Goal: Task Accomplishment & Management: Manage account settings

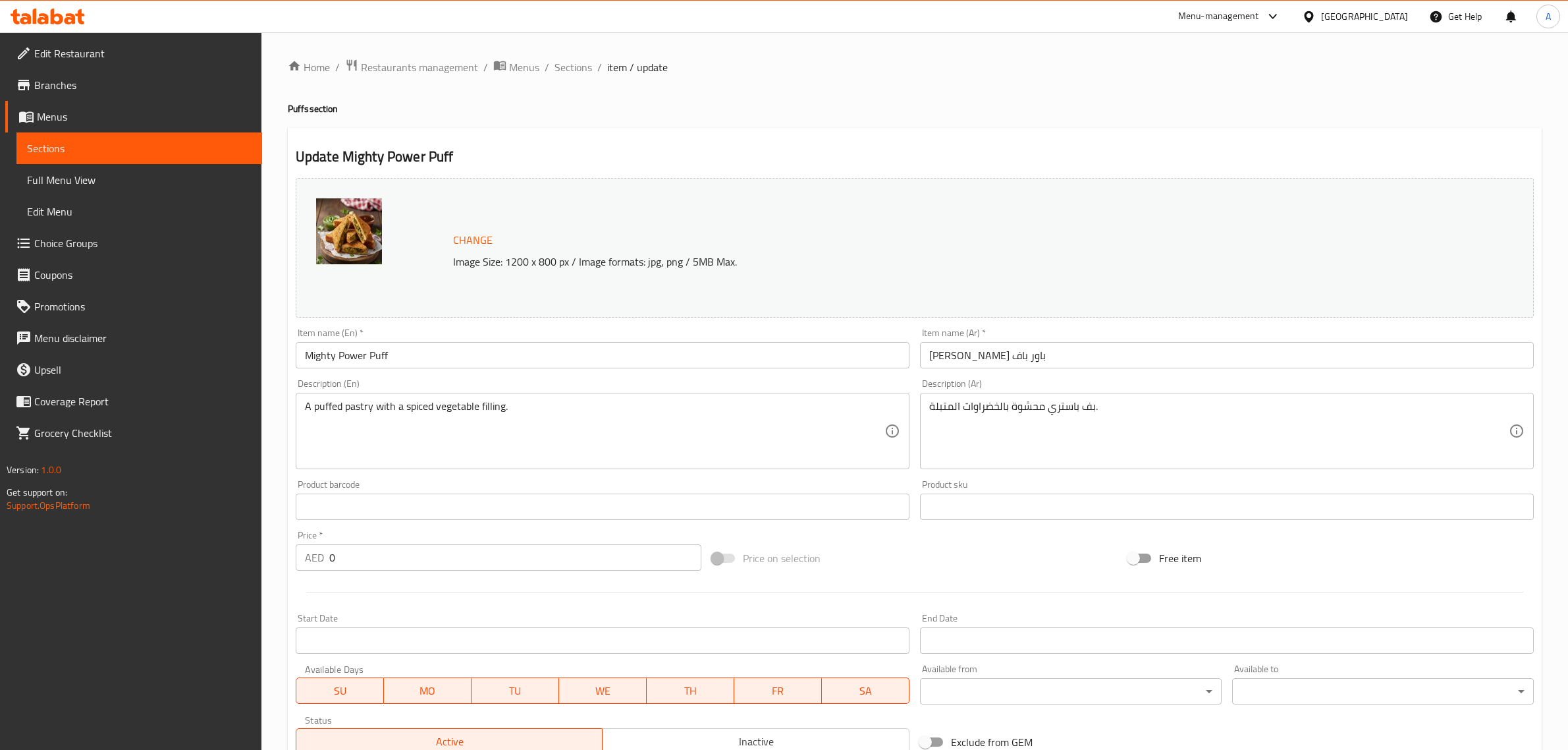
scroll to position [343, 0]
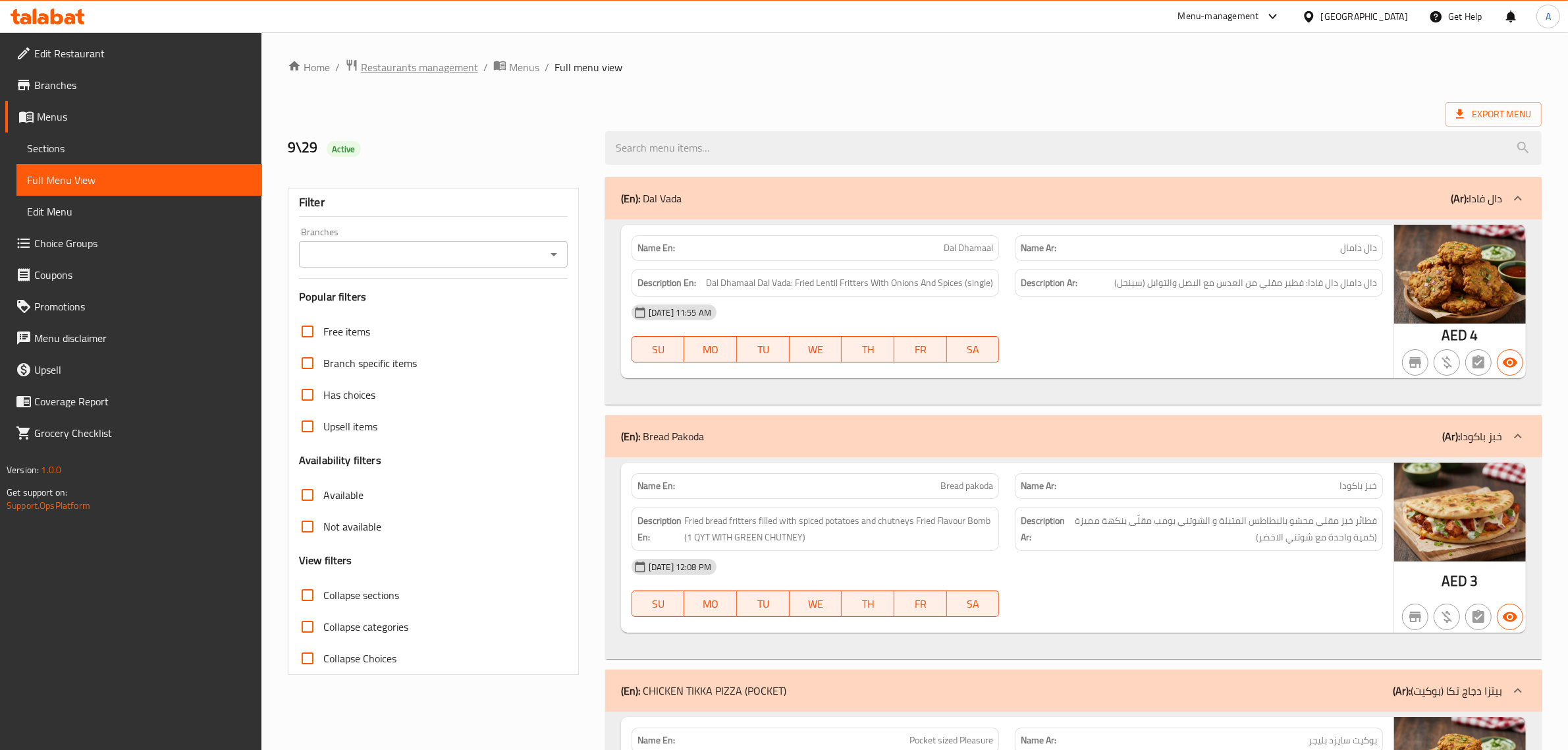
click at [392, 61] on span "Restaurants management" at bounding box center [419, 67] width 117 height 16
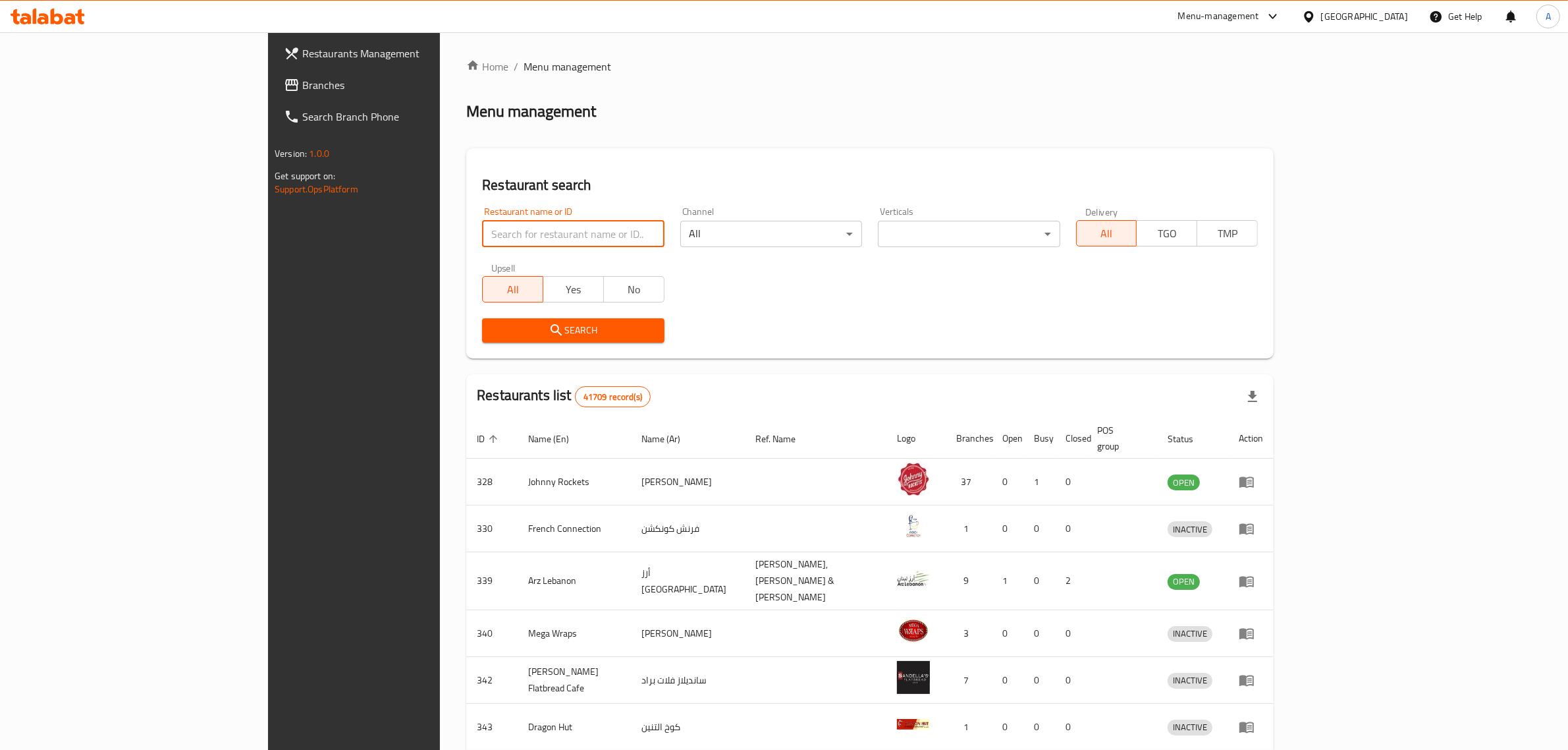
click at [482, 227] on input "search" at bounding box center [573, 234] width 182 height 27
paste input "Waheed Pizza & Pastries"
type input "Waheed Pizza & Pastries"
click at [493, 325] on span "Search" at bounding box center [574, 330] width 161 height 17
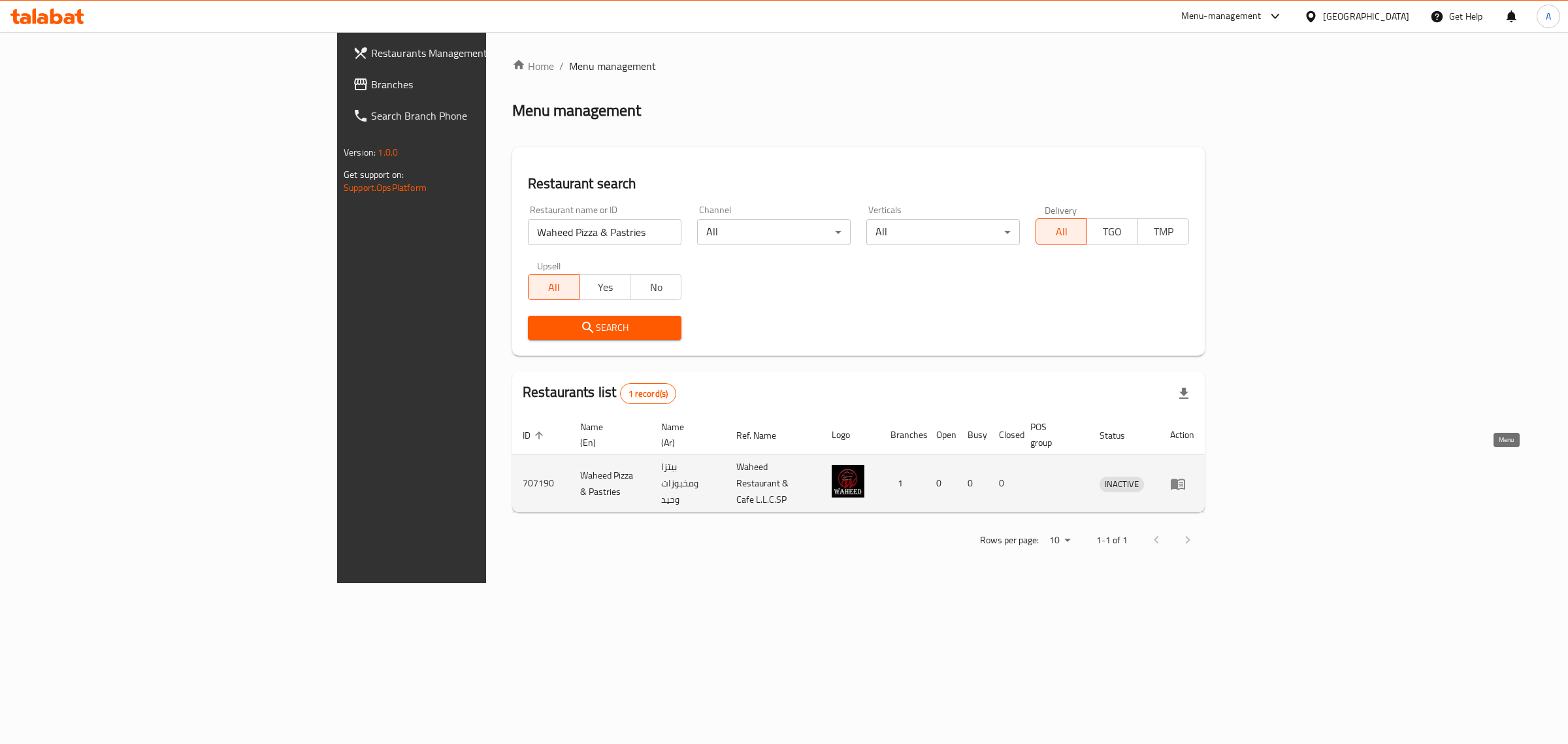
click at [1186, 476] on icon "enhanced table" at bounding box center [1178, 484] width 16 height 16
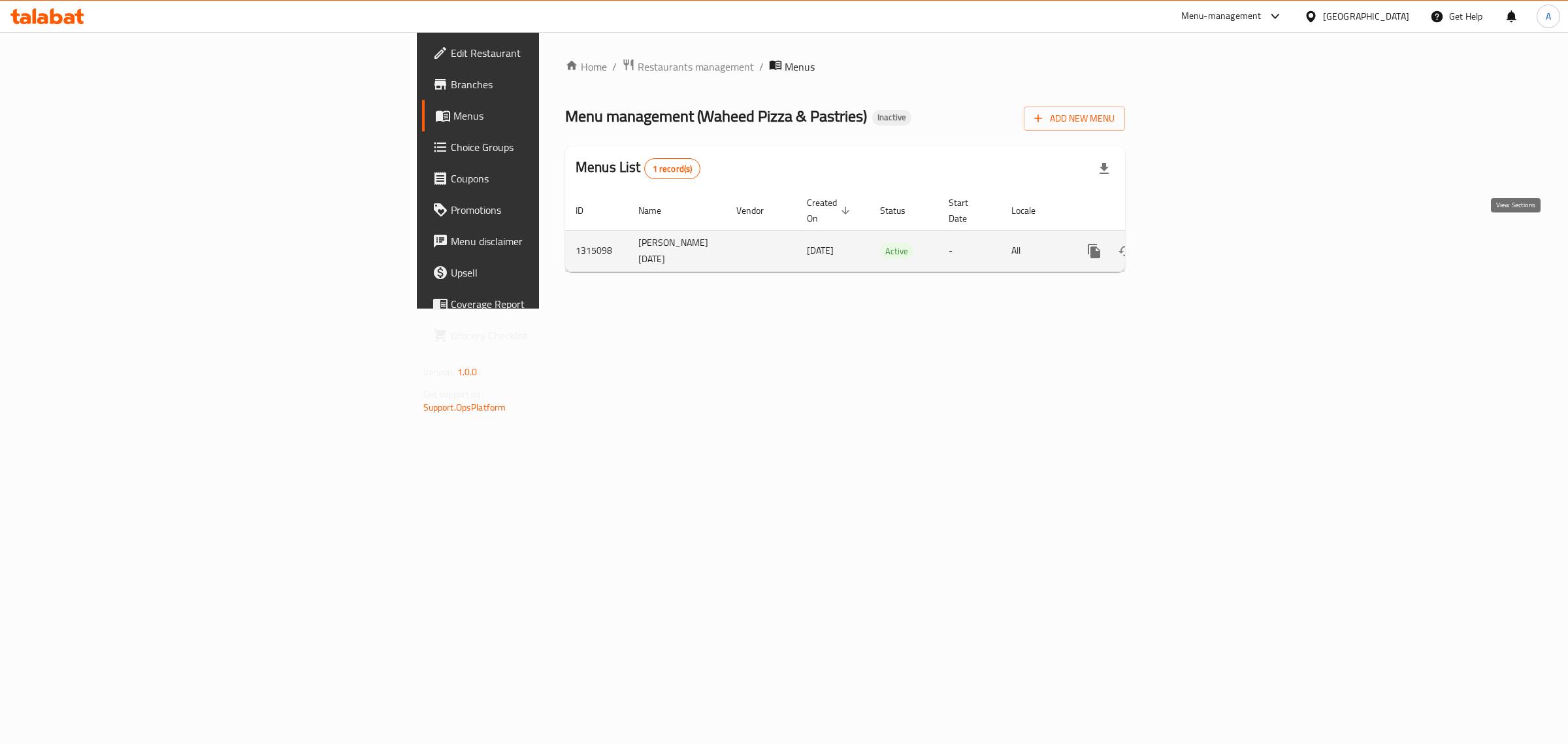
click at [1205, 249] on link "enhanced table" at bounding box center [1188, 251] width 31 height 31
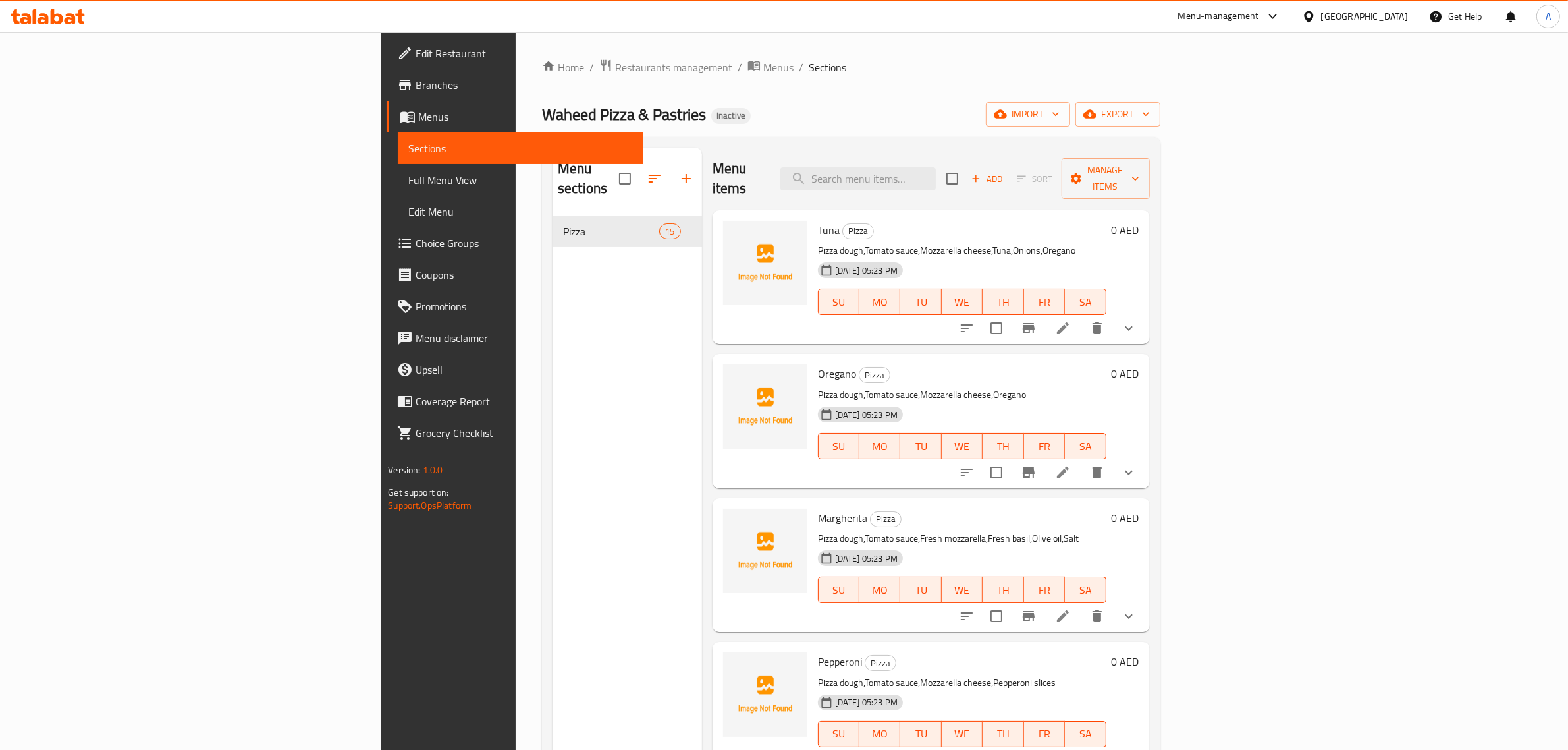
click at [398, 166] on link "Full Menu View" at bounding box center [521, 180] width 246 height 31
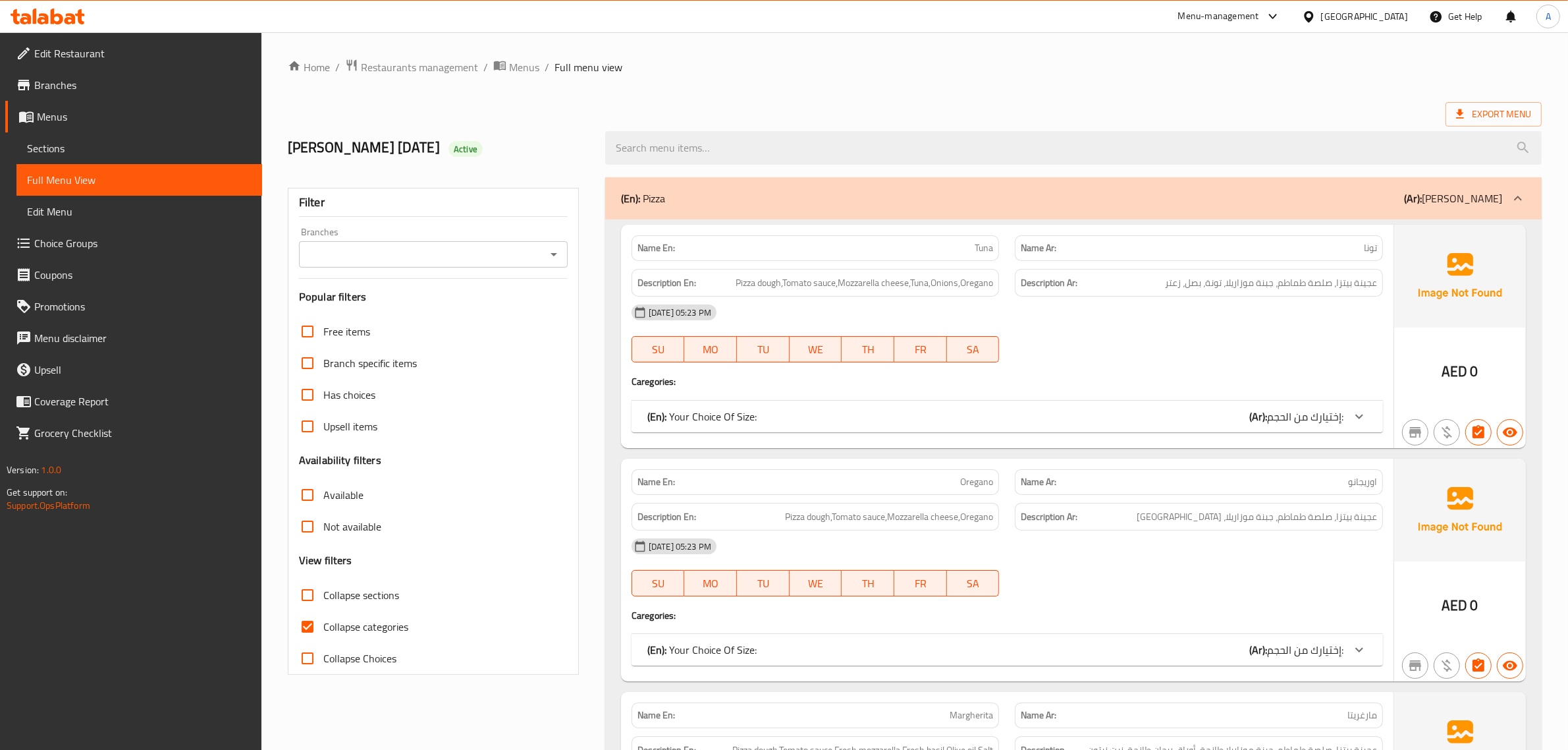
click at [366, 658] on span "Collapse Choices" at bounding box center [360, 659] width 73 height 16
click at [323, 658] on input "Collapse Choices" at bounding box center [308, 659] width 31 height 31
checkbox input "true"
click at [364, 630] on span "Collapse categories" at bounding box center [365, 627] width 84 height 16
click at [323, 630] on input "Collapse categories" at bounding box center [308, 627] width 31 height 31
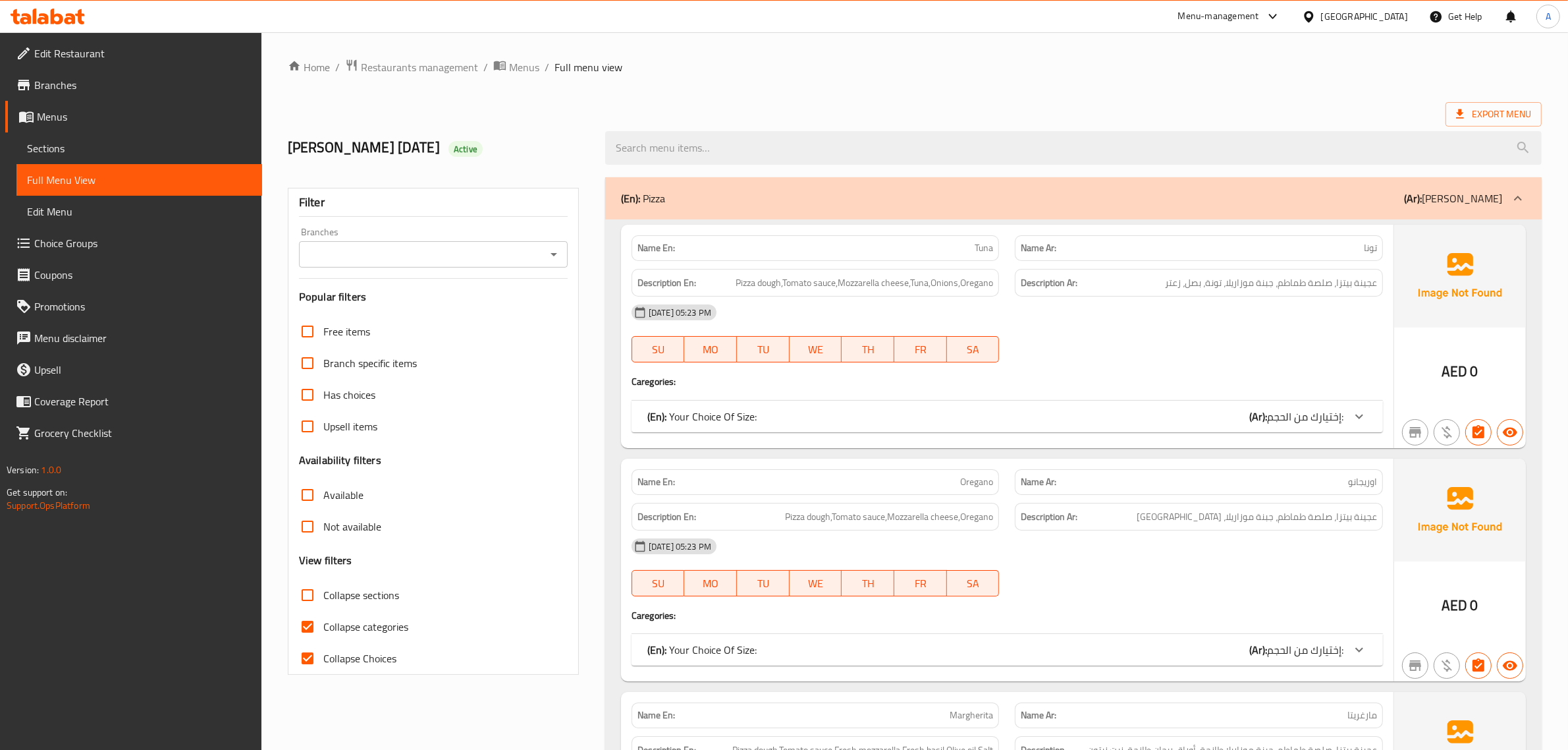
checkbox input "false"
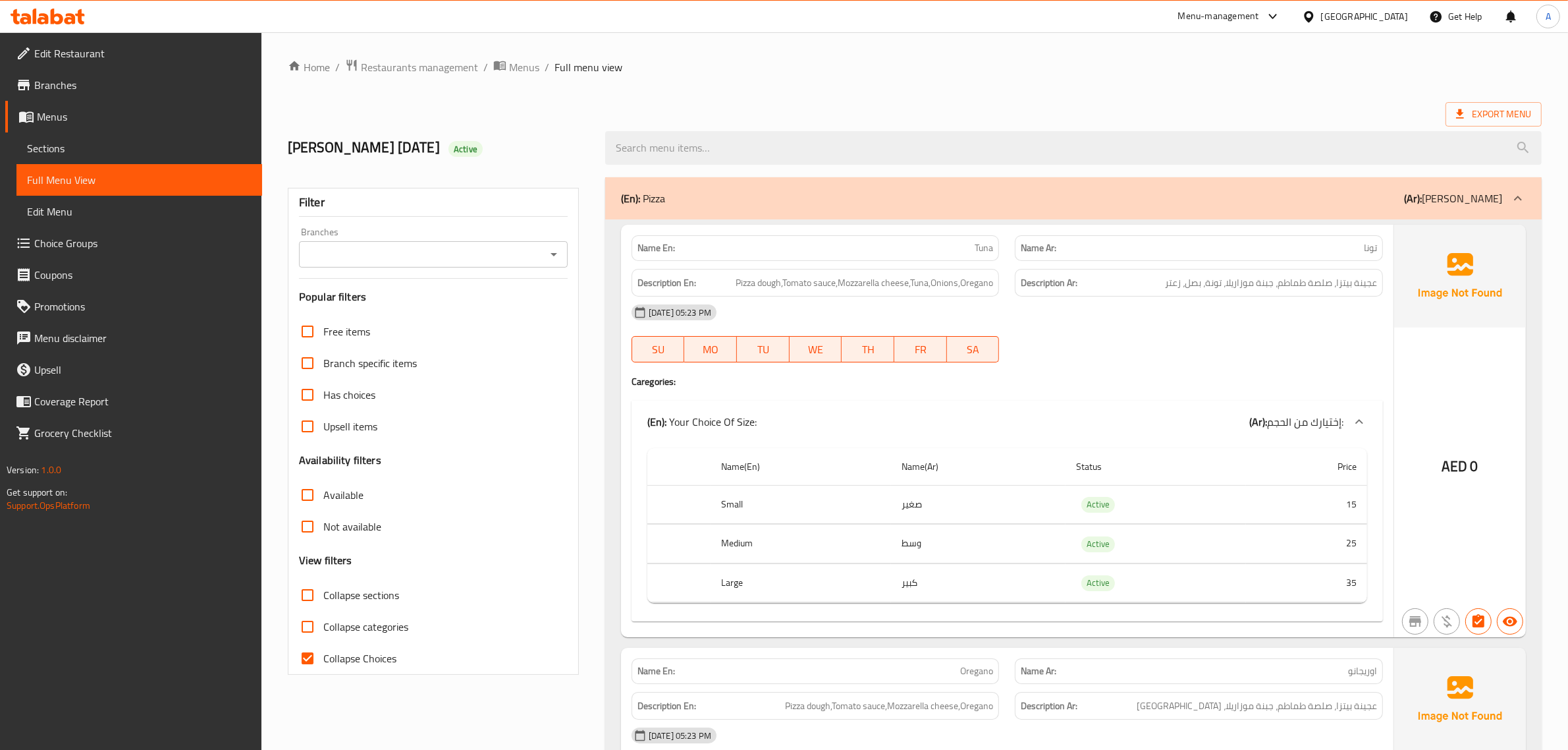
click at [350, 666] on span "Collapse Choices" at bounding box center [360, 659] width 73 height 16
click at [323, 666] on input "Collapse Choices" at bounding box center [308, 659] width 31 height 31
checkbox input "false"
click at [1092, 480] on th "Status" at bounding box center [1156, 467] width 181 height 37
click at [1092, 499] on span "Active" at bounding box center [1098, 504] width 33 height 15
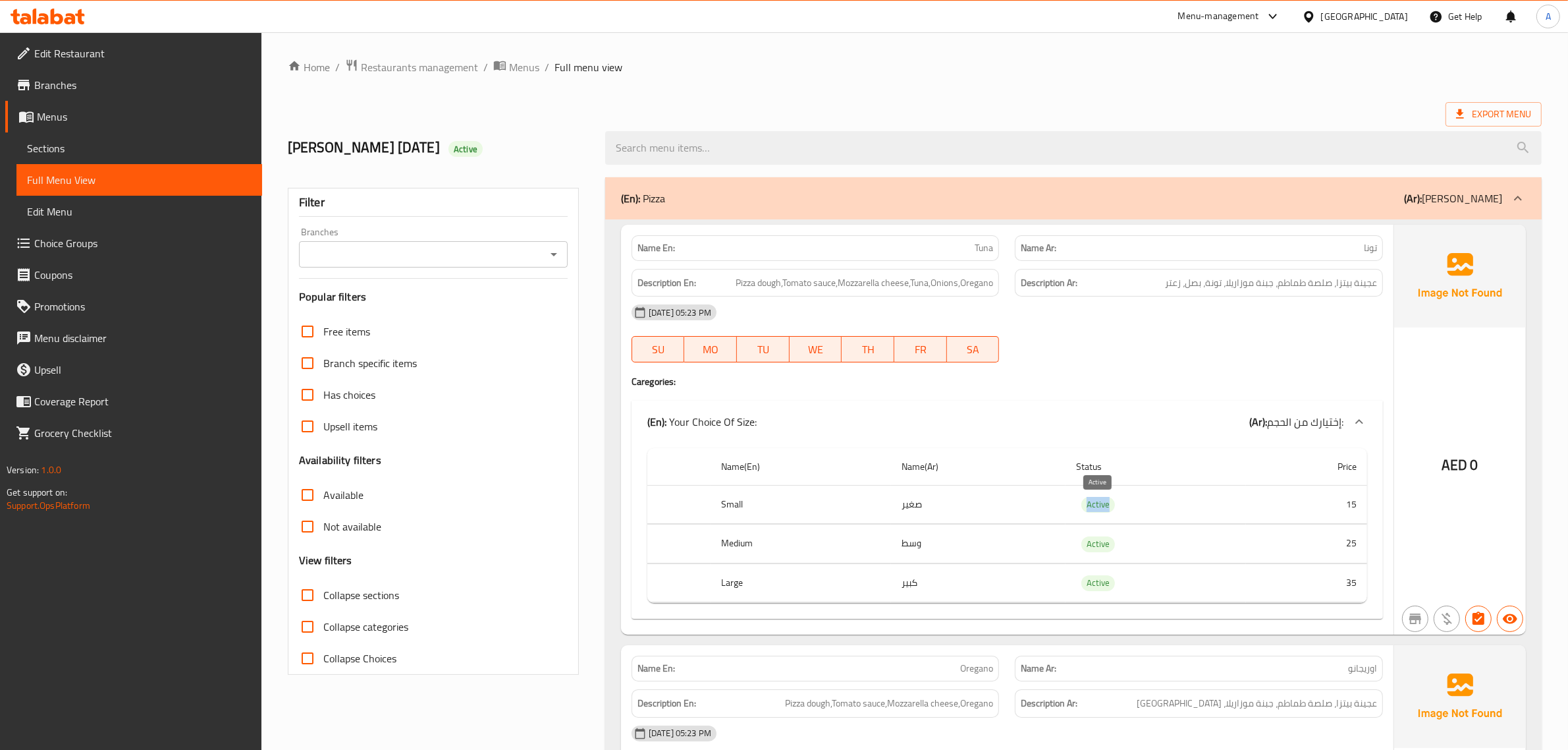
click at [1092, 499] on span "Active" at bounding box center [1098, 504] width 33 height 15
copy span "Active"
click at [1322, 281] on span "عجينة بيتزا، صلصة طماطم، جبنة موزاريلا، تونة، بصل، زعتر" at bounding box center [1271, 283] width 212 height 17
click at [1271, 281] on span "عجينة بيتزا، صلصة طماطم، جبنة موزاريلا، تونة، بصل، زعتر" at bounding box center [1271, 283] width 212 height 17
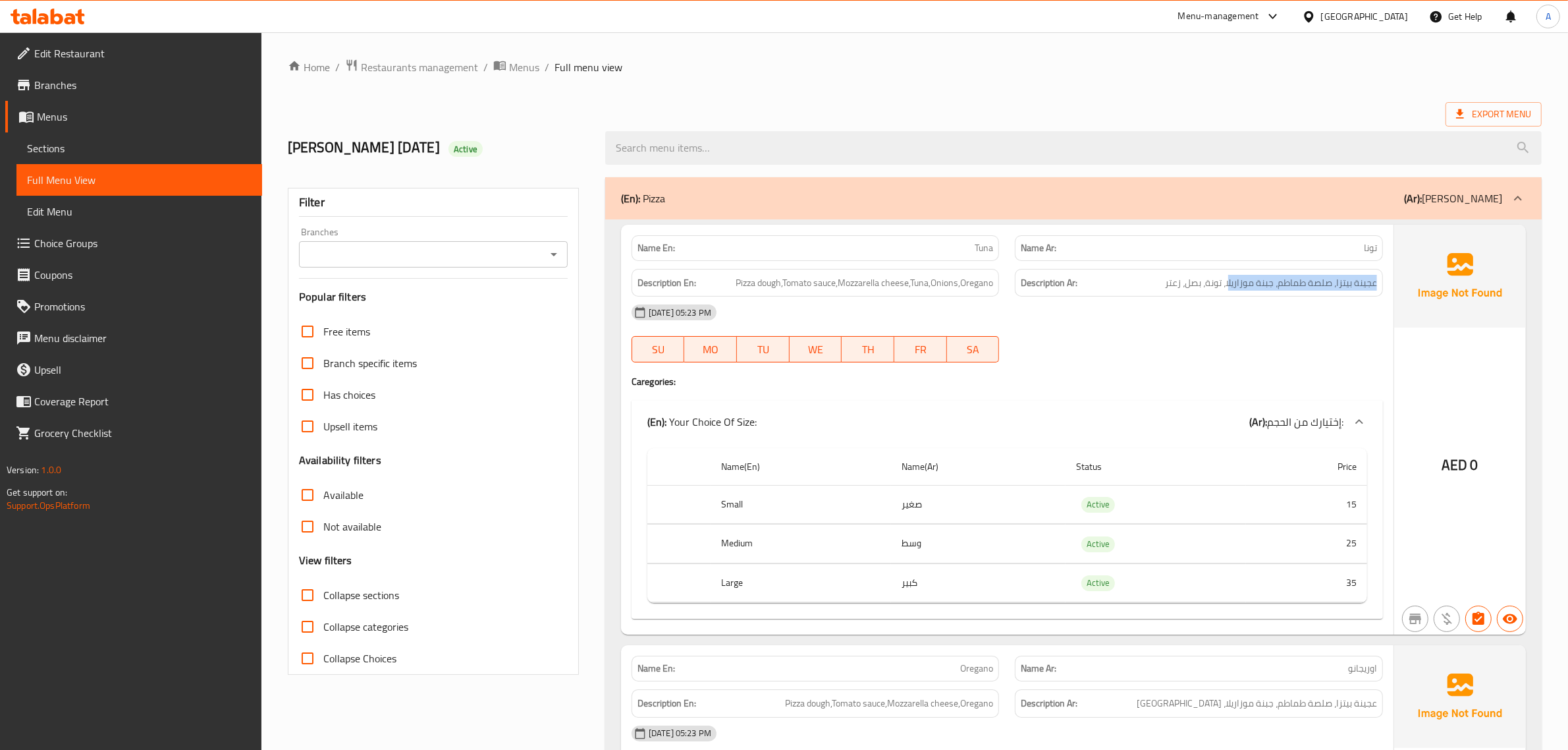
drag, startPoint x: 1227, startPoint y: 288, endPoint x: 1382, endPoint y: 265, distance: 156.7
click at [1382, 265] on div "Description Ar: عجينة بيتزا، صلصة طماطم، جبنة موزاريلا، تونة، بصل، زعتر" at bounding box center [1199, 283] width 384 height 44
copy span "عجينة بيتزا، صلصة طماطم، جبنة موزاريل"
click at [975, 281] on span "Pizza dough,Tomato sauce,Mozzarella cheese,Tuna,Onions,Oregano" at bounding box center [865, 283] width 257 height 17
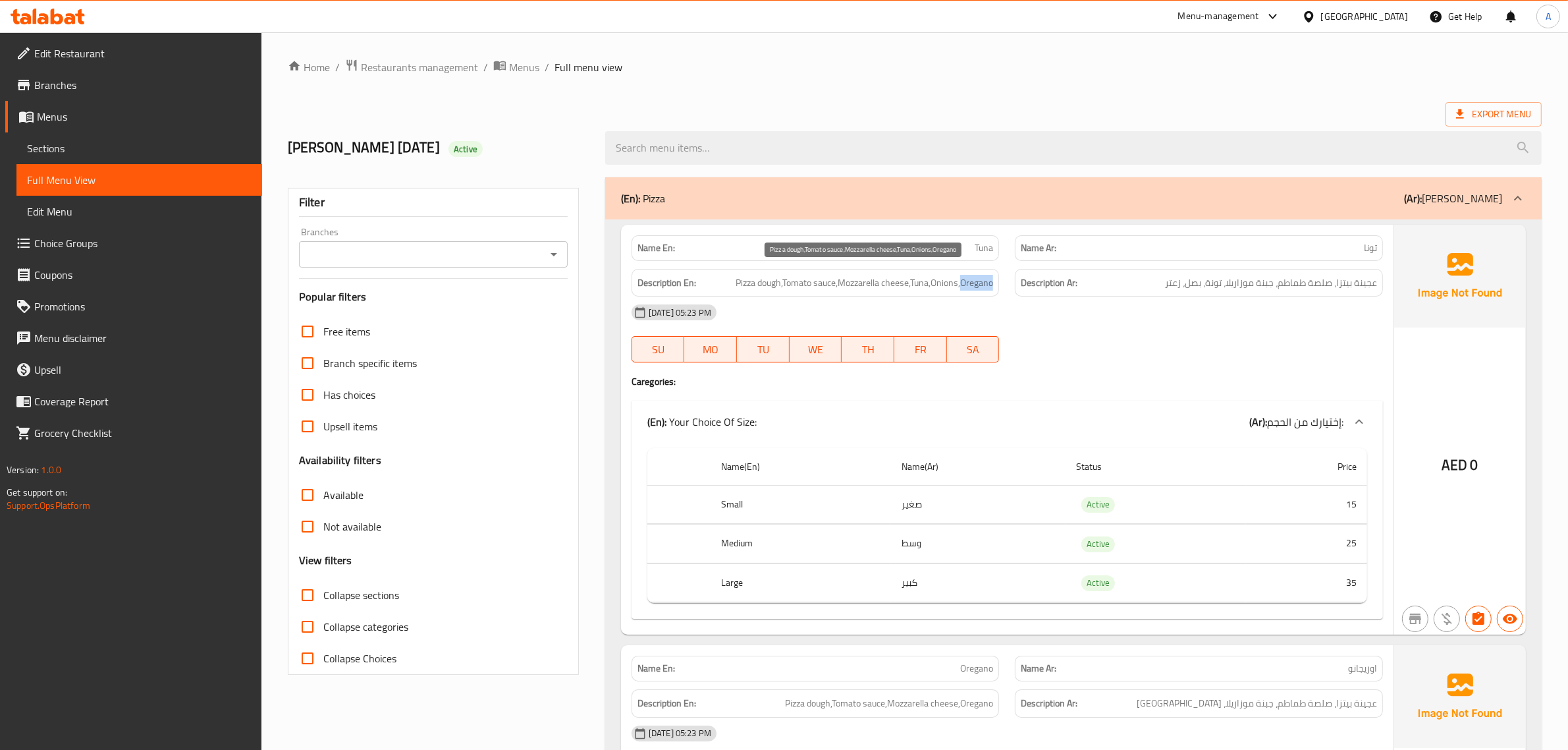
copy span "Oregano"
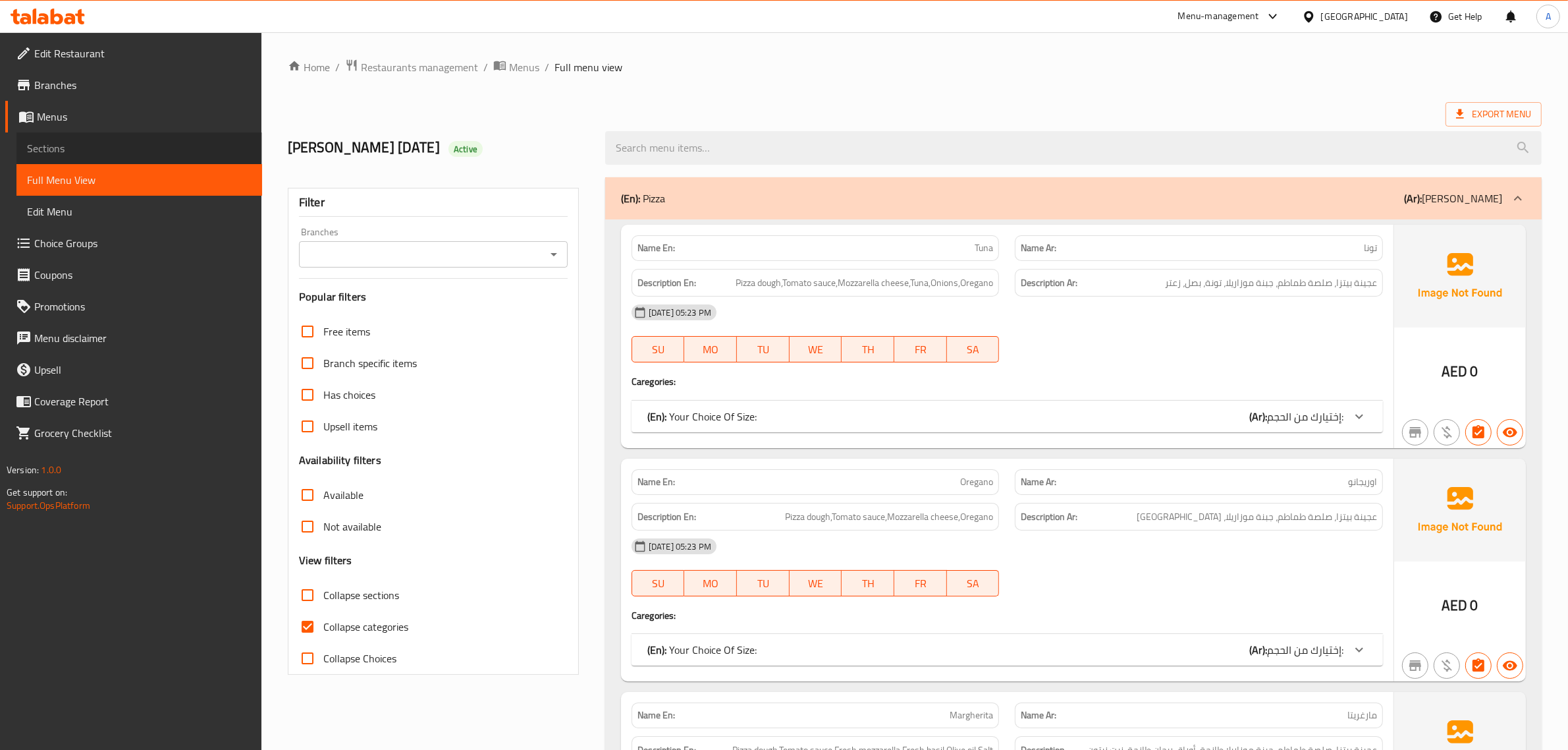
click at [106, 143] on span "Sections" at bounding box center [139, 148] width 225 height 16
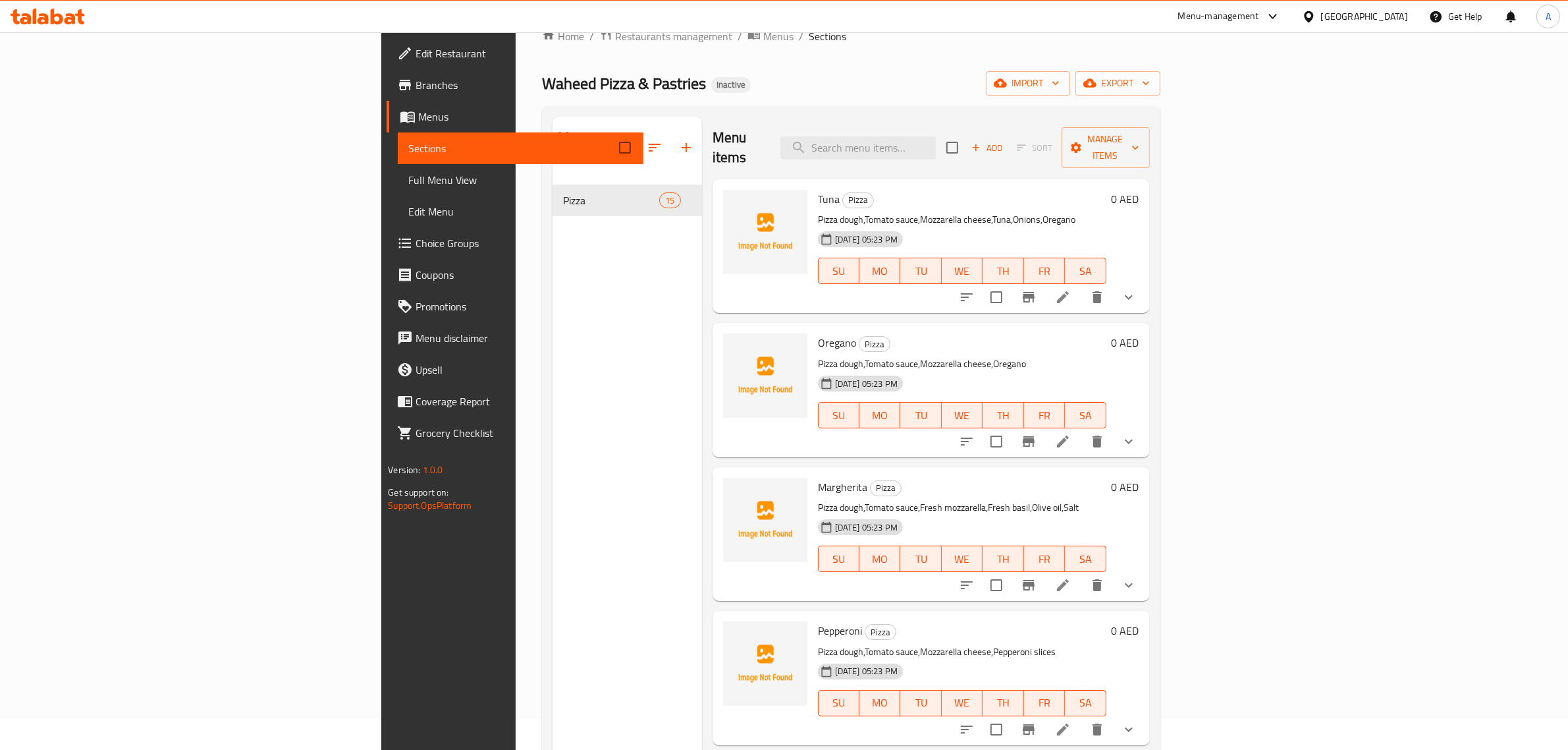
scroll to position [34, 0]
click at [818, 474] on span "Margherita" at bounding box center [843, 484] width 49 height 20
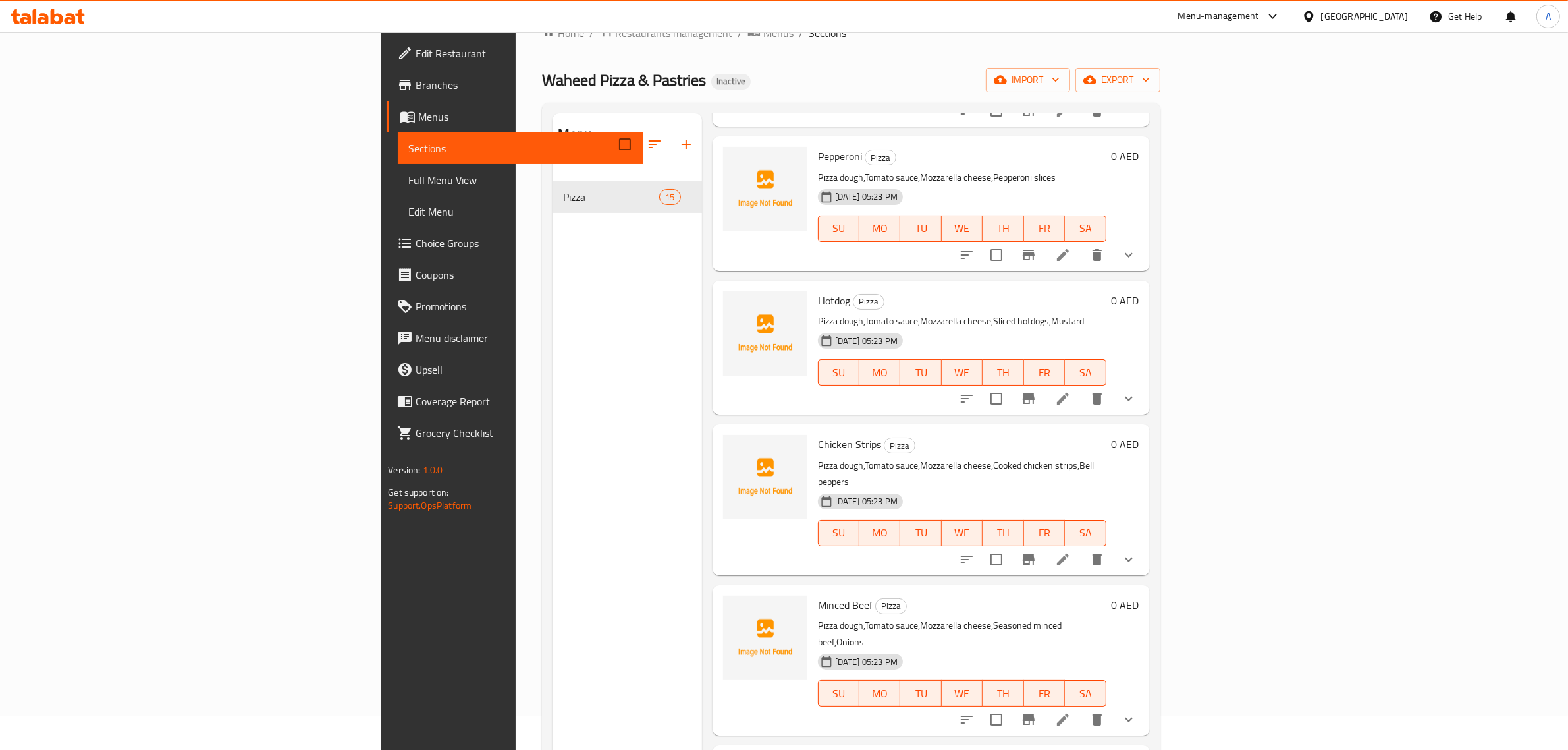
scroll to position [476, 0]
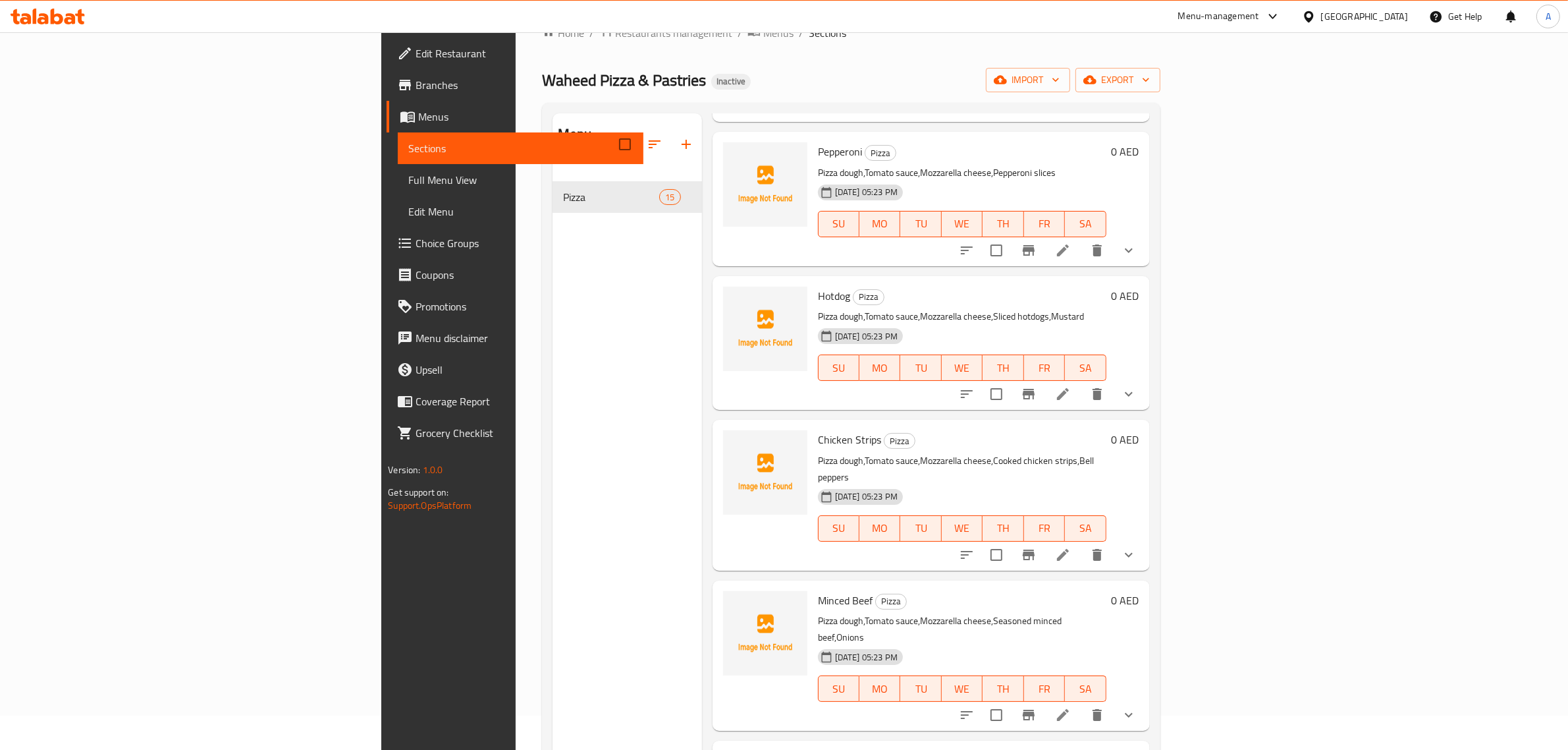
click at [818, 591] on span "Minced Beef" at bounding box center [846, 601] width 55 height 20
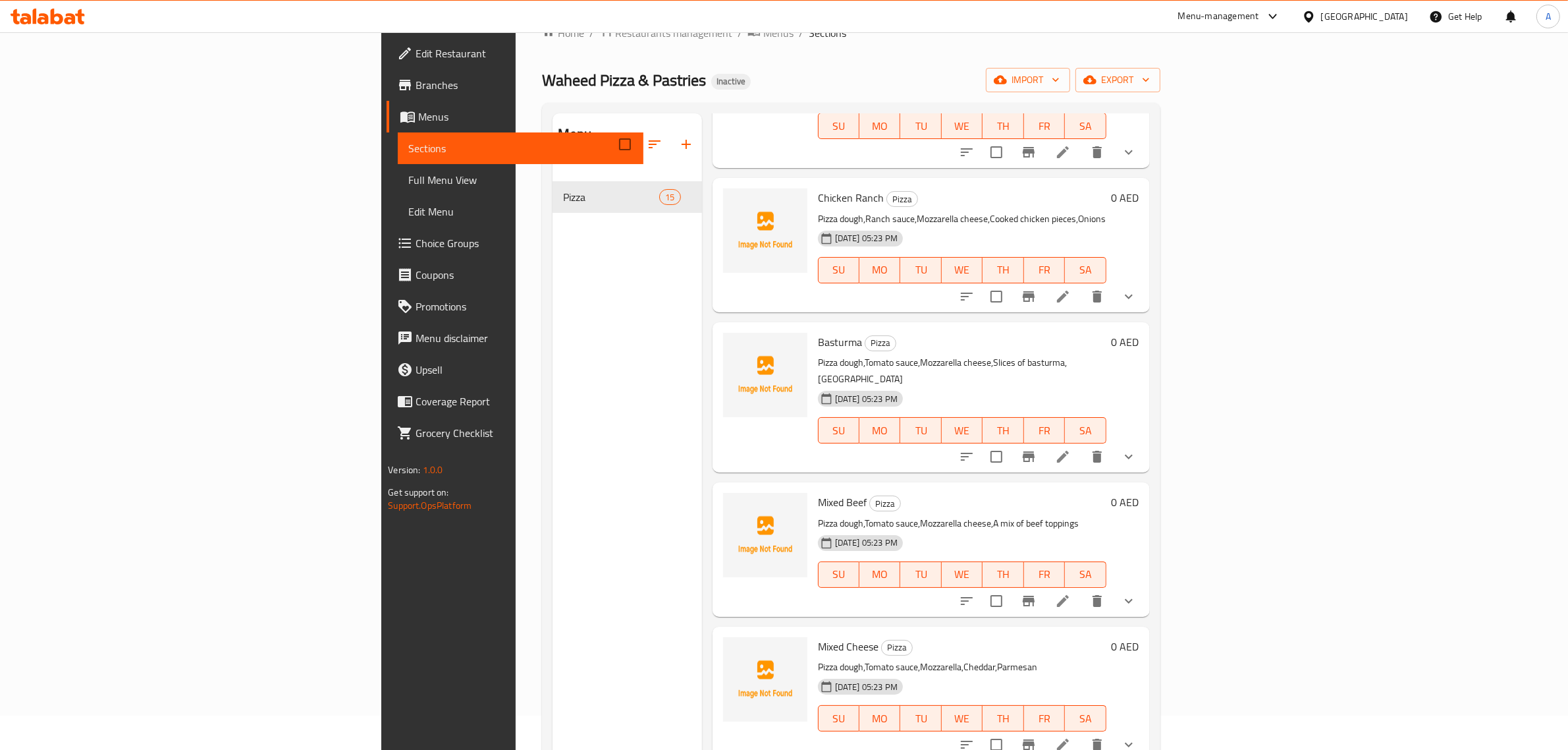
scroll to position [915, 0]
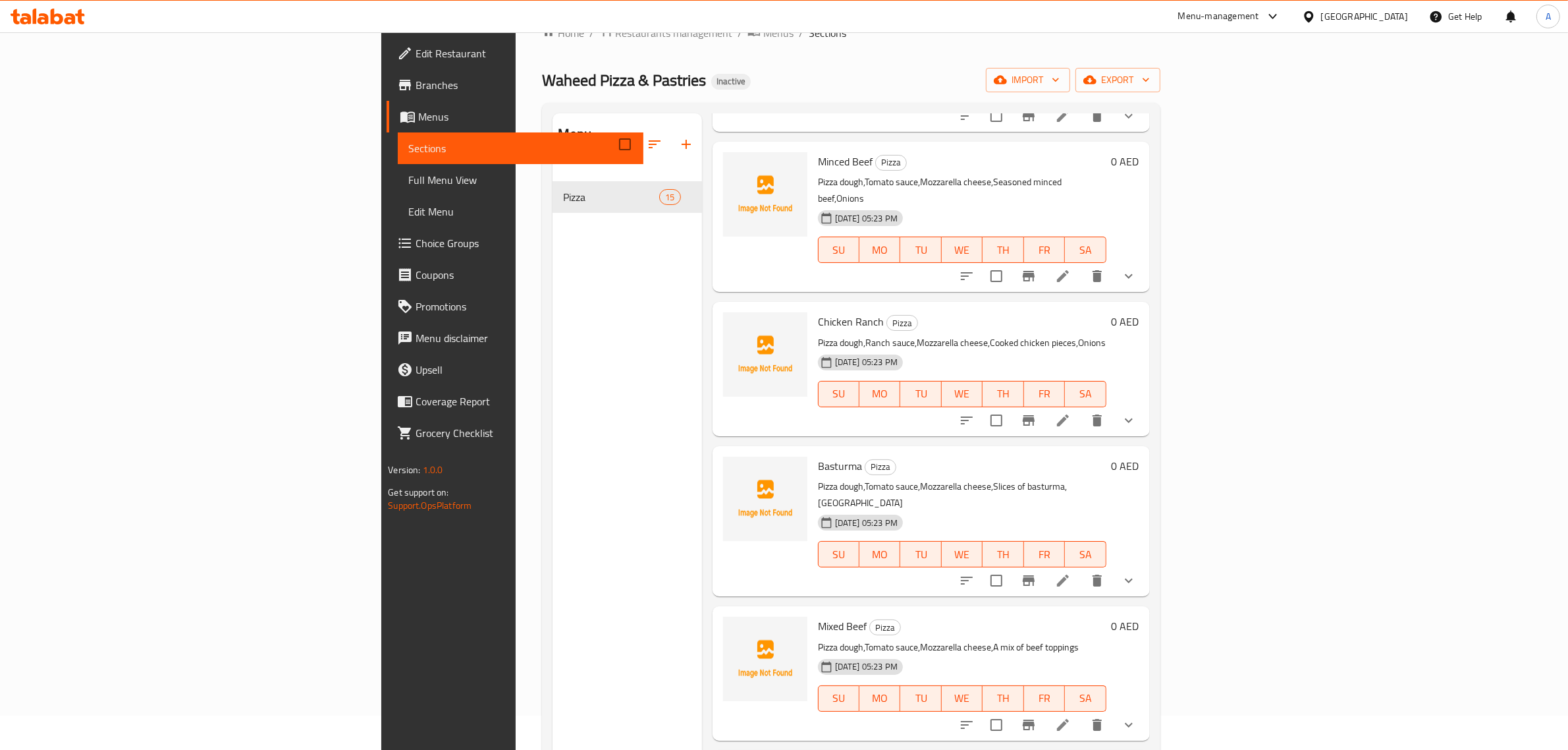
click at [818, 616] on span "Mixed Beef" at bounding box center [843, 626] width 49 height 20
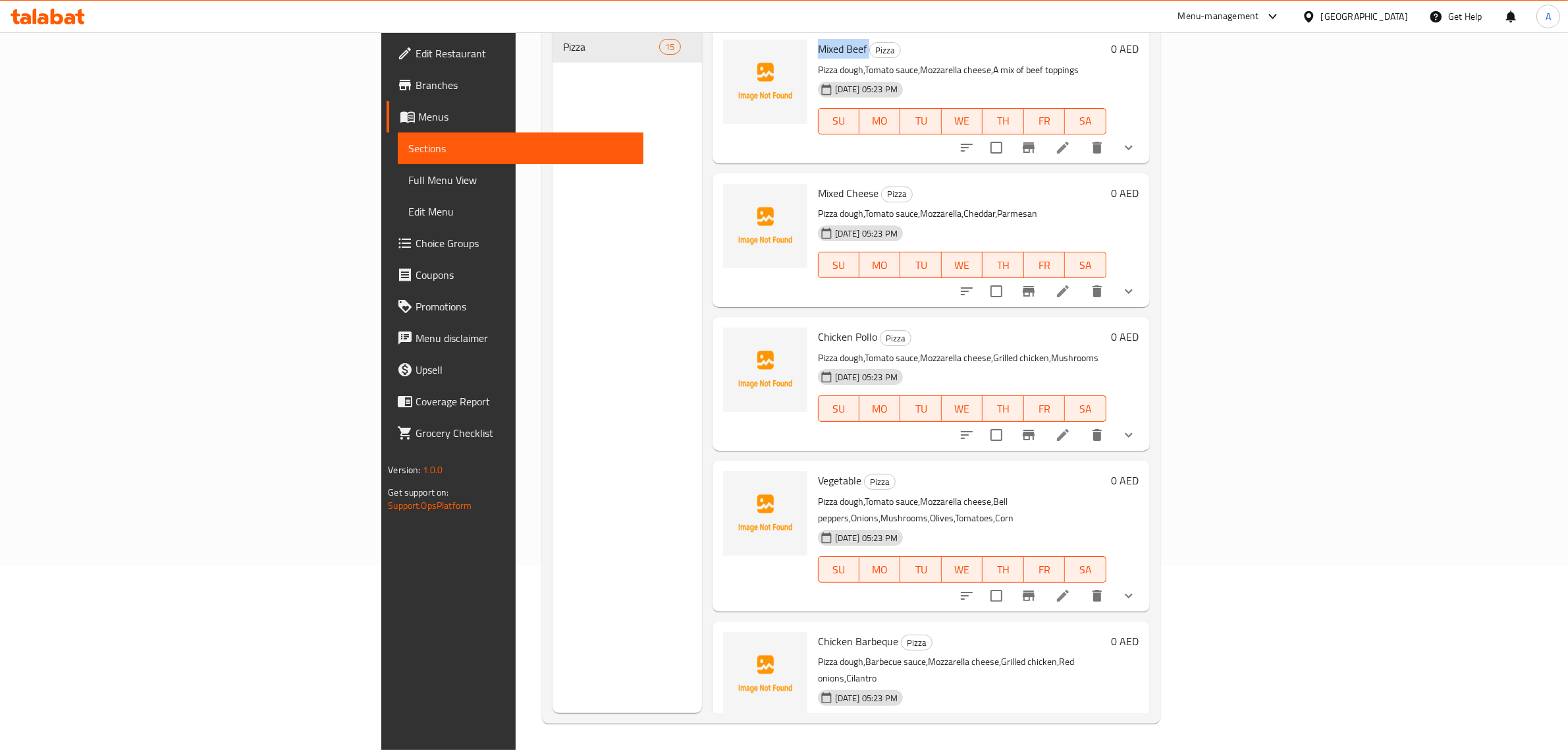
scroll to position [1421, 0]
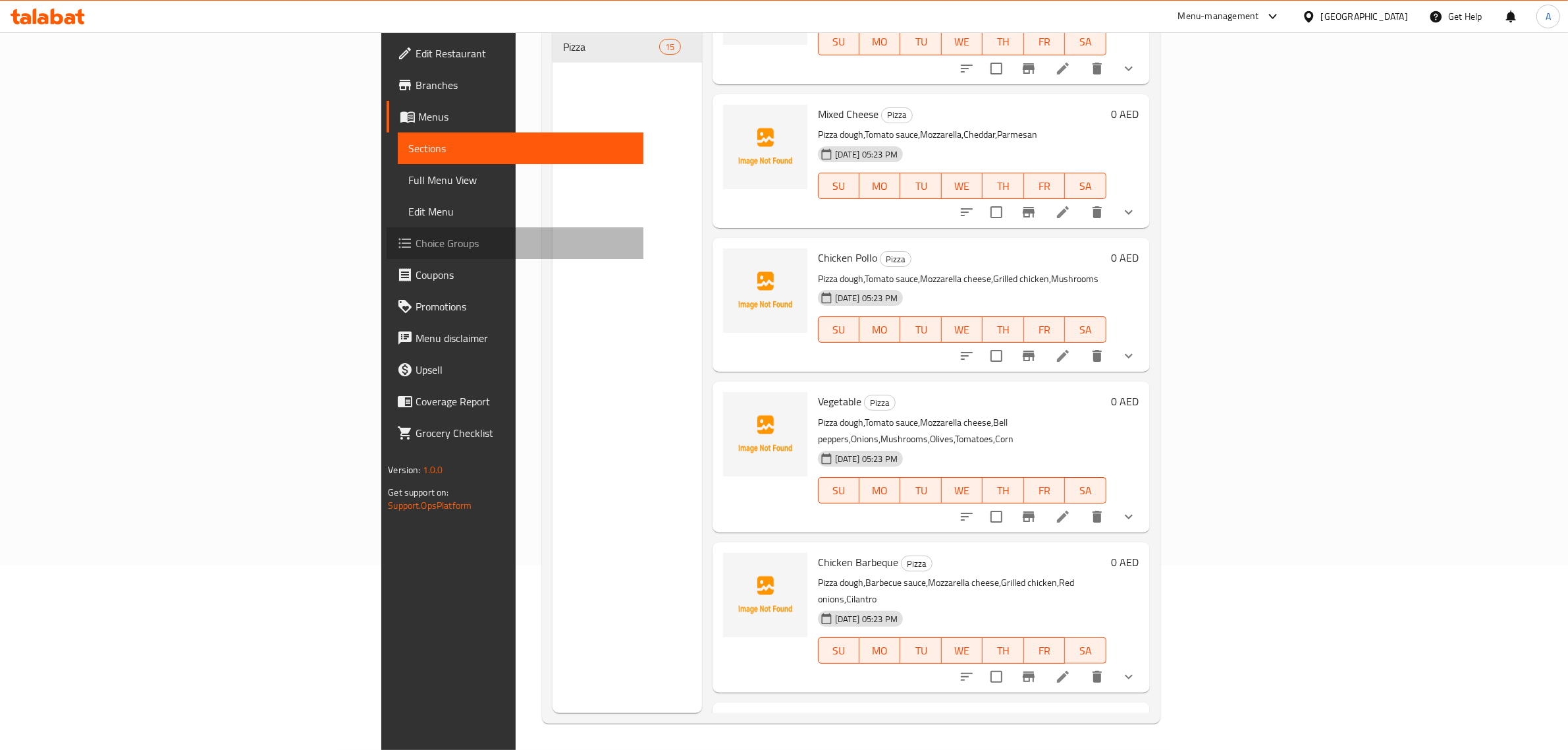
click at [416, 251] on span "Choice Groups" at bounding box center [524, 243] width 217 height 16
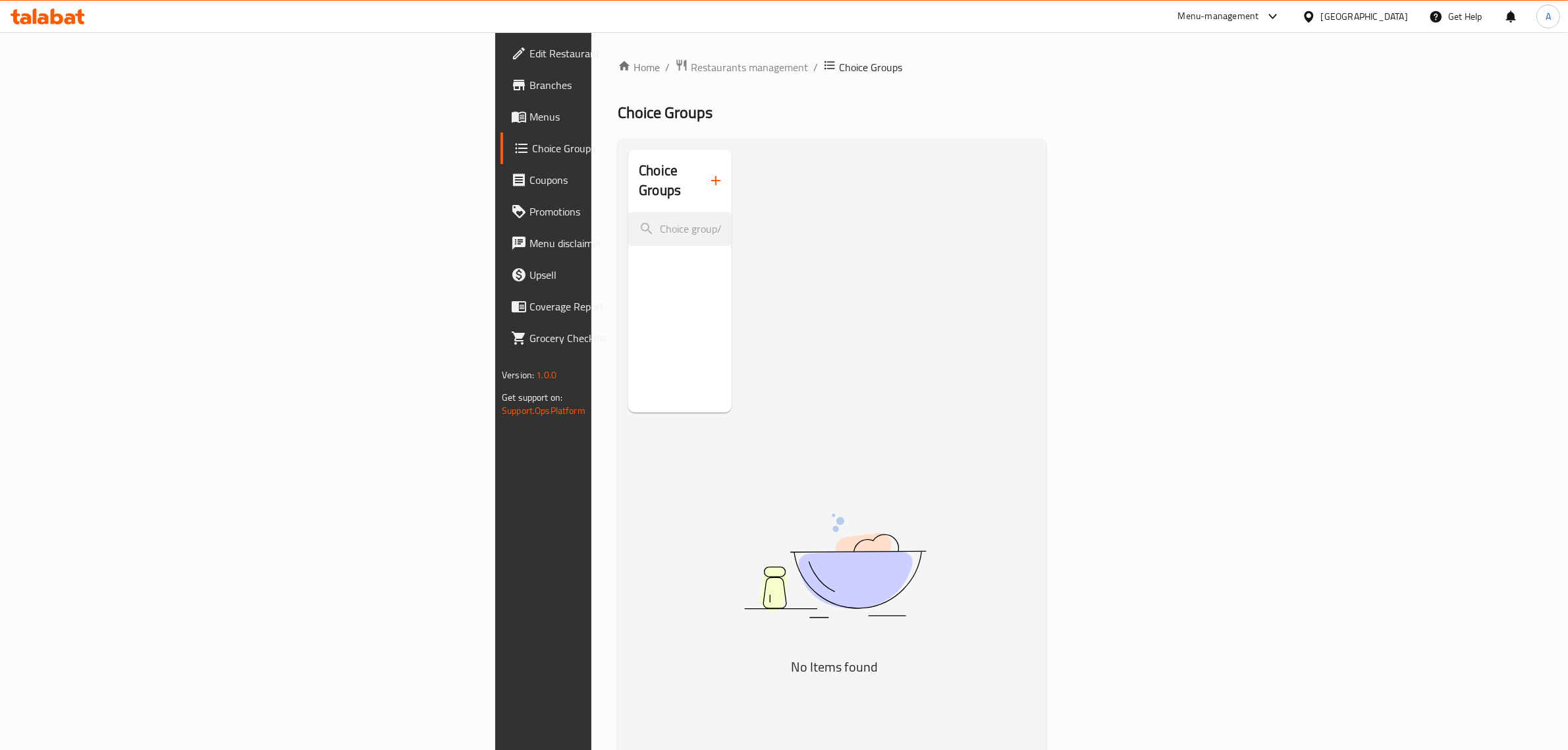
click at [708, 173] on icon "button" at bounding box center [716, 181] width 16 height 16
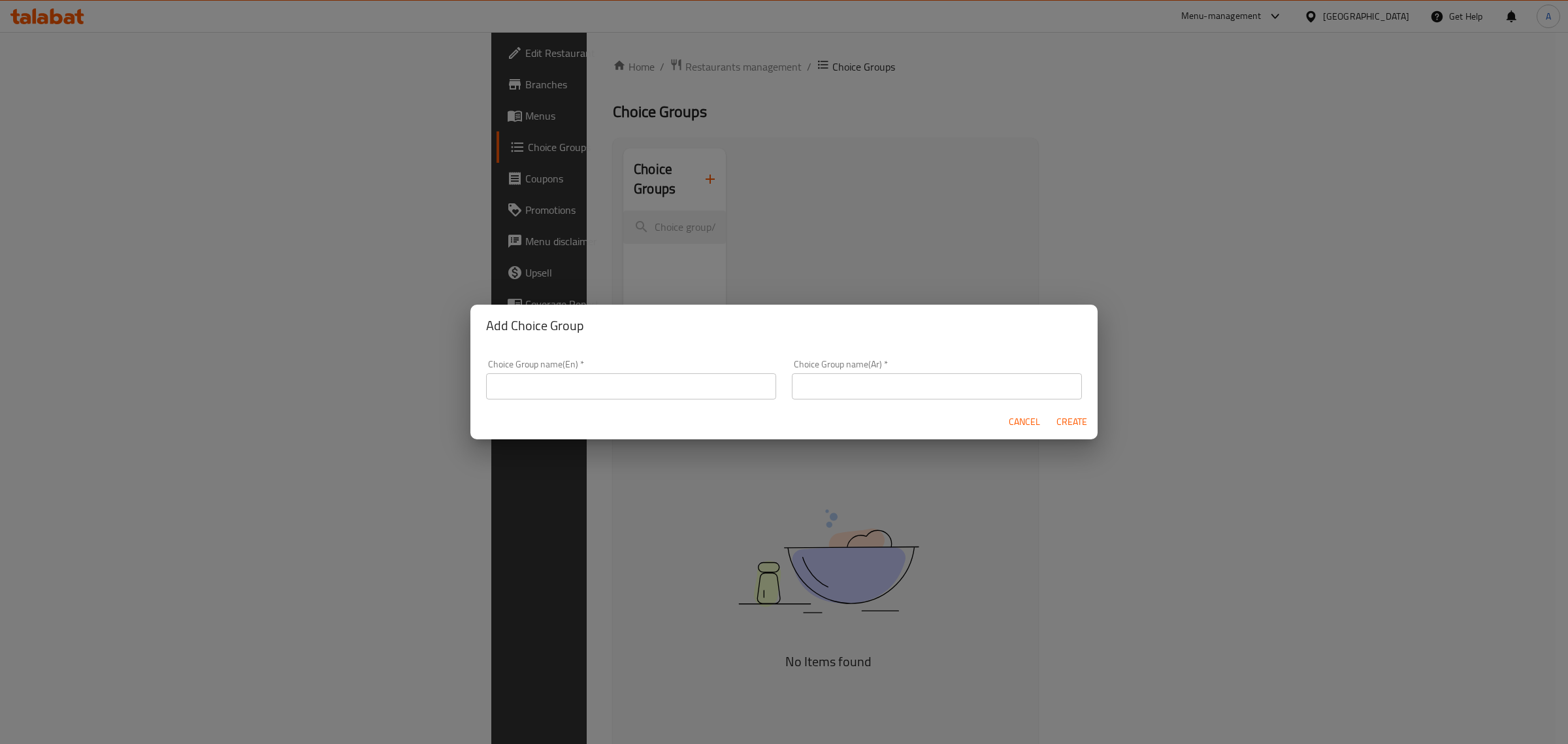
click at [545, 387] on input "text" at bounding box center [631, 386] width 290 height 26
type input "Add-ons"
click at [893, 376] on input "text" at bounding box center [937, 386] width 290 height 26
type input "الاضافات"
click at [1074, 412] on button "Create" at bounding box center [1071, 421] width 42 height 24
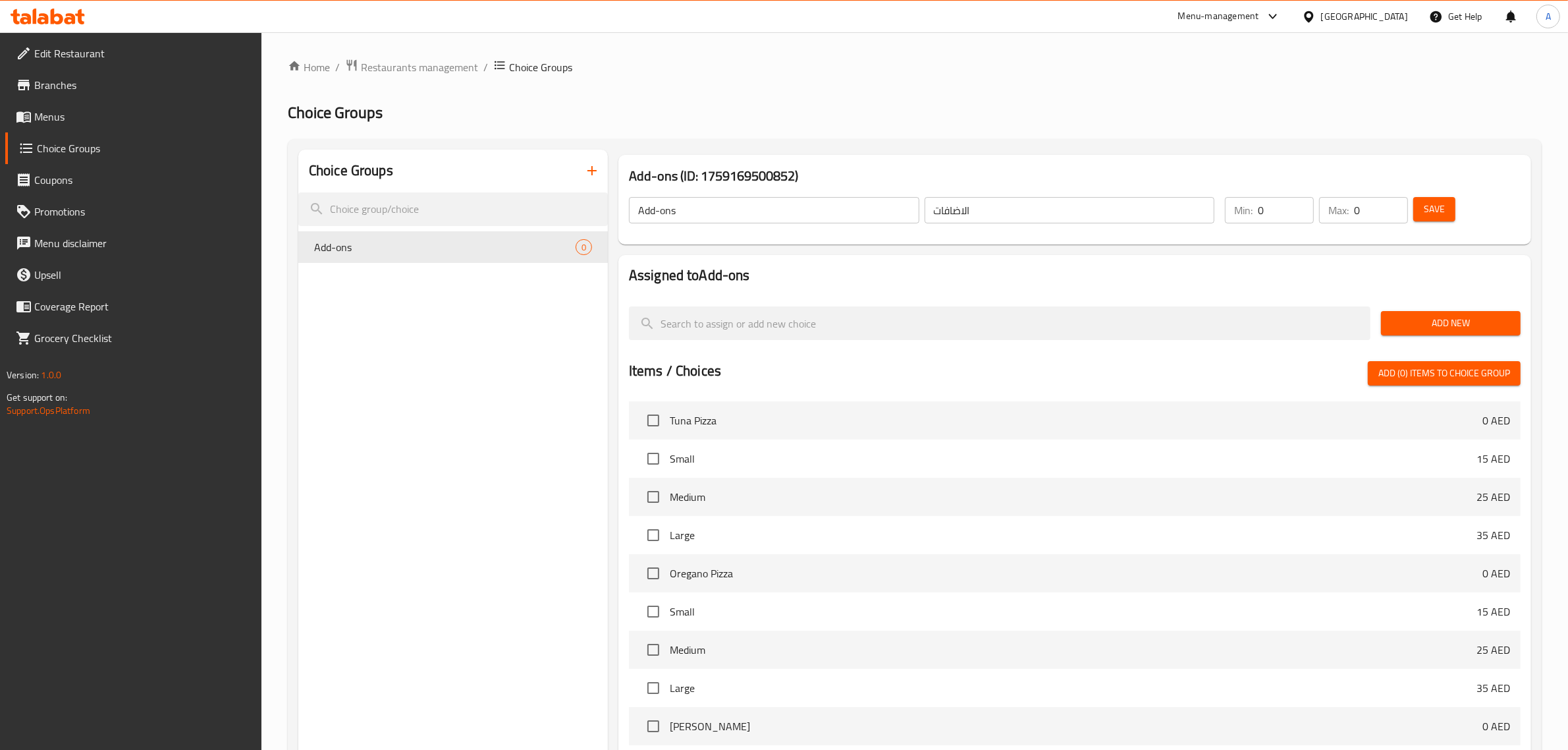
click at [1447, 326] on span "Add New" at bounding box center [1451, 322] width 119 height 17
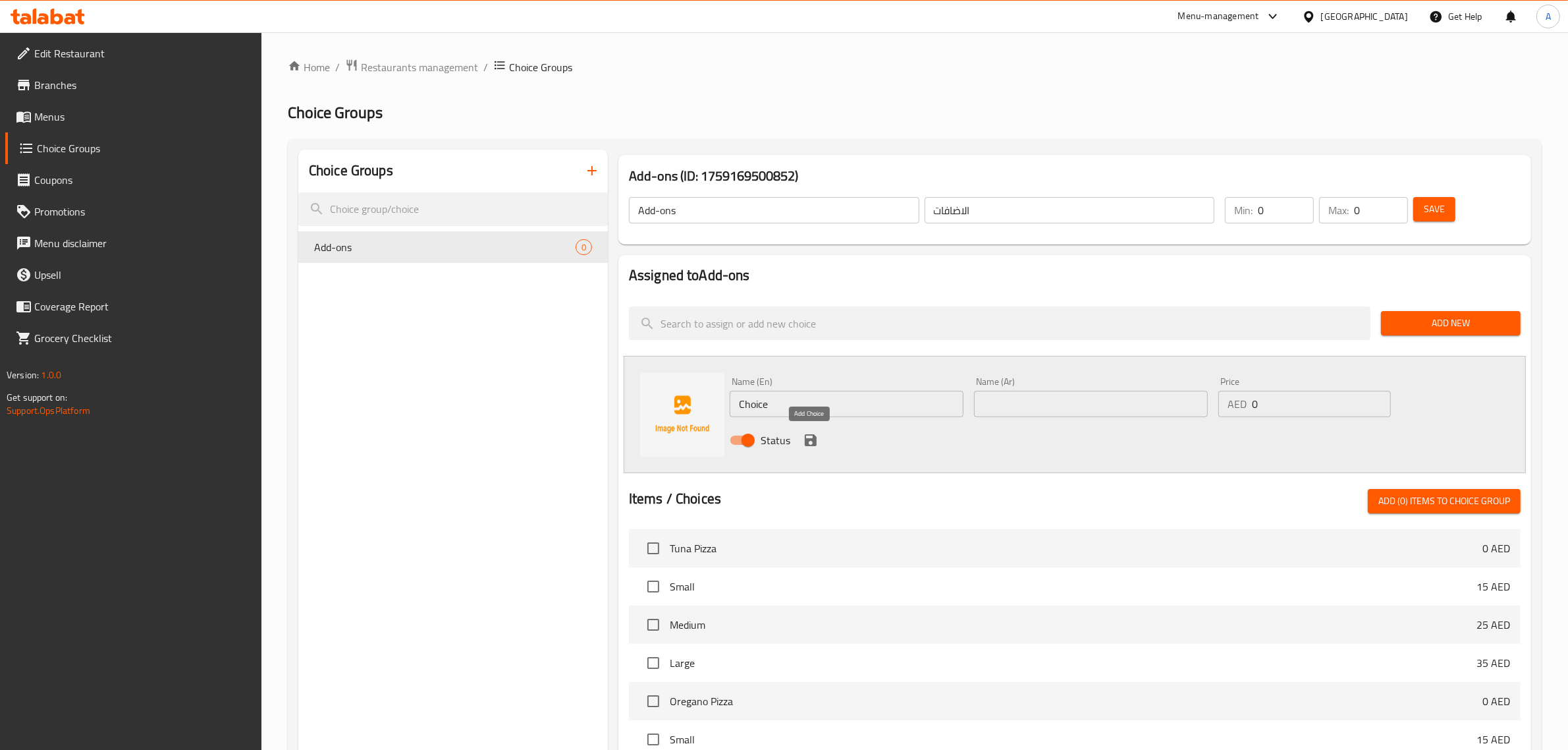
click at [807, 435] on icon "save" at bounding box center [811, 440] width 12 height 12
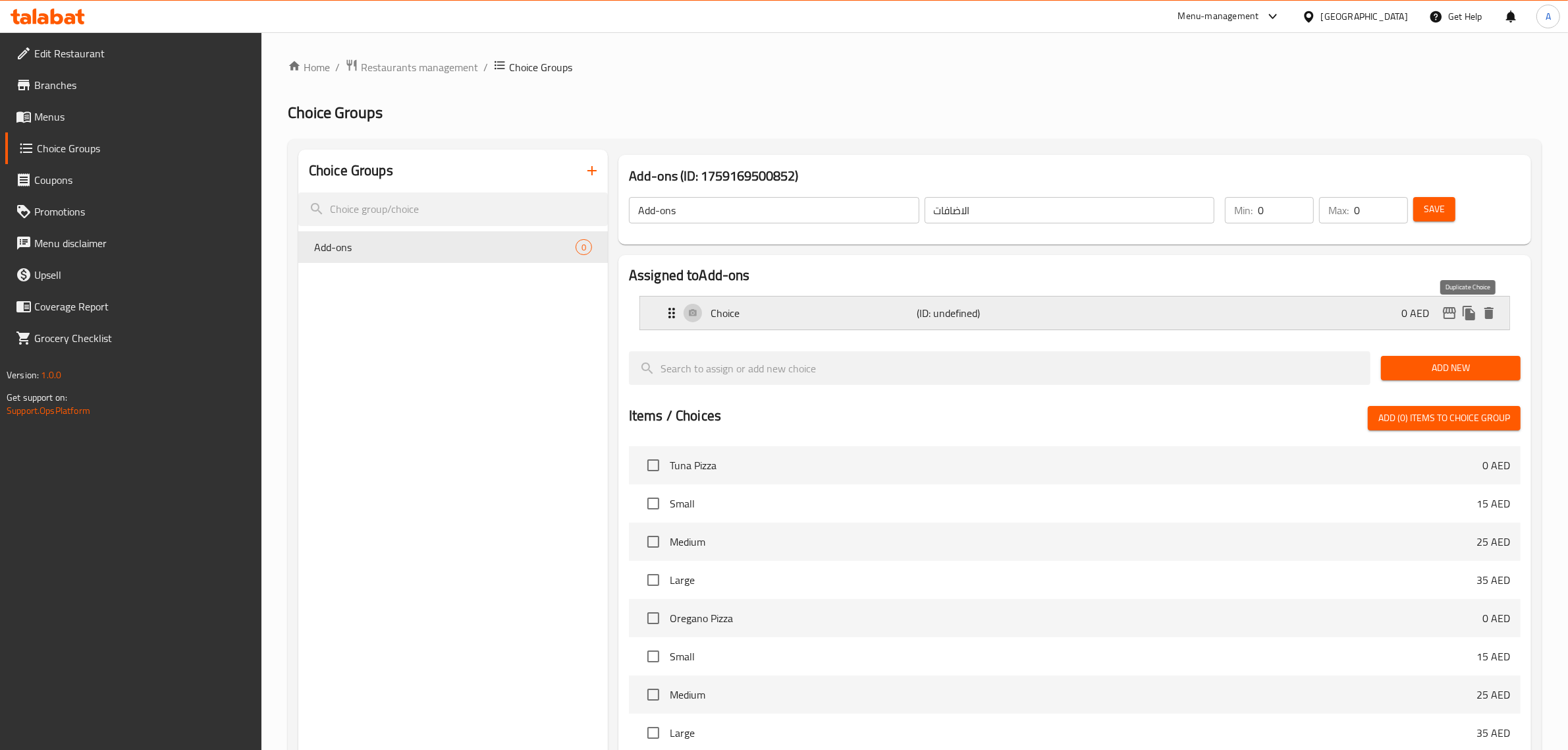
click at [1470, 311] on icon "duplicate" at bounding box center [1469, 313] width 13 height 15
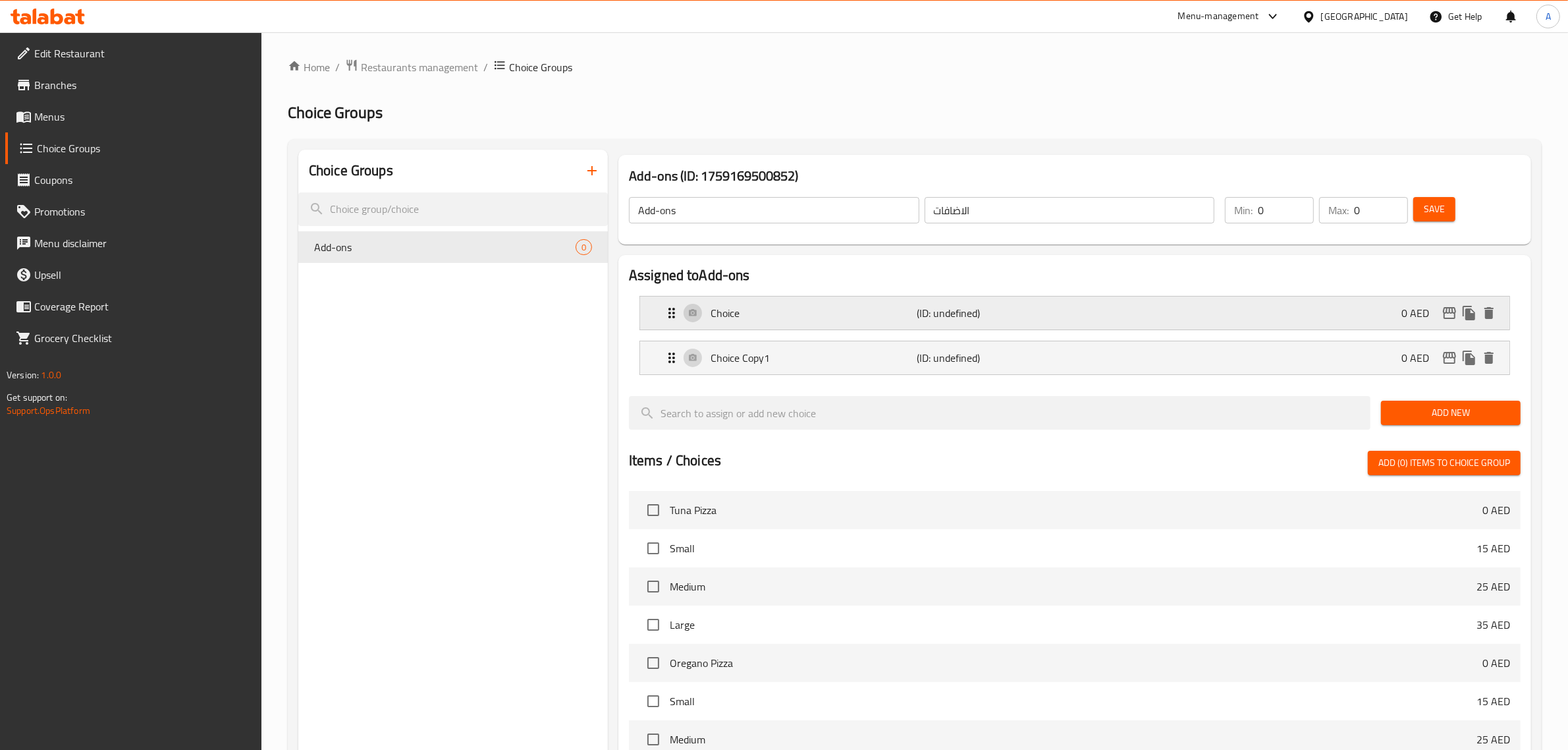
click at [731, 311] on p "Choice" at bounding box center [813, 313] width 207 height 16
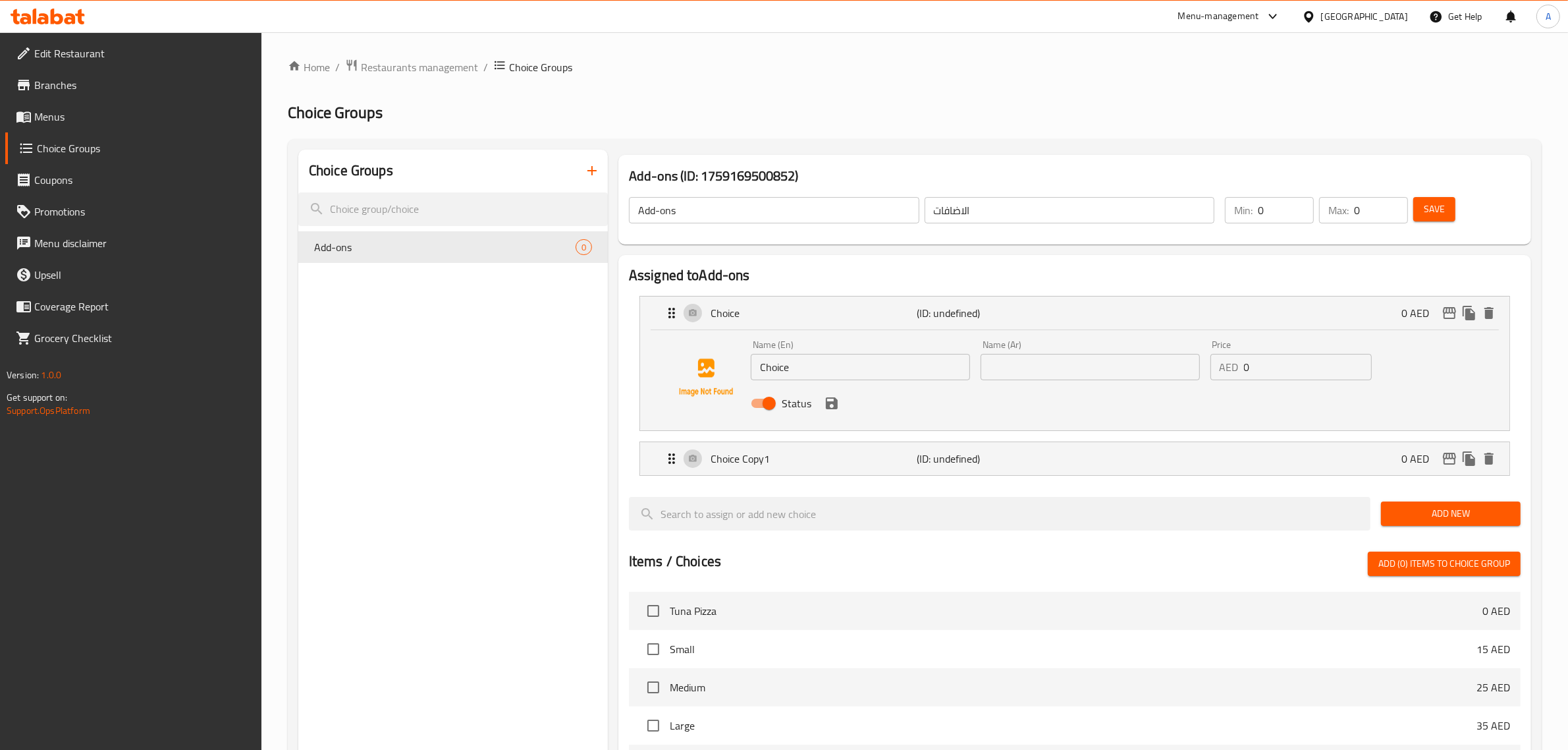
click at [774, 369] on input "Choice" at bounding box center [860, 367] width 219 height 27
click at [774, 369] on input "m," at bounding box center [860, 367] width 219 height 27
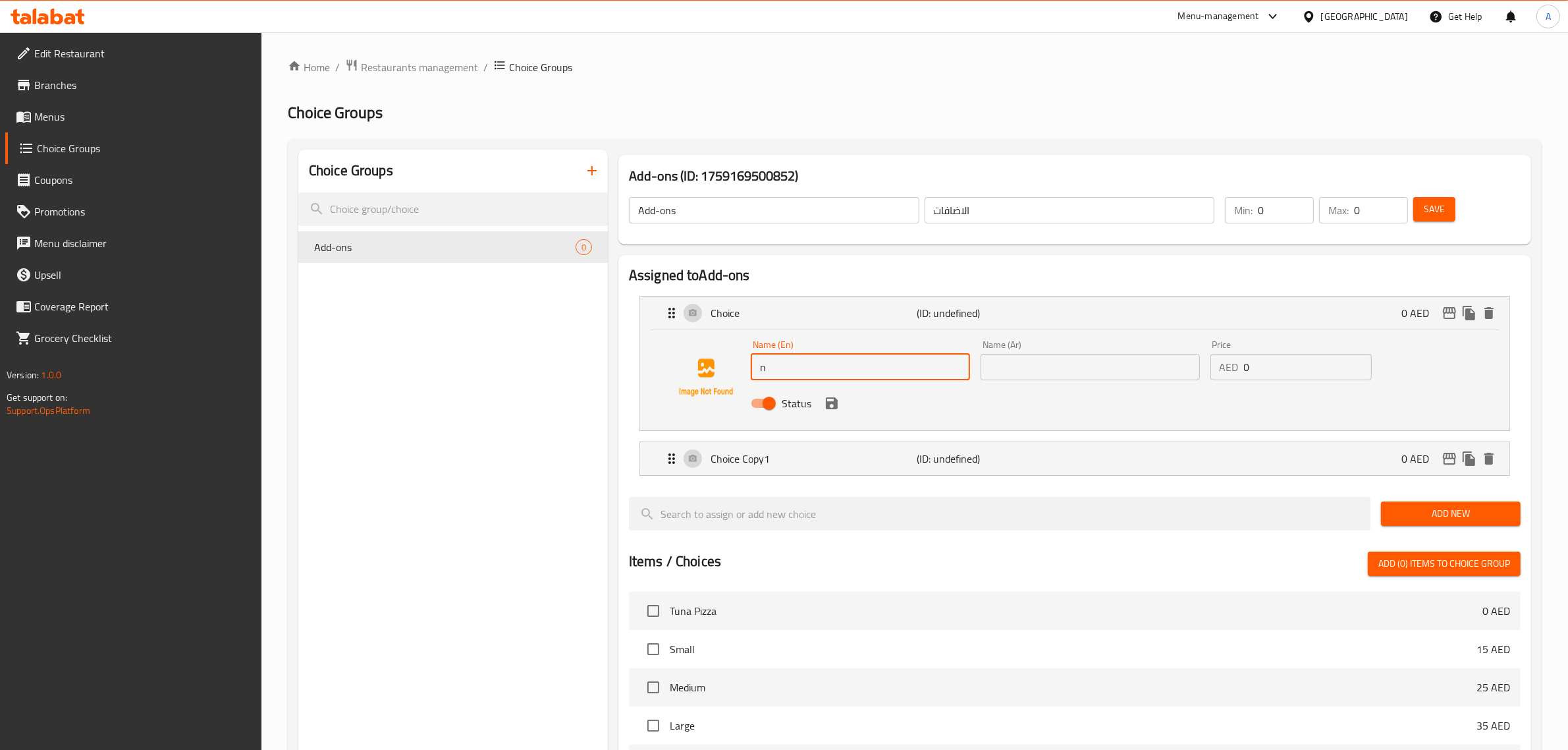
click at [774, 369] on input "n" at bounding box center [860, 367] width 219 height 27
click at [781, 367] on input "meart" at bounding box center [860, 367] width 219 height 27
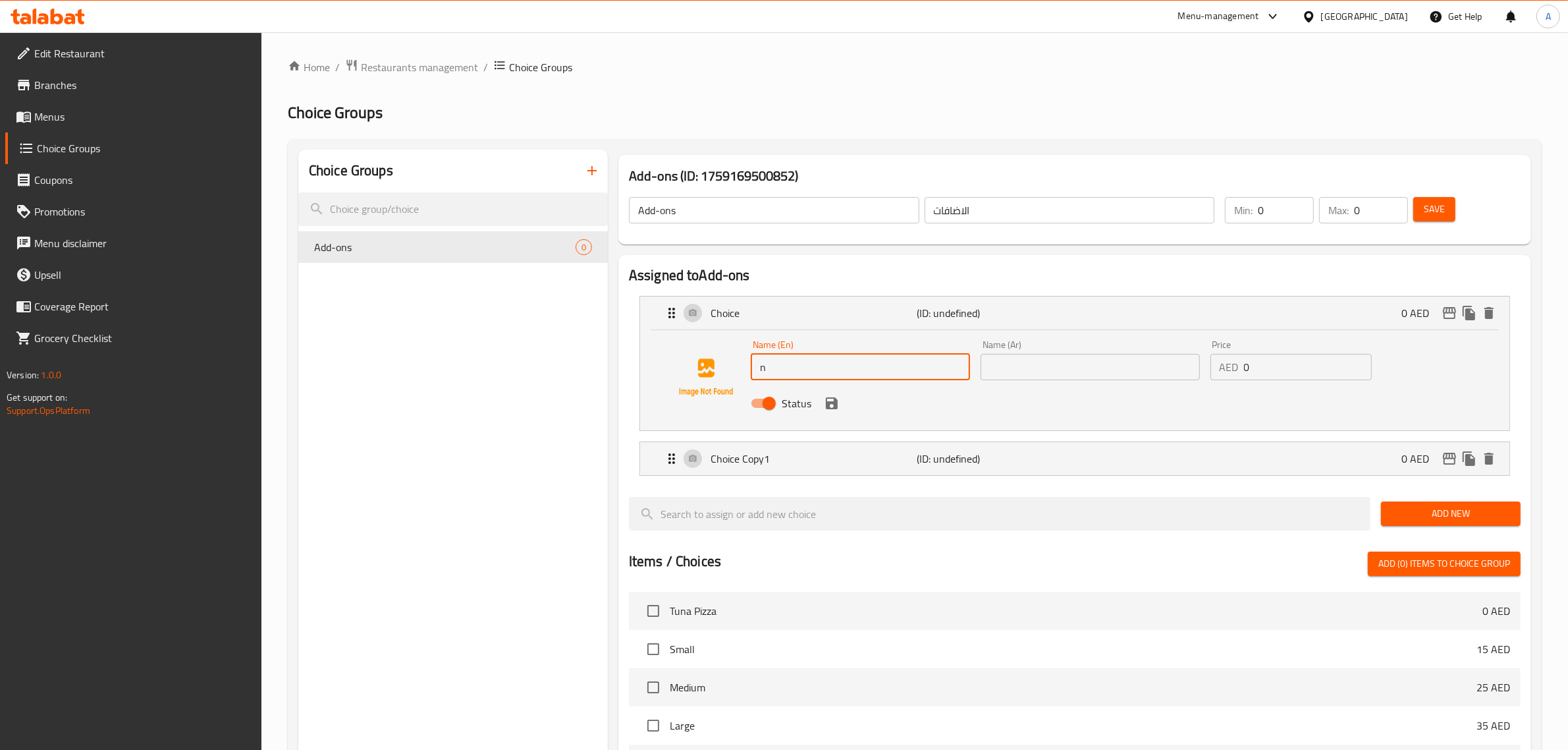
click at [784, 366] on input "n" at bounding box center [860, 367] width 219 height 27
click at [784, 366] on input "b" at bounding box center [860, 367] width 219 height 27
click at [811, 368] on input "ne" at bounding box center [860, 367] width 219 height 27
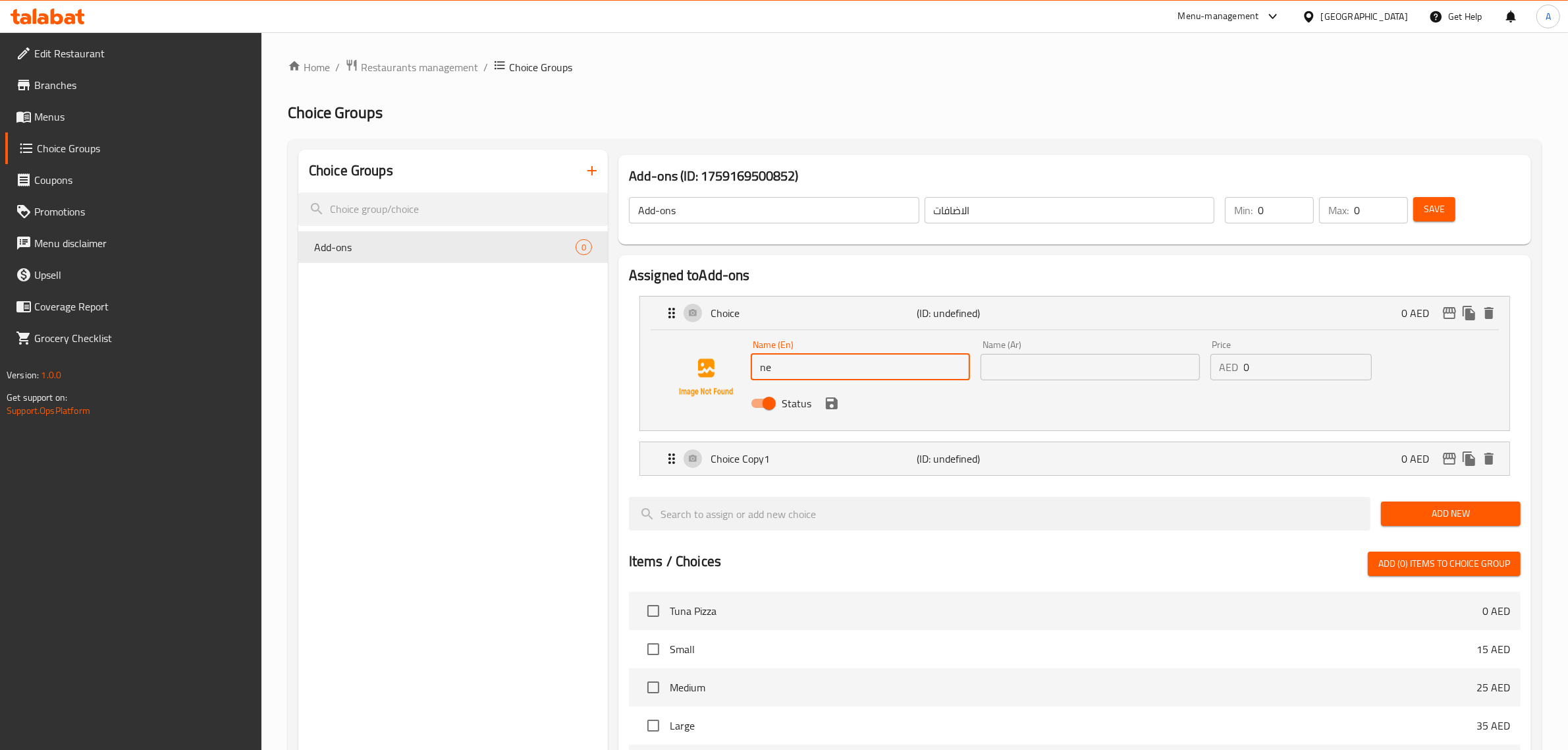
click at [811, 368] on input "ne" at bounding box center [860, 367] width 219 height 27
click at [811, 368] on input "Cheese" at bounding box center [860, 367] width 219 height 27
type input "Cheese"
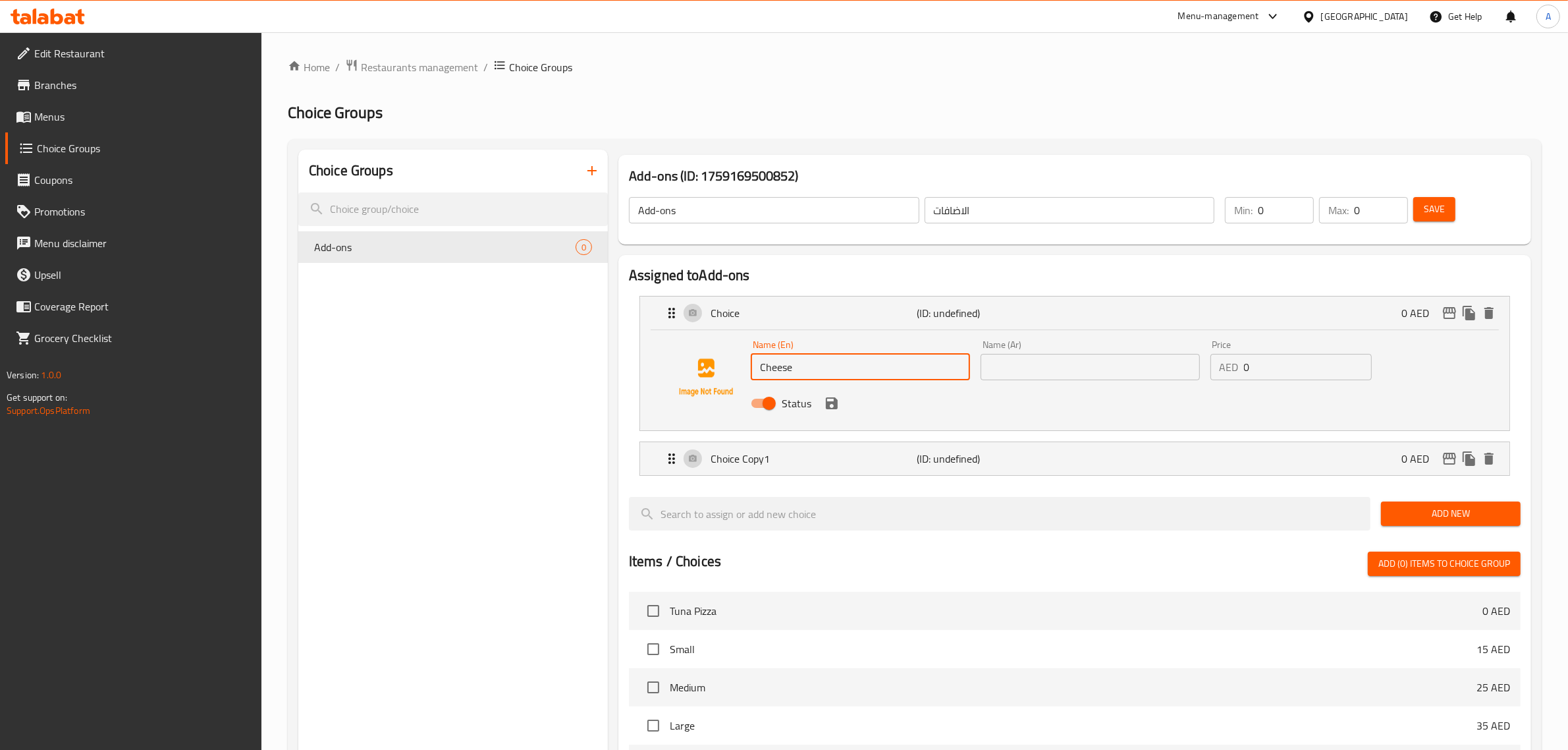
drag, startPoint x: 1042, startPoint y: 373, endPoint x: 1030, endPoint y: 350, distance: 25.9
click at [1042, 373] on input "text" at bounding box center [1090, 367] width 219 height 27
paste input "جبن"
type input "جبن"
click at [1257, 373] on input "0" at bounding box center [1309, 367] width 129 height 27
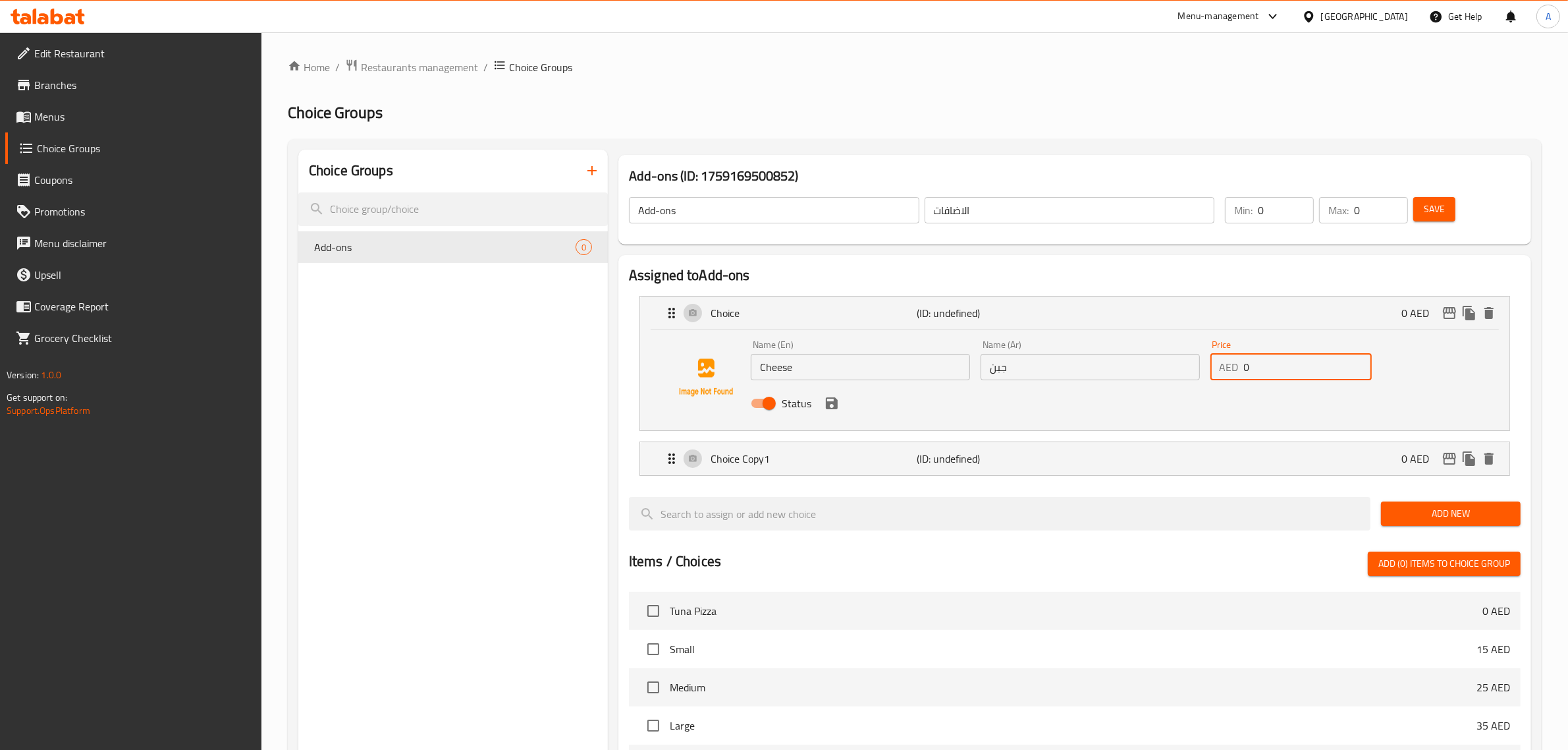
click at [1257, 373] on input "0" at bounding box center [1309, 367] width 129 height 27
click at [1257, 373] on input "10" at bounding box center [1309, 367] width 129 height 27
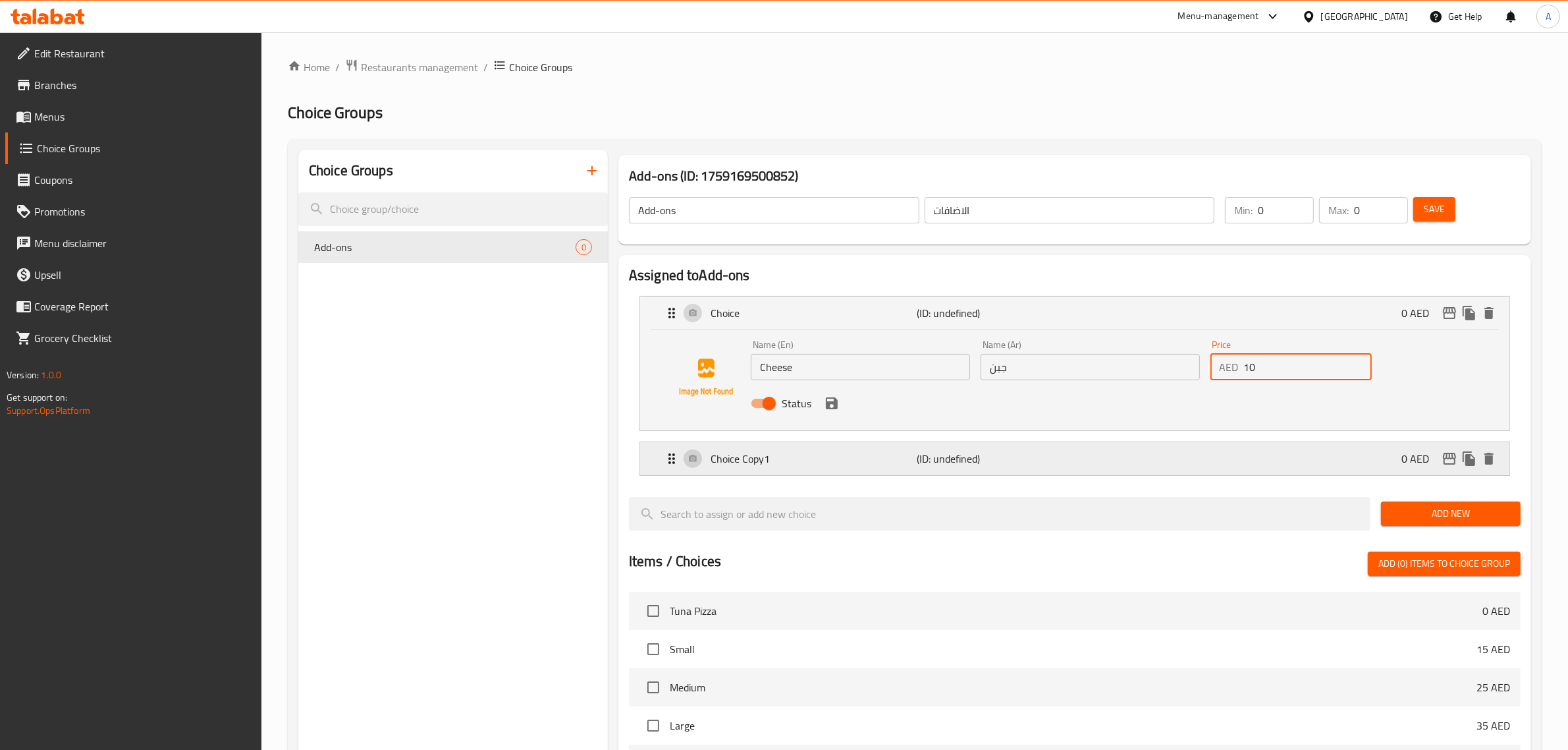
click at [830, 462] on p "Choice Copy1" at bounding box center [813, 459] width 207 height 16
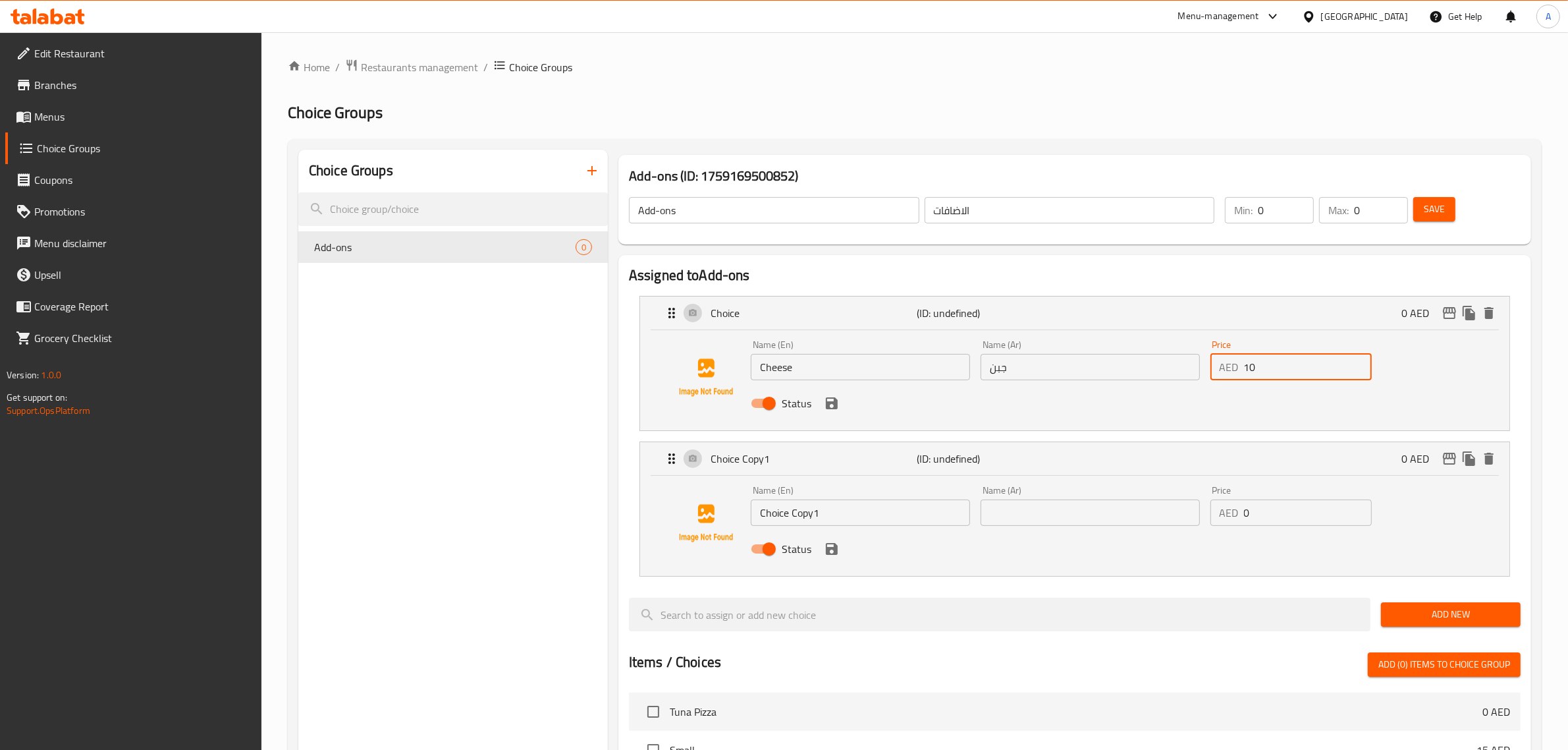
type input "10"
click at [1259, 525] on input "0" at bounding box center [1309, 512] width 129 height 27
click at [1260, 523] on input "0" at bounding box center [1309, 512] width 129 height 27
paste input "1"
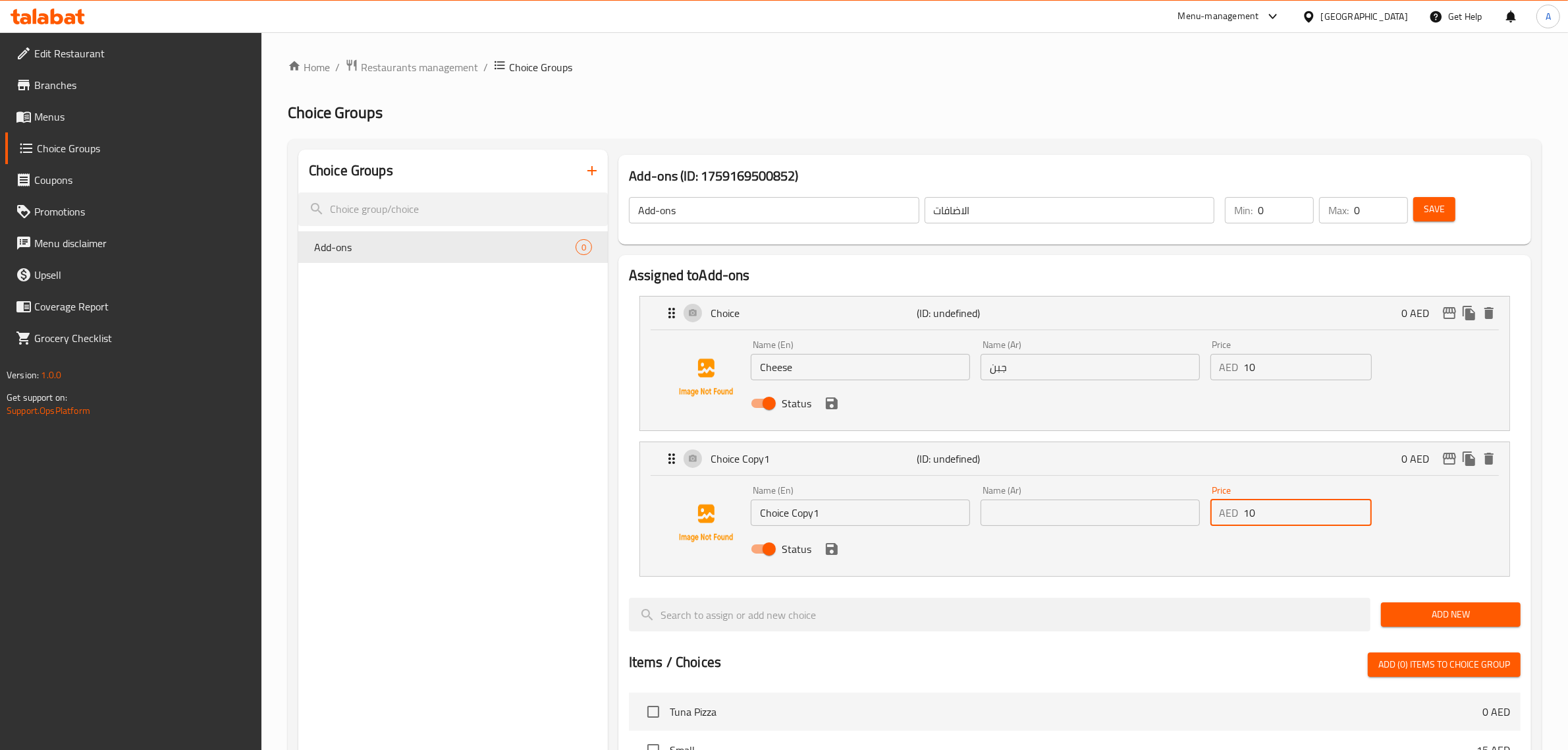
type input "10"
click at [812, 509] on input "Choice Copy1" at bounding box center [860, 512] width 219 height 27
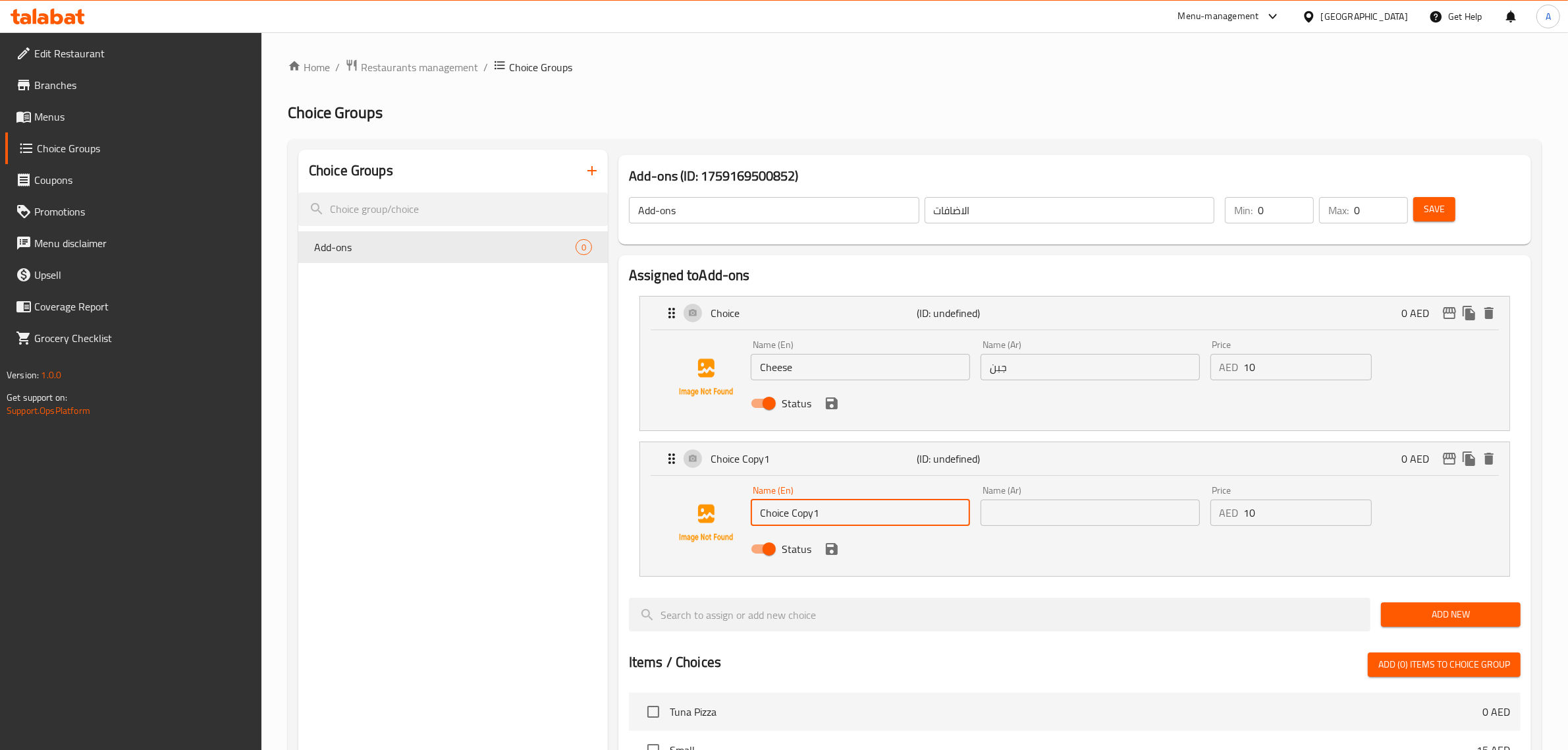
click at [812, 509] on input "Choice Copy1" at bounding box center [860, 512] width 219 height 27
click at [812, 509] on input "n" at bounding box center [860, 512] width 219 height 27
click at [812, 509] on input "mwat" at bounding box center [860, 512] width 219 height 27
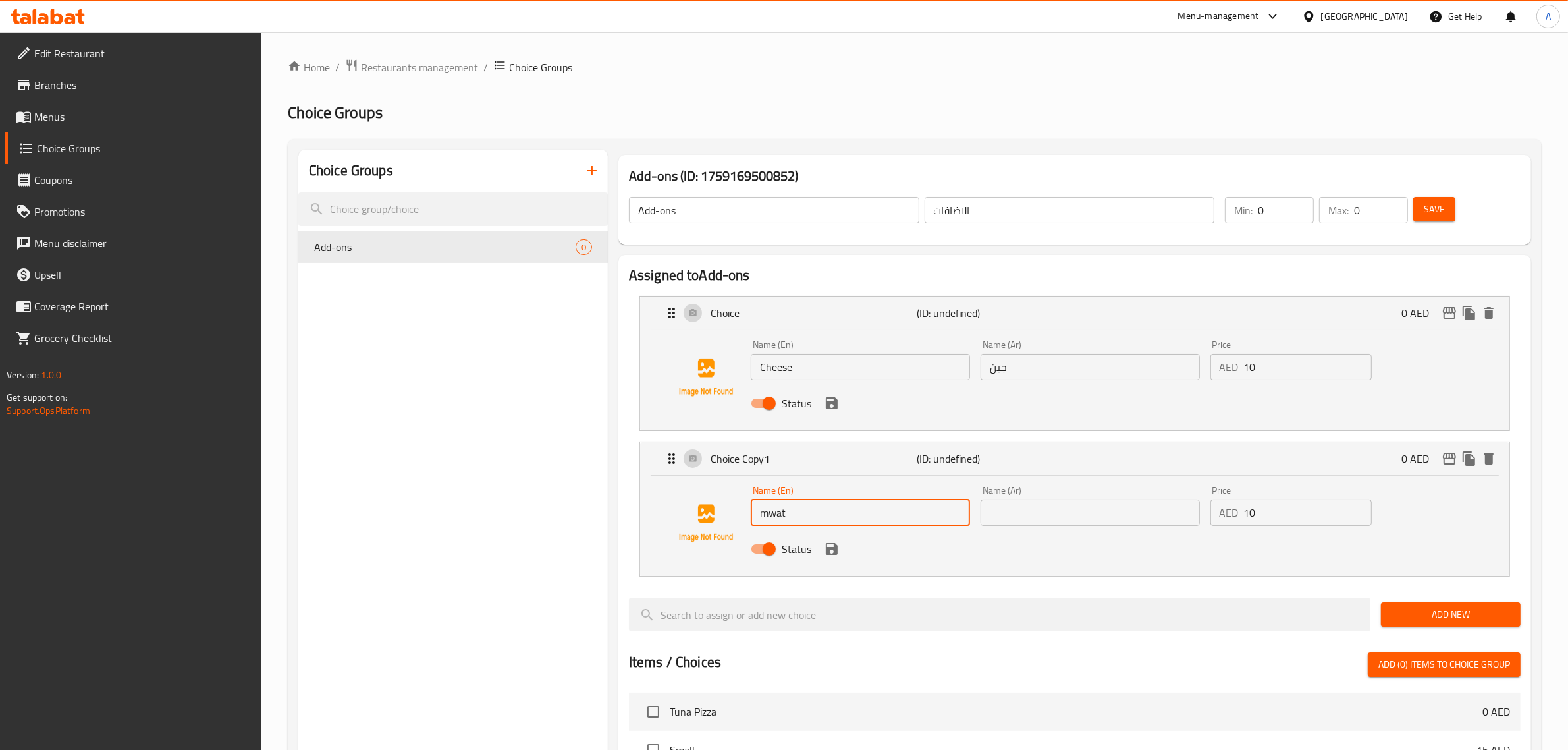
click at [812, 509] on input "mwat" at bounding box center [860, 512] width 219 height 27
click at [787, 512] on input "meat" at bounding box center [860, 512] width 219 height 27
type input "meat"
click at [1091, 521] on input "text" at bounding box center [1090, 512] width 219 height 27
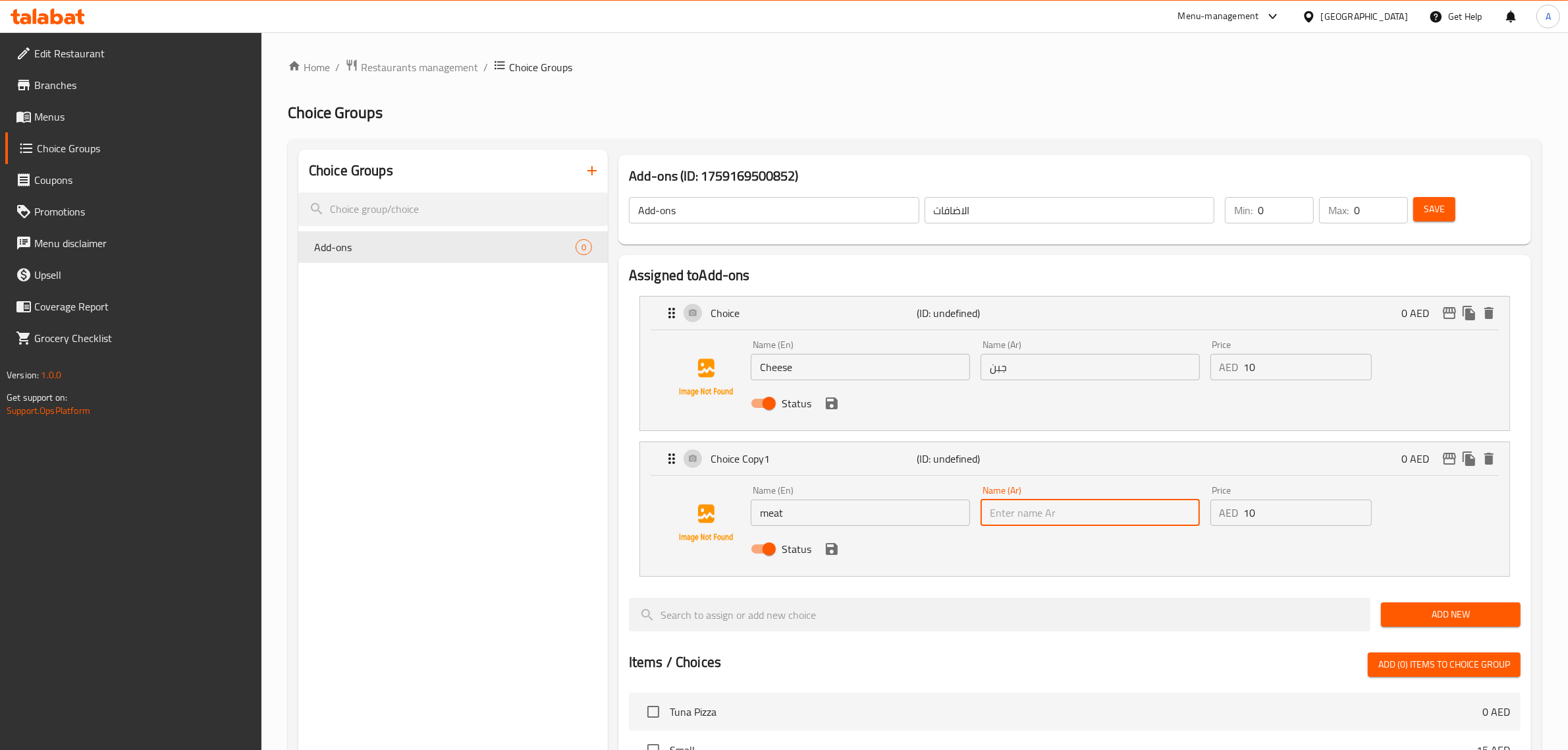
paste input "لحمة"
drag, startPoint x: 992, startPoint y: 511, endPoint x: 998, endPoint y: 519, distance: 10.0
click at [998, 519] on input "لحمة" at bounding box center [1090, 512] width 219 height 27
type input "لحم"
click at [833, 555] on icon "save" at bounding box center [832, 548] width 16 height 16
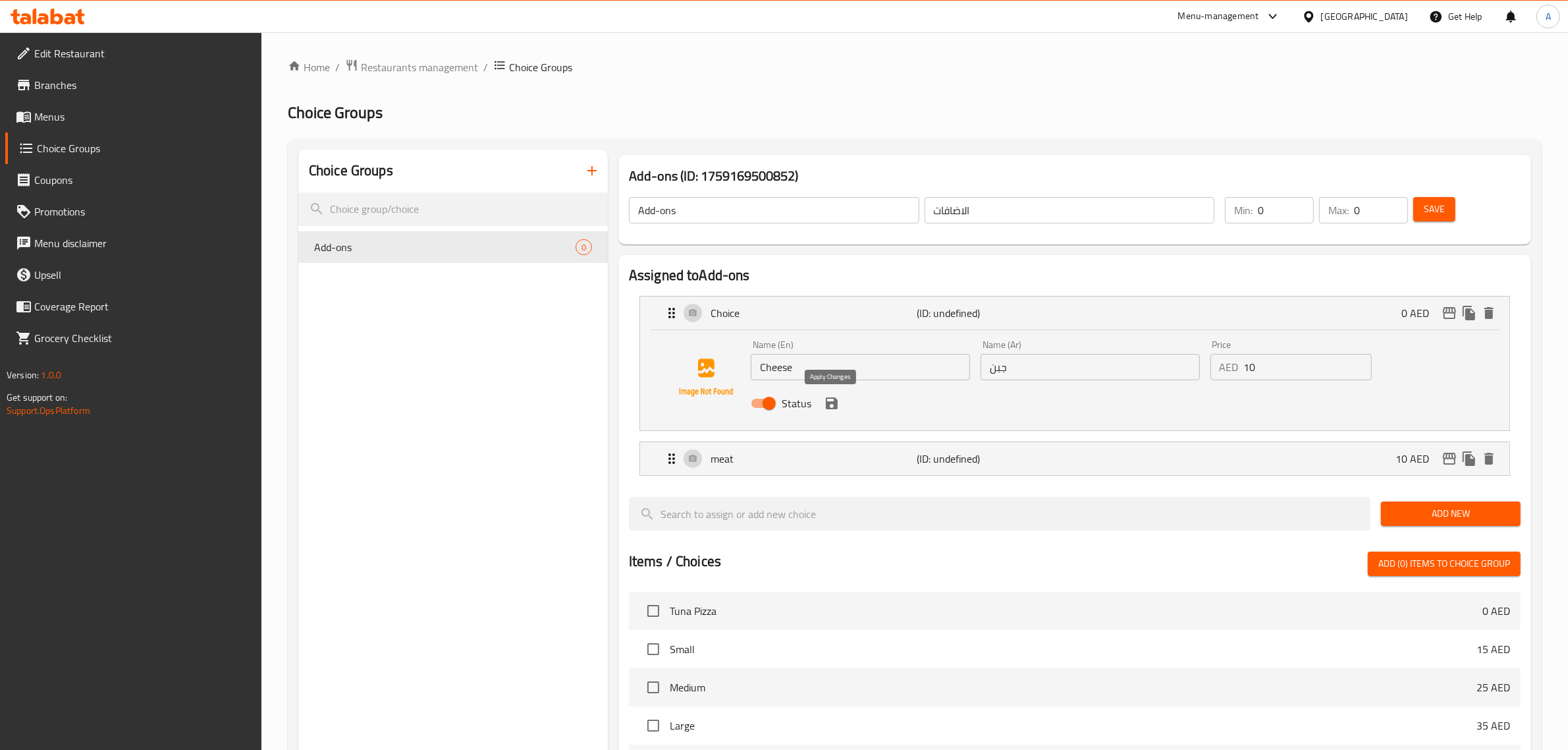
click at [828, 401] on icon "save" at bounding box center [832, 403] width 16 height 16
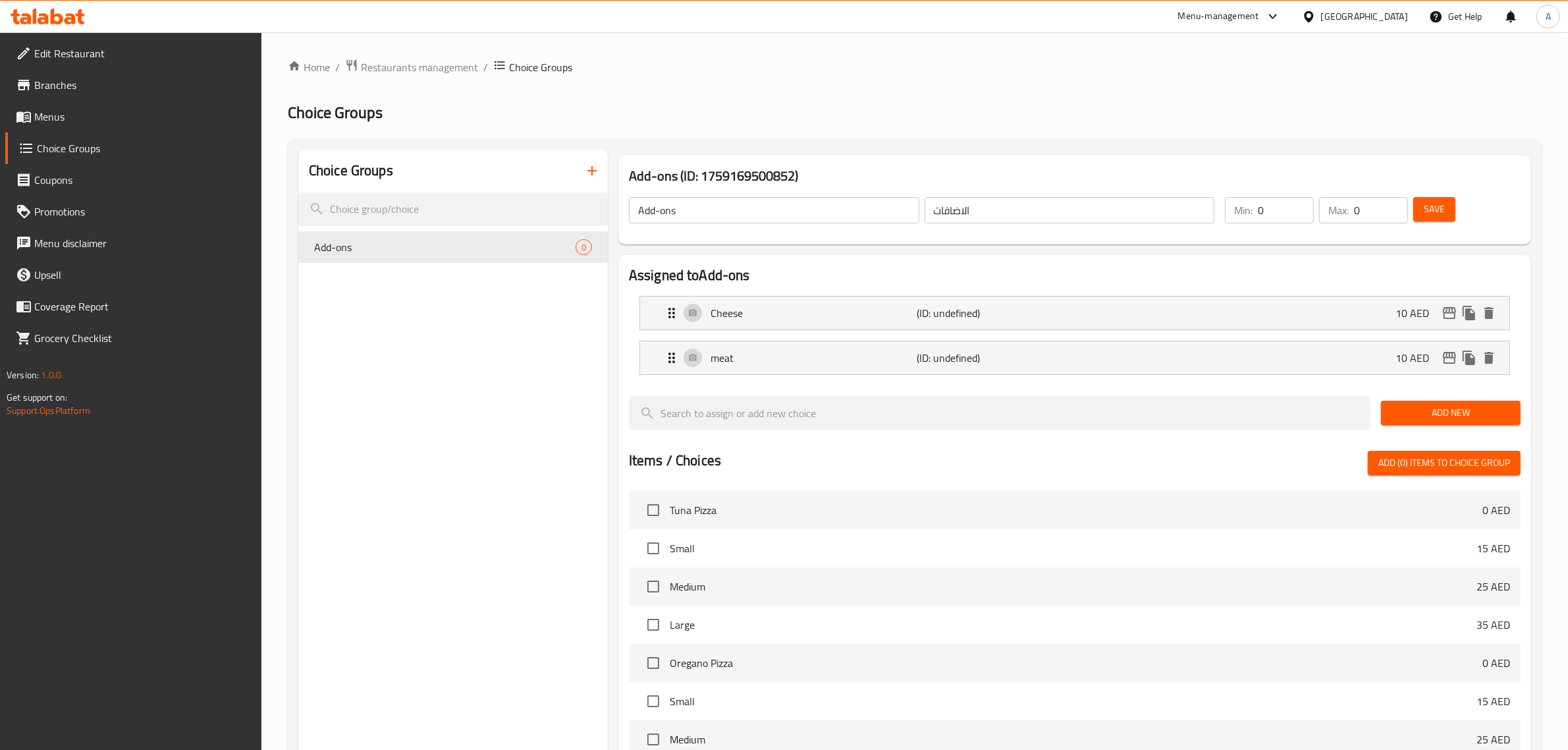
click at [1458, 199] on div "Save" at bounding box center [1459, 210] width 97 height 31
click at [1441, 212] on span "Save" at bounding box center [1434, 208] width 21 height 17
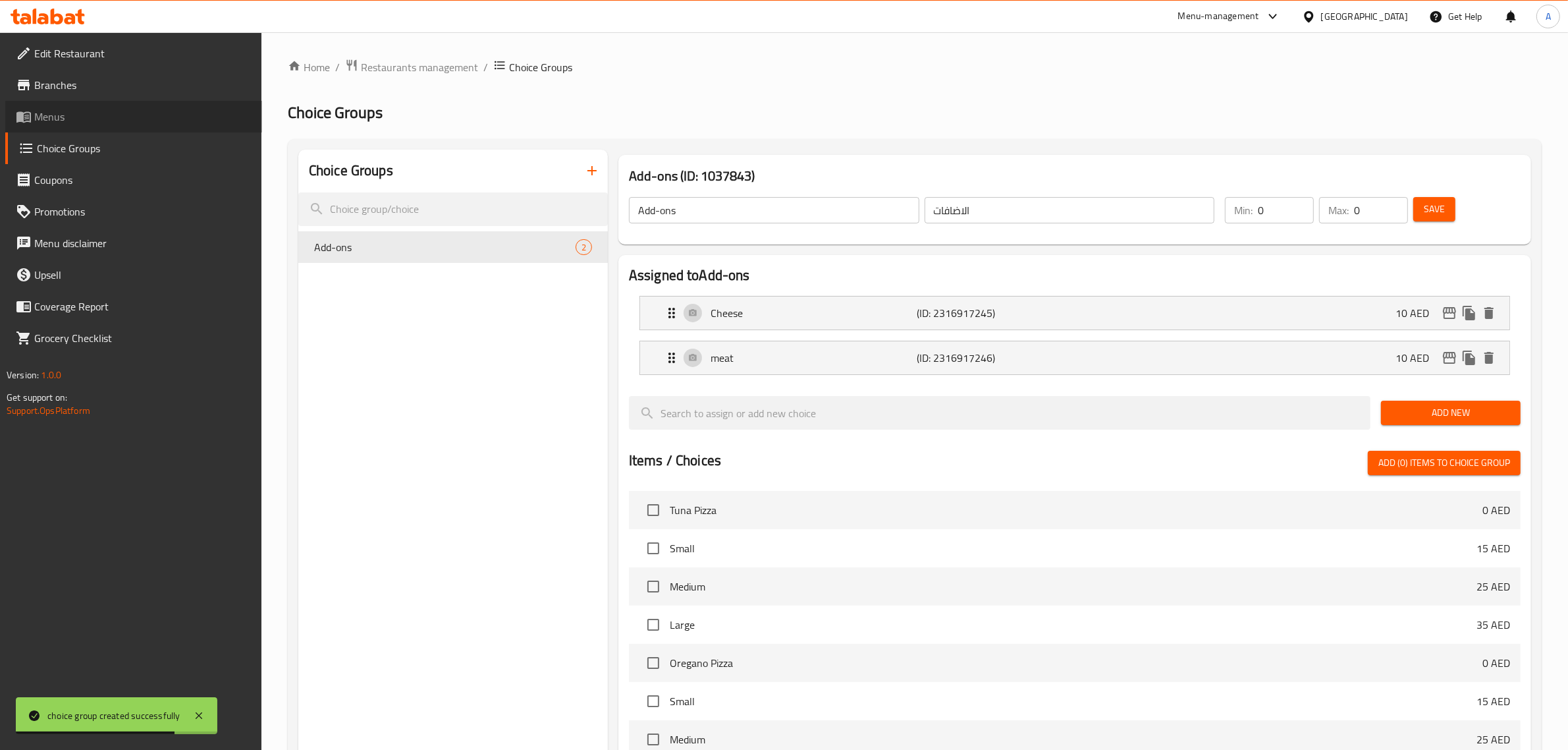
click at [90, 119] on span "Menus" at bounding box center [142, 117] width 217 height 16
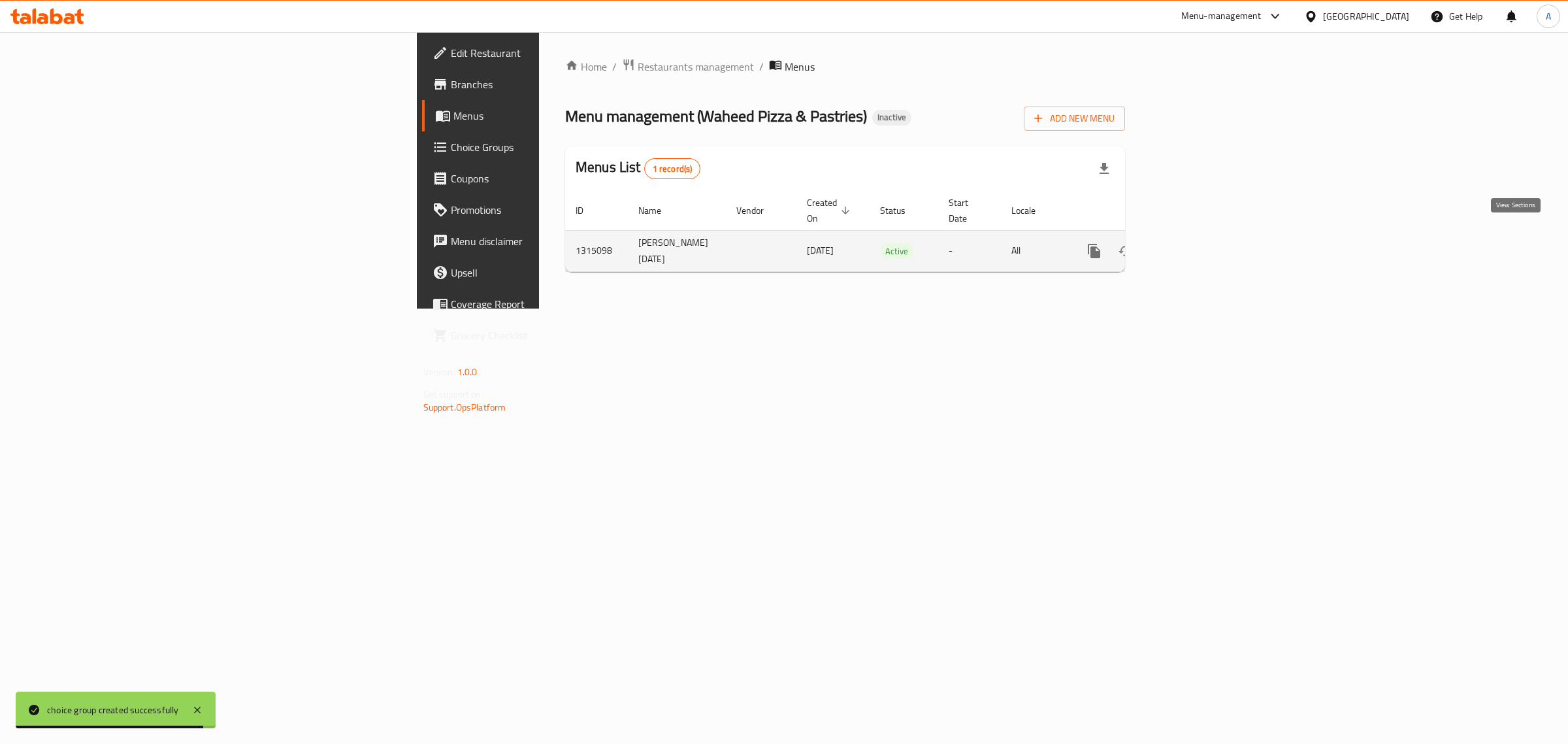
click at [1197, 243] on icon "enhanced table" at bounding box center [1189, 251] width 16 height 16
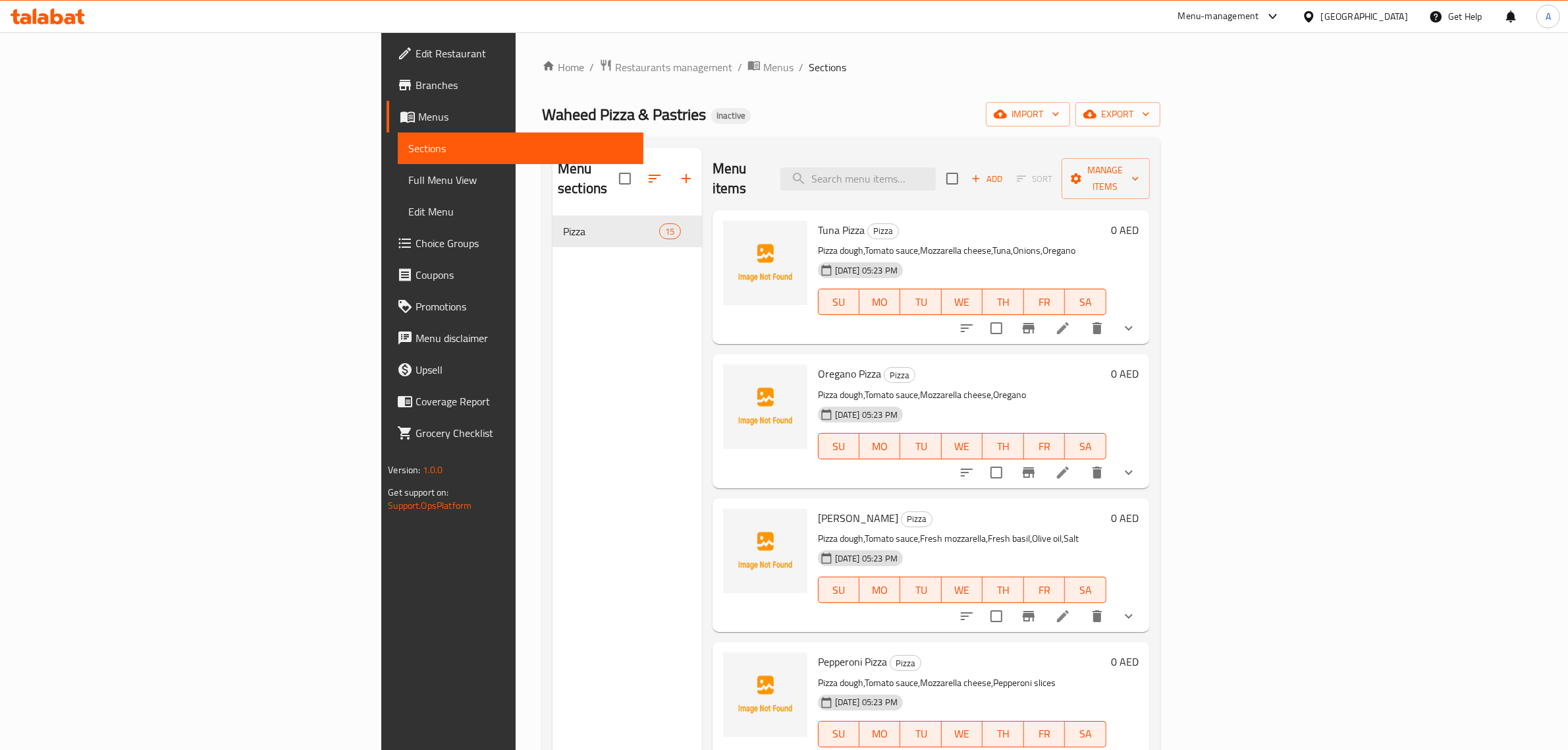
click at [1105, 99] on div "Home / Restaurants management / Menus / Sections Waheed Pizza & Pastries Inacti…" at bounding box center [852, 484] width 619 height 849
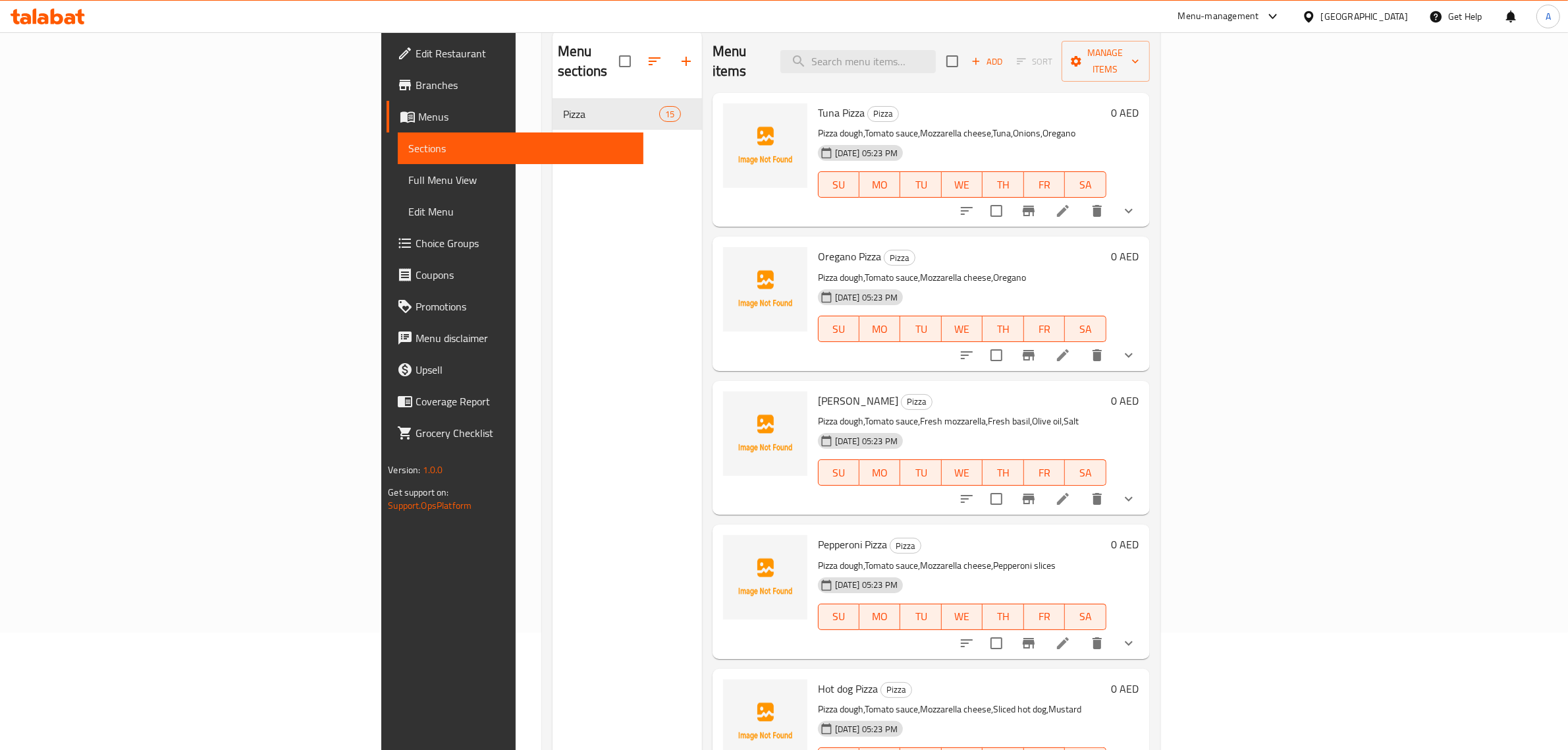
scroll to position [125, 0]
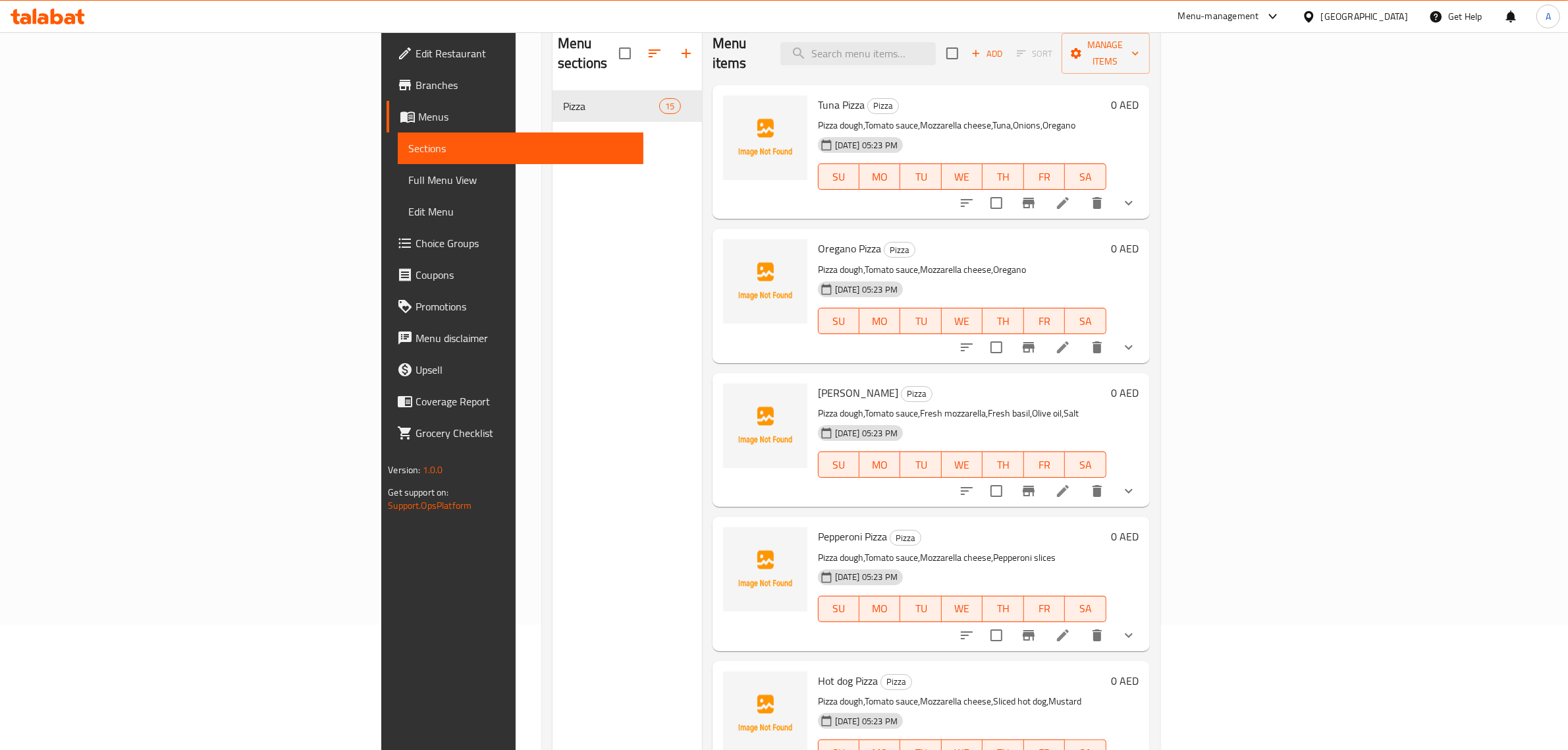
click at [812, 528] on div "Pepperoni Pizza Pizza Pizza dough,Tomato sauce,Mozzarella cheese,Pepperoni slic…" at bounding box center [962, 583] width 299 height 123
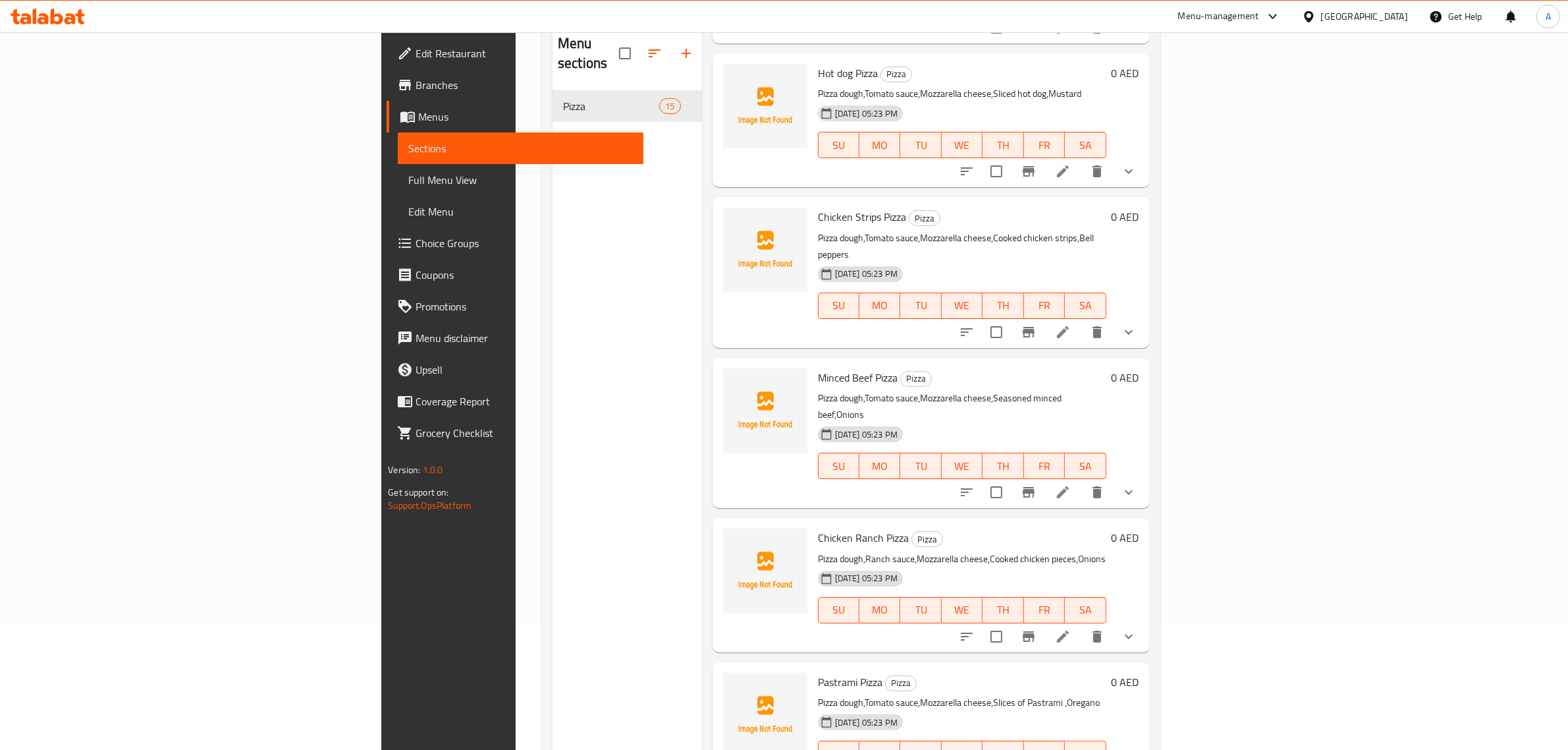
scroll to position [613, 0]
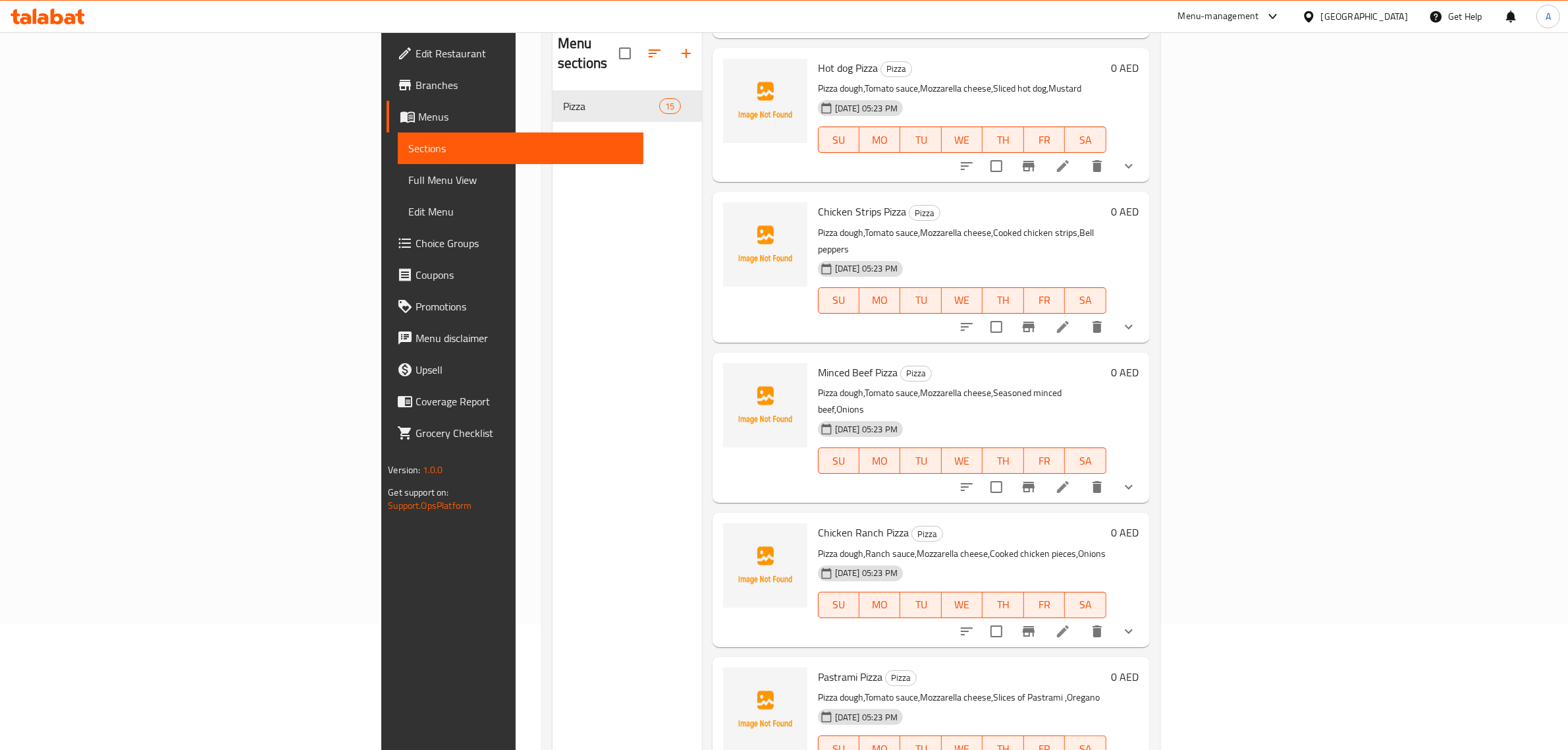
click at [818, 523] on span "Chicken Ranch Pizza" at bounding box center [864, 533] width 91 height 20
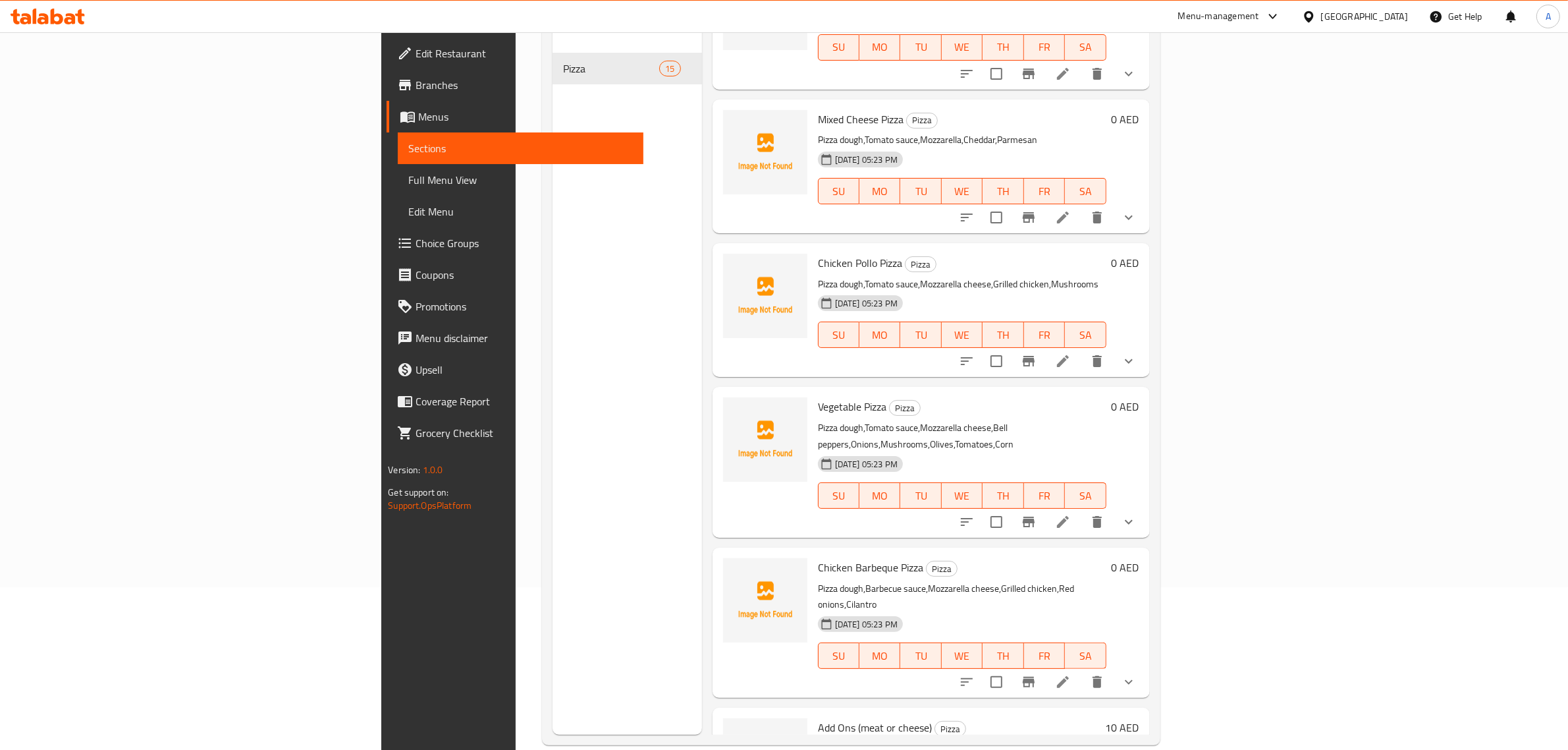
scroll to position [185, 0]
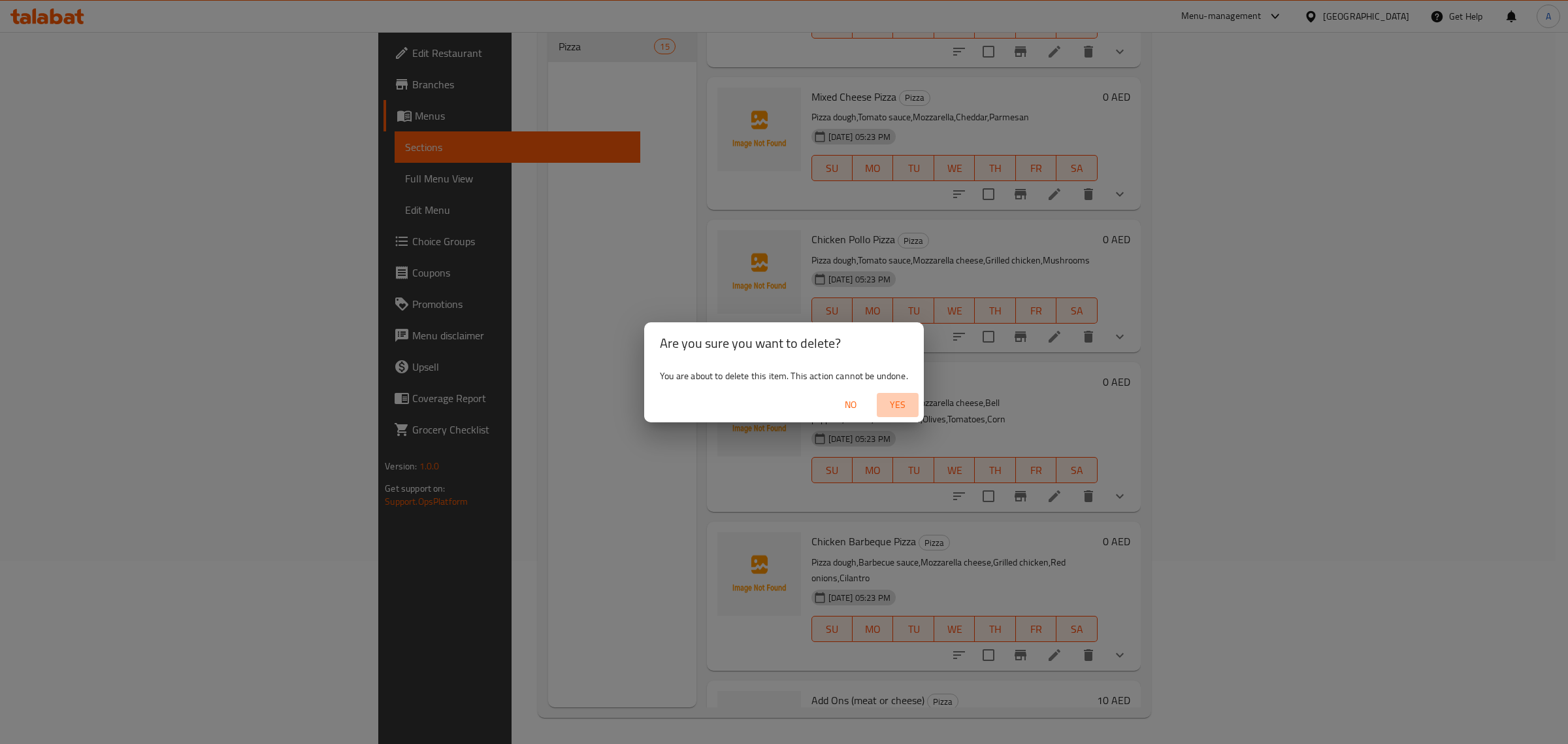
click at [891, 415] on button "Yes" at bounding box center [898, 405] width 42 height 24
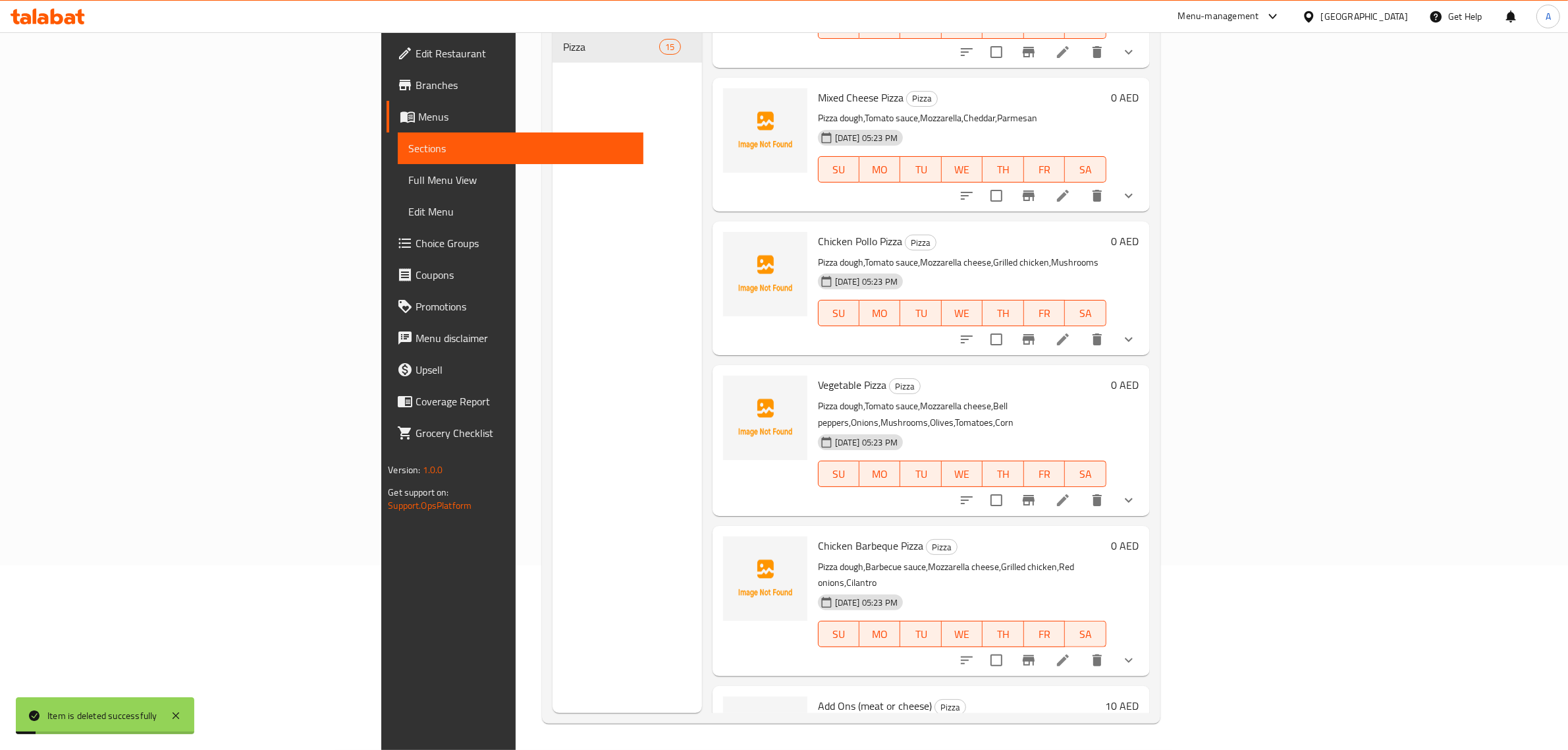
click at [409, 183] on span "Full Menu View" at bounding box center [521, 180] width 225 height 16
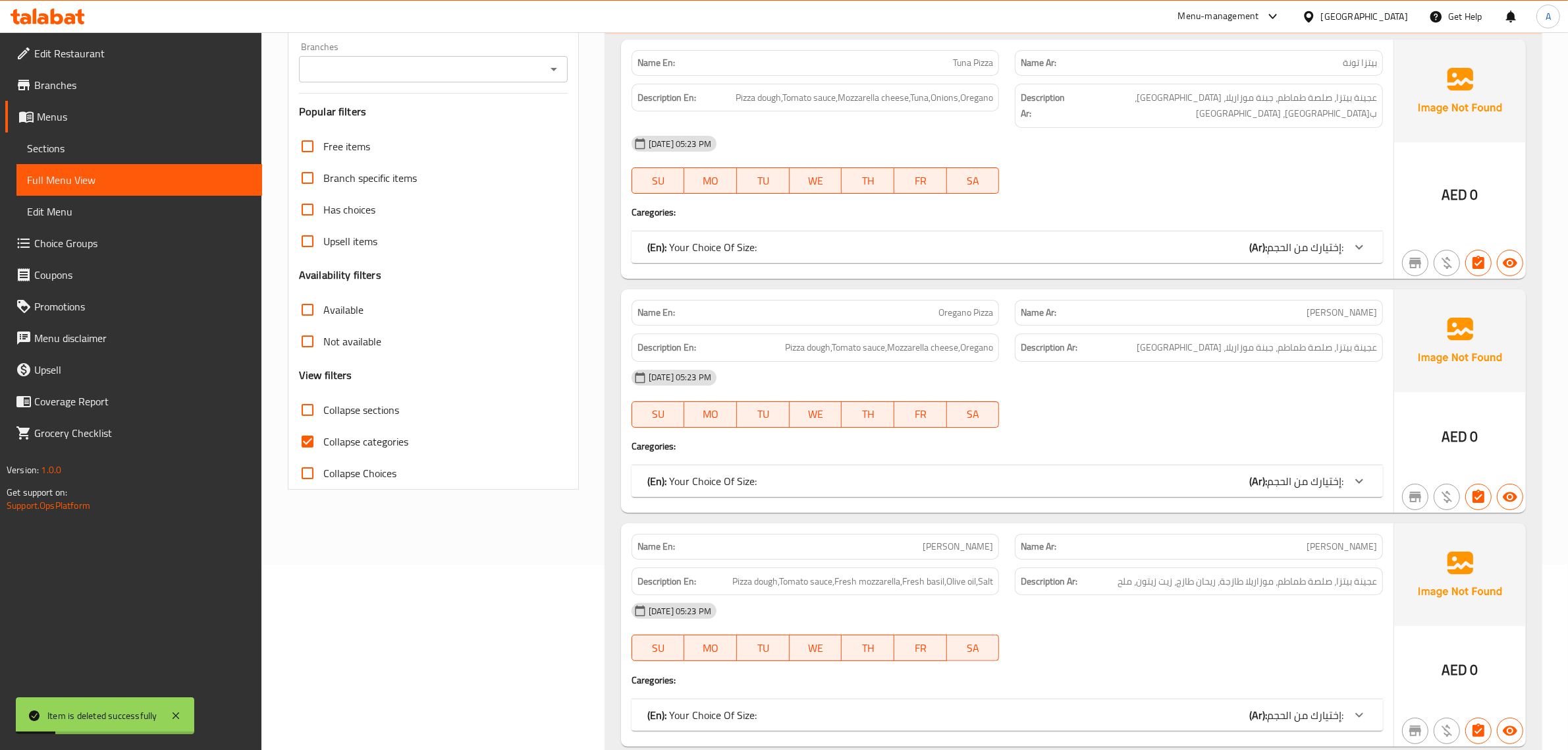
click at [376, 455] on label "Collapse categories" at bounding box center [350, 441] width 117 height 31
click at [323, 455] on input "Collapse categories" at bounding box center [308, 441] width 31 height 31
checkbox input "false"
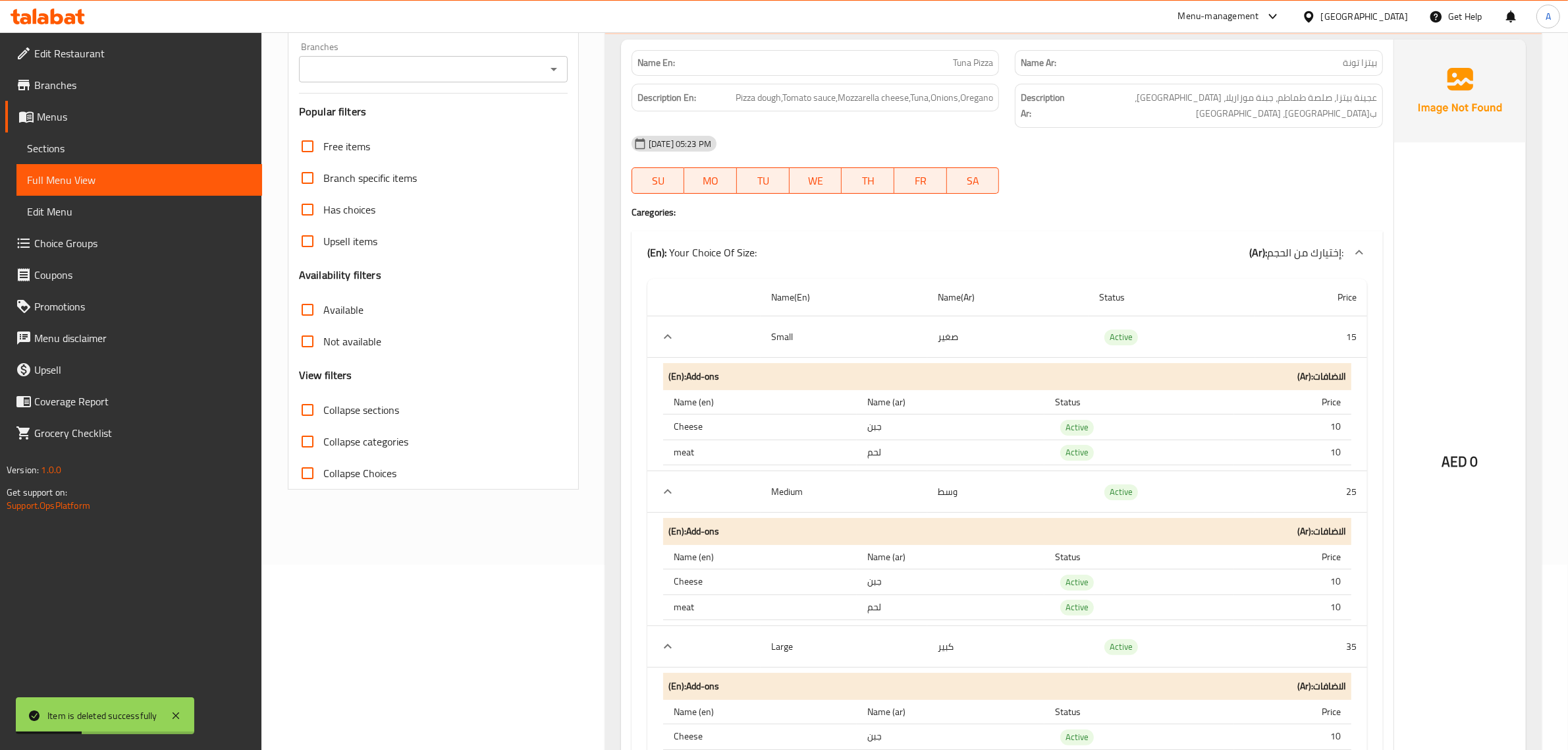
click at [1038, 449] on td "لحم" at bounding box center [950, 452] width 188 height 26
click at [1089, 449] on td "Active" at bounding box center [1139, 452] width 190 height 26
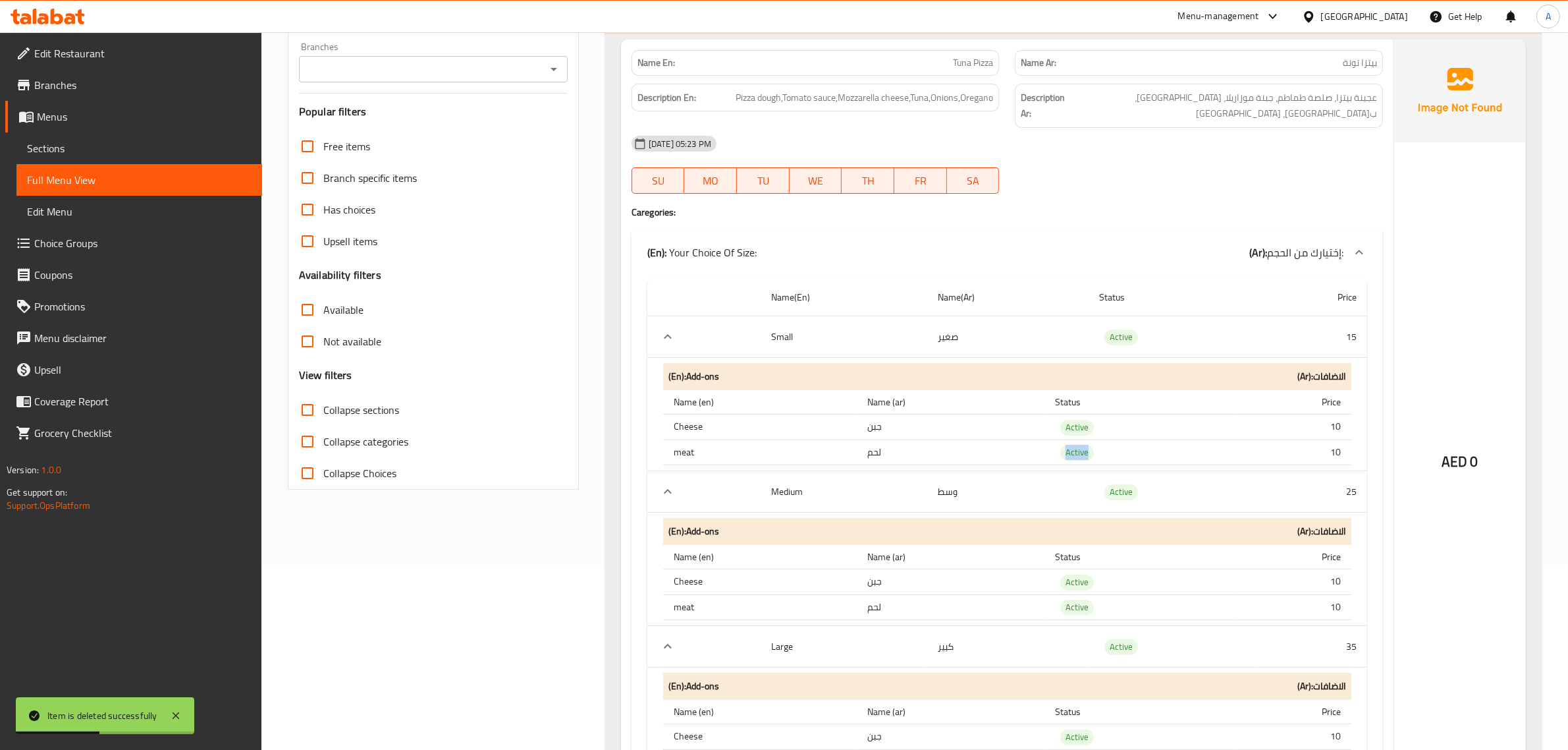
click at [1089, 449] on td "Active" at bounding box center [1139, 452] width 190 height 26
copy span "Active"
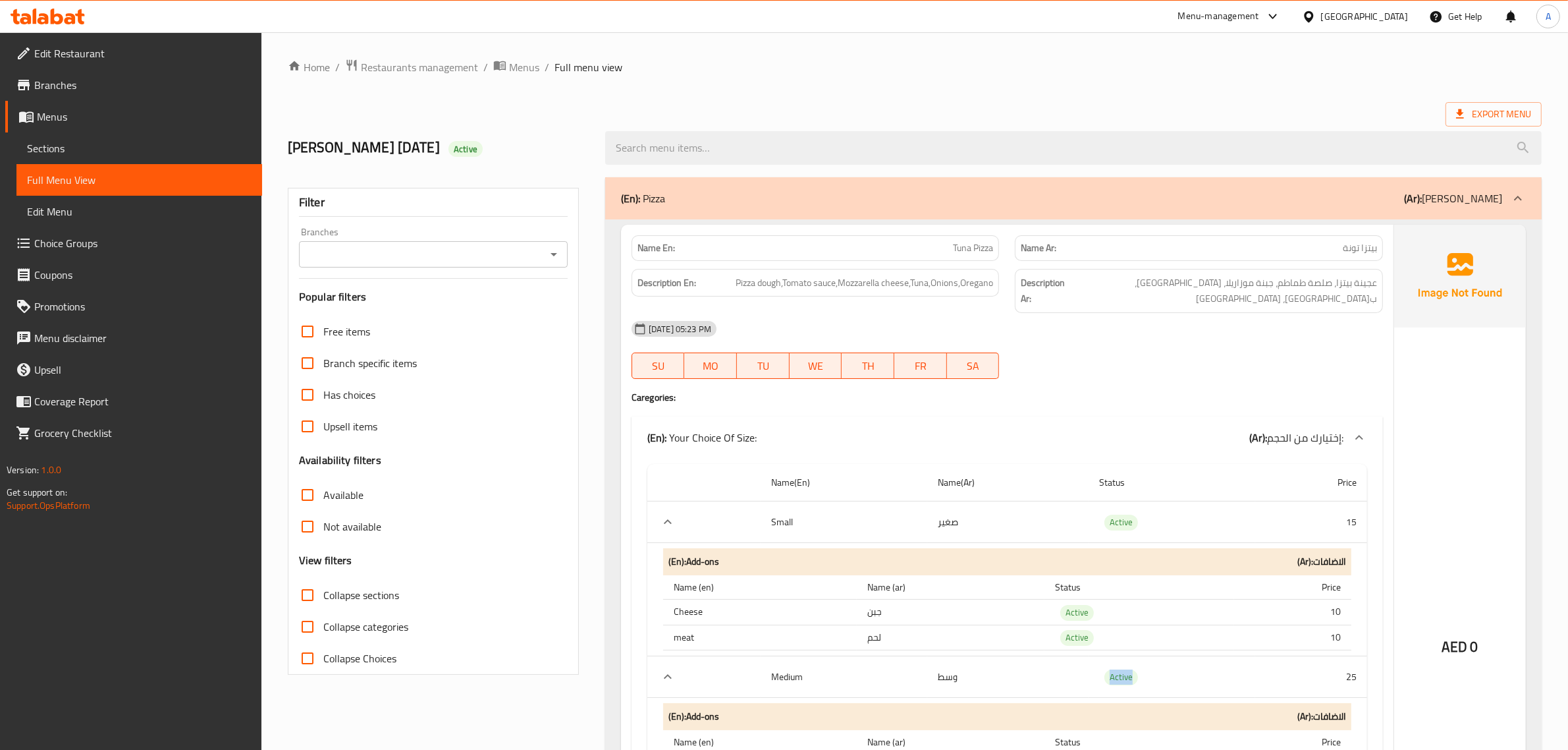
click at [85, 78] on span "Branches" at bounding box center [142, 85] width 217 height 16
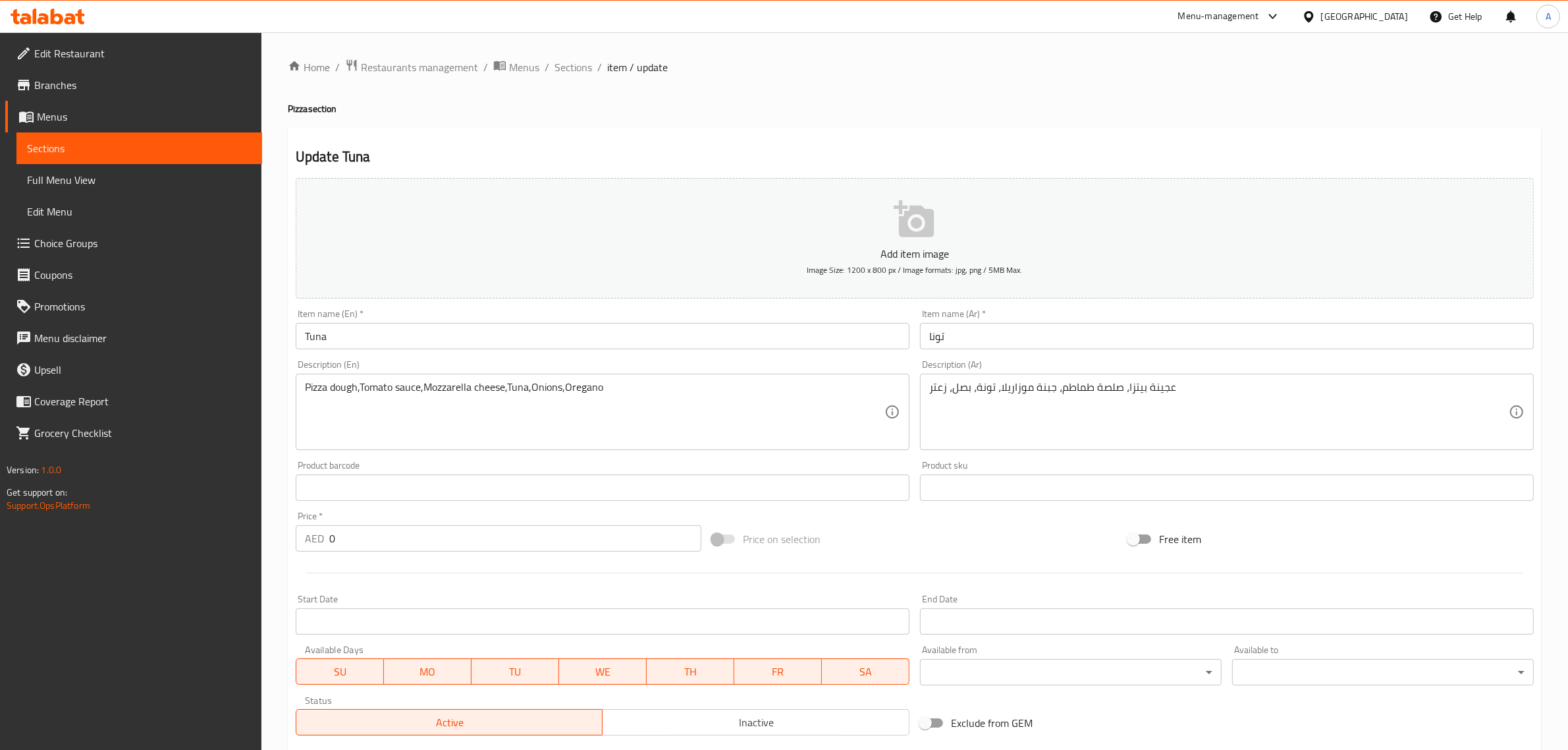
click at [307, 113] on h4 "Pizza section" at bounding box center [915, 108] width 1255 height 13
click at [301, 102] on h4 "Pizza section" at bounding box center [915, 108] width 1255 height 13
copy h4 "Pizza"
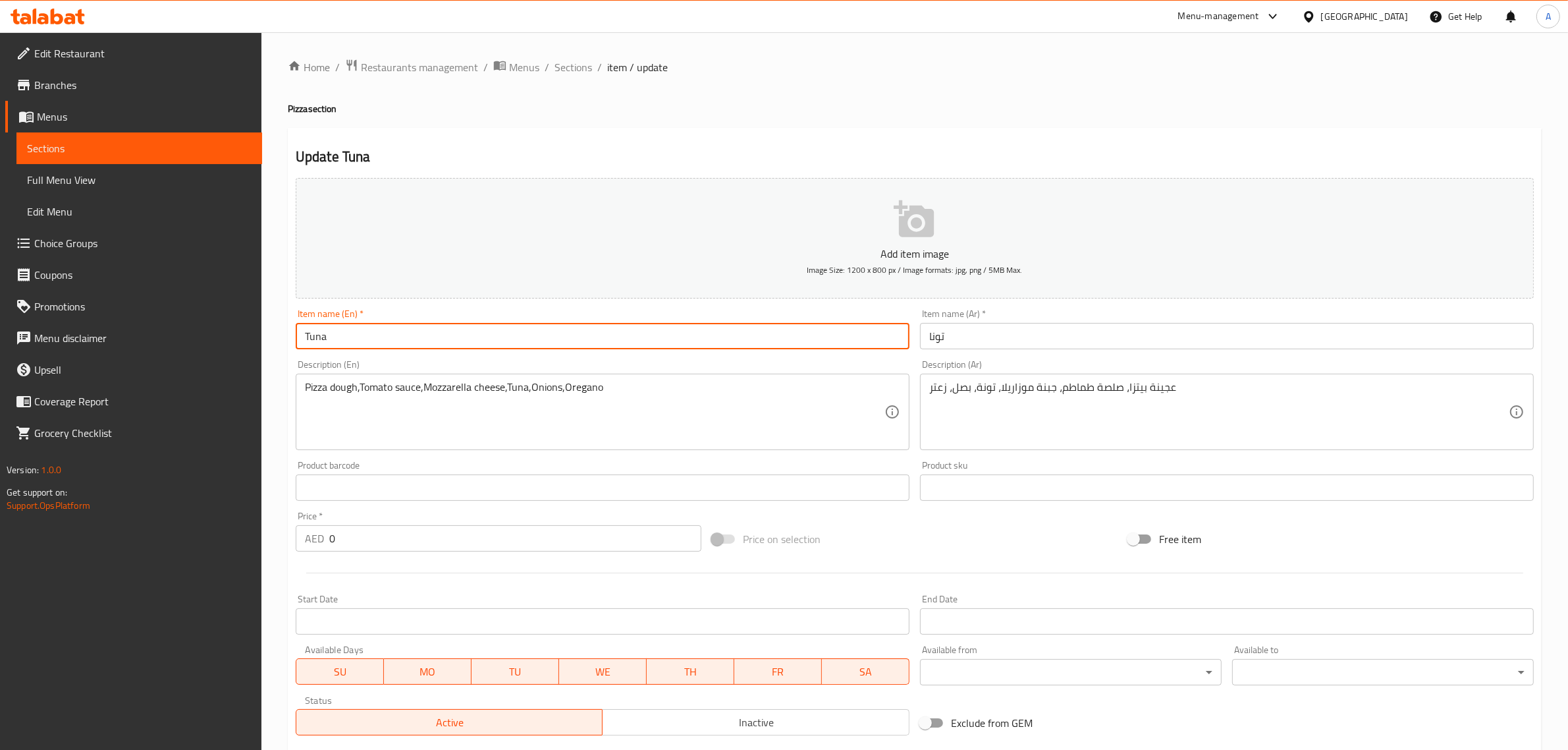
click at [369, 344] on input "Tuna" at bounding box center [602, 336] width 614 height 27
paste input "Pizza"
type input "Tuna Pizza"
click at [927, 334] on input "تونا" at bounding box center [1227, 336] width 614 height 27
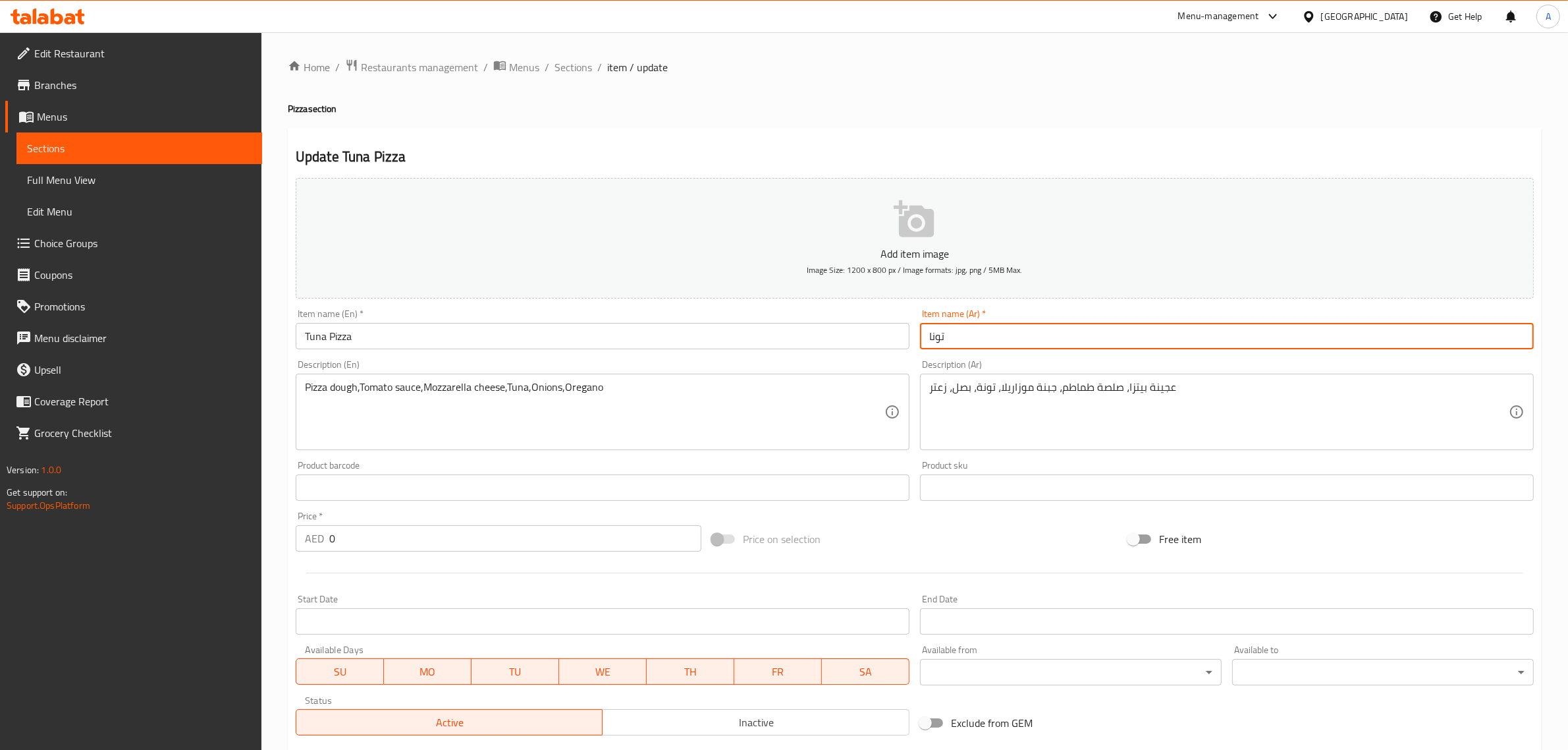
paste input "[PERSON_NAME]"
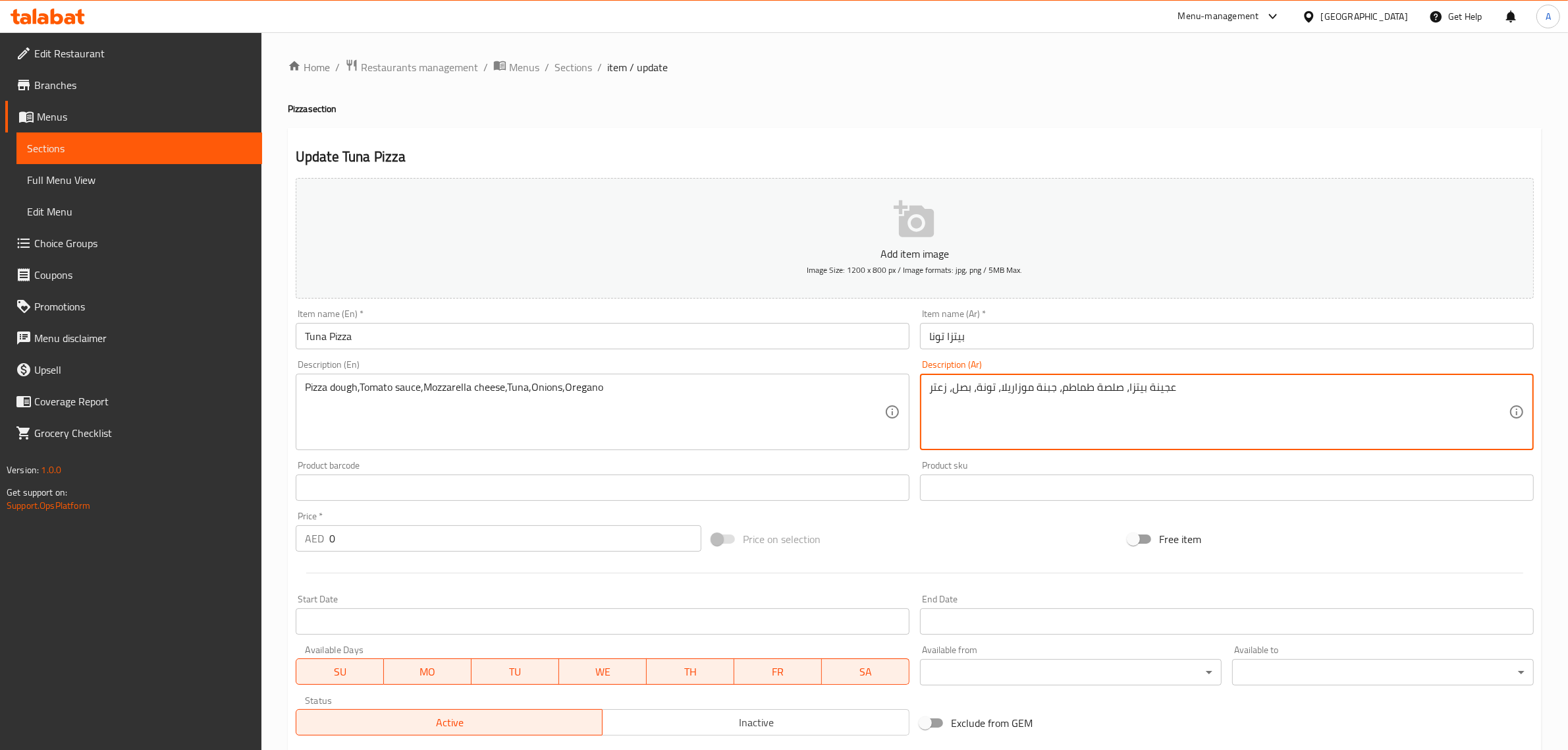
click at [982, 389] on textarea "عجينة بيتزا، صلصة طماطم، جبنة موزاريلا، تونة، بصل، زعتر" at bounding box center [1219, 413] width 580 height 63
click at [934, 341] on input "بيتزا تونا" at bounding box center [1227, 336] width 614 height 27
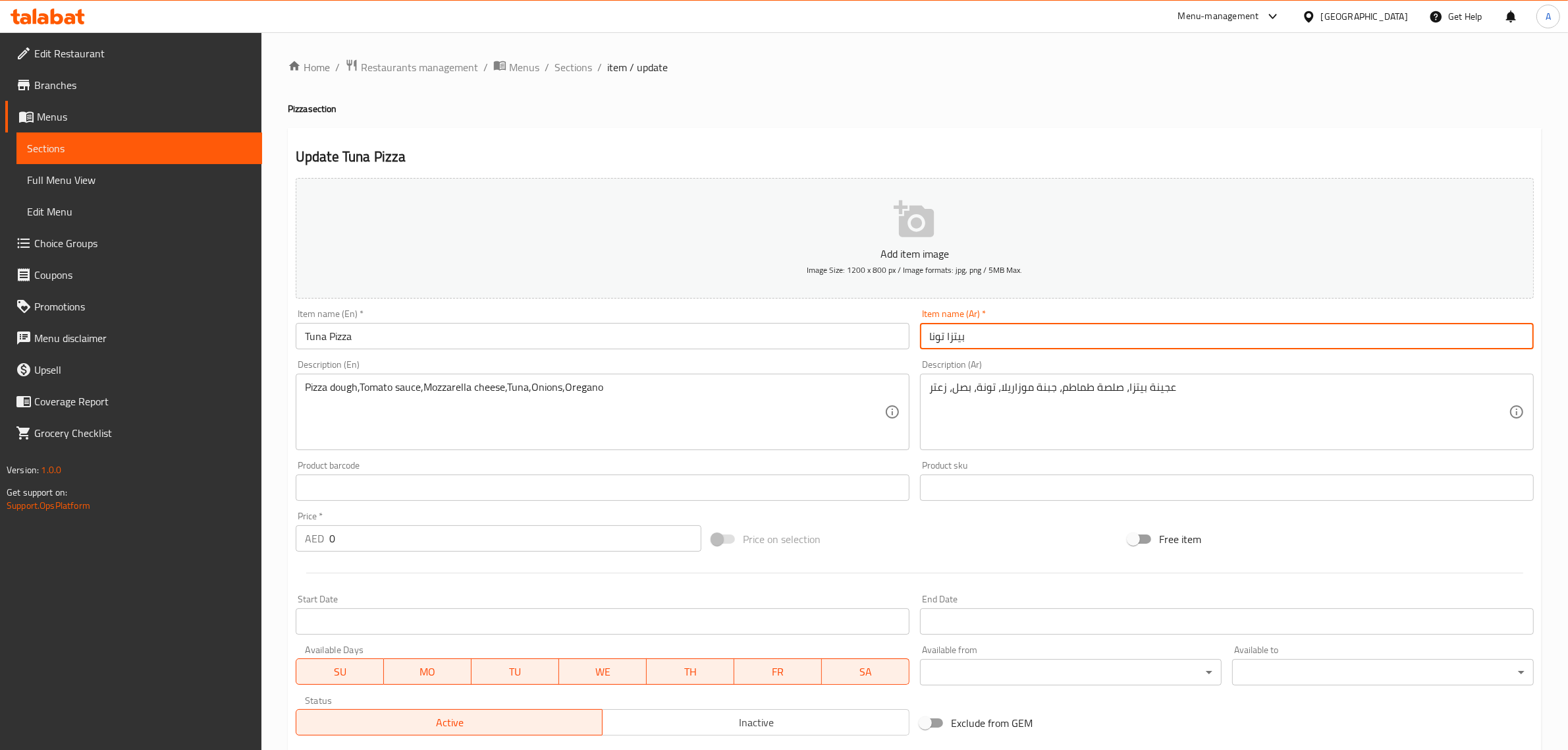
click at [934, 341] on input "بيتزا تونا" at bounding box center [1227, 336] width 614 height 27
paste input "text"
click at [963, 329] on input "بيتزا تونة" at bounding box center [1227, 336] width 614 height 27
click at [960, 340] on input "بيتزا تونة" at bounding box center [1227, 336] width 614 height 27
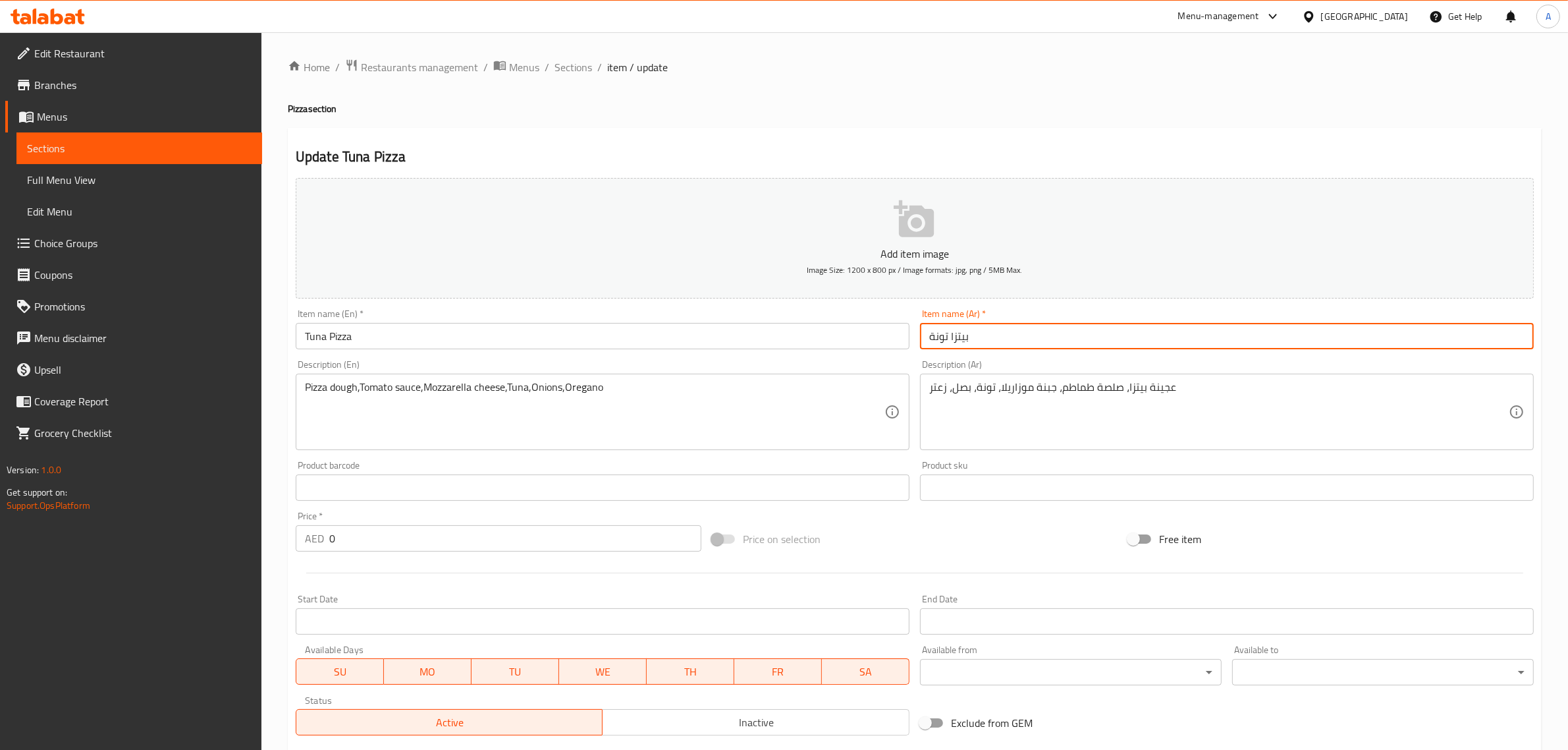
type input "بيتزا تونة"
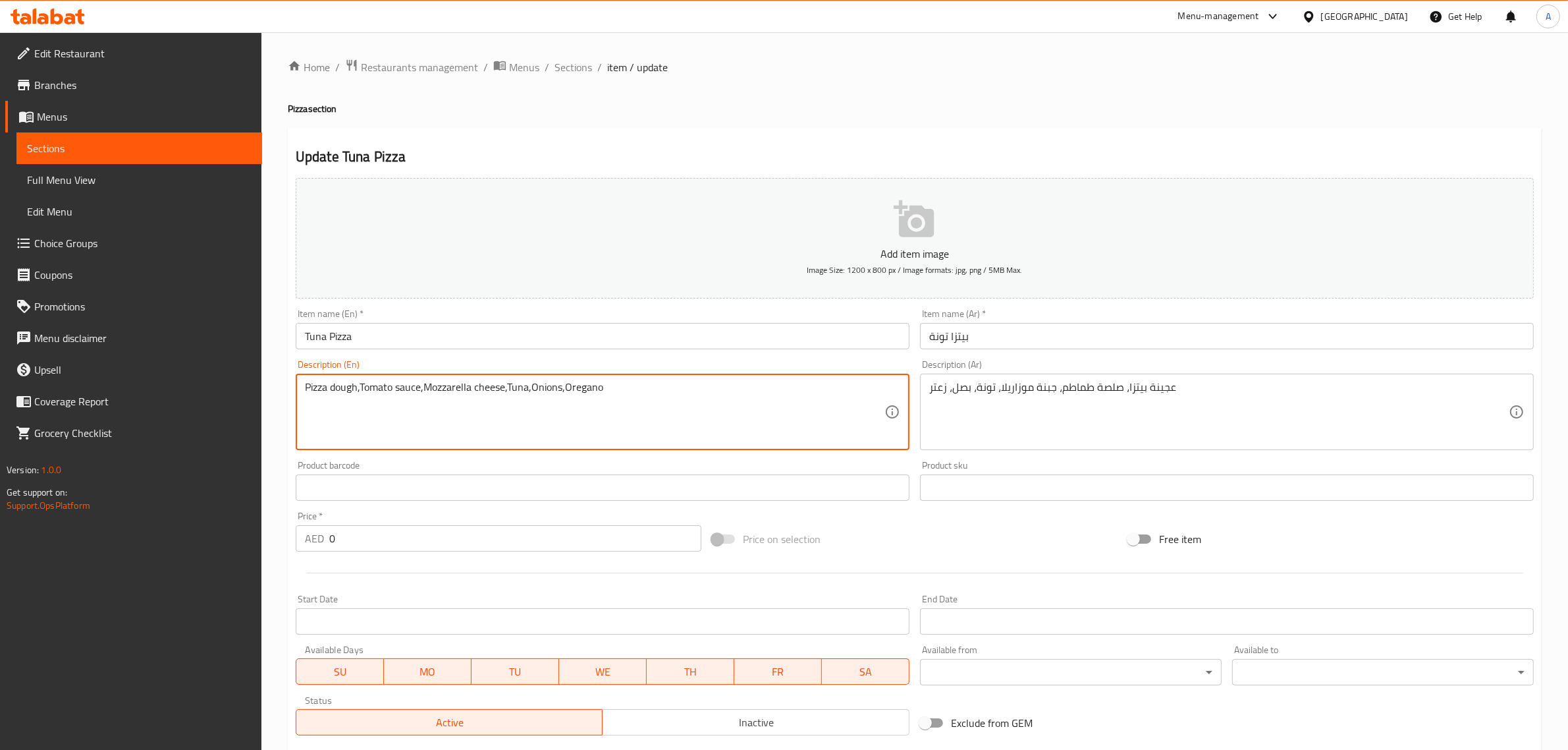
click at [589, 396] on textarea "Pizza dough,Tomato sauce,Mozzarella cheese,Tuna,Onions,Oregano" at bounding box center [594, 413] width 580 height 63
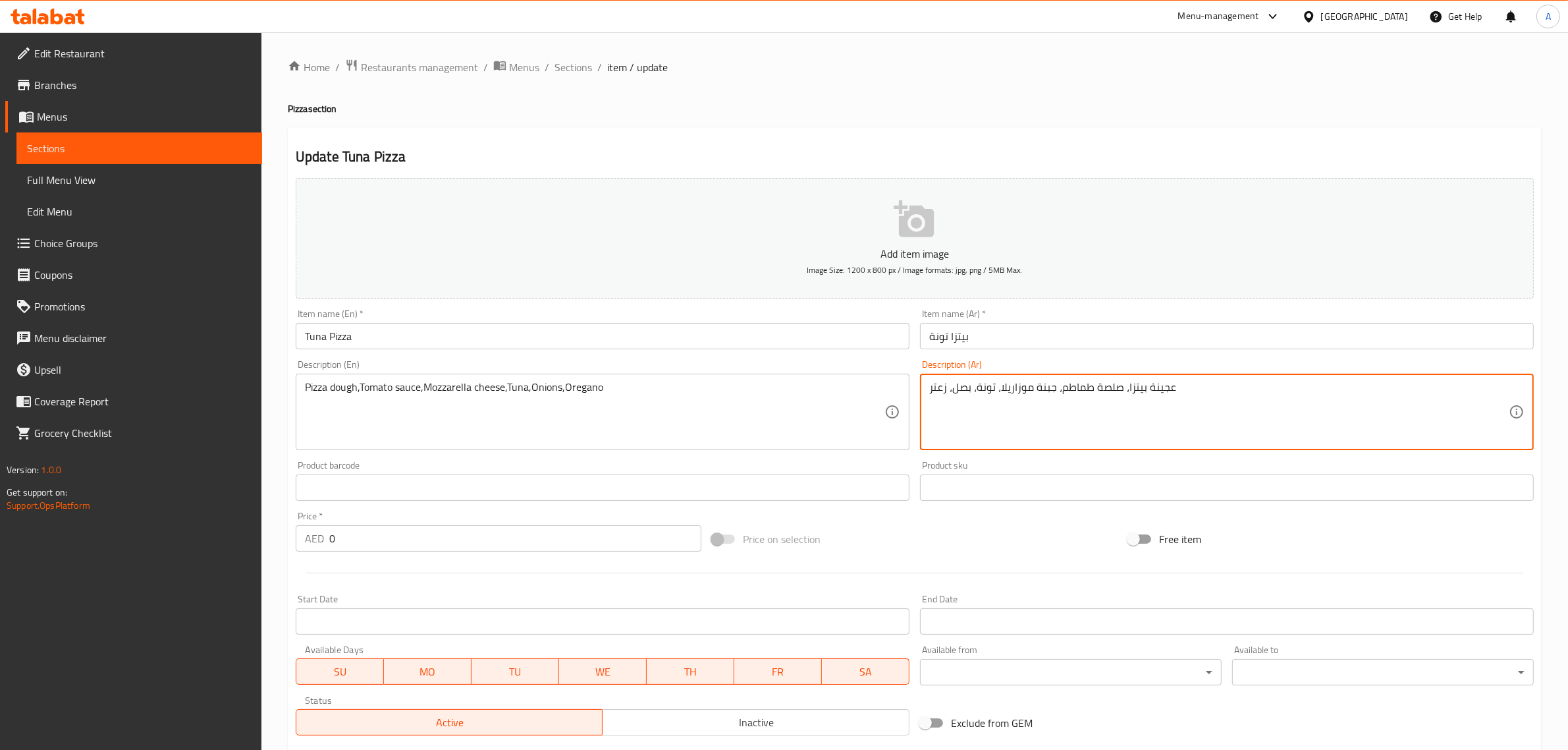
click at [942, 384] on textarea "عجينة بيتزا، صلصة طماطم، جبنة موزاريلا، تونة، بصل، زعتر" at bounding box center [1219, 413] width 580 height 63
paste textarea "وريجانو"
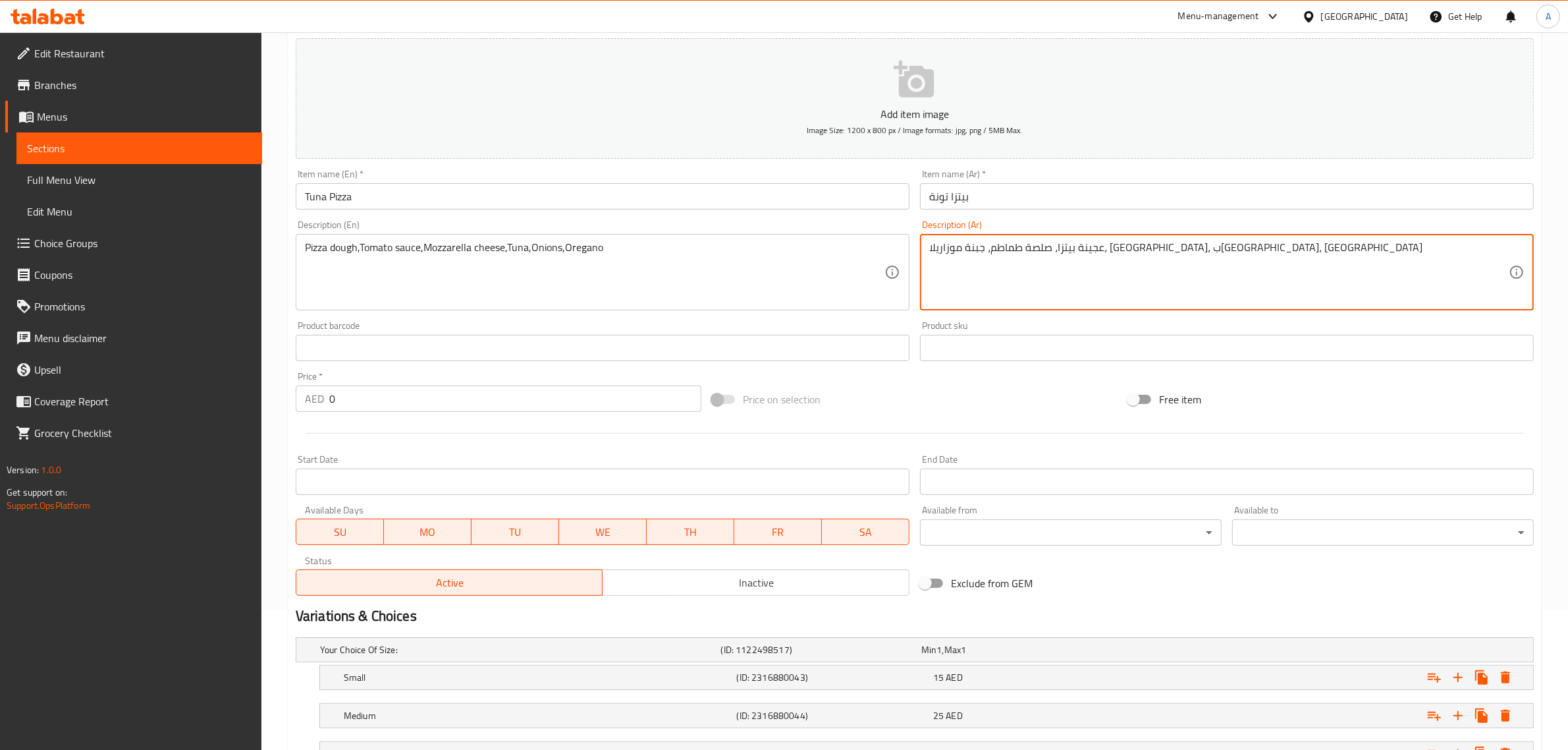
scroll to position [249, 0]
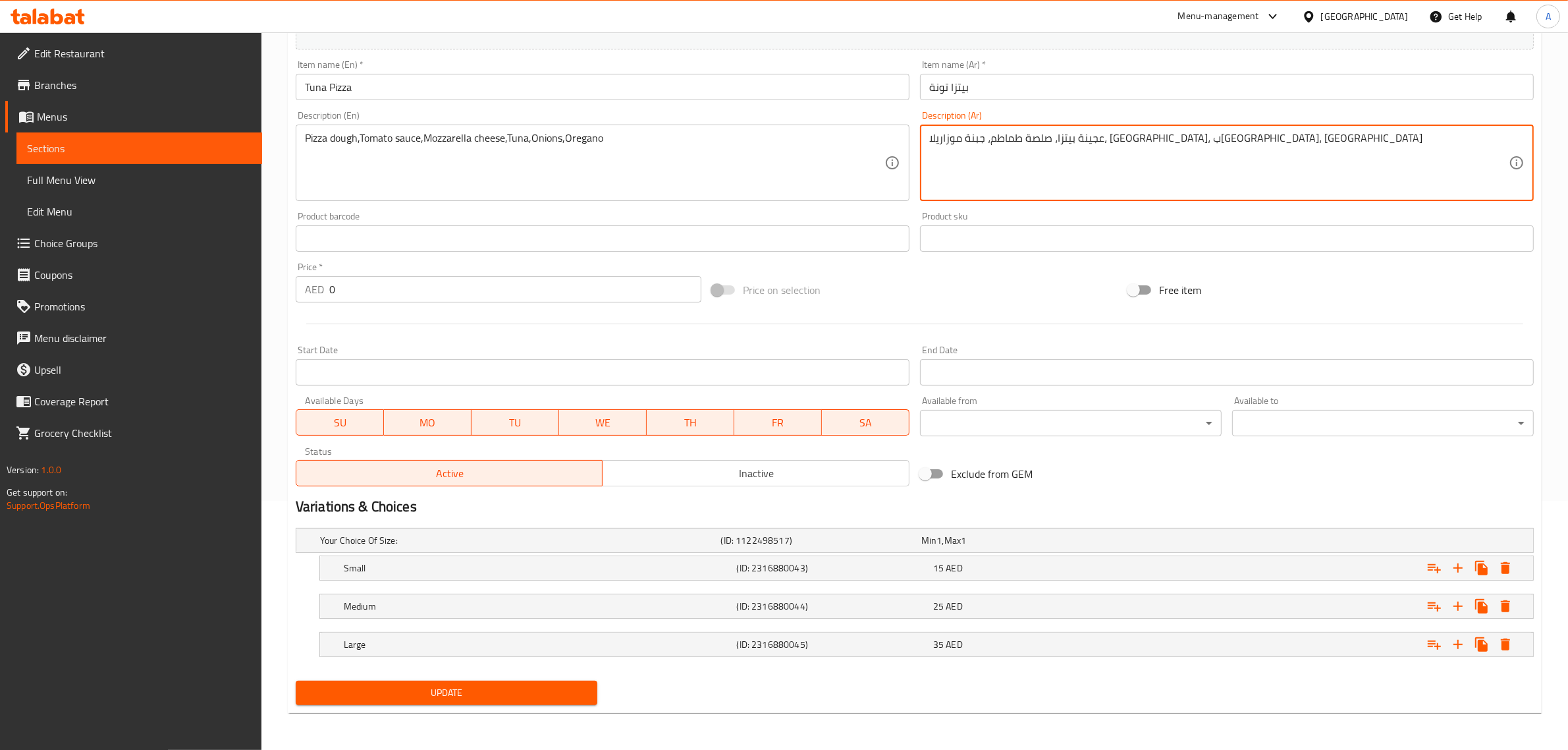
type textarea "عجينة بيتزا، صلصة طماطم، جبنة موزاريلا، تونة، بصل، اوريجانو"
click at [517, 697] on span "Update" at bounding box center [447, 693] width 281 height 17
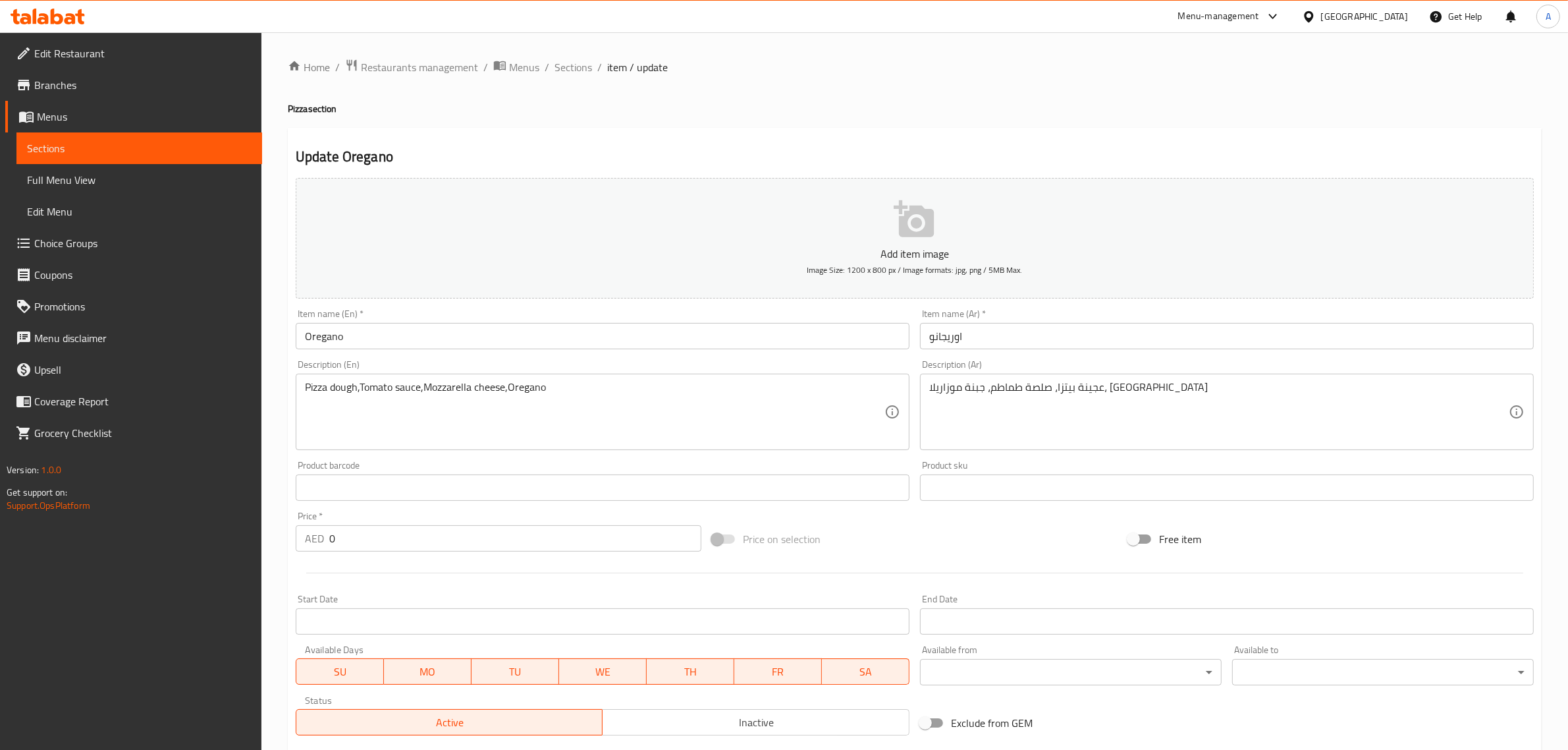
click at [369, 344] on input "Oregano" at bounding box center [602, 336] width 614 height 27
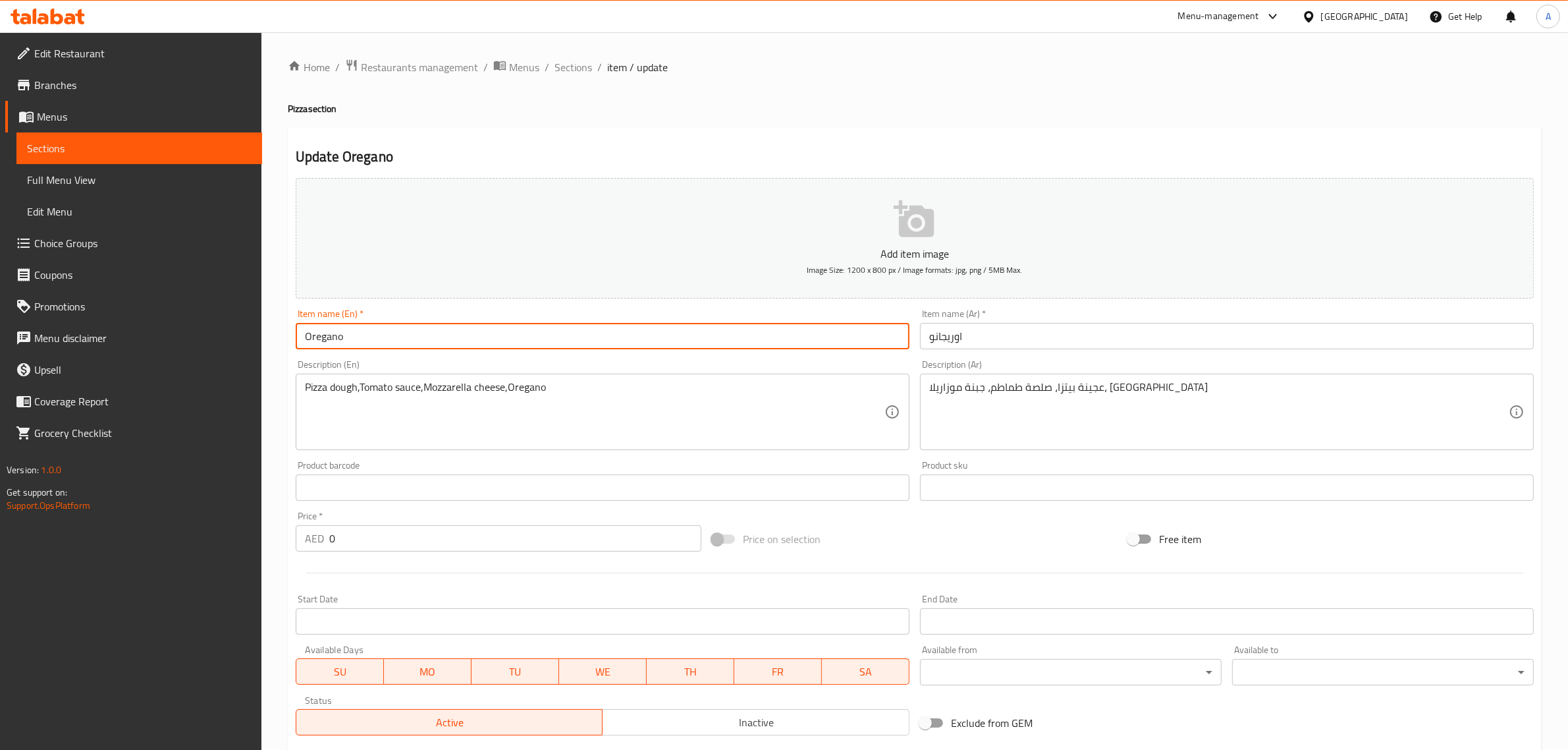
paste input "Pizza"
type input "Oregano Pizza"
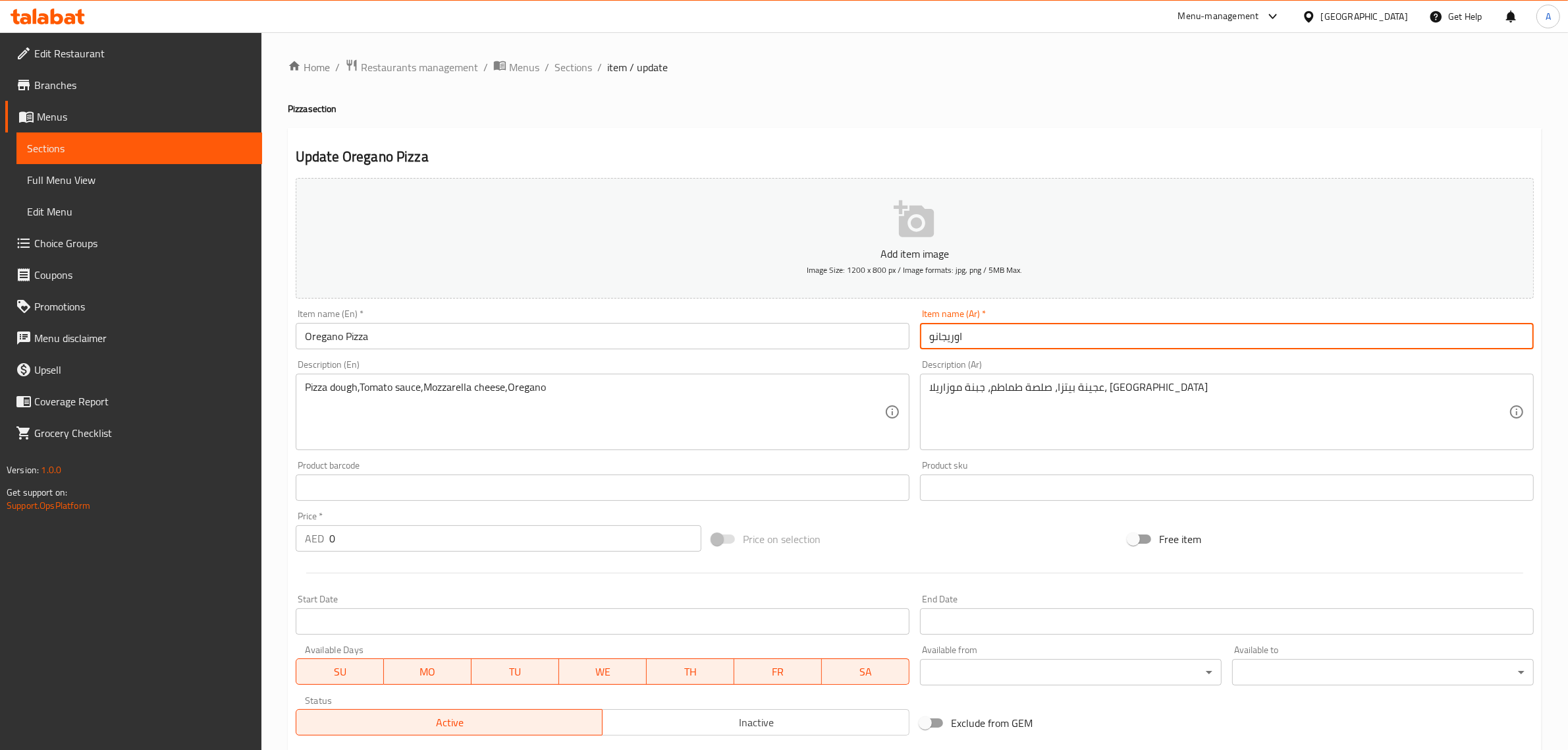
click at [929, 340] on input "اوريجانو" at bounding box center [1227, 336] width 614 height 27
paste input "[PERSON_NAME]"
type input "[PERSON_NAME]"
click at [938, 336] on input "[PERSON_NAME]" at bounding box center [1227, 336] width 614 height 27
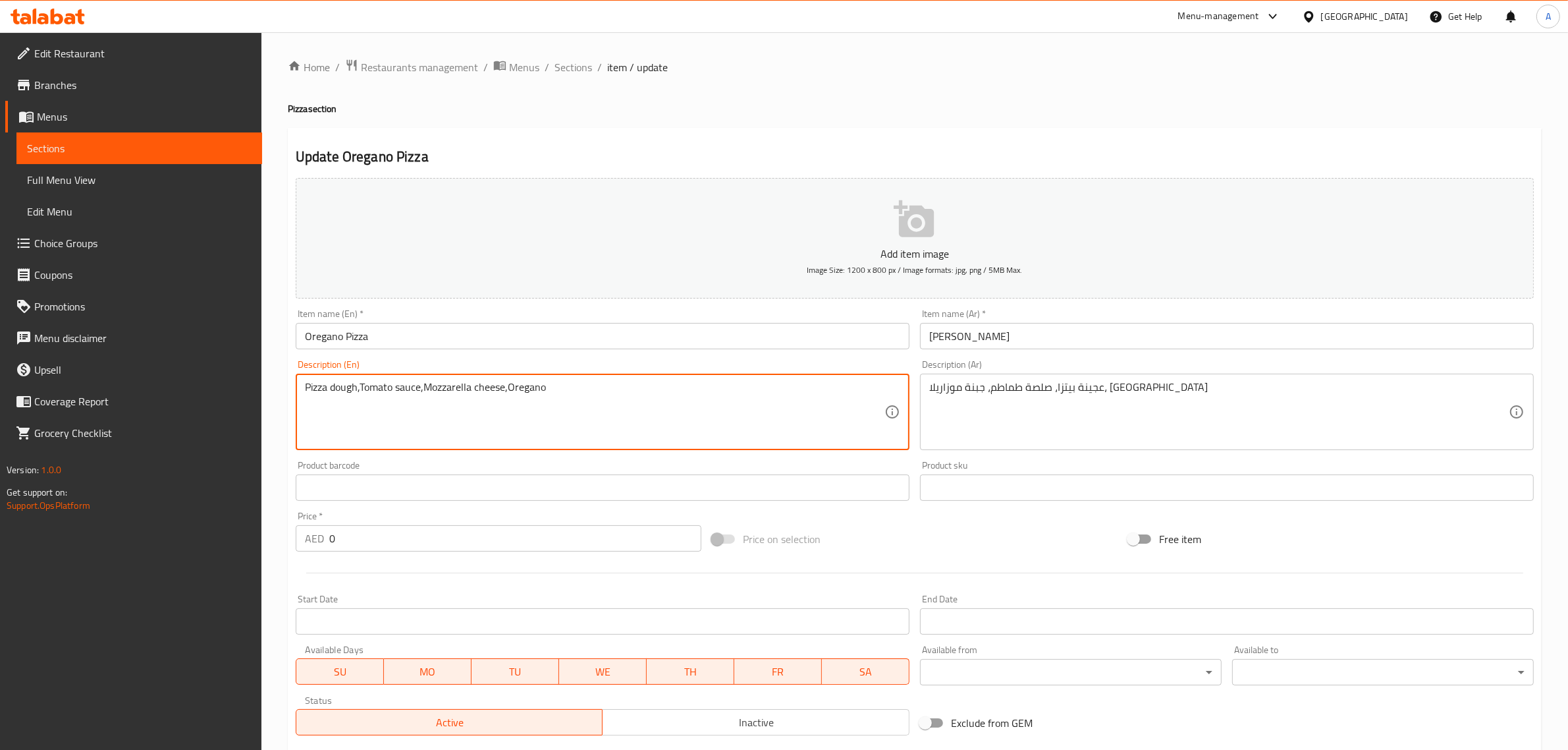
click at [435, 393] on textarea "Pizza dough,Tomato sauce,Mozzarella cheese,Oregano" at bounding box center [594, 413] width 580 height 63
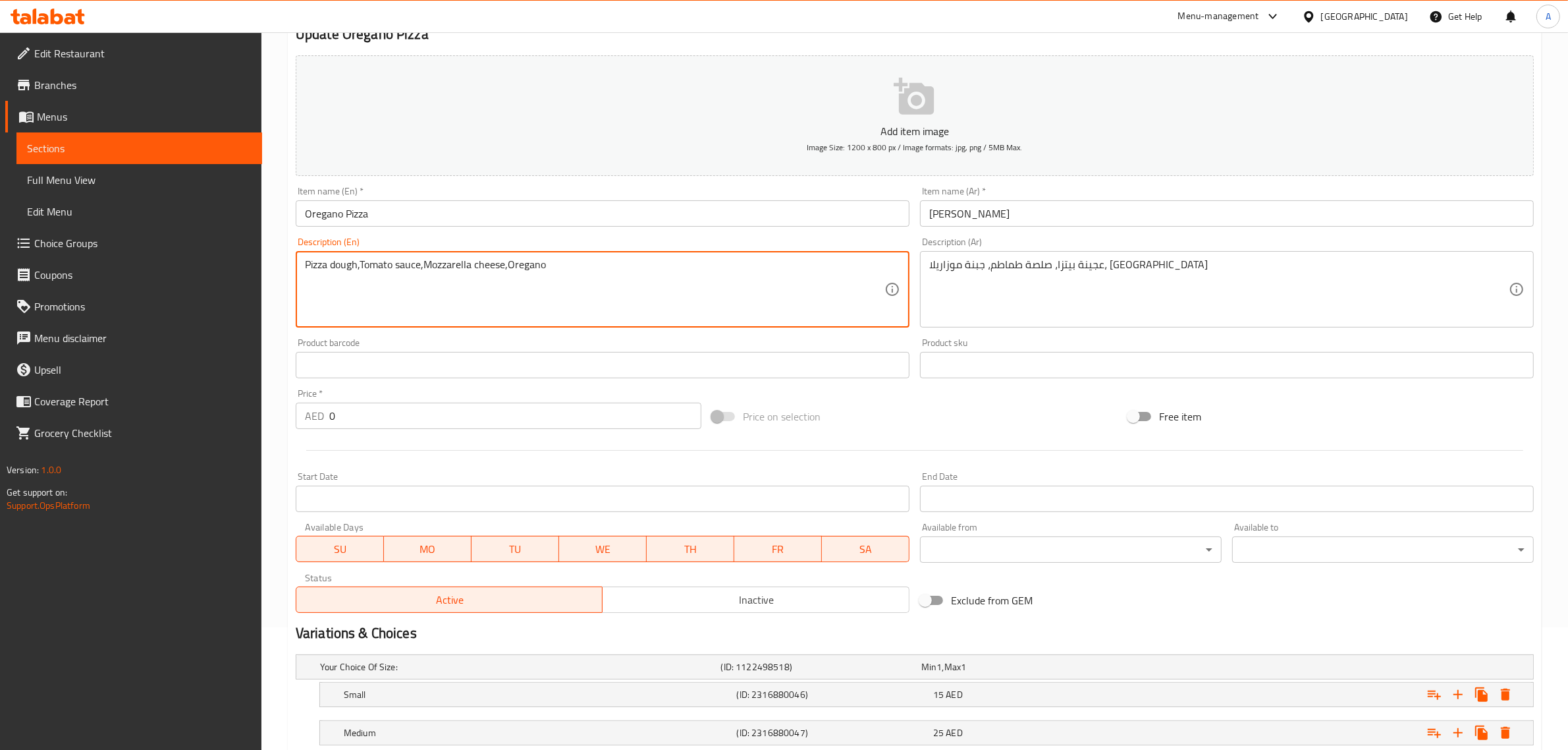
scroll to position [173, 0]
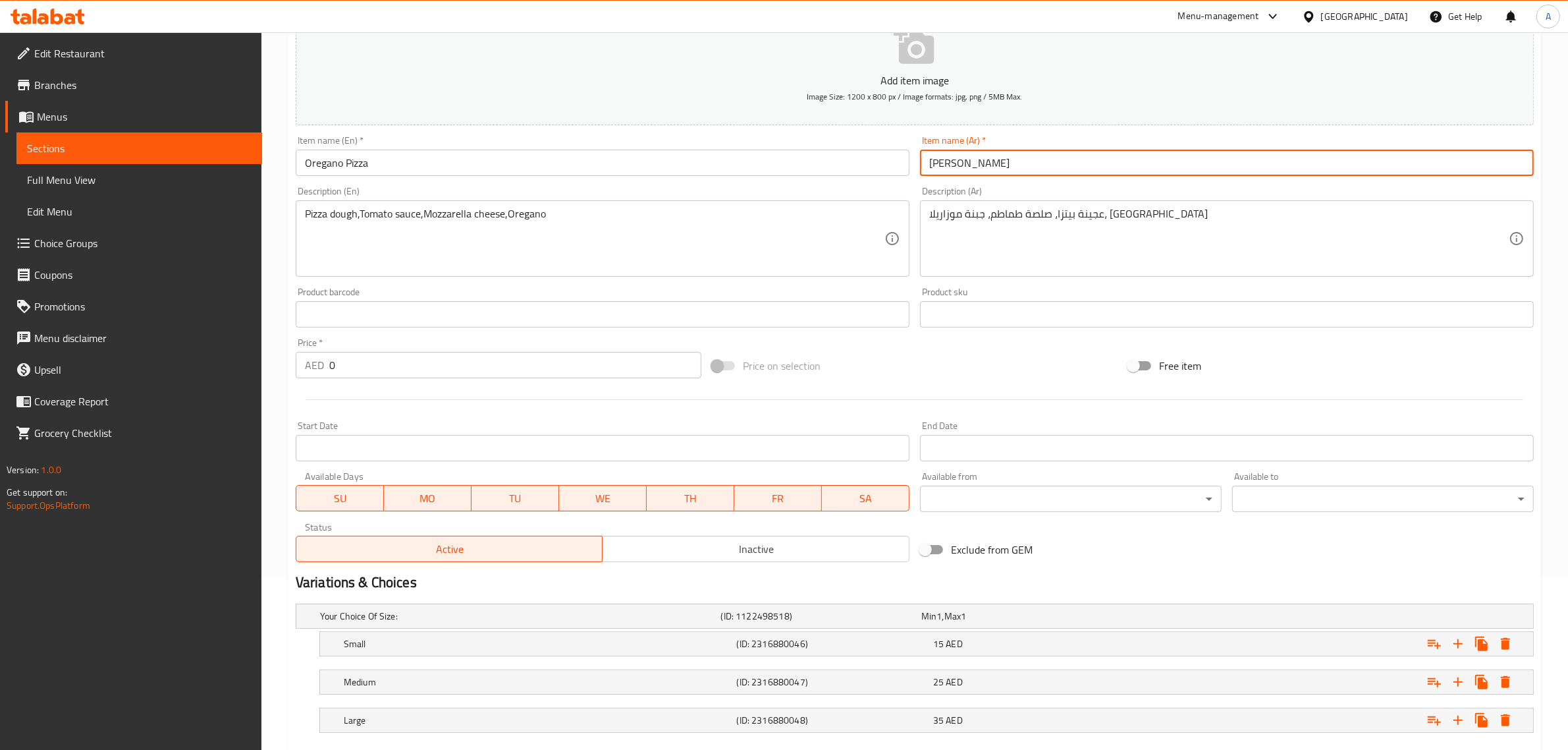
click at [940, 160] on input "[PERSON_NAME]" at bounding box center [1227, 162] width 614 height 27
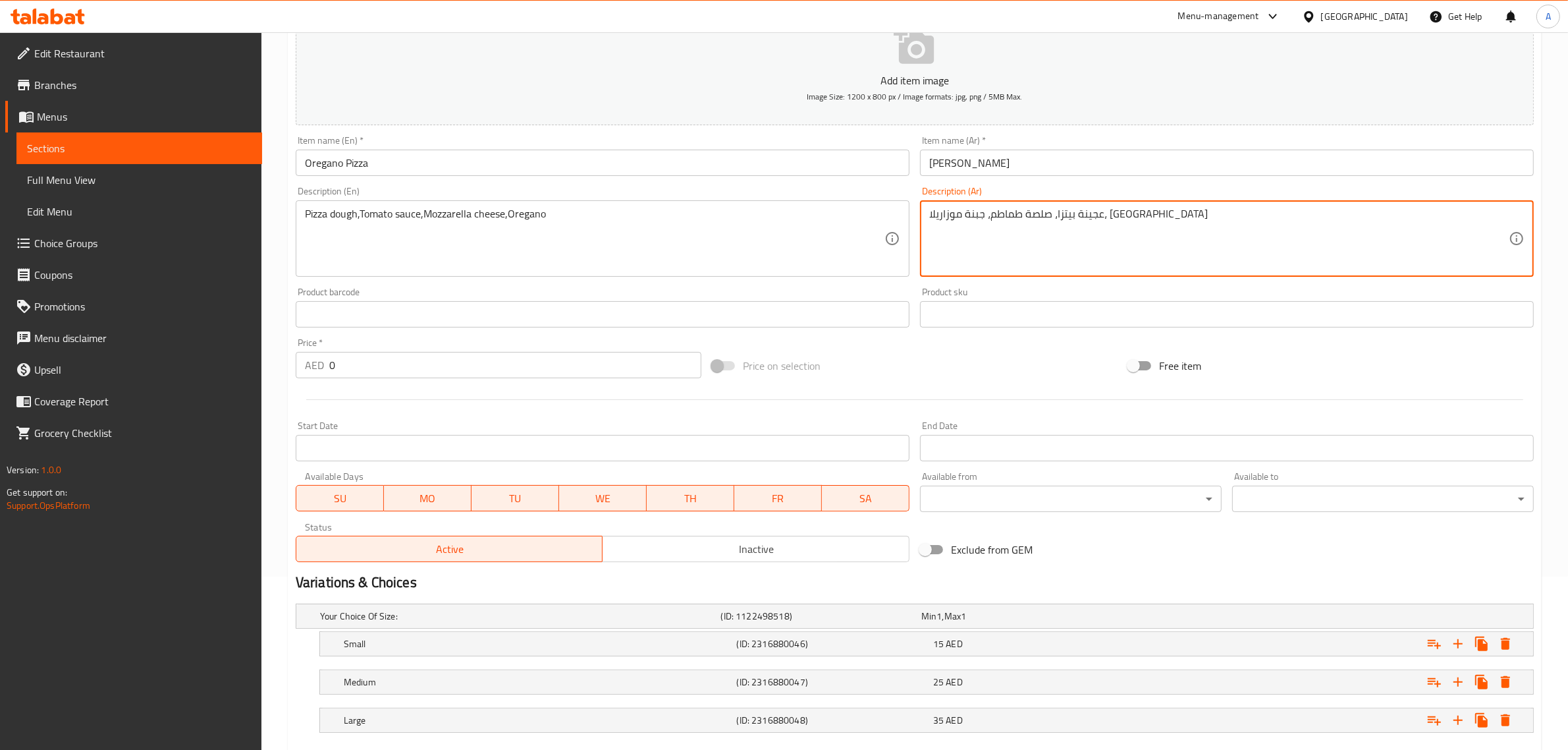
click at [949, 211] on textarea "عجينة بيتزا، صلصة طماطم، جبنة موزاريلا، [GEOGRAPHIC_DATA]" at bounding box center [1219, 239] width 580 height 63
paste textarea "وريج"
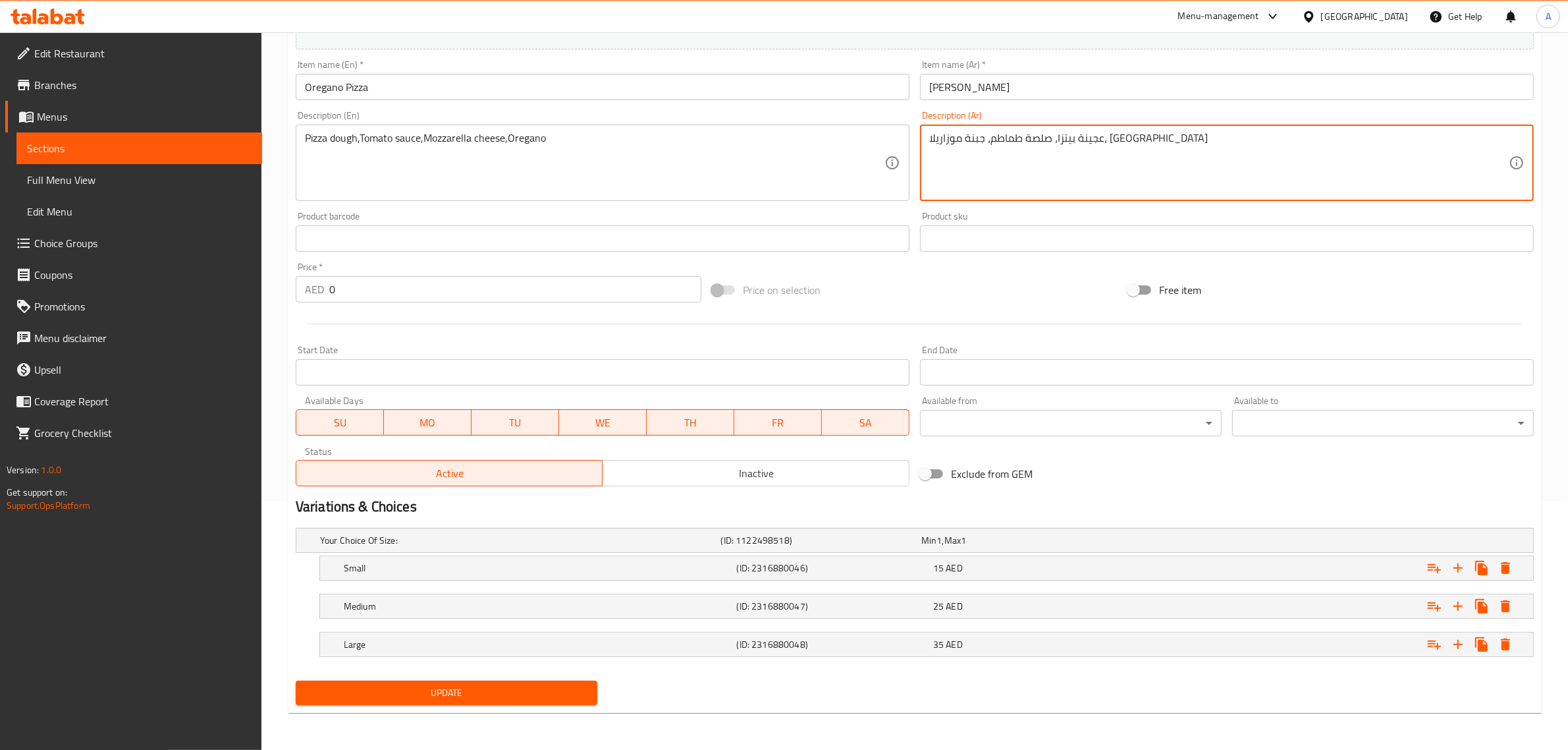
type textarea "عجينة بيتزا، صلصة طماطم، جبنة موزاريلا، [GEOGRAPHIC_DATA]"
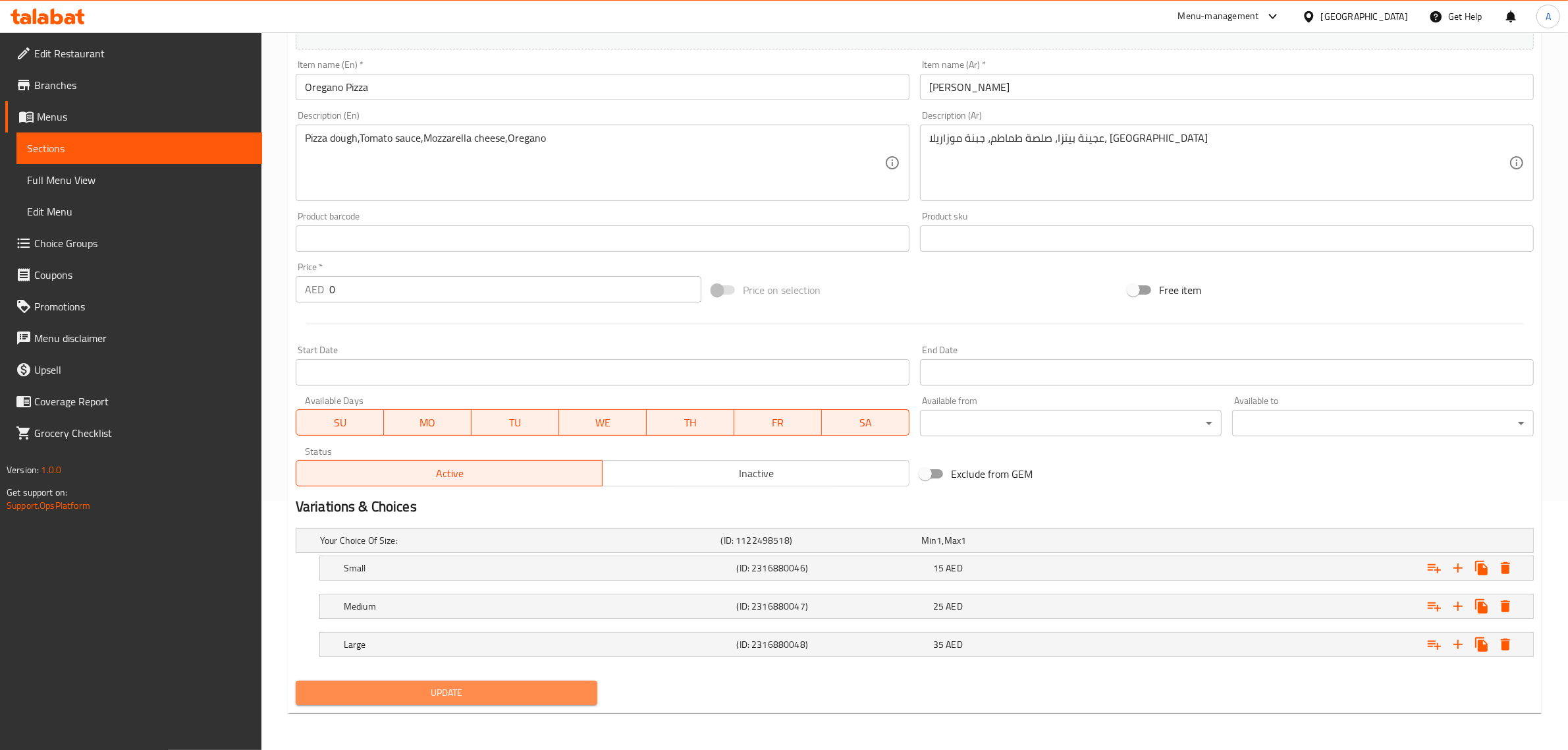
click at [447, 695] on span "Update" at bounding box center [447, 693] width 281 height 17
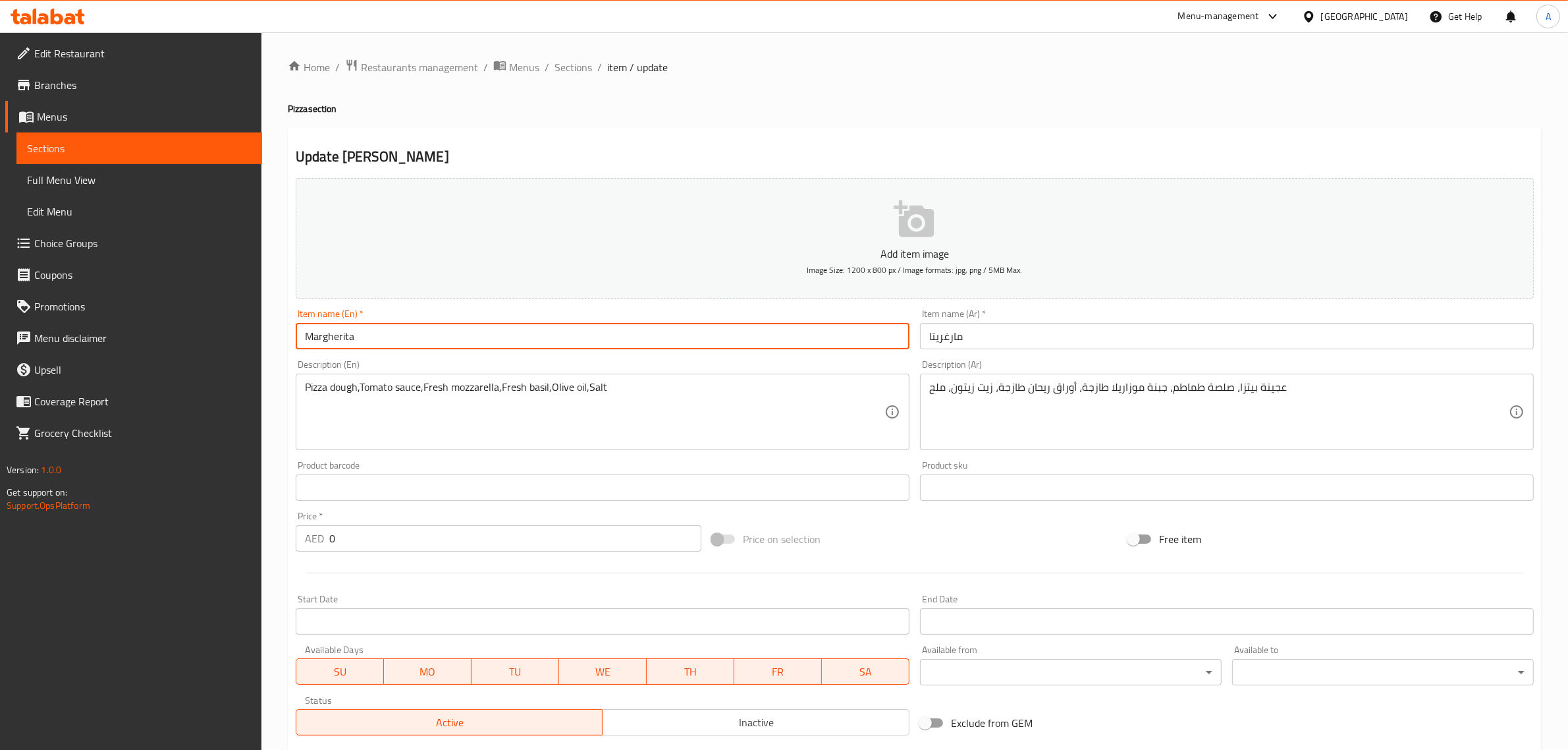
click at [369, 344] on input "Margherita" at bounding box center [602, 336] width 614 height 27
paste input "Pizza"
type input "[PERSON_NAME]"
click at [930, 339] on input "مارغريتا" at bounding box center [1227, 336] width 614 height 27
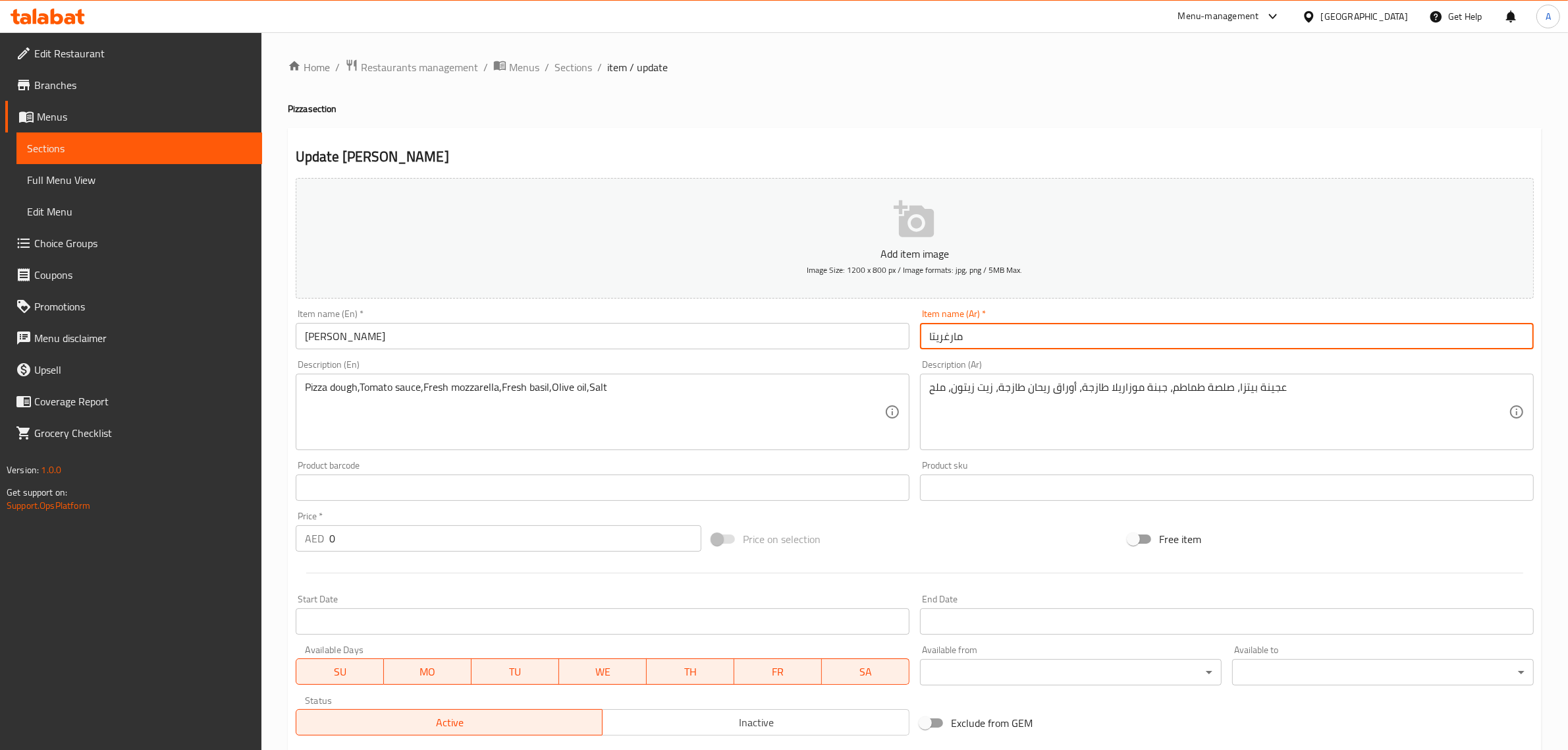
paste input "[PERSON_NAME]"
click at [946, 338] on input "[PERSON_NAME]" at bounding box center [1227, 336] width 614 height 27
click at [982, 336] on input "[PERSON_NAME]" at bounding box center [1227, 336] width 614 height 27
type input "[PERSON_NAME]"
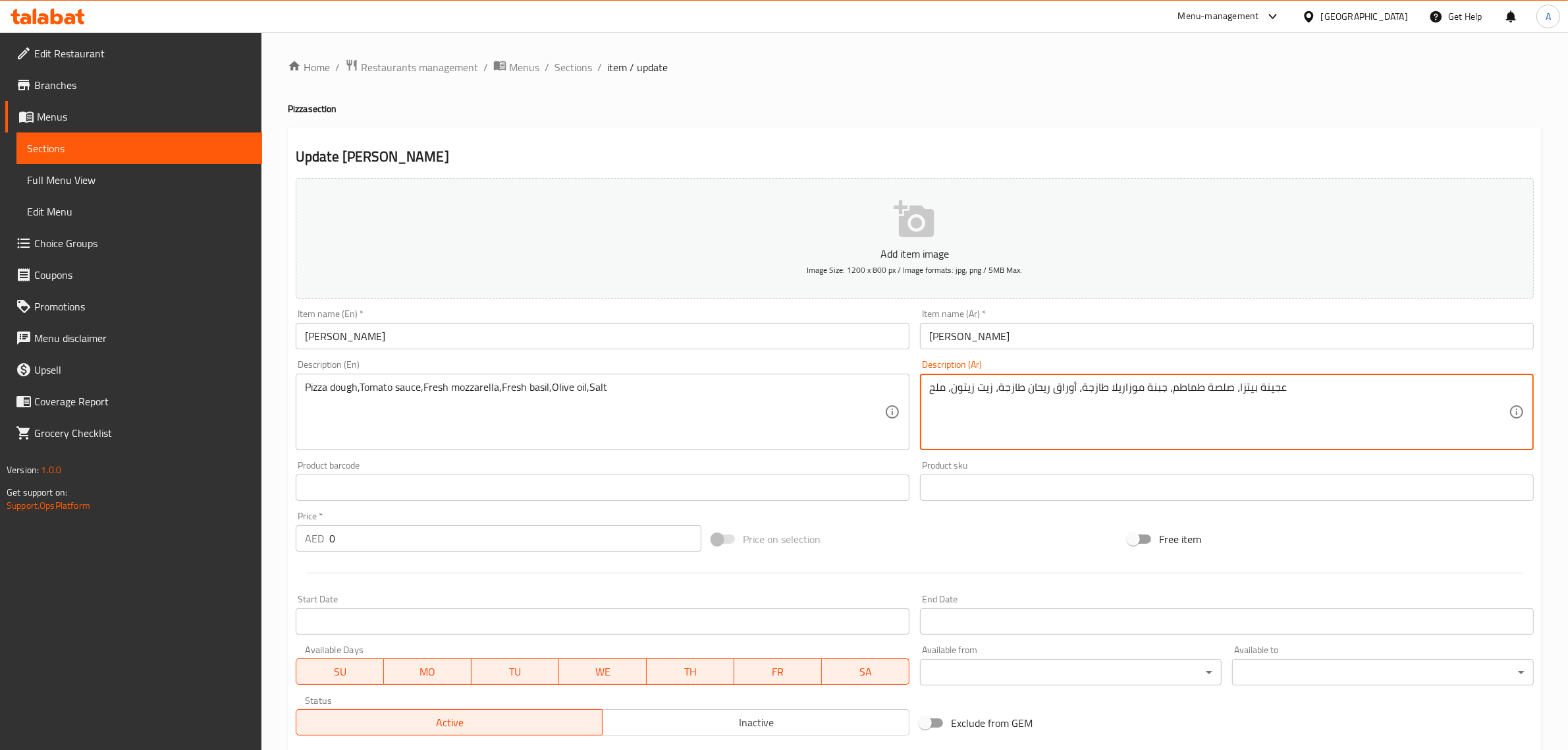
click at [1154, 387] on textarea "عجينة بيتزا، صلصة طماطم، جبنة موزاريلا طازجة، أوراق ريحان طازجة، زيت زيتون، ملح" at bounding box center [1219, 413] width 580 height 63
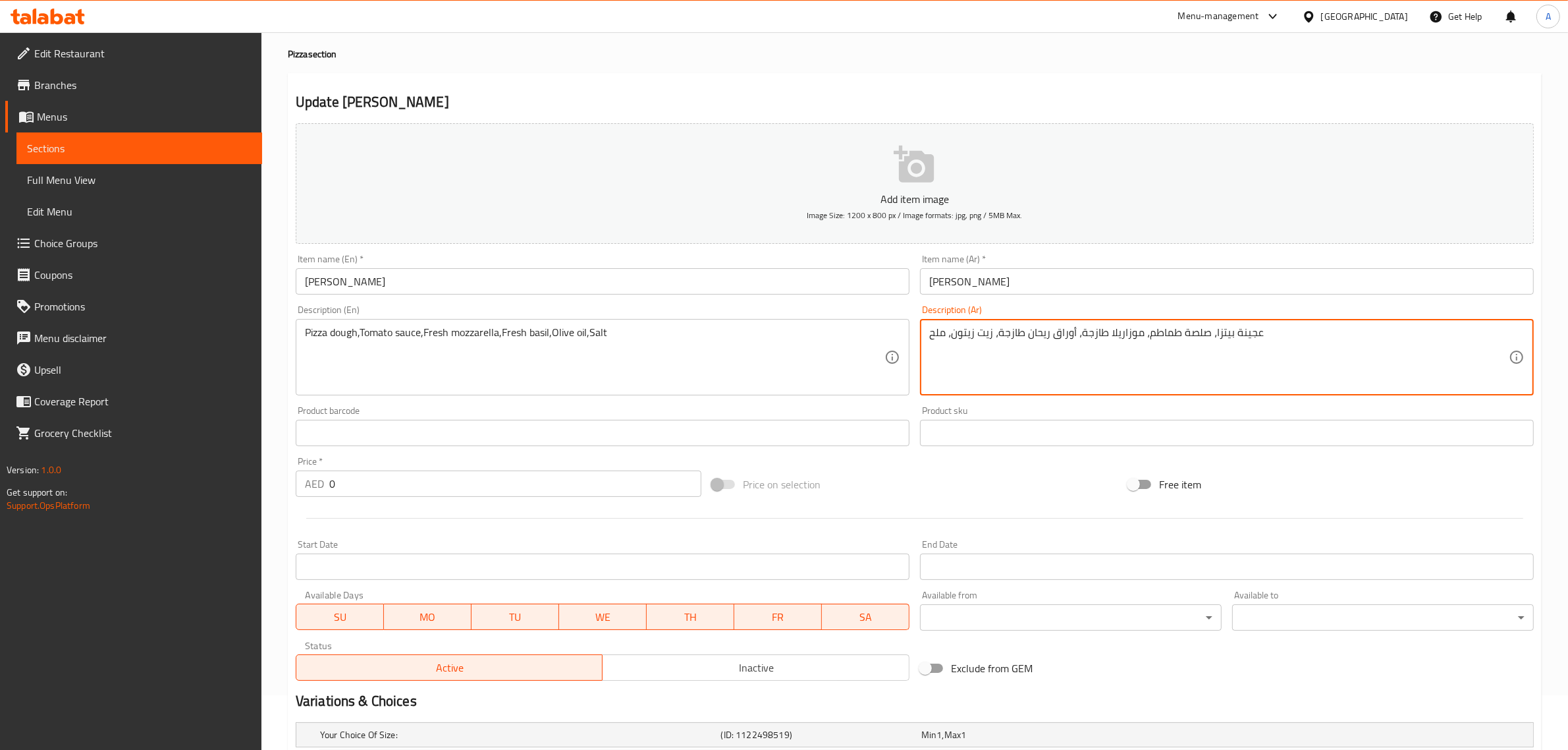
scroll to position [61, 0]
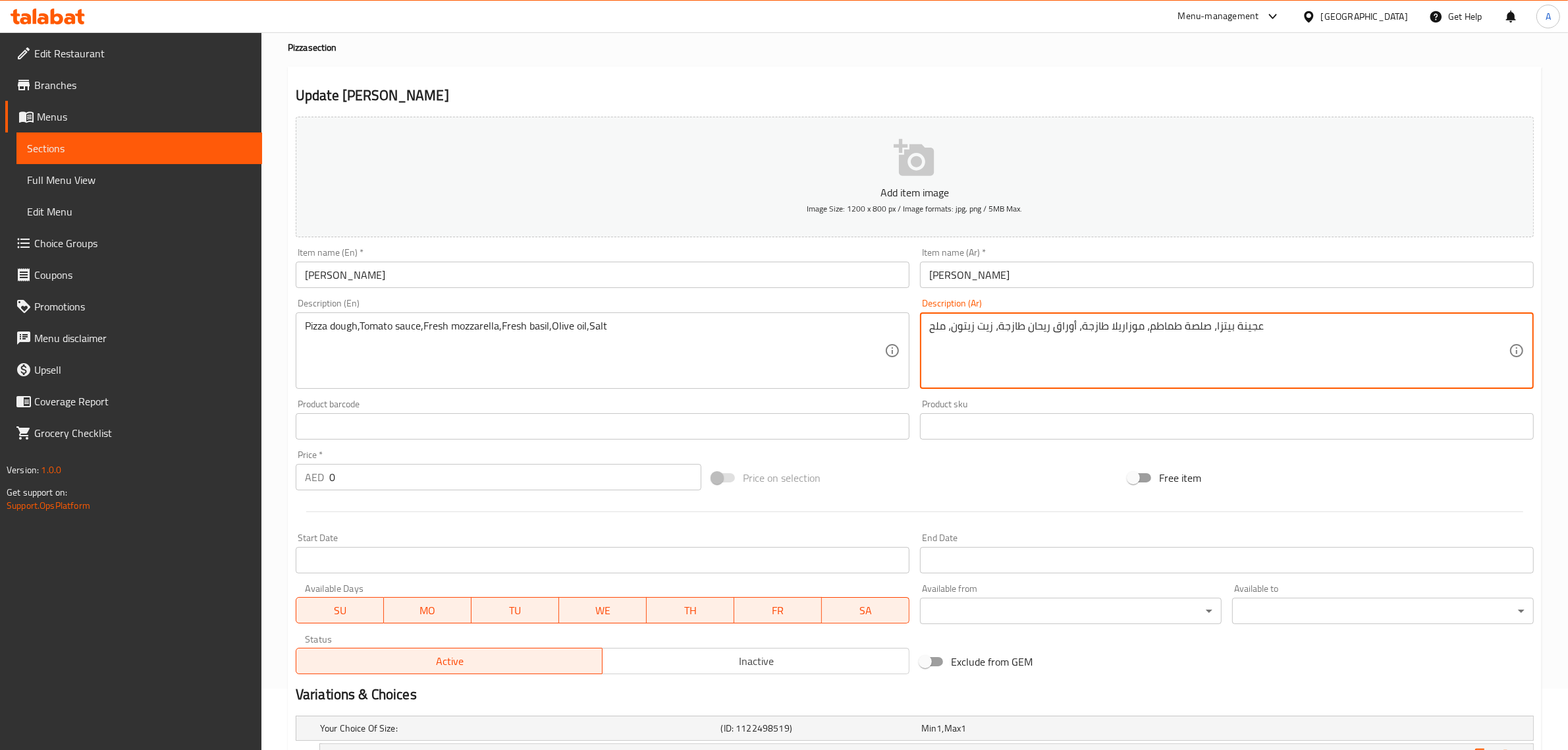
click at [1061, 327] on textarea "عجينة بيتزا، صلصة طماطم، موزاريلا طازجة، أوراق ريحان طازجة، زيت زيتون، ملح" at bounding box center [1219, 351] width 580 height 63
click at [998, 326] on textarea "عجينة بيتزا، صلصة طماطم، موزاريلا طازجة، ريحان طازجة، [PERSON_NAME]، ملح" at bounding box center [1219, 351] width 580 height 63
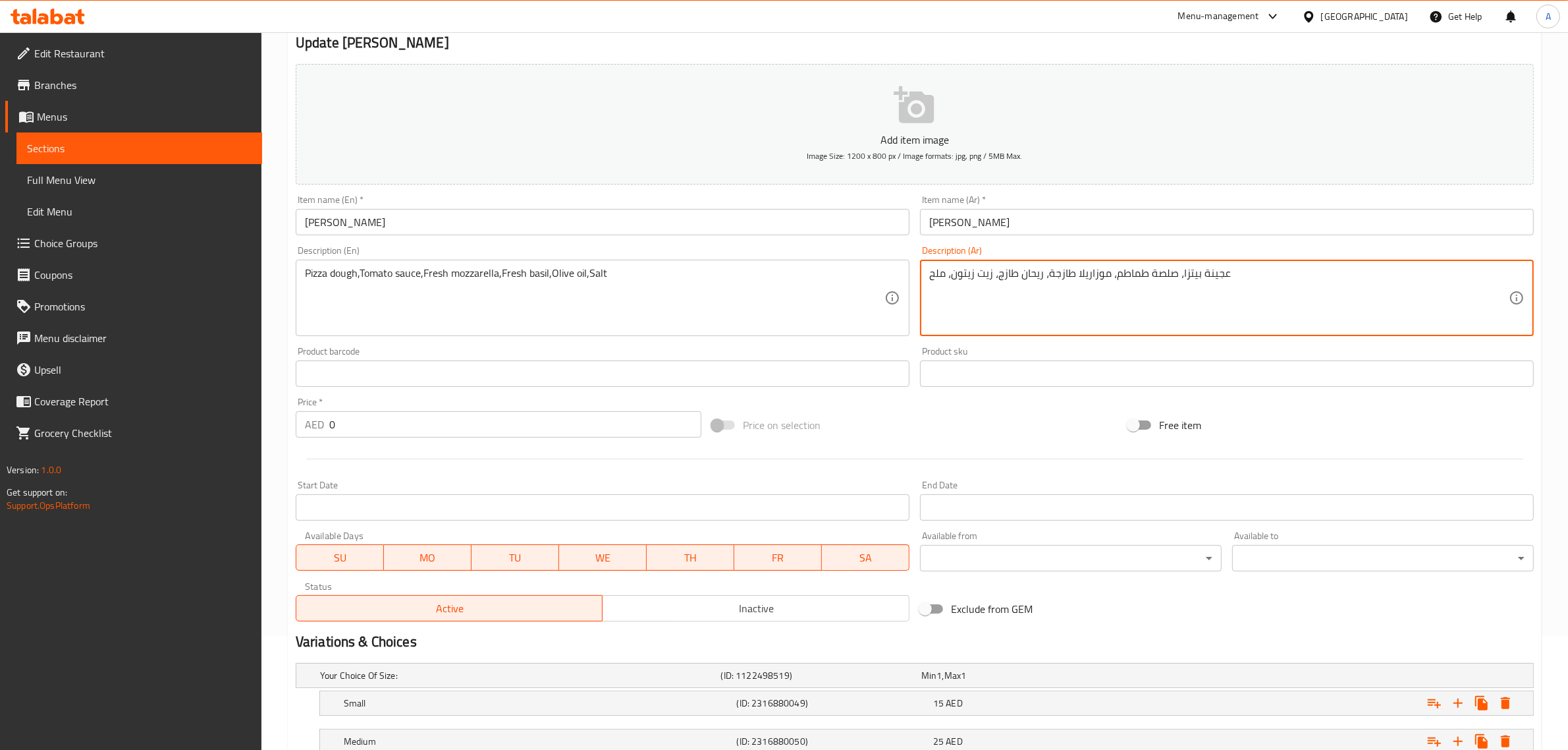
scroll to position [249, 0]
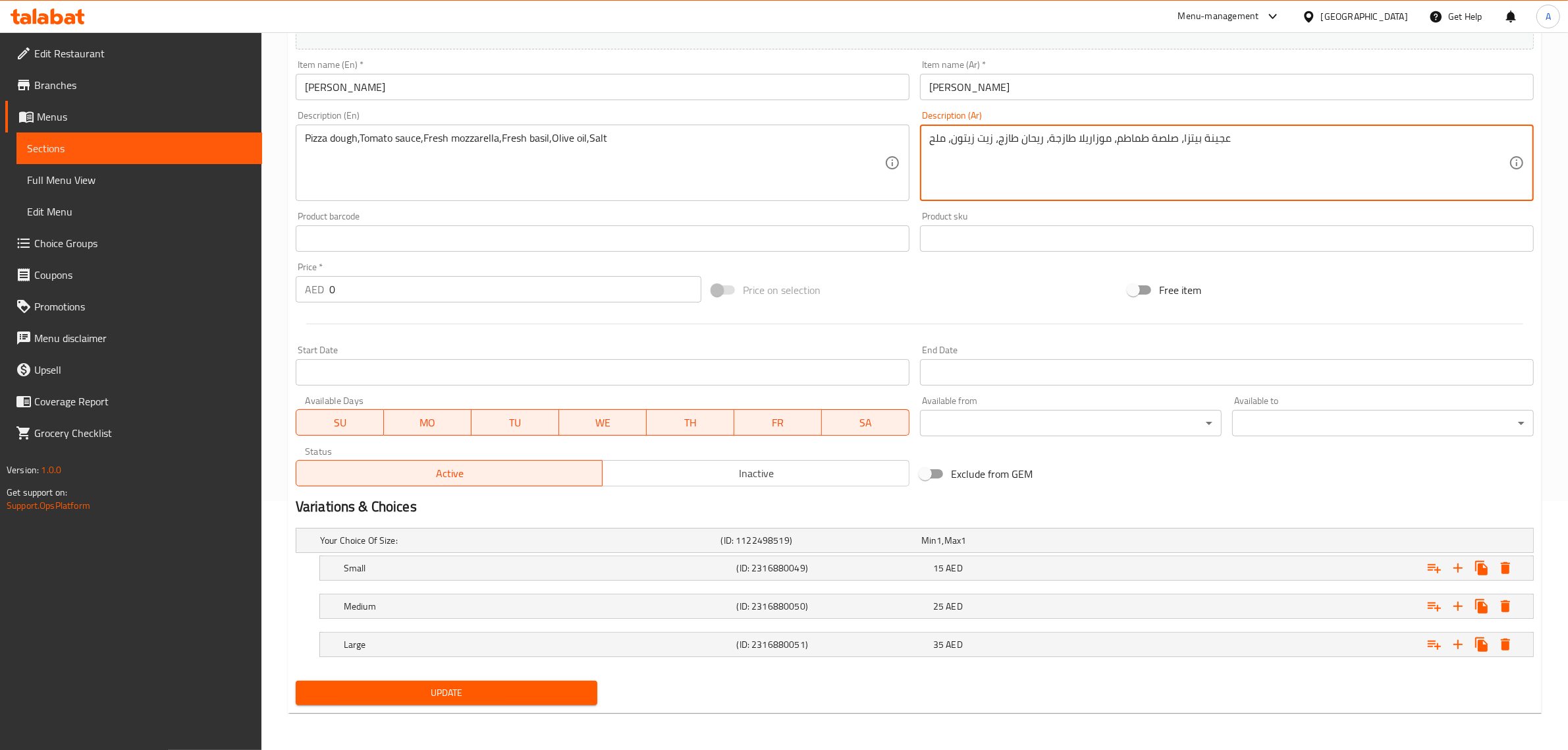
type textarea "عجينة بيتزا، صلصة طماطم، موزاريلا طازجة، ريحان طازج، زيت زيتون، ملح"
click at [493, 691] on span "Update" at bounding box center [447, 693] width 281 height 17
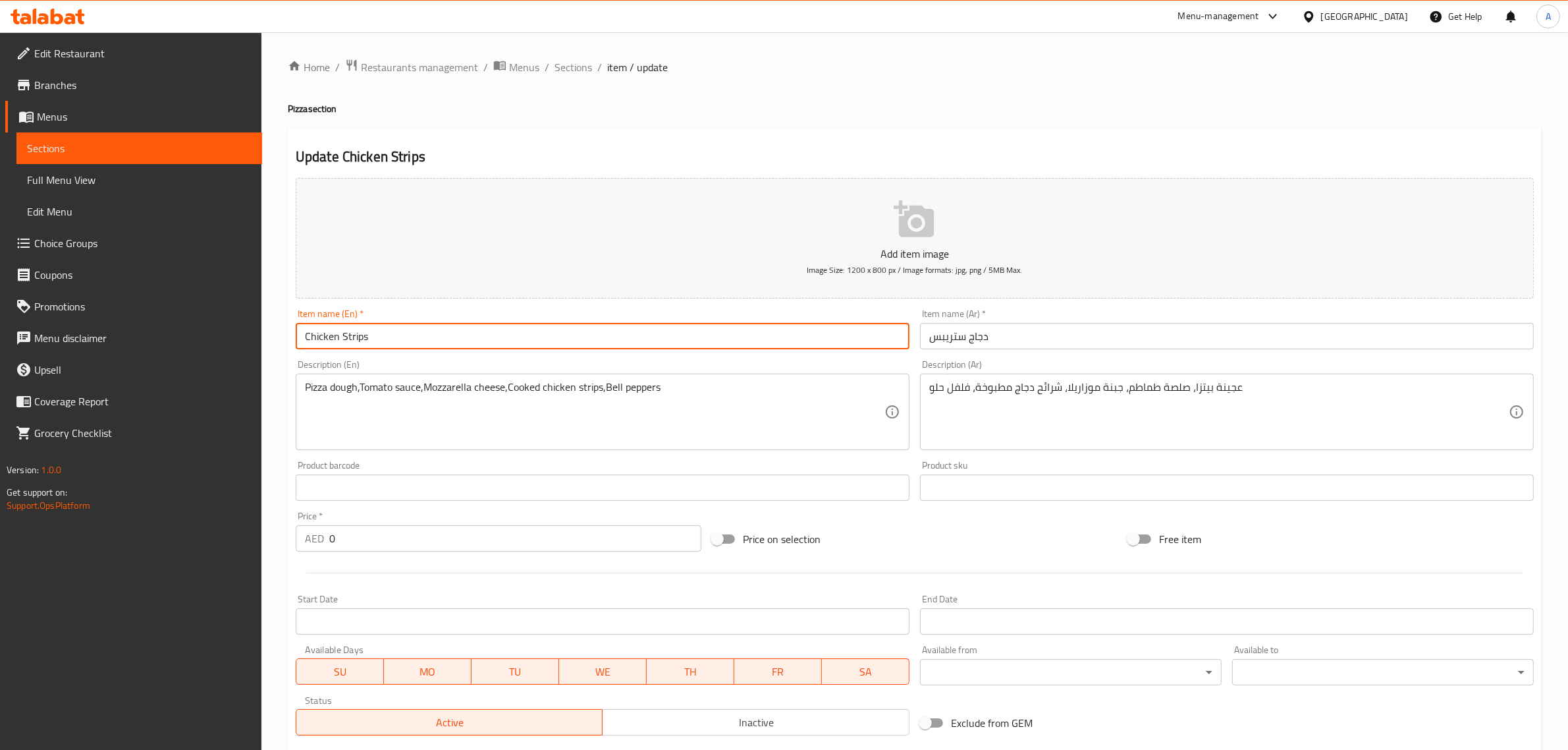
click at [345, 339] on input "Chicken Strips" at bounding box center [602, 336] width 614 height 27
click at [397, 334] on input "Chicken Strips" at bounding box center [602, 336] width 614 height 27
paste input "Pizza"
type input "Chicken Strips Pizza"
click at [932, 337] on input "دجاج ستريبس" at bounding box center [1227, 336] width 614 height 27
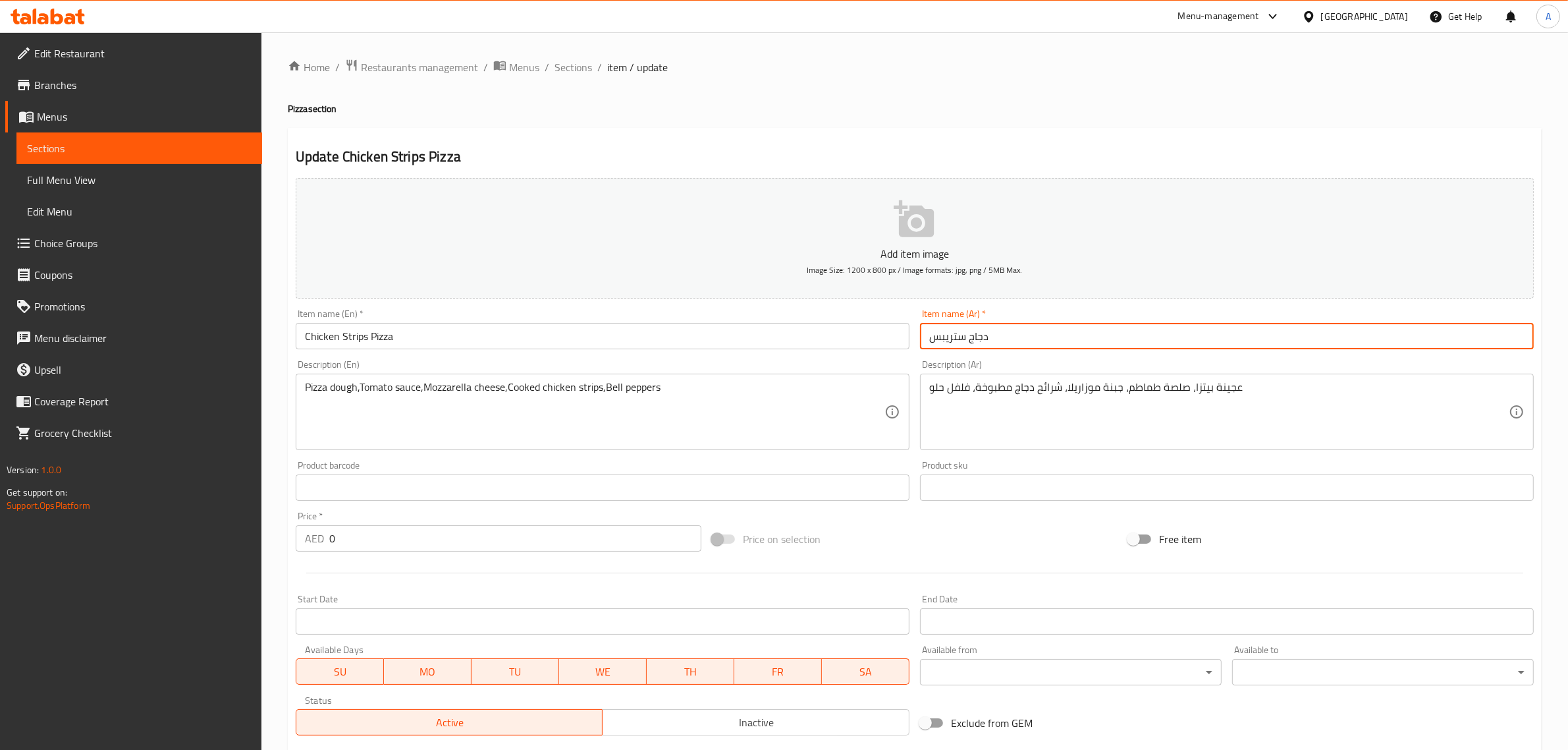
paste input "[PERSON_NAME]"
type input "بيتزا دجاج ستريبس"
click at [961, 349] on input "بيتزا دجاج ستريبس" at bounding box center [1227, 336] width 614 height 27
click at [1042, 379] on div "عجينة بيتزا، صلصة طماطم، جبنة موزاريلا، شرائح دجاج مطبوخة، فلفل حلو Description…" at bounding box center [1227, 412] width 614 height 77
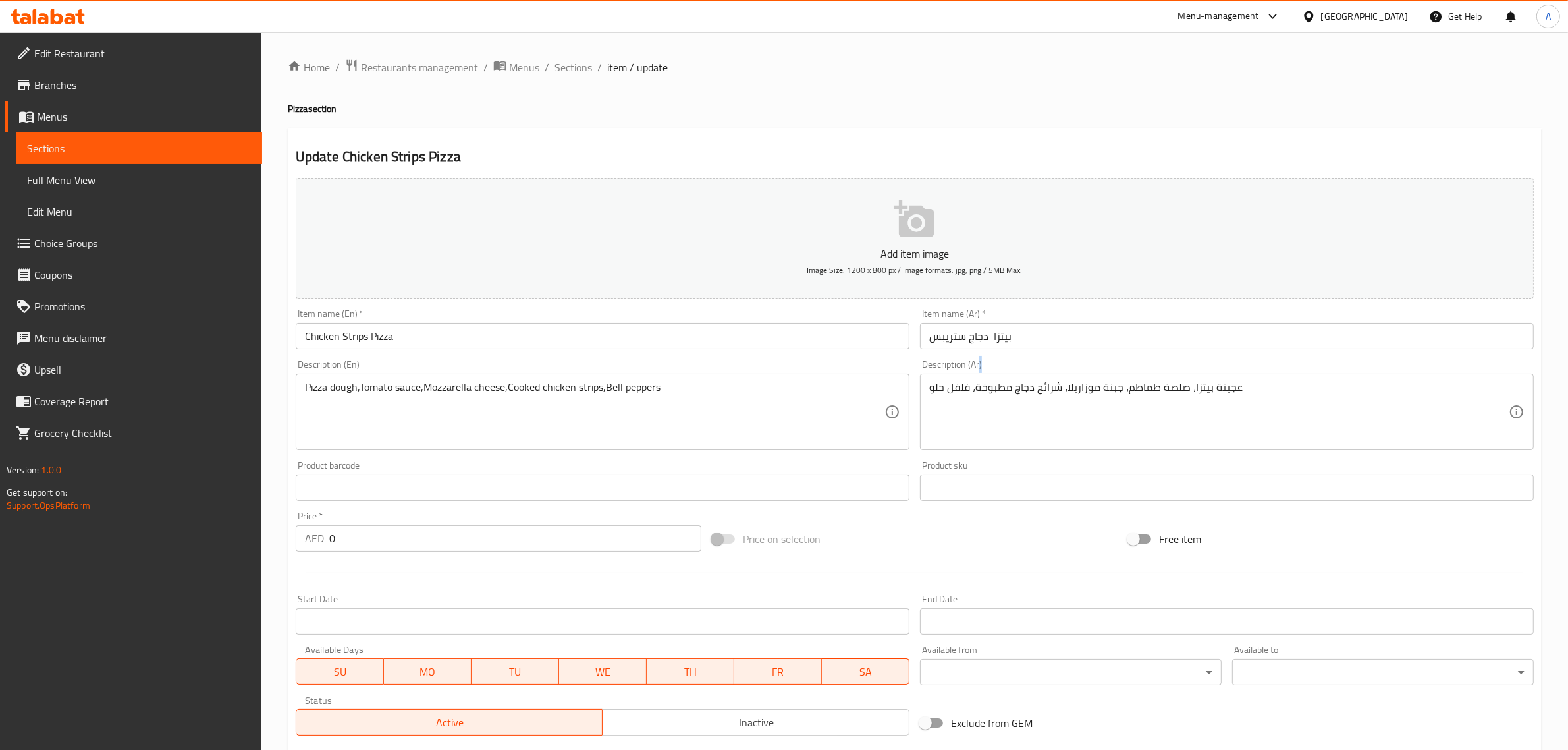
click at [1042, 379] on div "عجينة بيتزا، صلصة طماطم، جبنة موزاريلا، شرائح دجاج مطبوخة، فلفل حلو Description…" at bounding box center [1227, 412] width 614 height 77
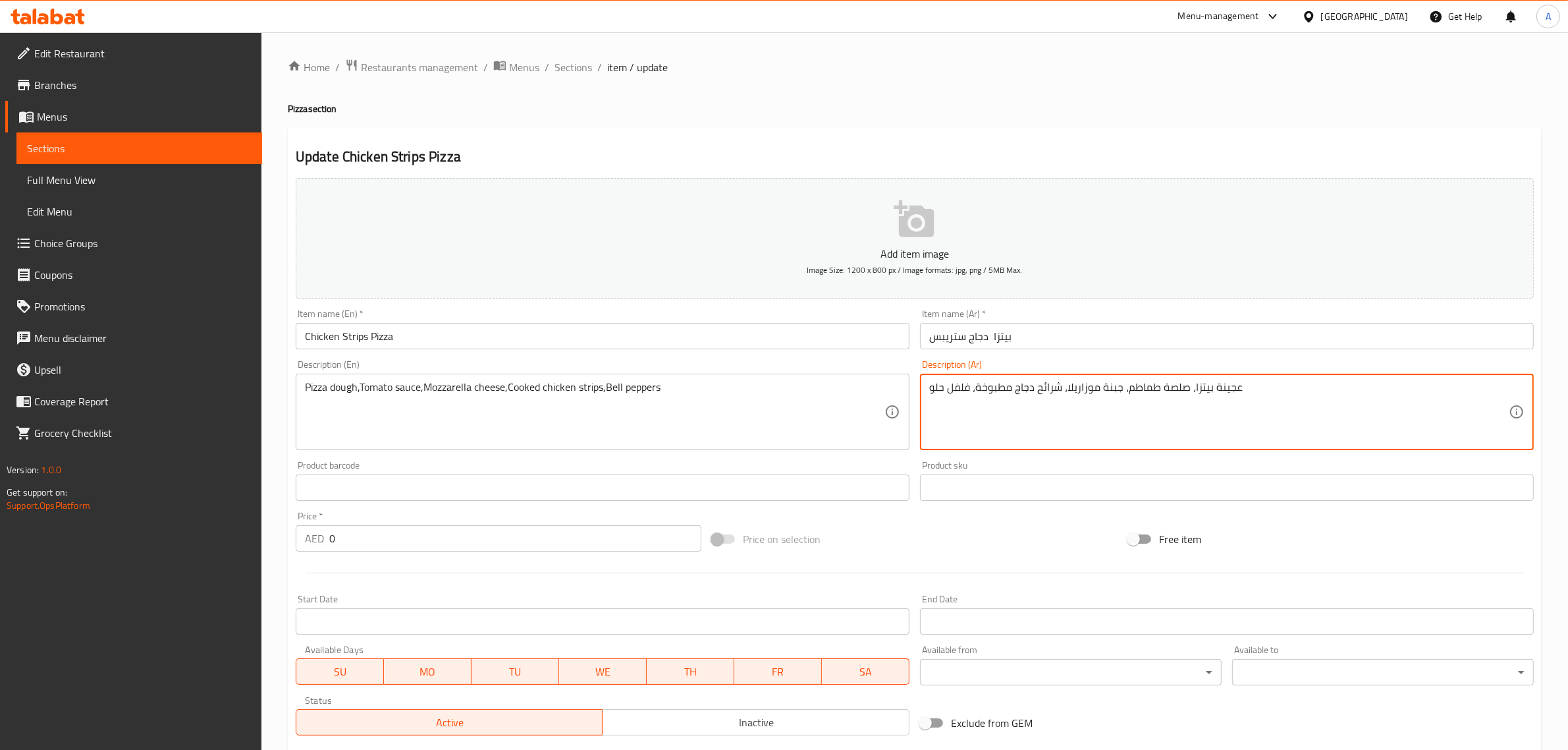
click at [1054, 392] on textarea "عجينة بيتزا، صلصة طماطم، جبنة موزاريلا، شرائح دجاج مطبوخة، فلفل حلو" at bounding box center [1219, 413] width 580 height 63
paste textarea "تريبس"
drag, startPoint x: 983, startPoint y: 399, endPoint x: 980, endPoint y: 387, distance: 12.4
click at [980, 387] on textarea "عجينة بيتزا، صلصة طماطم، جبنة موزاريلا، ستريبس دجاج مطبوخة، فلفل حلو" at bounding box center [1219, 413] width 580 height 63
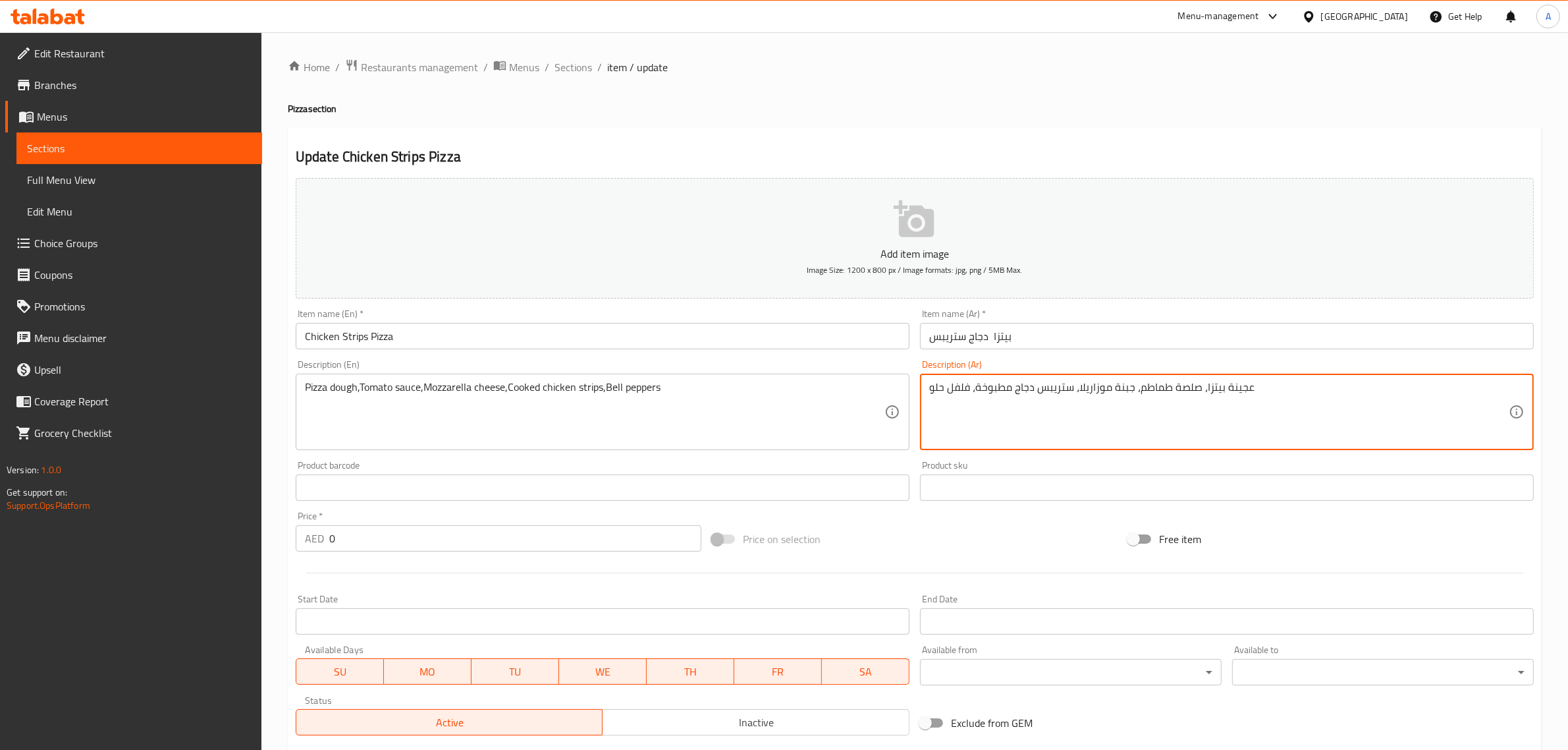
click at [980, 392] on textarea "عجينة بيتزا، صلصة طماطم، جبنة موزاريلا، ستريبس دجاج مطبوخة، فلفل حلو" at bounding box center [1219, 413] width 580 height 63
click at [977, 389] on textarea "عجينة بيتزا، صلصة طماطم، جبنة موزاريلا، ستريبس دجاج مطبوخة، فلفل حلو" at bounding box center [1219, 413] width 580 height 63
type textarea "عجينة بيتزا، صلصة طماطم، جبنة موزاريلا، ستريبس دجاج مطبوخ، فلفل حلو"
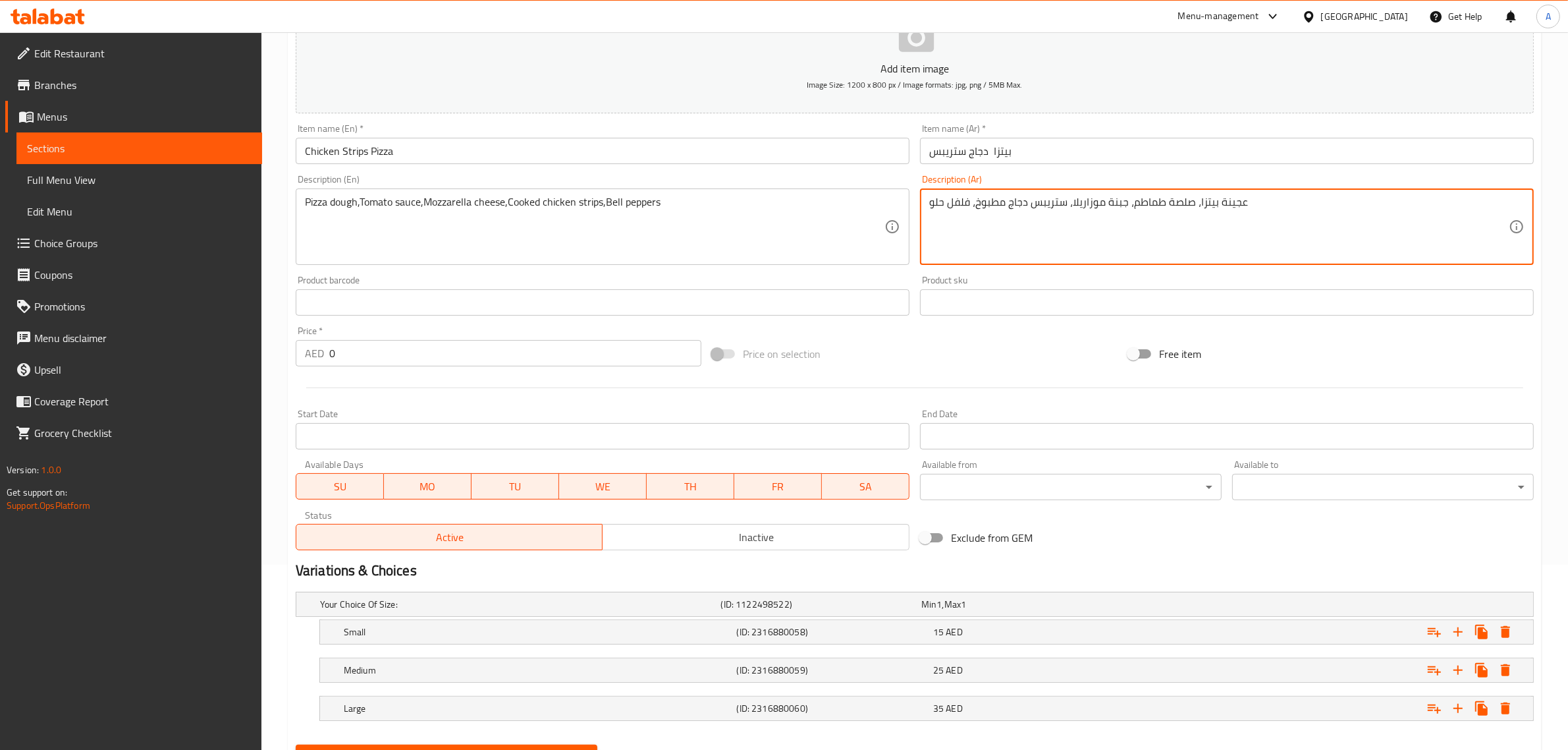
scroll to position [249, 0]
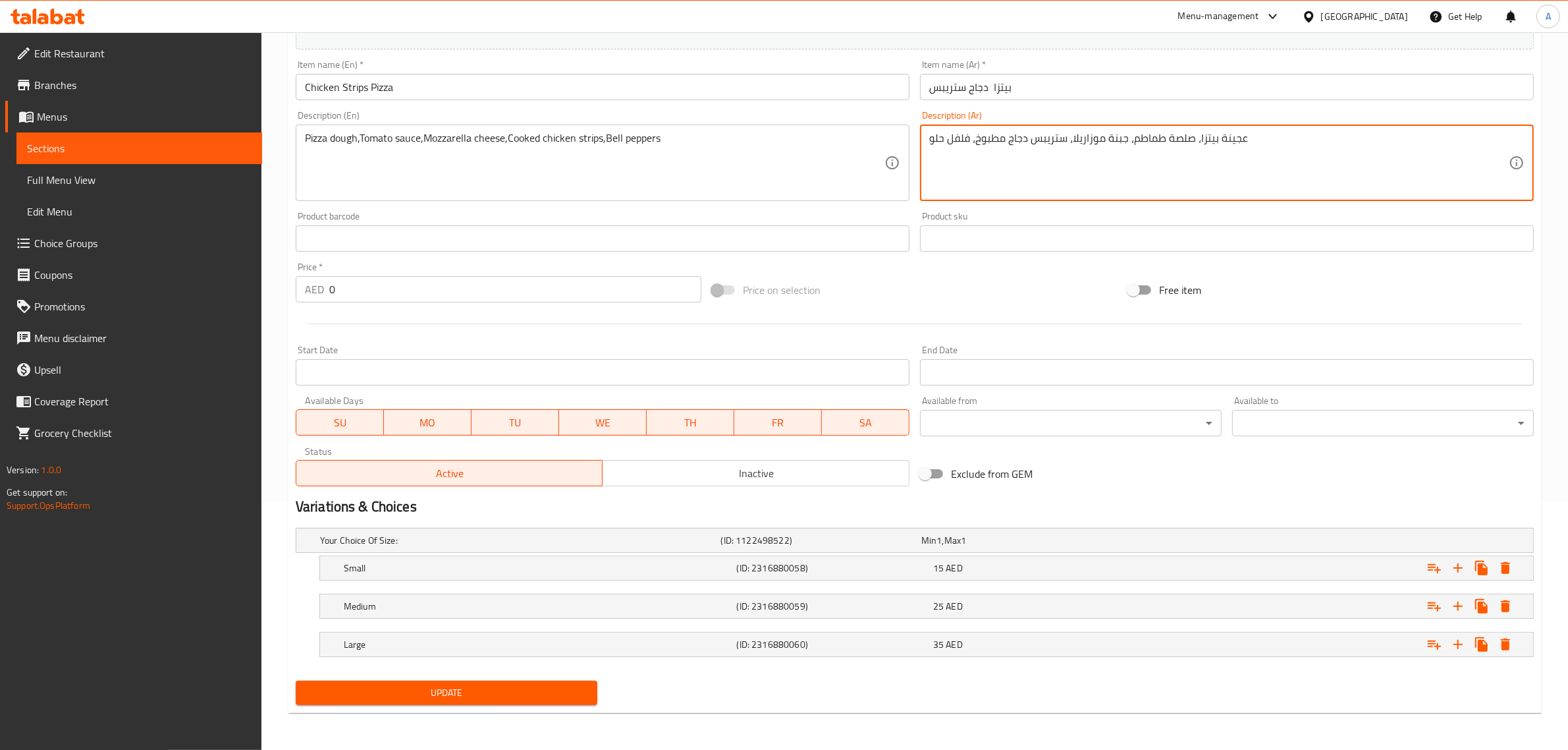
click at [484, 694] on span "Update" at bounding box center [447, 693] width 281 height 17
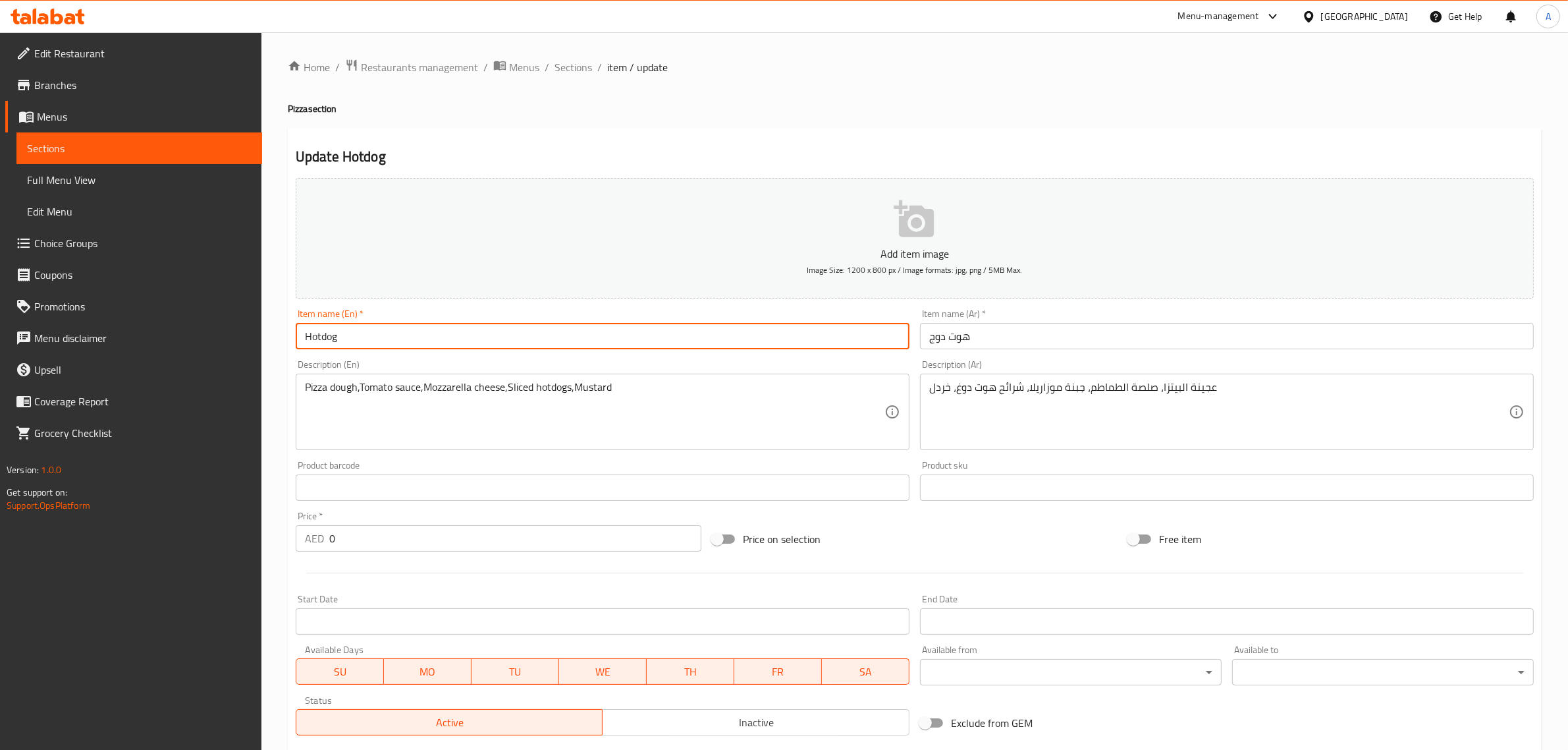
click at [369, 344] on input "Hotdog" at bounding box center [602, 336] width 614 height 27
paste input "Pizza"
type input "Hotdog Pizza"
click at [929, 346] on input "هوت دوج" at bounding box center [1227, 336] width 614 height 27
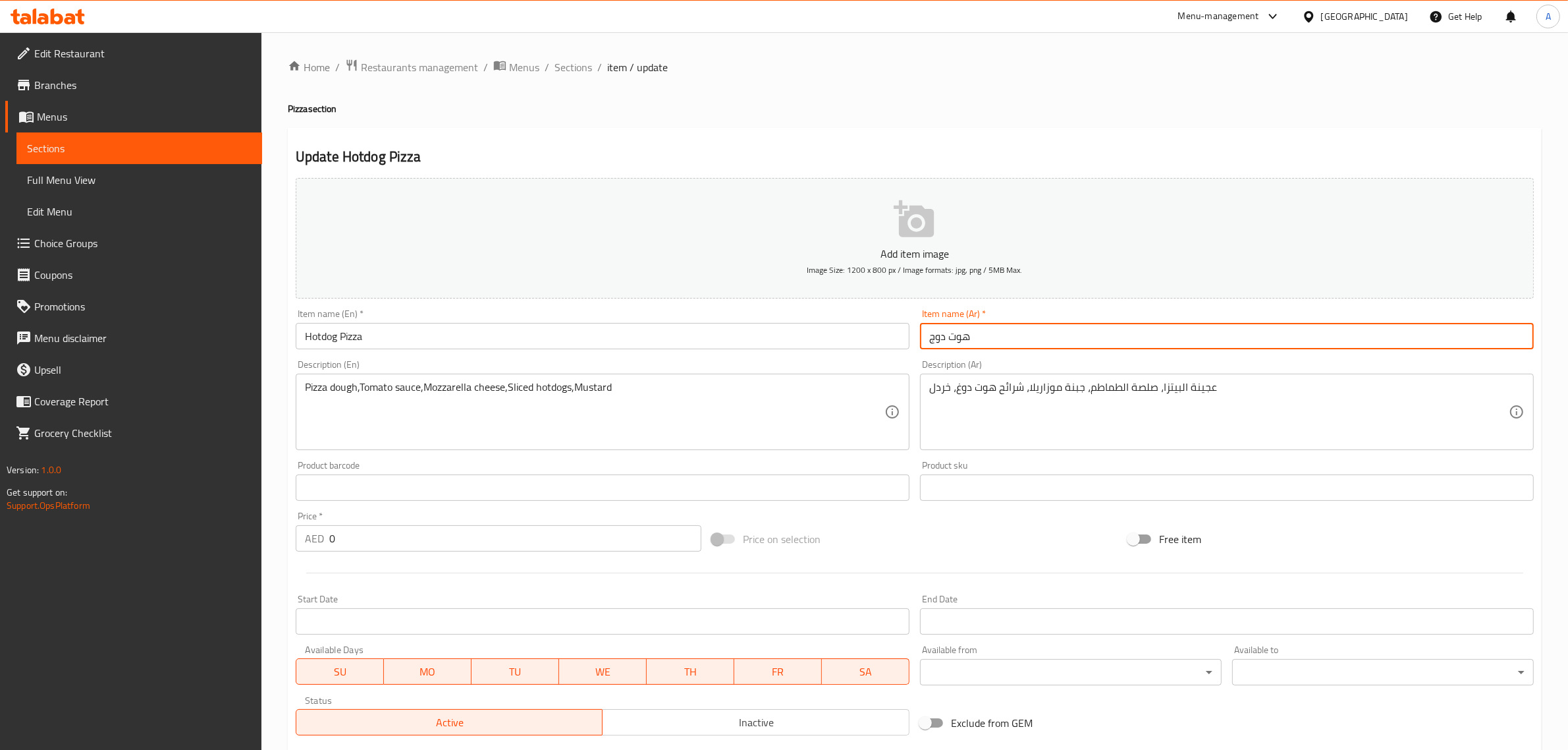
paste input "[PERSON_NAME]"
type input "بيتزا هوت دوج"
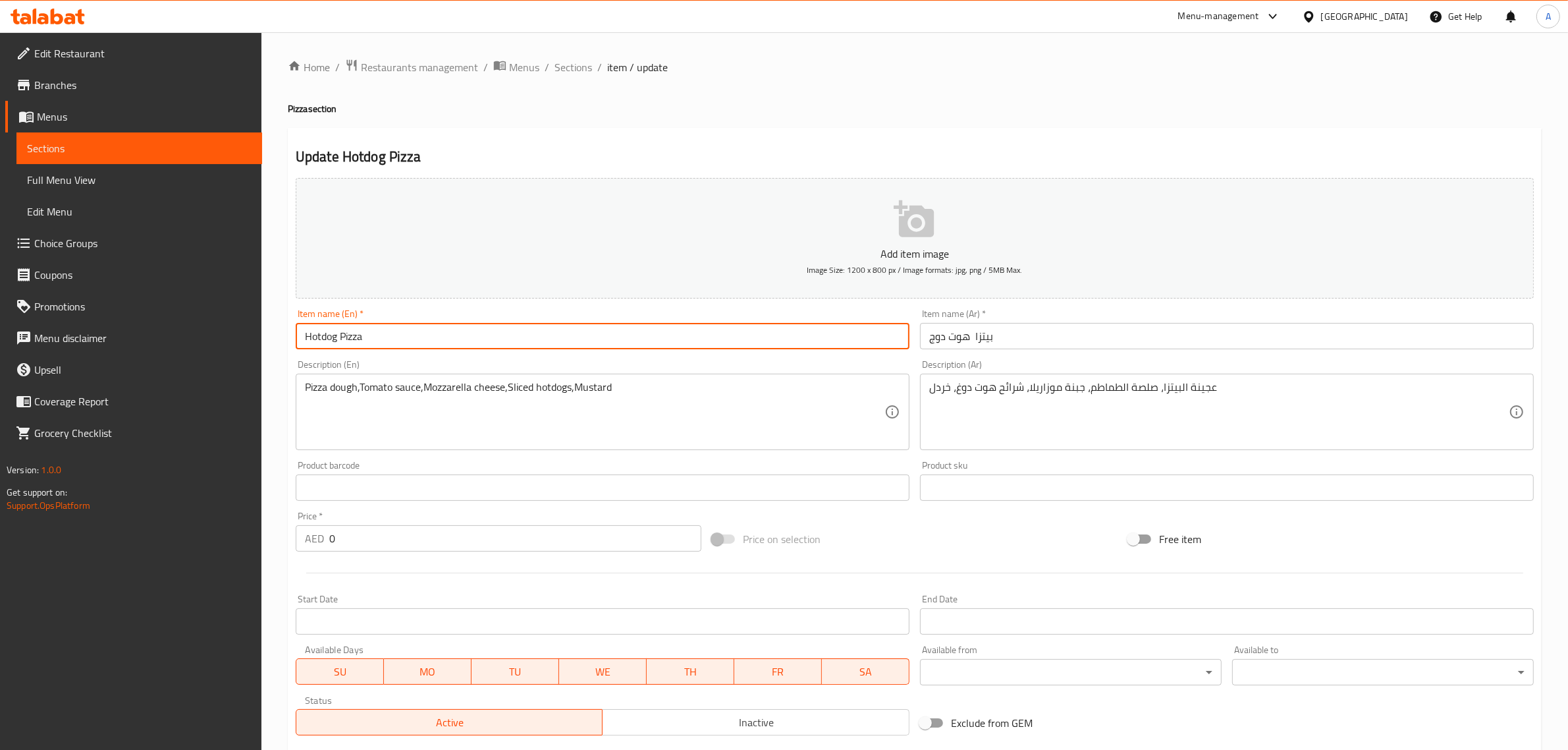
click at [320, 333] on input "Hotdog Pizza" at bounding box center [602, 336] width 614 height 27
type input "Hot dog Pizza"
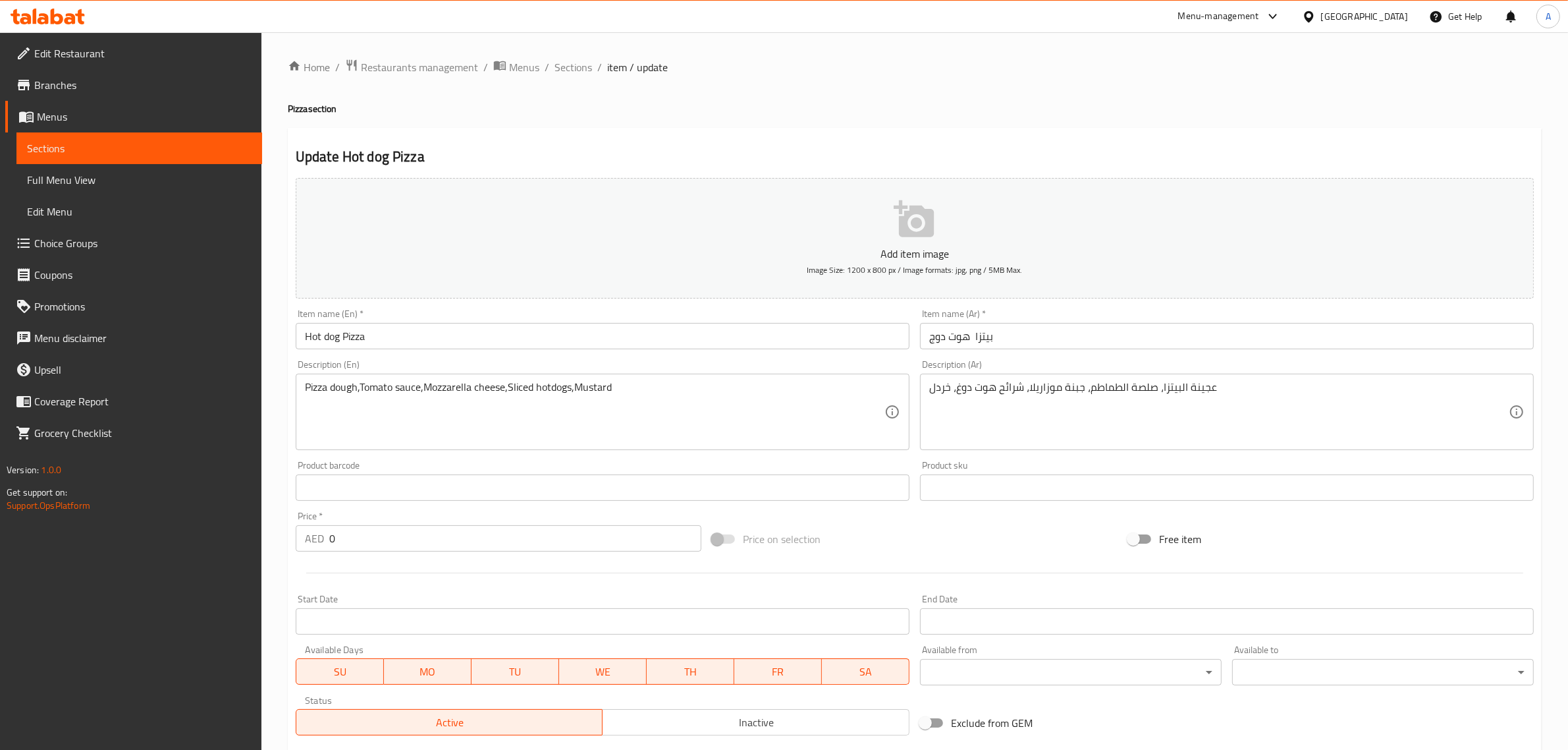
click at [559, 377] on div "Pizza dough,Tomato sauce,Mozzarella cheese,Sliced hotdogs,Mustard Description (…" at bounding box center [602, 412] width 614 height 77
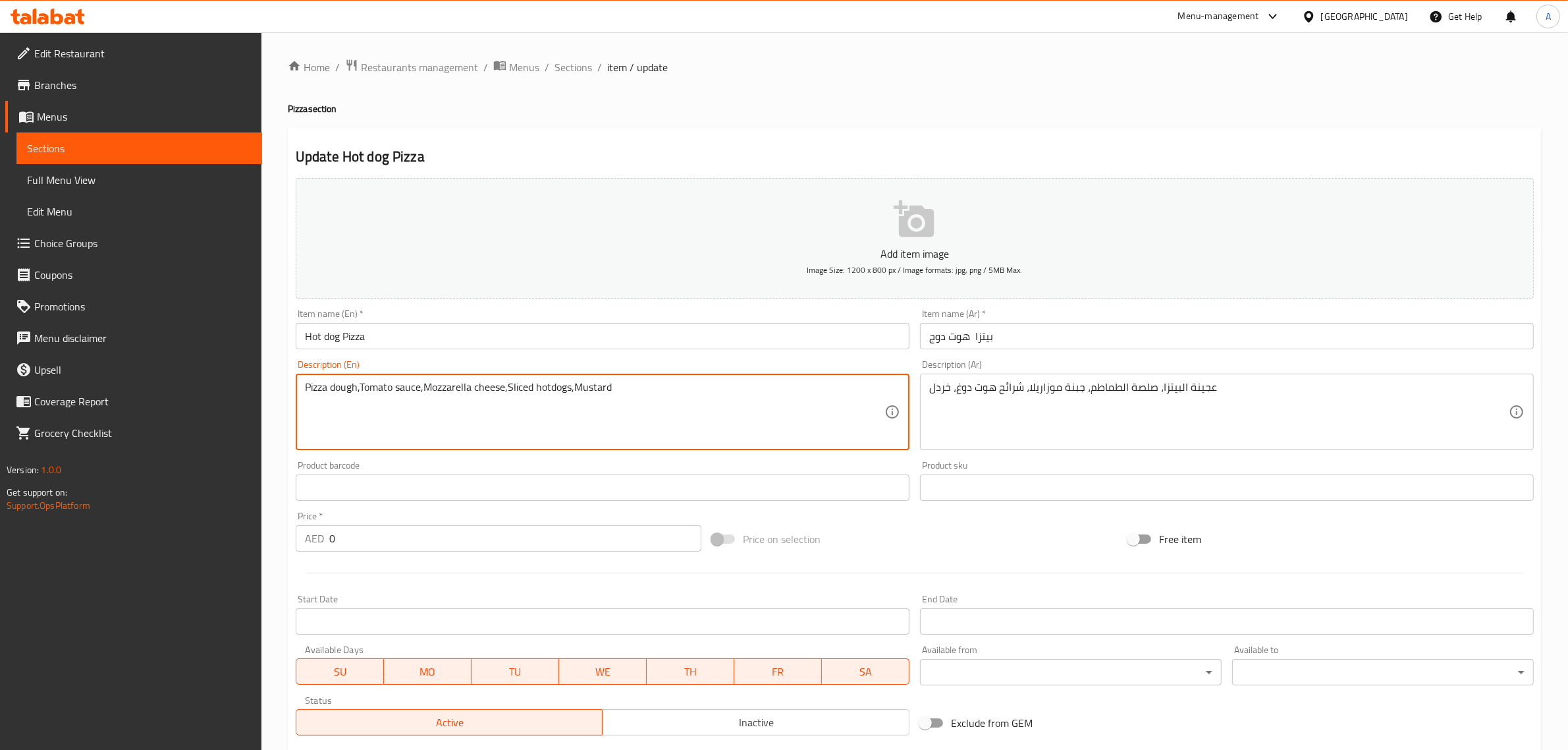
click at [557, 383] on textarea "Pizza dough,Tomato sauce,Mozzarella cheese,Sliced hotdogs,Mustard" at bounding box center [594, 413] width 580 height 63
click at [551, 387] on textarea "Pizza dough,Tomato sauce,Mozzarella cheese,Sliced hotdogs,Mustard" at bounding box center [594, 413] width 580 height 63
drag, startPoint x: 567, startPoint y: 389, endPoint x: 575, endPoint y: 389, distance: 8.0
click at [575, 389] on textarea "Pizza dough,Tomato sauce,Mozzarella cheese,Sliced hot dogs,Mustard" at bounding box center [594, 413] width 580 height 63
type textarea "Pizza dough,Tomato sauce,Mozzarella cheese,Sliced hot dog,Mustard"
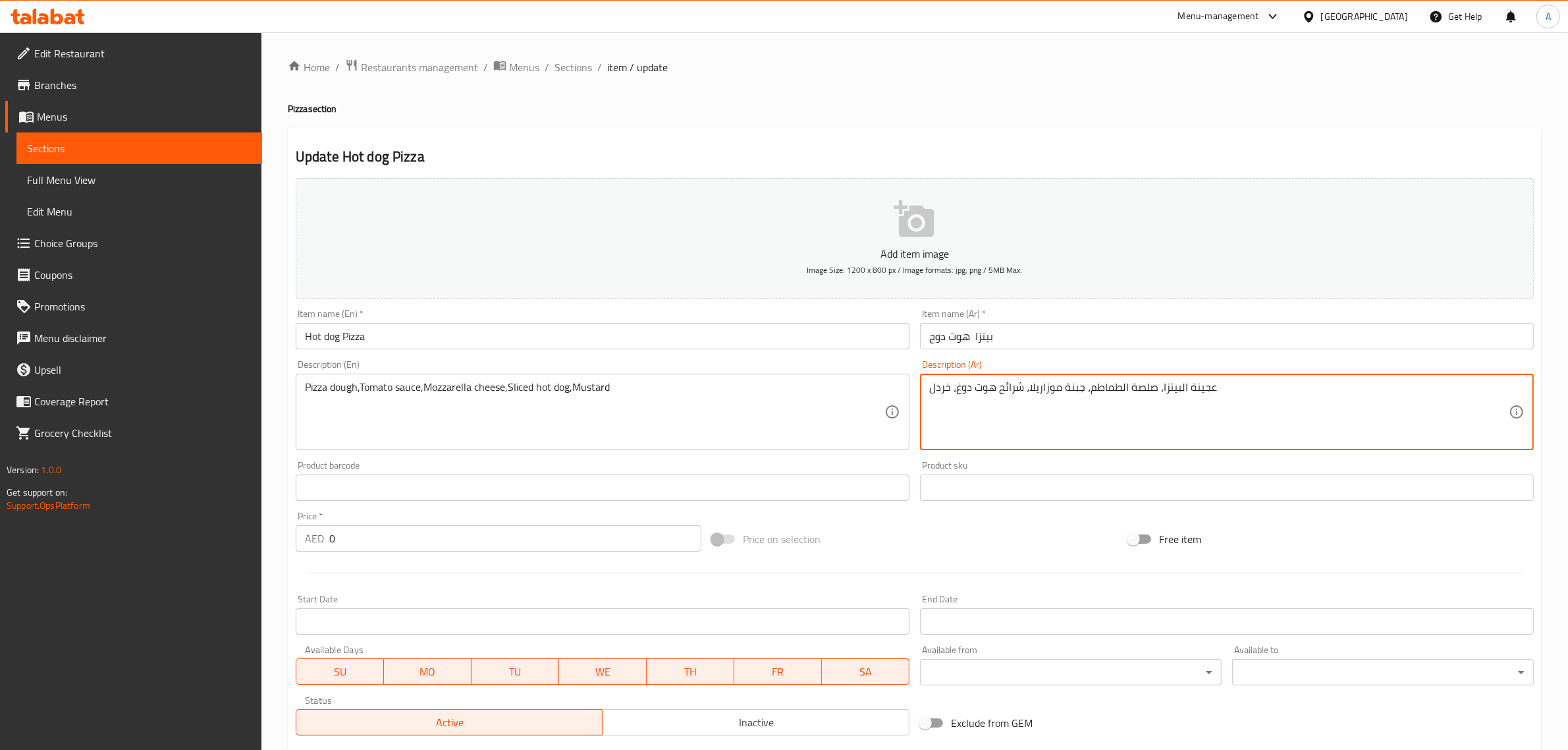
click at [1044, 396] on textarea "عجينة البيتزا، صلصة الطماطم، جبنة موزاريلا، شرائح هوت دوغ، خردل" at bounding box center [1219, 413] width 580 height 63
click at [936, 341] on input "بيتزا هوت دوج" at bounding box center [1227, 336] width 614 height 27
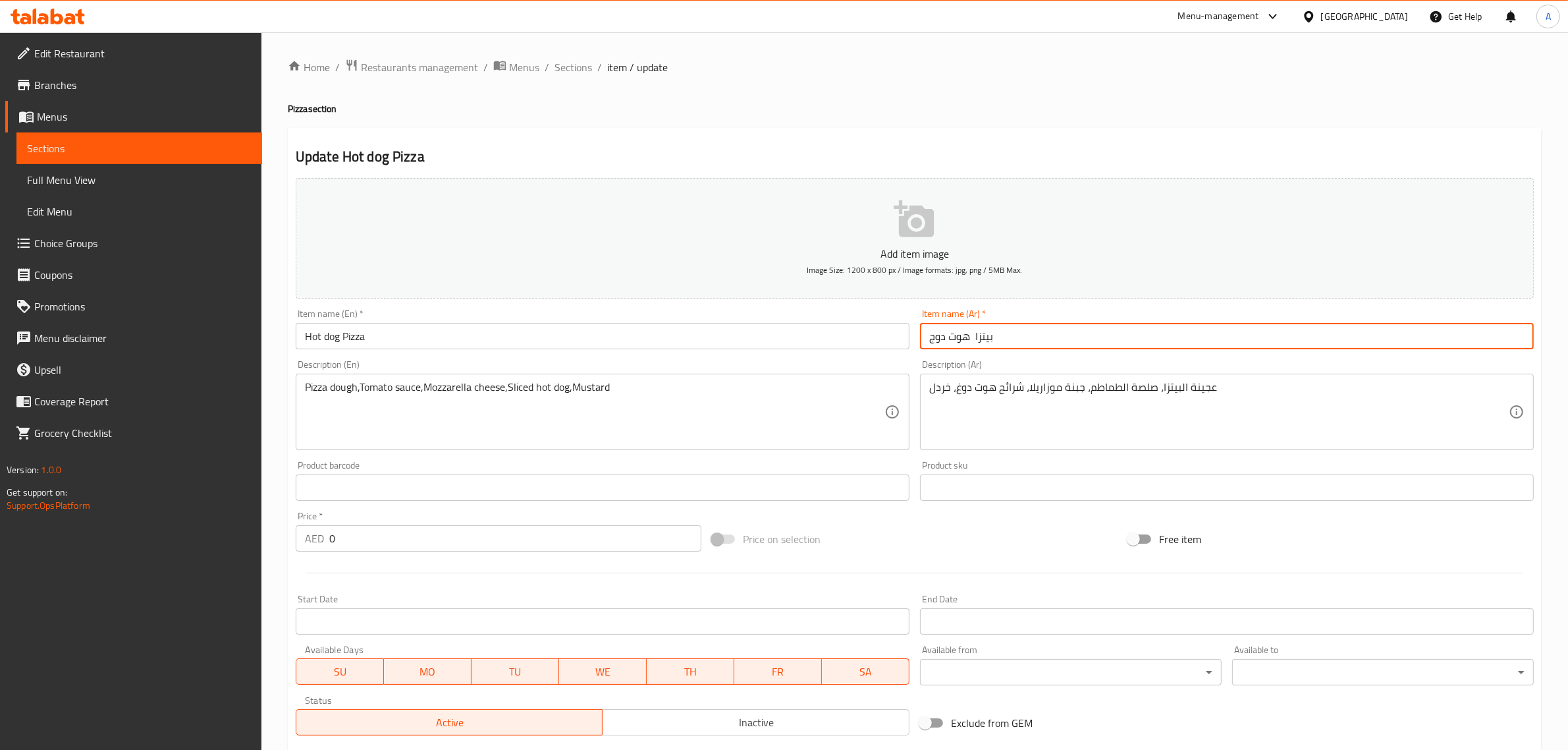
click at [936, 341] on input "بيتزا هوت دوج" at bounding box center [1227, 336] width 614 height 27
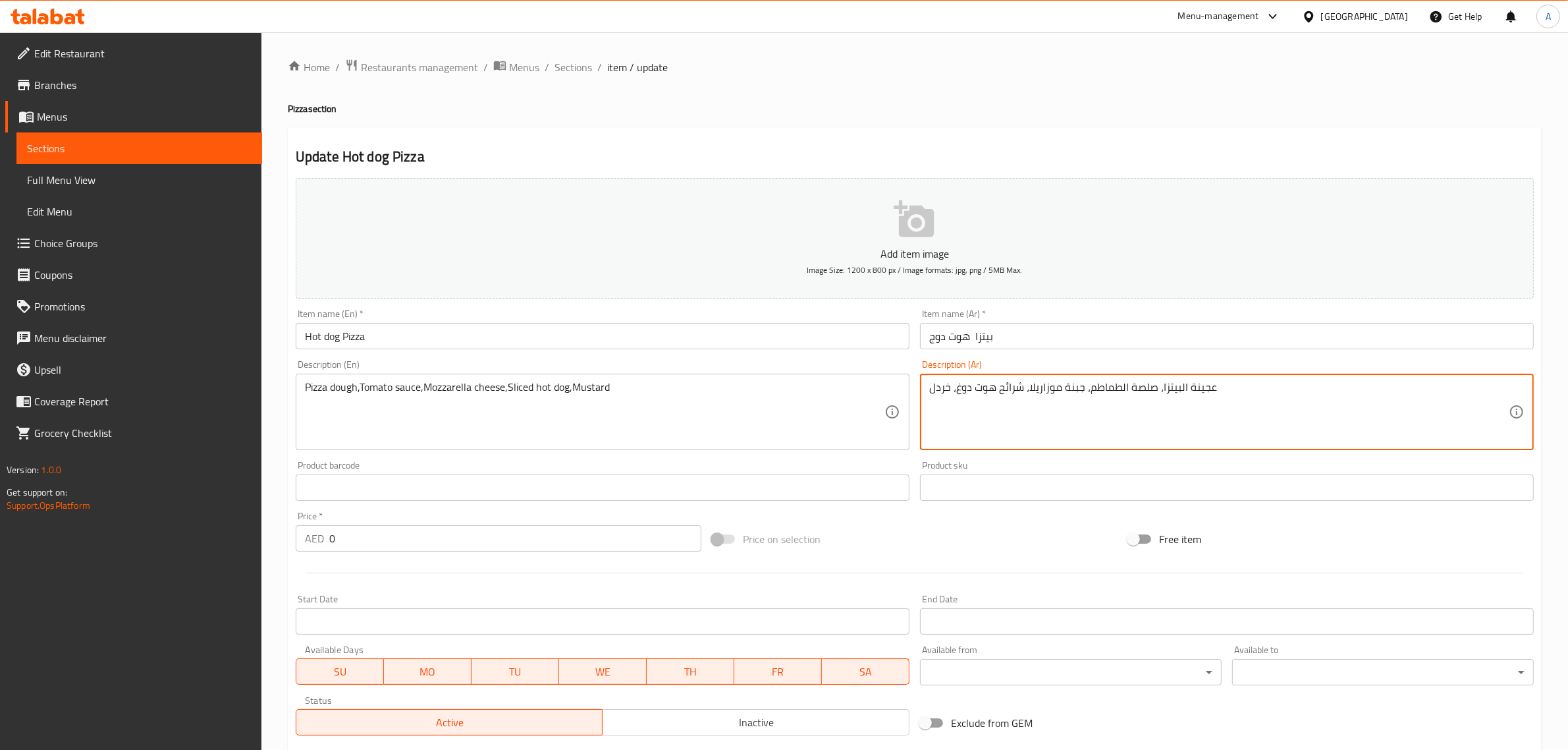
click at [961, 387] on textarea "عجينة البيتزا، صلصة الطماطم، جبنة موزاريلا، شرائح هوت دوغ، خردل" at bounding box center [1219, 413] width 580 height 63
paste textarea
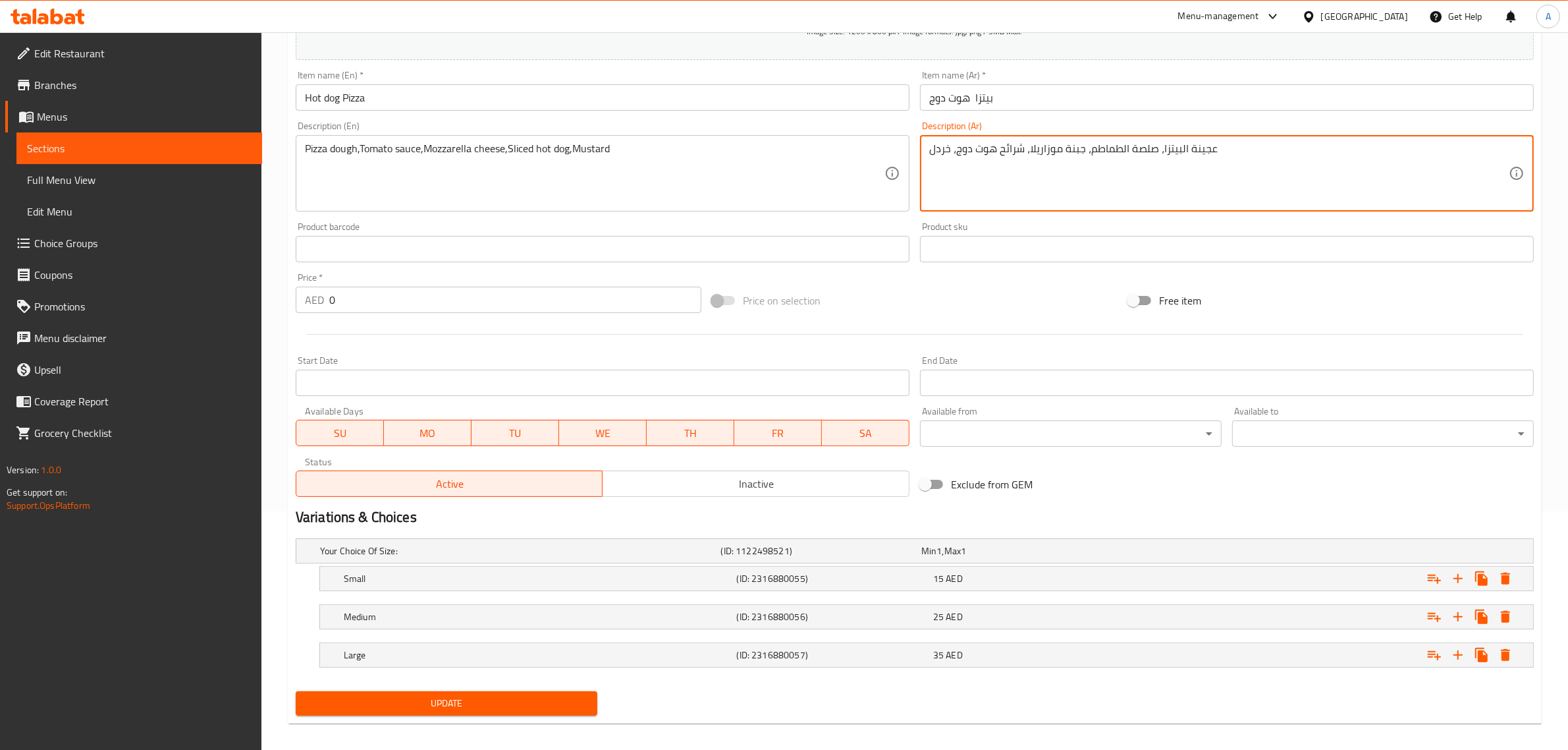
scroll to position [249, 0]
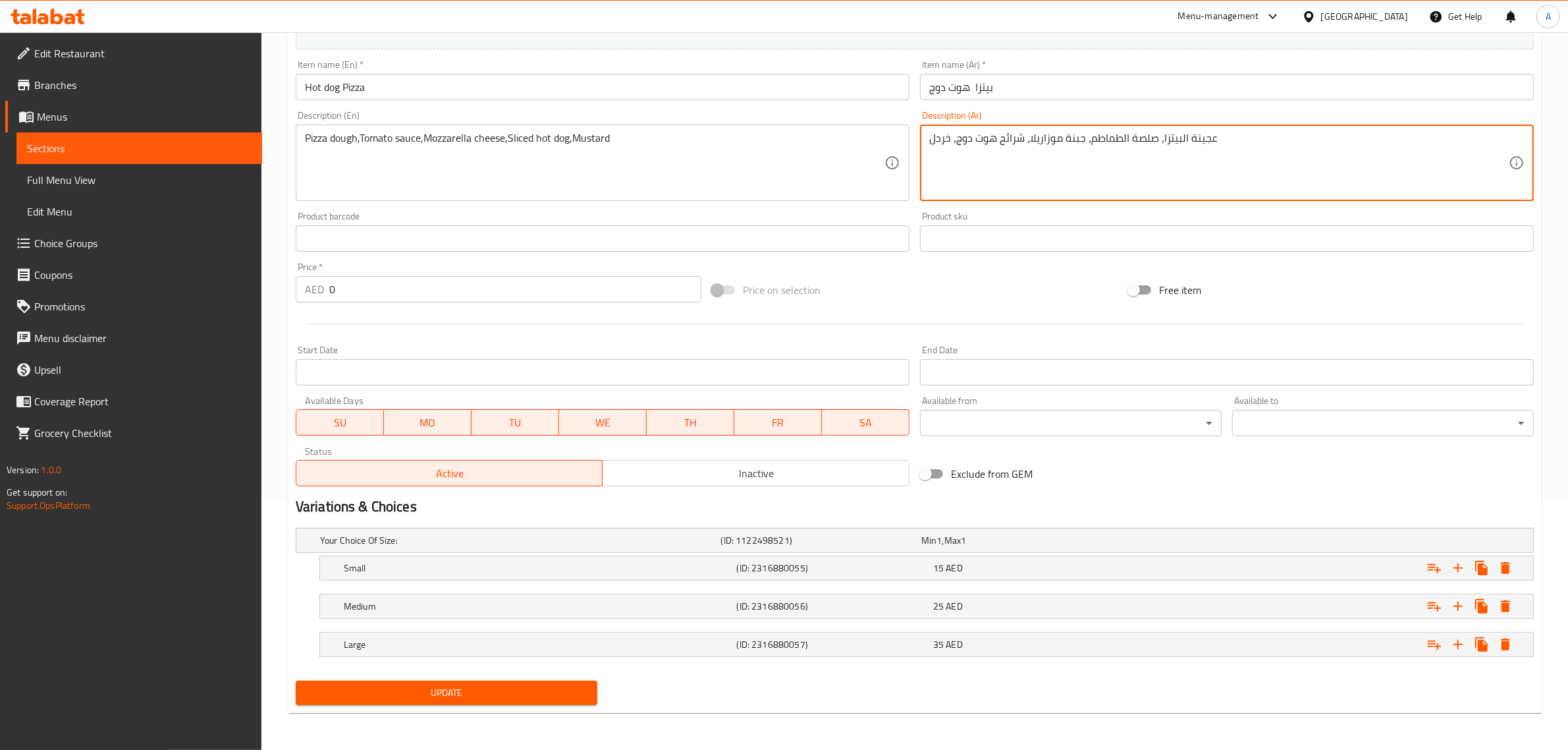
type textarea "عجينة البيتزا، صلصة الطماطم، جبنة موزاريلا، شرائح هوت دوج، خردل"
click at [469, 689] on span "Update" at bounding box center [447, 693] width 281 height 17
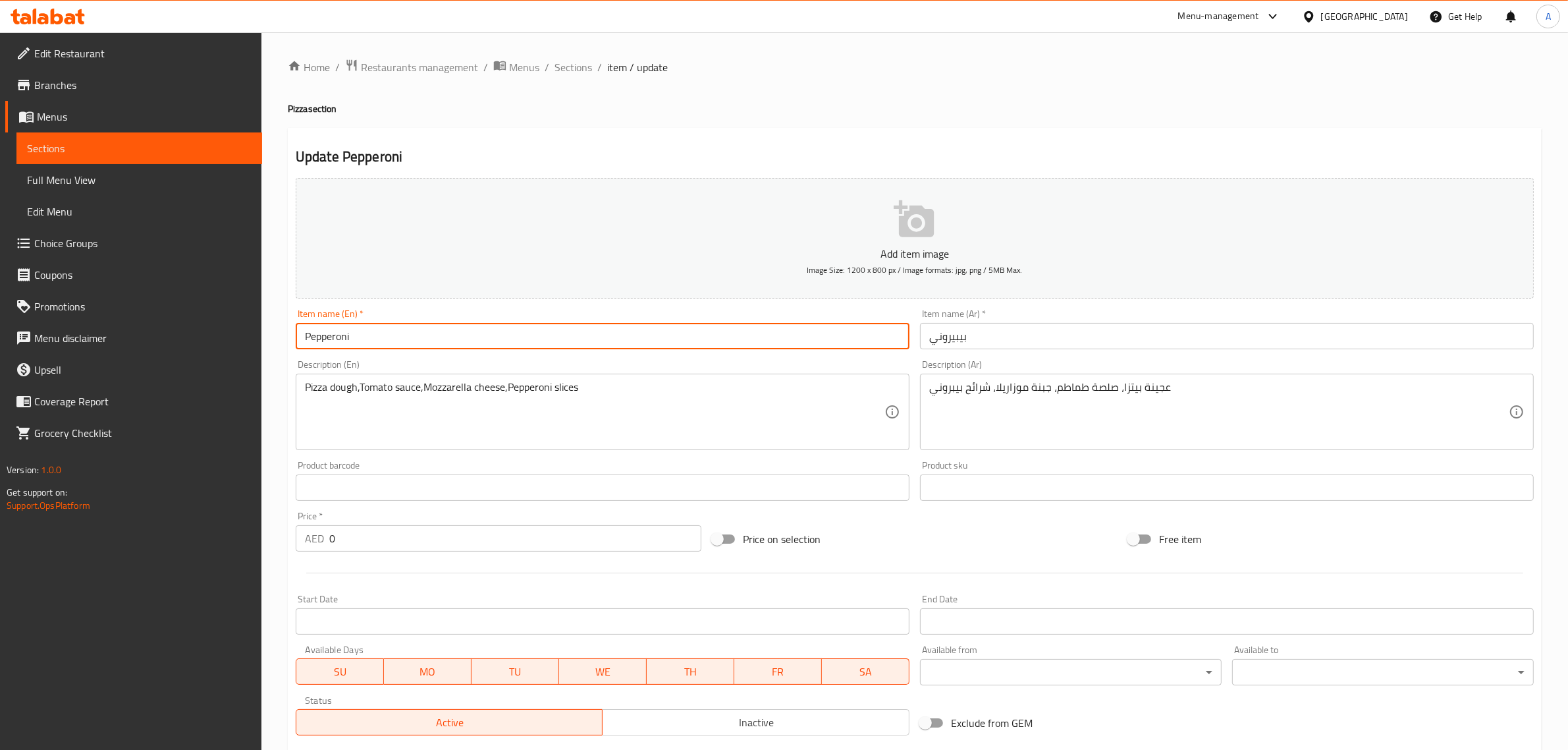
click at [369, 344] on input "Pepperoni" at bounding box center [602, 336] width 614 height 27
paste input "Pizza"
type input "Pepperoni Pizza"
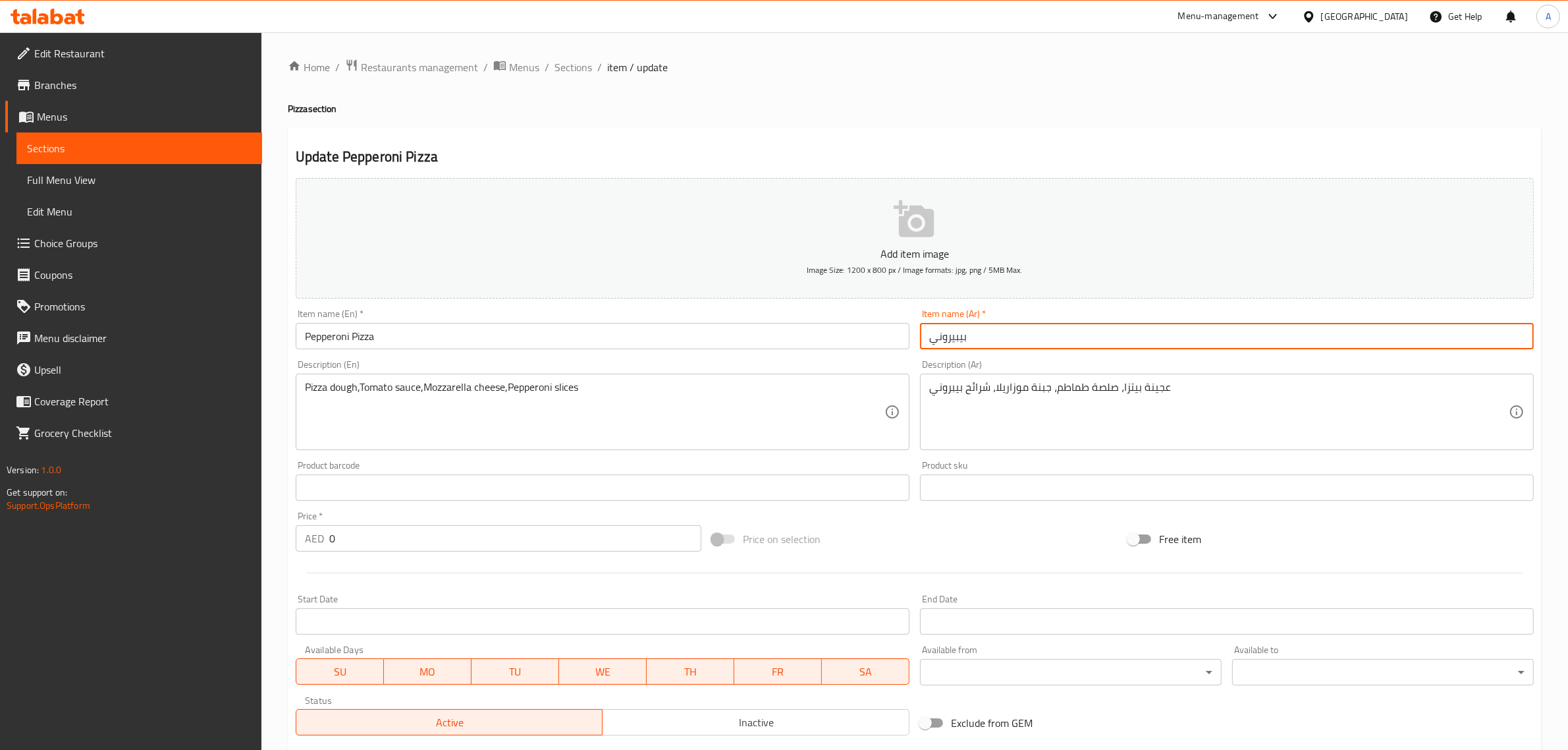
click at [930, 345] on input "بيبيروني" at bounding box center [1227, 336] width 614 height 27
paste input "[PERSON_NAME]"
type input "بيتزا بيبيروني"
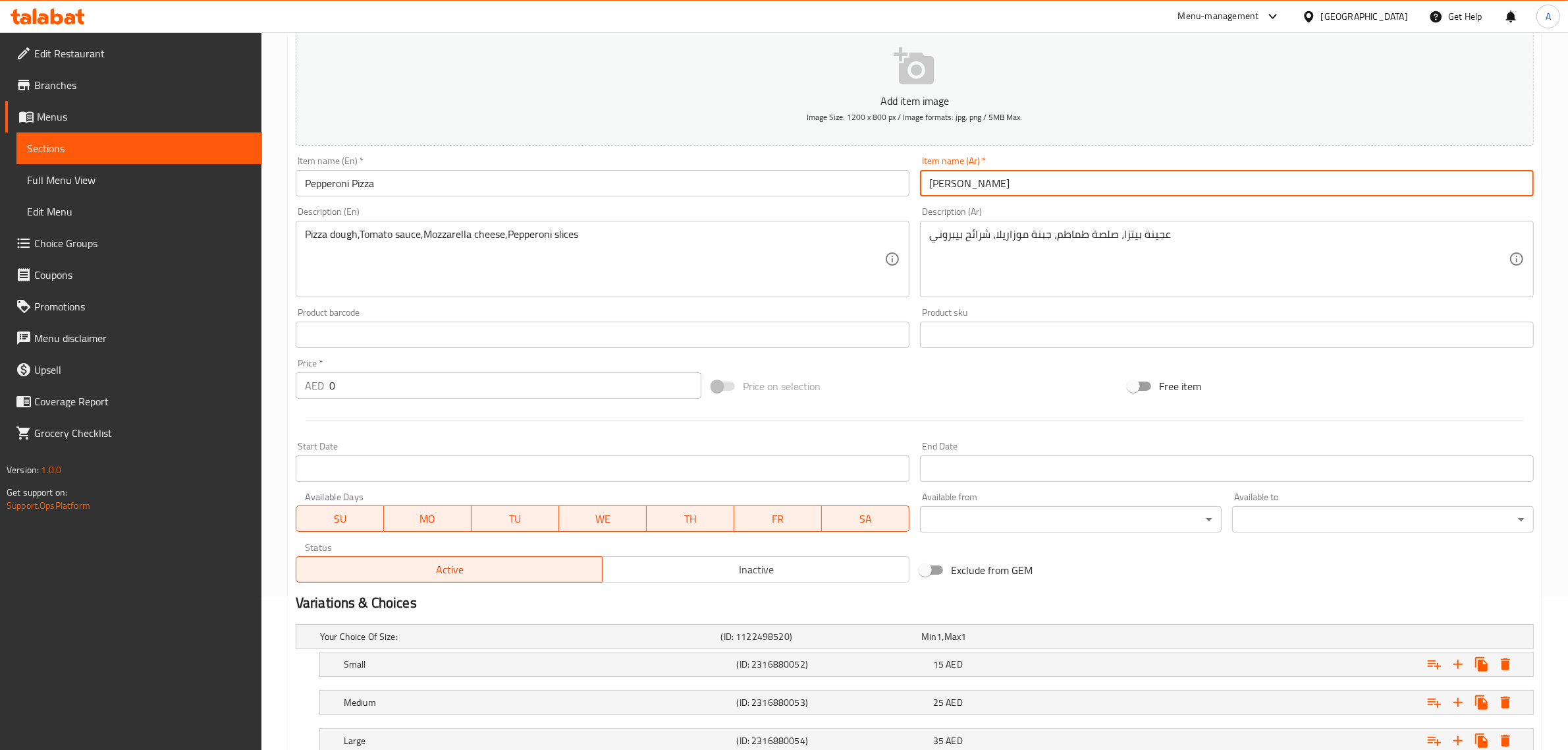
scroll to position [249, 0]
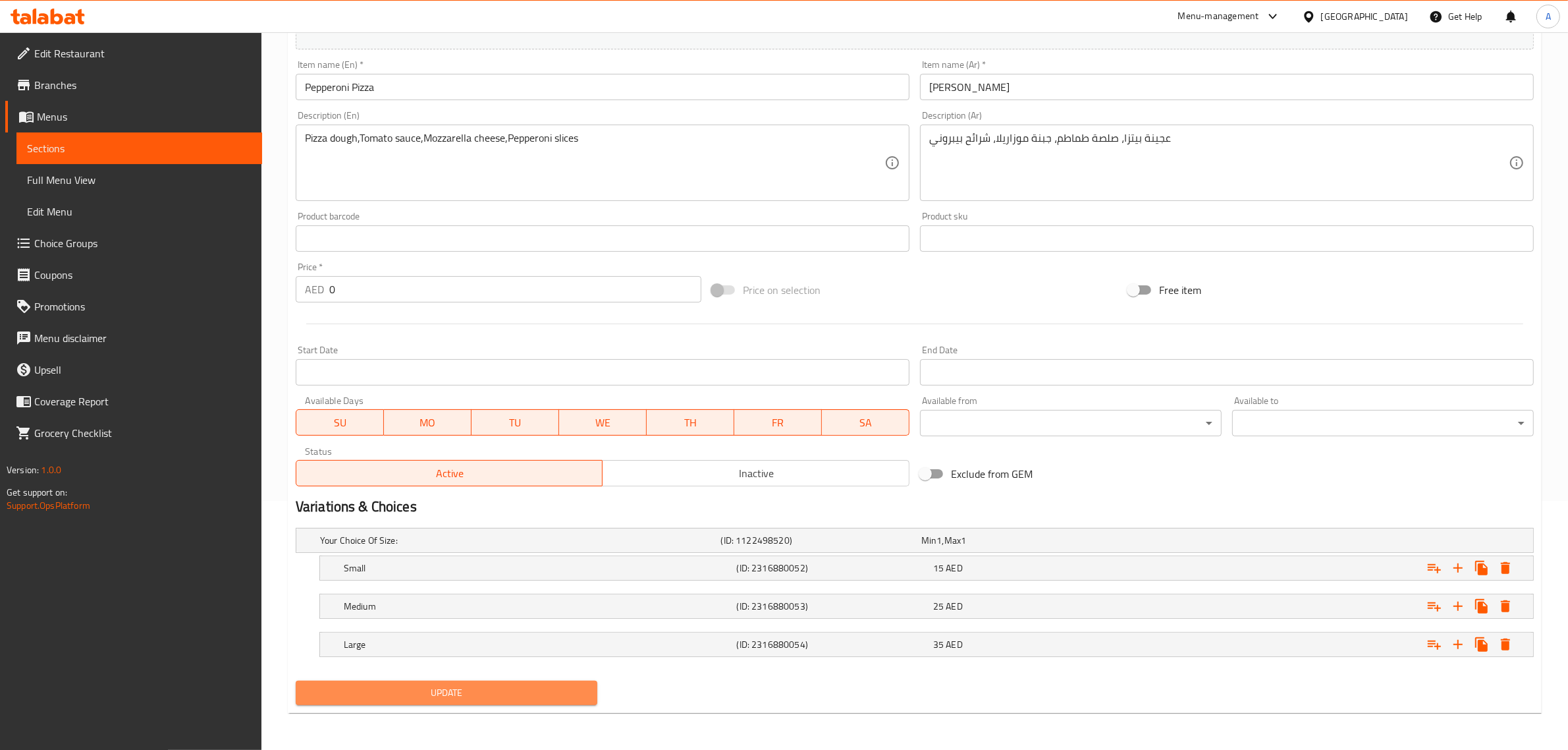
click at [459, 685] on span "Update" at bounding box center [447, 693] width 281 height 17
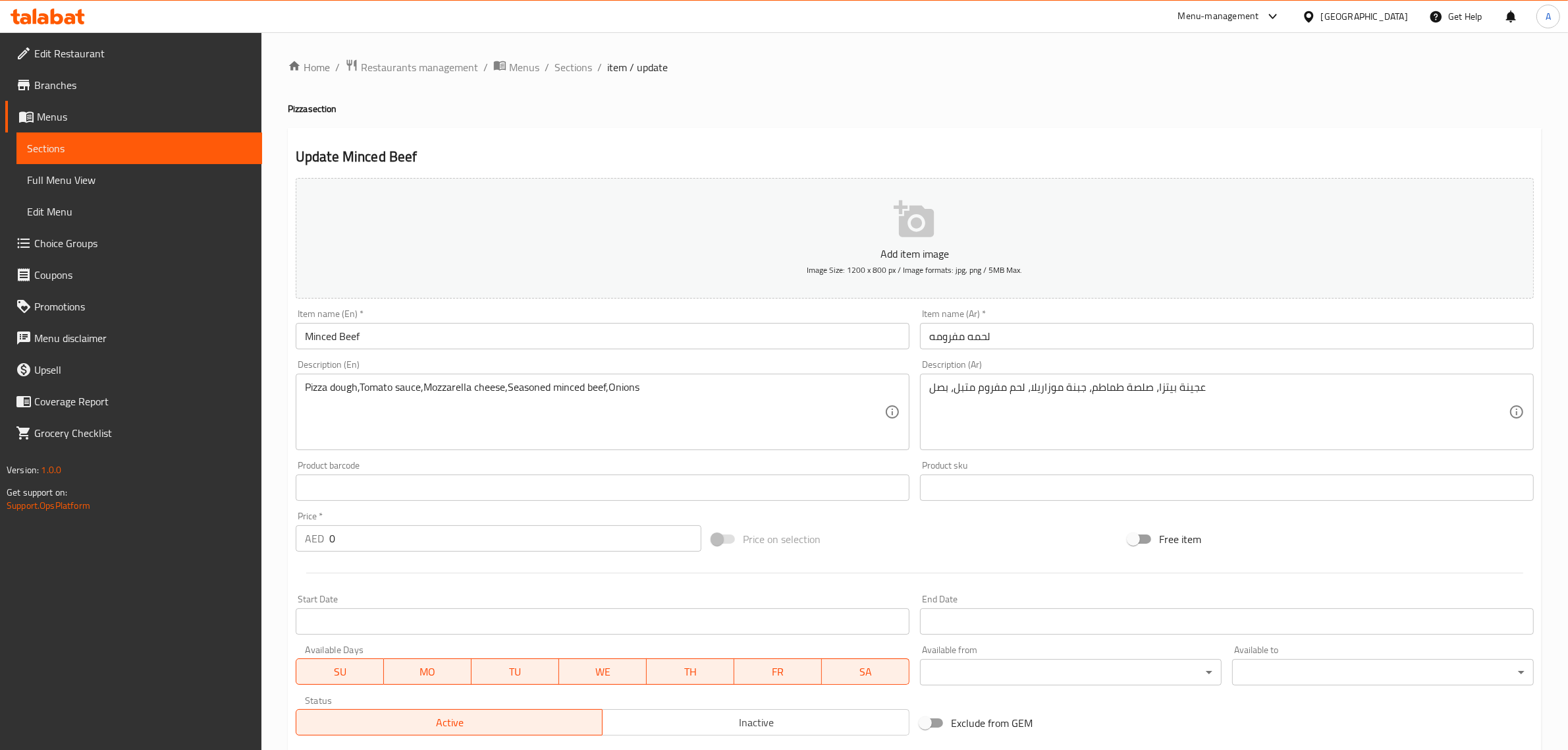
click at [397, 337] on input "Minced Beef" at bounding box center [602, 336] width 614 height 27
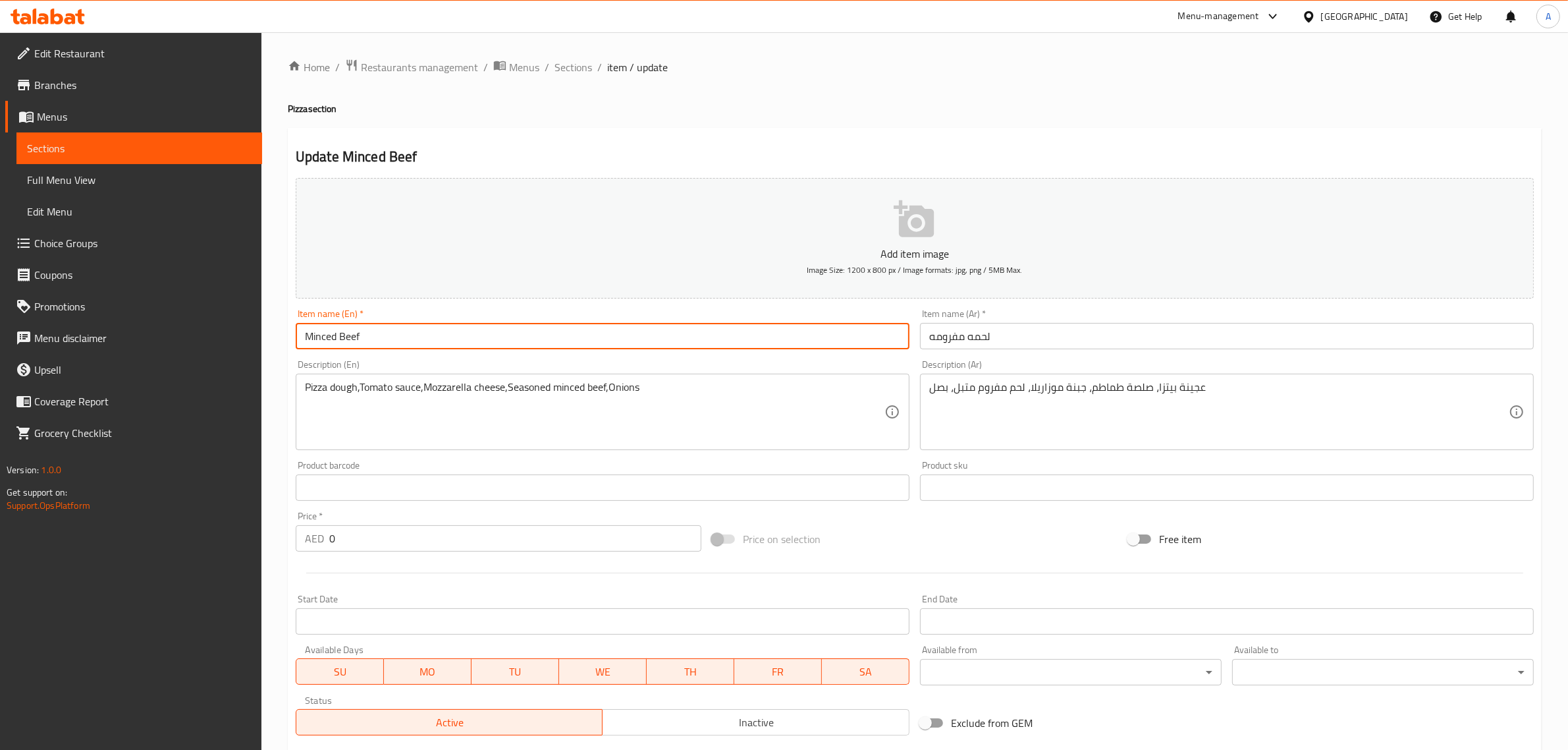
paste input "Pizza"
type input "Minced Beef Pizza"
click at [929, 344] on input "لحمه مفرومه" at bounding box center [1227, 336] width 614 height 27
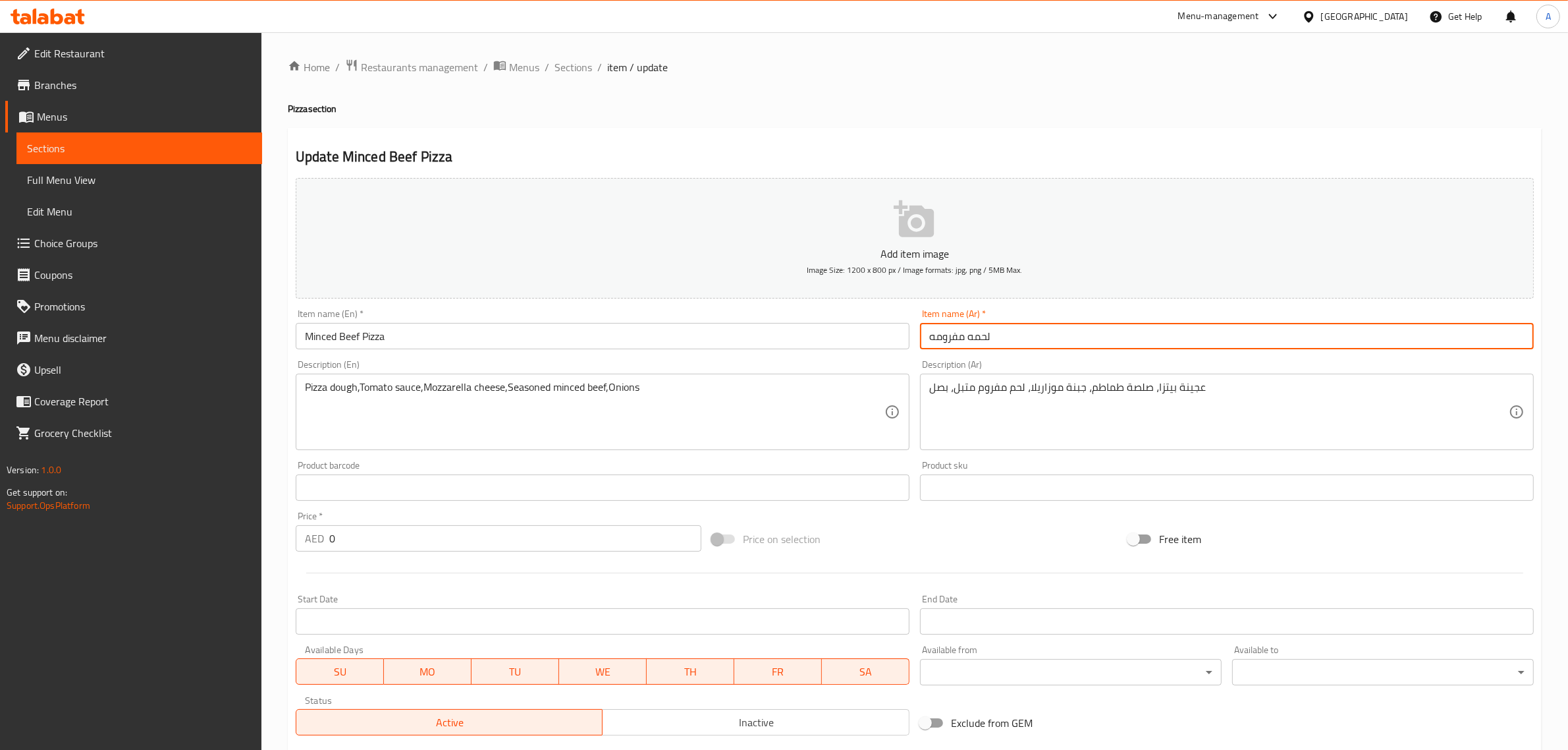
paste input "[PERSON_NAME]"
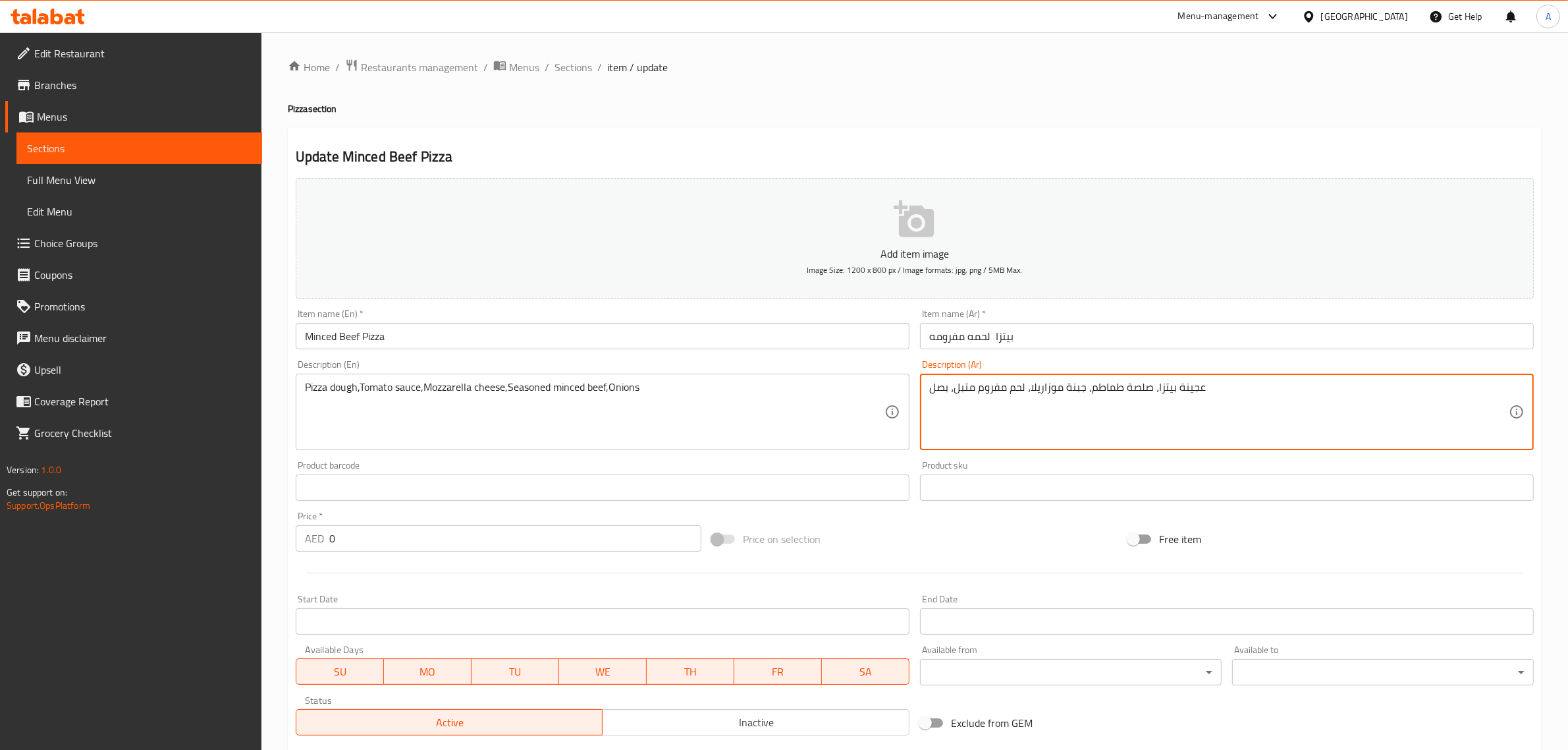
click at [1023, 397] on textarea "عجينة بيتزا، صلصة طماطم، جبنة موزاريلا، لحم مفروم متبل، بصل" at bounding box center [1219, 413] width 580 height 63
click at [977, 394] on textarea "عجينة بيتزا، صلصة طماطم، جبنة موزاريلا، لحم مفروم متبل، بصل" at bounding box center [1219, 413] width 580 height 63
click at [969, 337] on input "بيتزا لحمه مفرومه" at bounding box center [1227, 336] width 614 height 27
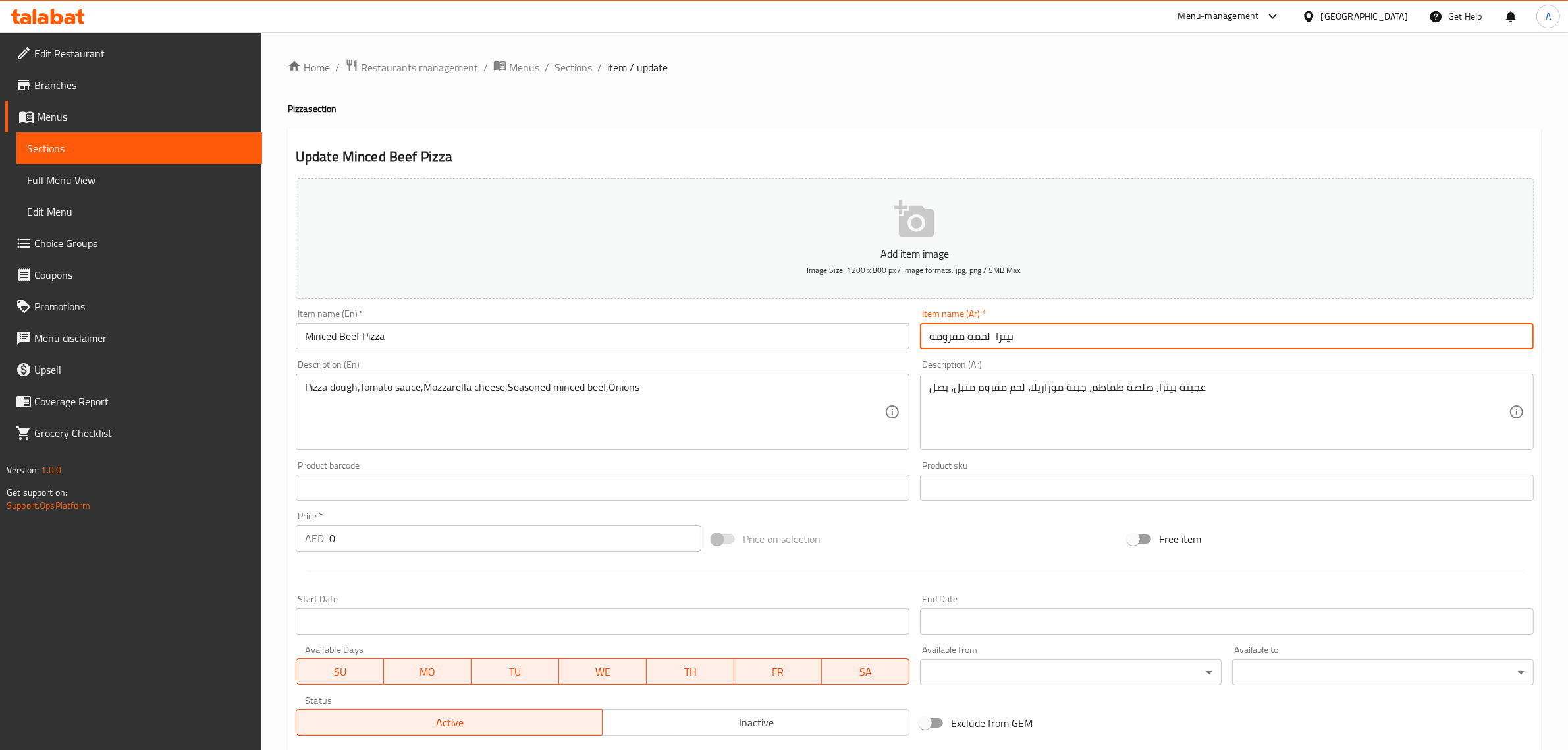
drag, startPoint x: 973, startPoint y: 334, endPoint x: 965, endPoint y: 333, distance: 8.1
click at [965, 333] on input "بيتزا لحمه مفرومه" at bounding box center [1227, 336] width 614 height 27
drag, startPoint x: 934, startPoint y: 339, endPoint x: 920, endPoint y: 339, distance: 14.0
click at [921, 339] on input "بيتزا لحم يقري مفرومه" at bounding box center [1227, 336] width 614 height 27
click at [962, 337] on input "بيتزا لحم يقري مفروم" at bounding box center [1227, 336] width 614 height 27
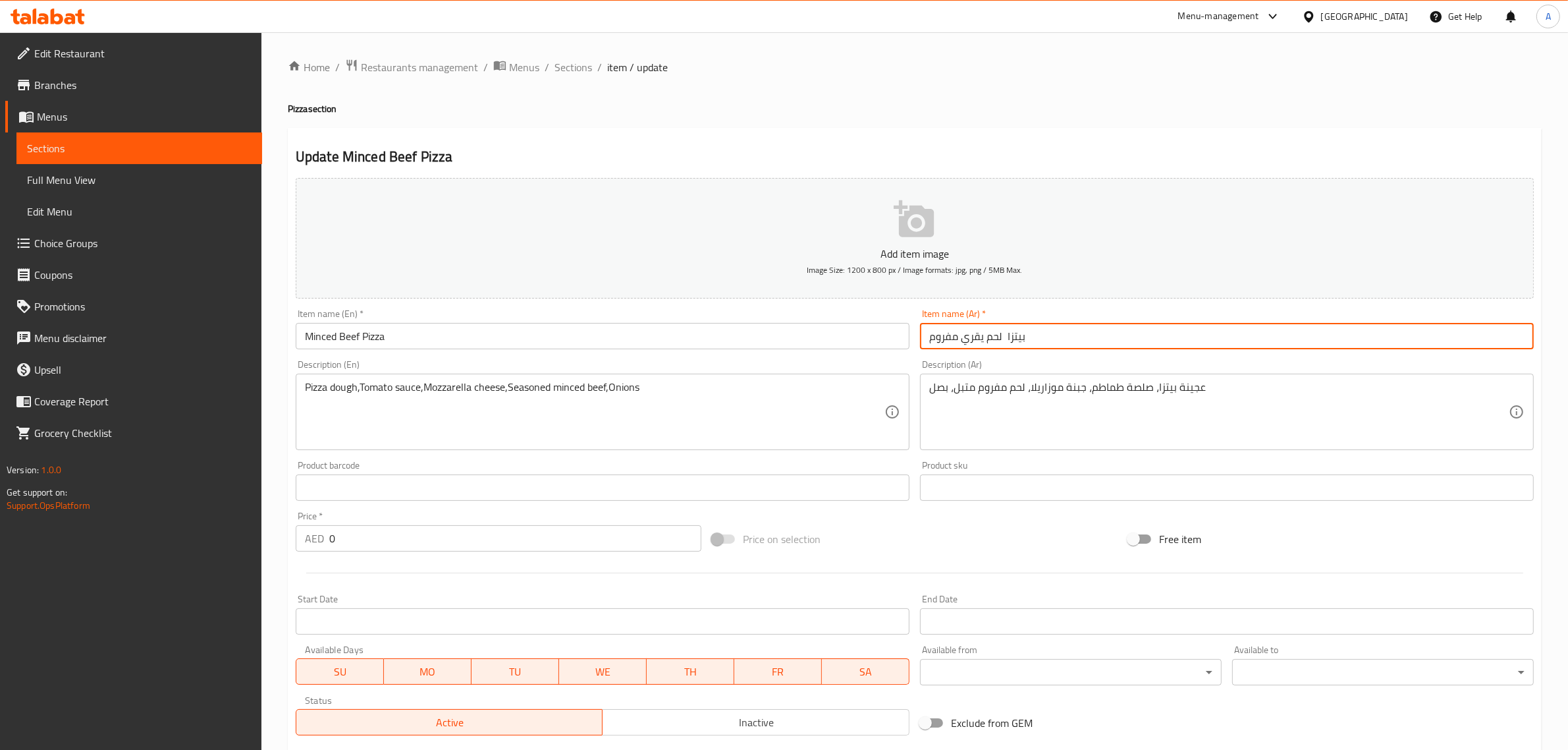
click at [967, 337] on input "بيتزا لحم يقري مفروم" at bounding box center [1227, 336] width 614 height 27
type input "بيتزا لحم يقري مفروم"
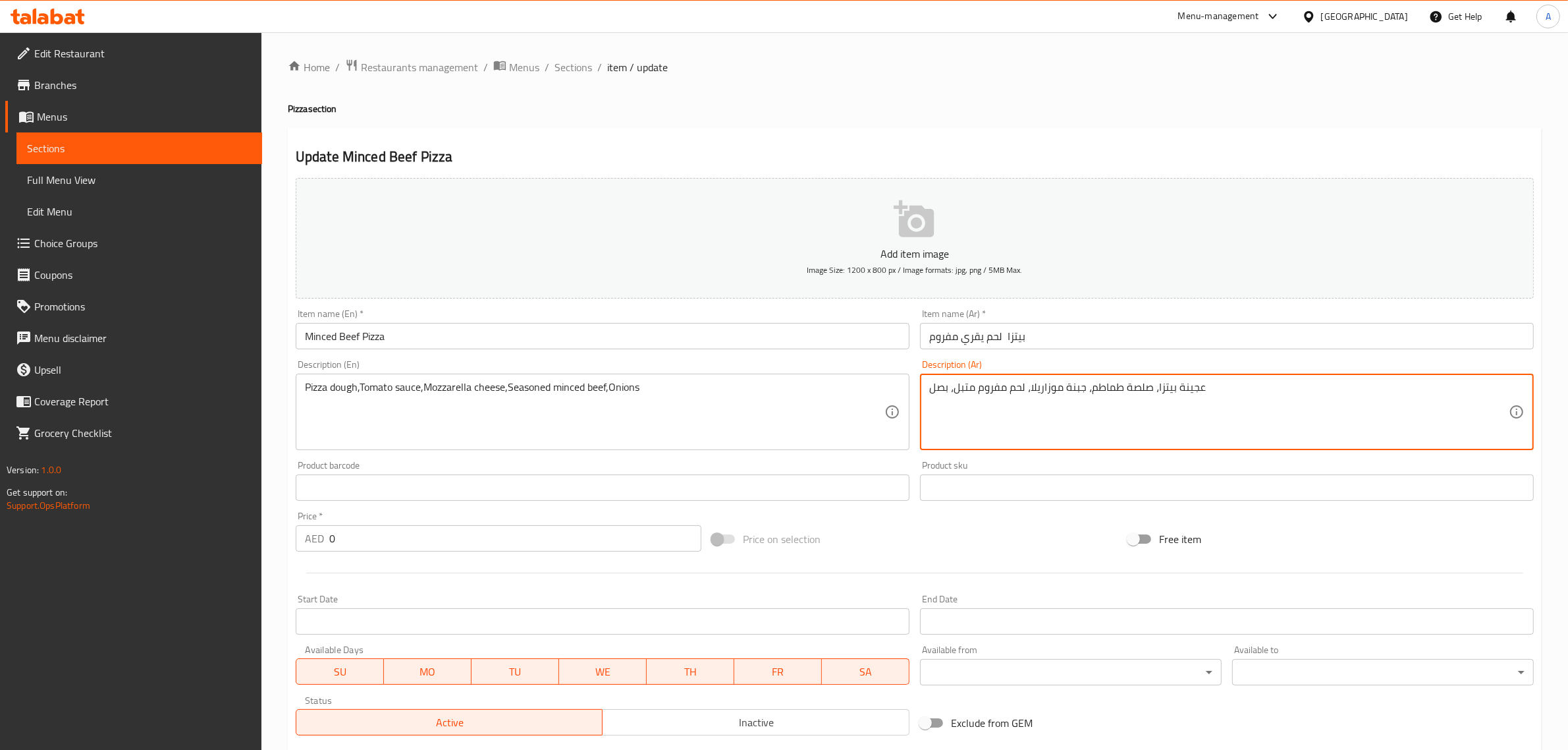
click at [1006, 391] on textarea "عجينة بيتزا، صلصة طماطم، جبنة موزاريلا، لحم مفروم متبل، بصل" at bounding box center [1219, 413] width 580 height 63
paste textarea "قري"
type textarea "عجينة بيتزا، صلصة طماطم، جبنة موزاريلا، لحم يقري مفروم متبل، بصل"
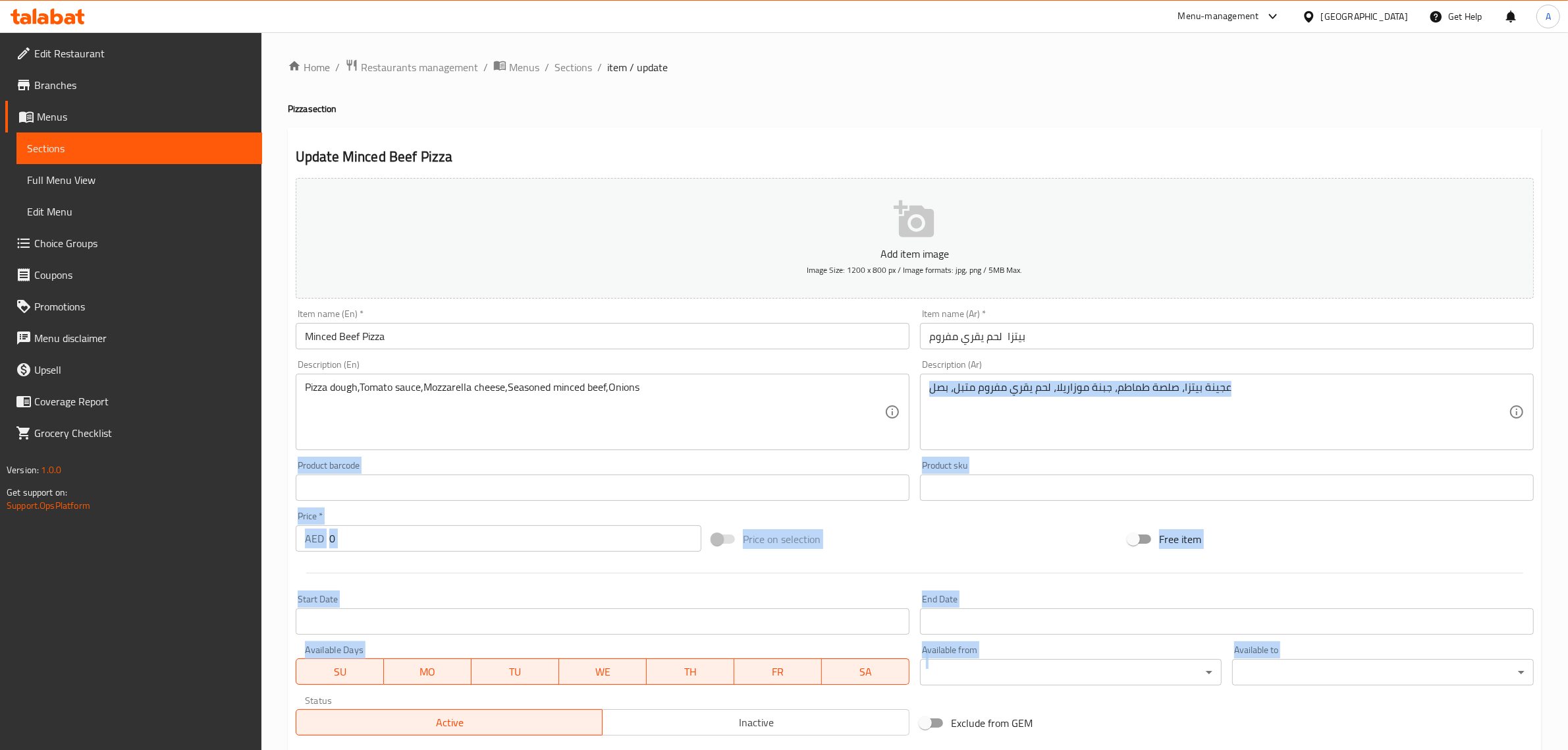
drag, startPoint x: 1562, startPoint y: 449, endPoint x: 1410, endPoint y: 716, distance: 307.2
click at [1568, 704] on html "​ Menu-management United Arab Emirates Get Help A Edit Restaurant Branches Menu…" at bounding box center [784, 375] width 1568 height 750
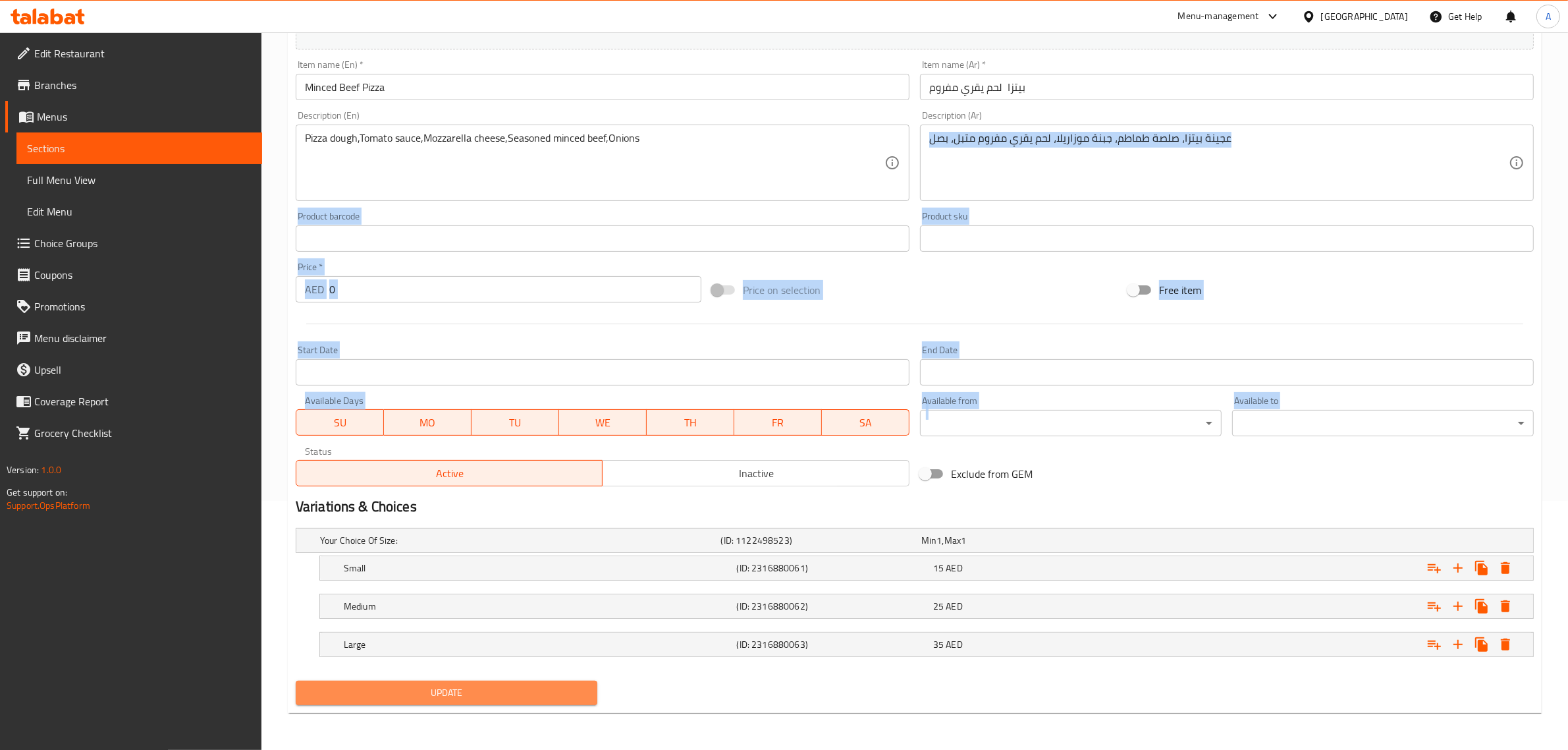
click at [412, 687] on span "Update" at bounding box center [447, 693] width 281 height 17
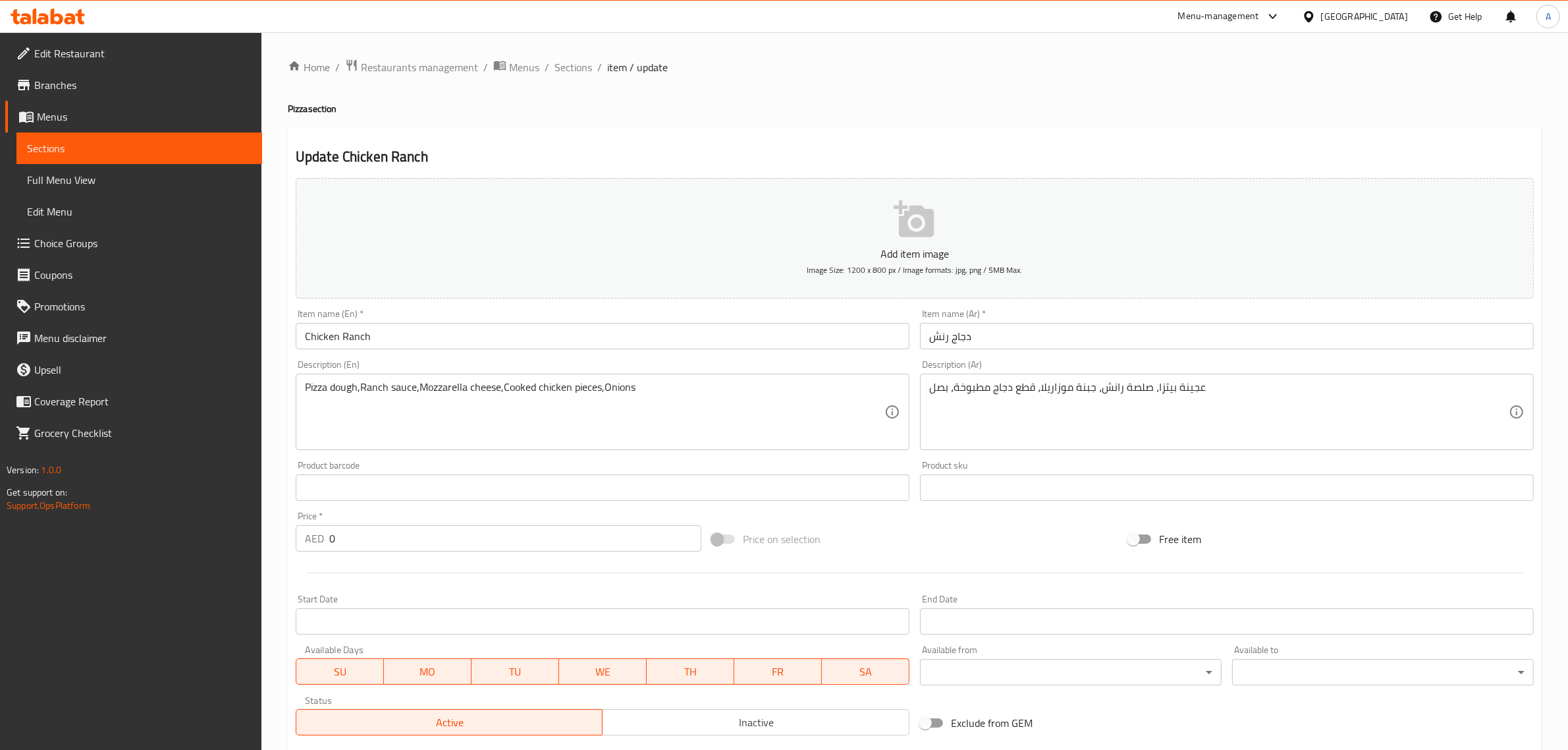
click at [397, 337] on input "Chicken Ranch" at bounding box center [602, 336] width 614 height 27
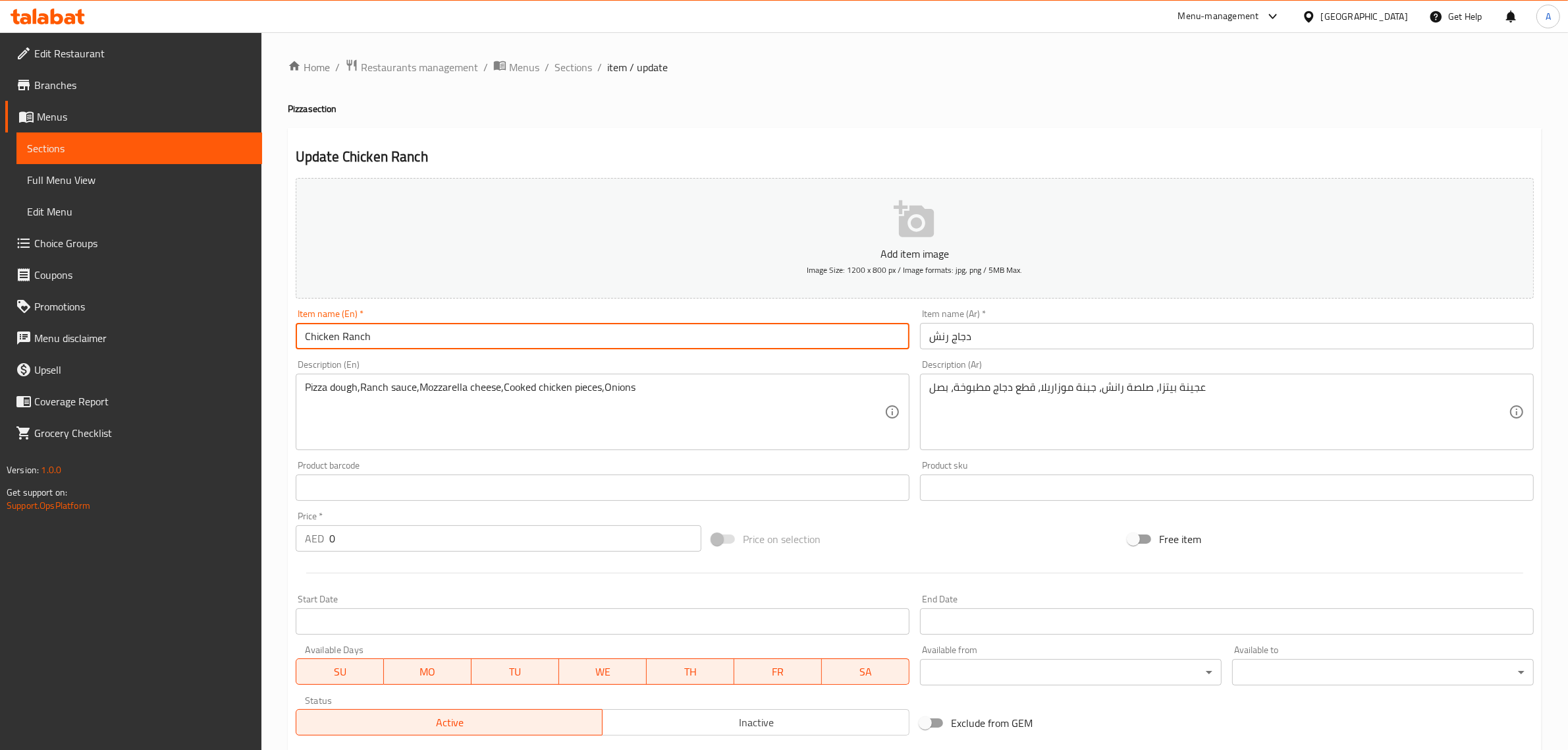
paste input "Pizza"
type input "Chicken Ranch Pizza"
click at [929, 344] on input "دجاج رنش" at bounding box center [1227, 336] width 614 height 27
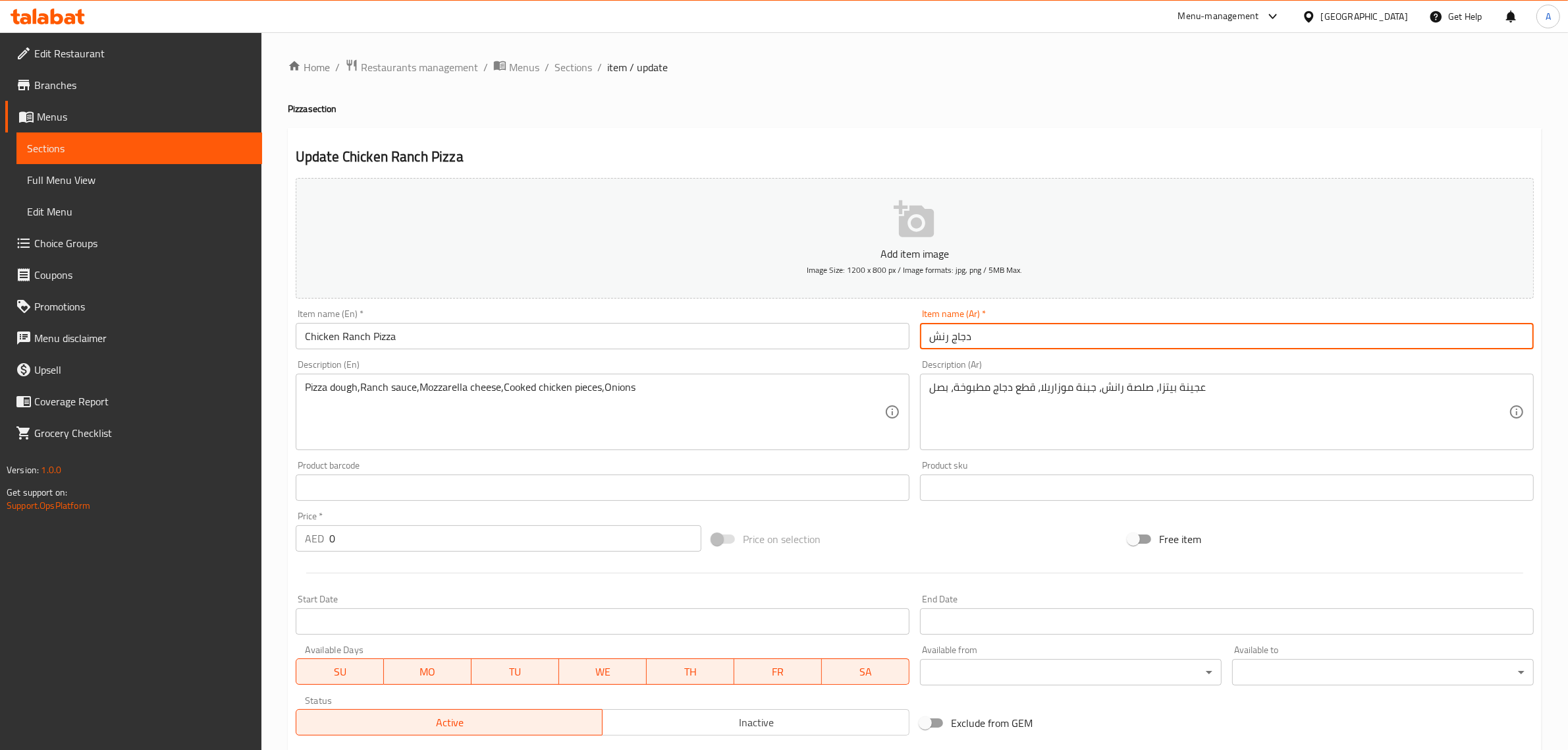
paste input "[PERSON_NAME]"
type input "بيتزا دجاج رنش"
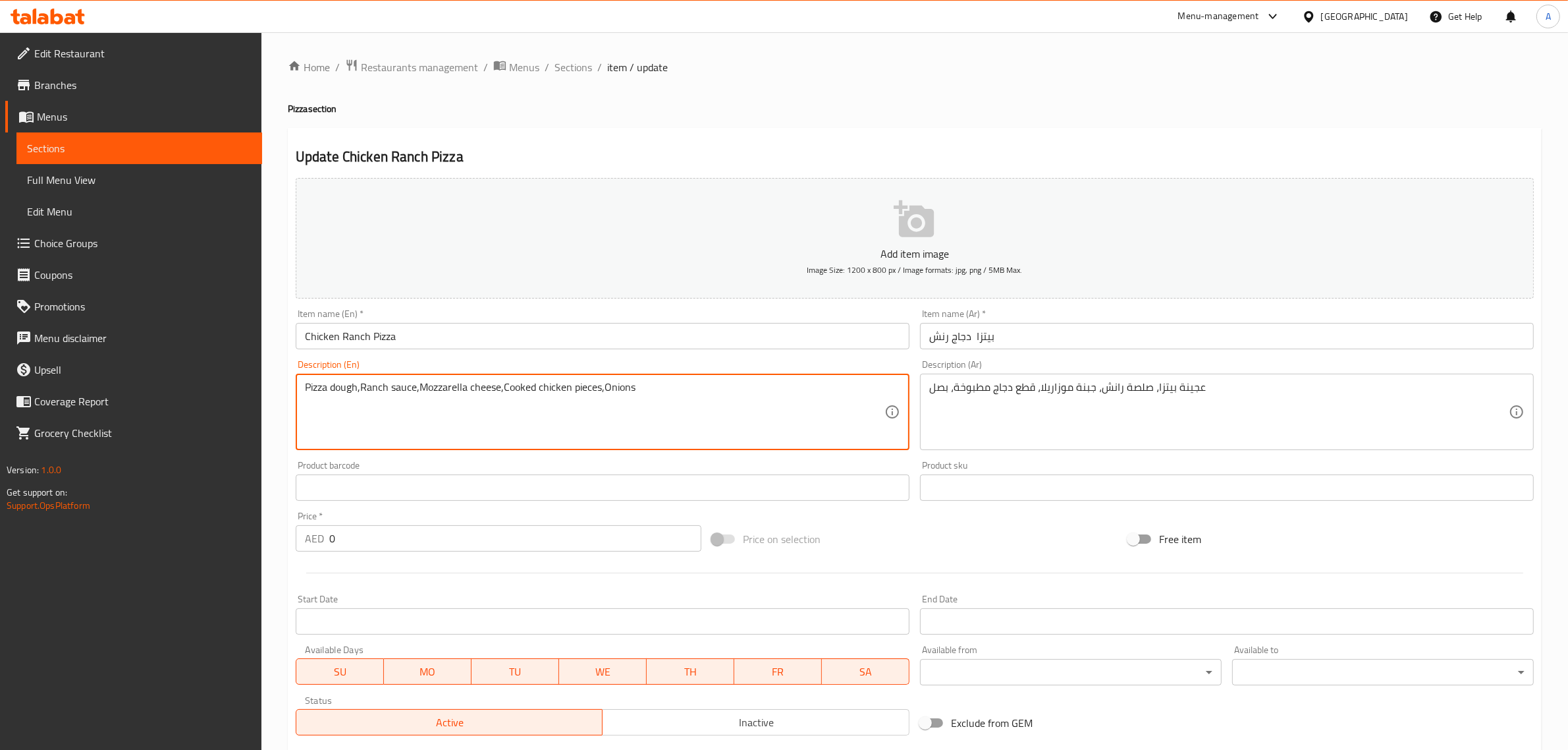
click at [772, 405] on textarea "Pizza dough,Ranch sauce,Mozzarella cheese,Cooked chicken pieces,Onions" at bounding box center [594, 413] width 580 height 63
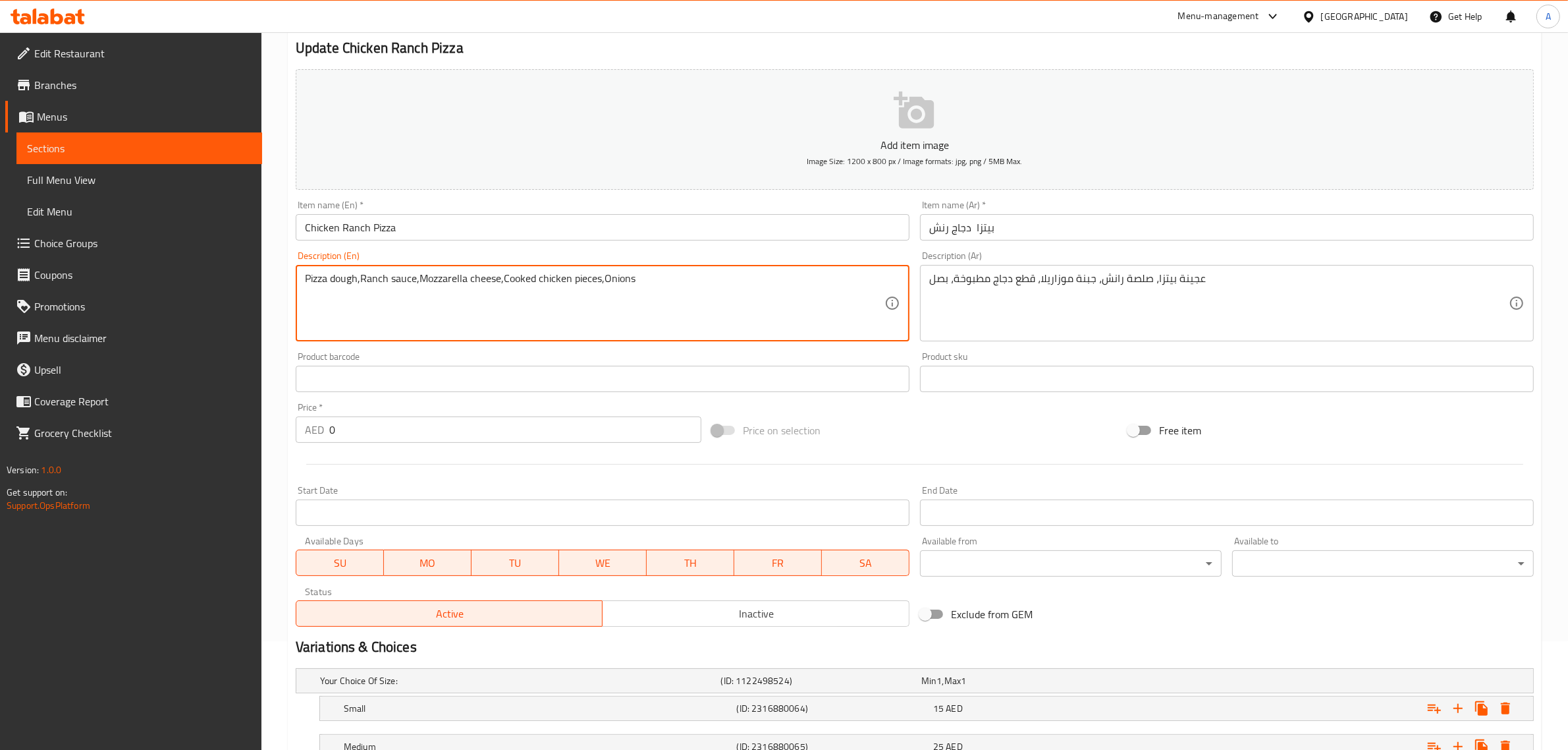
scroll to position [249, 0]
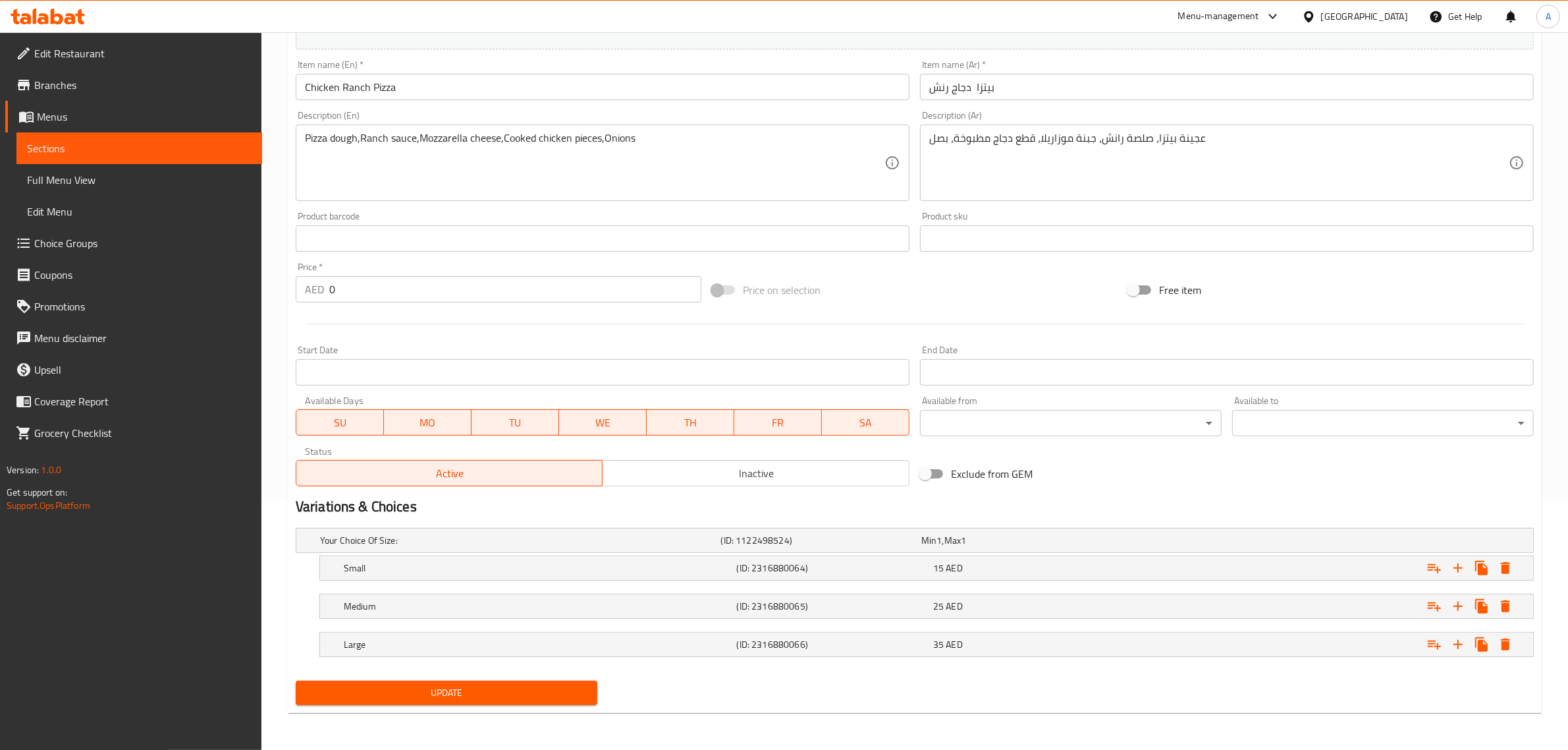
click at [495, 716] on div "Home / Restaurants management / Menus / Sections / item / update Pizza section …" at bounding box center [915, 266] width 1255 height 914
click at [488, 709] on div "Update" at bounding box center [447, 693] width 312 height 35
click at [488, 691] on span "Update" at bounding box center [447, 693] width 281 height 17
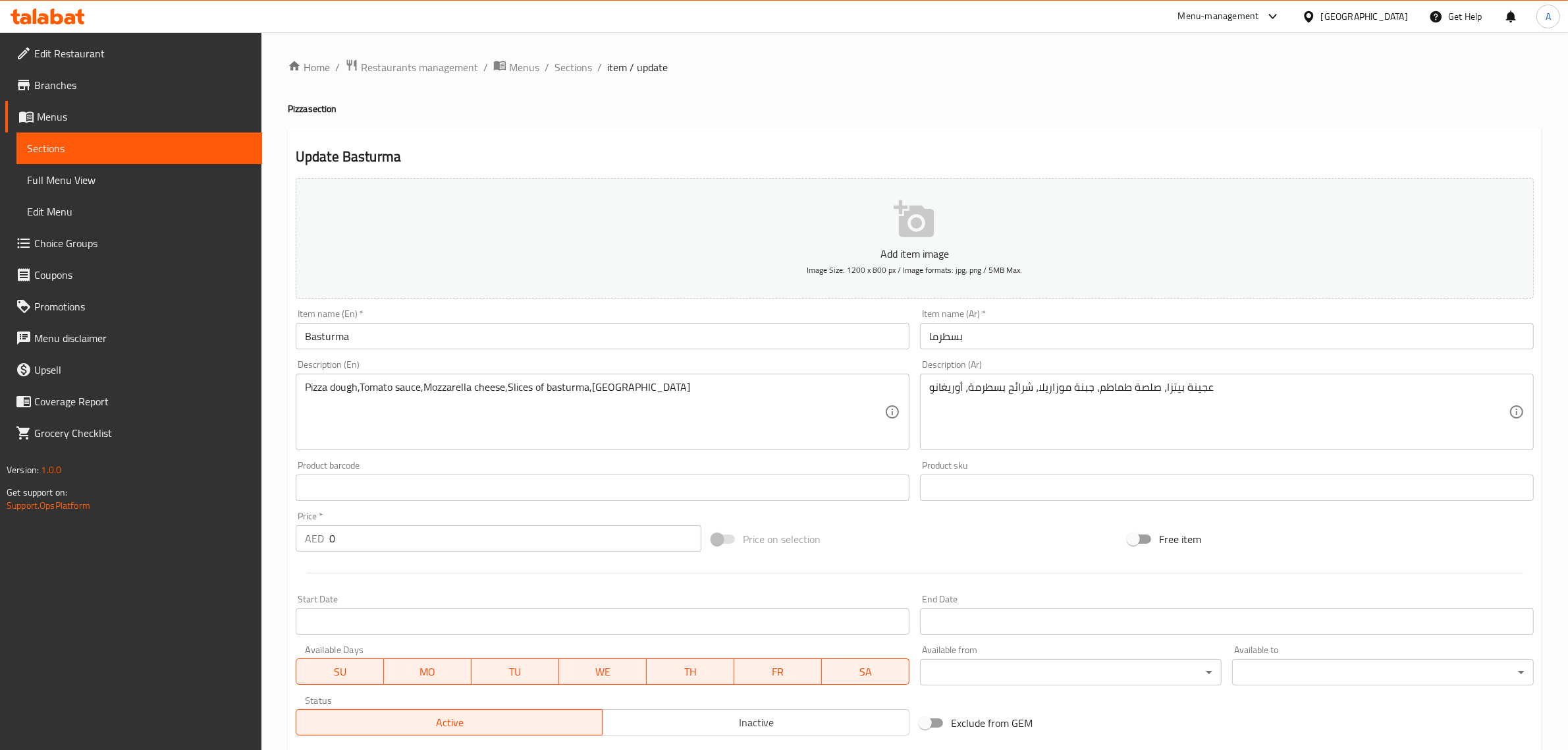
click at [397, 337] on input "Basturma" at bounding box center [602, 336] width 614 height 27
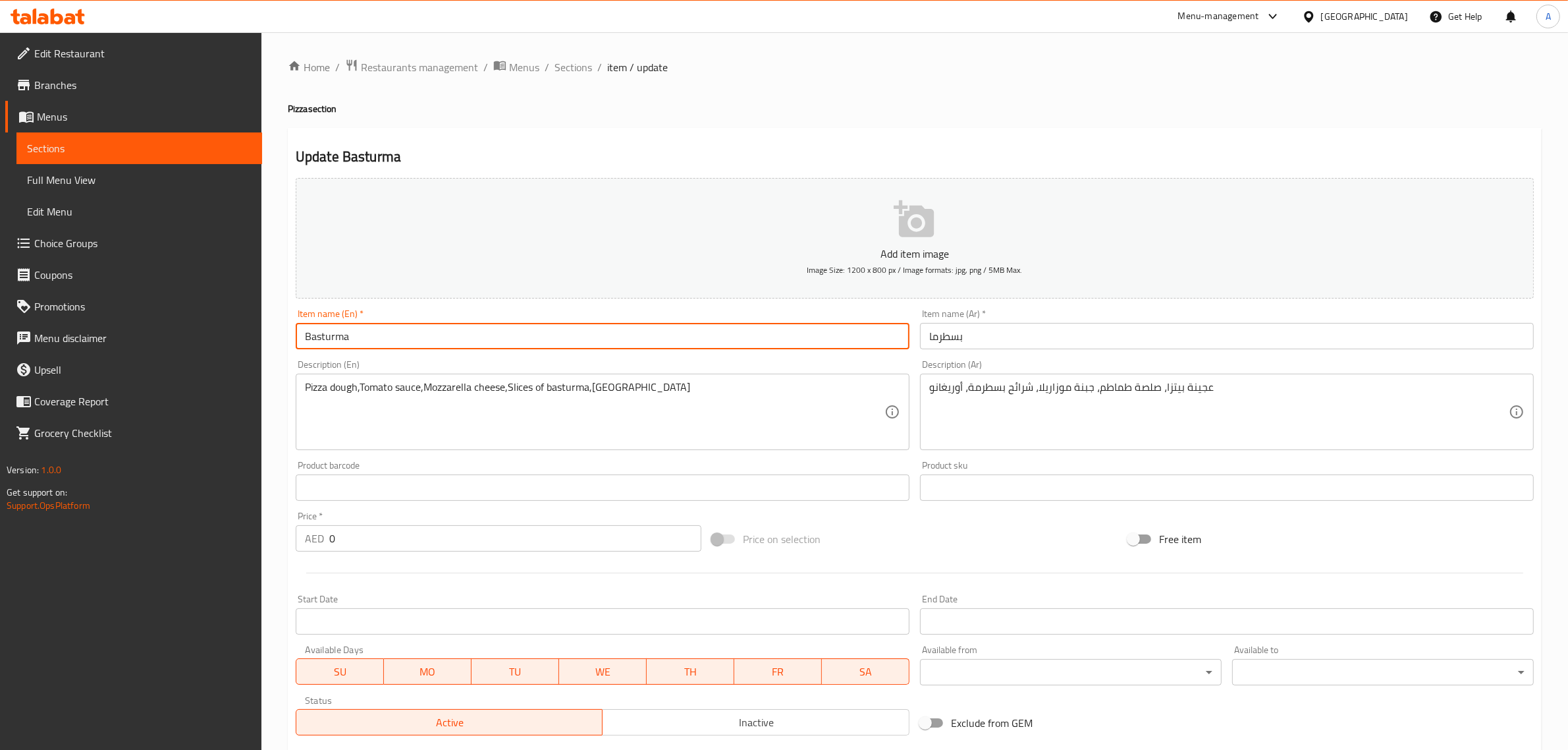
paste input "Pizza"
type input "Basturma Pizza"
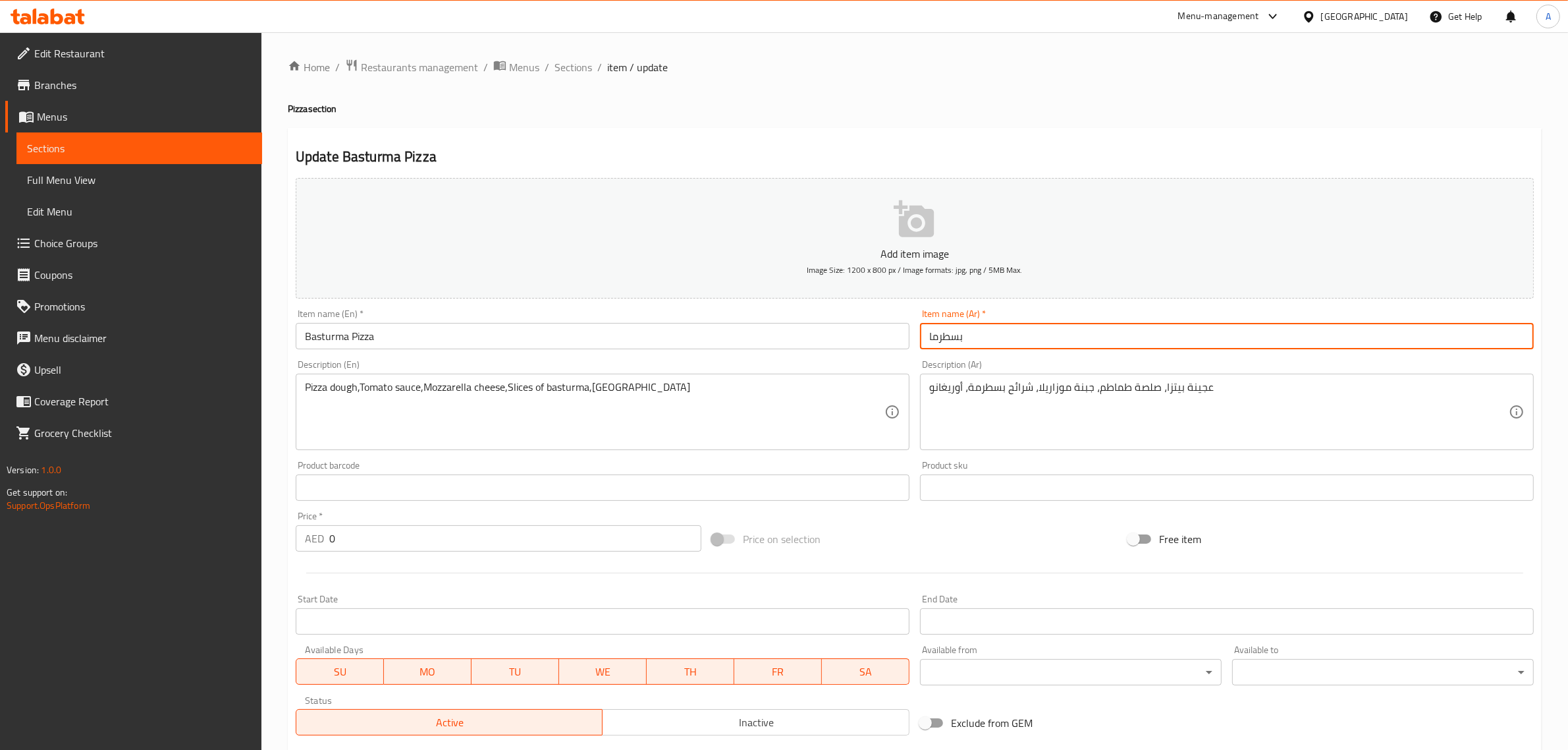
click at [929, 344] on input "بسطرما" at bounding box center [1227, 336] width 614 height 27
paste input "[PERSON_NAME]"
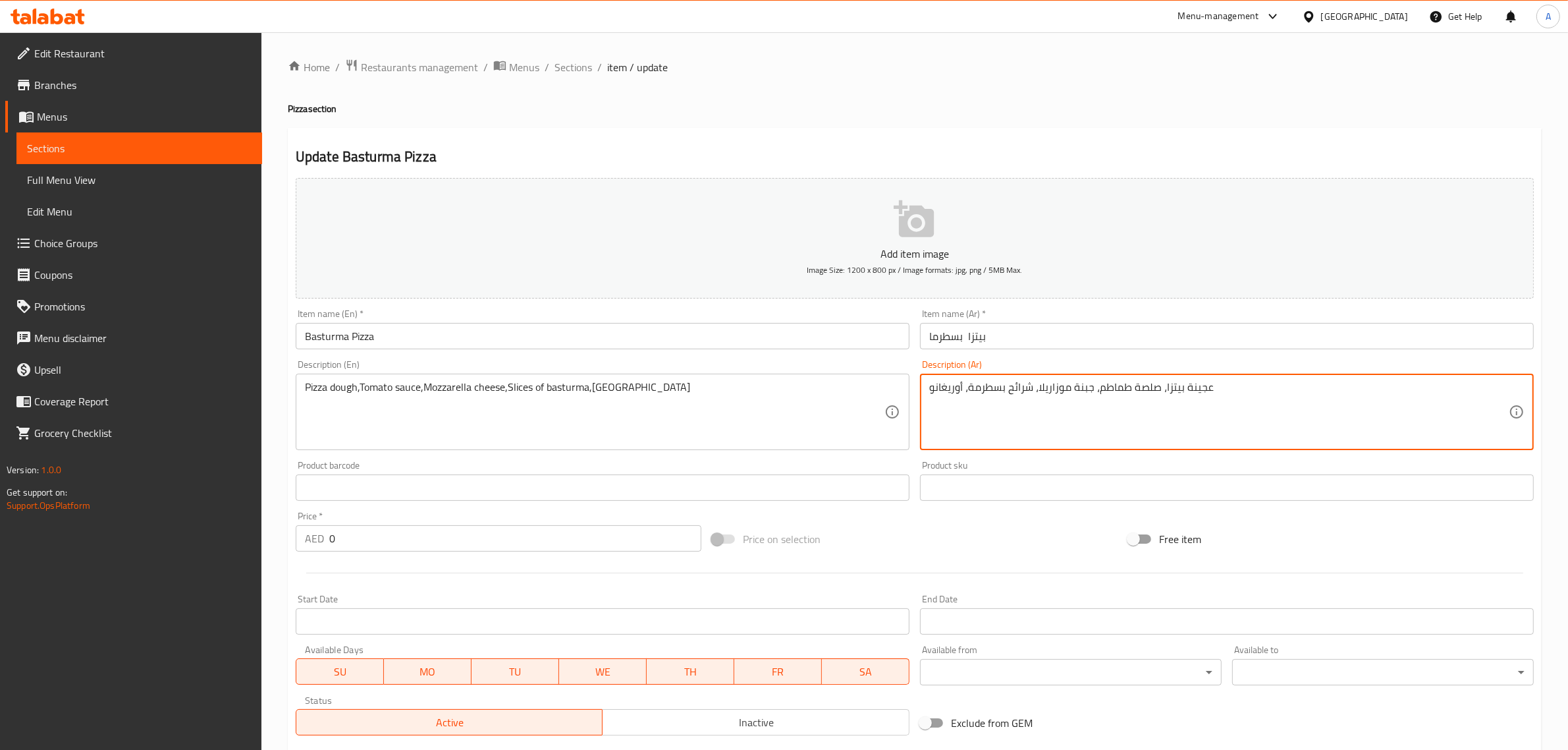
click at [988, 389] on textarea "عجينة بيتزا، صلصة طماطم، جبنة موزاريلا، شرائح بسطرمة، أوريغانو" at bounding box center [1219, 413] width 580 height 63
click at [955, 340] on input "بيتزا بسطرما" at bounding box center [1227, 336] width 614 height 27
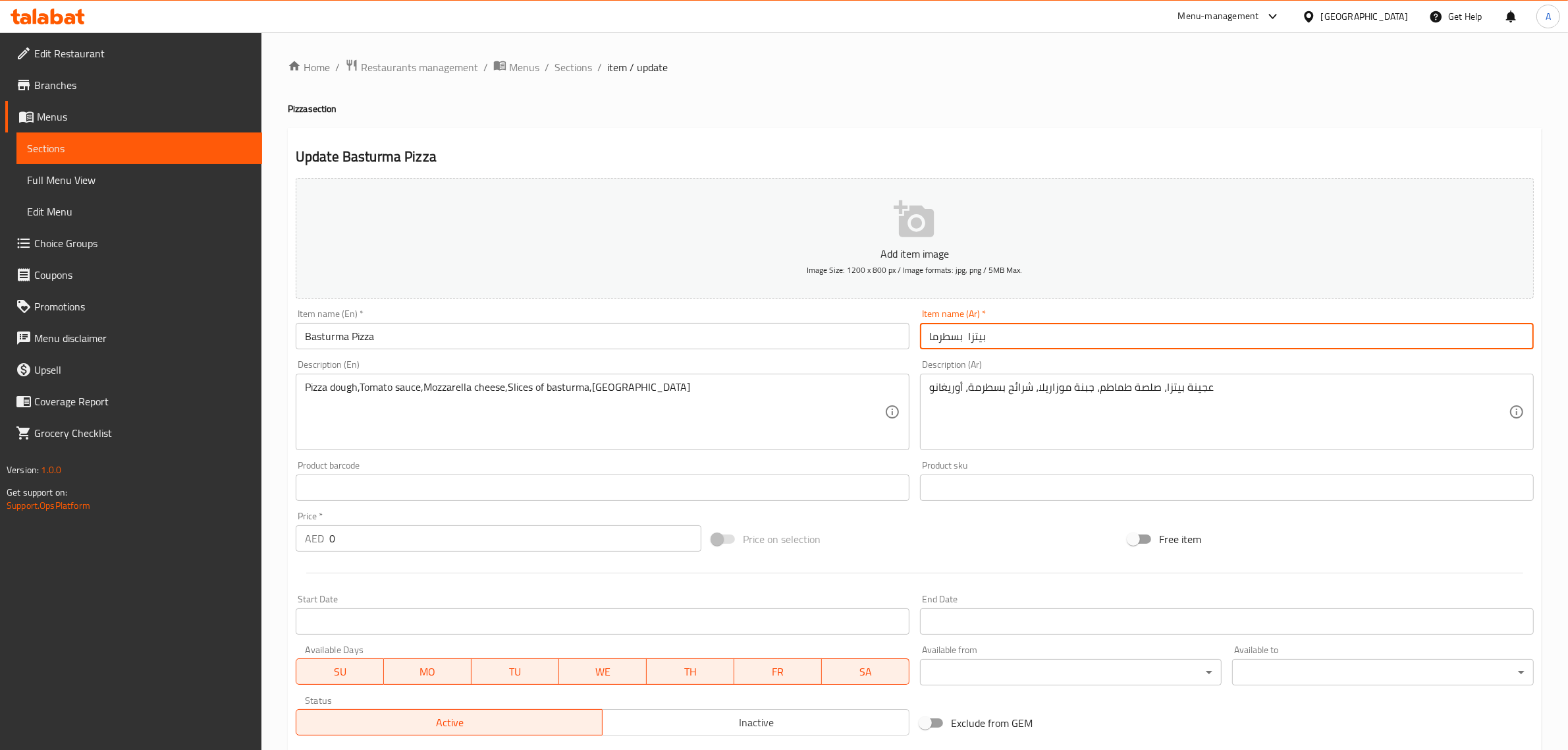
click at [955, 340] on input "بيتزا بسطرما" at bounding box center [1227, 336] width 614 height 27
paste input "text"
click at [986, 331] on input "بيتزا بسطرمة" at bounding box center [1227, 336] width 614 height 27
type input "بيتزا بسطرمة"
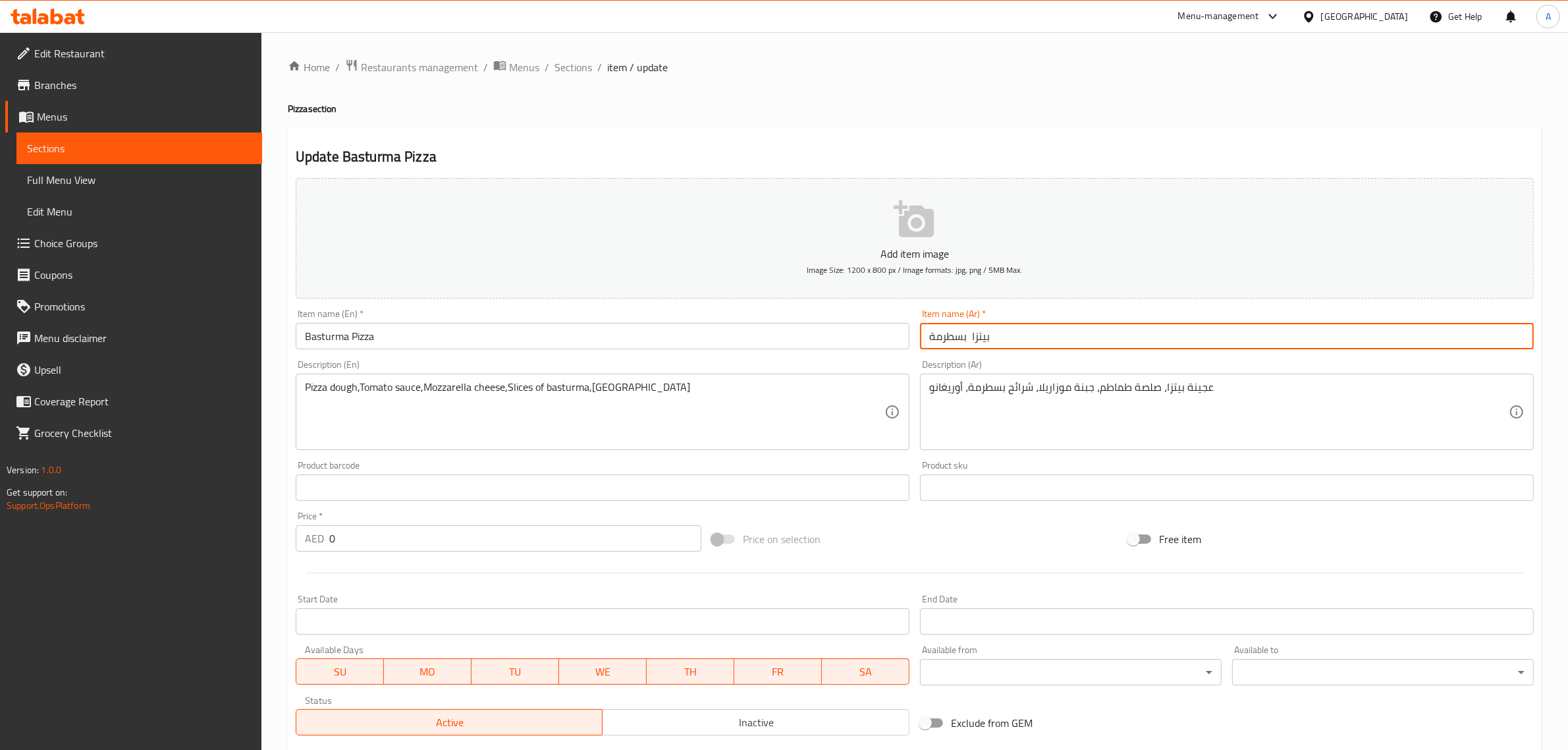
click at [948, 347] on input "بيتزا بسطرمة" at bounding box center [1227, 336] width 614 height 27
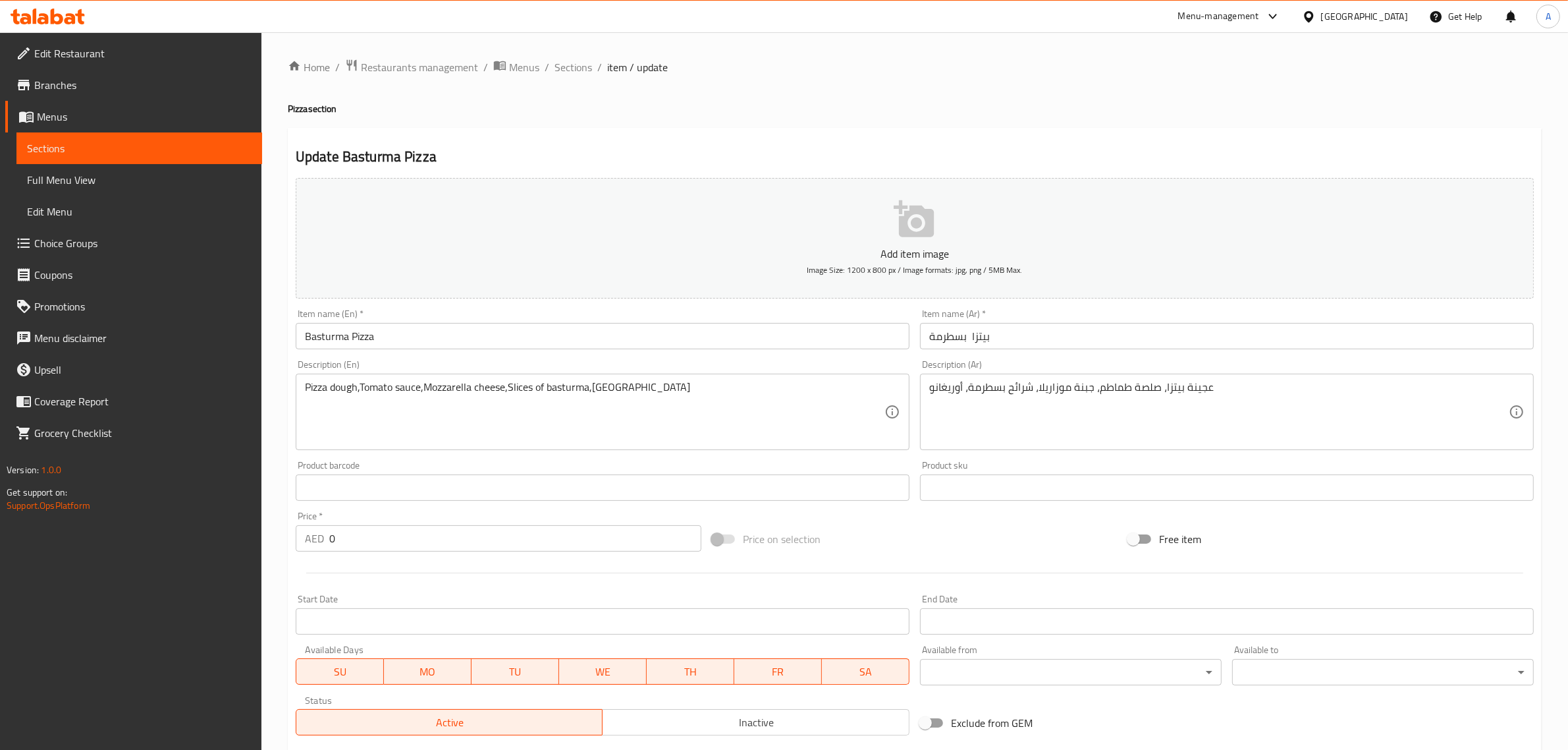
click at [314, 341] on input "Basturma Pizza" at bounding box center [602, 336] width 614 height 27
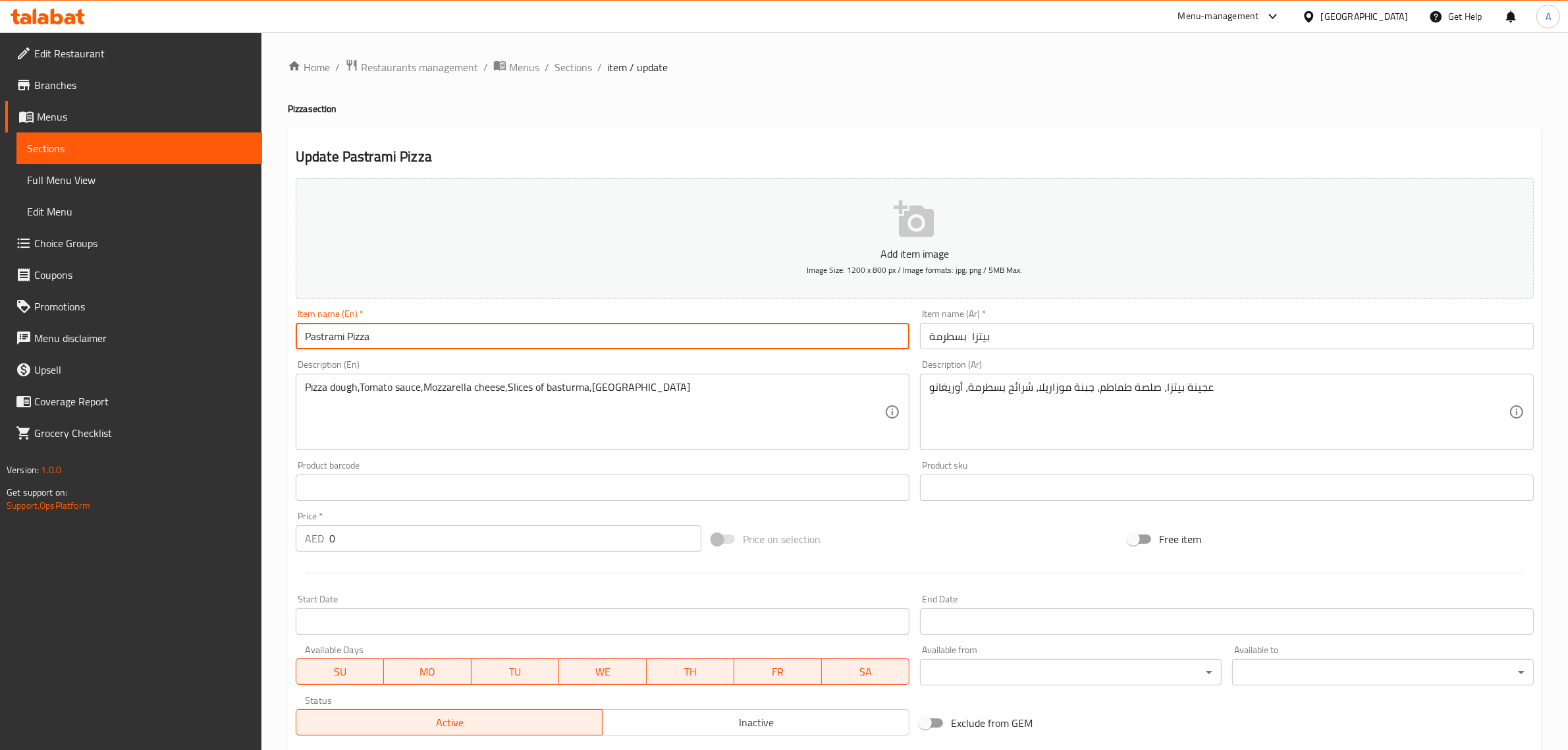
click at [335, 337] on input "Pastrami Pizza" at bounding box center [602, 336] width 614 height 27
type input "Pastrami Pizza"
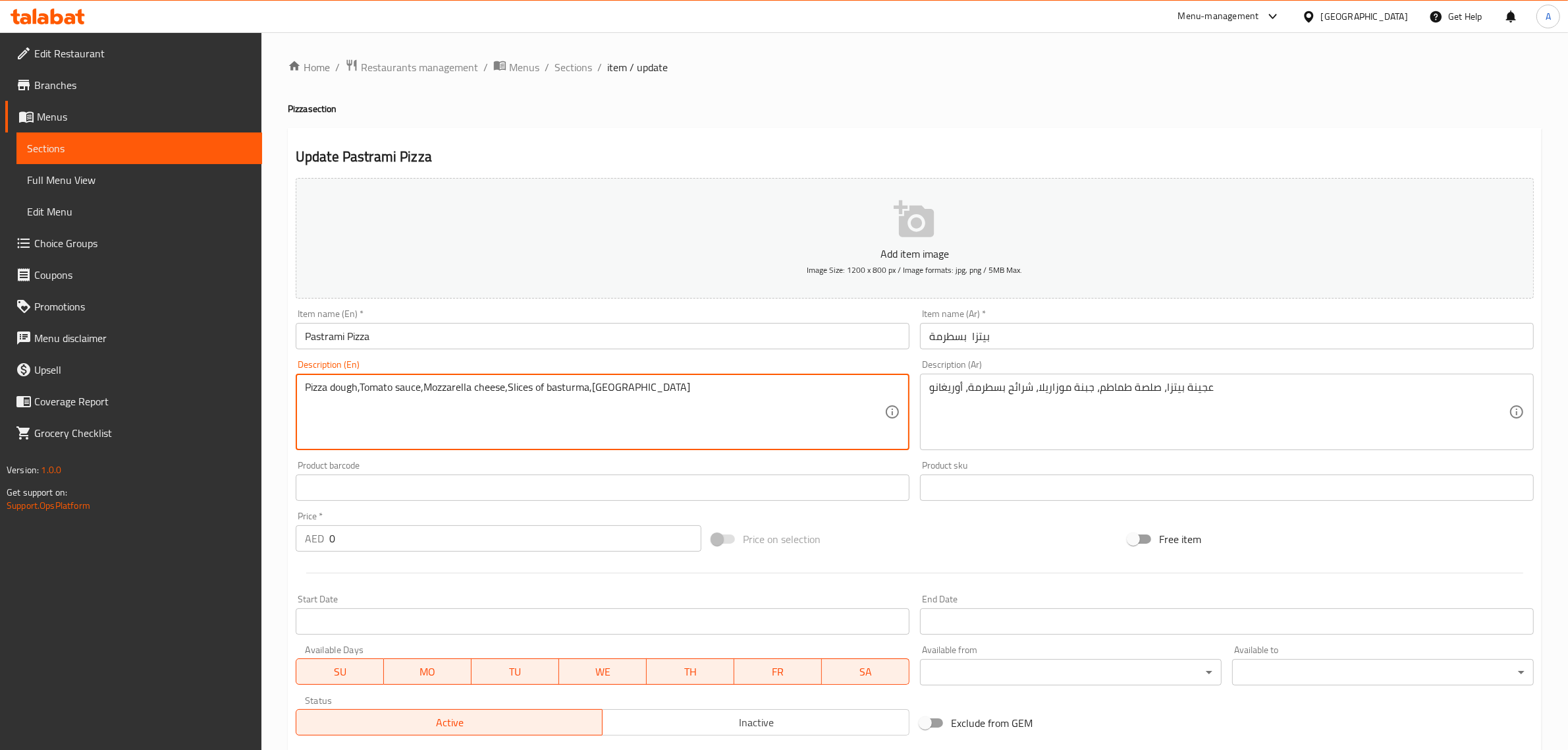
click at [580, 390] on textarea "Pizza dough,Tomato sauce,Mozzarella cheese,Slices of basturma,Oregano" at bounding box center [594, 413] width 580 height 63
paste textarea "Pastrami"
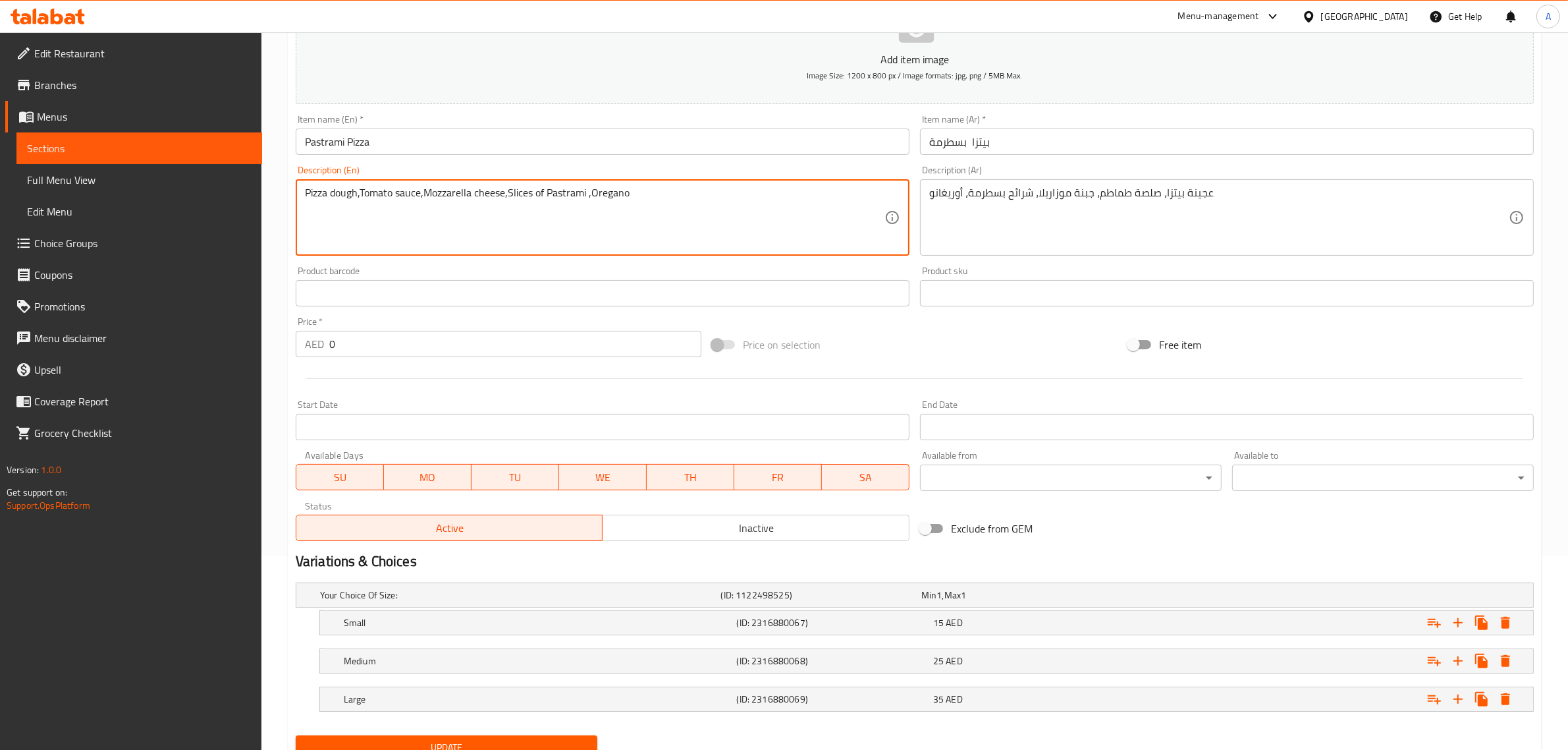
scroll to position [249, 0]
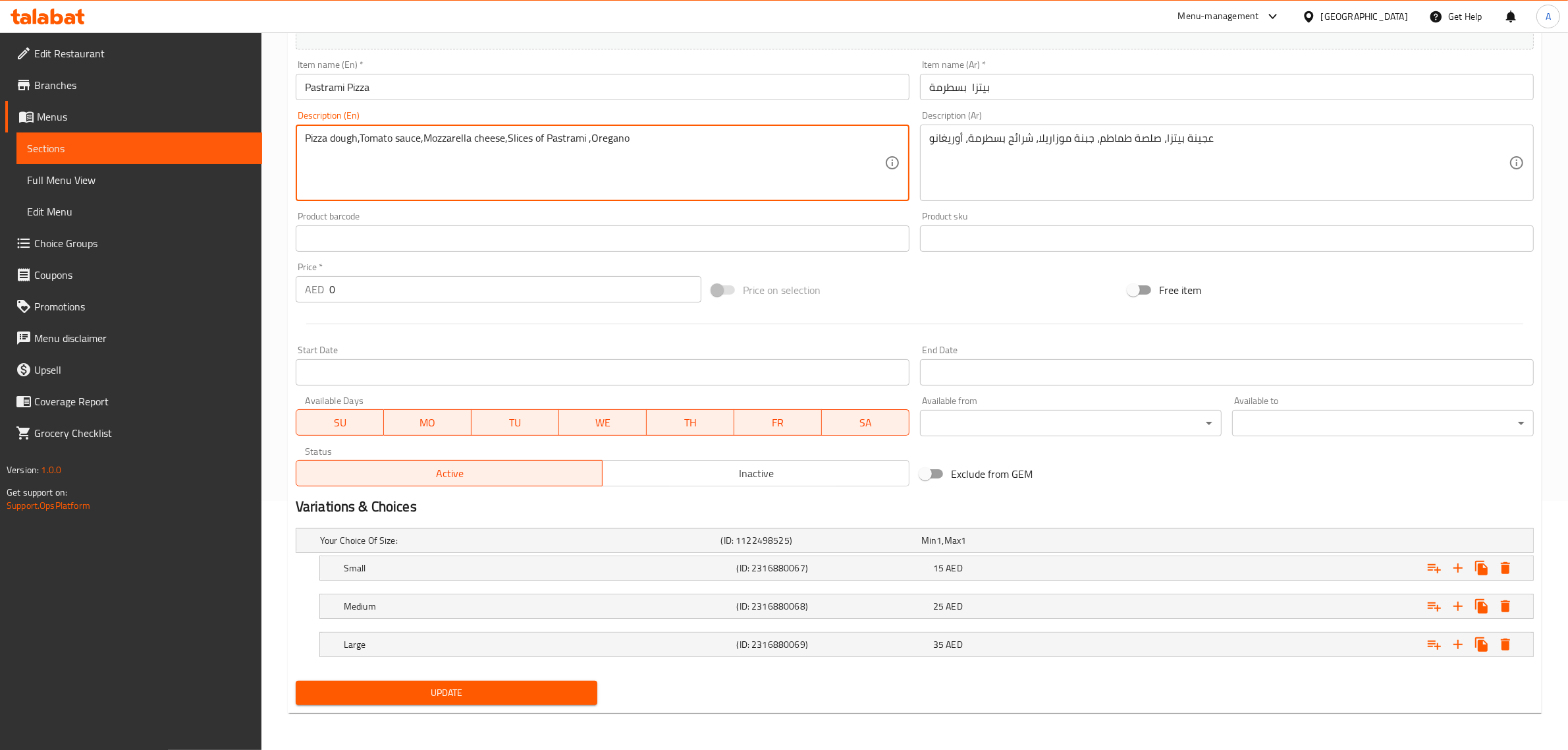
type textarea "Pizza dough,Tomato sauce,Mozzarella cheese,Slices of Pastrami ,Oregano"
click at [445, 701] on span "Update" at bounding box center [447, 693] width 281 height 17
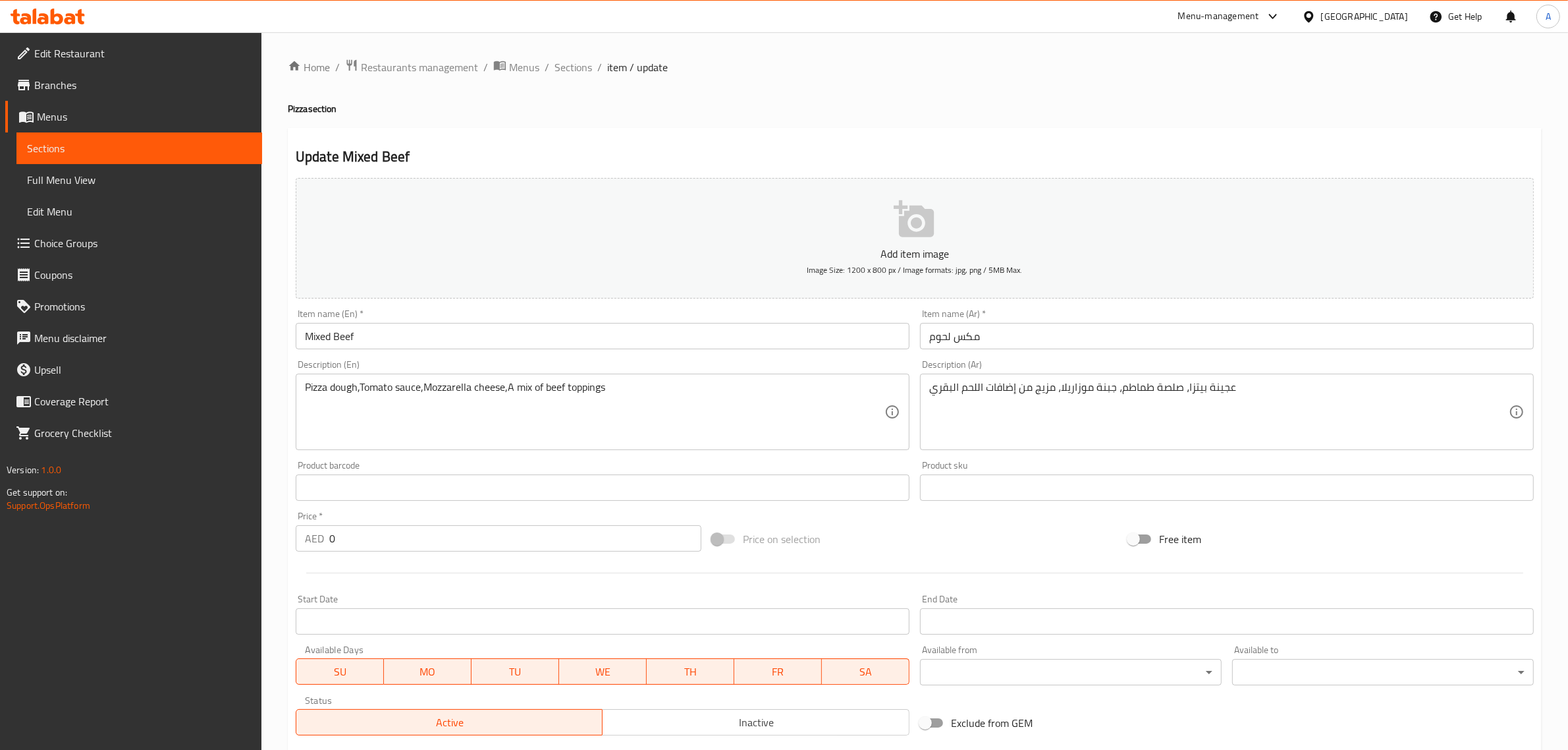
click at [397, 337] on input "Mixed Beef" at bounding box center [602, 336] width 614 height 27
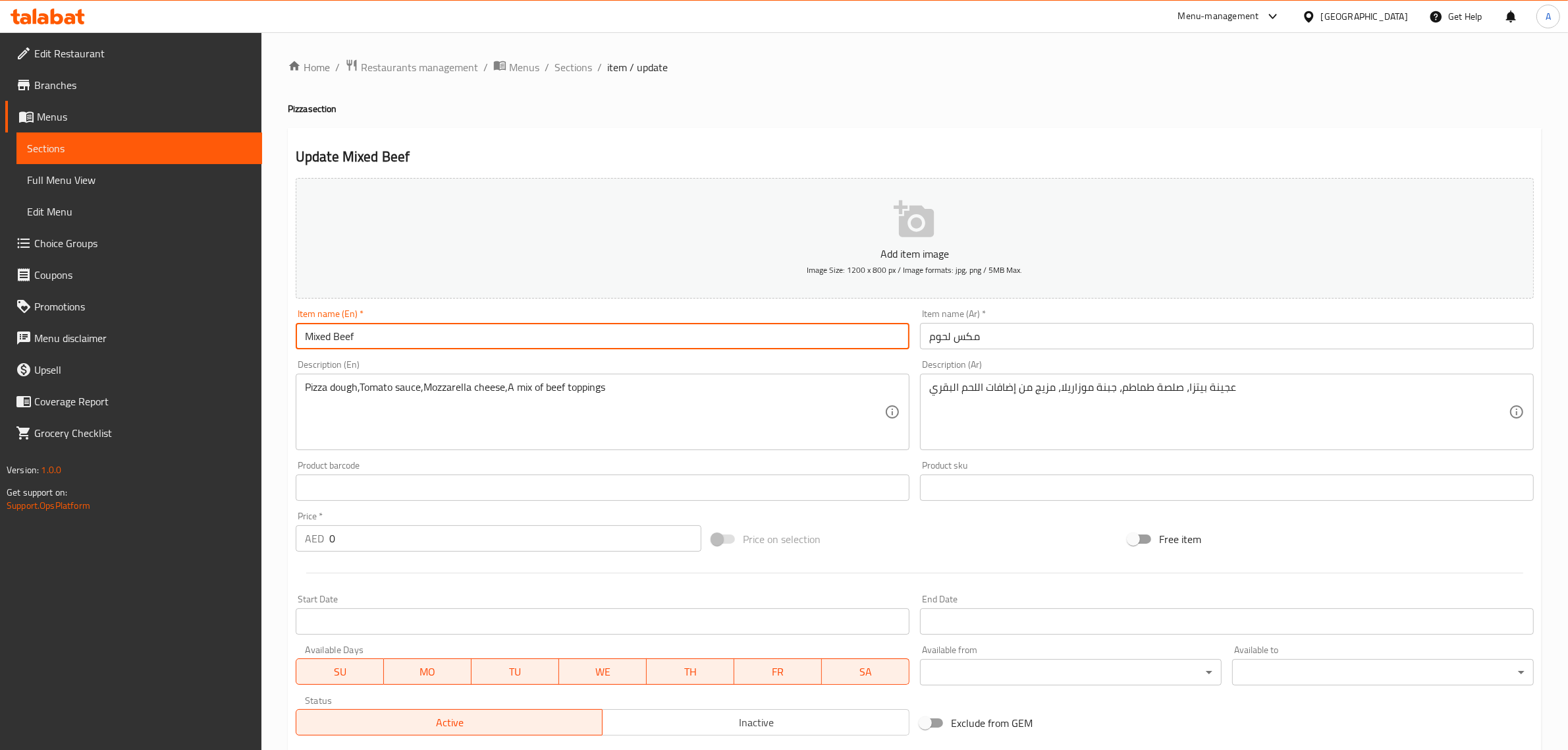
paste input "Pizza"
type input "Mixed Beef Pizza"
click at [924, 335] on input "مكس لحوم" at bounding box center [1227, 336] width 614 height 27
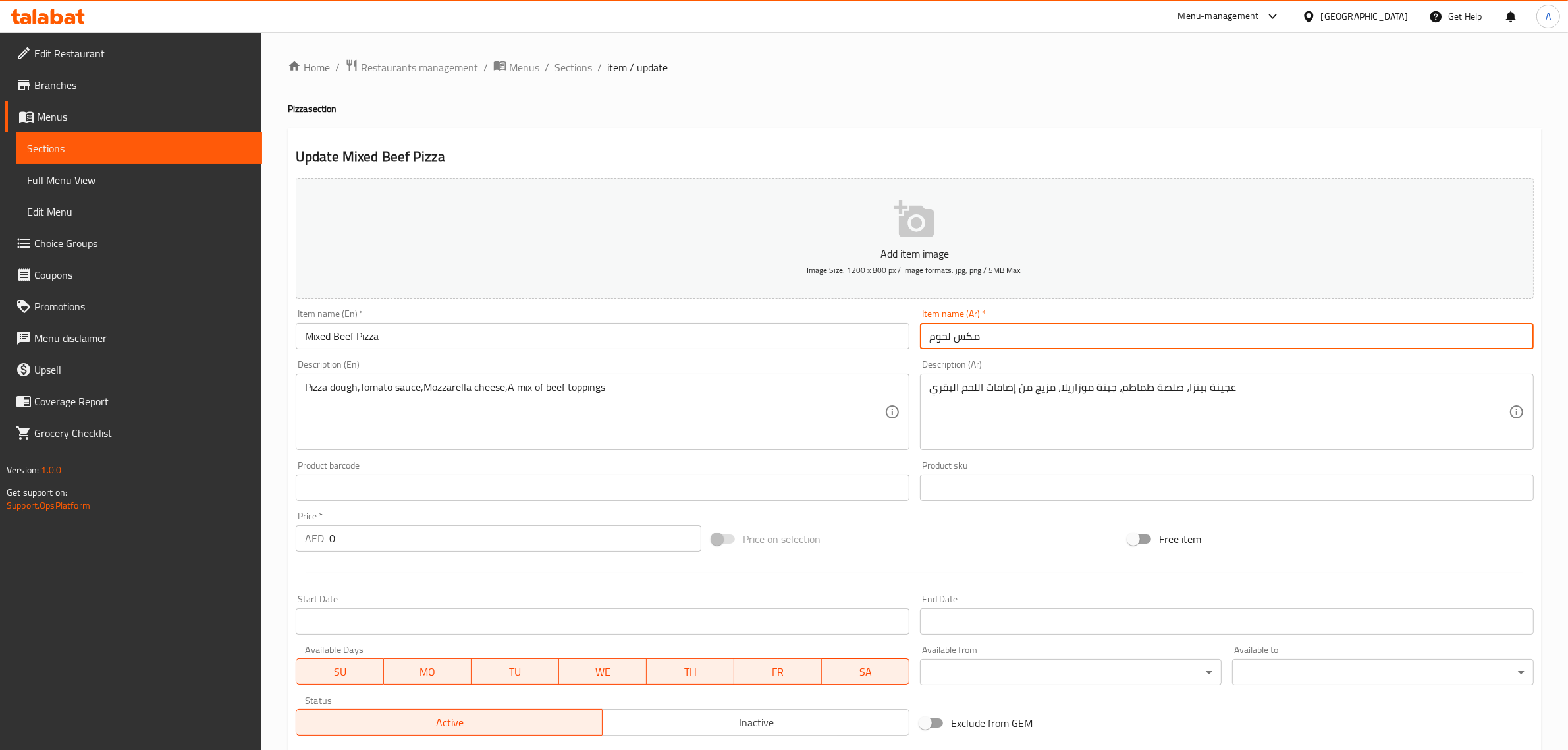
paste input "[PERSON_NAME]"
type input "بيتزا مكس لحوم"
click at [970, 327] on input "بيتزا مكس لحوم" at bounding box center [1227, 336] width 614 height 27
click at [1035, 390] on textarea "عجينة بيتزا، صلصة طماطم، جبنة موزاريلا، مزيج من إضافات اللحم البقري" at bounding box center [1219, 413] width 580 height 63
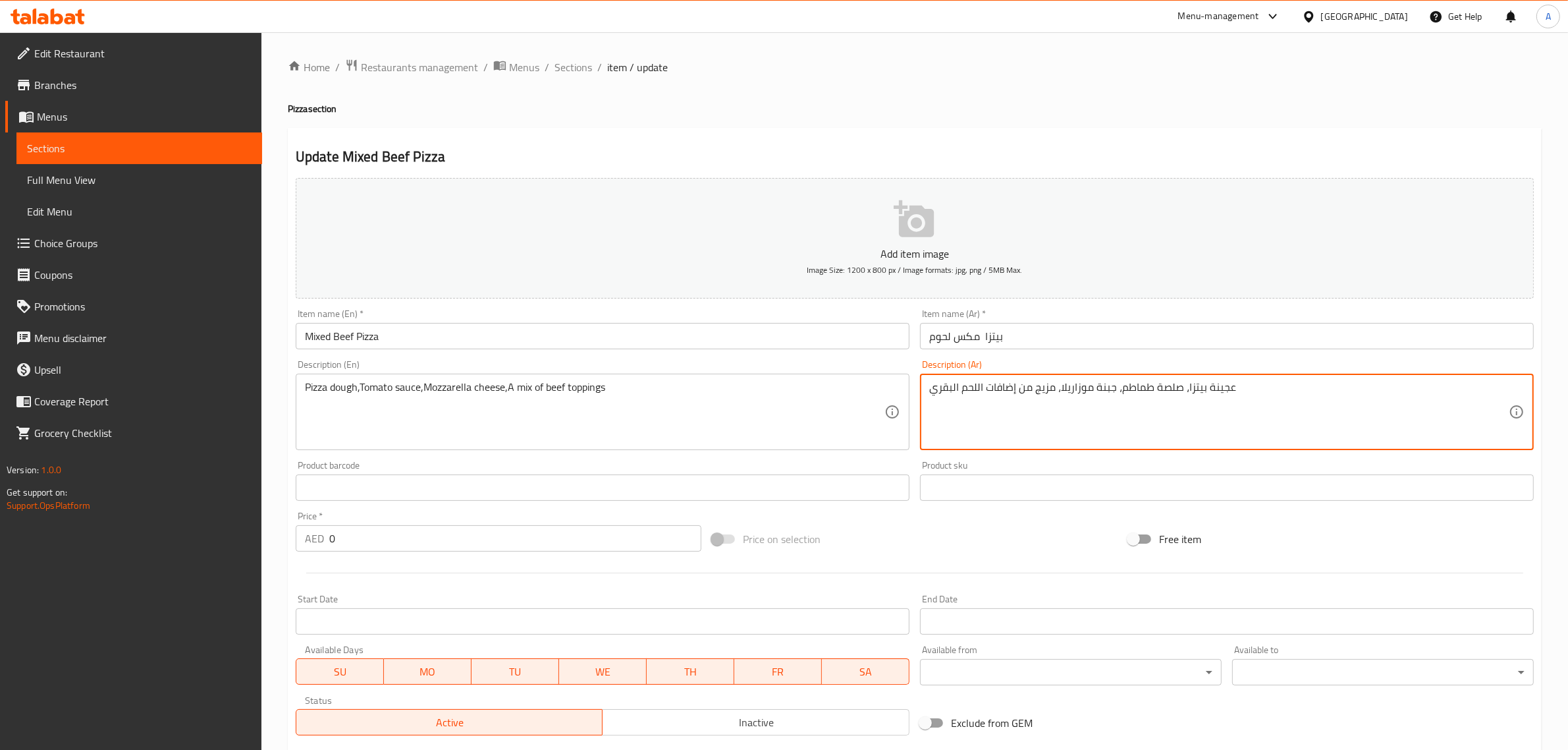
click at [1035, 390] on textarea "عجينة بيتزا، صلصة طماطم، جبنة موزاريلا، مزيج من إضافات اللحم البقري" at bounding box center [1219, 413] width 580 height 63
click at [1049, 382] on textarea "عجينة بيتزا، صلصة طماطم، جبنة موزاريلا، مزيج من إضافات اللحم البقري" at bounding box center [1219, 413] width 580 height 63
paste textarea "كس"
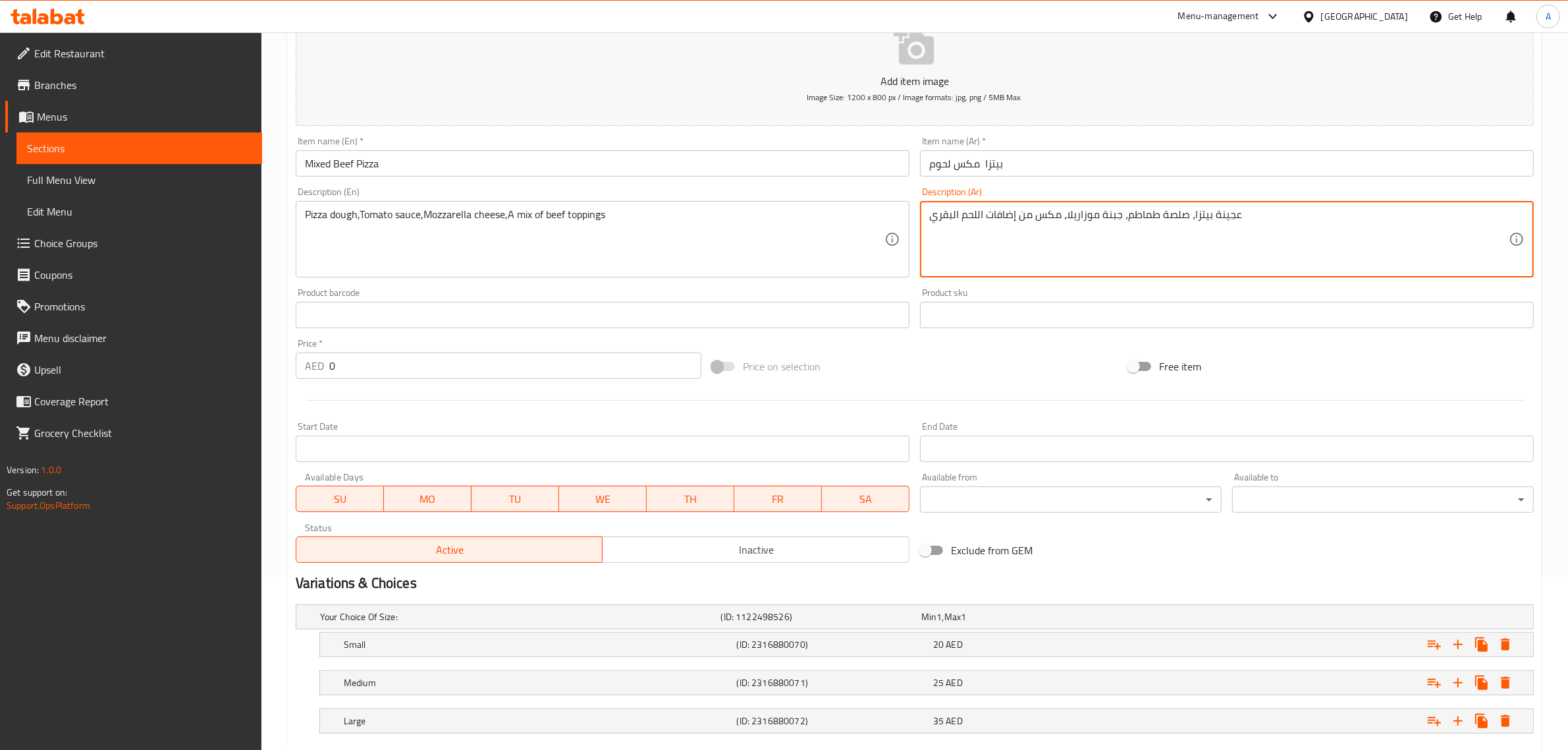
scroll to position [183, 0]
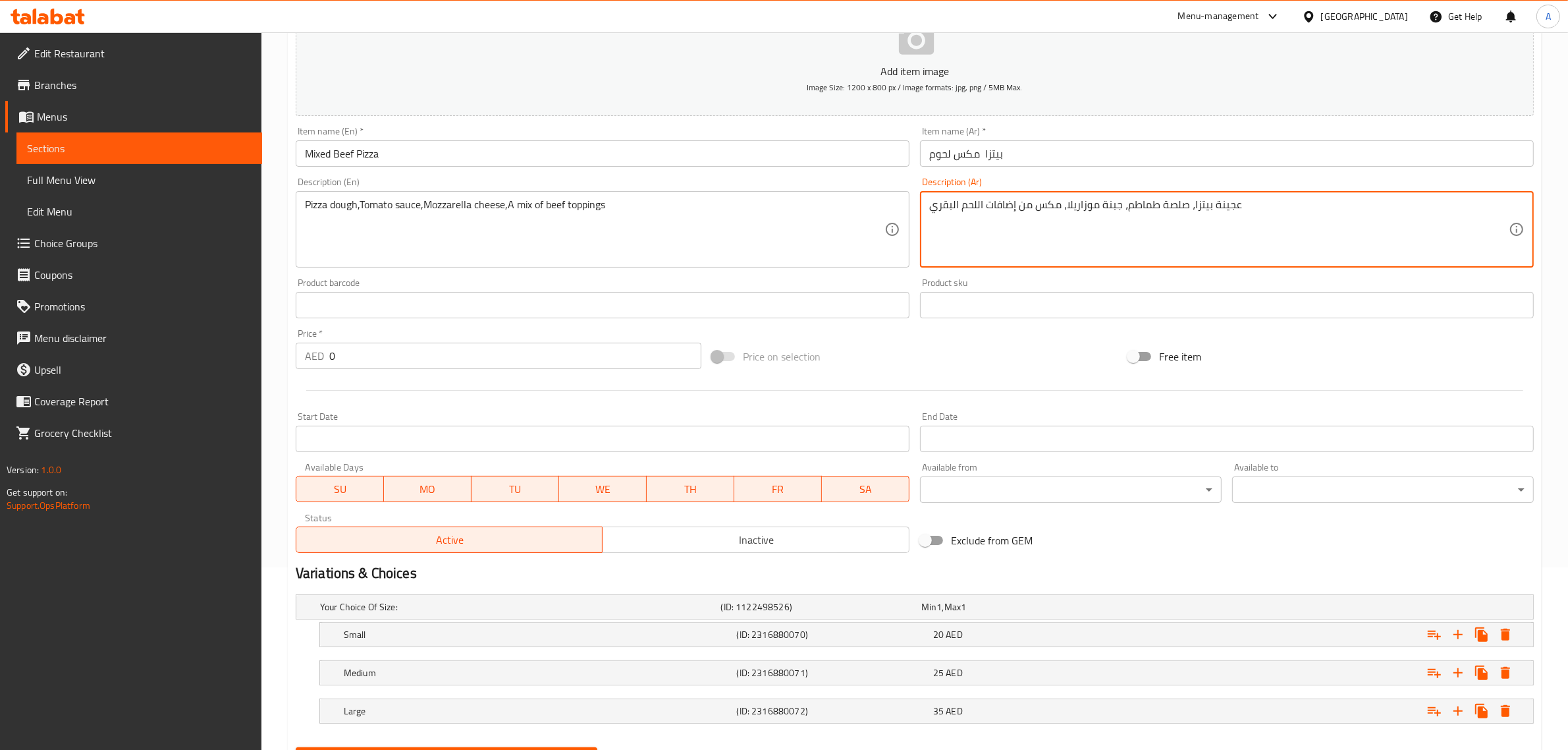
type textarea "عجينة بيتزا، صلصة طماطم، جبنة موزاريلا، مكس من إضافات اللحم البقري"
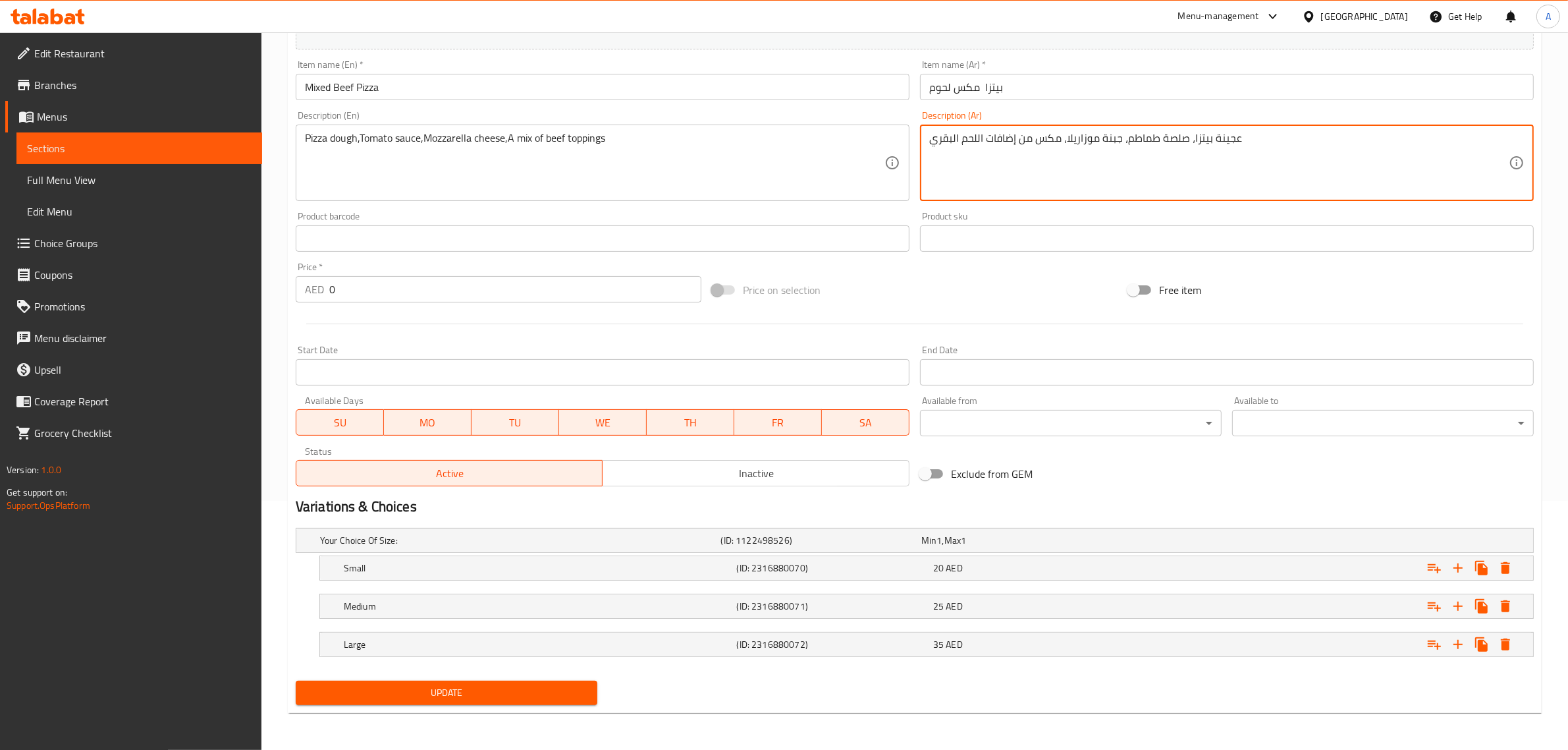
click at [491, 709] on div "Update" at bounding box center [447, 693] width 312 height 35
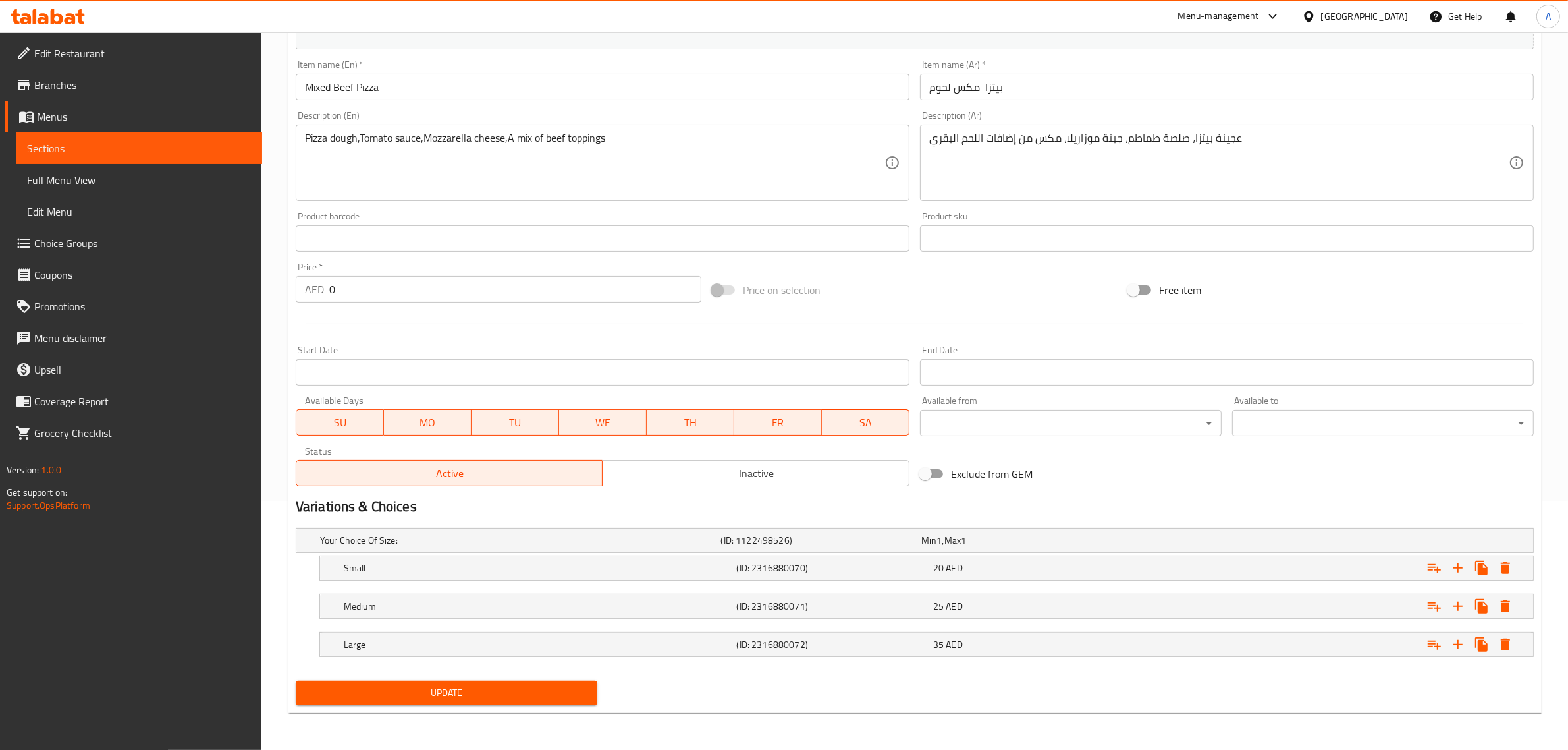
click at [495, 700] on span "Update" at bounding box center [447, 693] width 281 height 17
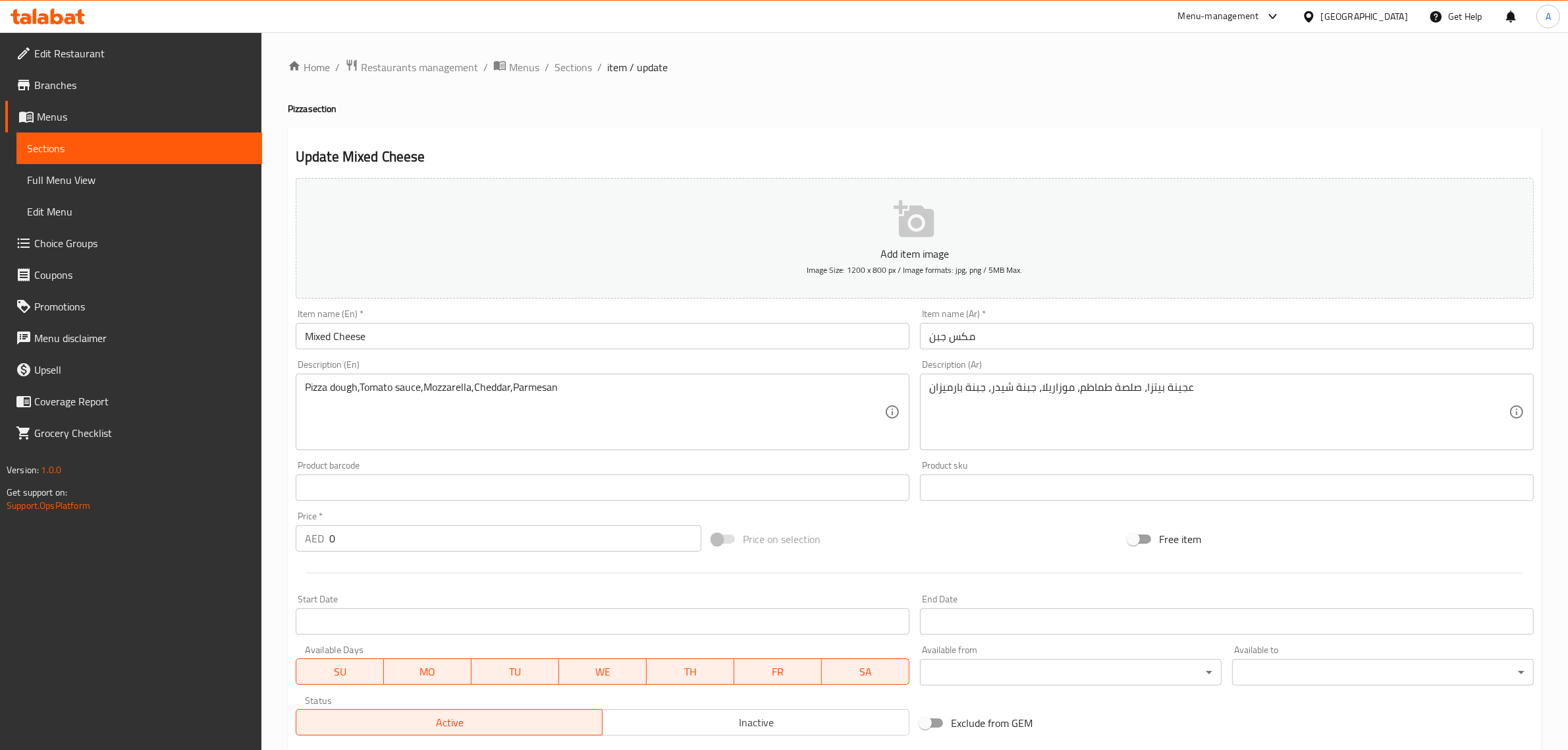
click at [397, 337] on input "Mixed Cheese" at bounding box center [602, 336] width 614 height 27
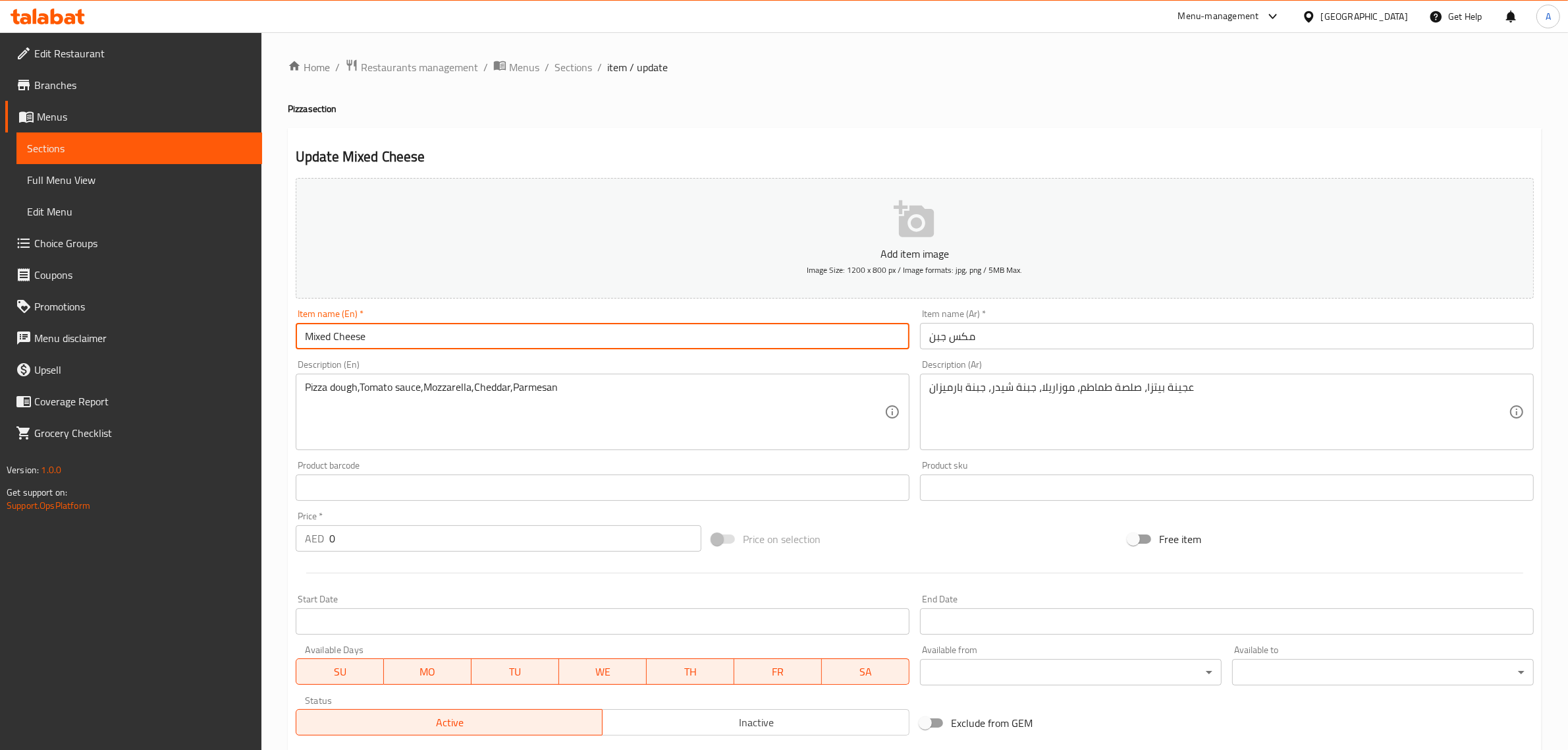
paste input "Pizza"
type input "Mixed Cheese Pizza"
click at [940, 341] on input "مكس جبن" at bounding box center [1227, 336] width 614 height 27
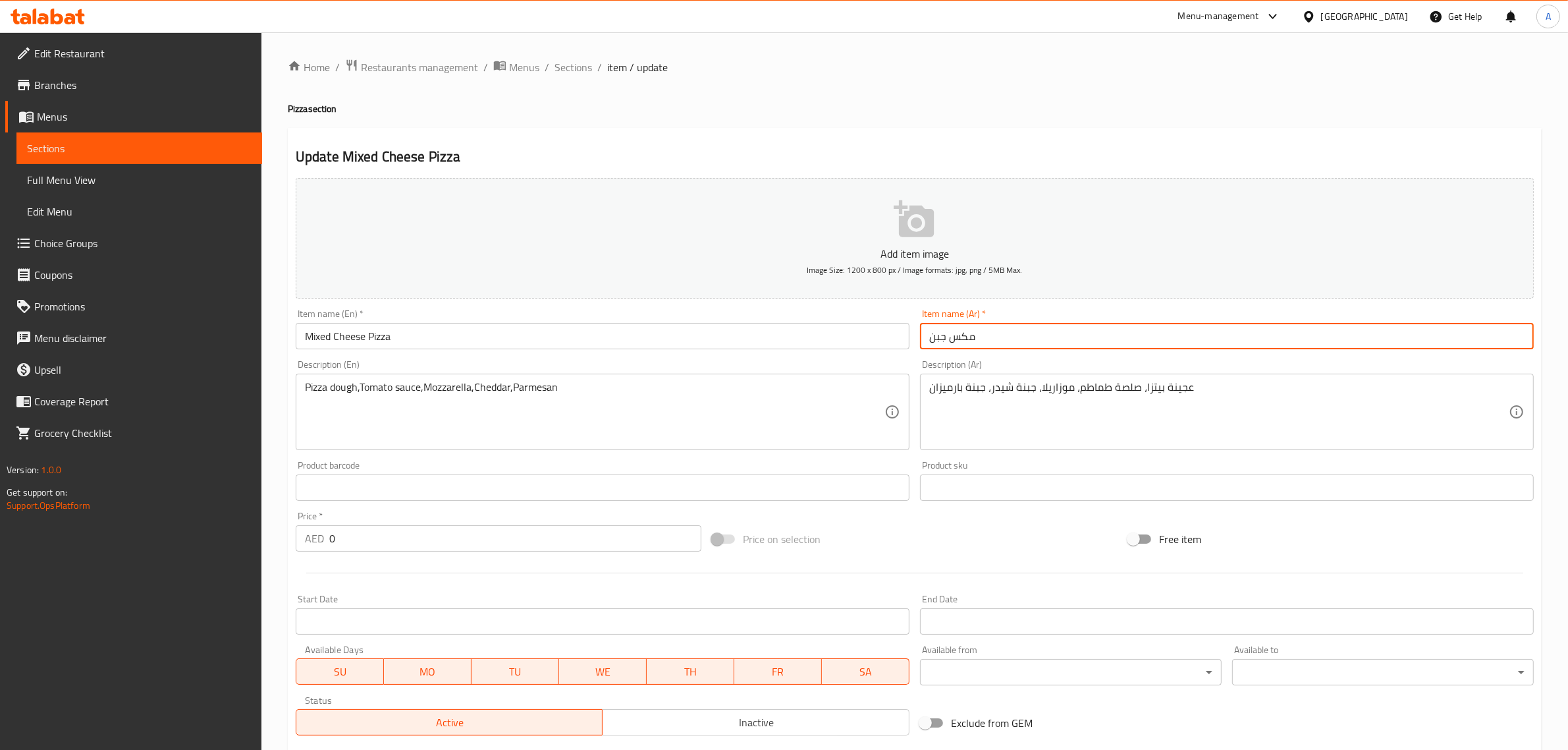
click at [930, 337] on input "مكس جبن" at bounding box center [1227, 336] width 614 height 27
paste input "[PERSON_NAME]"
type input "بيتزا مكس جبن"
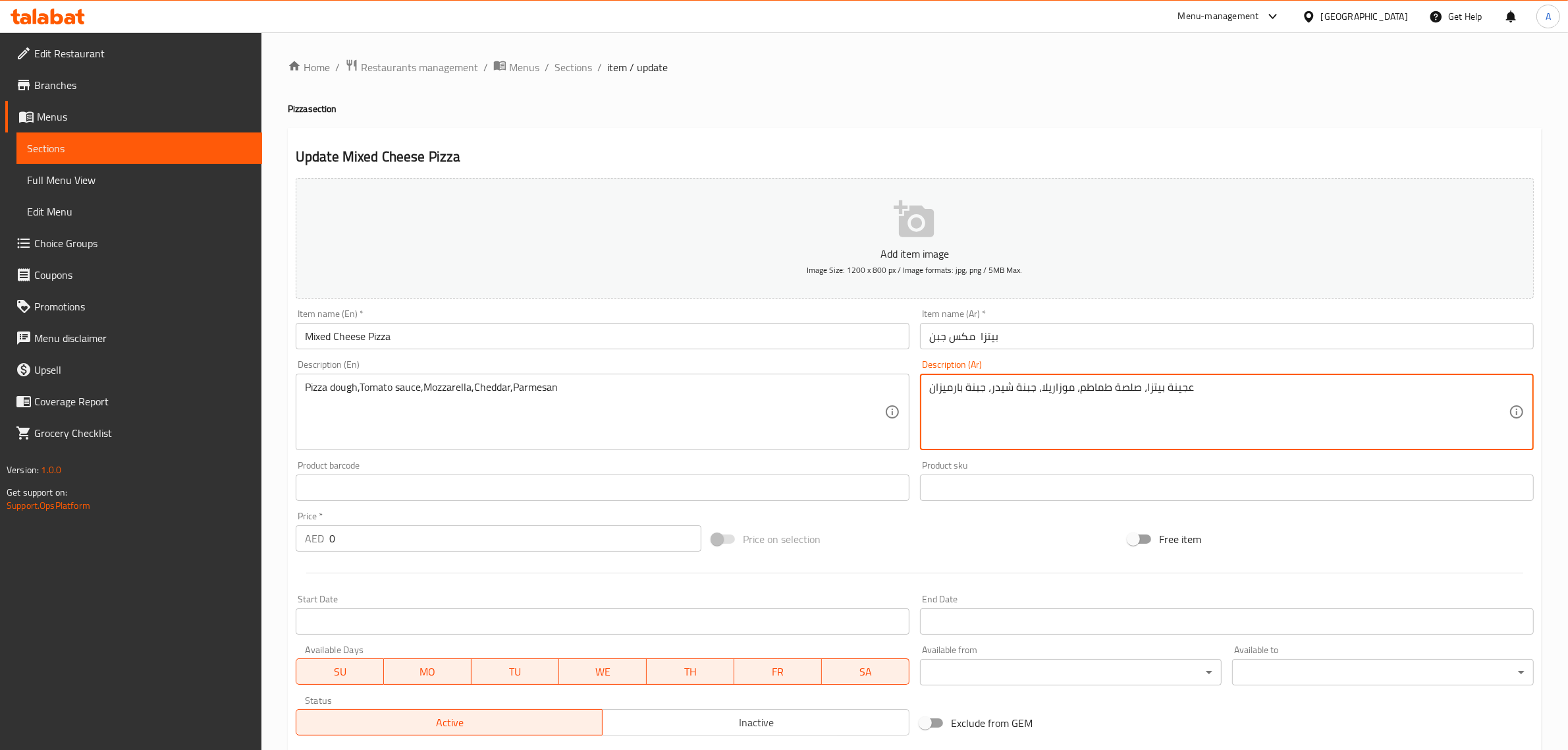
click at [1032, 391] on textarea "عجينة بيتزا، صلصة طماطم، موزاريلا، جبنة شيدر، جبنة بارميزان" at bounding box center [1219, 413] width 580 height 63
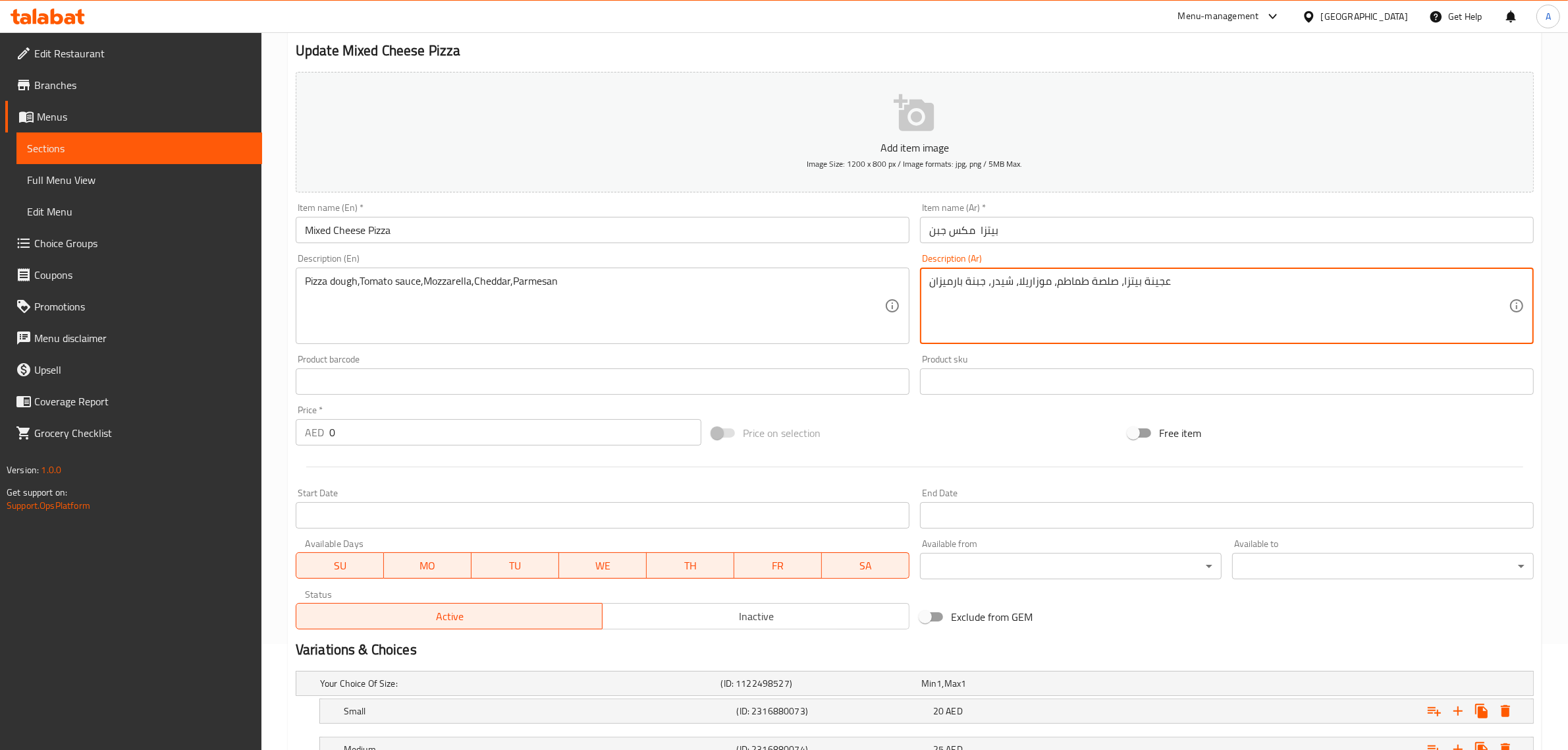
click at [981, 281] on textarea "عجينة بيتزا، صلصة طماطم، موزاريلا، شيدر، جبنة بارميزان" at bounding box center [1219, 307] width 580 height 63
type textarea "عجينة بيتزا، صلصة طماطم، موزاريلا، شيدر، بارميزان"
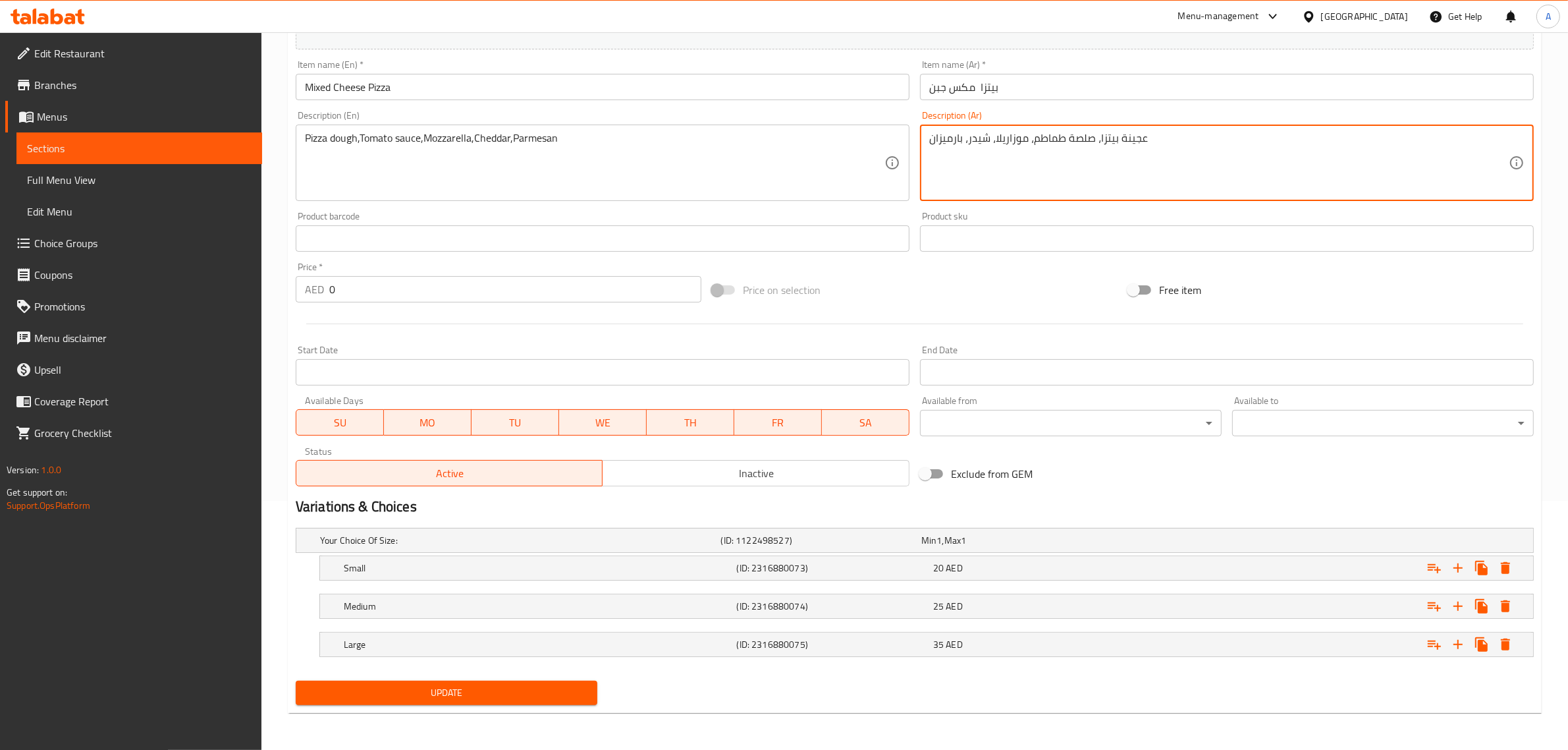
click at [555, 696] on span "Update" at bounding box center [447, 693] width 281 height 17
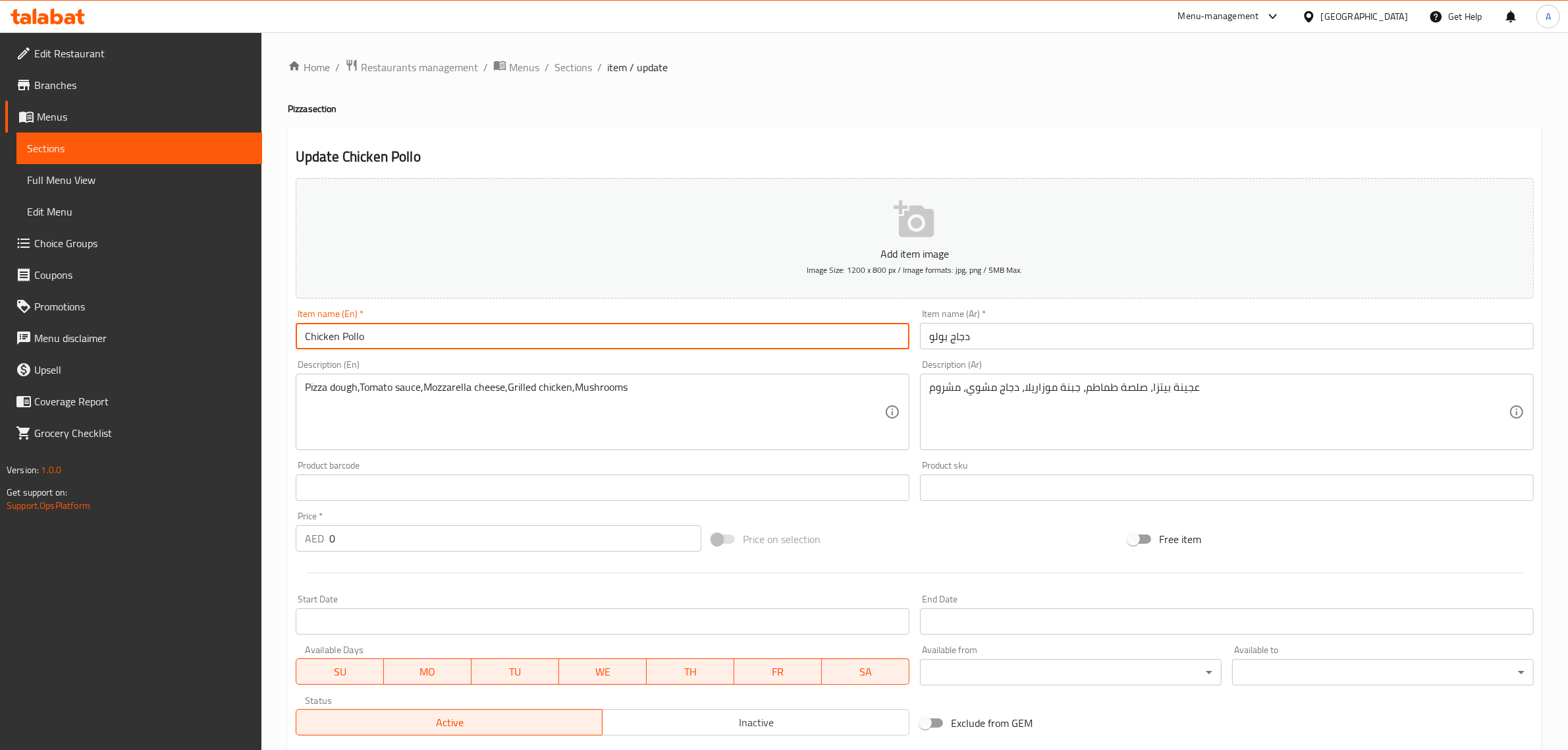
click at [397, 337] on input "Chicken Pollo" at bounding box center [602, 336] width 614 height 27
paste input "Pizza"
type input "Chicken Pollo Pizza"
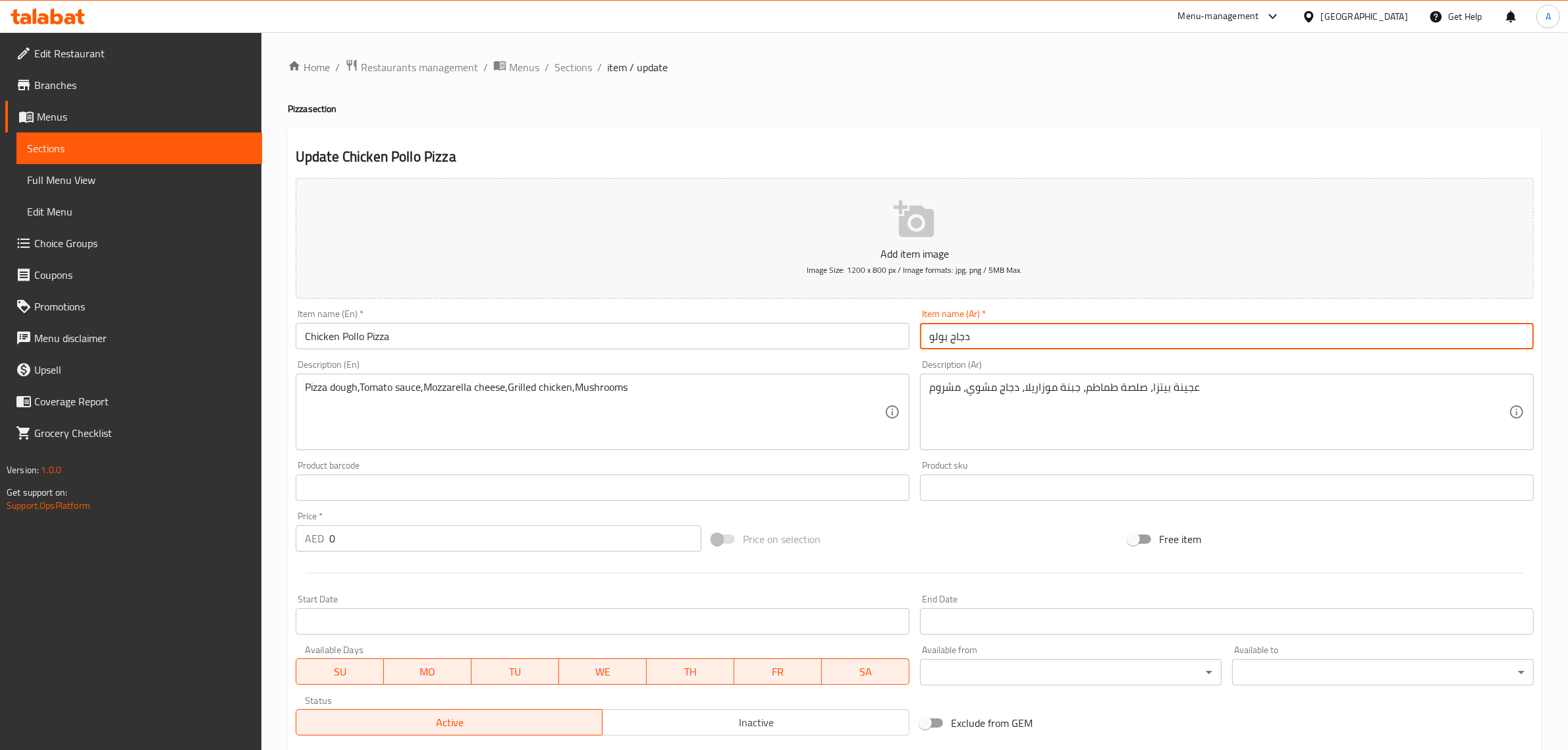
click at [929, 339] on input "دجاج بولو" at bounding box center [1227, 336] width 614 height 27
paste input "[PERSON_NAME]"
type input "بيتزا دجاج بولو"
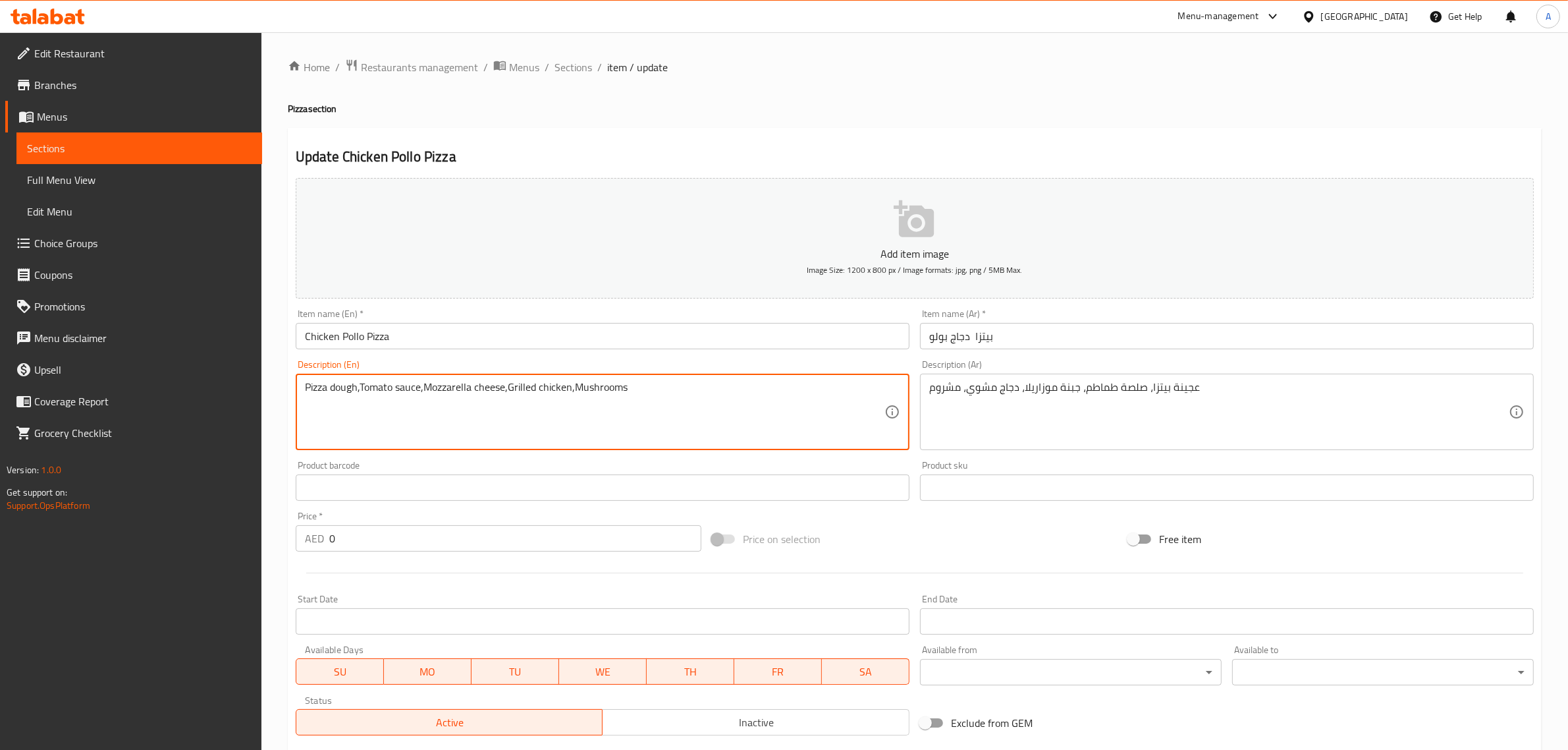
click at [650, 397] on textarea "Pizza dough,Tomato sauce,Mozzarella cheese,Grilled chicken,Mushrooms" at bounding box center [594, 413] width 580 height 63
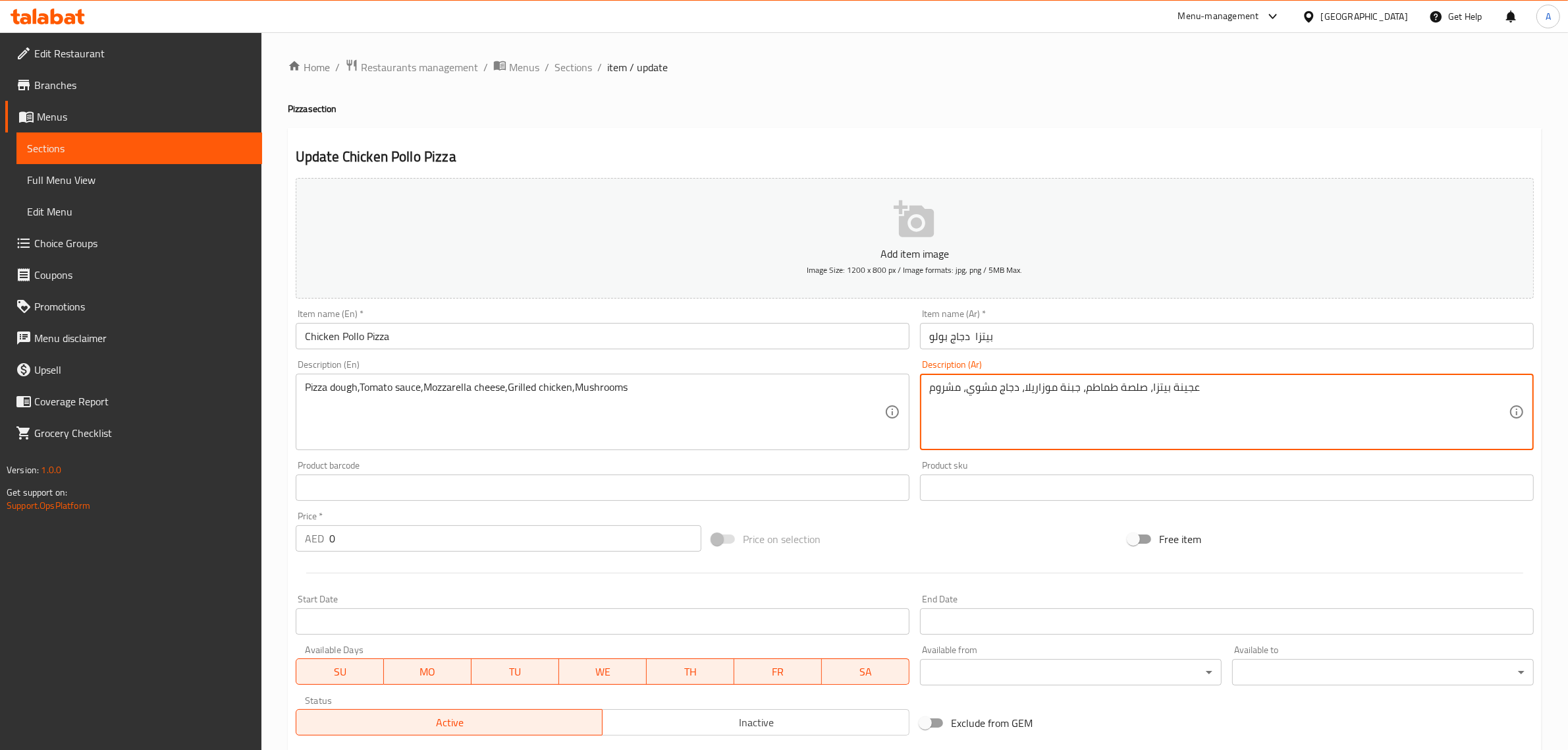
click at [1110, 413] on textarea "عجينة بيتزا، صلصة طماطم، جبنة موزاريلا، دجاج مشوي، مشروم" at bounding box center [1219, 413] width 580 height 63
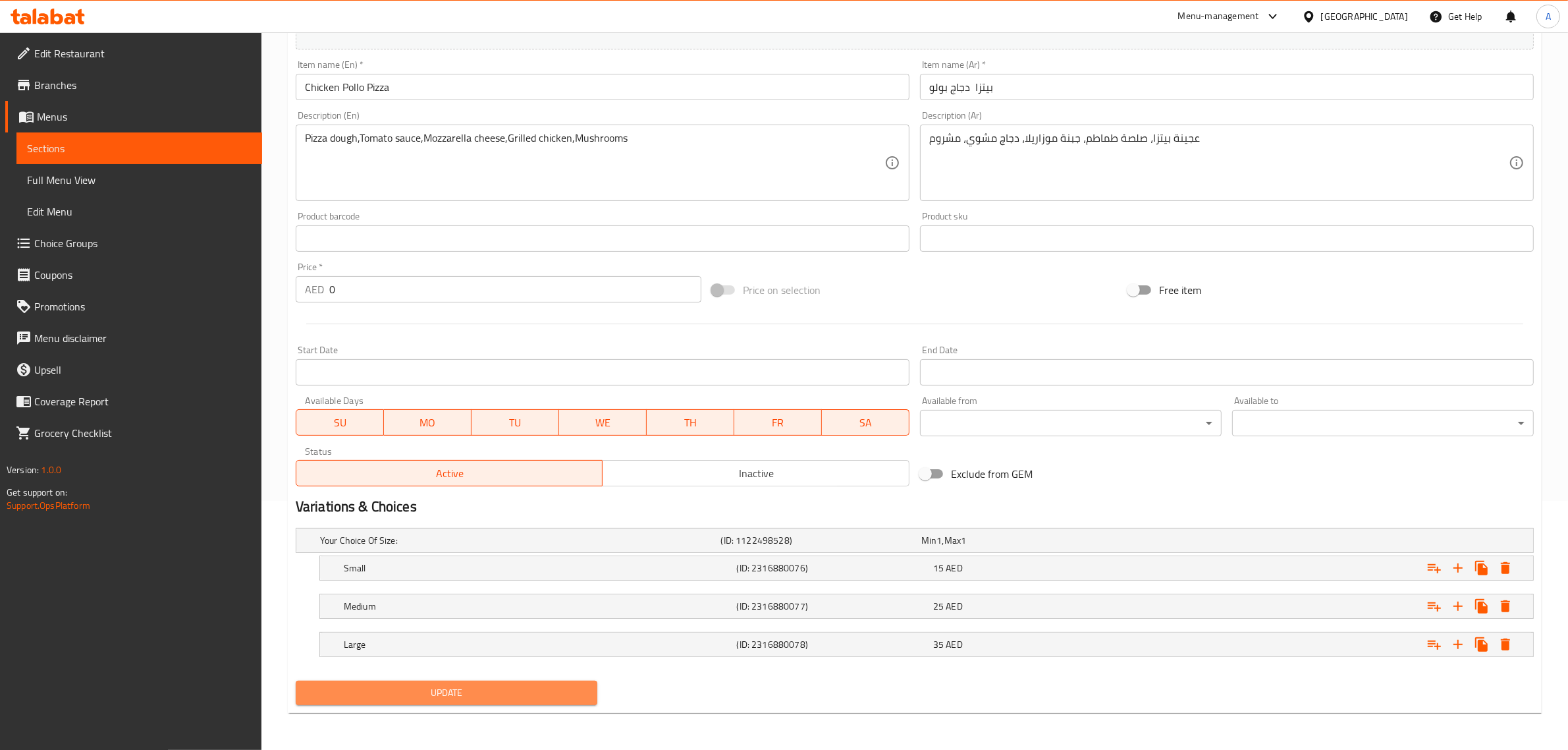
click at [455, 683] on button "Update" at bounding box center [446, 693] width 302 height 25
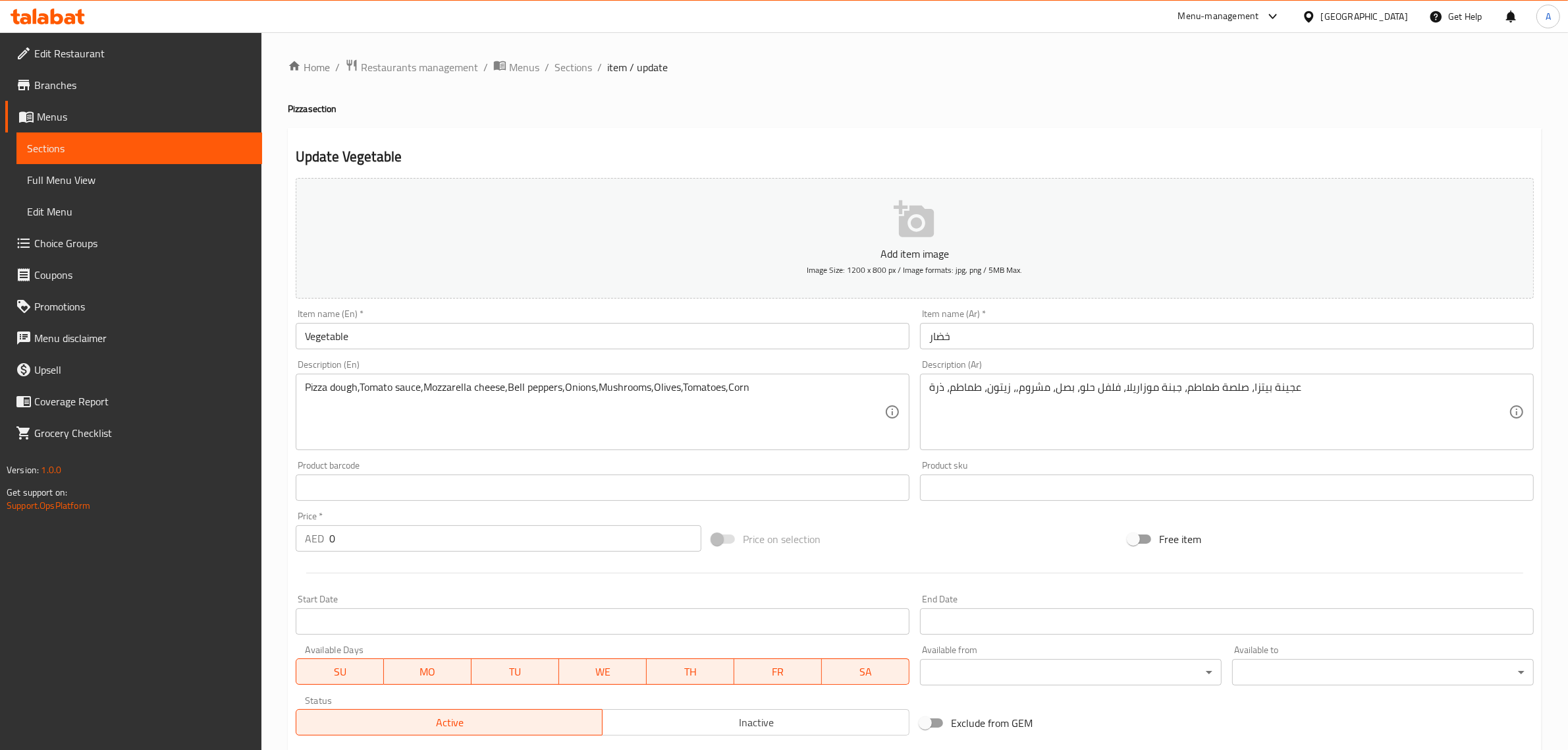
click at [397, 337] on input "Vegetable" at bounding box center [602, 336] width 614 height 27
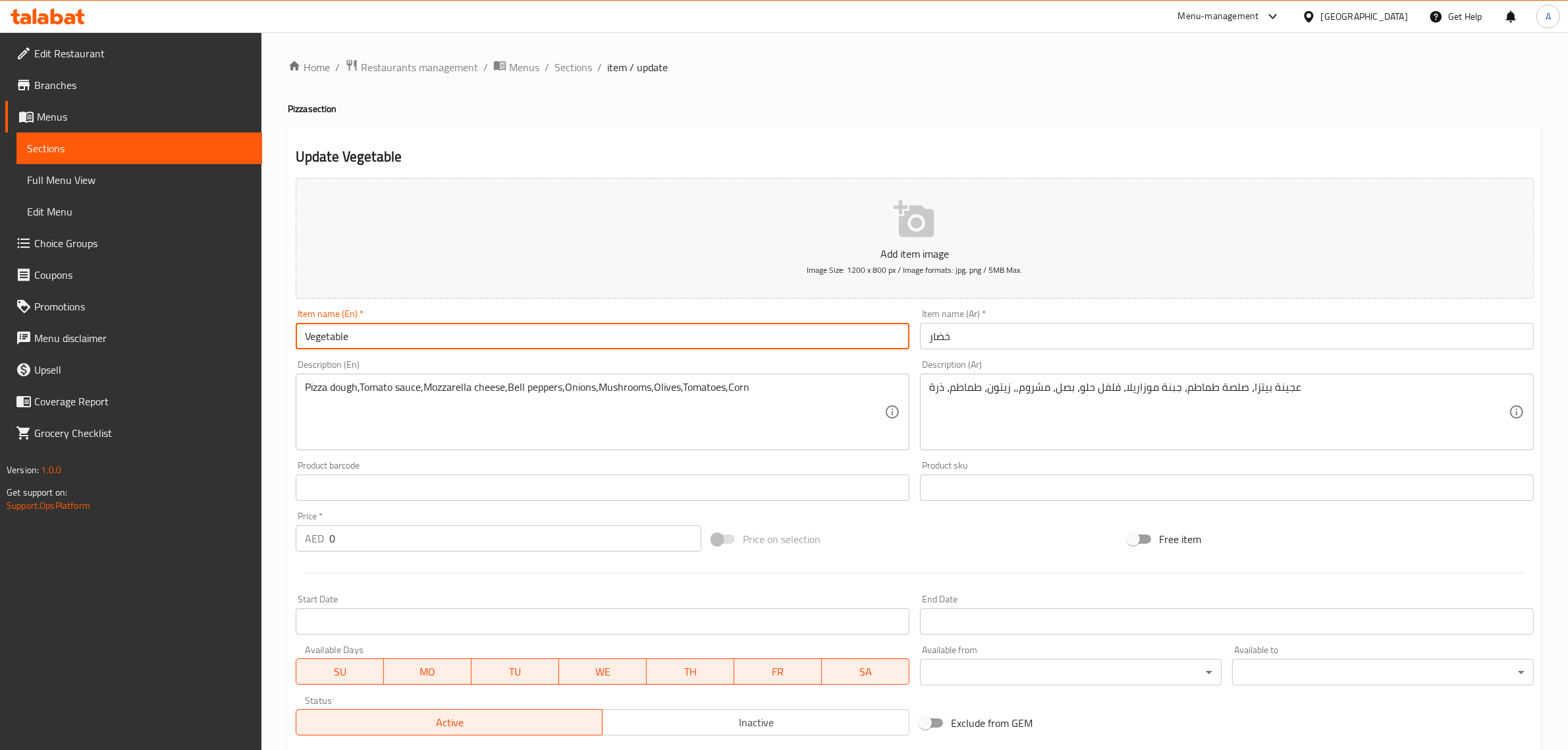
paste input "Pizza"
type input "Vegetable Pizza"
click at [932, 341] on input "خضار" at bounding box center [1227, 336] width 614 height 27
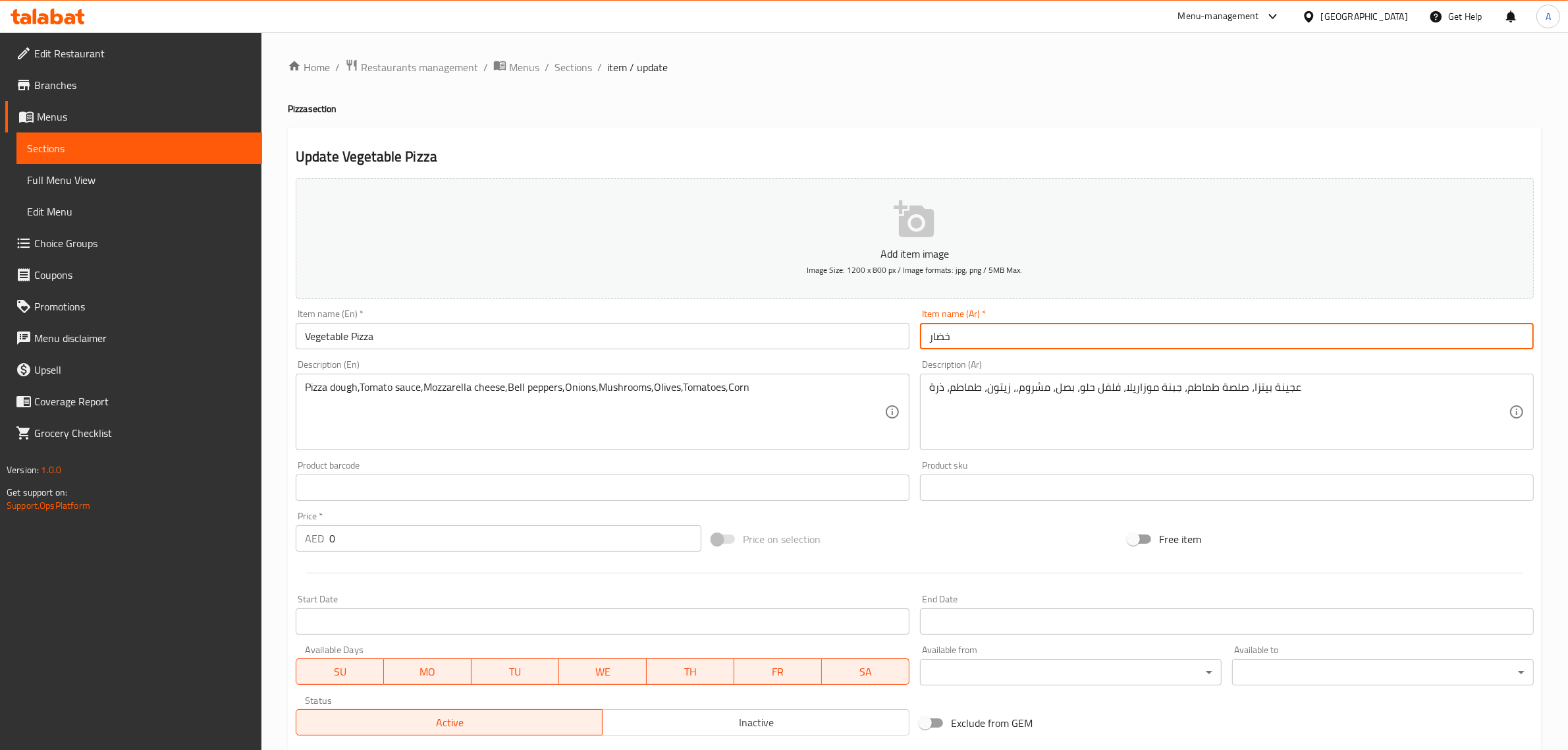
click at [928, 338] on input "خضار" at bounding box center [1227, 336] width 614 height 27
paste input "[PERSON_NAME]"
type input "بيتزا خضار"
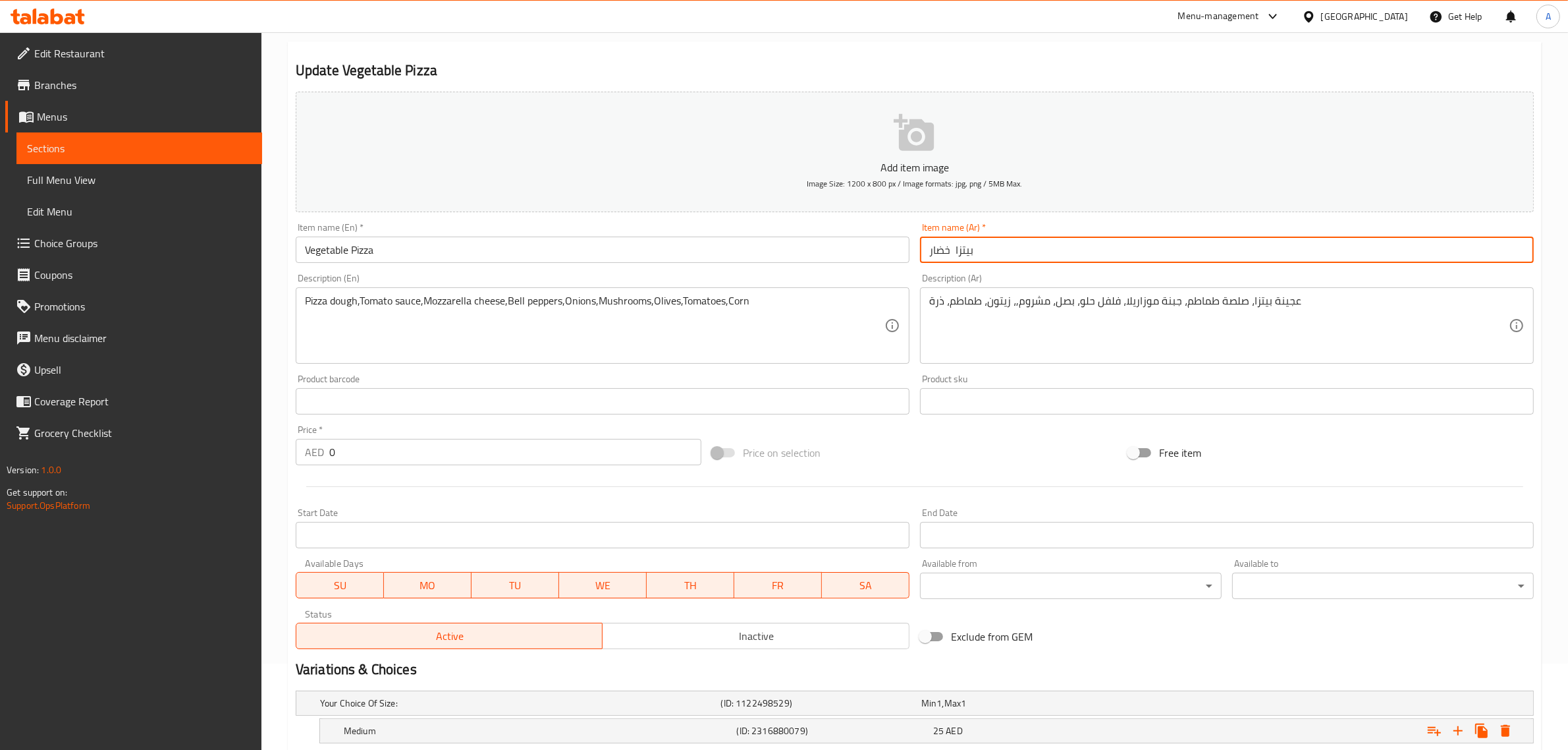
scroll to position [93, 0]
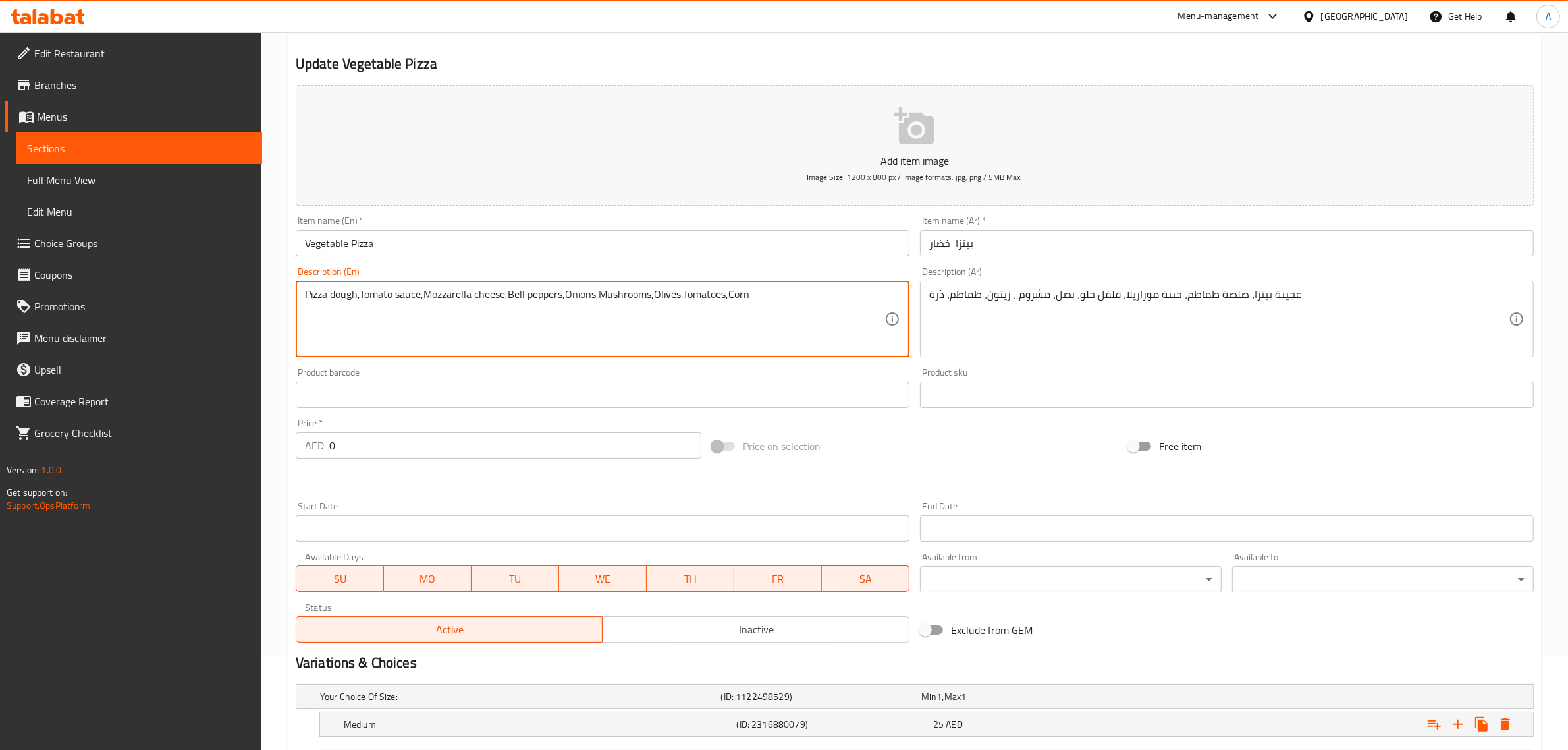
click at [755, 317] on textarea "Pizza dough,Tomato sauce,Mozzarella cheese,Bell peppers,Onions,Mushrooms,Olives…" at bounding box center [594, 319] width 580 height 63
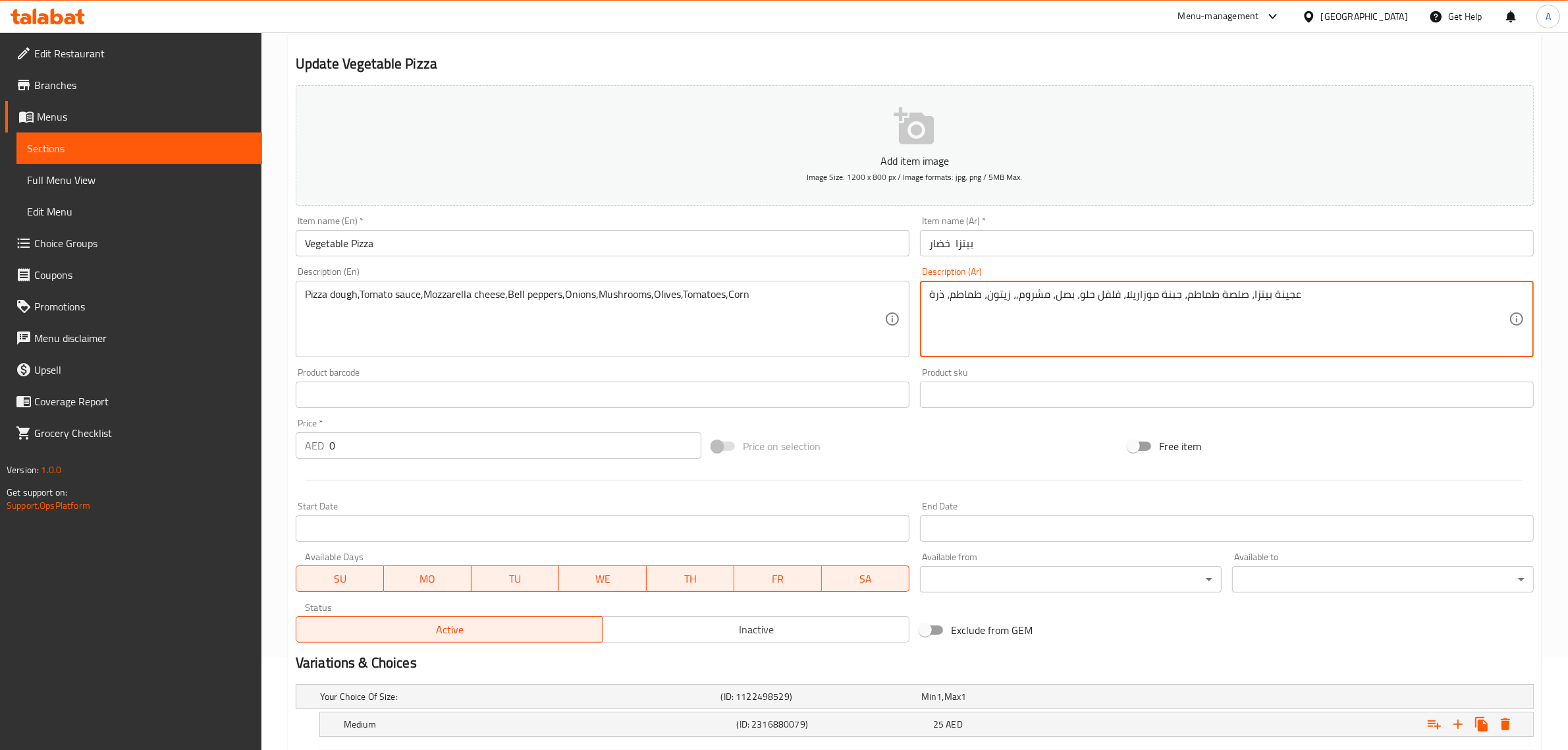
click at [1210, 303] on textarea "عجينة بيتزا، صلصة طماطم، جبنة موزاريلا، فلفل حلو، بصل، مشروم,، زيتون، طماطم، ذرة" at bounding box center [1219, 319] width 580 height 63
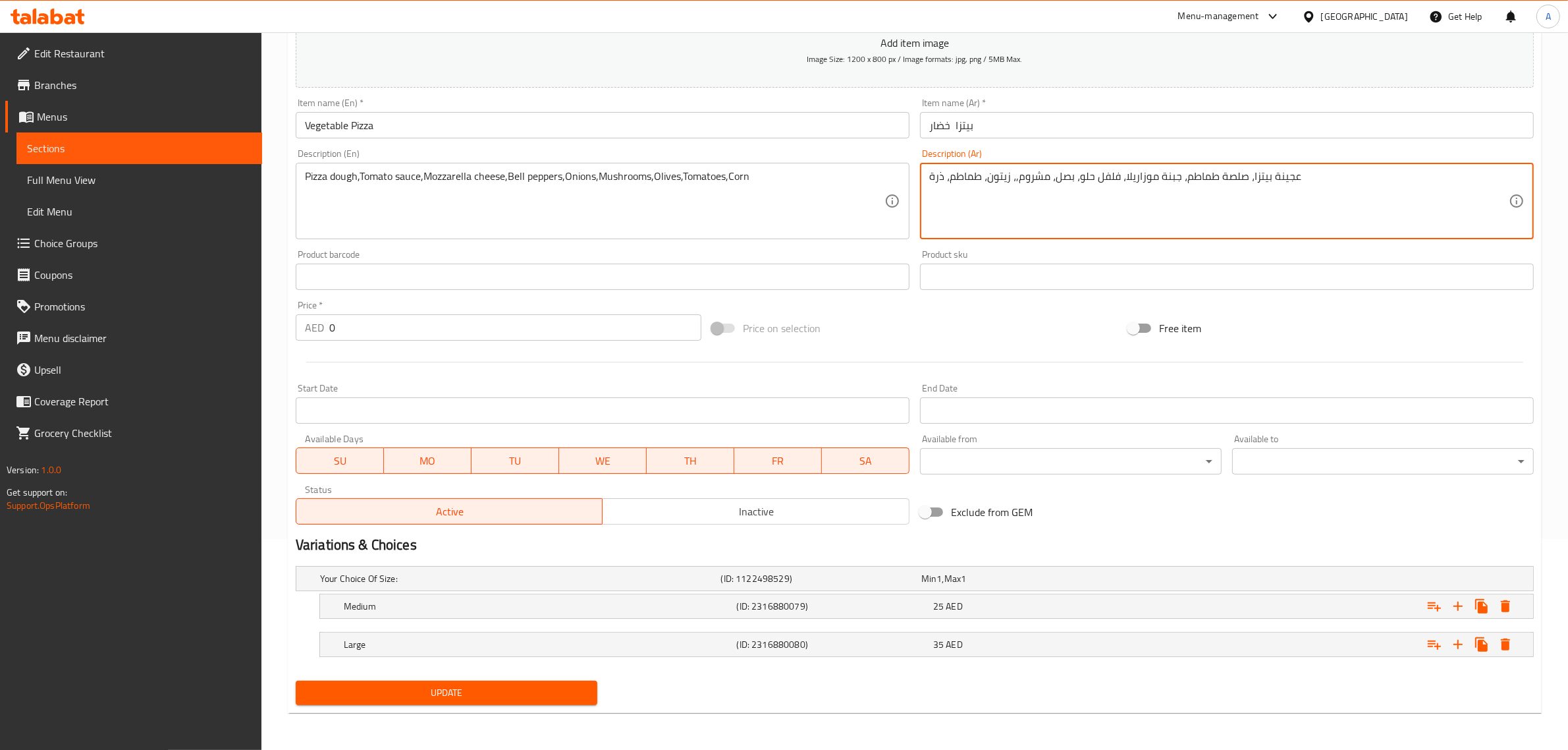
click at [448, 685] on span "Update" at bounding box center [447, 693] width 281 height 17
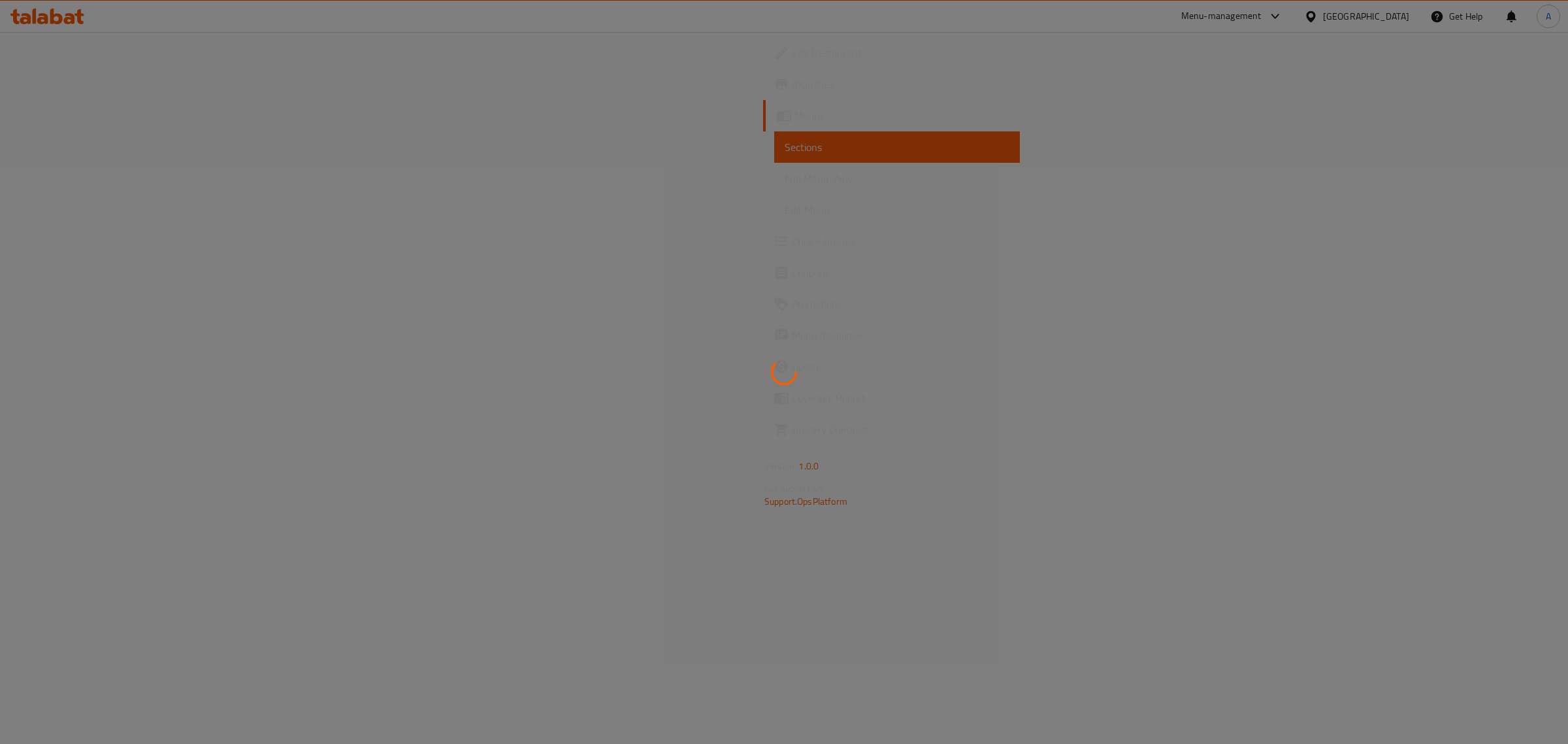
click at [394, 334] on div at bounding box center [784, 372] width 1568 height 744
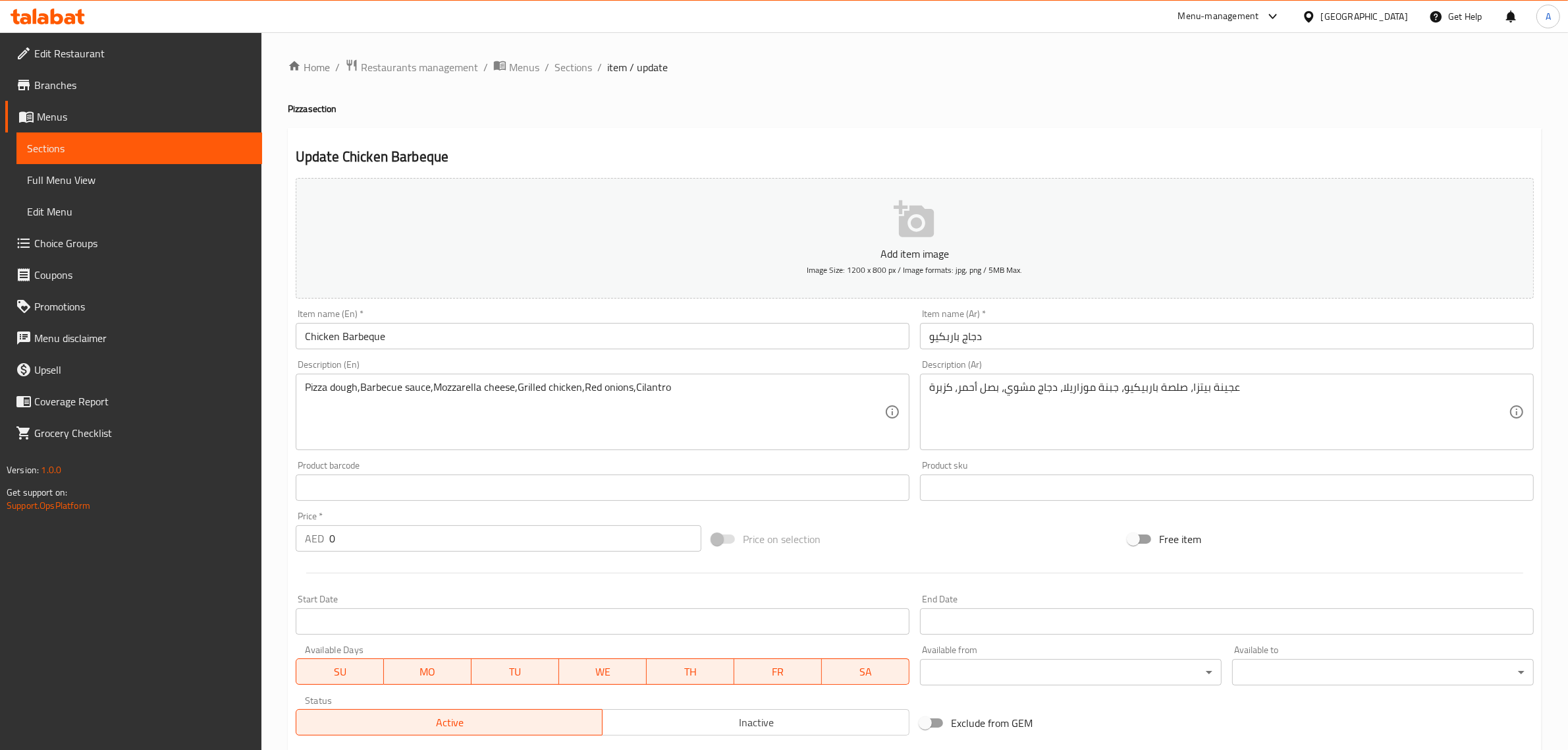
click at [455, 331] on input "Chicken Barbeque" at bounding box center [602, 336] width 614 height 27
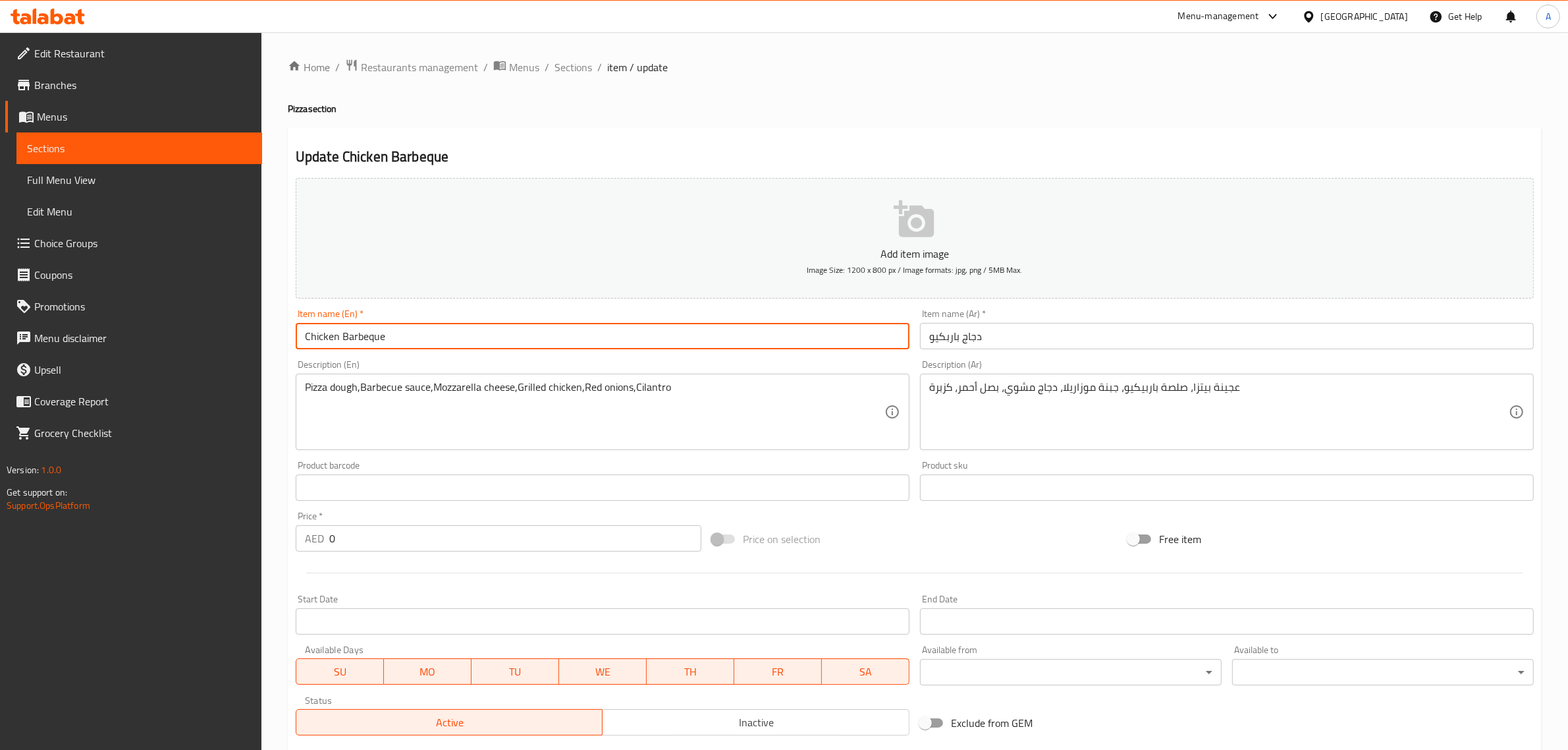
paste input "Pizza"
type input "Chicken Barbeque Pizza"
click at [926, 341] on input "دجاج باربكيو" at bounding box center [1227, 336] width 614 height 27
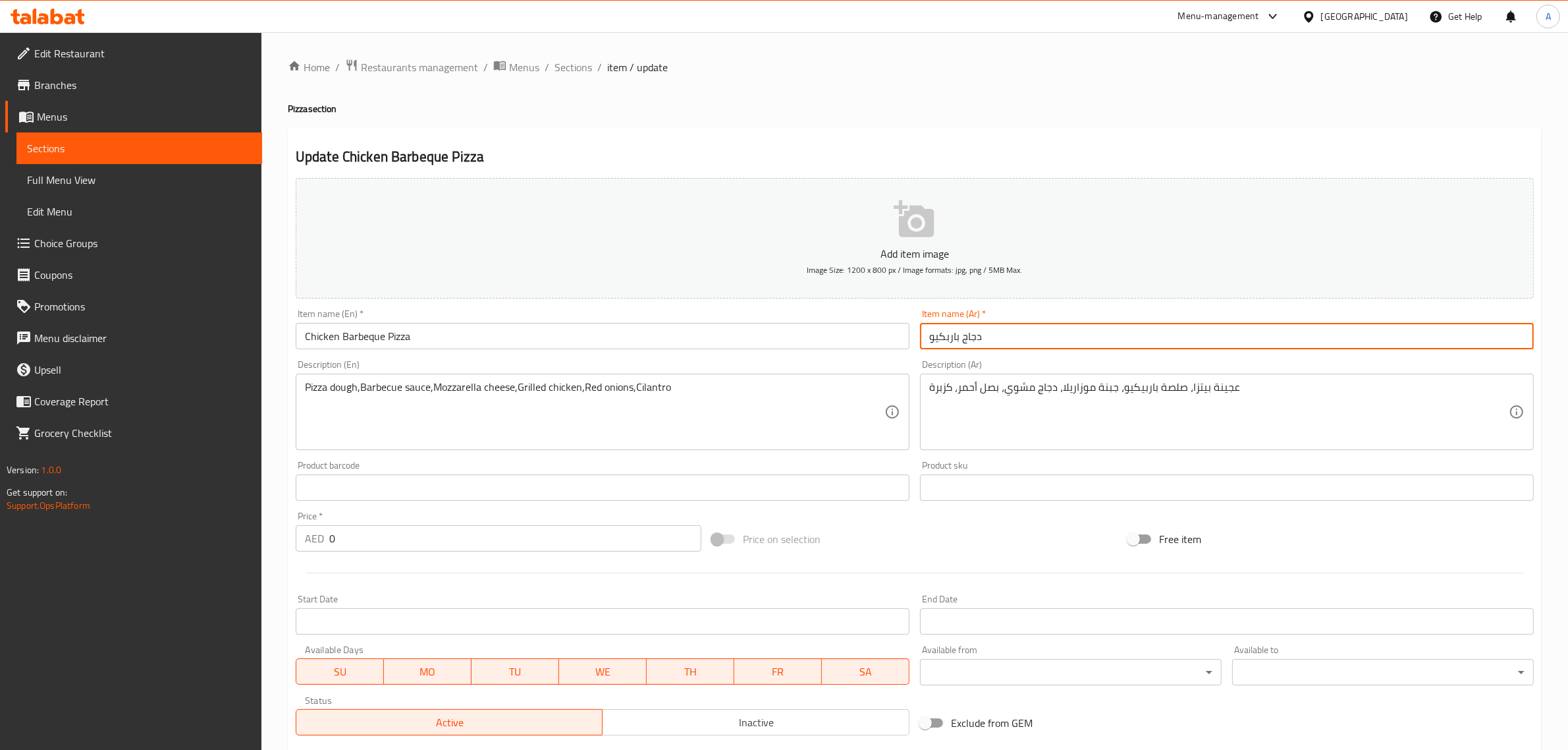
paste input "[PERSON_NAME]"
type input "بيتزا دجاج باربكيو"
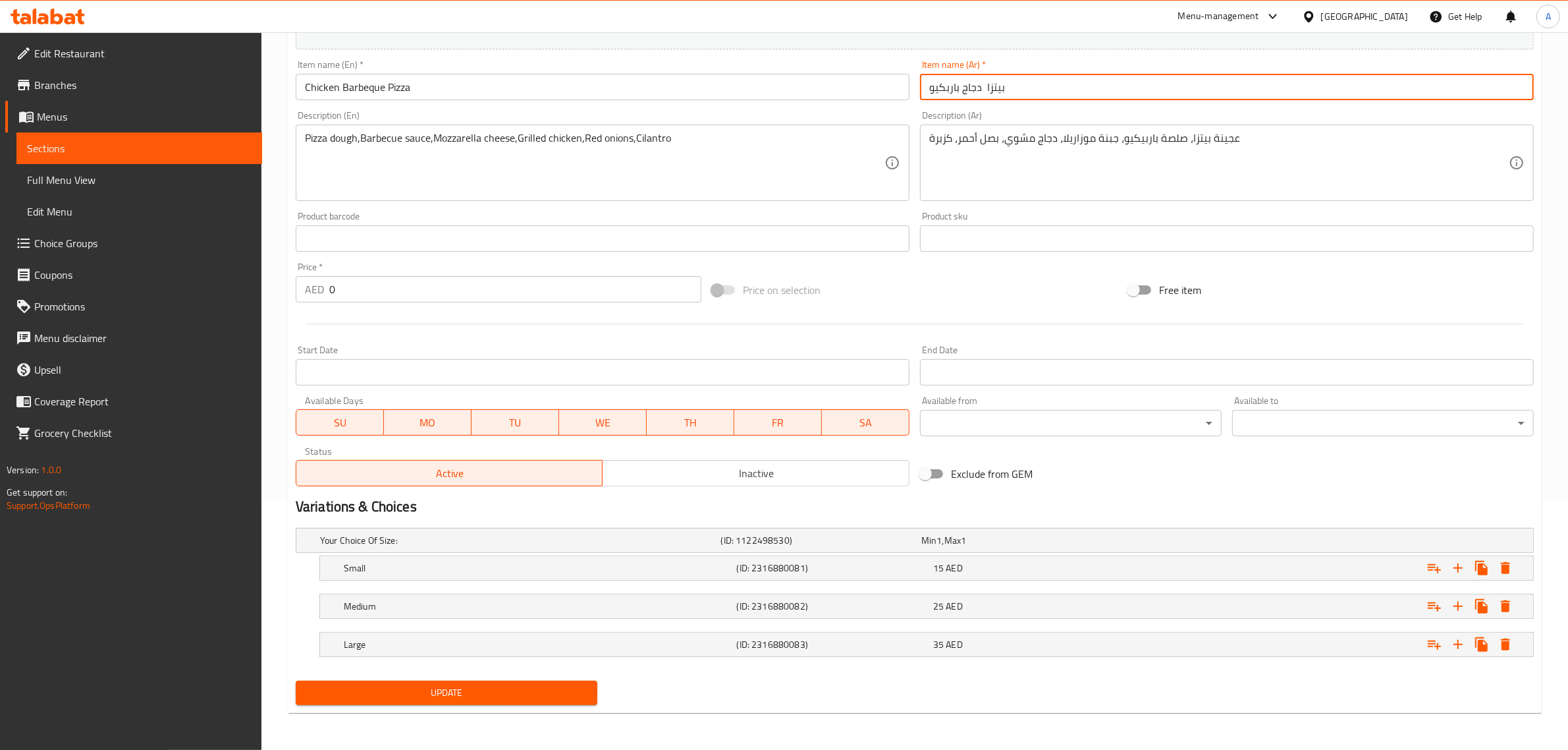
click at [459, 692] on span "Update" at bounding box center [447, 693] width 281 height 17
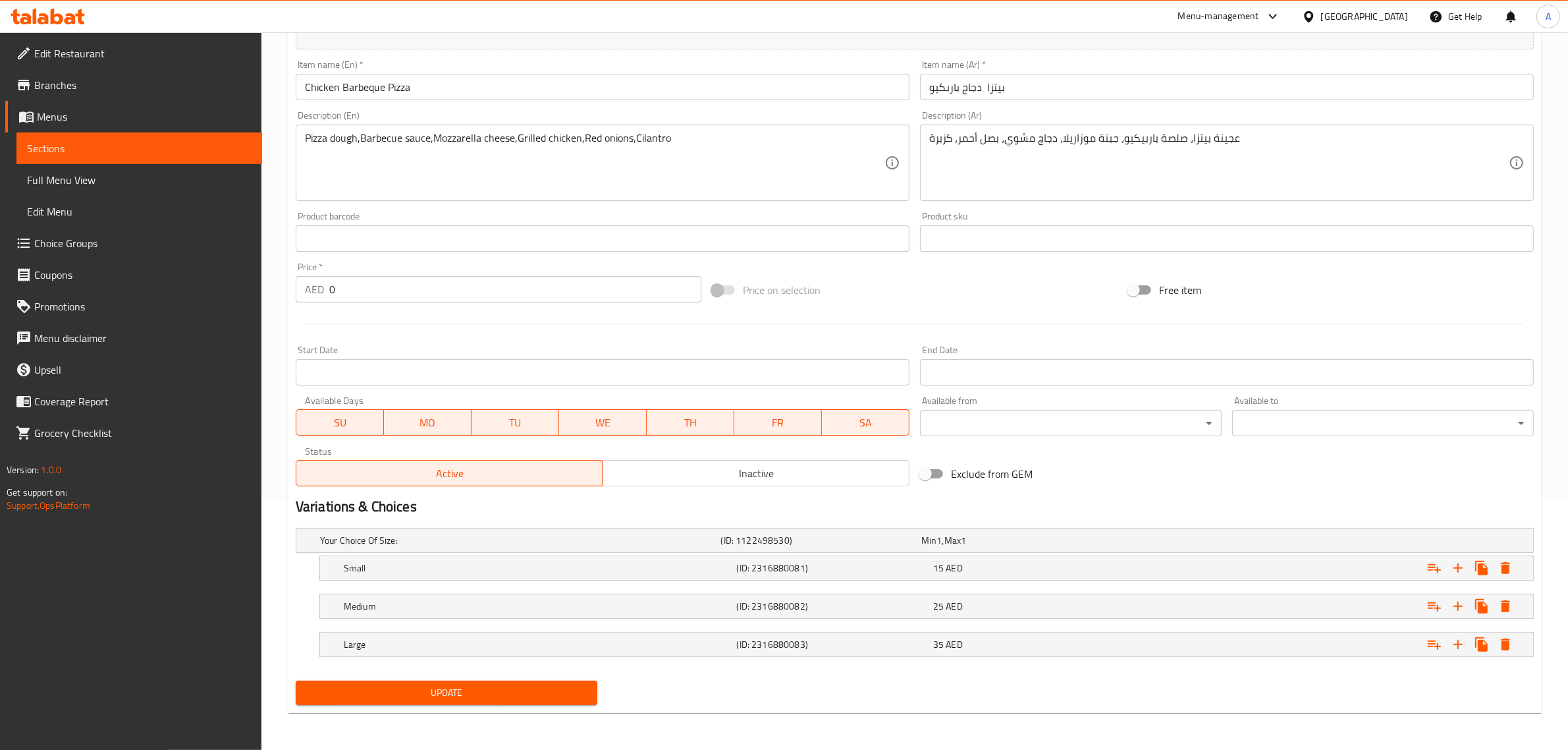
click at [515, 692] on span "Update" at bounding box center [447, 693] width 281 height 17
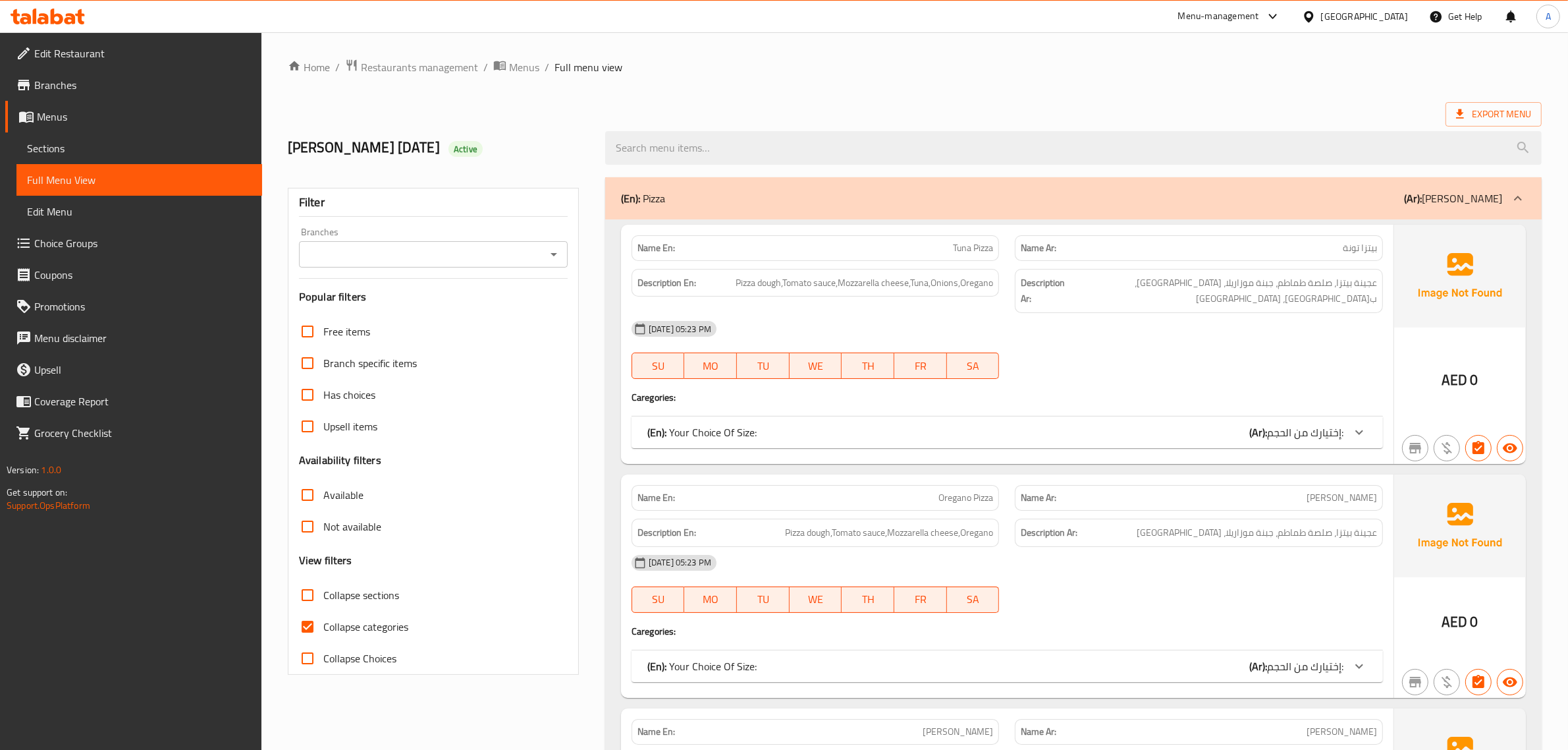
click at [380, 616] on label "Collapse categories" at bounding box center [350, 627] width 117 height 31
click at [323, 616] on input "Collapse categories" at bounding box center [308, 627] width 31 height 31
checkbox input "false"
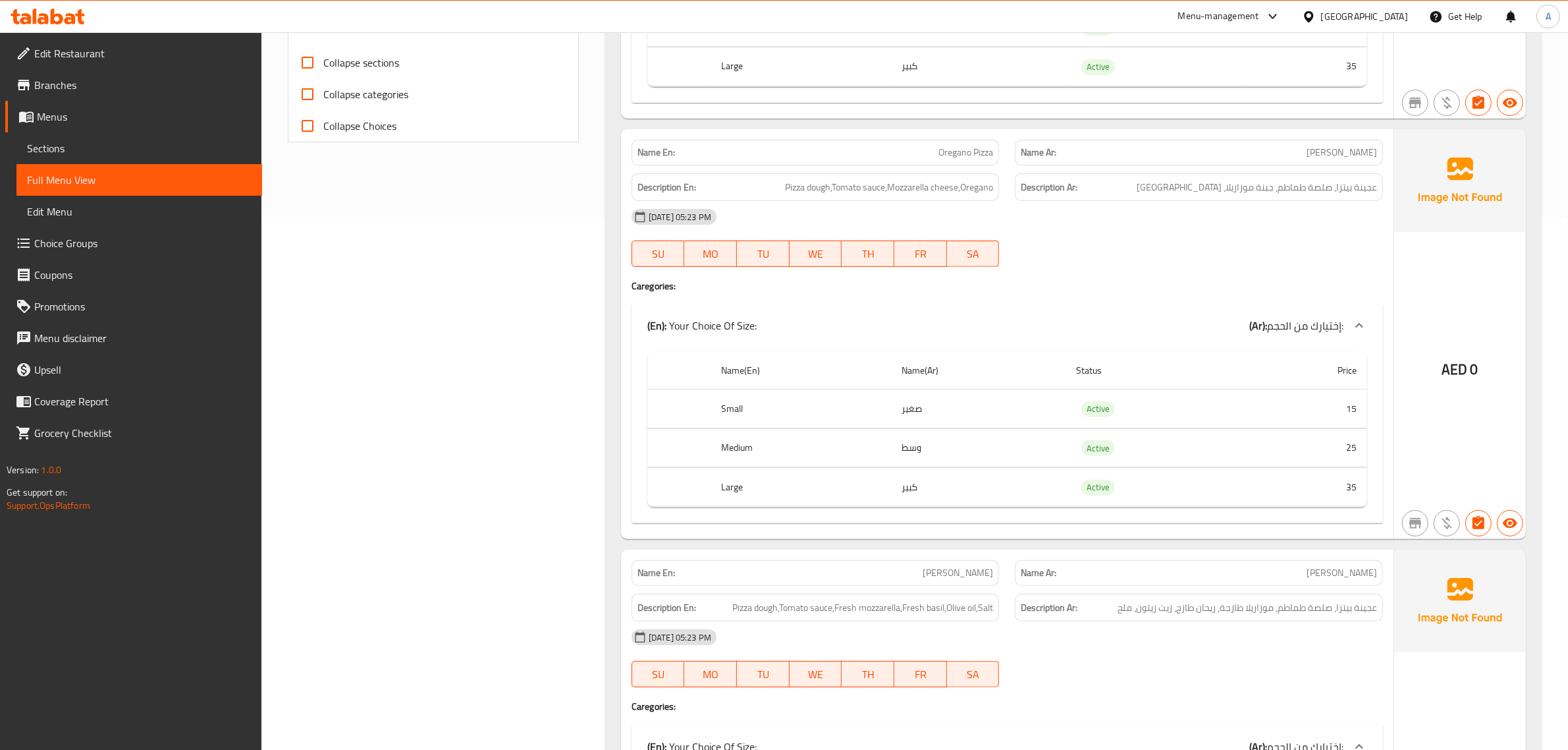
scroll to position [577, 0]
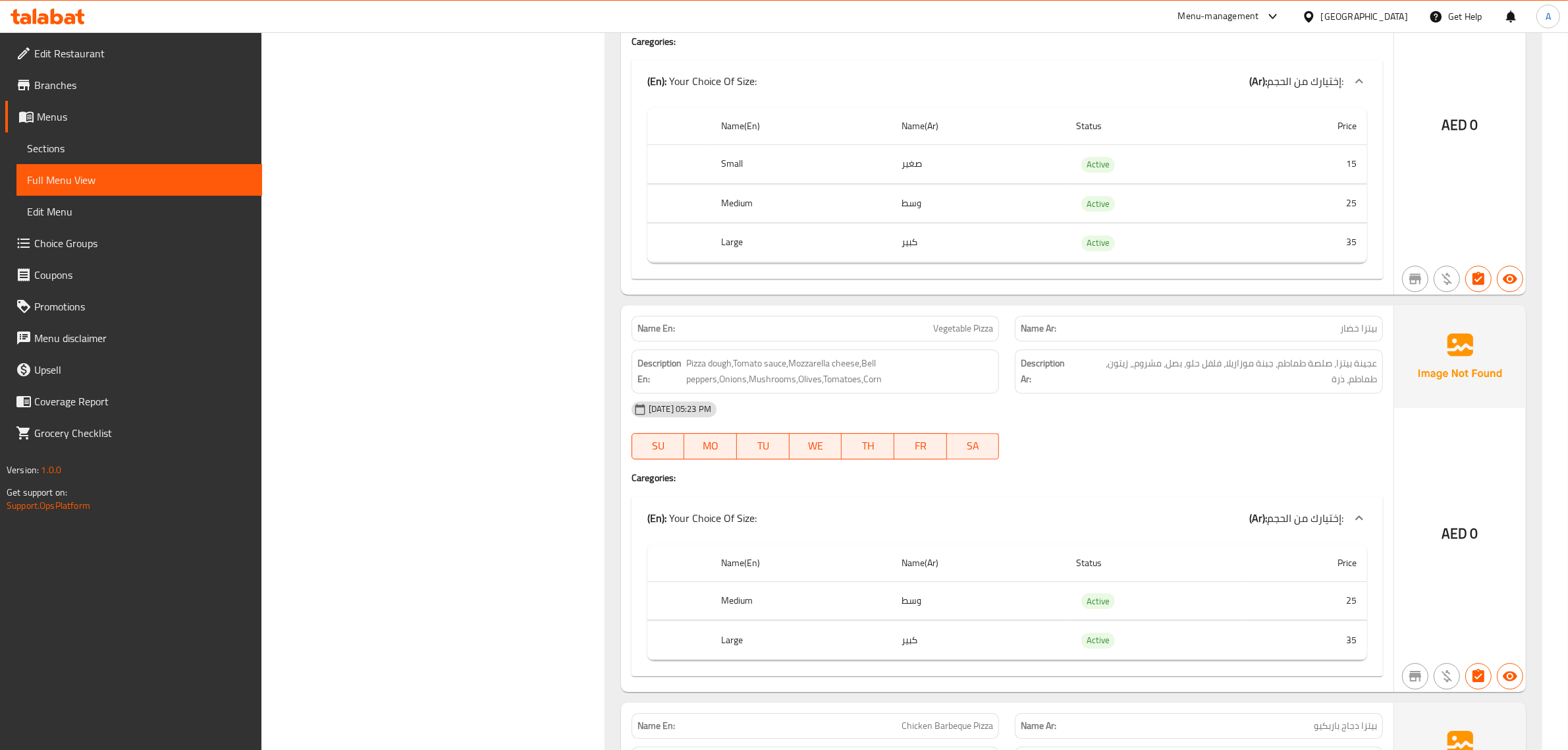
scroll to position [5138, 0]
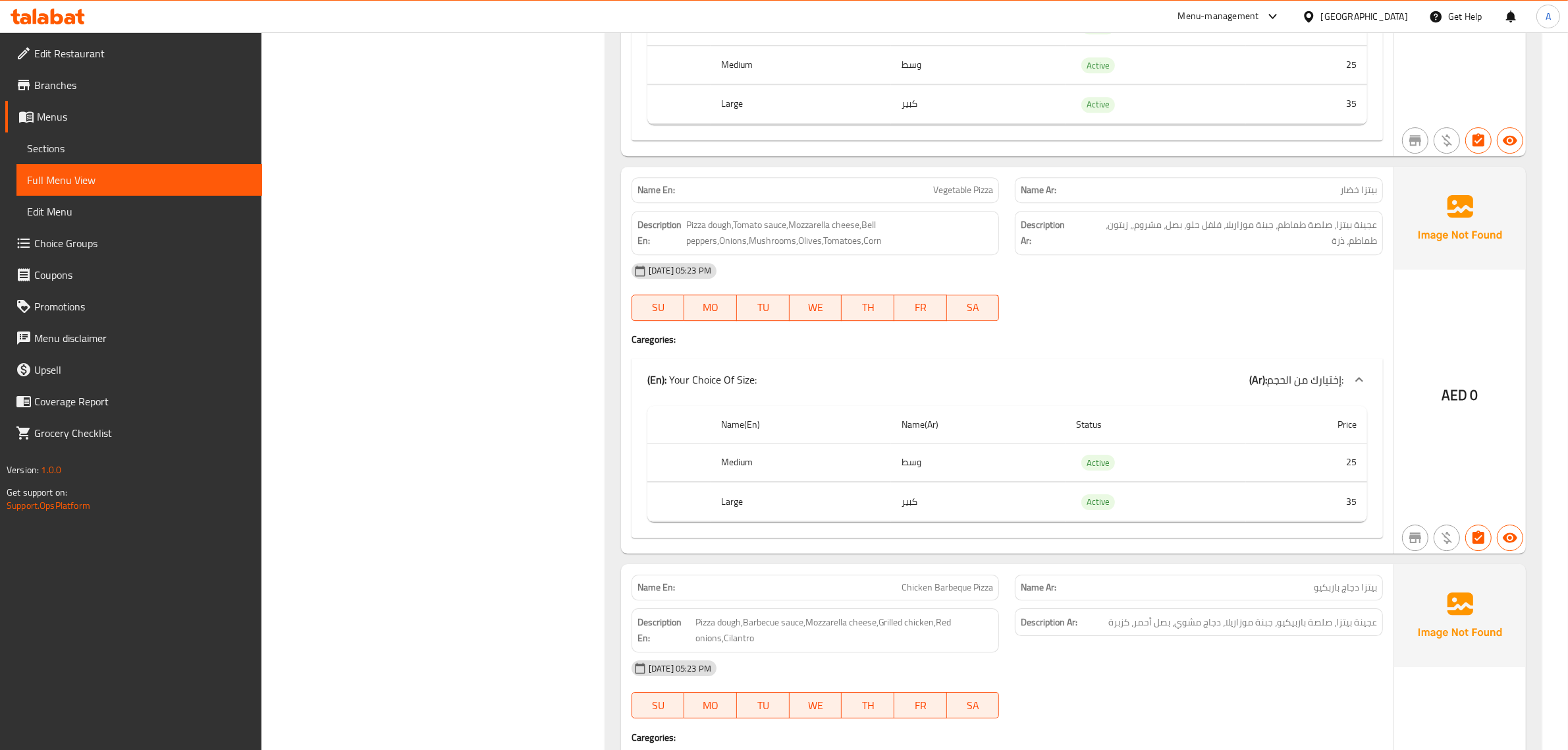
click at [868, 475] on th "Medium" at bounding box center [801, 463] width 181 height 39
click at [840, 521] on th "Large" at bounding box center [801, 502] width 181 height 39
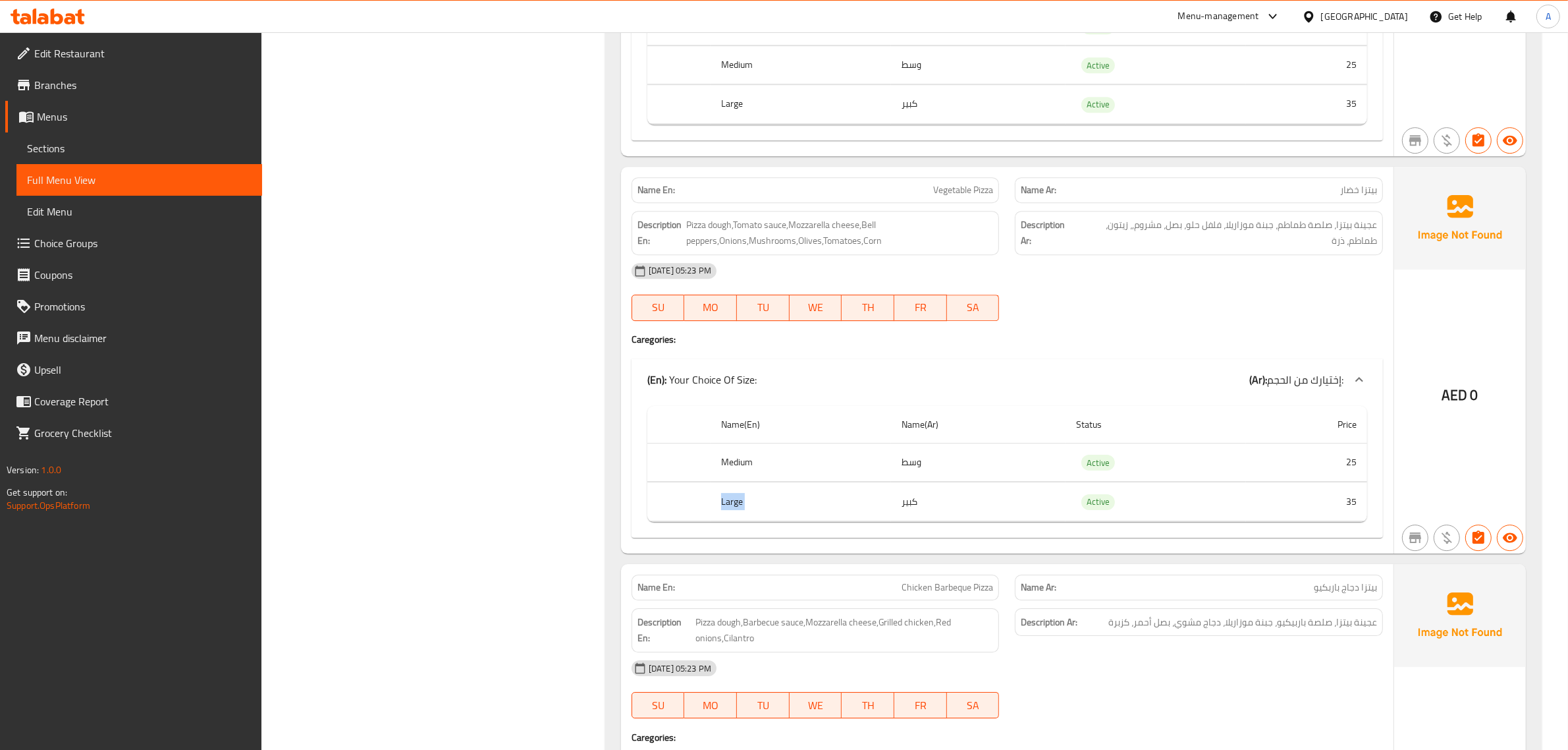
click at [840, 521] on th "Large" at bounding box center [801, 502] width 181 height 39
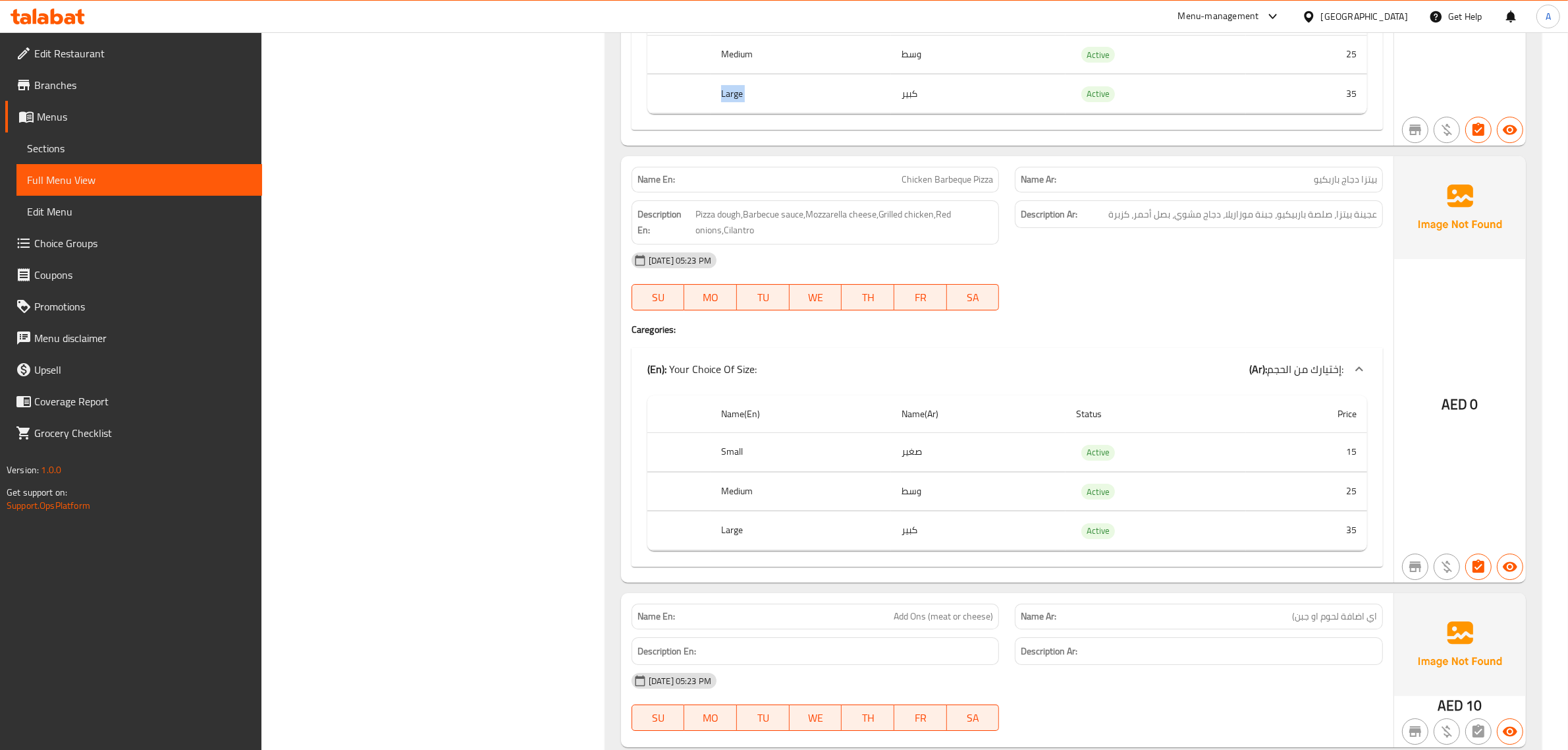
scroll to position [5617, 0]
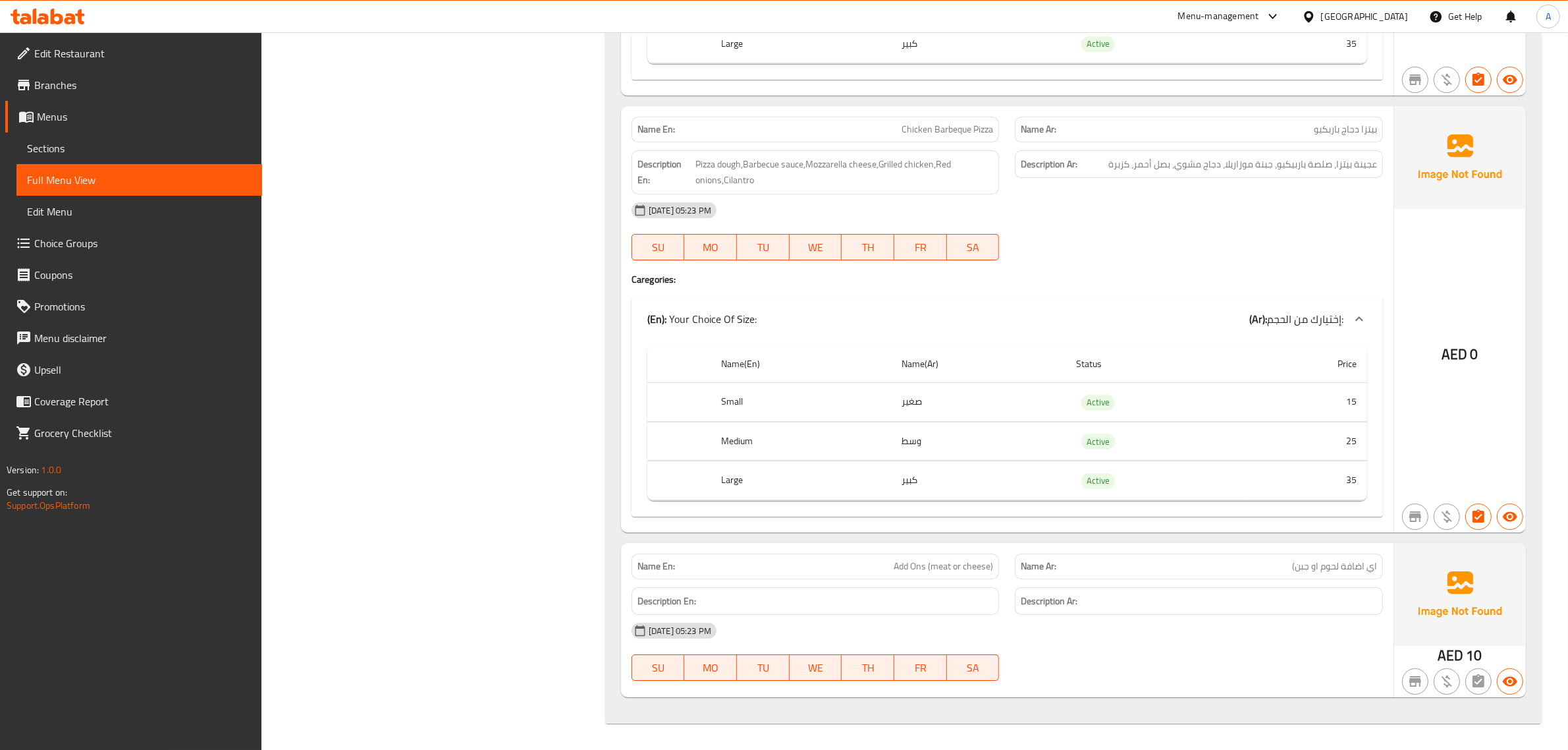
click at [940, 425] on td "وسط" at bounding box center [979, 441] width 175 height 39
click at [939, 411] on td "صغير" at bounding box center [979, 403] width 175 height 39
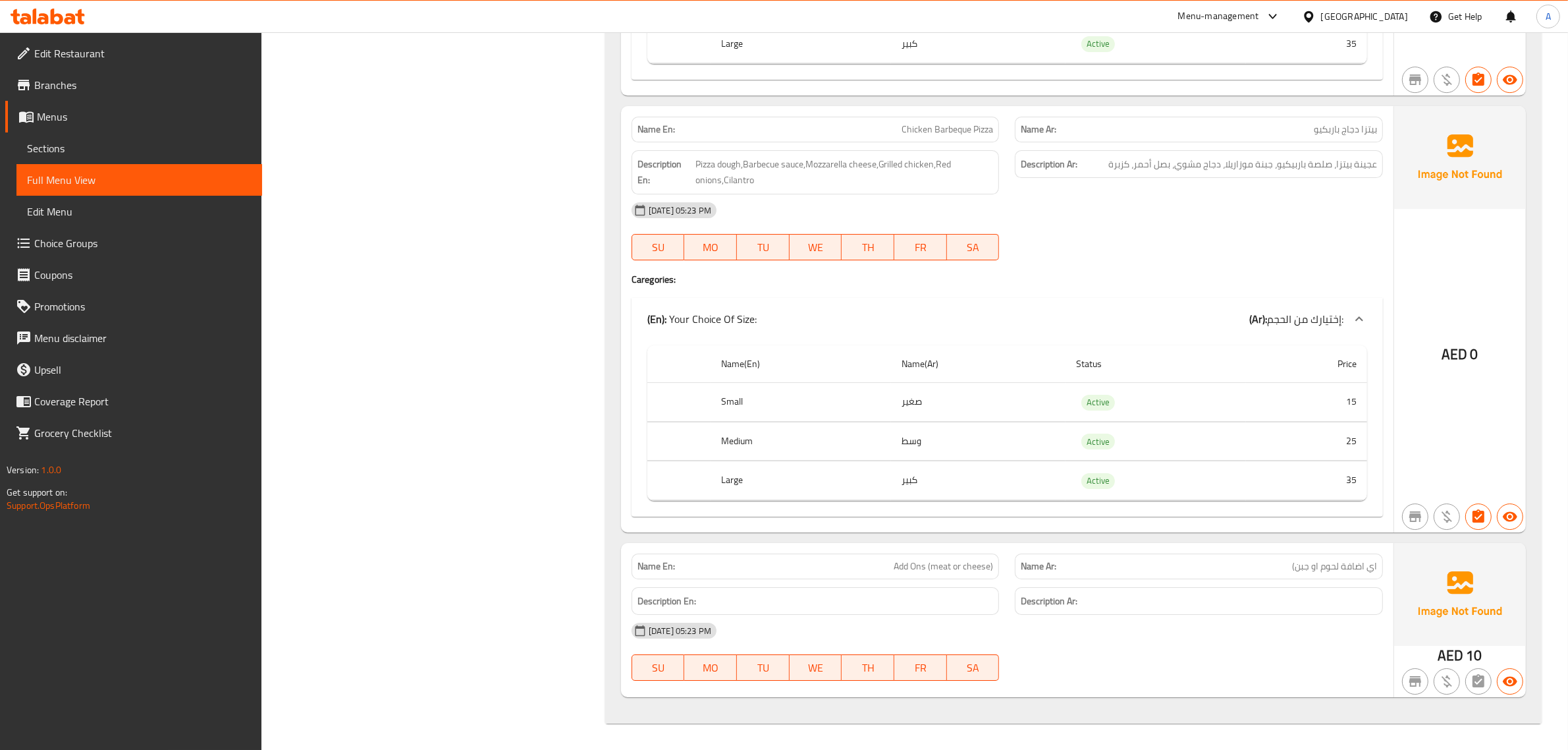
click at [948, 438] on td "وسط" at bounding box center [979, 441] width 175 height 39
click at [937, 483] on td "كبير" at bounding box center [979, 481] width 175 height 39
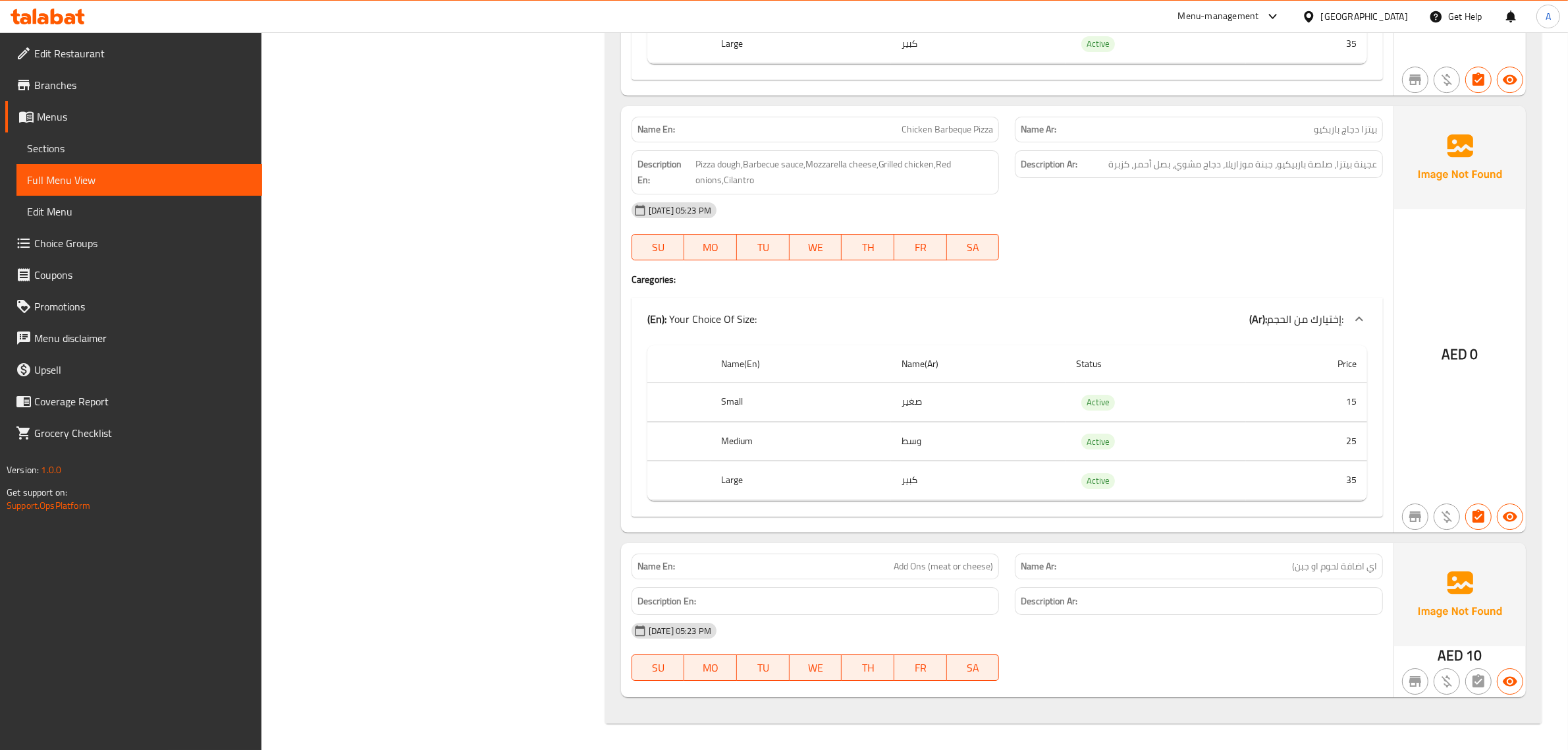
click at [967, 406] on td "صغير" at bounding box center [979, 403] width 175 height 39
click at [961, 439] on td "وسط" at bounding box center [979, 441] width 175 height 39
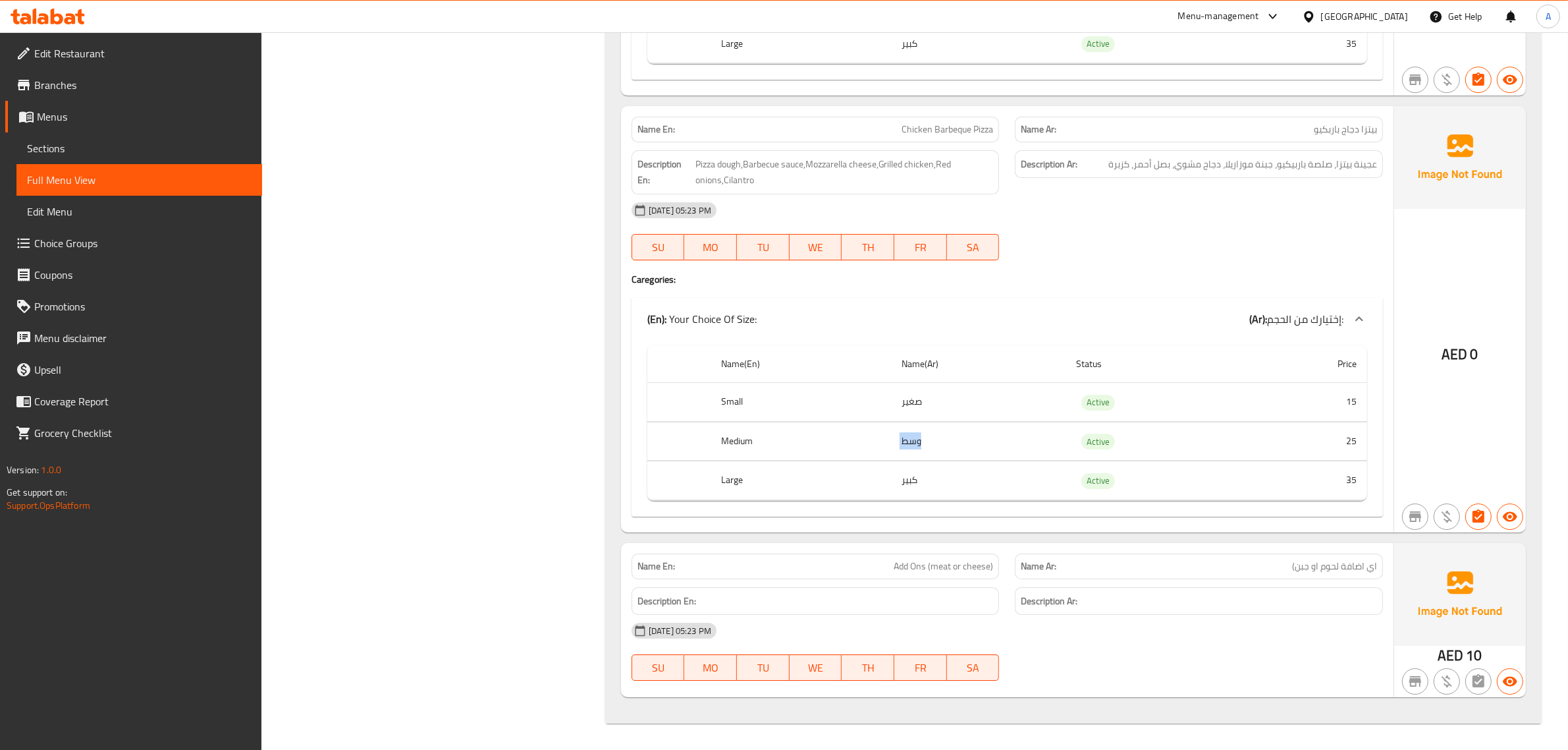
click at [961, 439] on td "وسط" at bounding box center [979, 441] width 175 height 39
click at [942, 477] on td "كبير" at bounding box center [979, 481] width 175 height 39
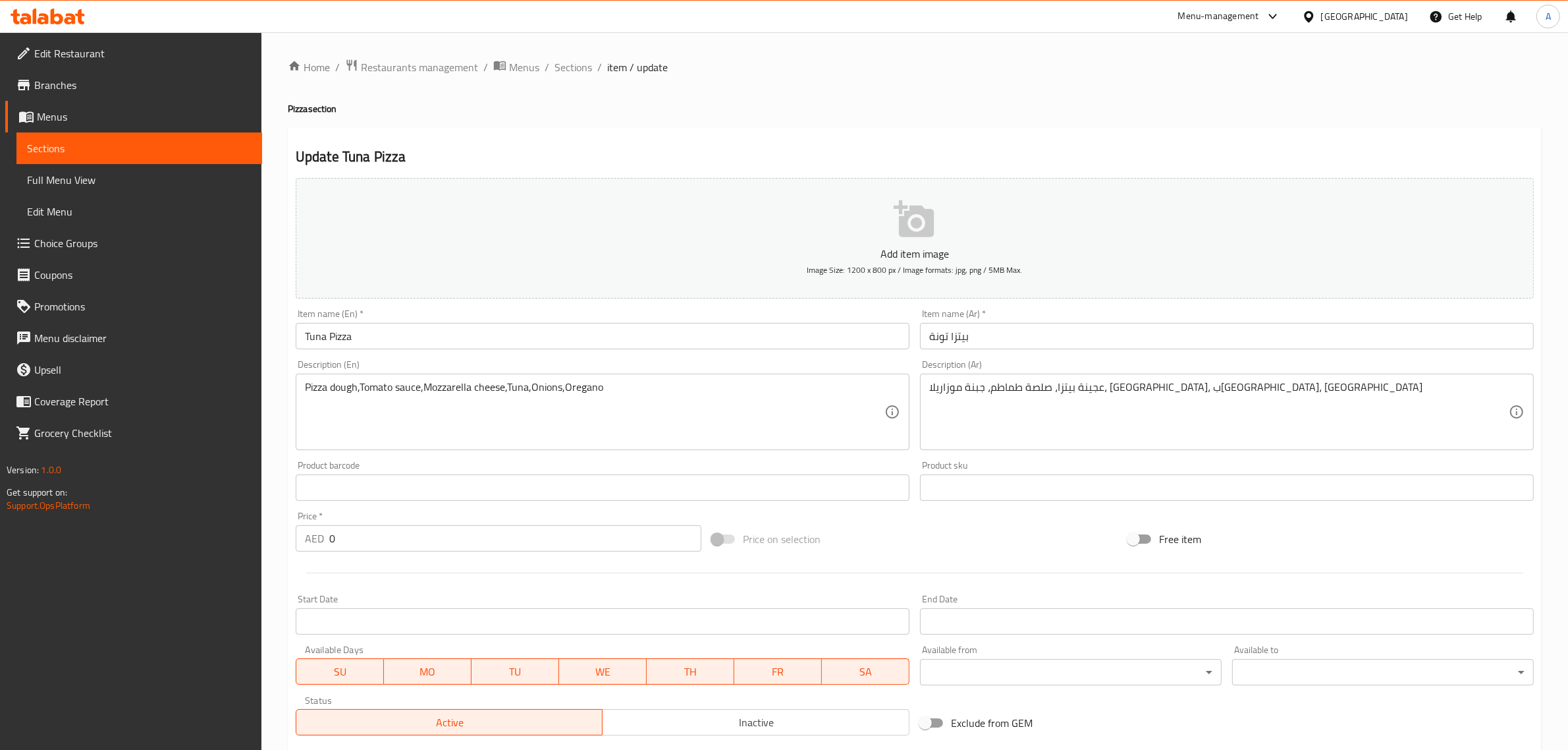
scroll to position [249, 0]
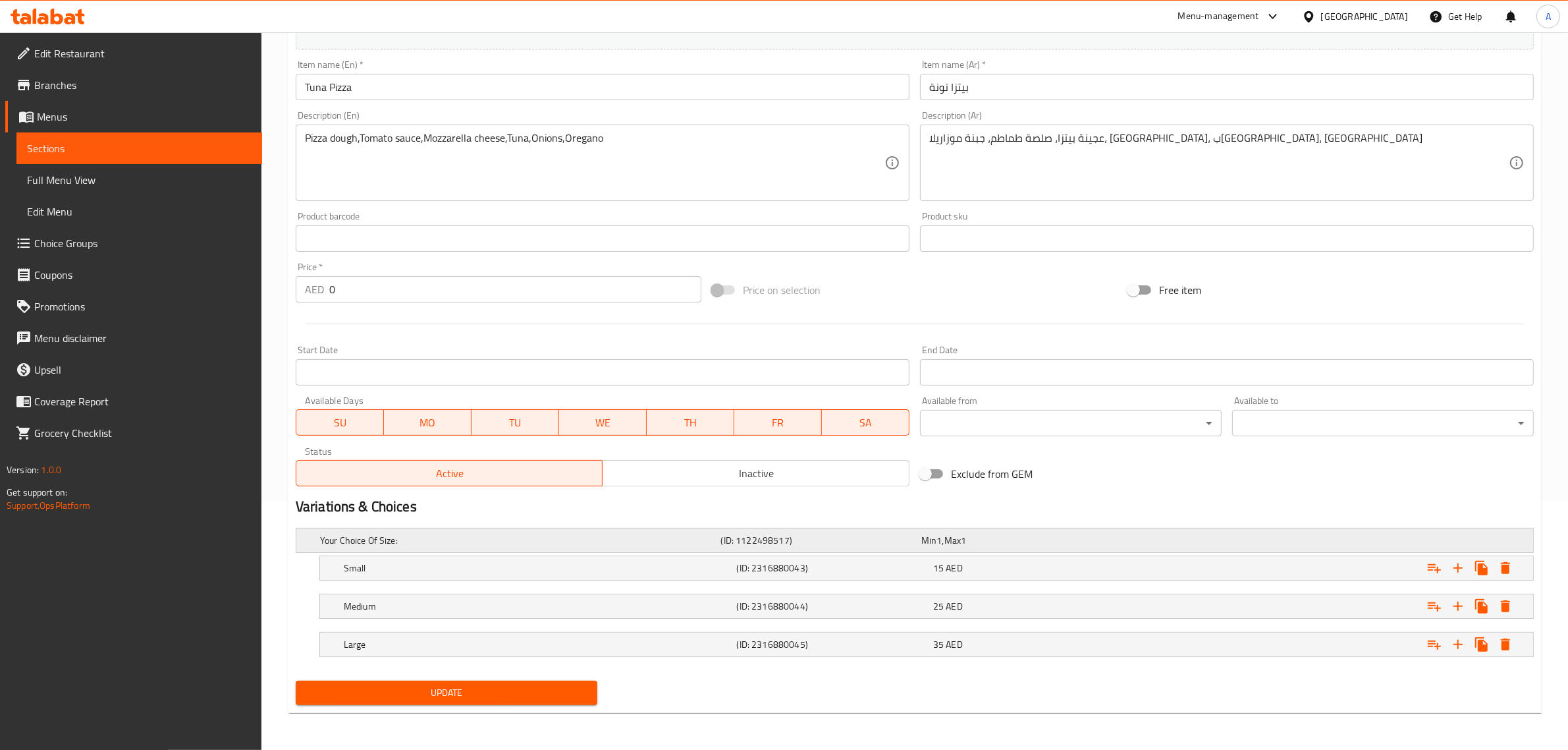
click at [577, 538] on h5 "Your Choice Of Size:" at bounding box center [518, 540] width 396 height 13
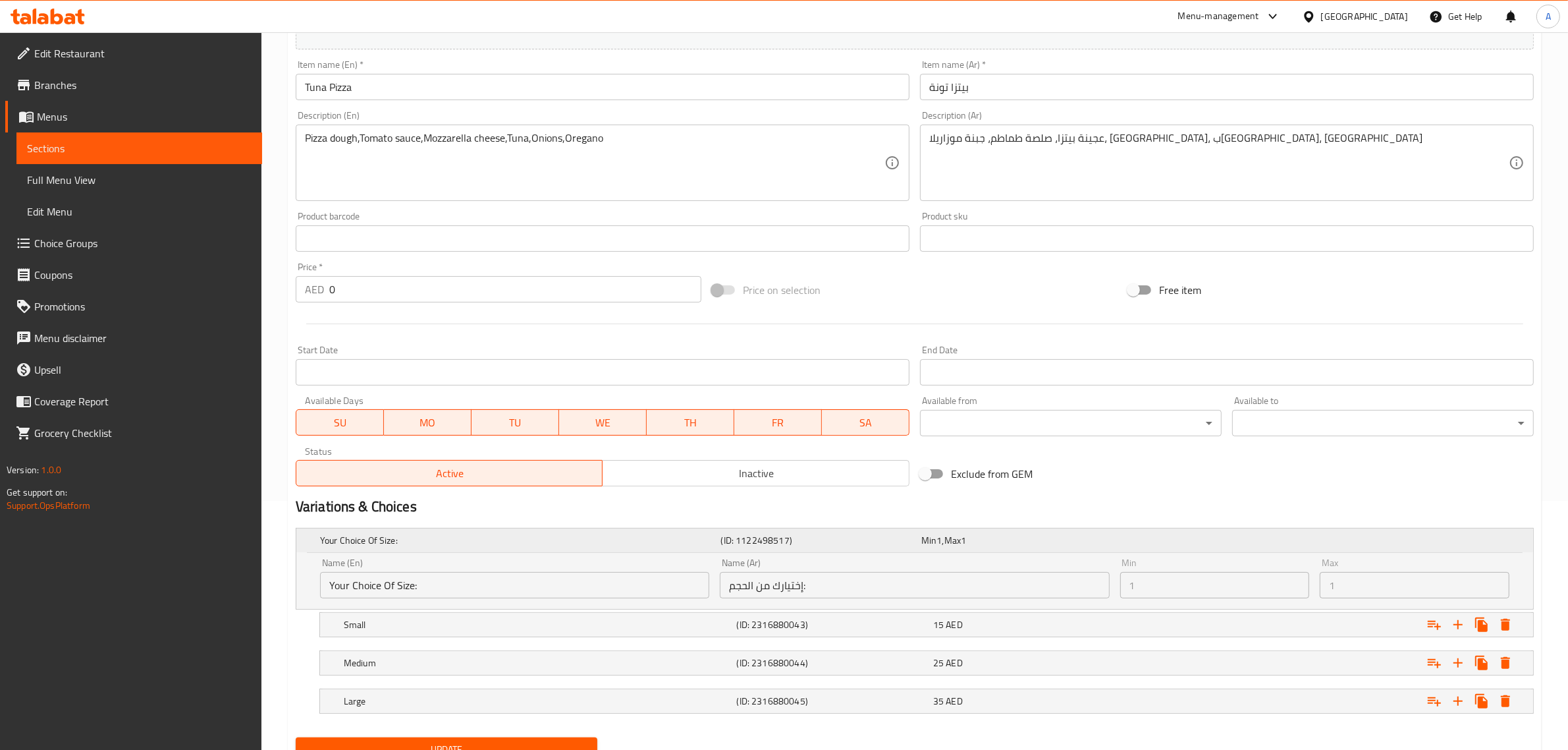
click at [577, 538] on h5 "Your Choice Of Size:" at bounding box center [518, 540] width 396 height 13
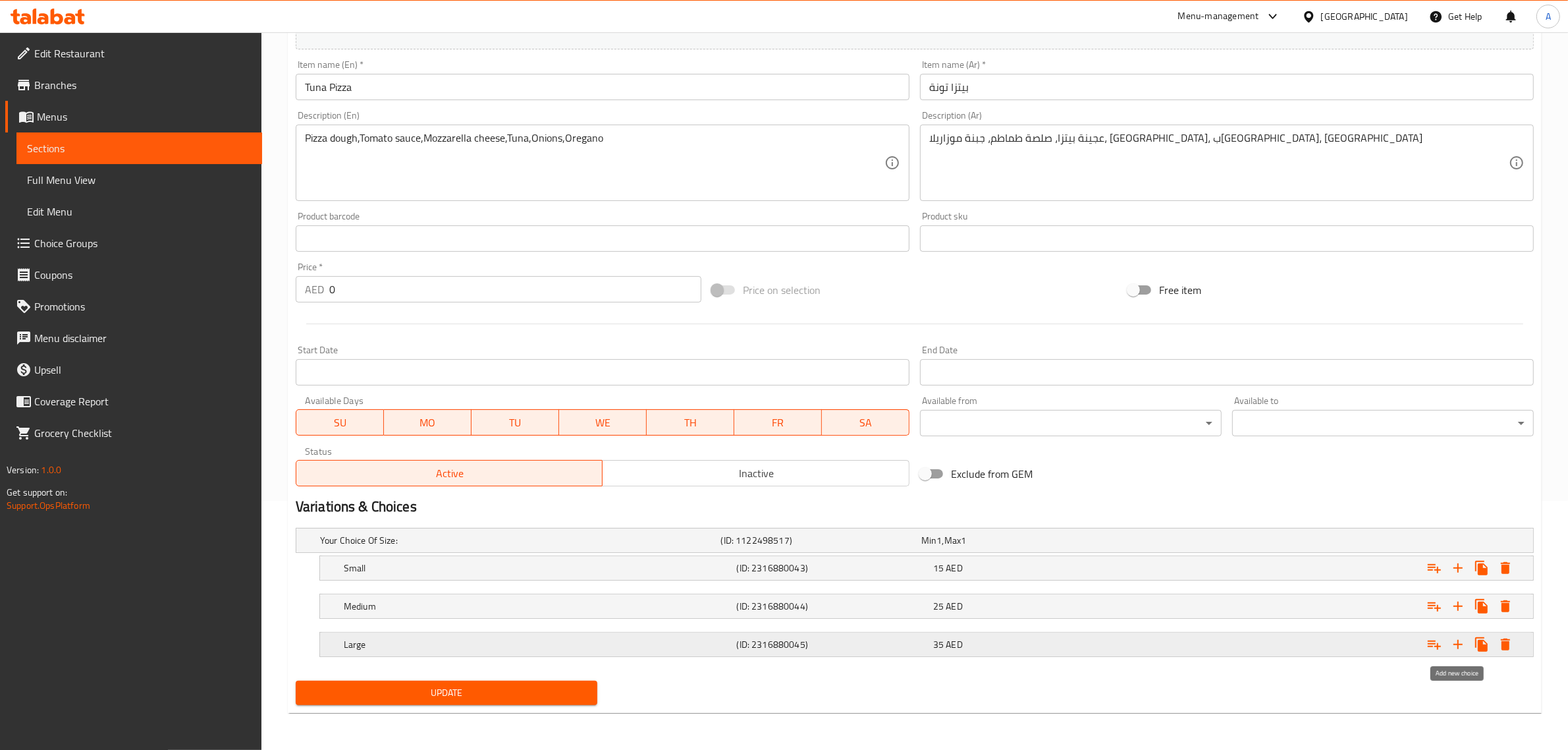
click at [1460, 650] on icon "Expand" at bounding box center [1458, 645] width 16 height 16
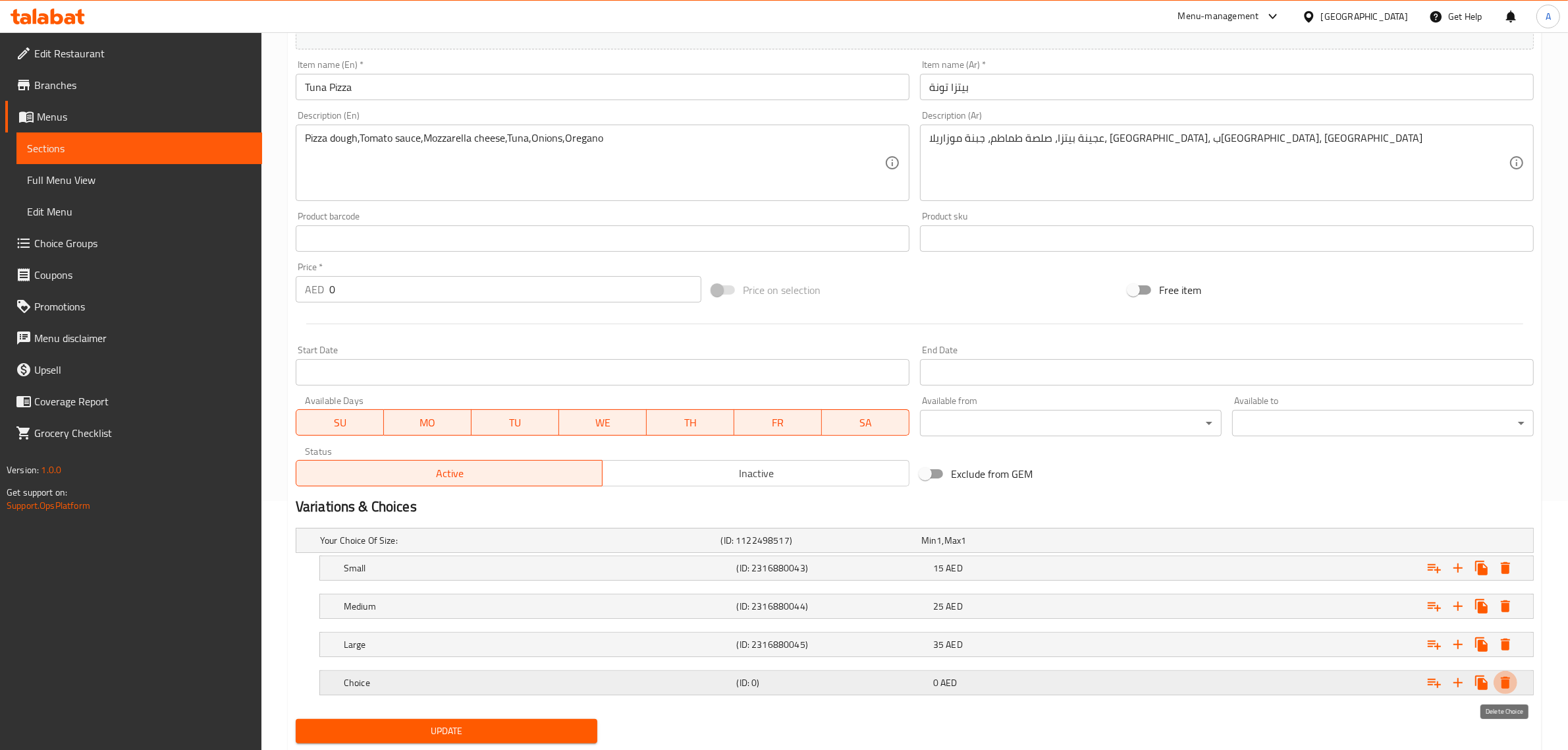
click at [1512, 685] on icon "Expand" at bounding box center [1506, 683] width 16 height 16
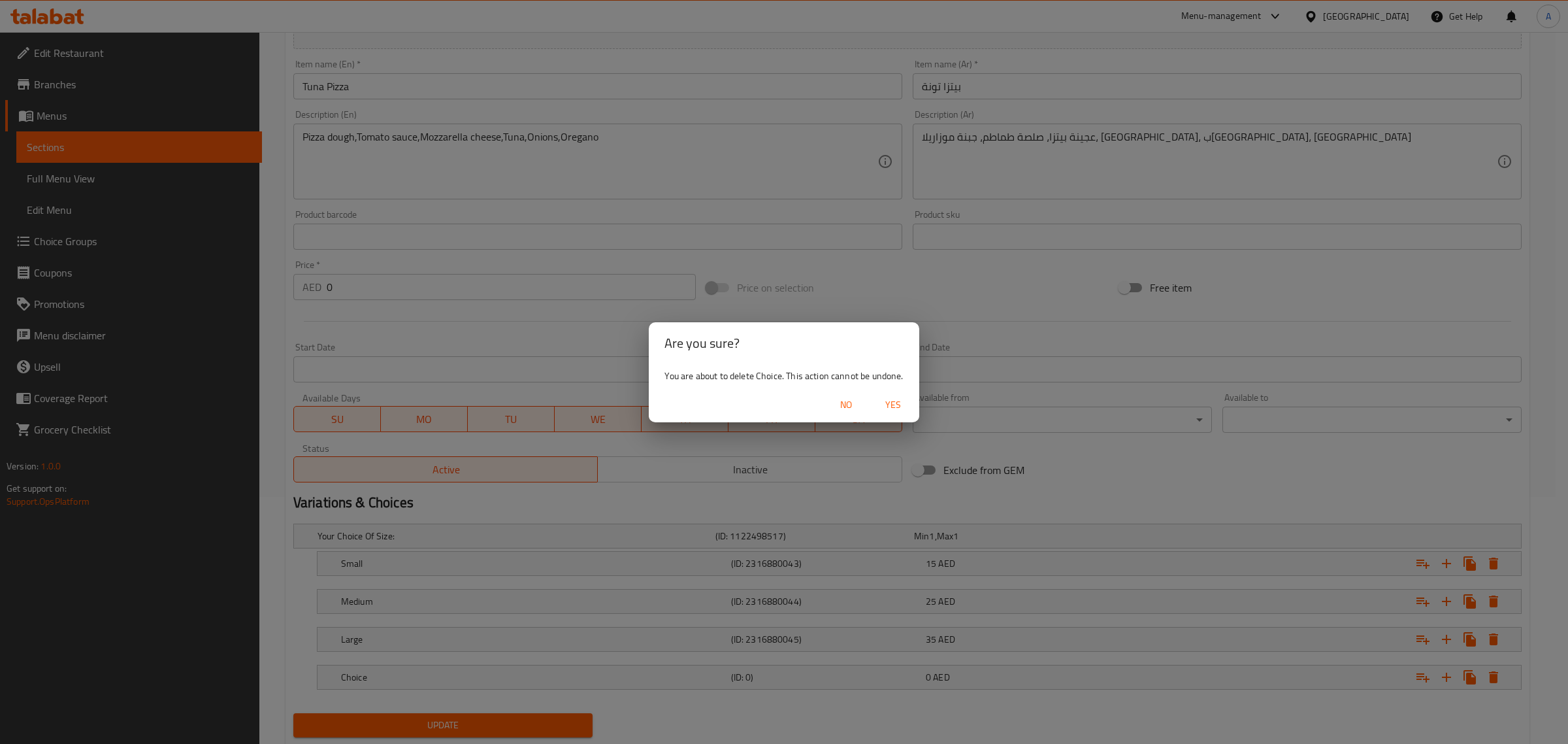
click at [887, 403] on span "Yes" at bounding box center [893, 405] width 31 height 17
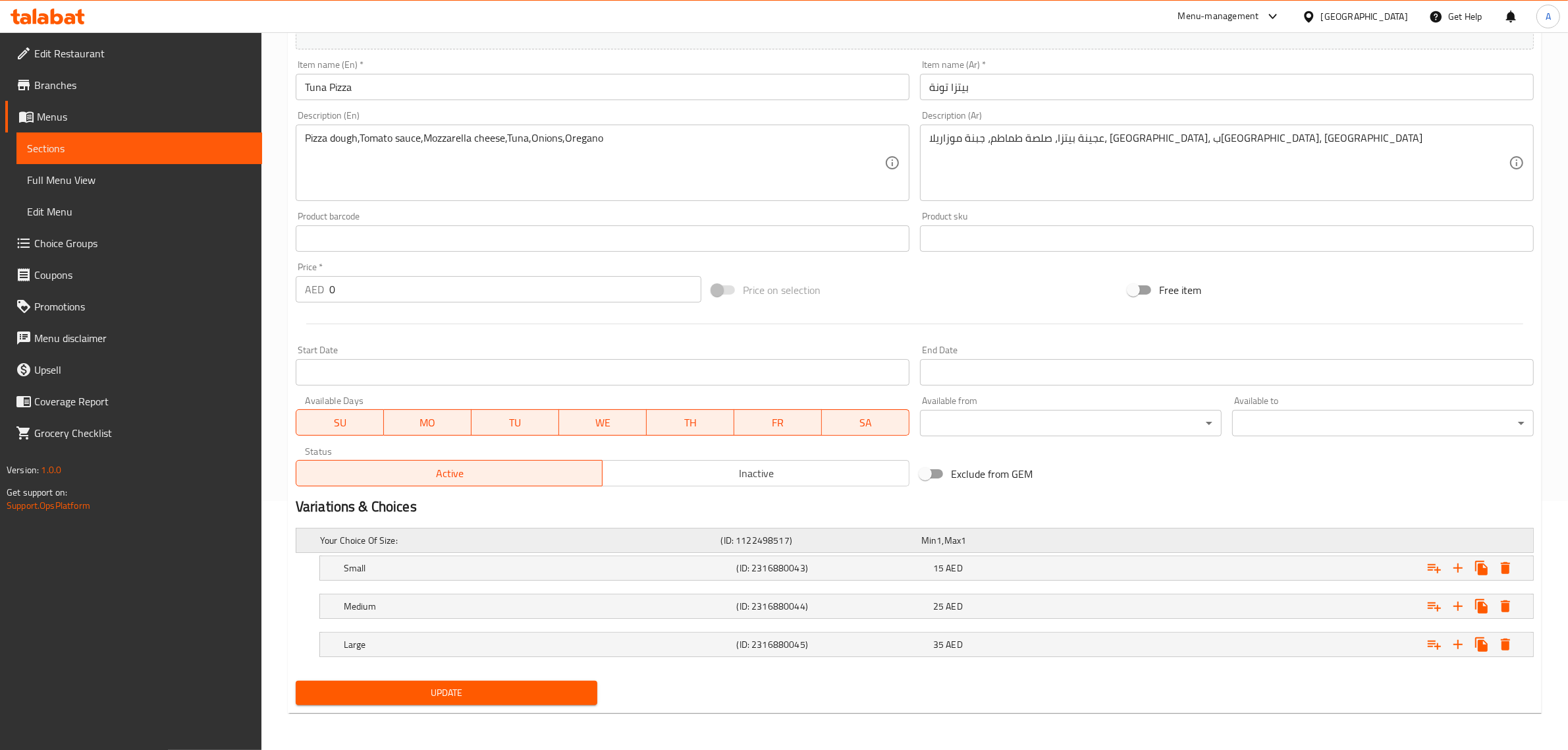
click at [439, 550] on div "Your Choice Of Size: (ID: 1122498517) Min 1 , Max 1" at bounding box center [919, 541] width 1203 height 29
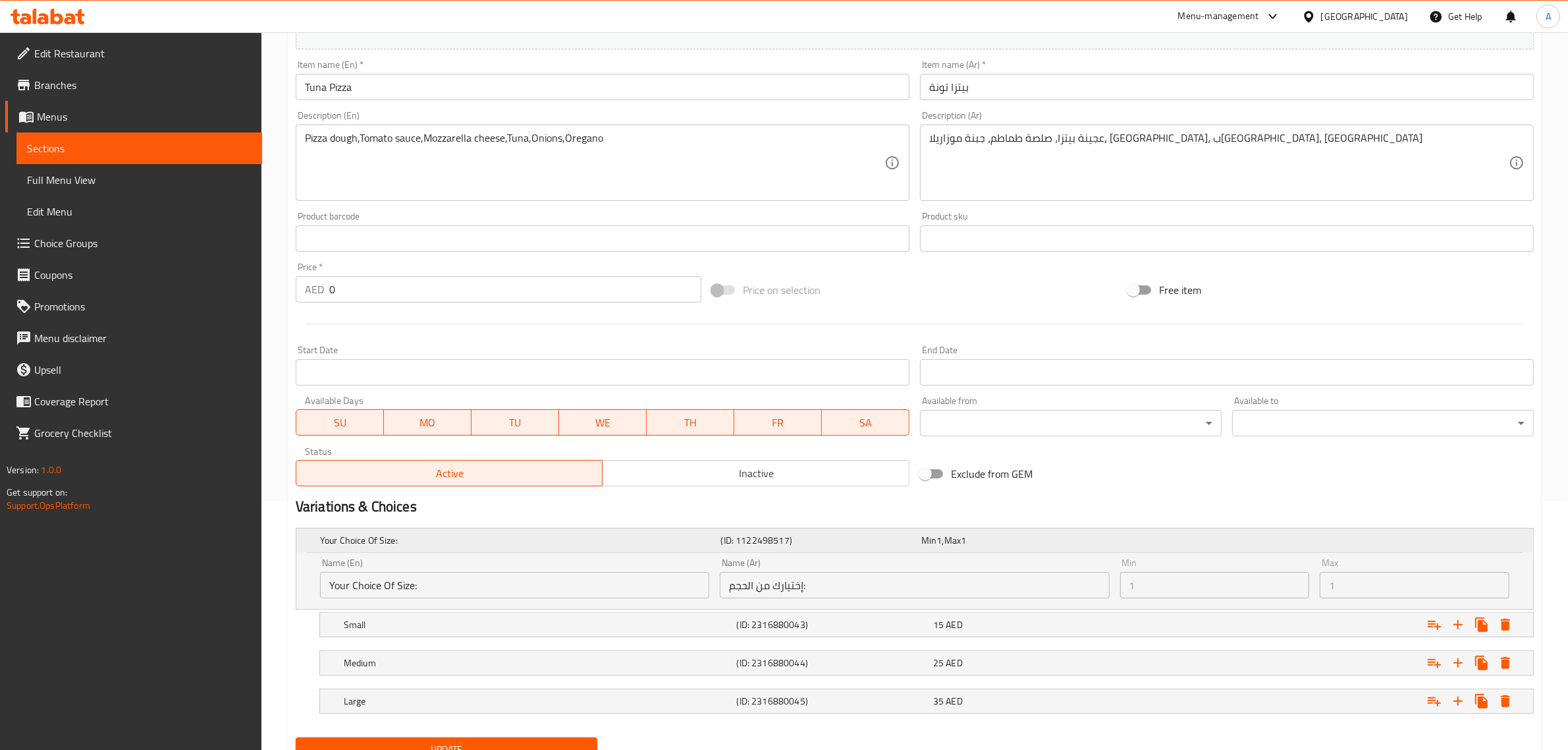
click at [439, 549] on div "Your Choice Of Size: (ID: 1122498517) Min 1 , Max 1" at bounding box center [919, 541] width 1203 height 29
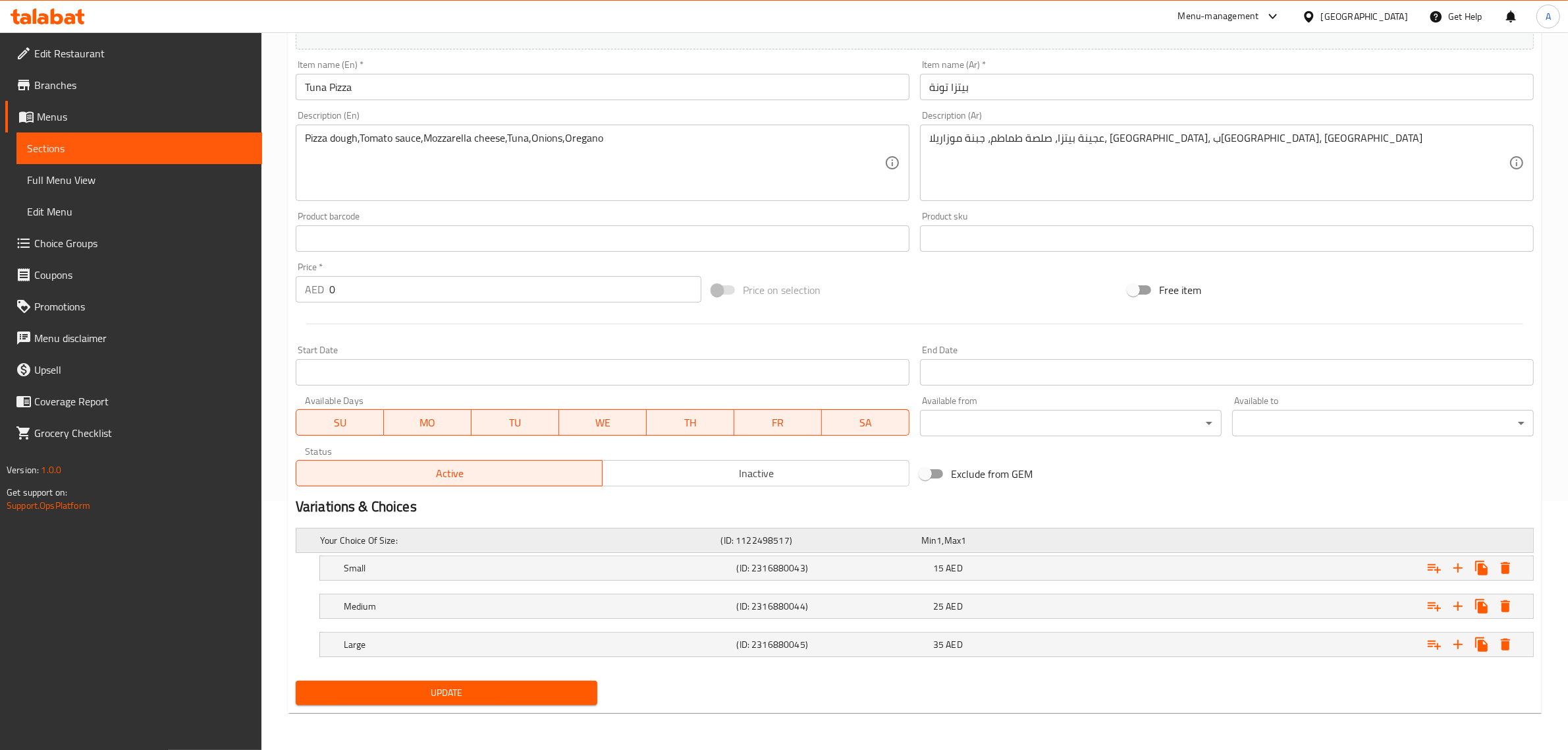
click at [430, 541] on h5 "Your Choice Of Size:" at bounding box center [518, 540] width 396 height 13
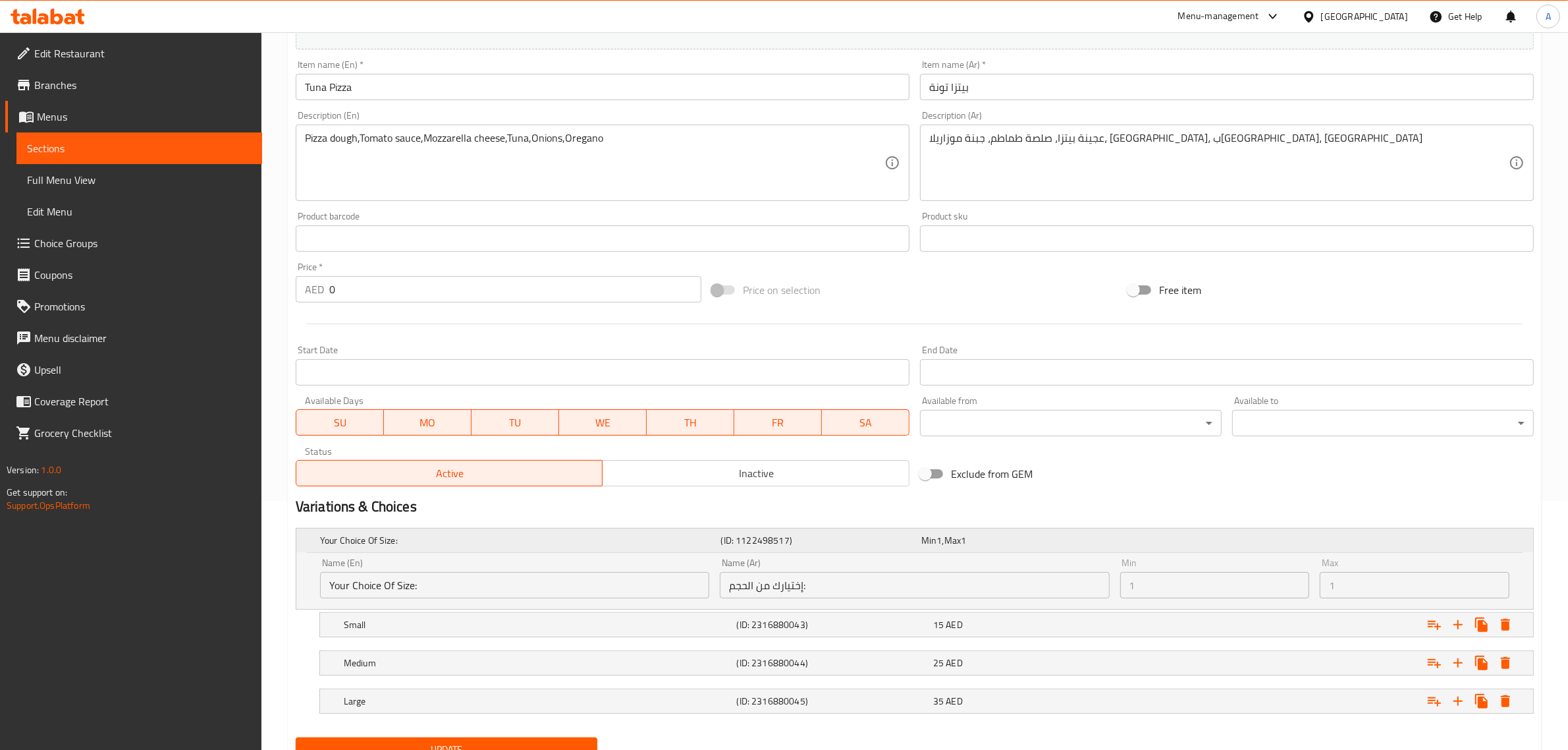
click at [430, 541] on h5 "Your Choice Of Size:" at bounding box center [518, 540] width 396 height 13
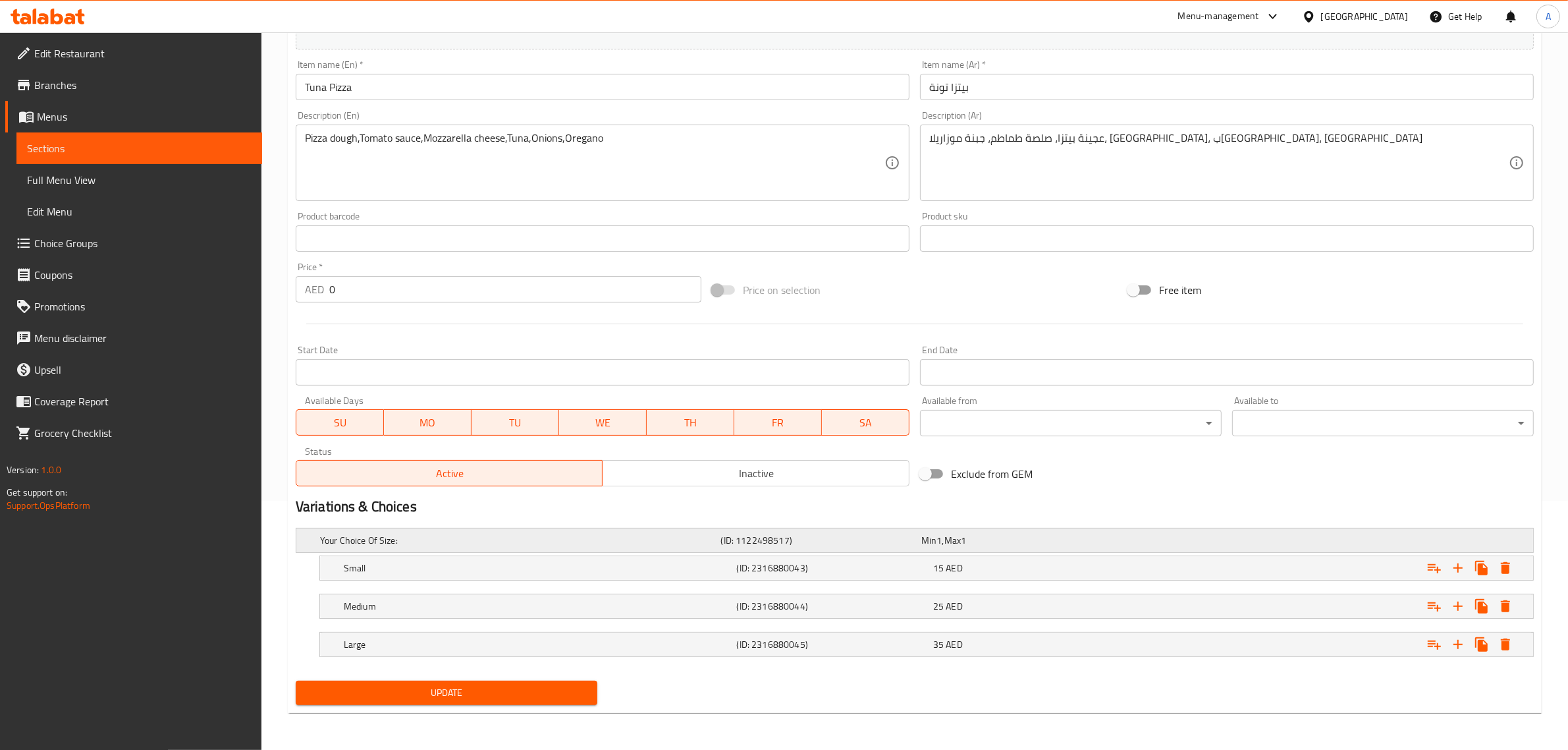
click at [430, 541] on h5 "Your Choice Of Size:" at bounding box center [518, 540] width 396 height 13
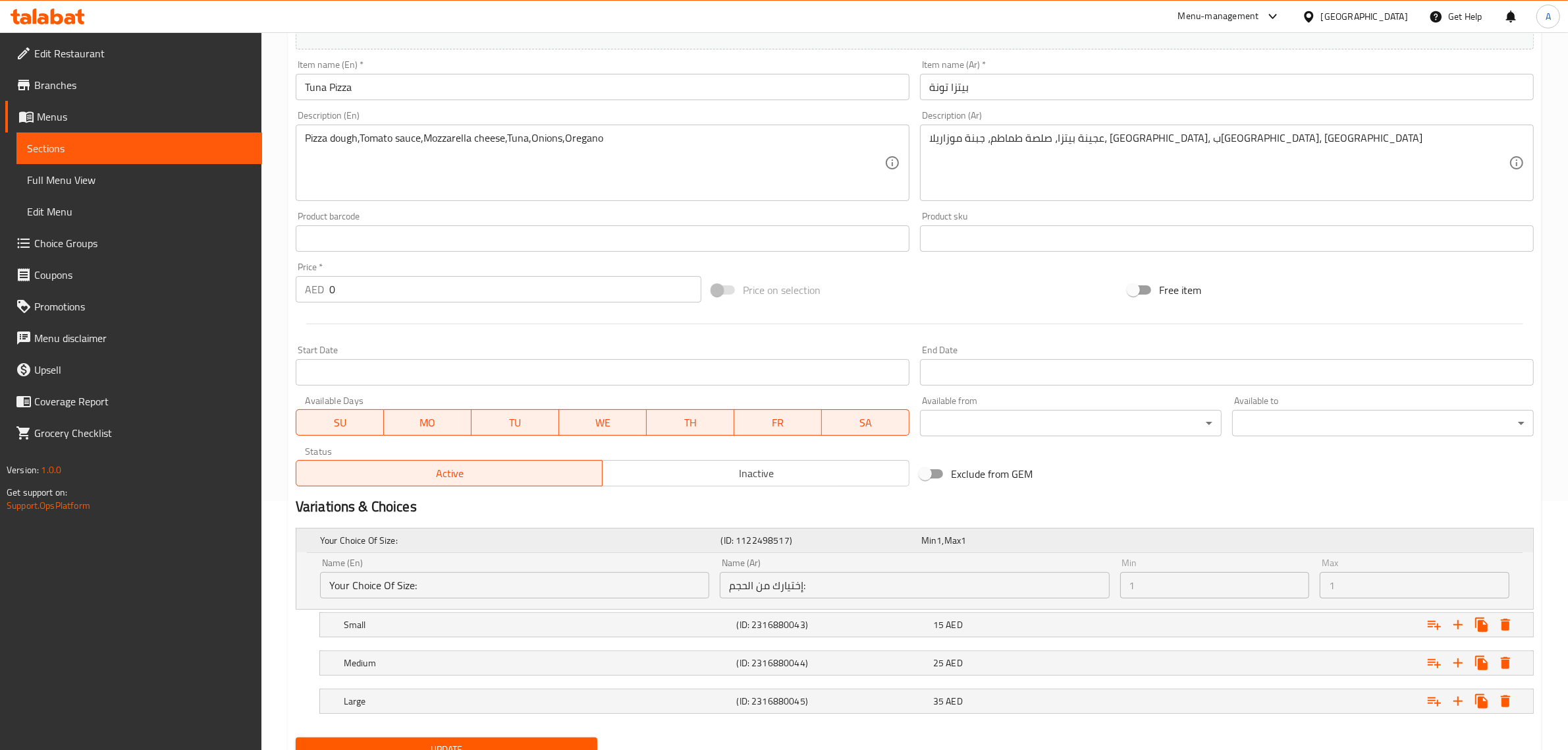
click at [430, 541] on h5 "Your Choice Of Size:" at bounding box center [518, 540] width 396 height 13
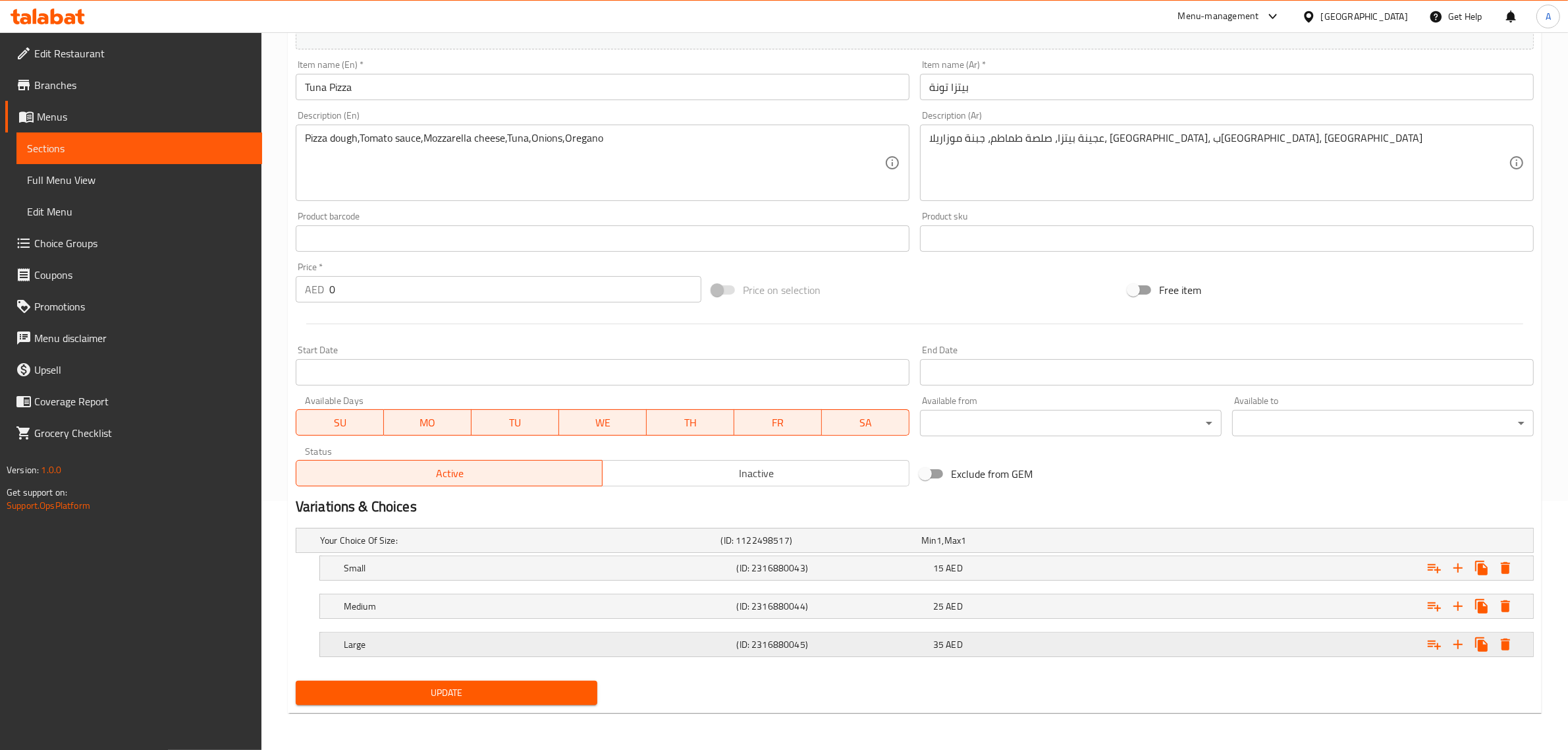
click at [672, 640] on h5 "Large" at bounding box center [537, 644] width 388 height 13
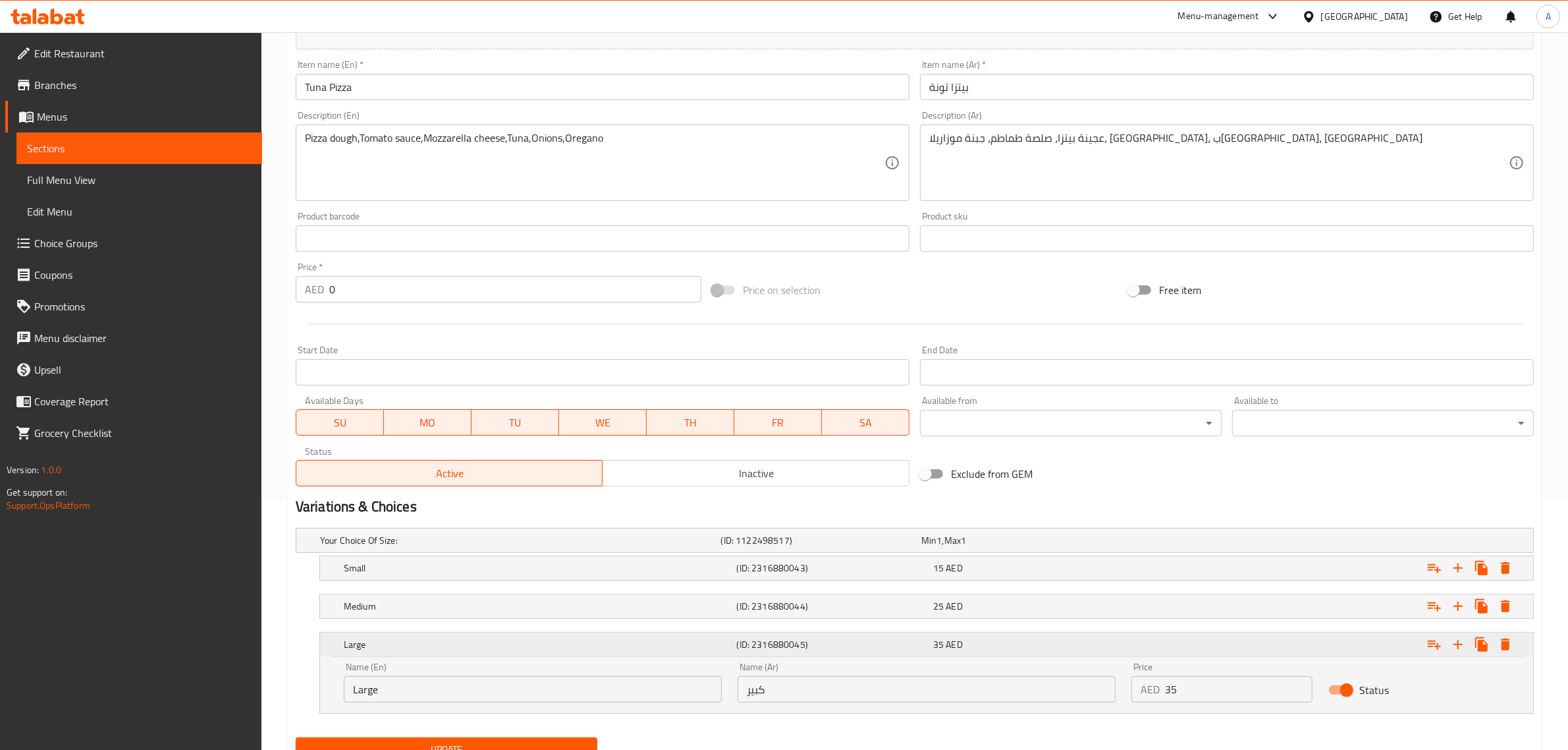
click at [1301, 648] on div "Expand" at bounding box center [1323, 645] width 393 height 29
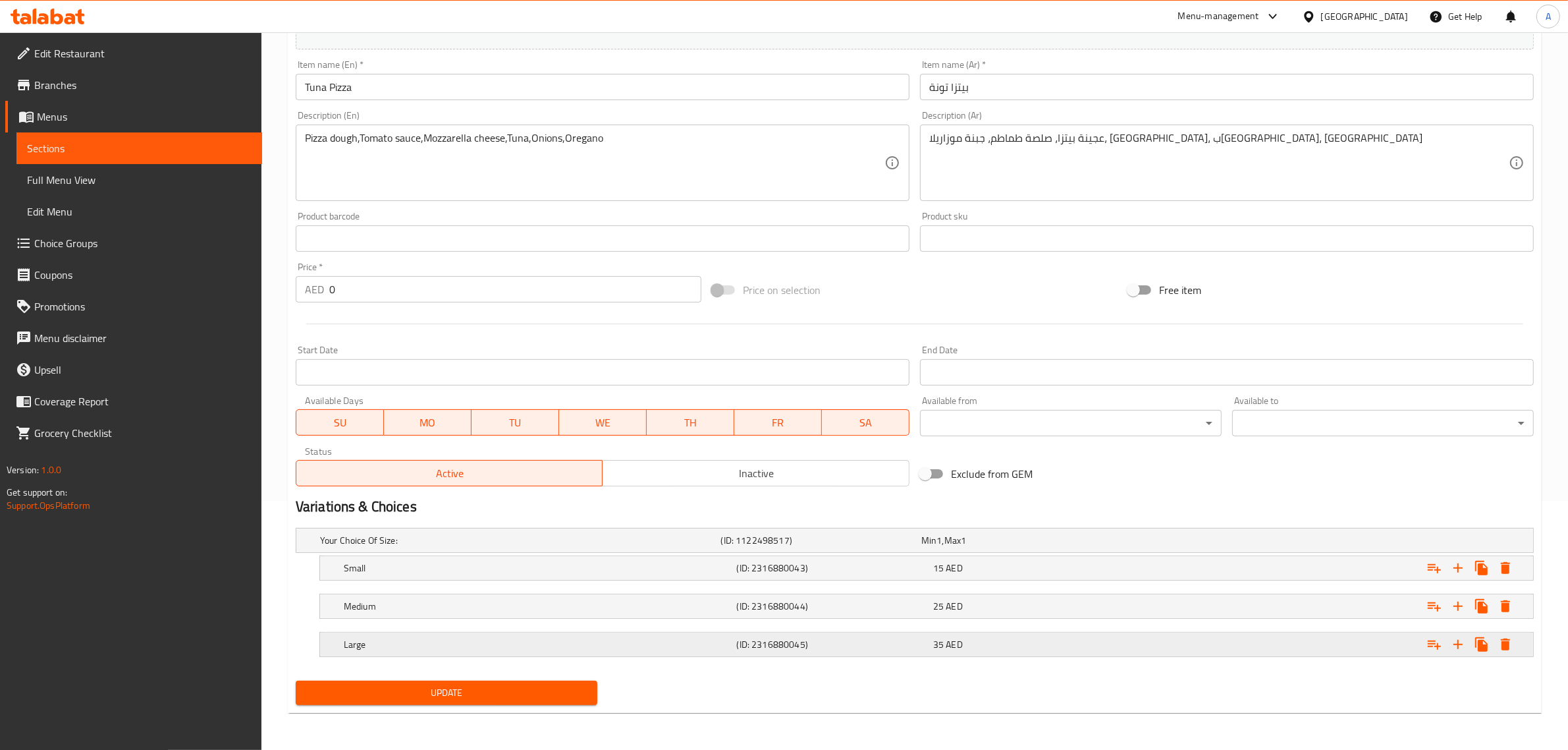
click at [1459, 645] on icon "Expand" at bounding box center [1458, 644] width 9 height 9
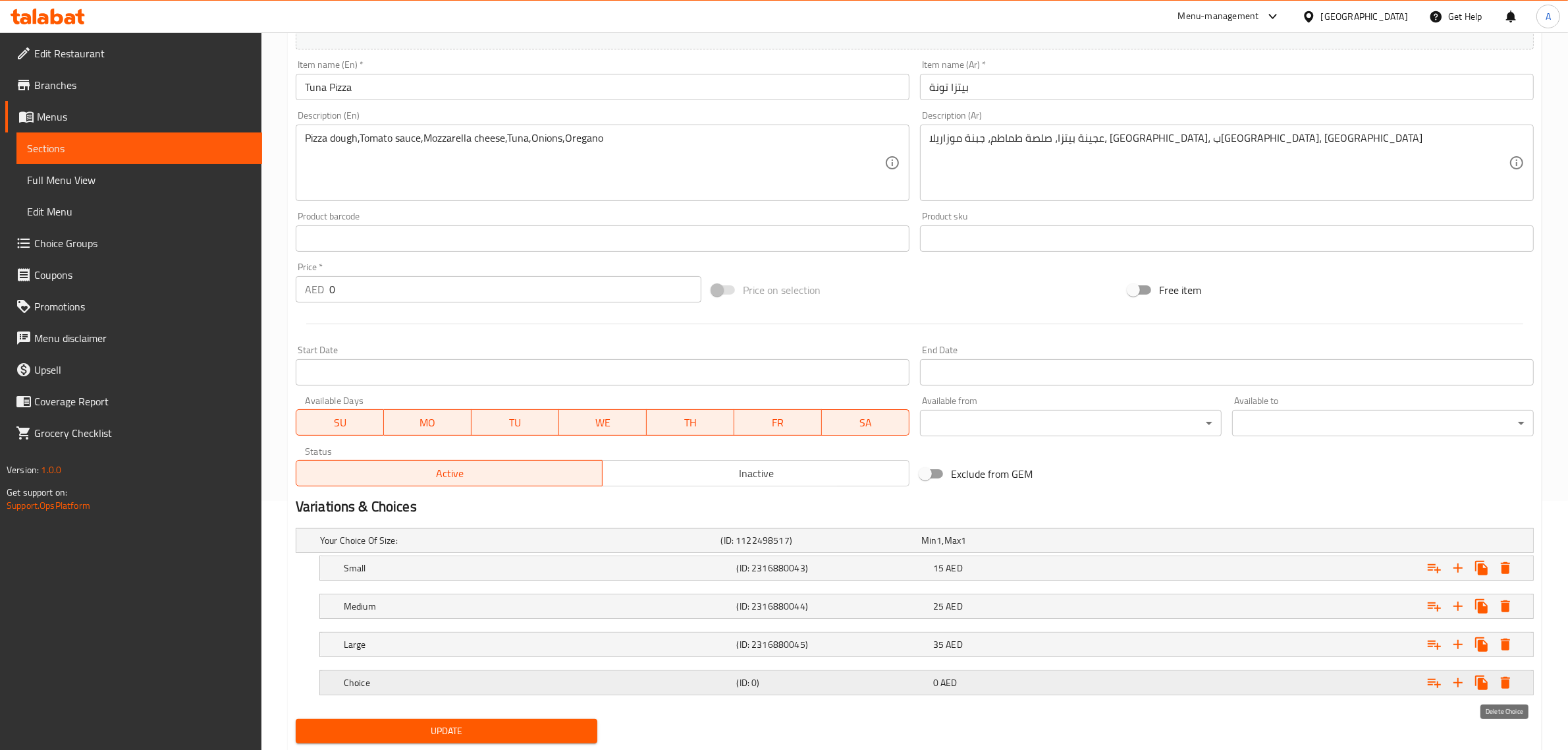
click at [1512, 677] on icon "Expand" at bounding box center [1506, 683] width 16 height 16
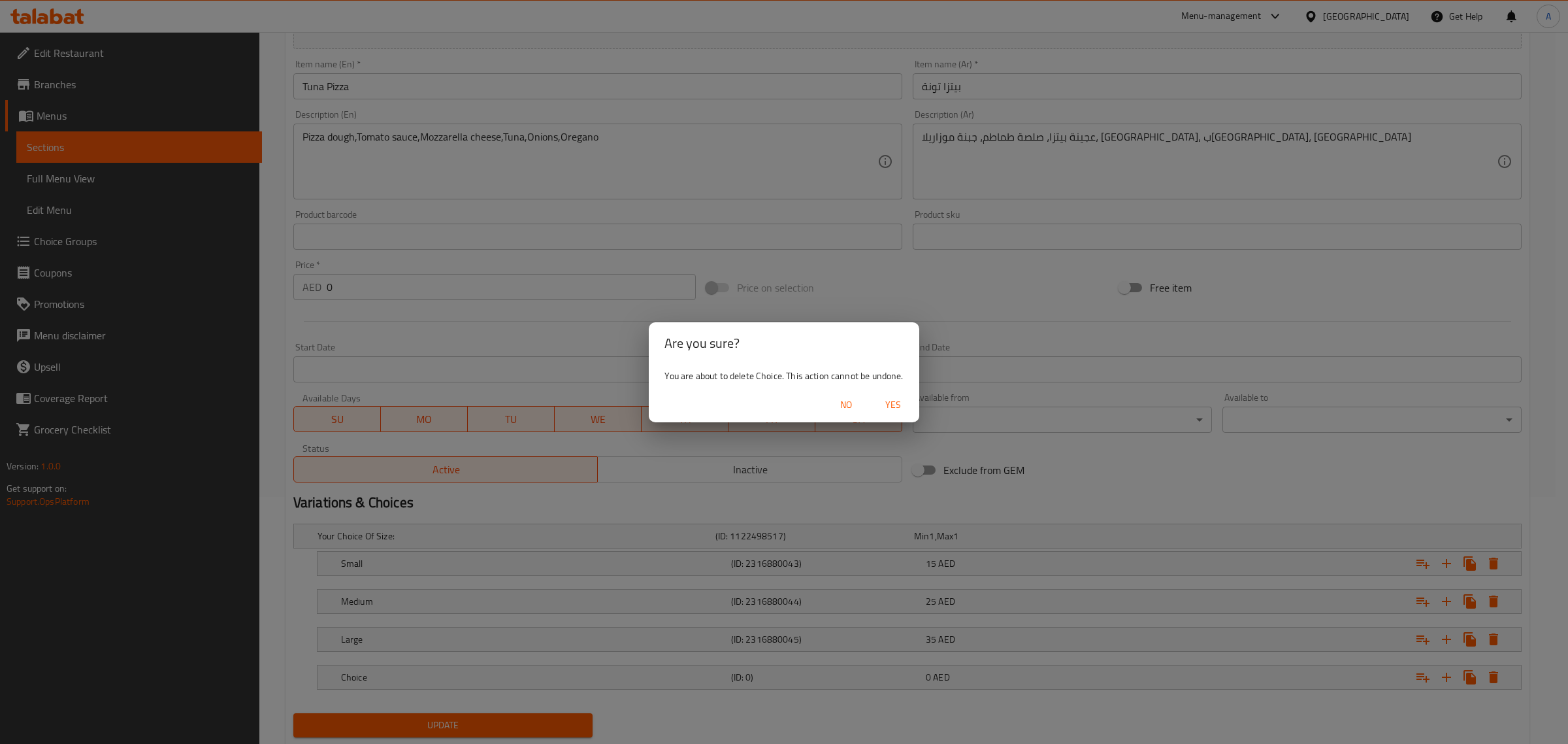
click at [899, 417] on div "No Yes" at bounding box center [784, 406] width 270 height 35
click at [899, 400] on span "Yes" at bounding box center [893, 405] width 31 height 17
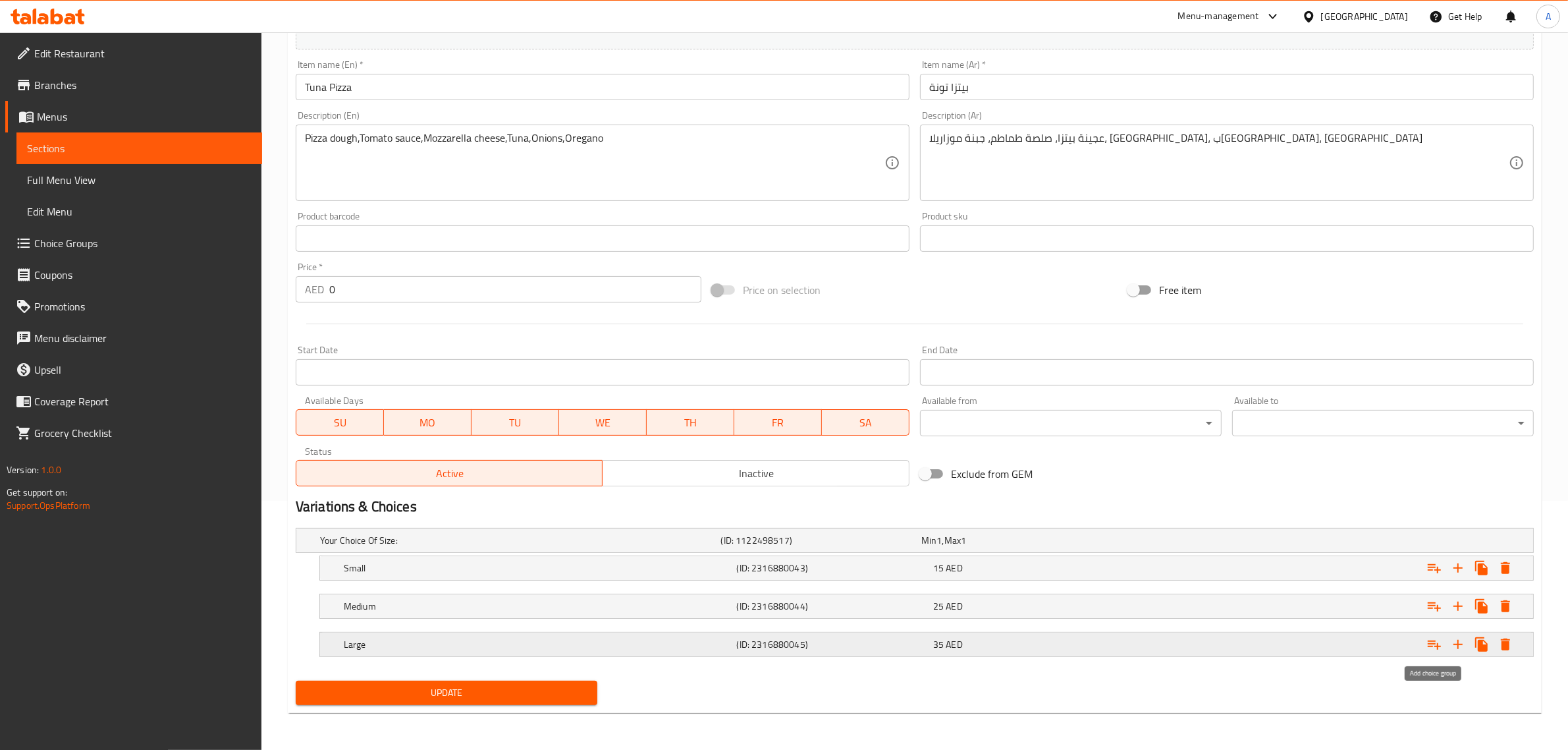
click at [1427, 638] on icon "Expand" at bounding box center [1434, 645] width 16 height 16
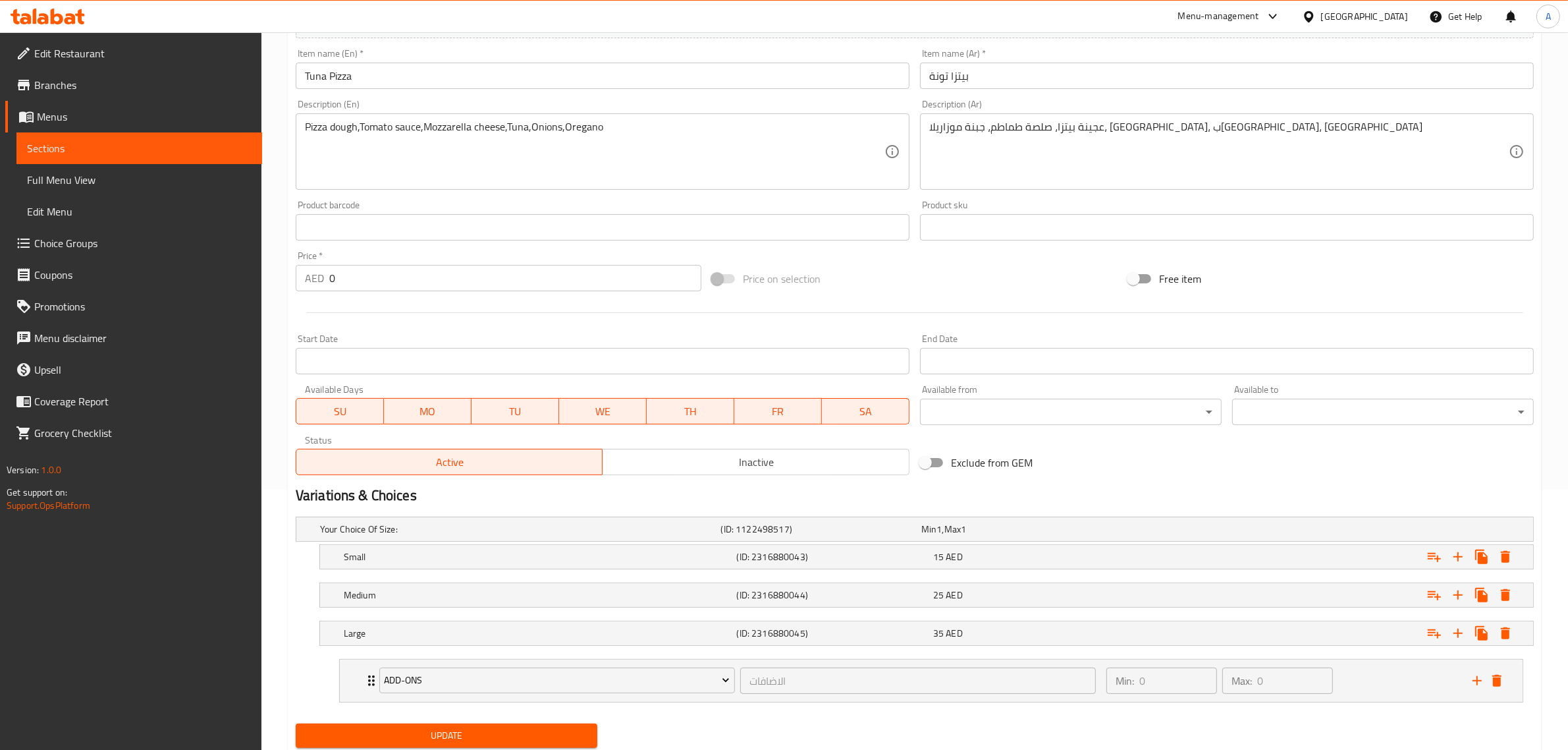
scroll to position [304, 0]
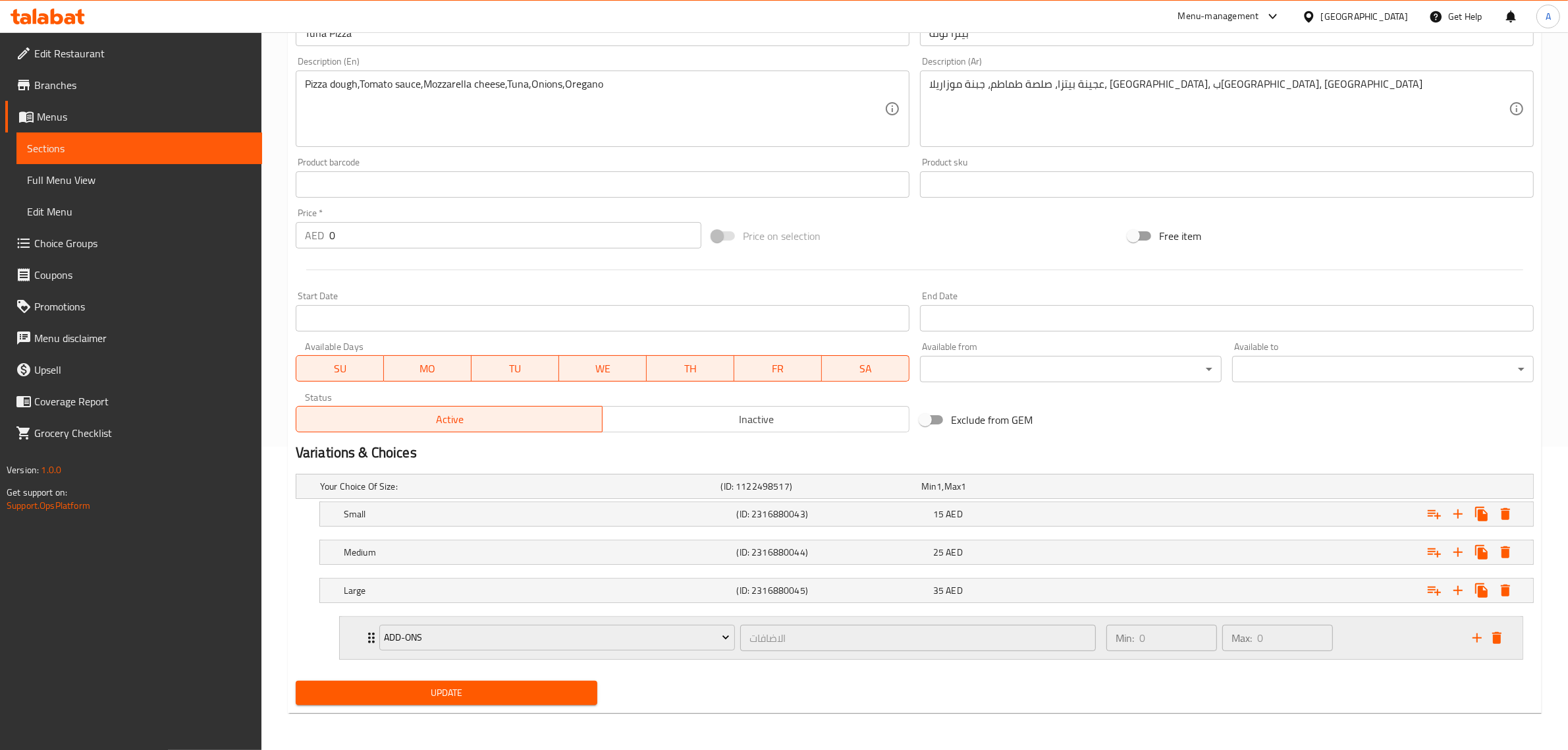
click at [1403, 640] on div "Min: 0 ​ Max: 0 ​" at bounding box center [1281, 638] width 366 height 42
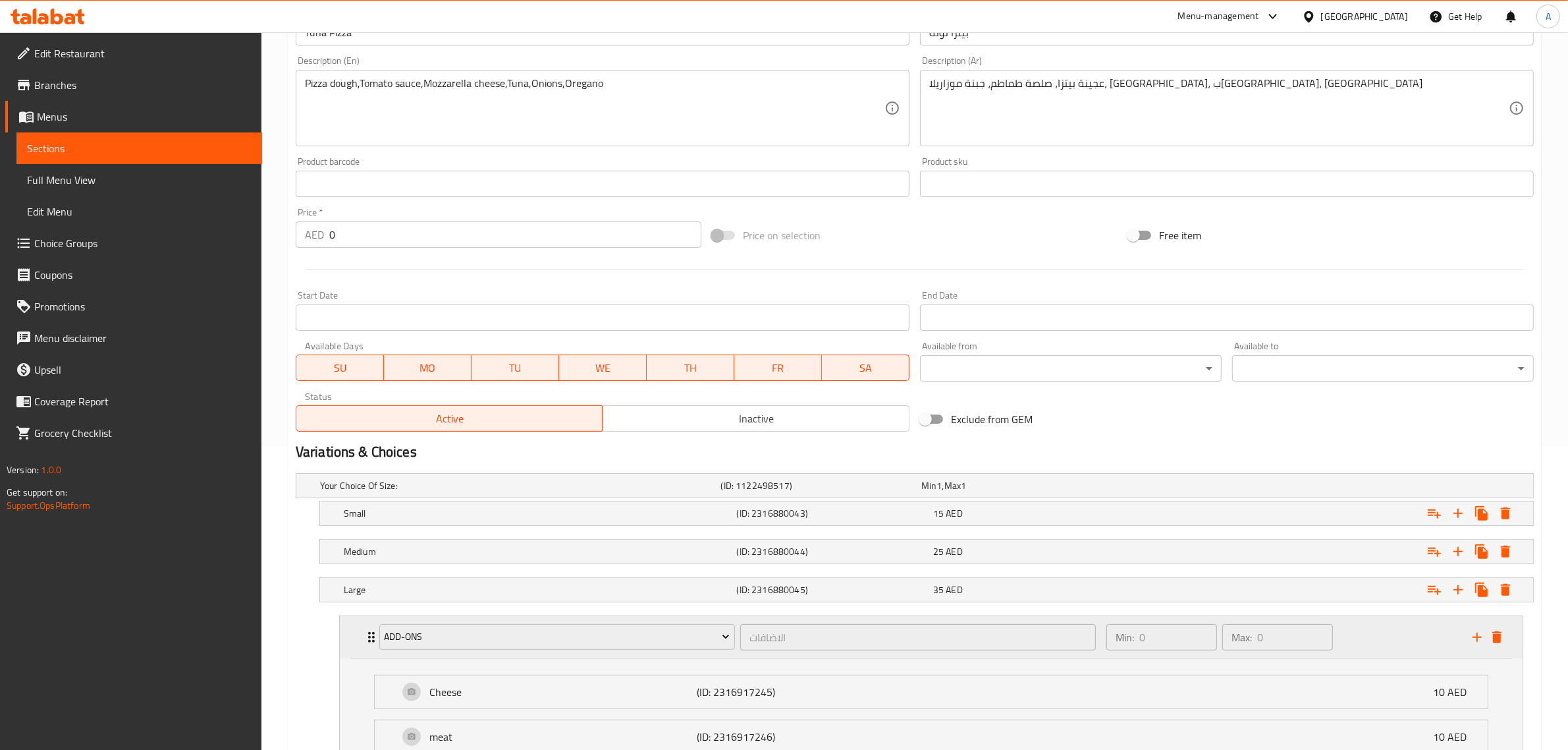
click at [1403, 640] on div "Min: 0 ​ Max: 0 ​" at bounding box center [1281, 637] width 366 height 42
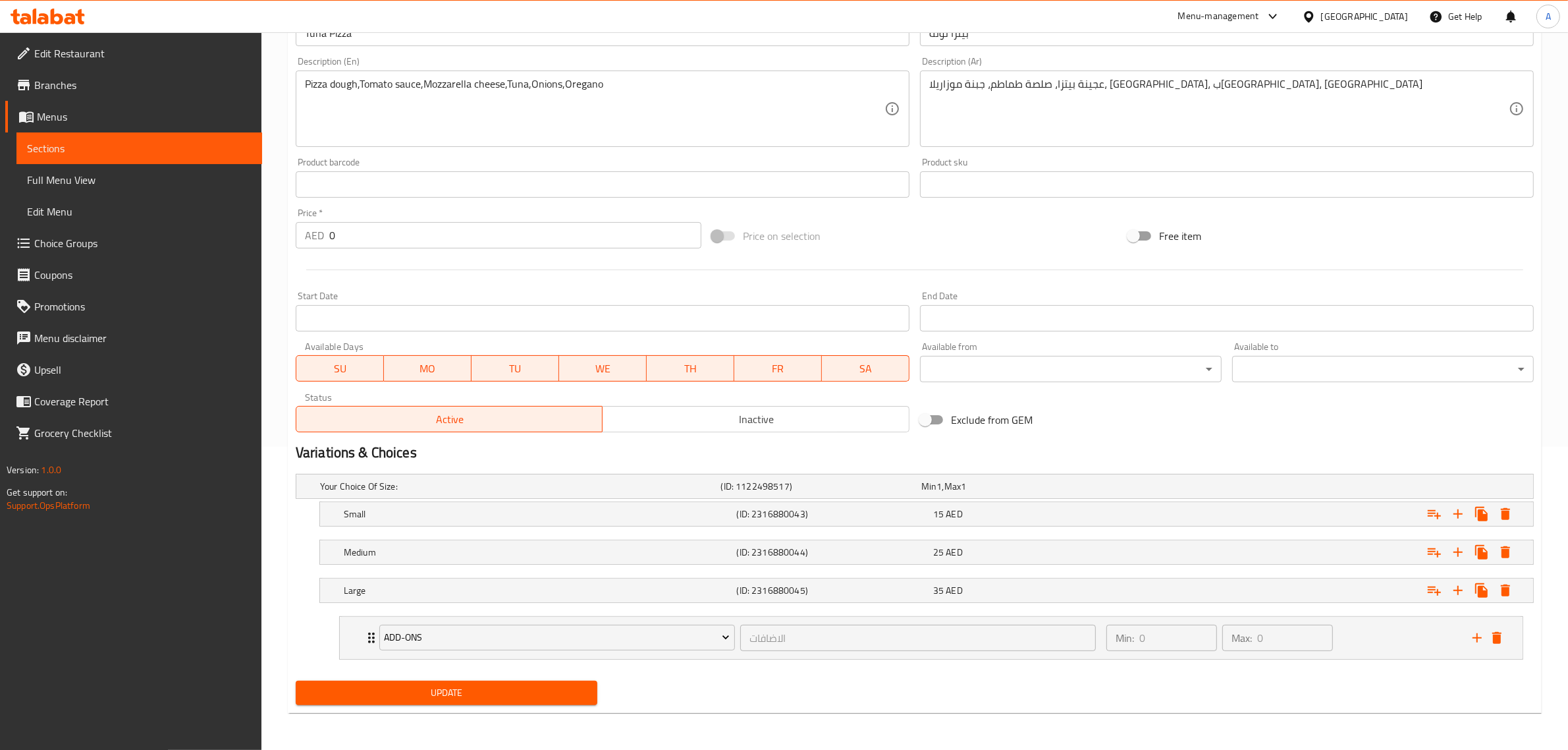
click at [542, 704] on button "Update" at bounding box center [446, 693] width 302 height 25
click at [417, 559] on div "Medium" at bounding box center [537, 551] width 393 height 19
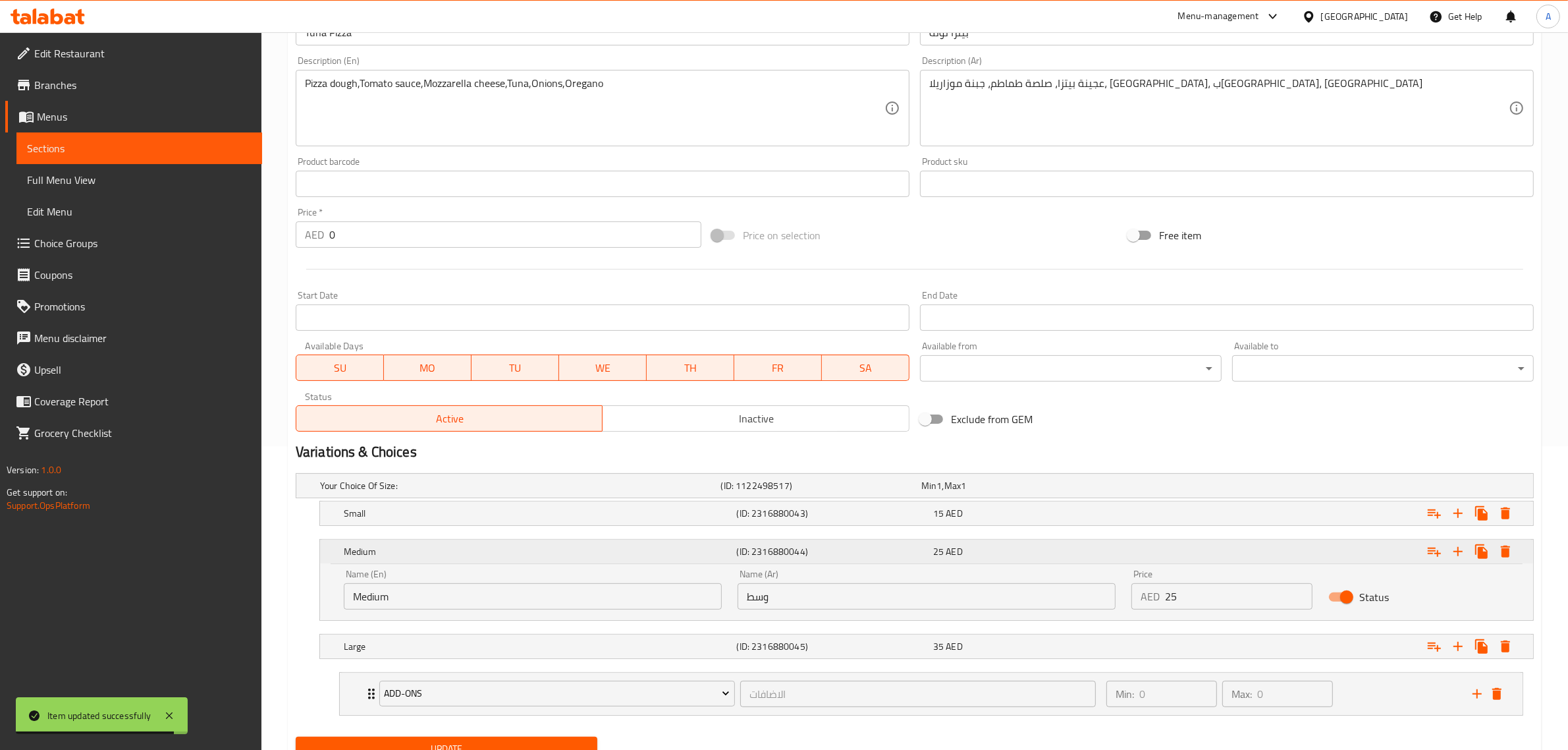
click at [547, 554] on h5 "Medium" at bounding box center [537, 550] width 388 height 13
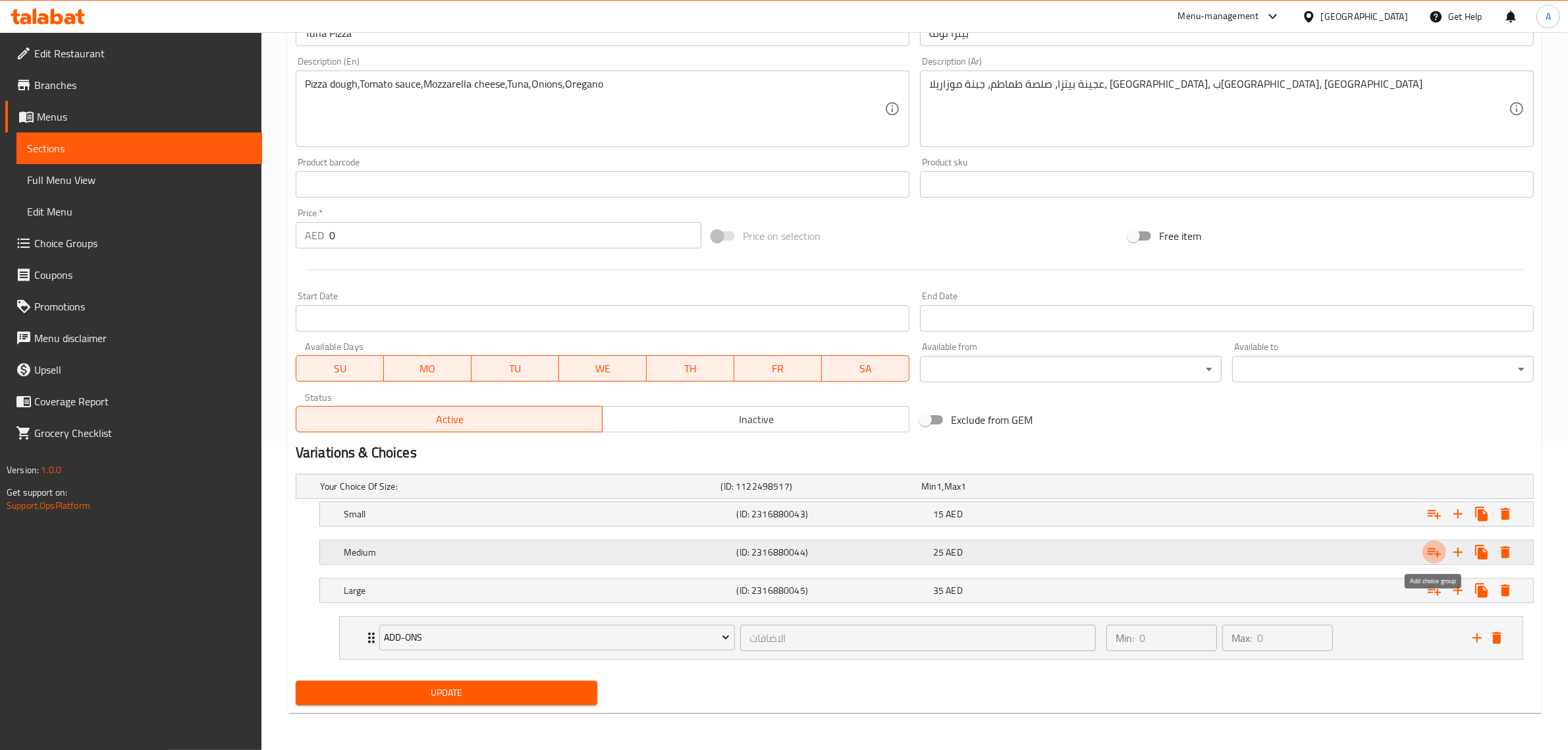
click at [1427, 547] on icon "Expand" at bounding box center [1434, 552] width 16 height 16
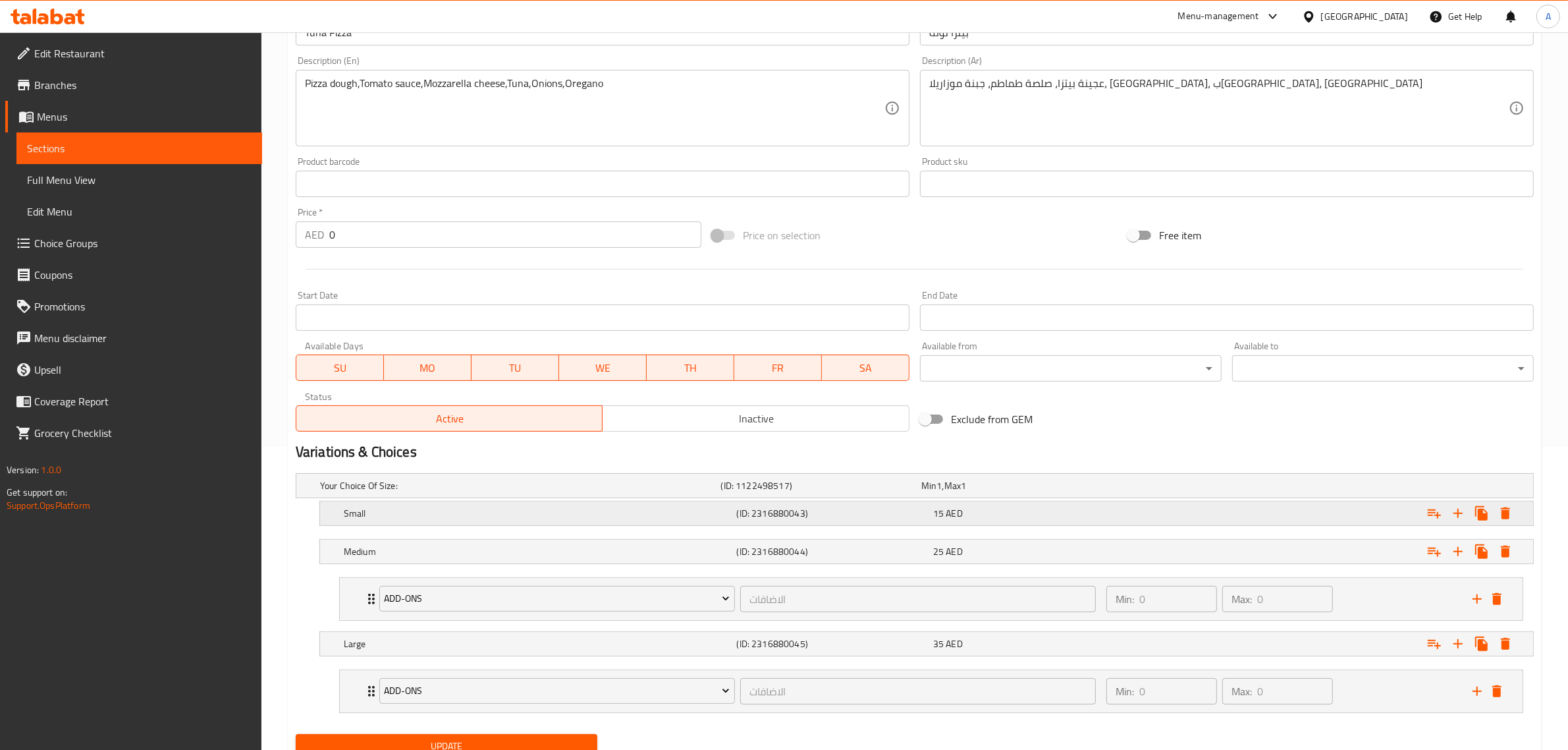
click at [1302, 516] on div "Expand" at bounding box center [1323, 514] width 393 height 29
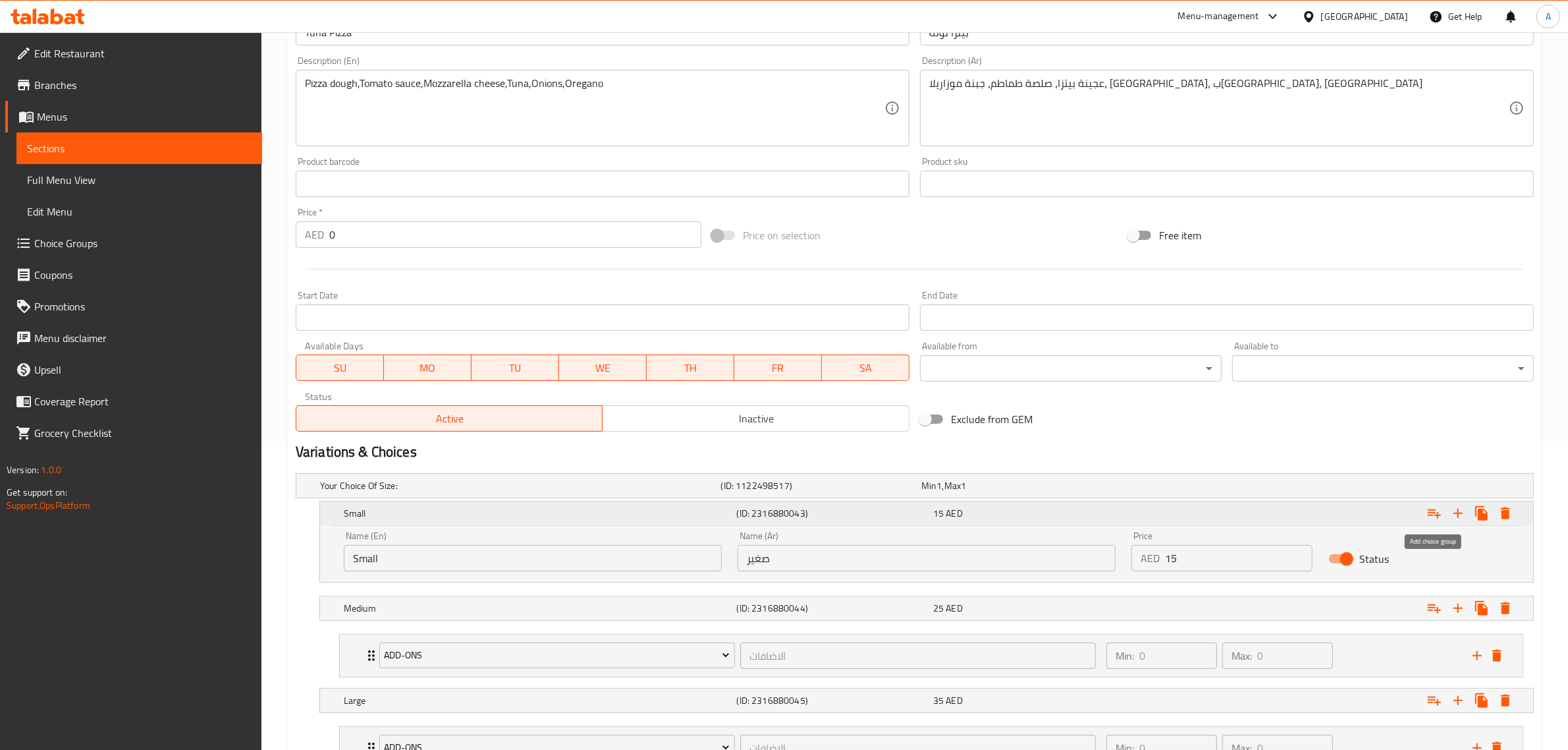
click at [1431, 511] on icon "Expand" at bounding box center [1434, 513] width 16 height 16
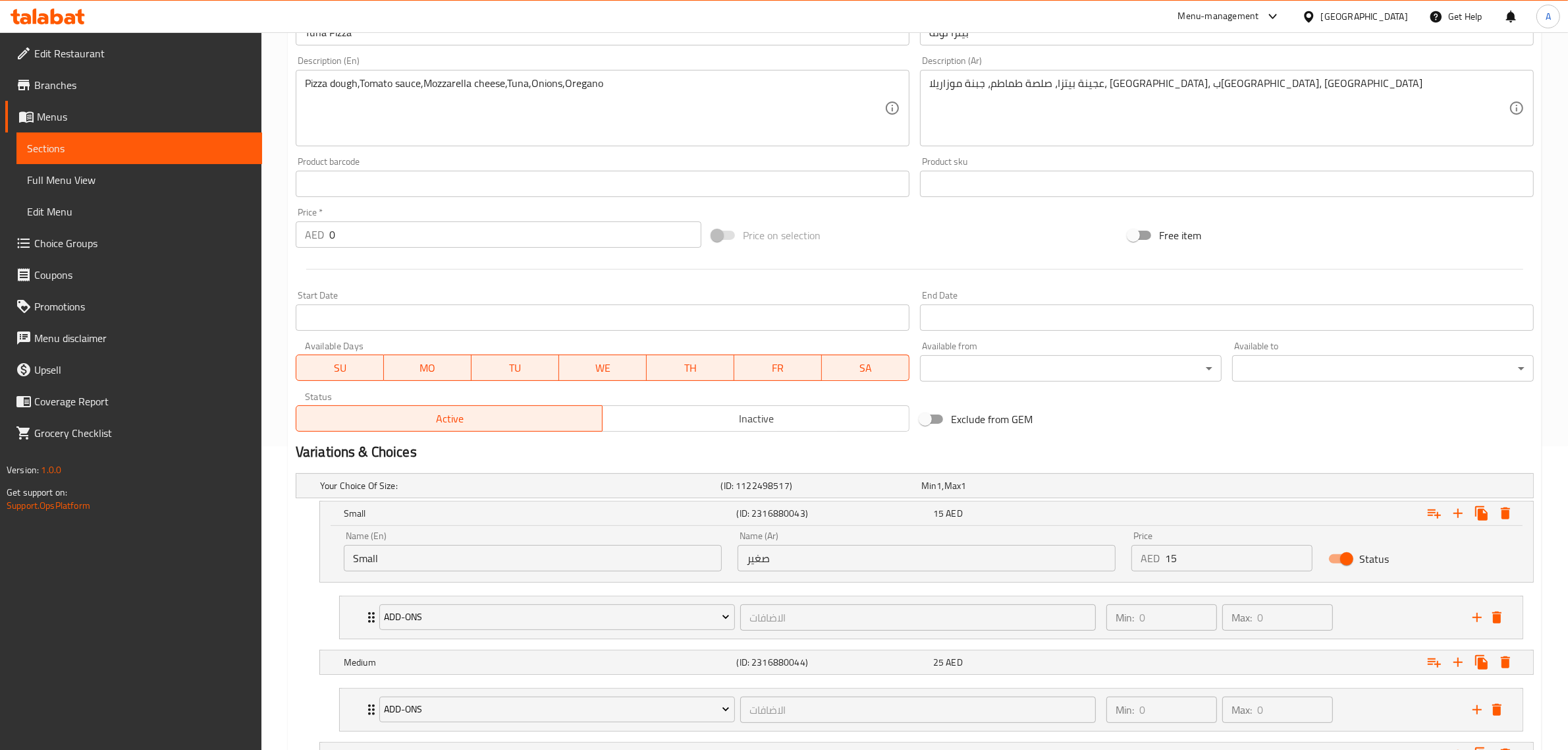
scroll to position [469, 0]
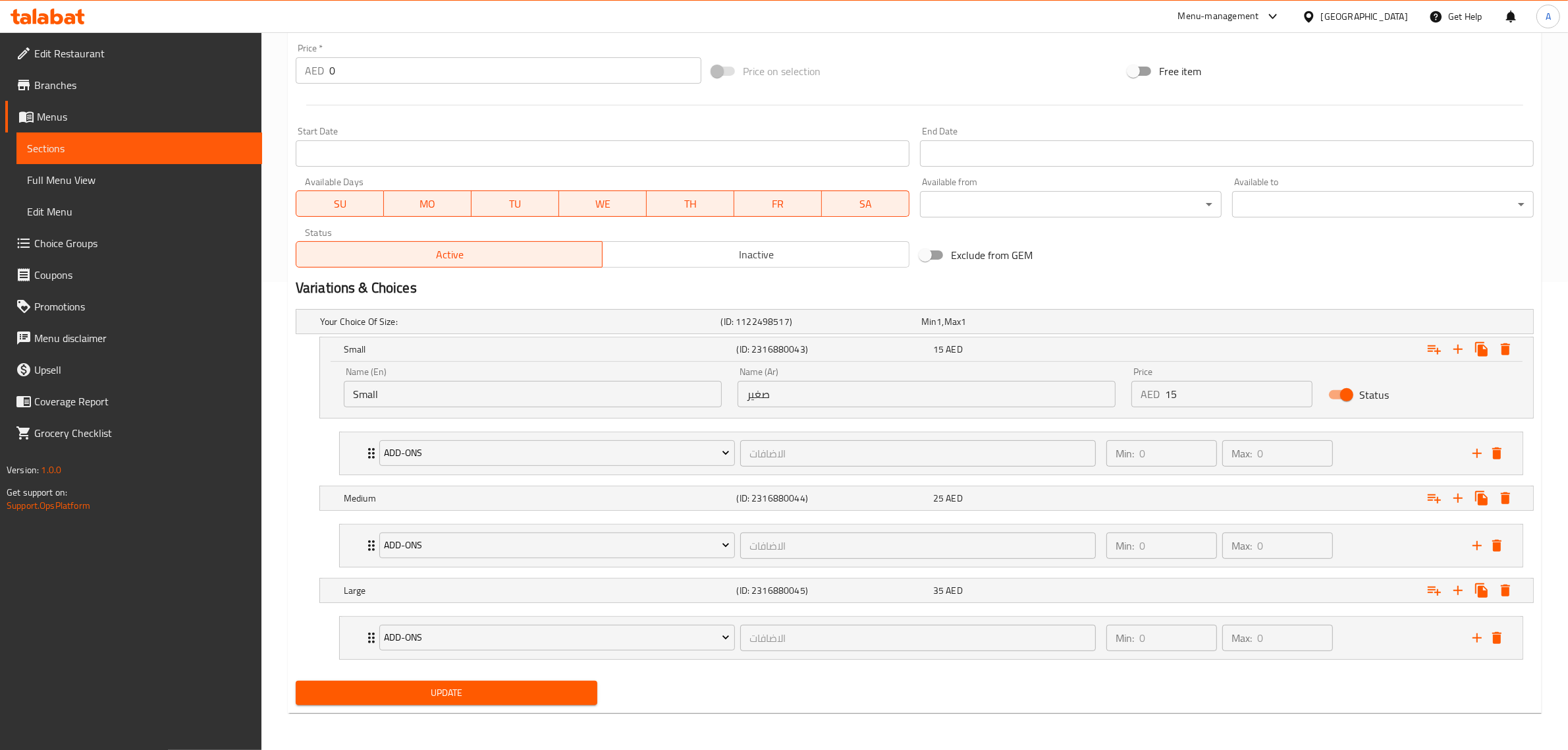
click at [527, 679] on div "Update" at bounding box center [447, 693] width 312 height 35
click at [525, 693] on span "Update" at bounding box center [447, 693] width 281 height 17
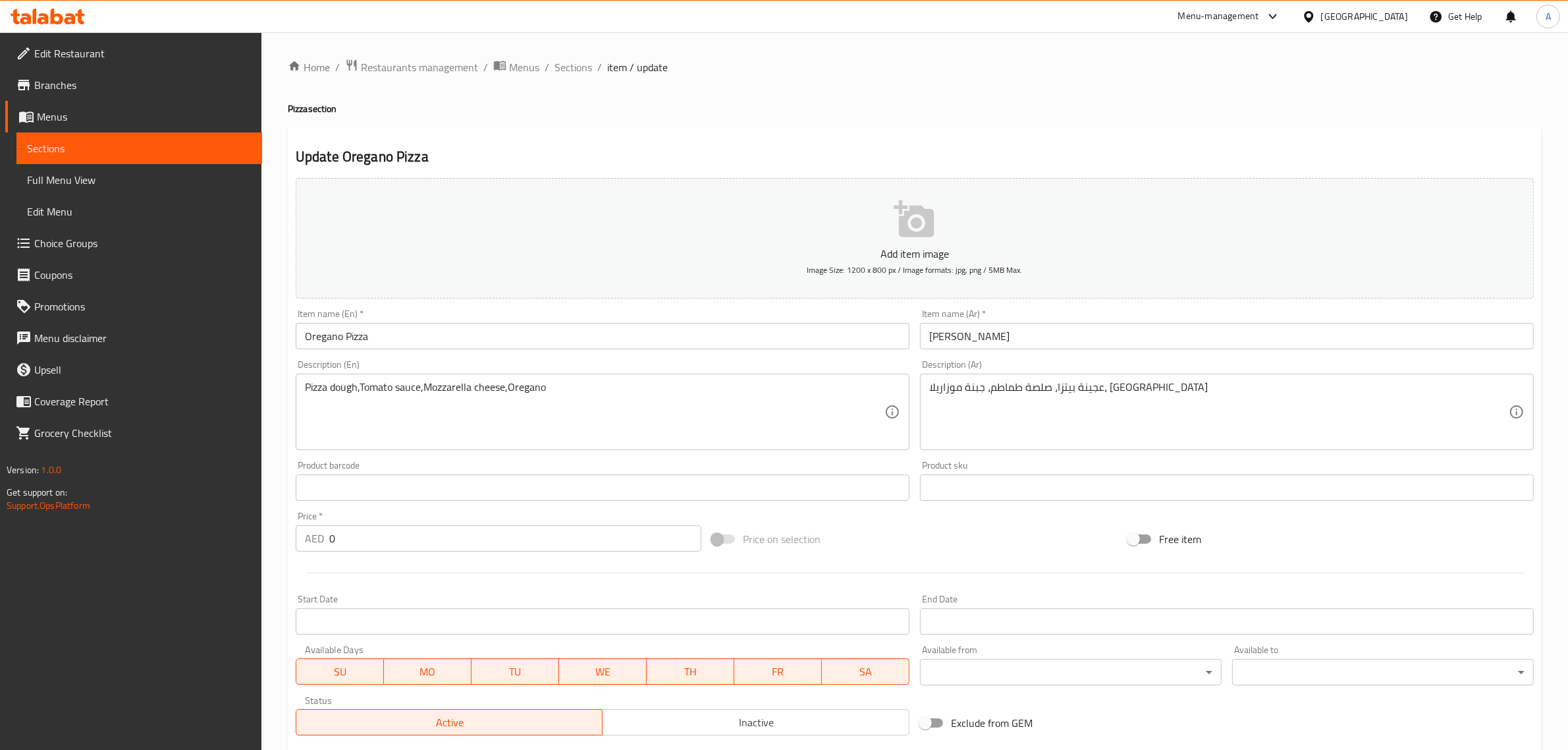
scroll to position [249, 0]
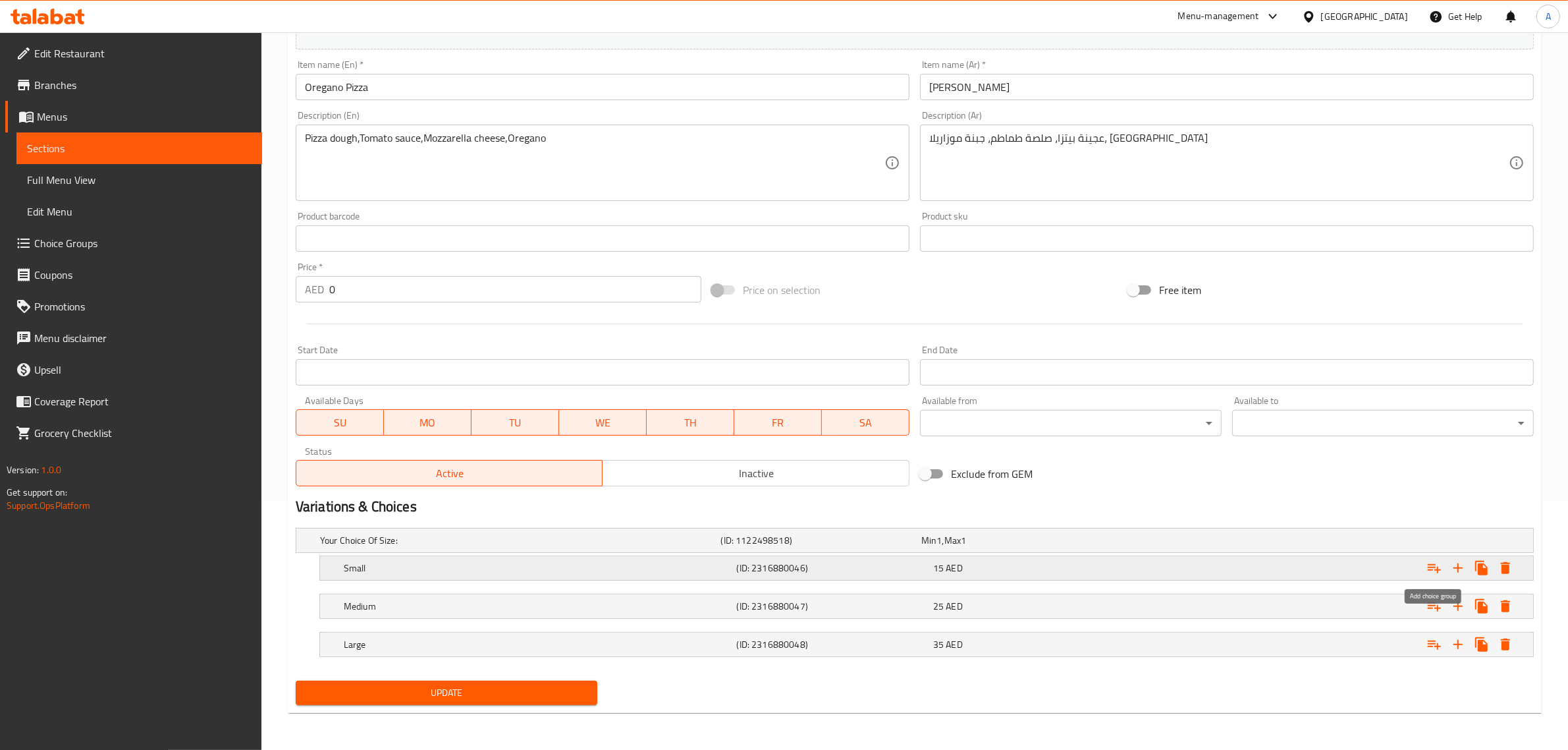
click at [1440, 567] on icon "Expand" at bounding box center [1434, 568] width 16 height 16
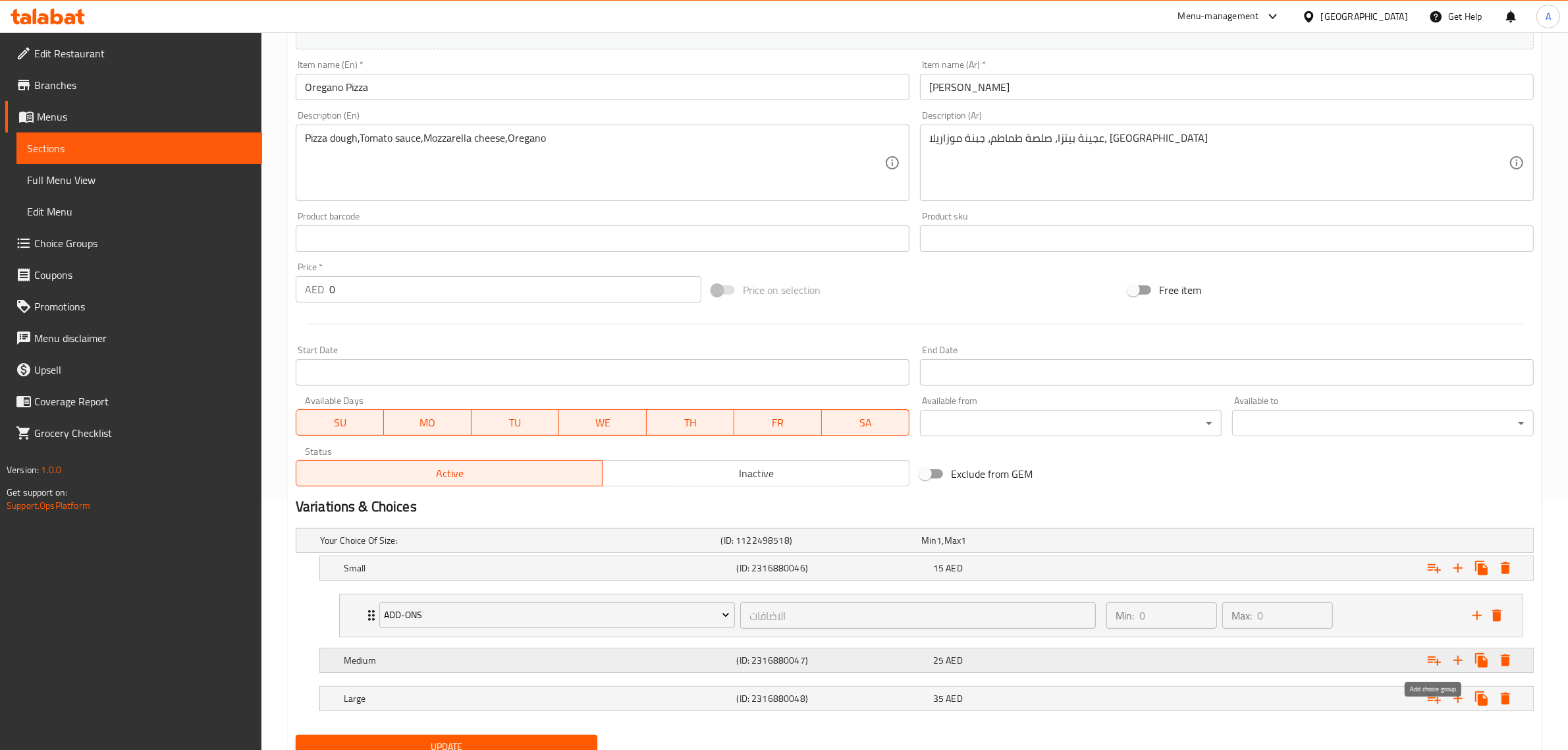
click at [1433, 664] on icon "Expand" at bounding box center [1434, 661] width 16 height 16
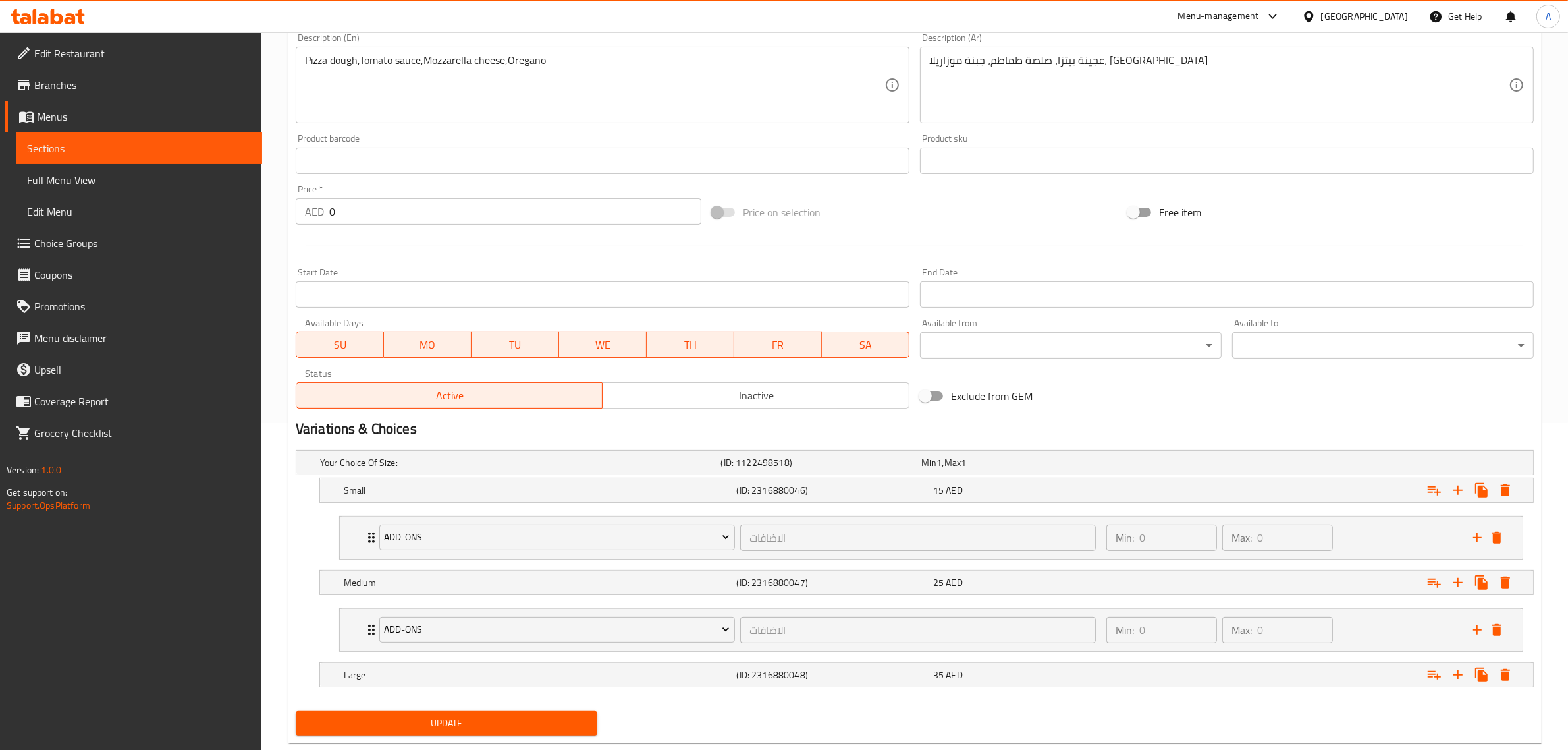
scroll to position [358, 0]
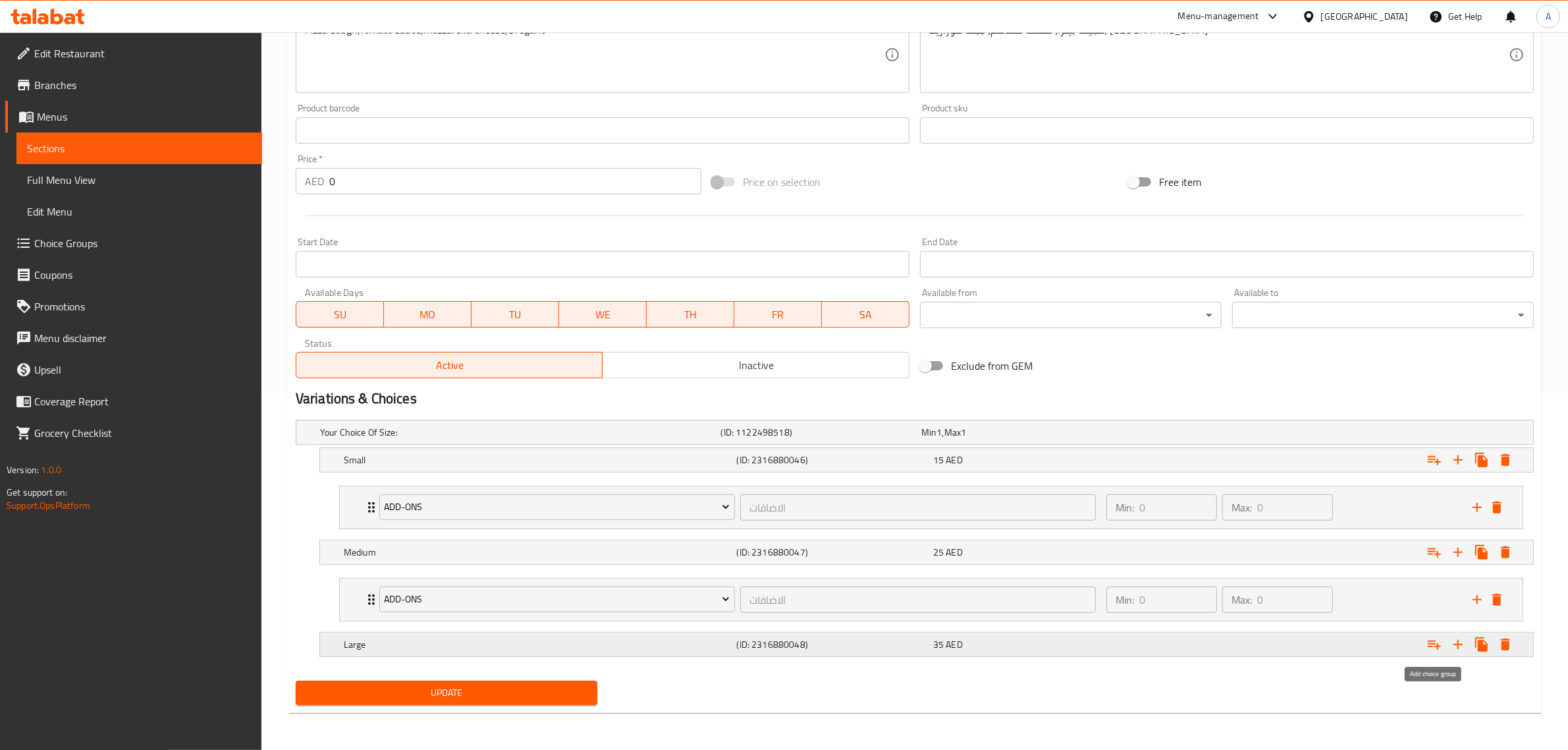
drag, startPoint x: 1442, startPoint y: 651, endPoint x: 1369, endPoint y: 663, distance: 74.0
click at [1443, 653] on button "Expand" at bounding box center [1434, 645] width 24 height 24
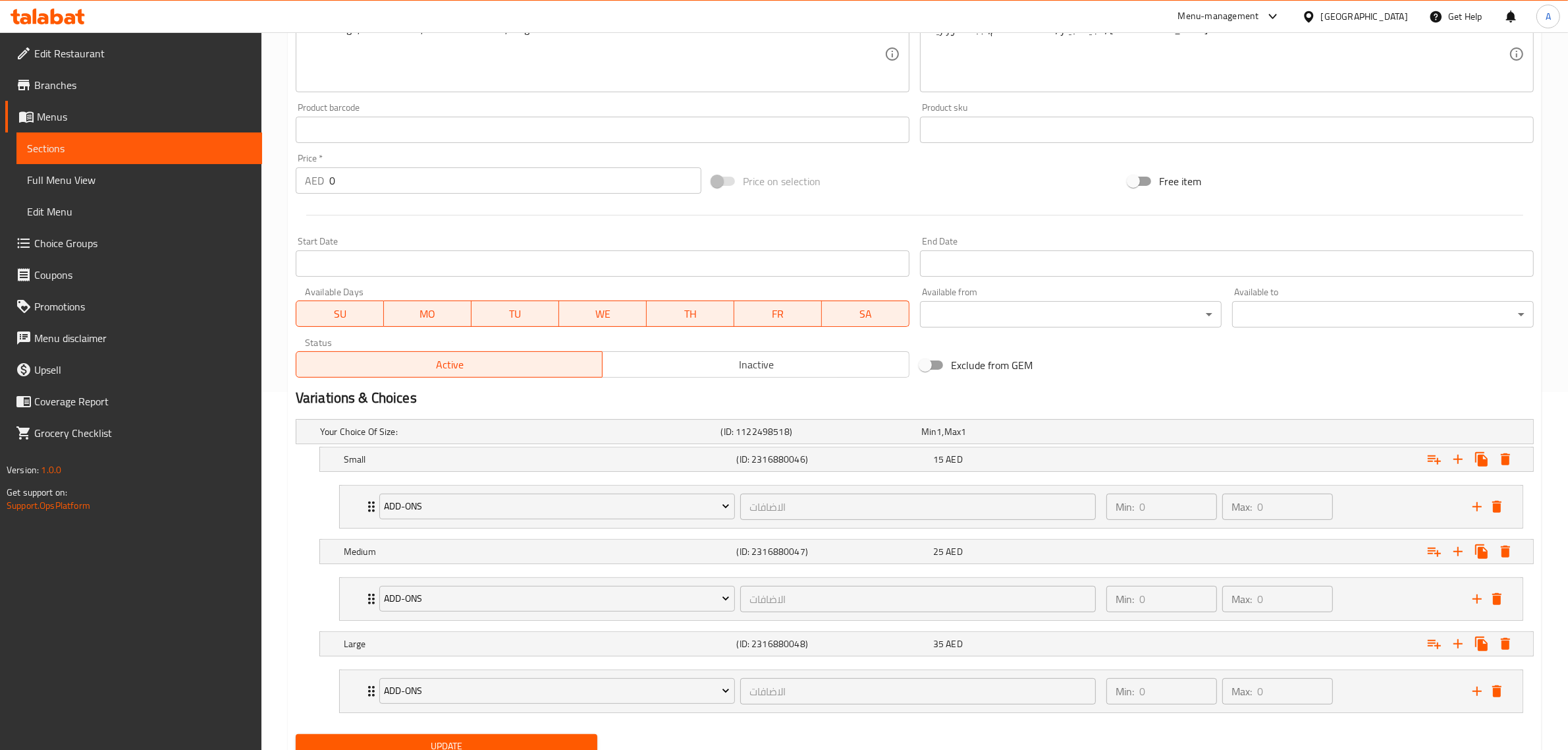
drag, startPoint x: 1309, startPoint y: 713, endPoint x: 1316, endPoint y: 765, distance: 52.5
click at [1316, 392] on html "​ Menu-management [GEOGRAPHIC_DATA] Get Help A Edit Restaurant Branches Menus S…" at bounding box center [784, 17] width 1568 height 750
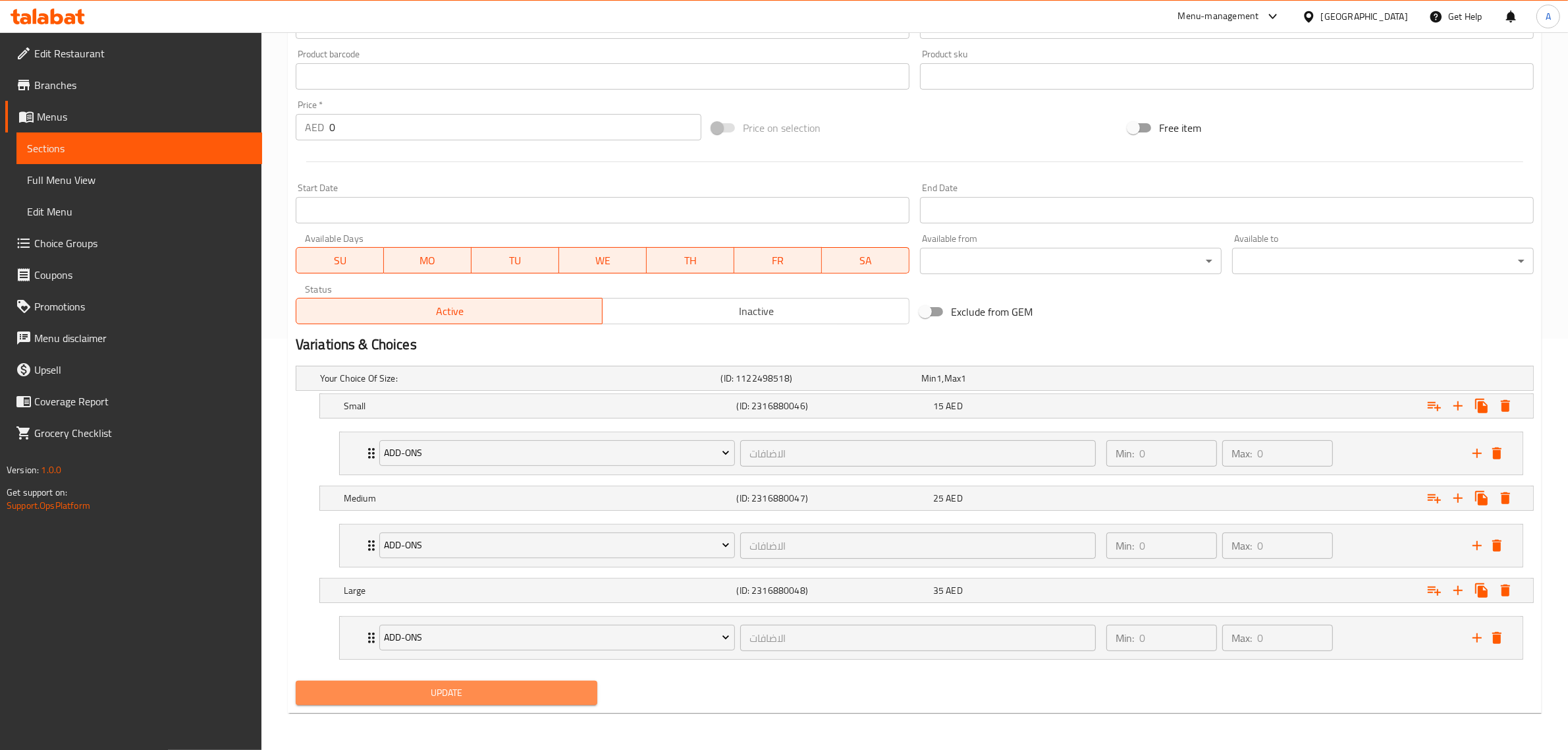
click at [468, 695] on span "Update" at bounding box center [447, 693] width 281 height 17
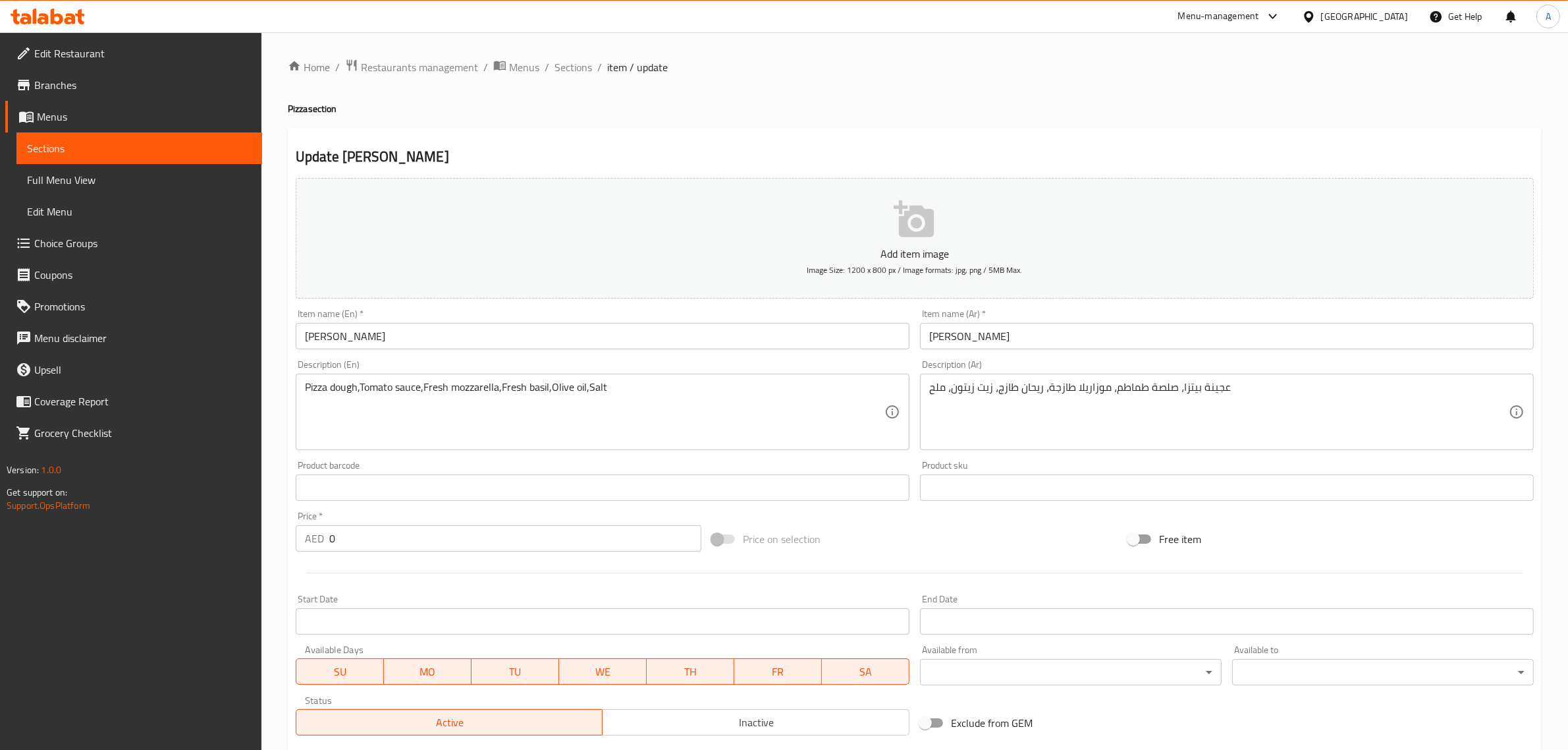
scroll to position [249, 0]
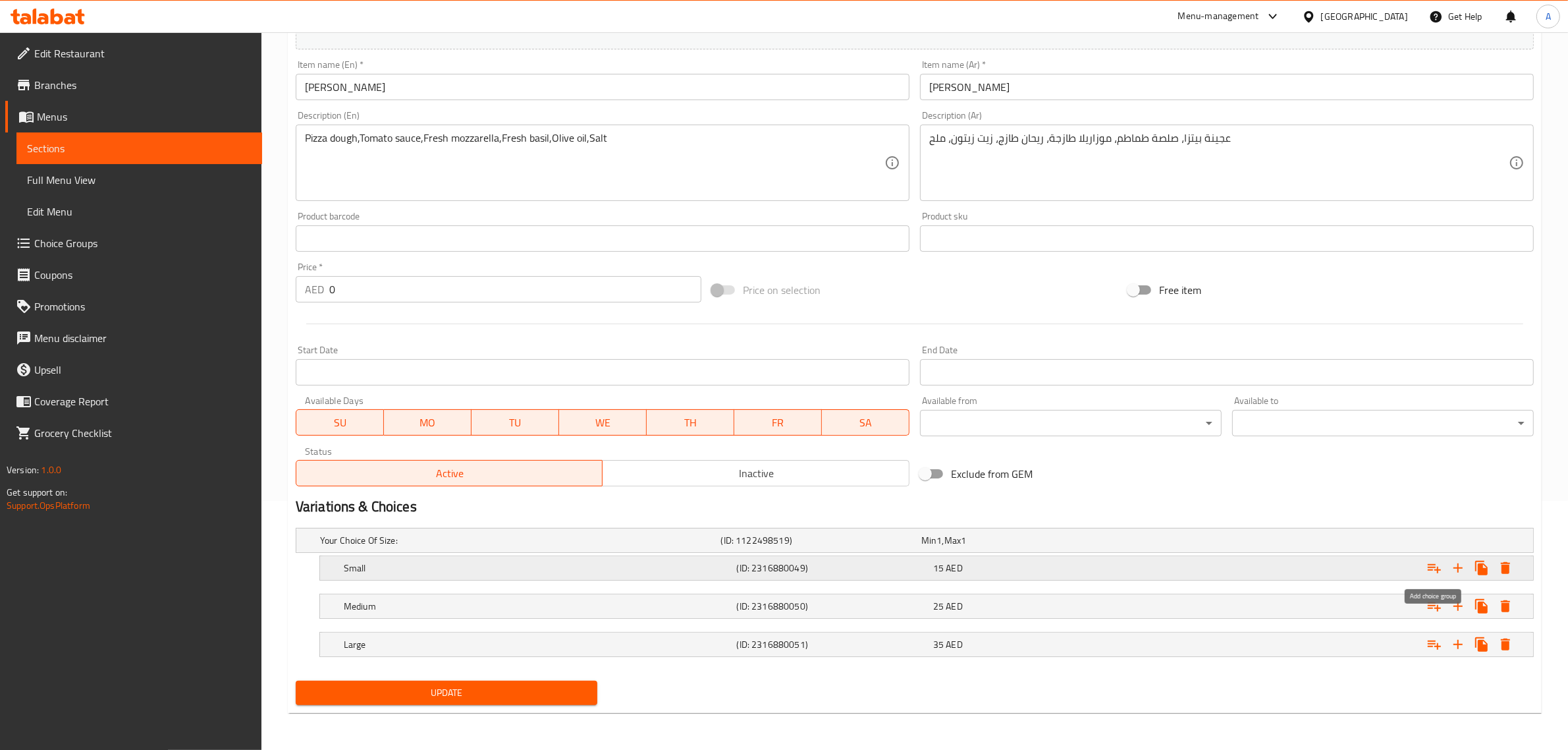
click at [1429, 567] on icon "Expand" at bounding box center [1434, 568] width 13 height 9
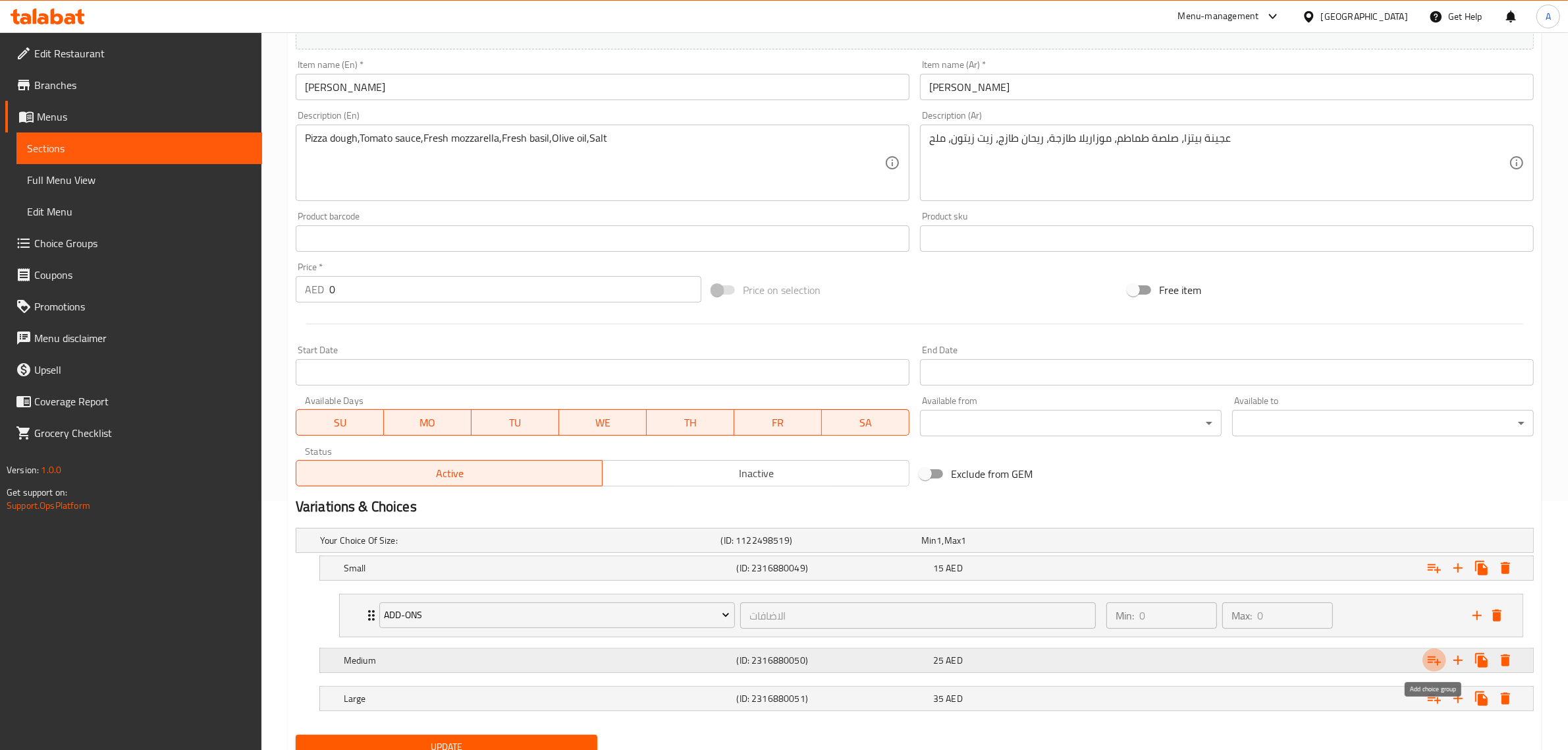
click at [1436, 661] on icon "Expand" at bounding box center [1434, 661] width 16 height 16
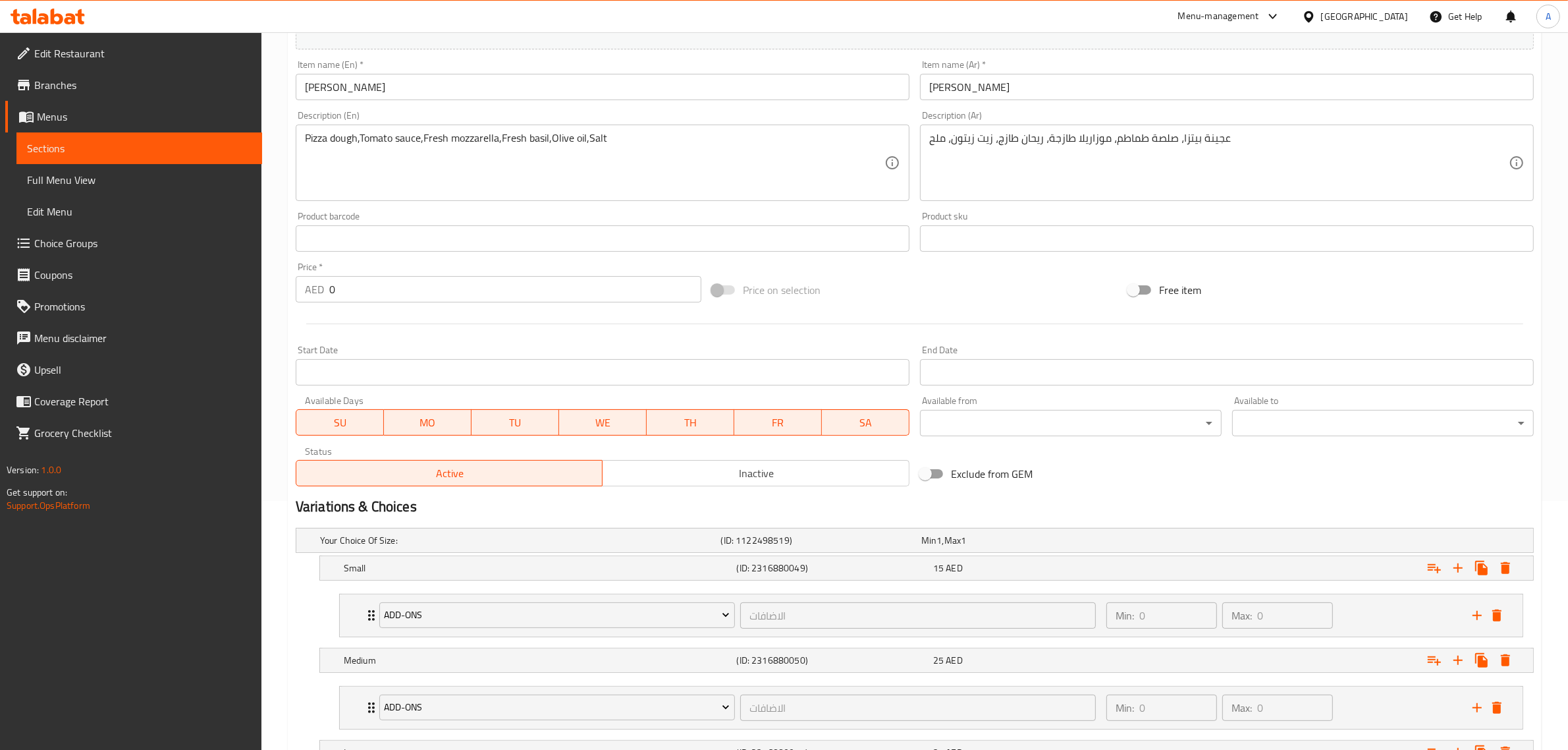
scroll to position [358, 0]
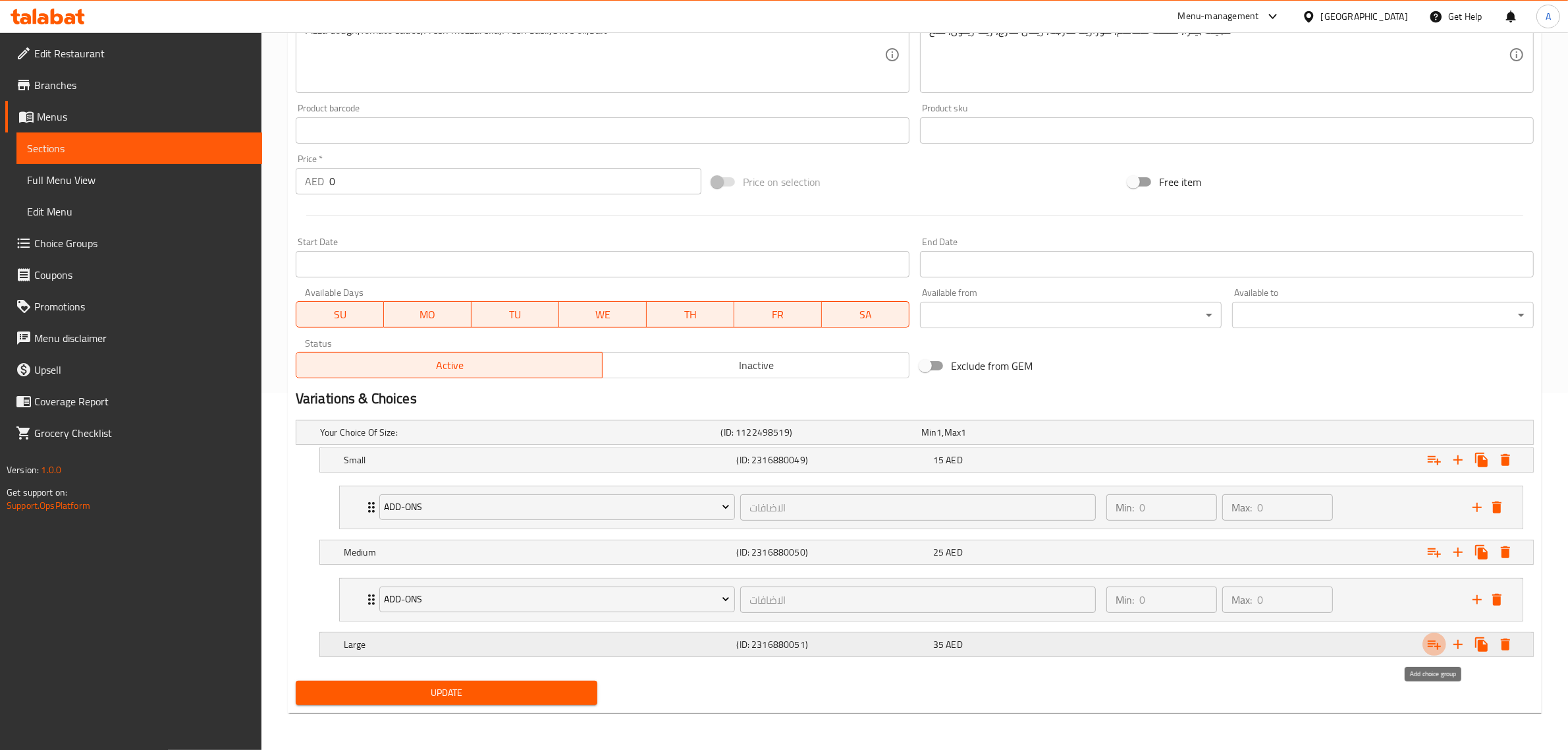
click at [1431, 646] on icon "Expand" at bounding box center [1434, 645] width 16 height 16
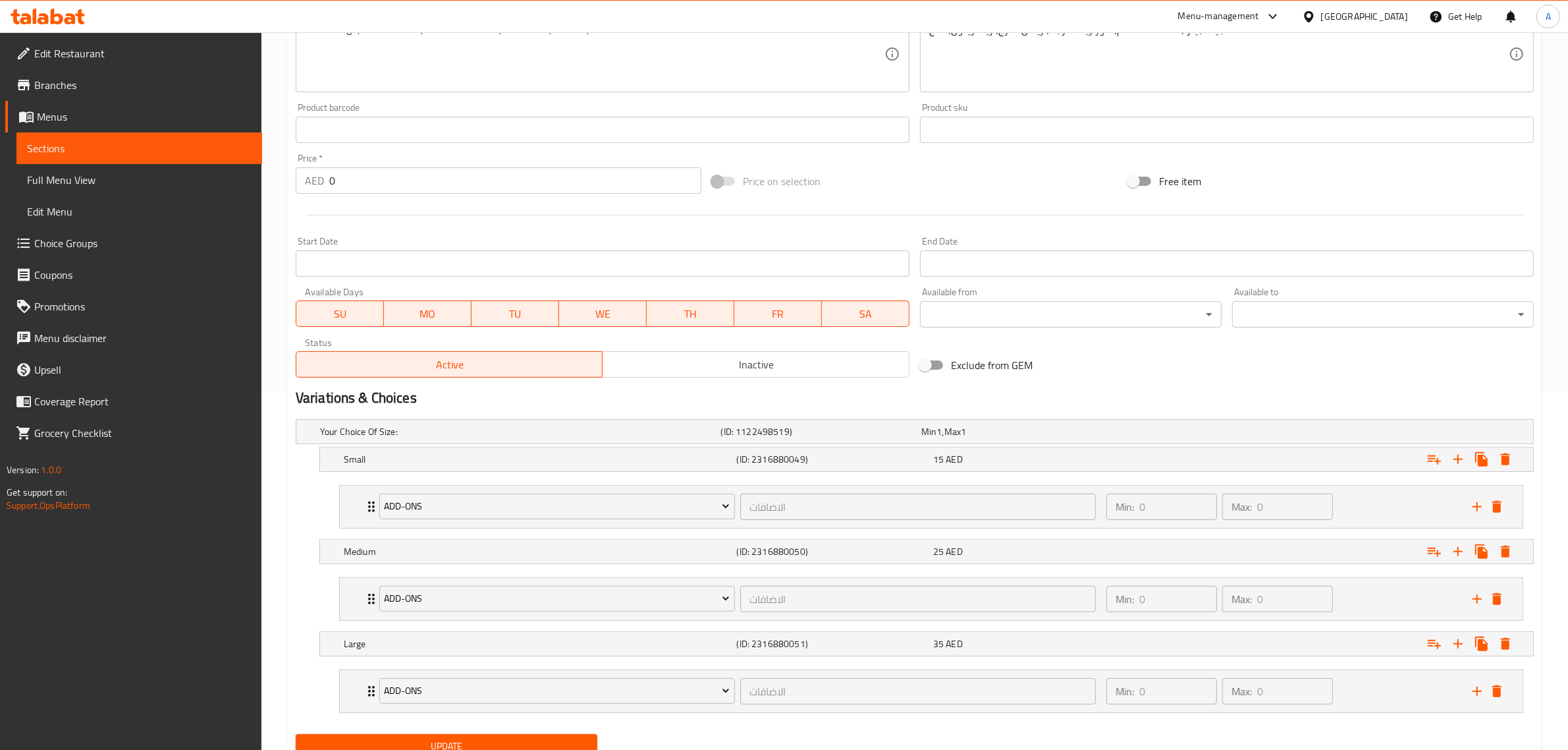
scroll to position [413, 0]
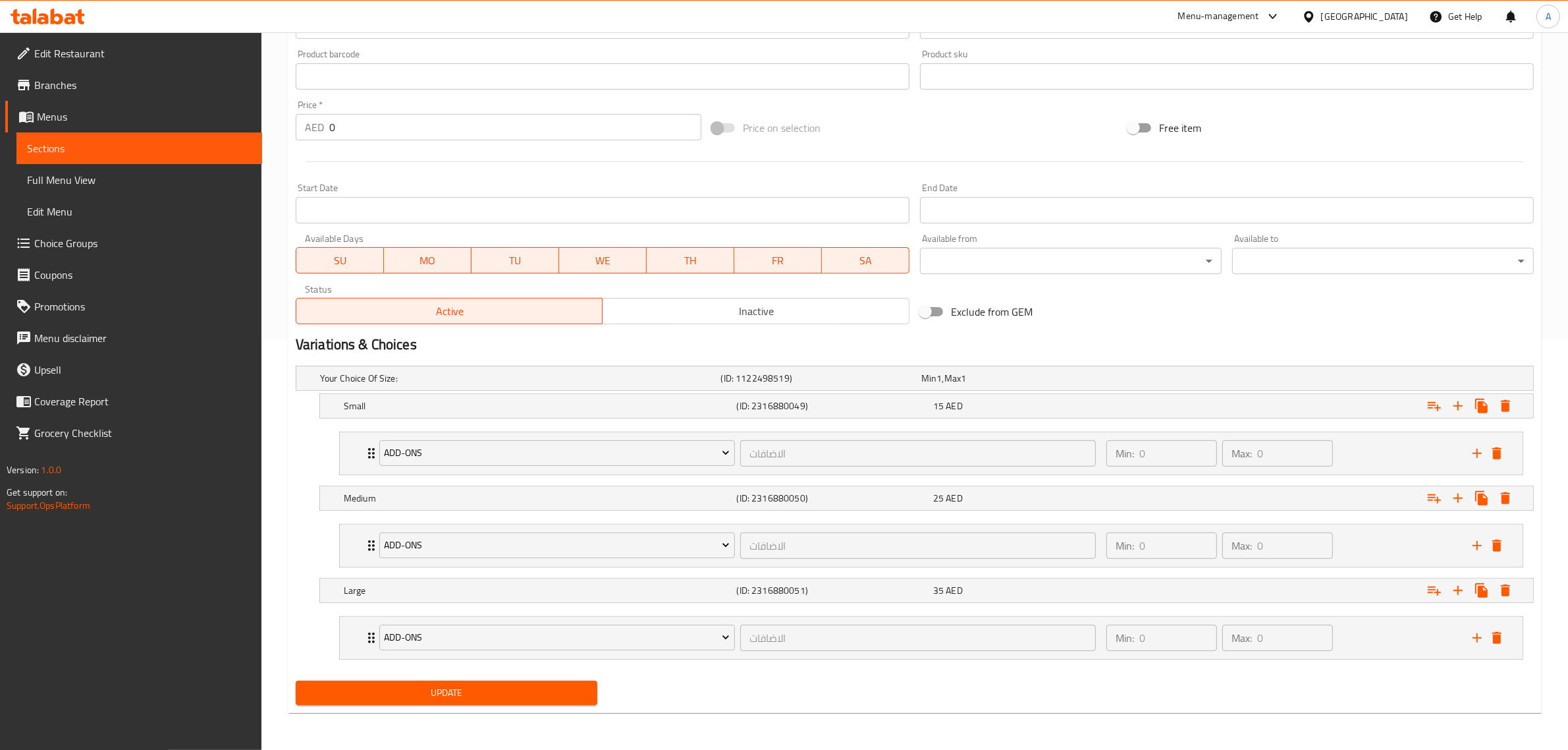
click at [431, 705] on button "Update" at bounding box center [446, 693] width 302 height 25
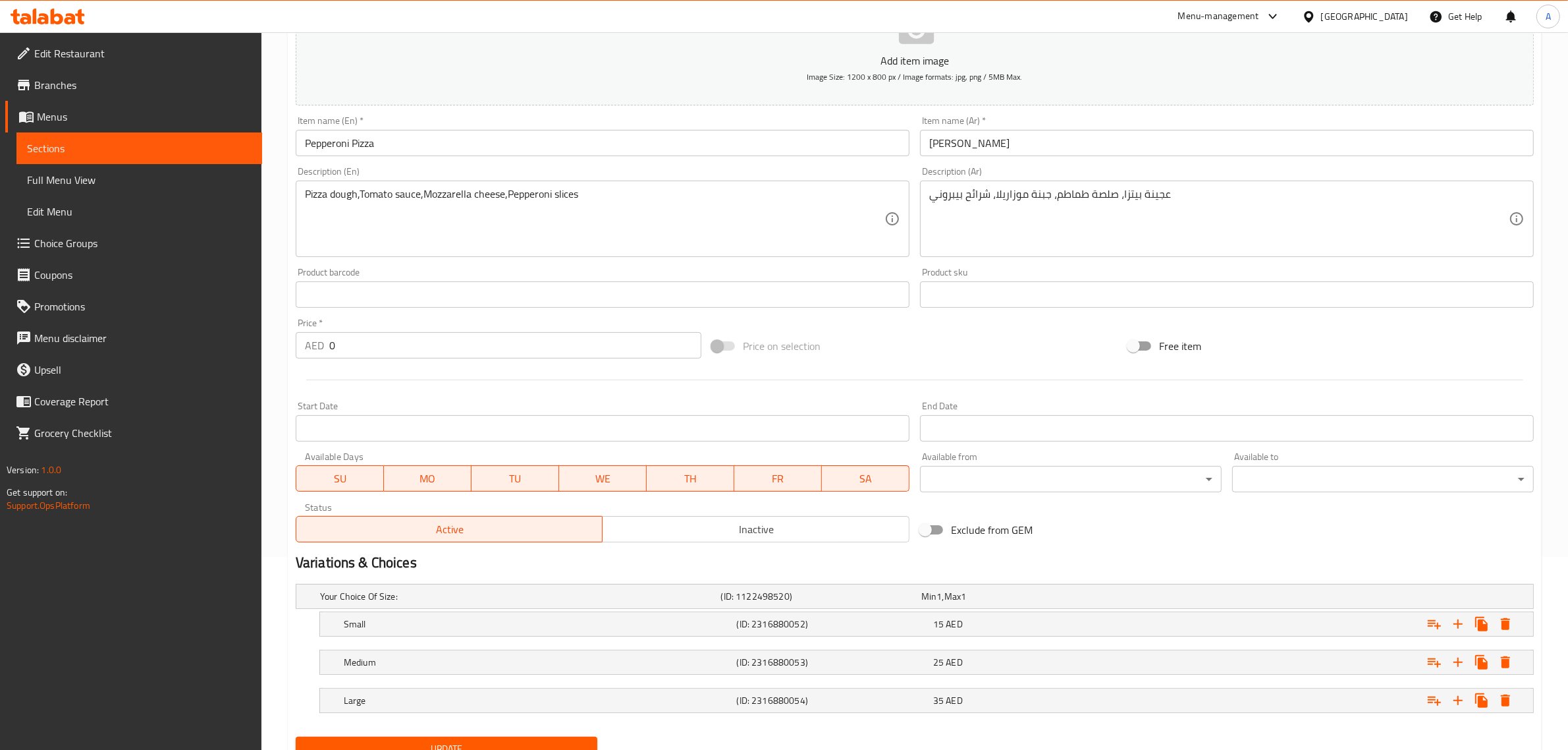
scroll to position [249, 0]
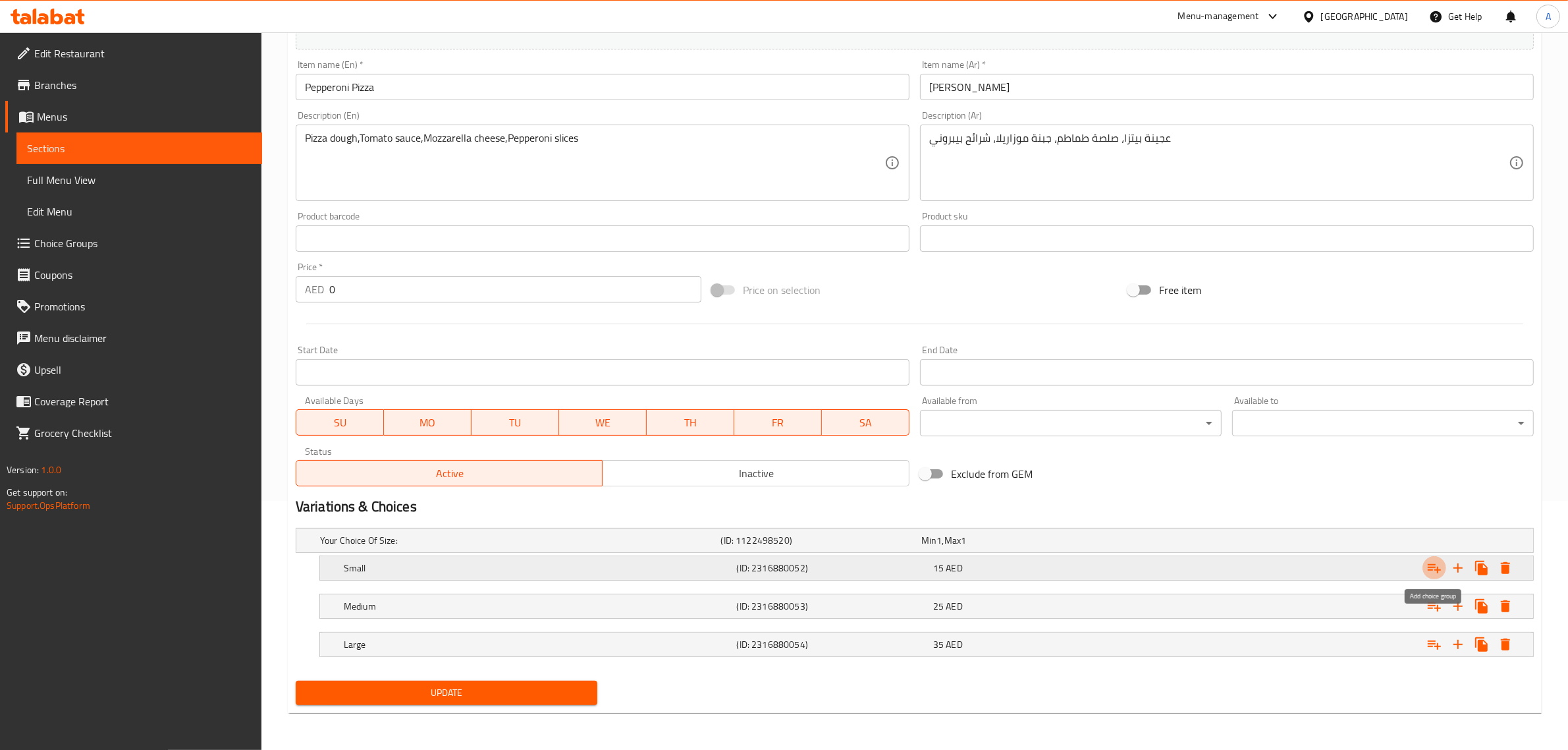
click at [1439, 567] on icon "Expand" at bounding box center [1434, 568] width 16 height 16
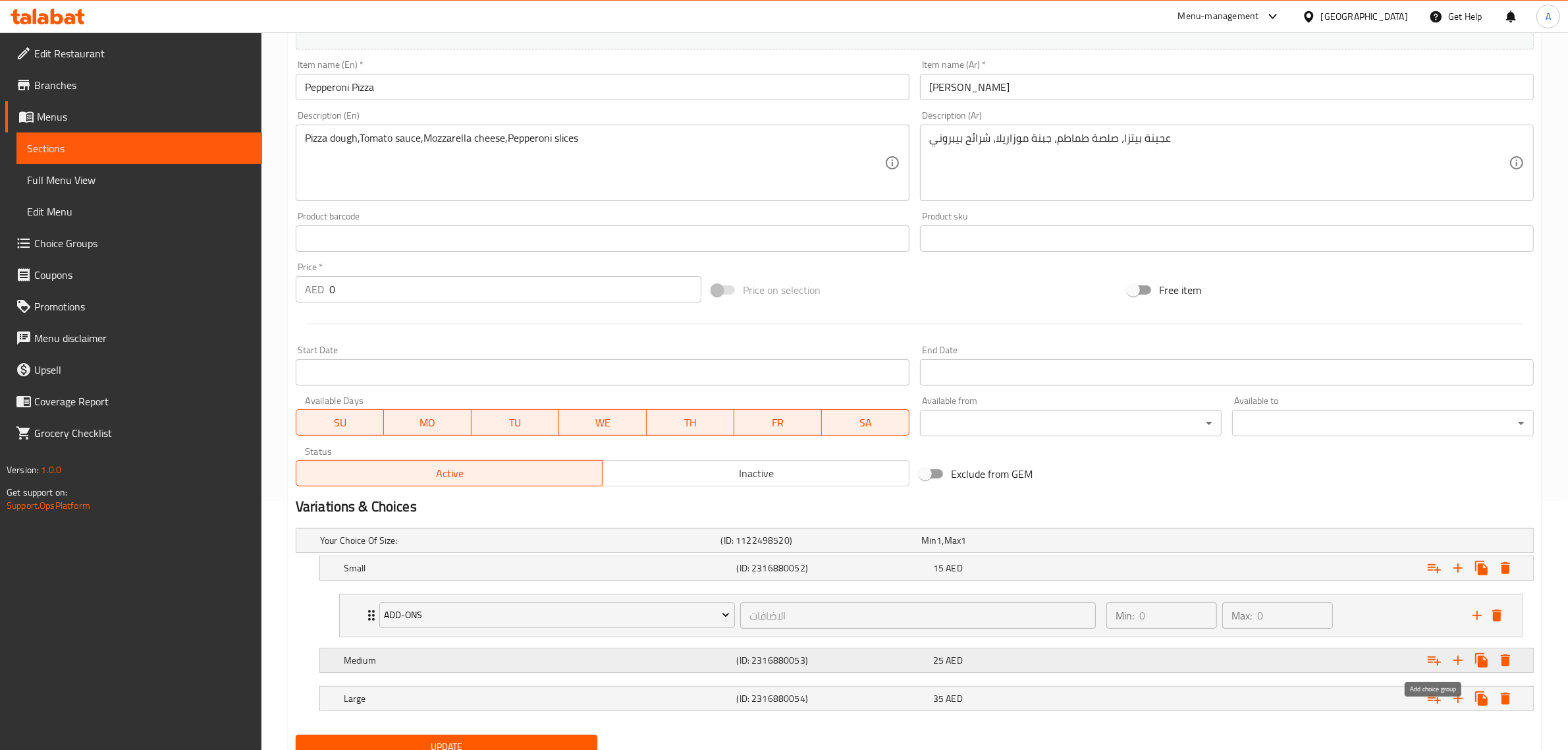
click at [1436, 665] on icon "Expand" at bounding box center [1434, 661] width 16 height 16
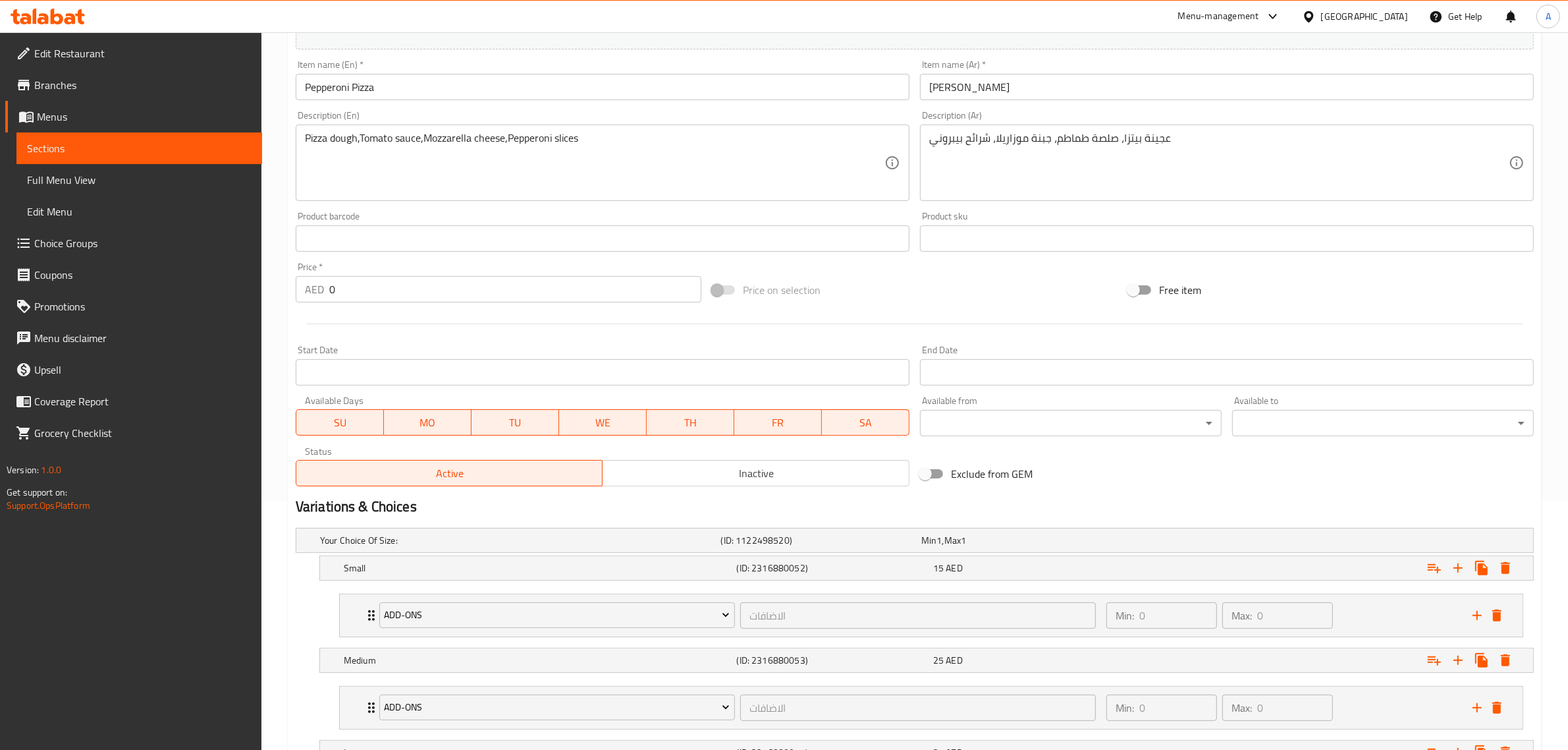
scroll to position [358, 0]
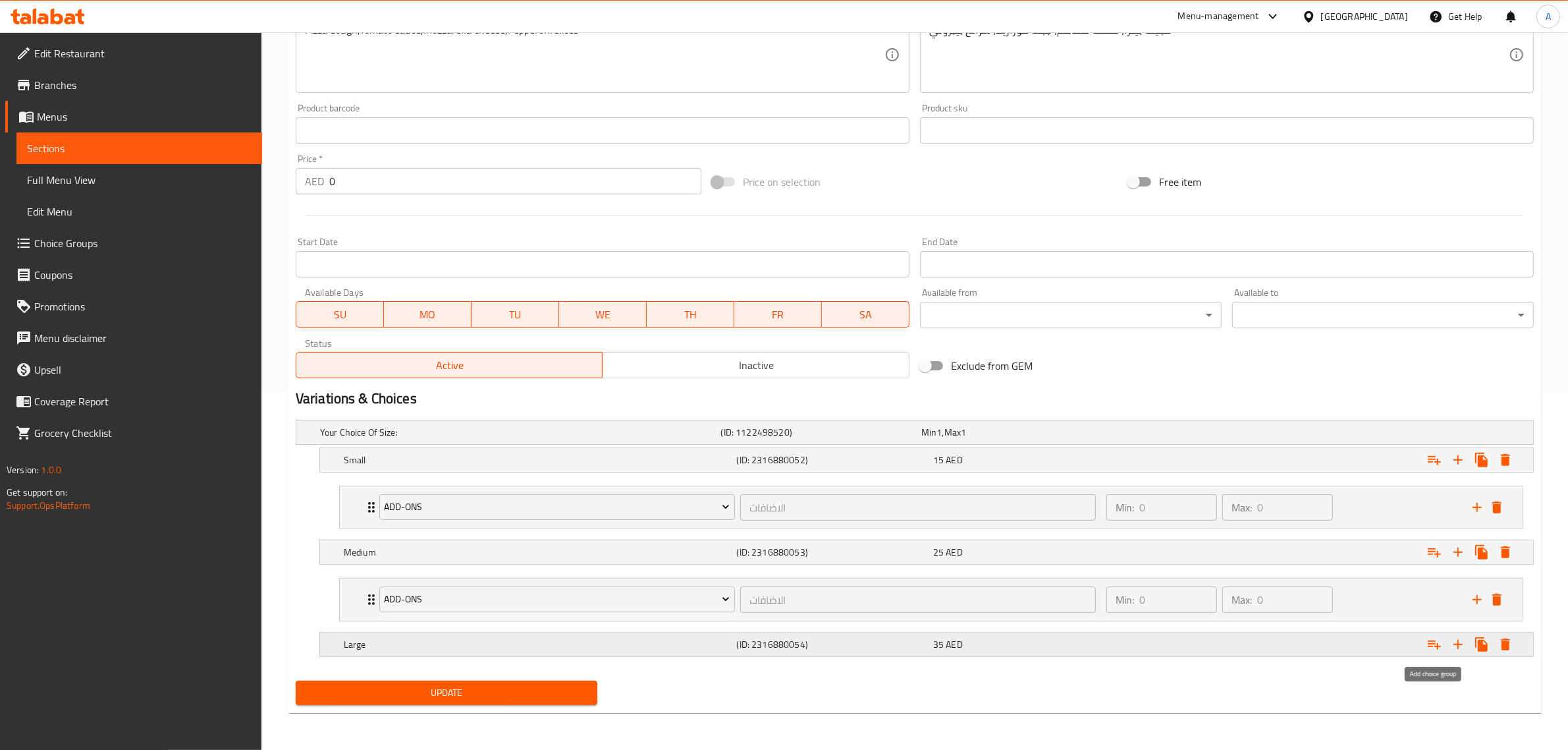
click at [1430, 639] on icon "Expand" at bounding box center [1434, 645] width 16 height 16
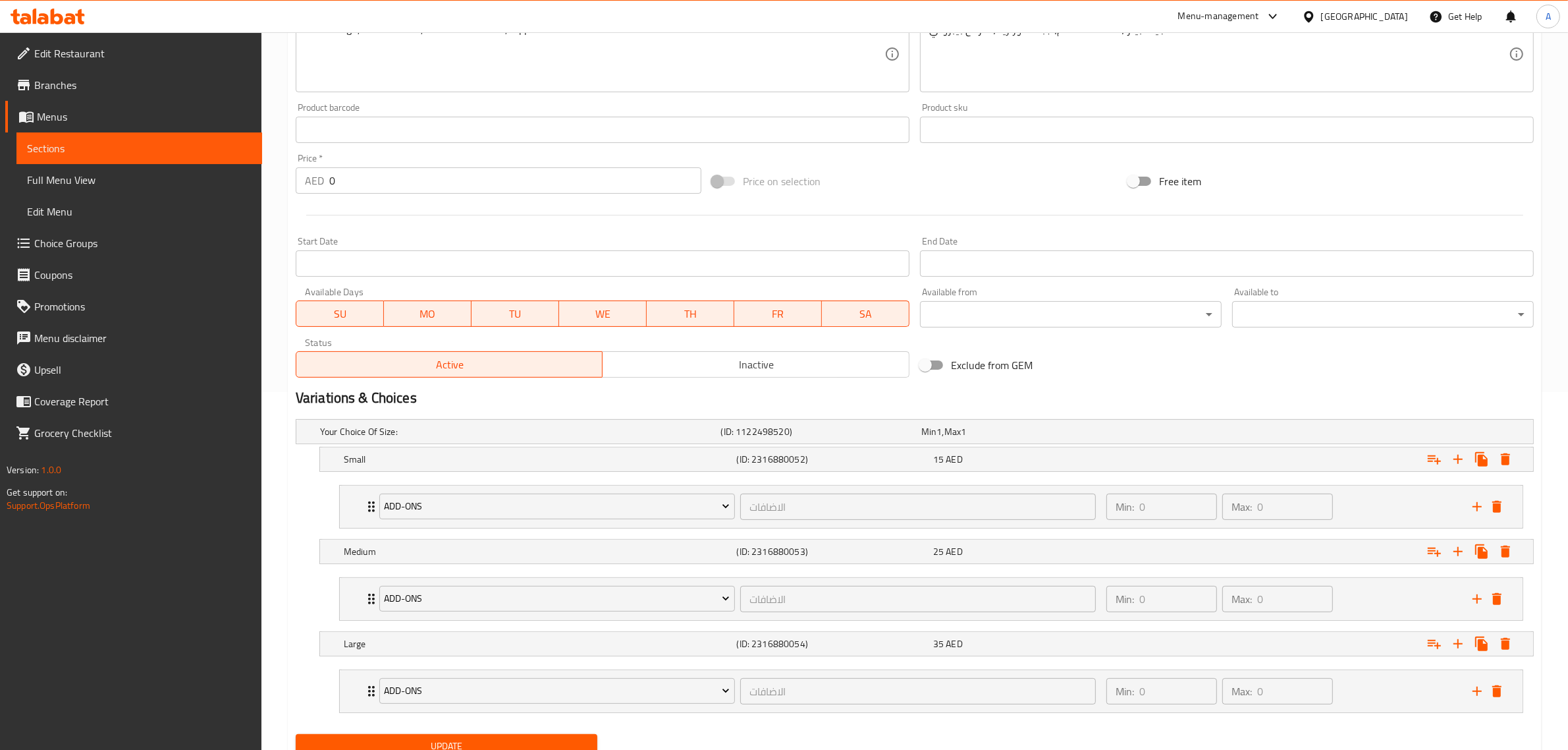
click at [505, 740] on span "Update" at bounding box center [447, 746] width 281 height 17
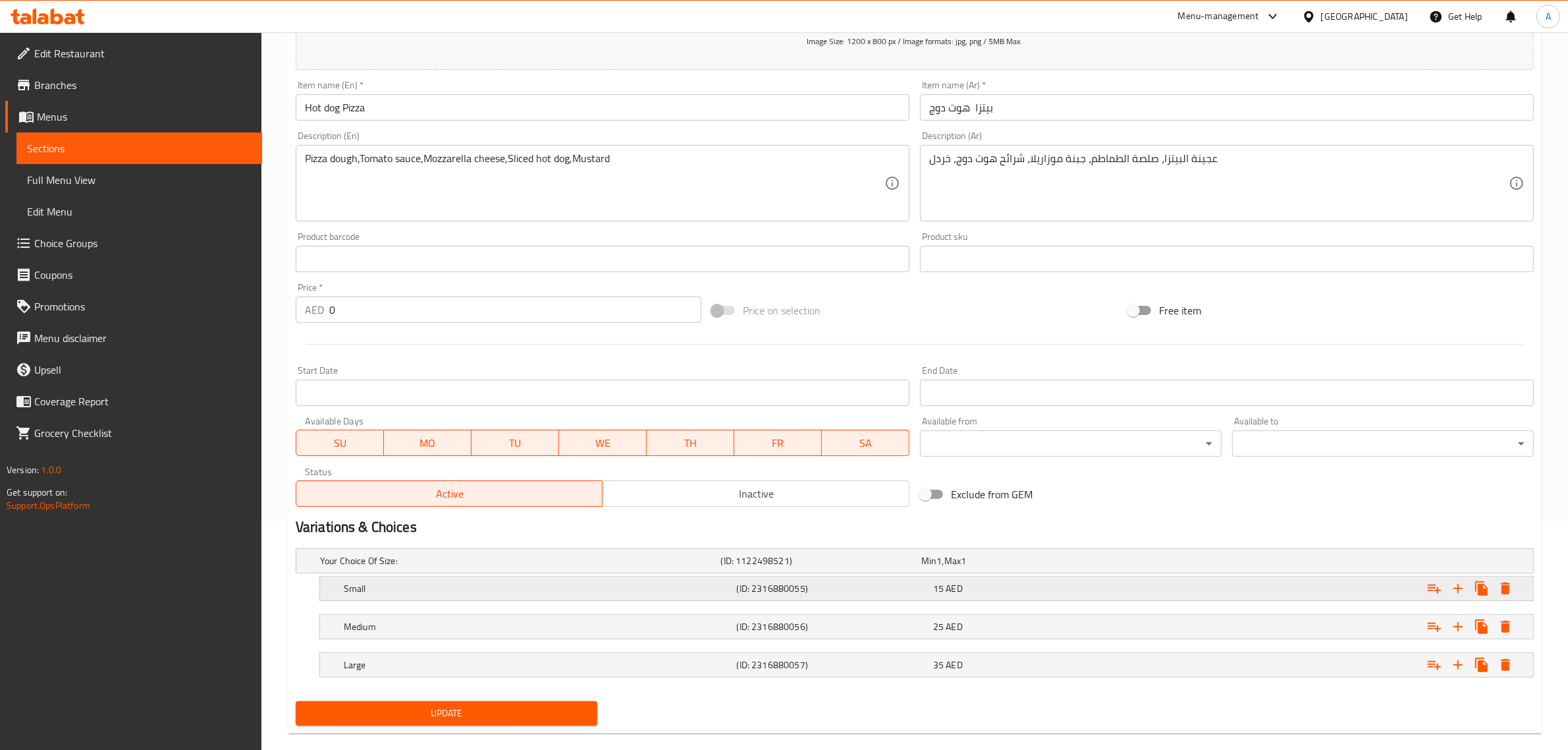
scroll to position [244, 0]
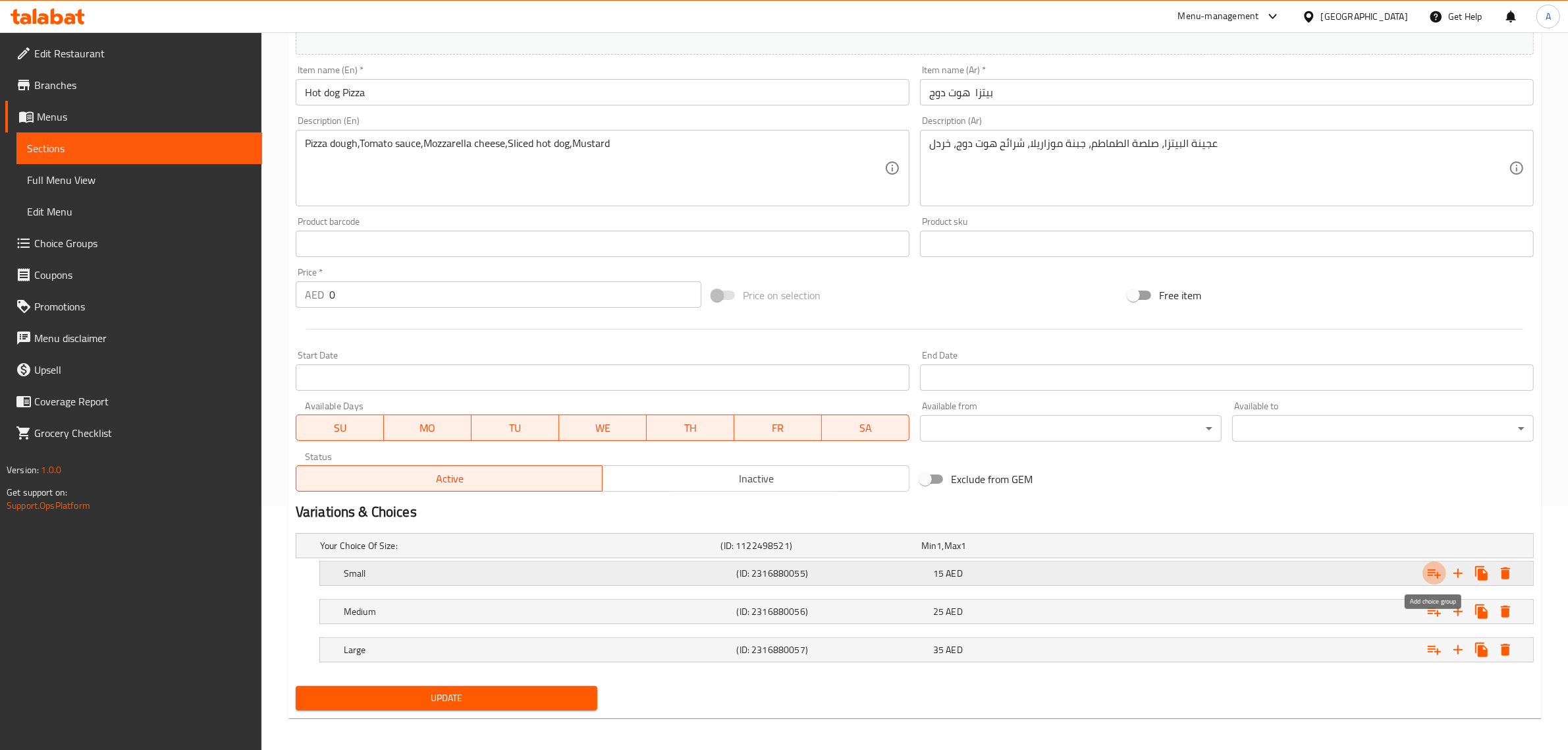
click at [1430, 572] on icon "Expand" at bounding box center [1434, 573] width 13 height 9
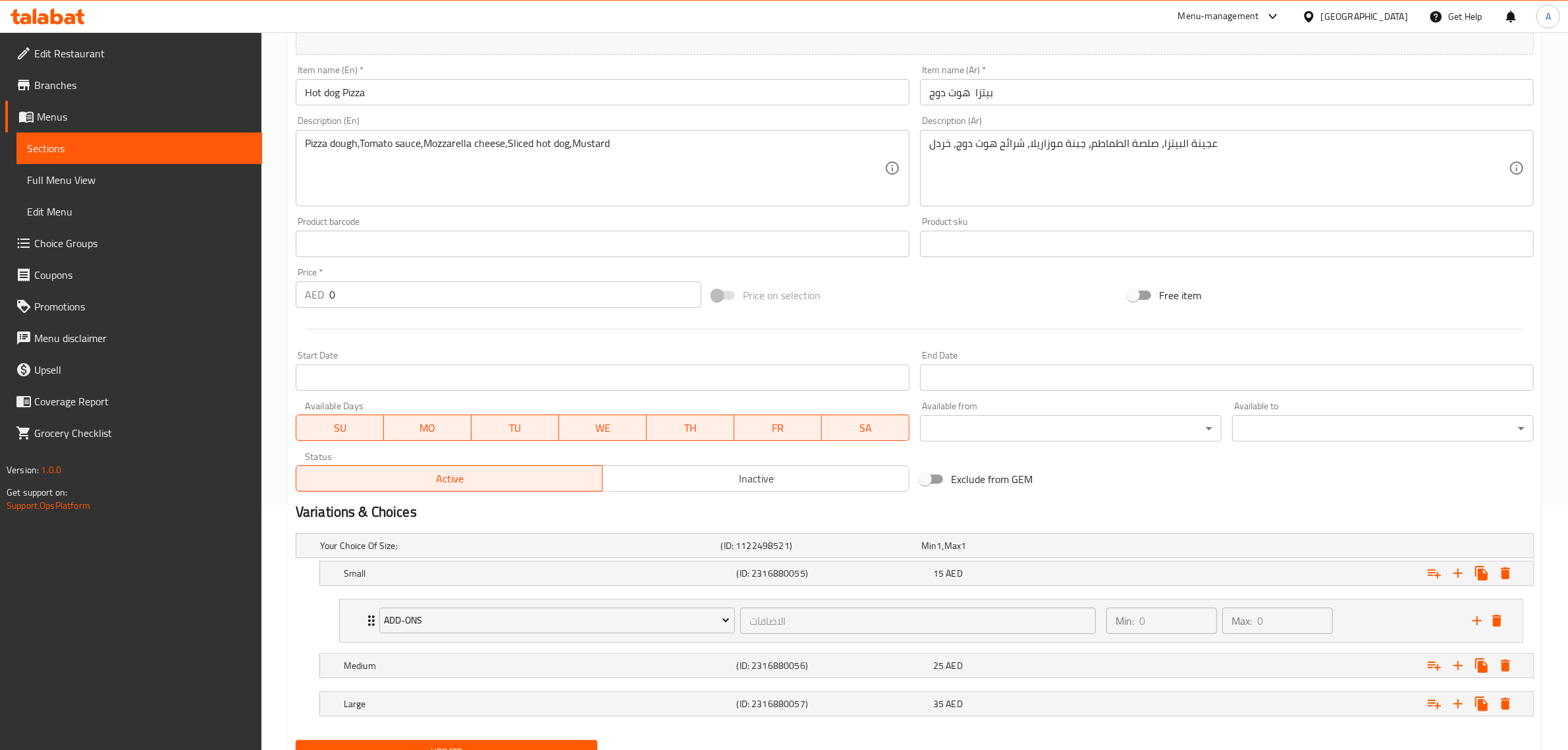
scroll to position [304, 0]
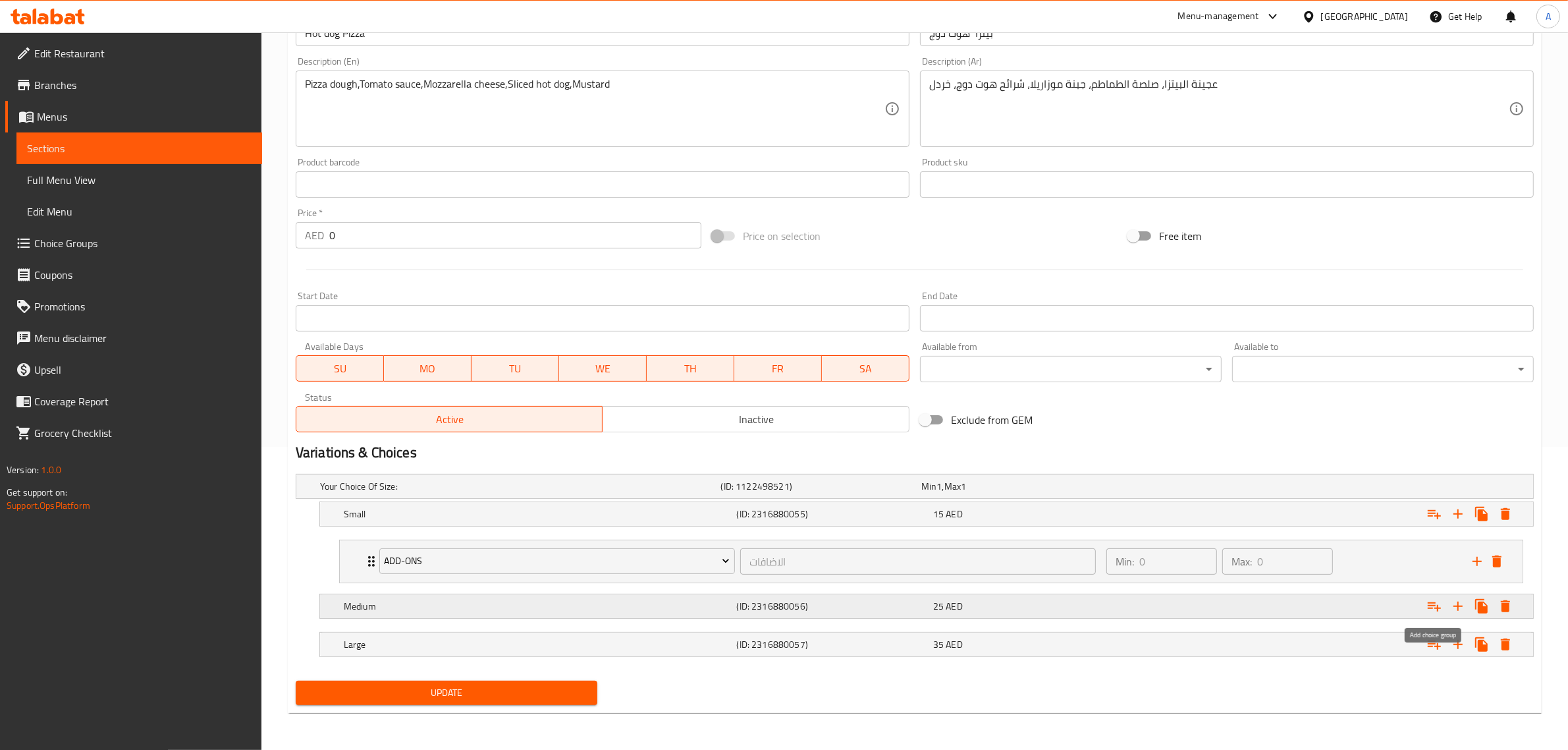
click at [1434, 608] on icon "Expand" at bounding box center [1434, 606] width 16 height 16
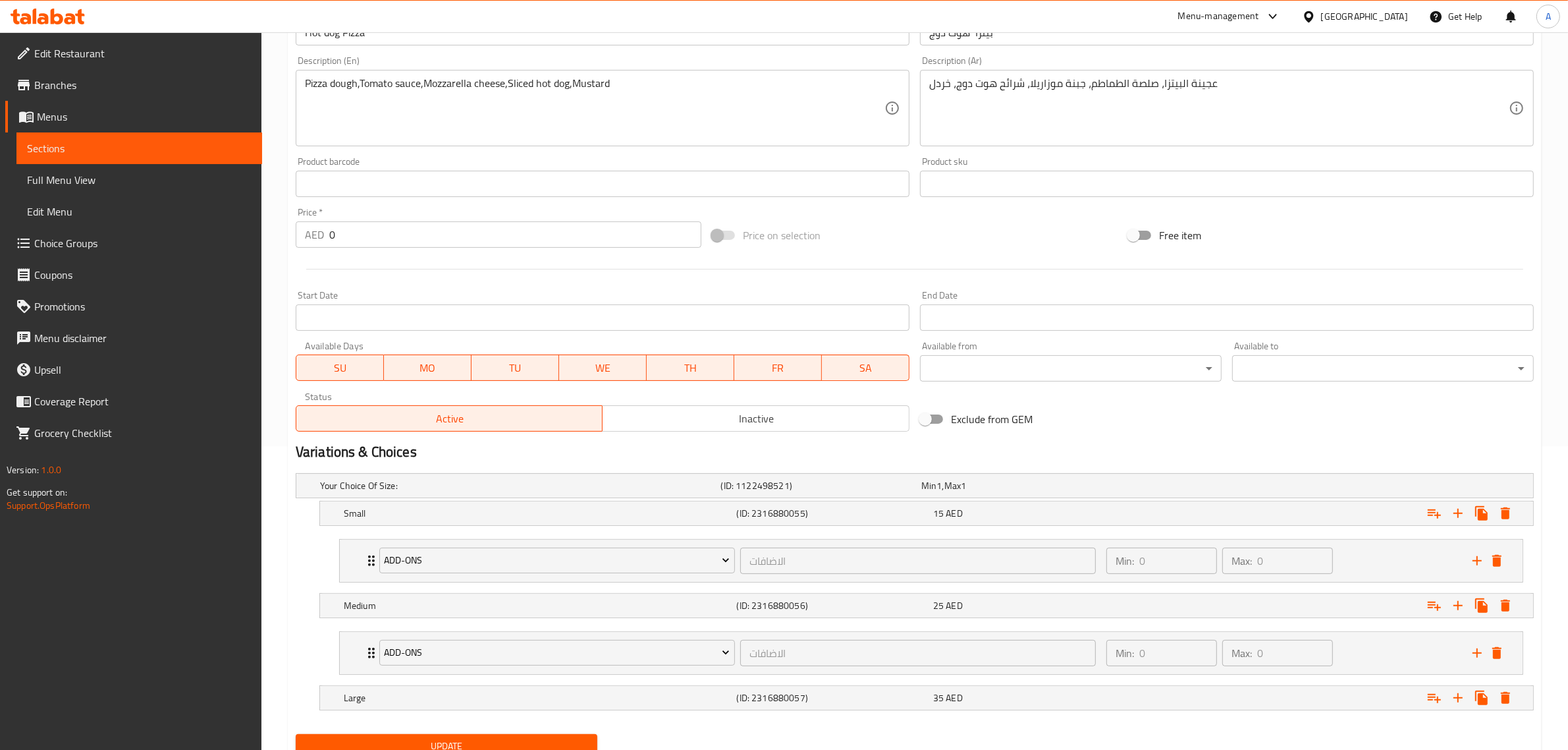
scroll to position [358, 0]
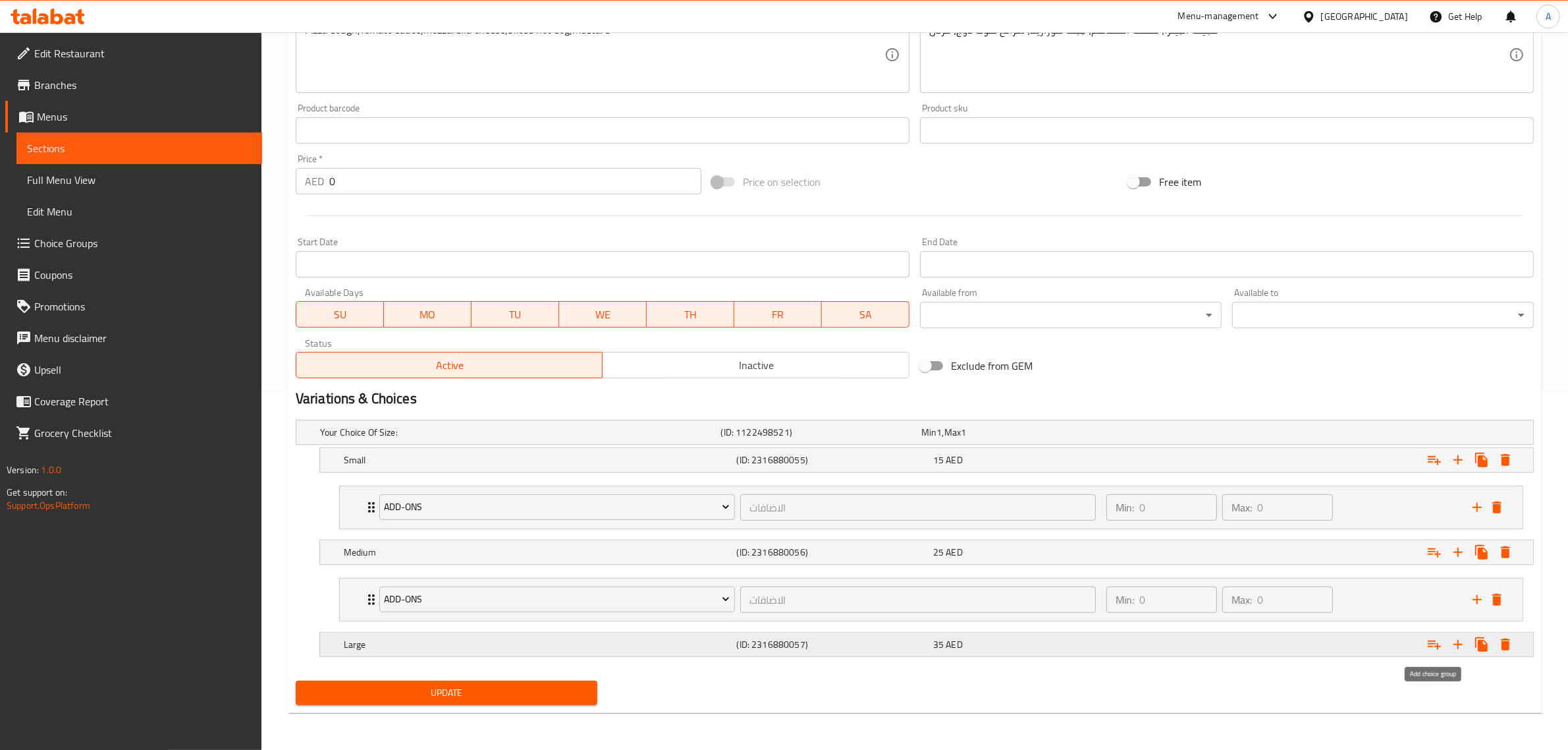
click at [1428, 648] on icon "Expand" at bounding box center [1434, 645] width 16 height 16
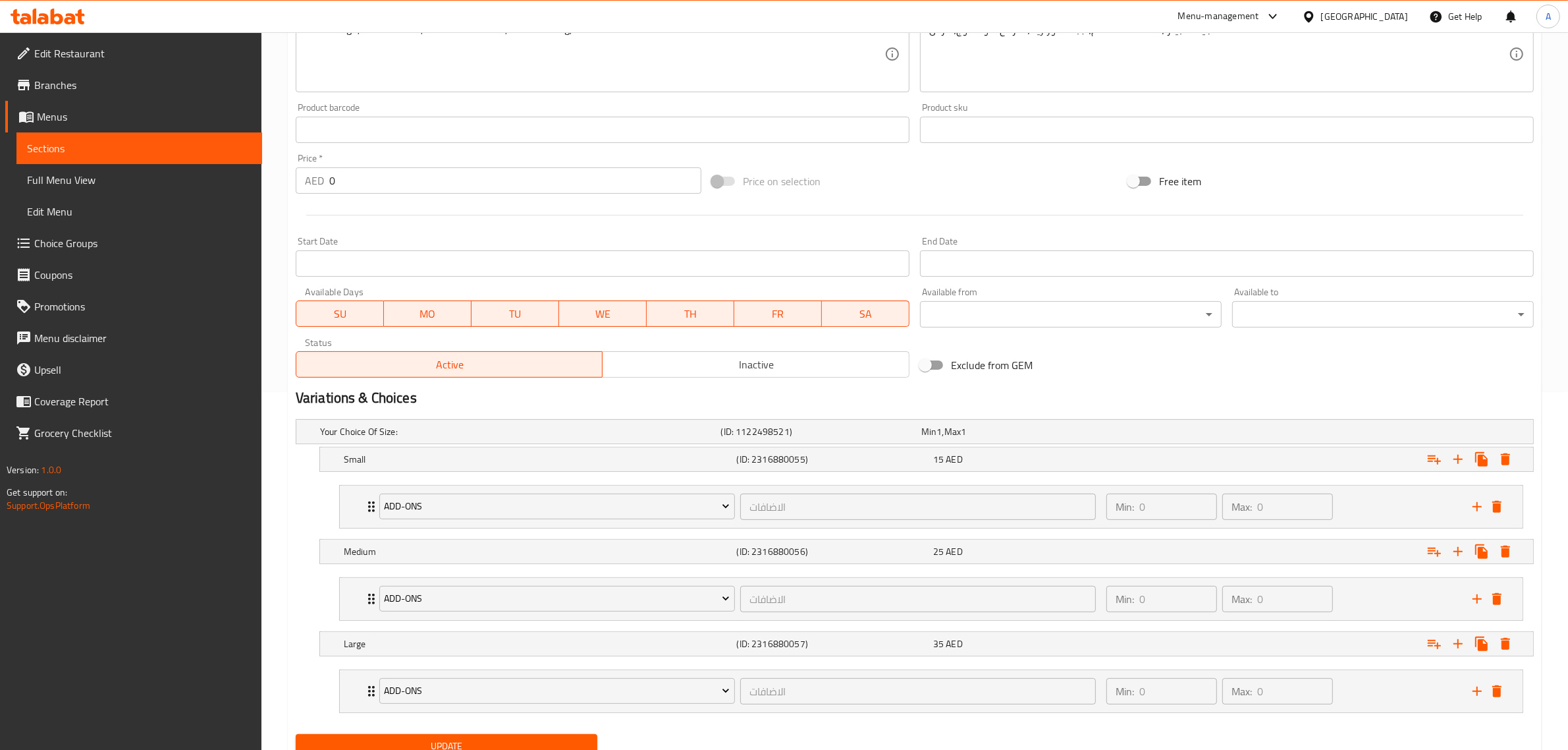
scroll to position [413, 0]
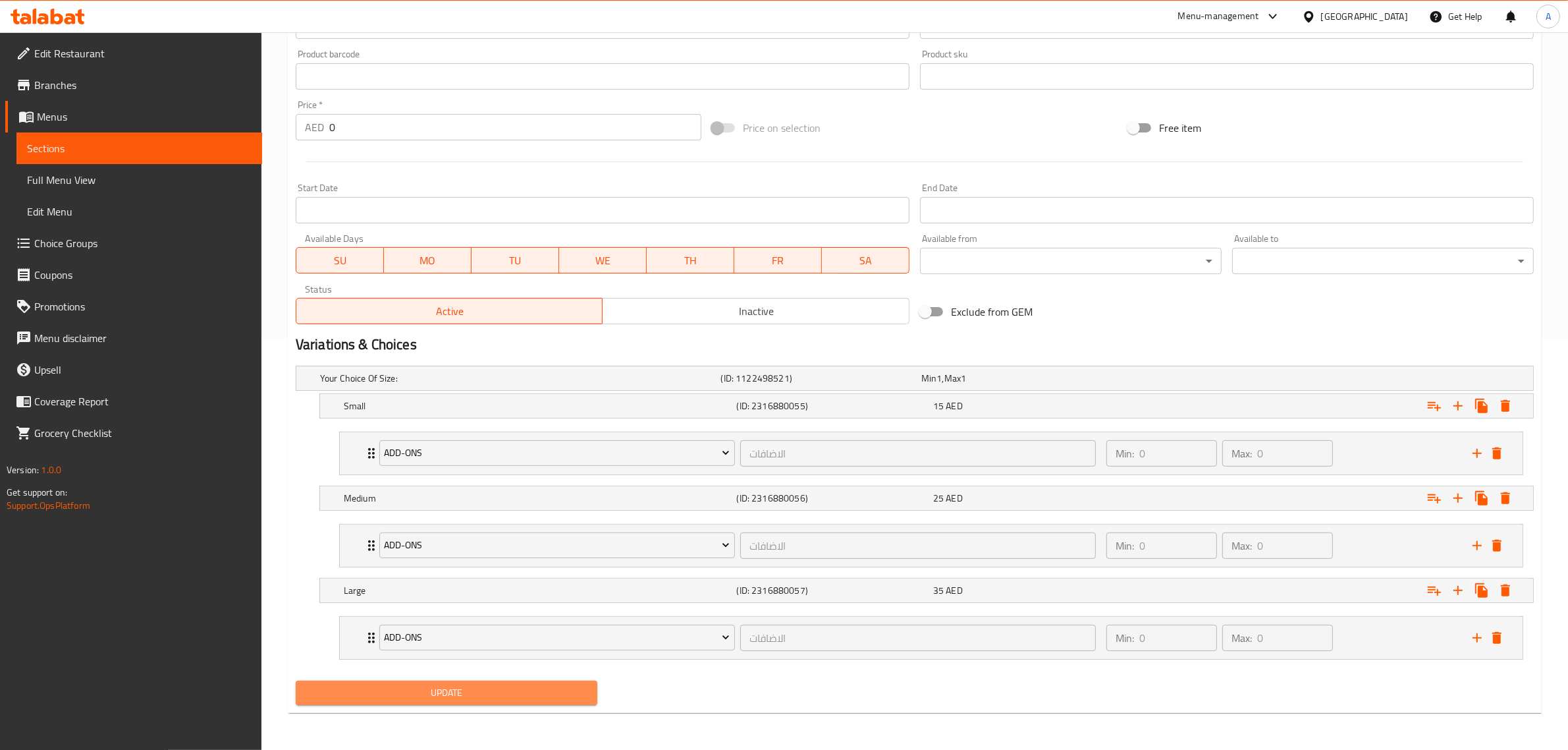
click at [462, 700] on span "Update" at bounding box center [447, 693] width 281 height 17
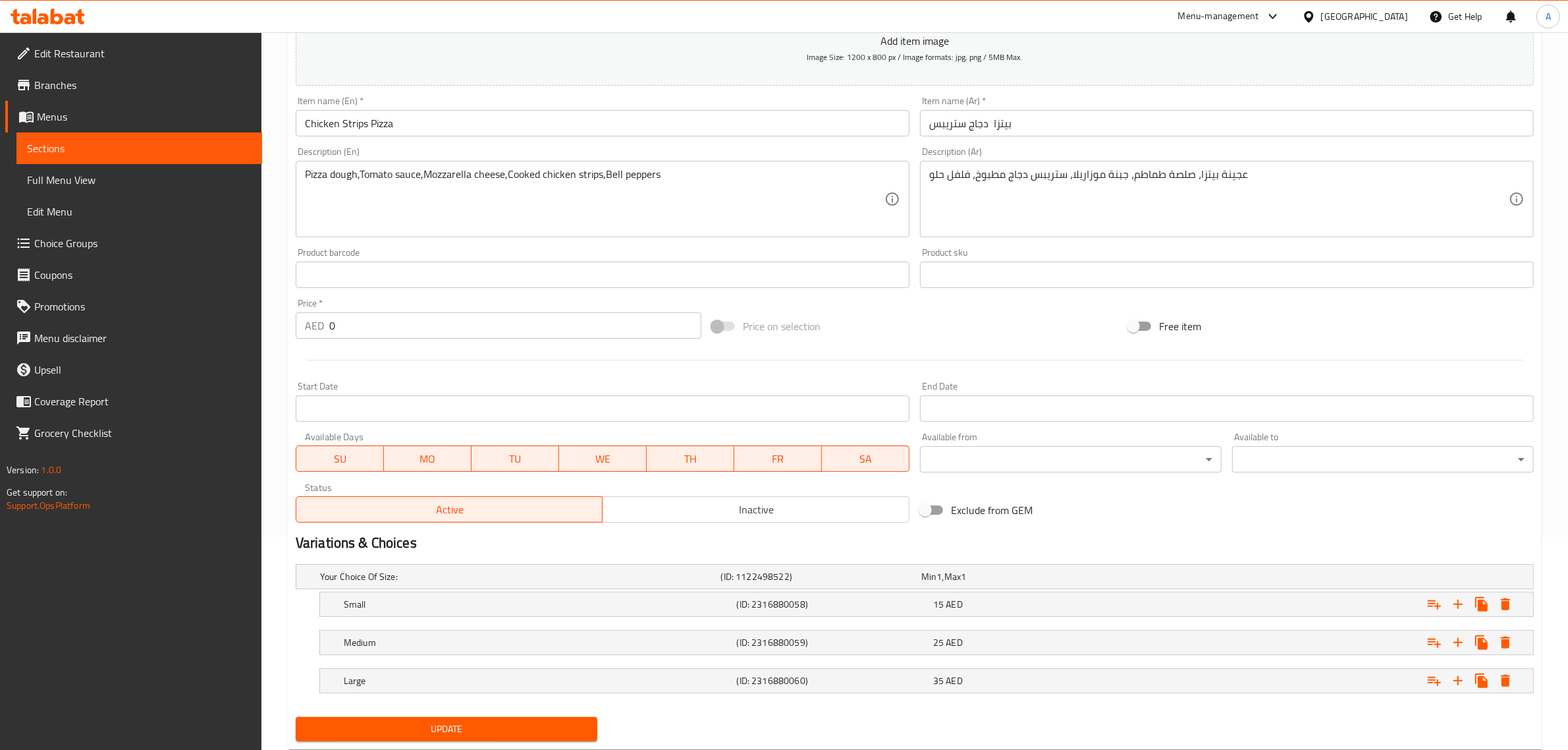
scroll to position [249, 0]
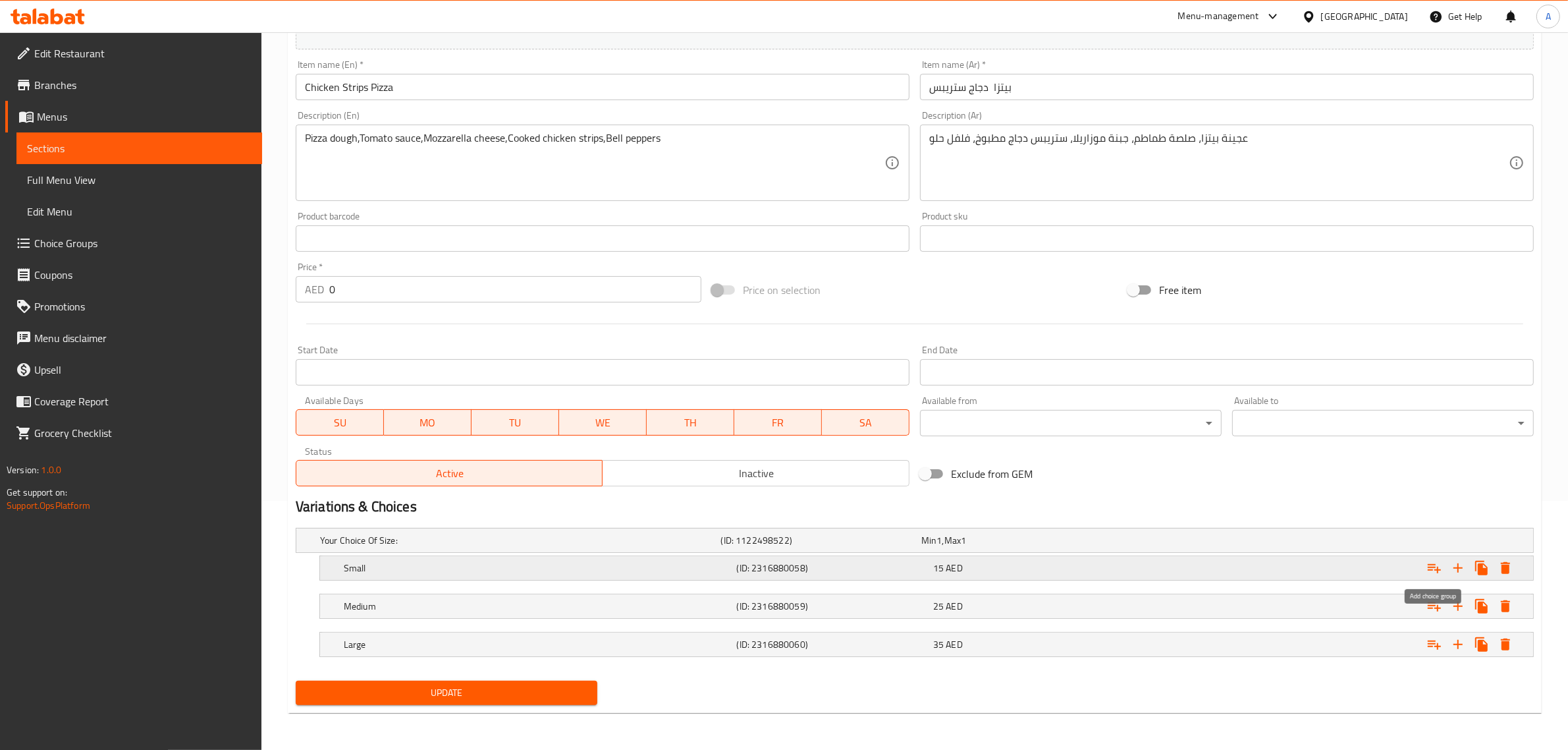
click at [1439, 565] on icon "Expand" at bounding box center [1434, 568] width 16 height 16
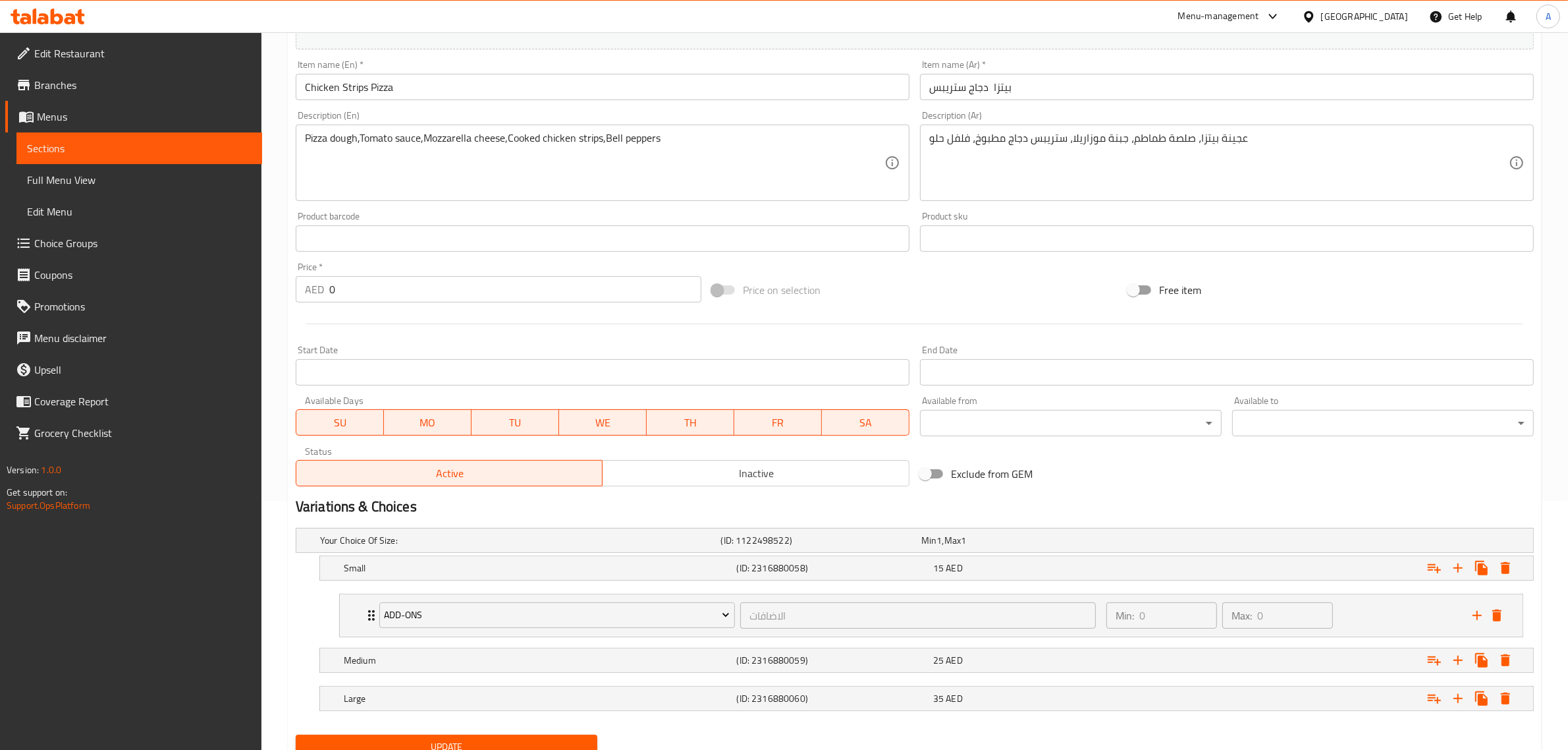
scroll to position [304, 0]
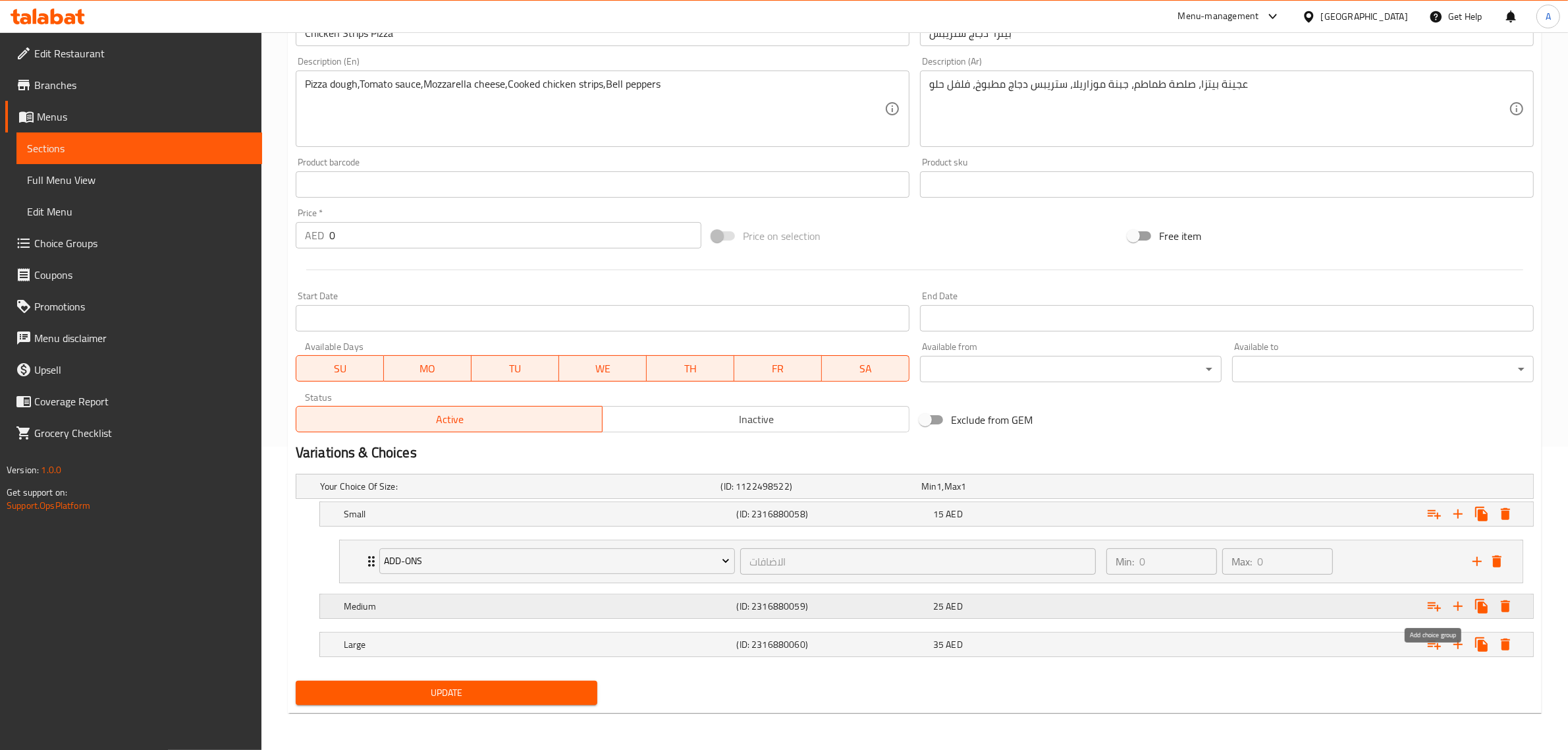
click at [1431, 601] on icon "Expand" at bounding box center [1434, 606] width 16 height 16
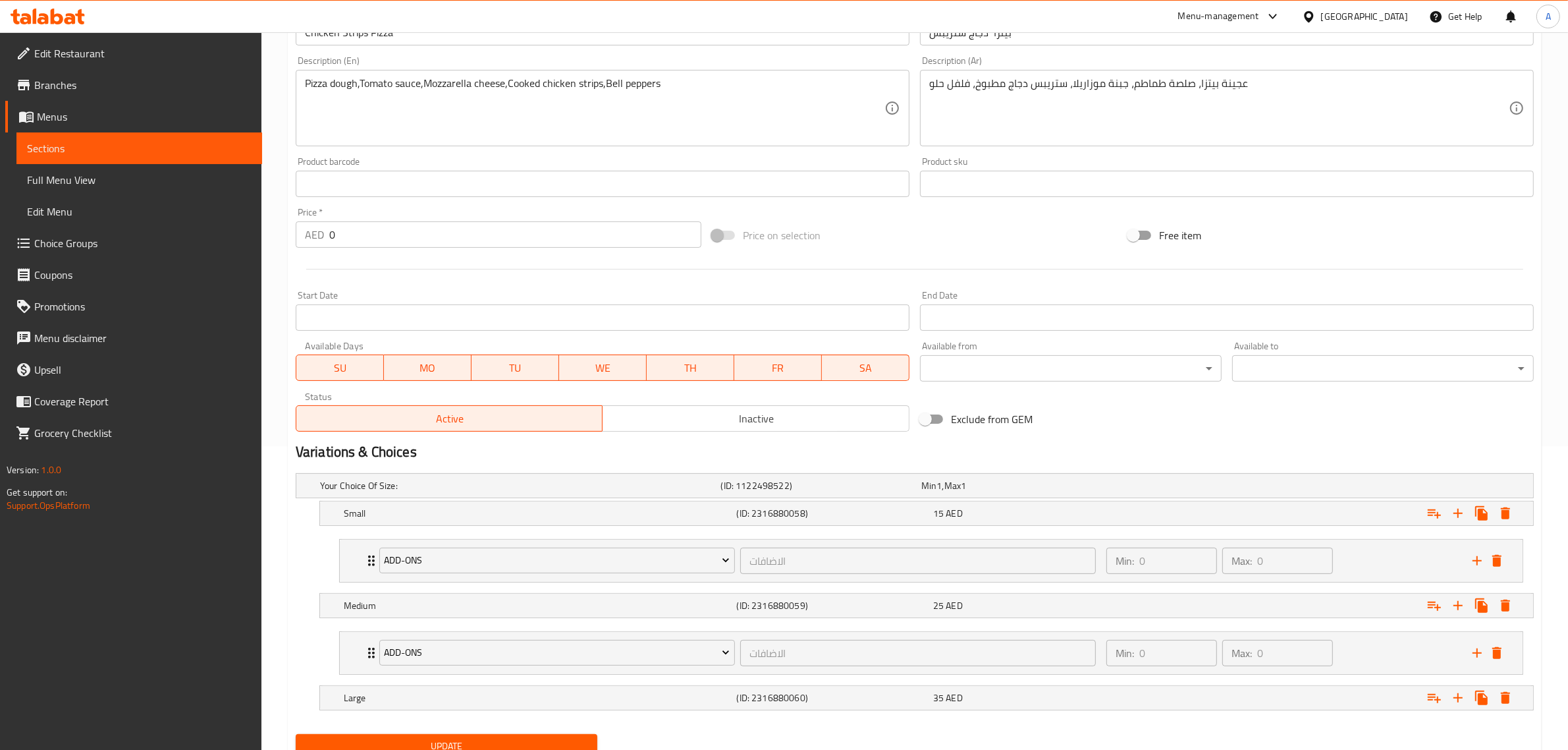
scroll to position [358, 0]
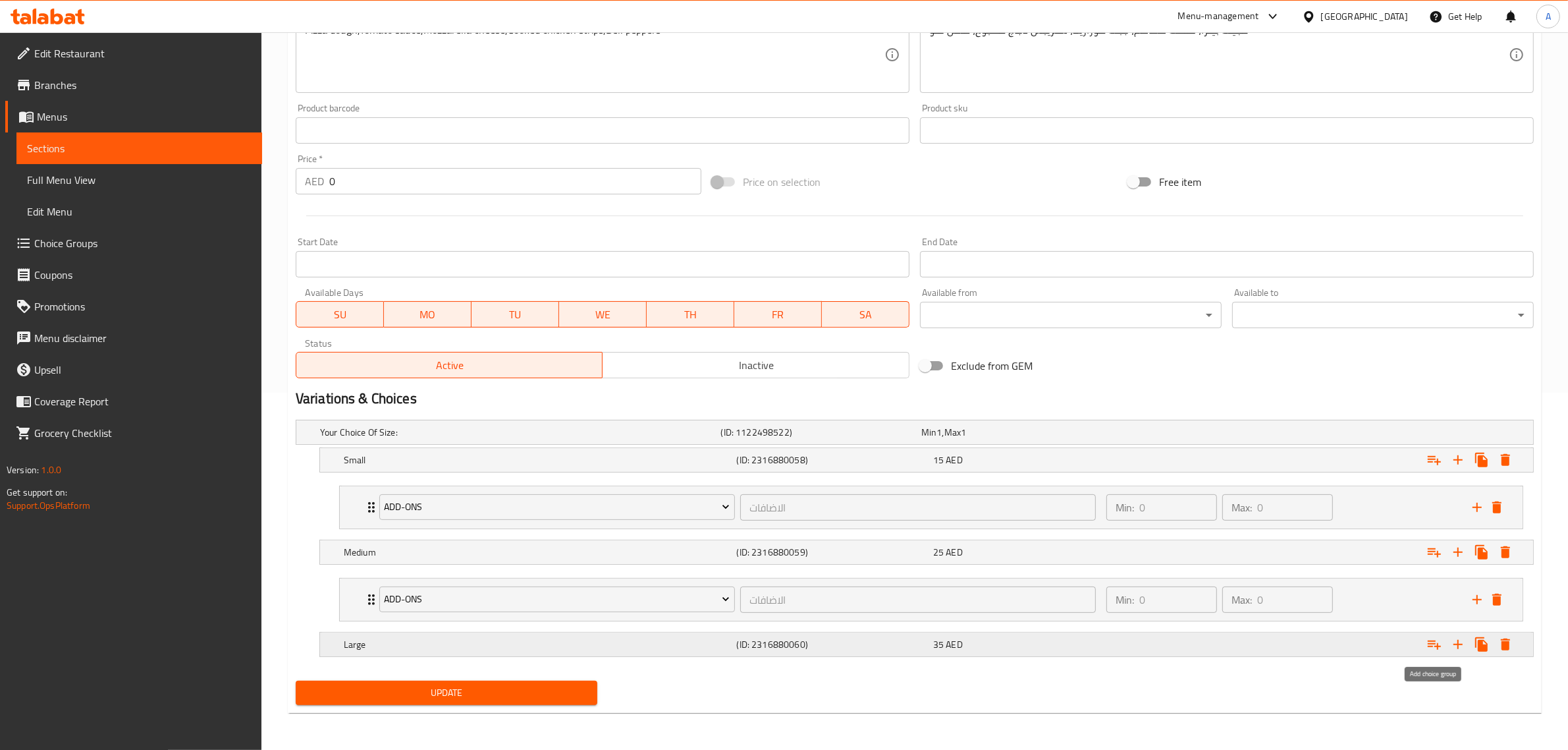
click at [1428, 644] on icon "Expand" at bounding box center [1434, 645] width 13 height 9
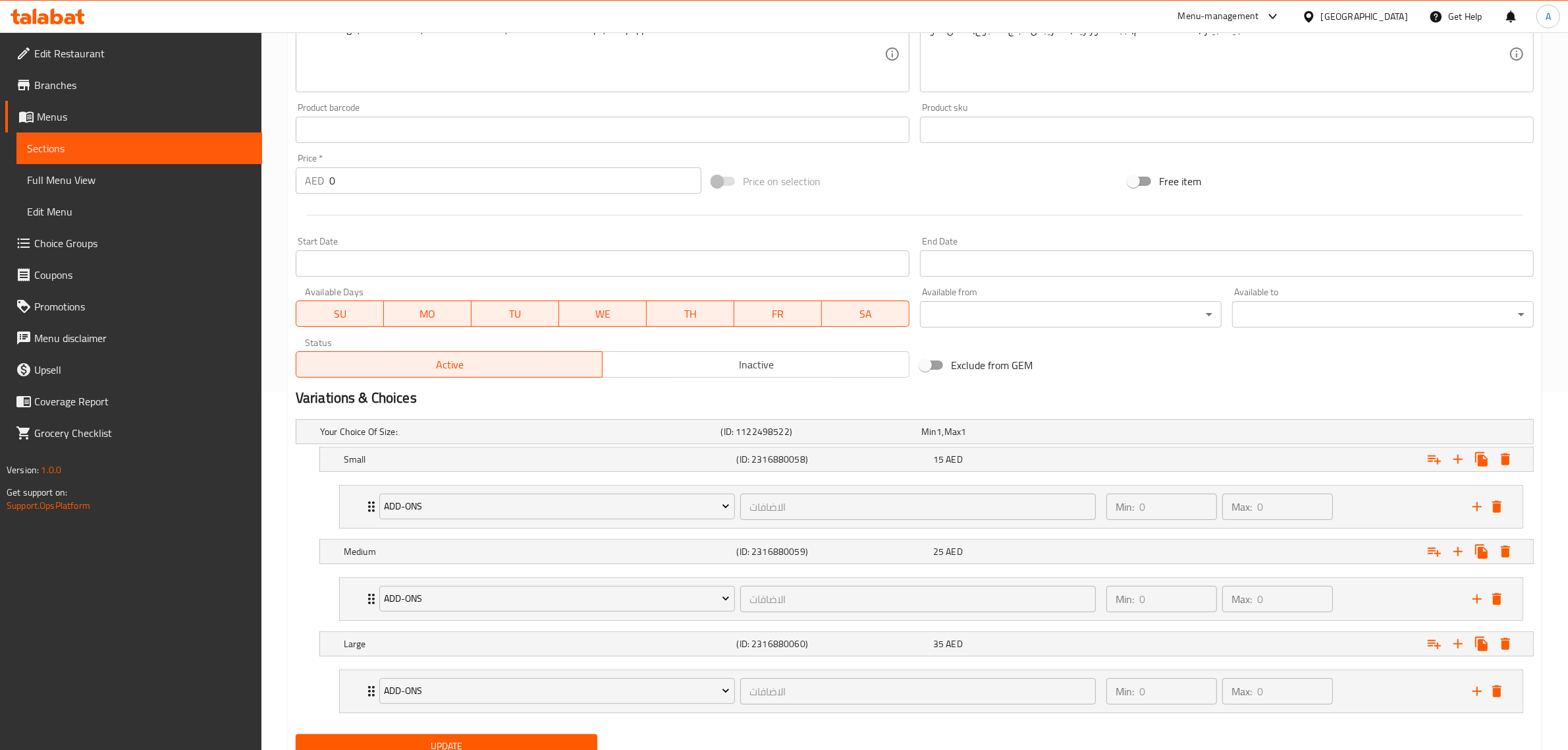
scroll to position [413, 0]
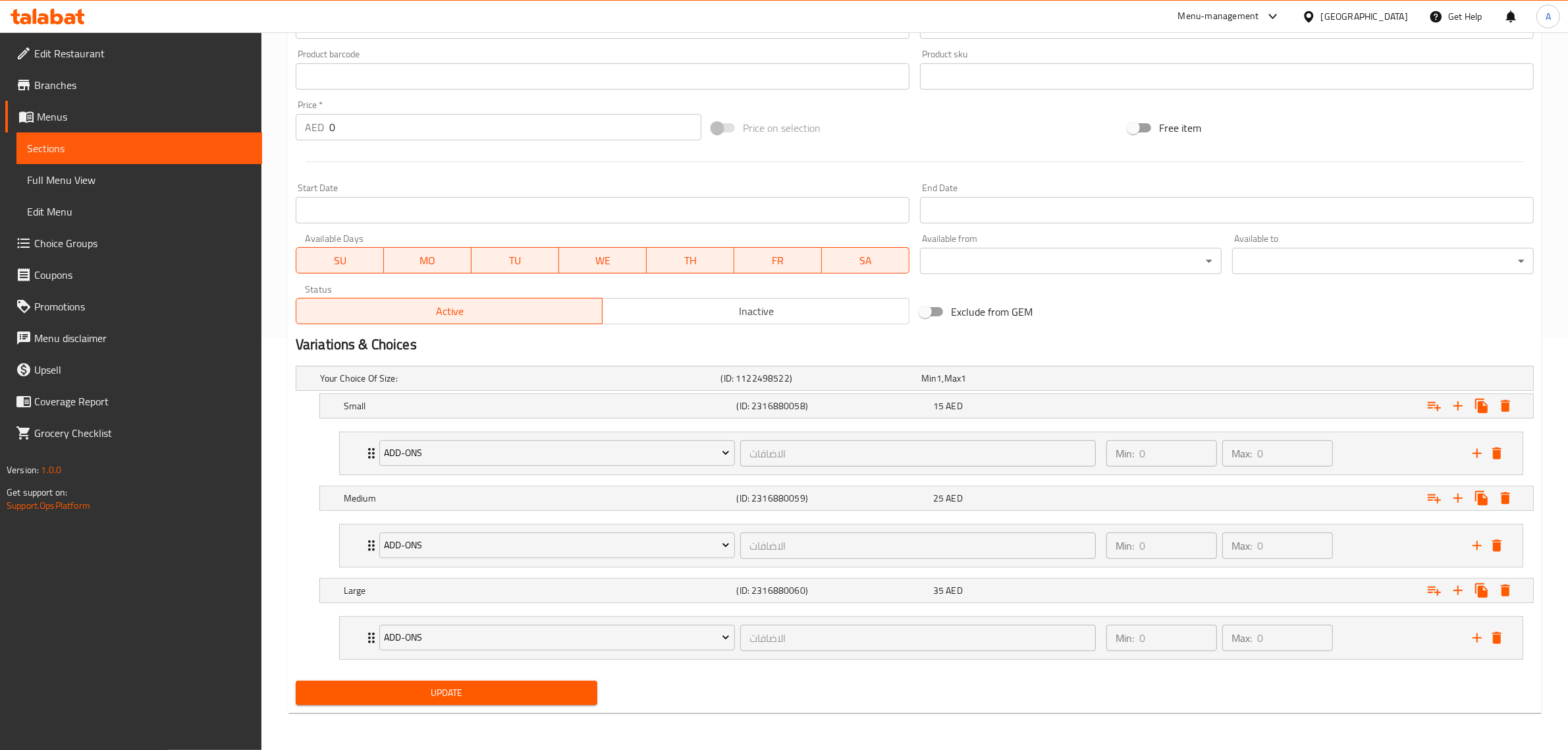
click at [476, 700] on span "Update" at bounding box center [447, 693] width 281 height 17
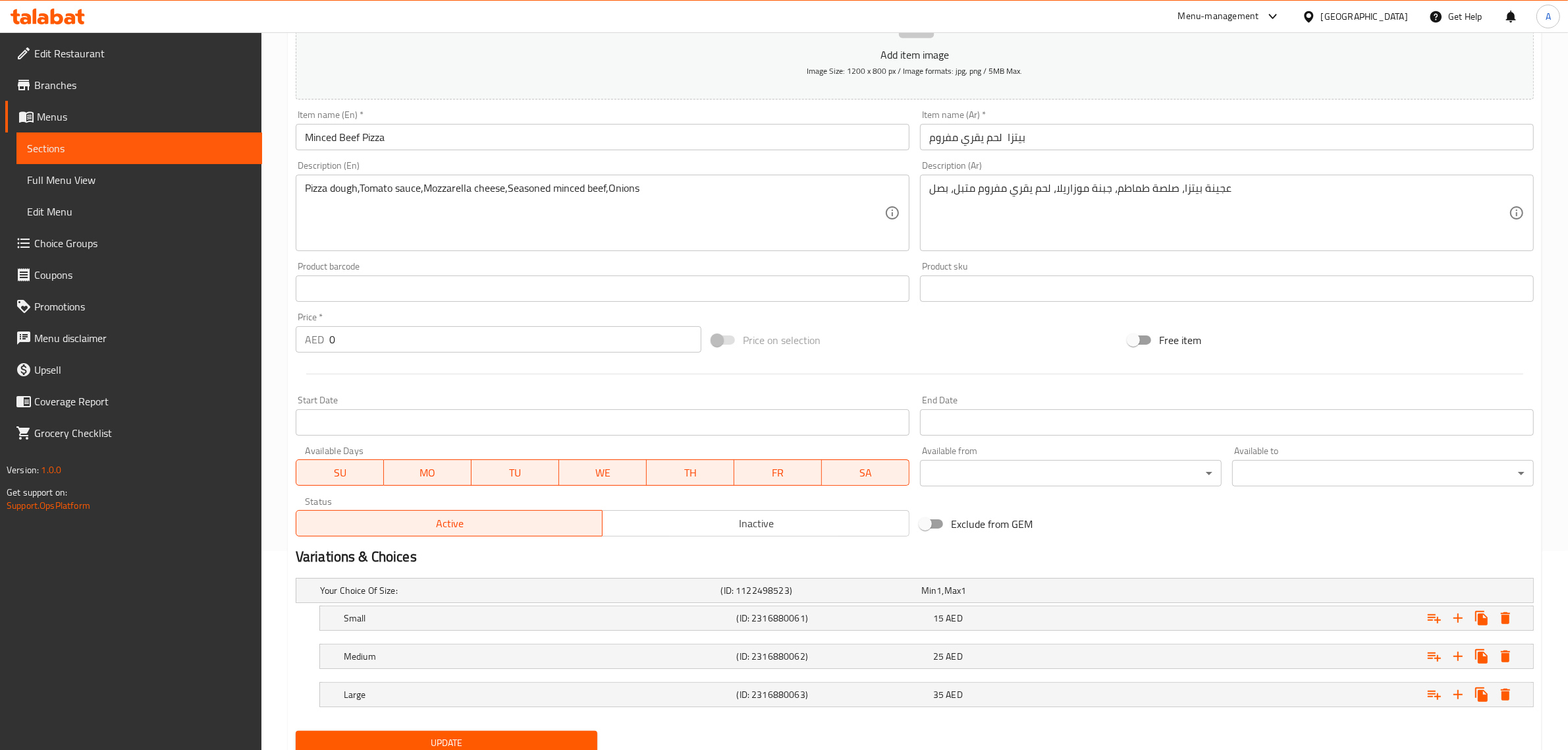
scroll to position [249, 0]
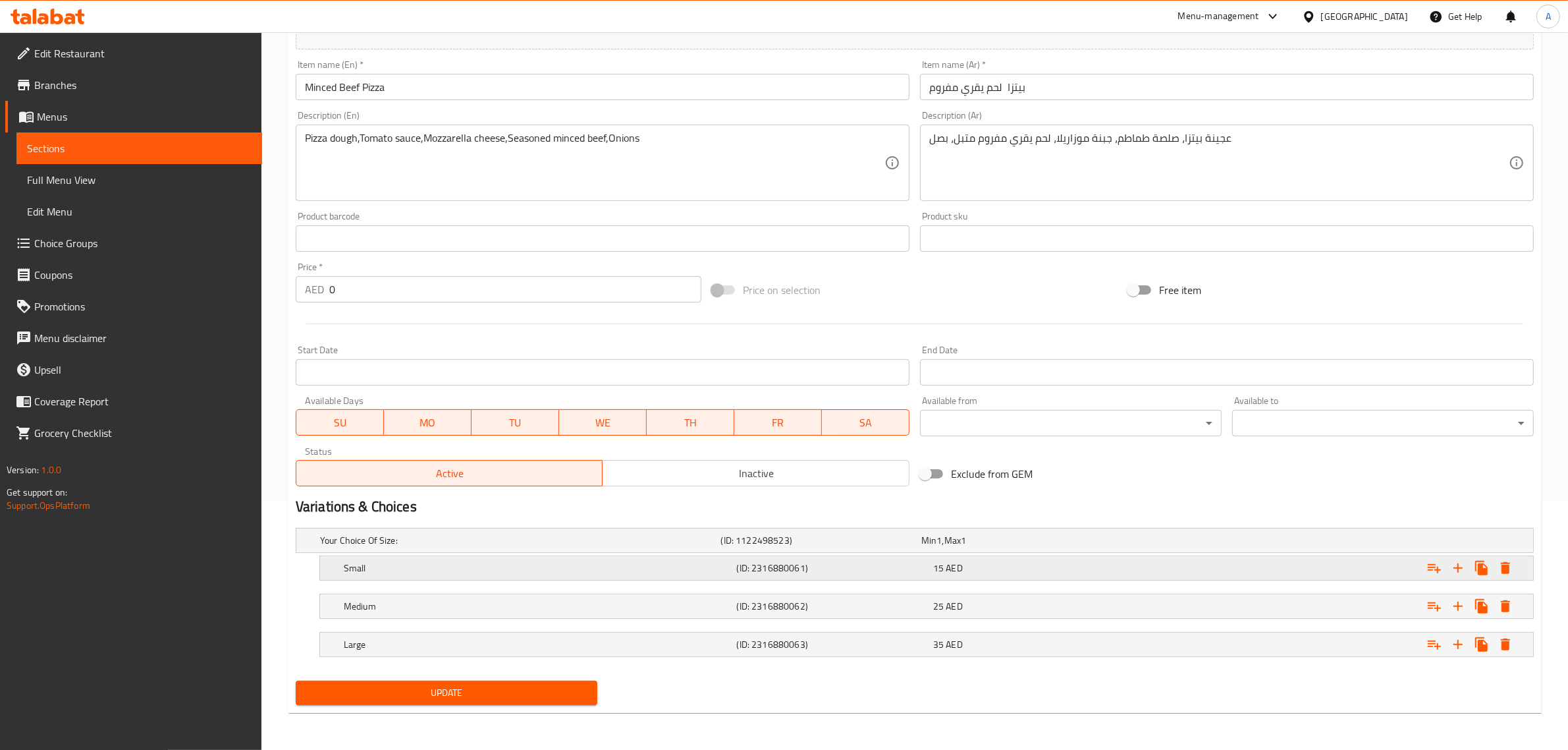
click at [1432, 571] on icon "Expand" at bounding box center [1434, 568] width 16 height 16
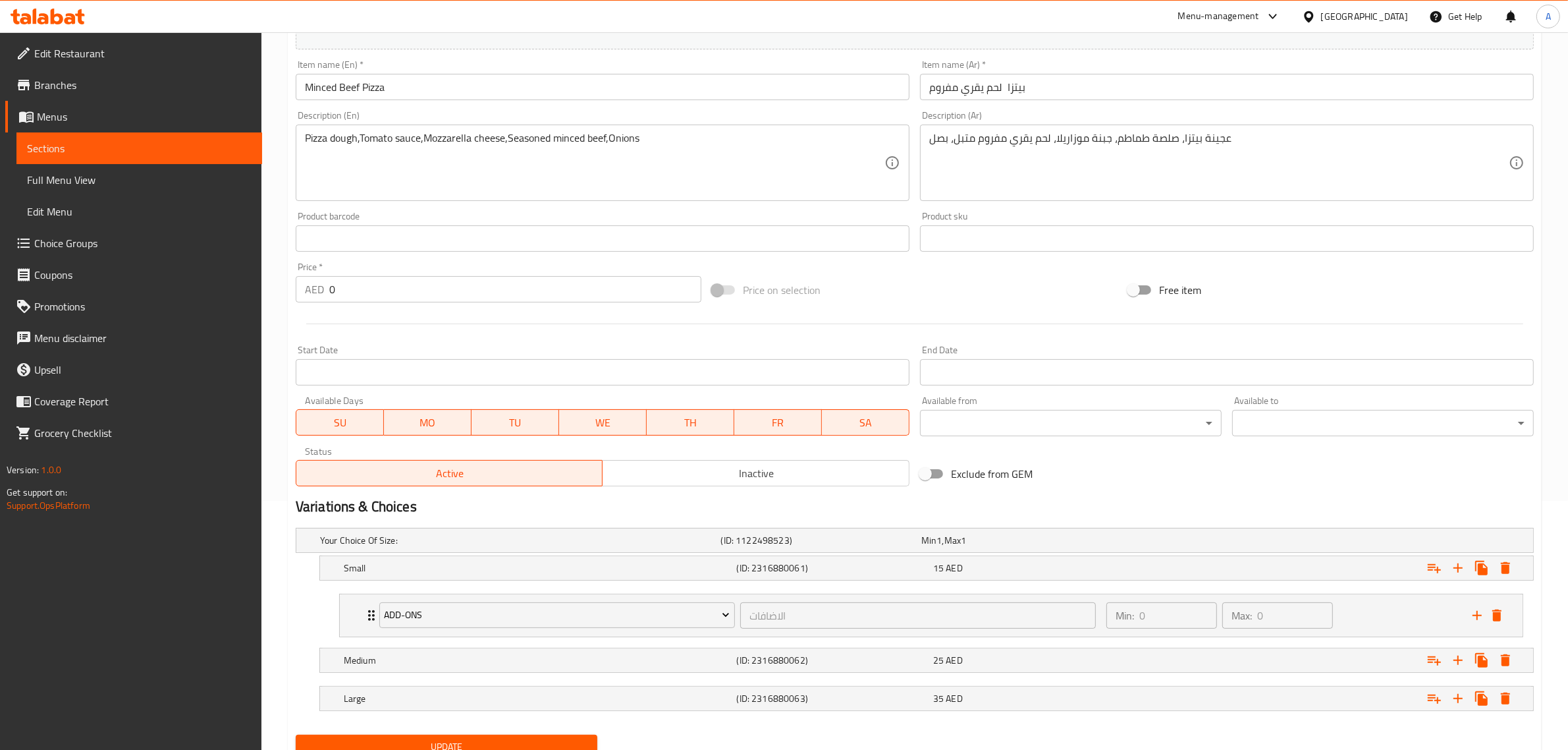
scroll to position [304, 0]
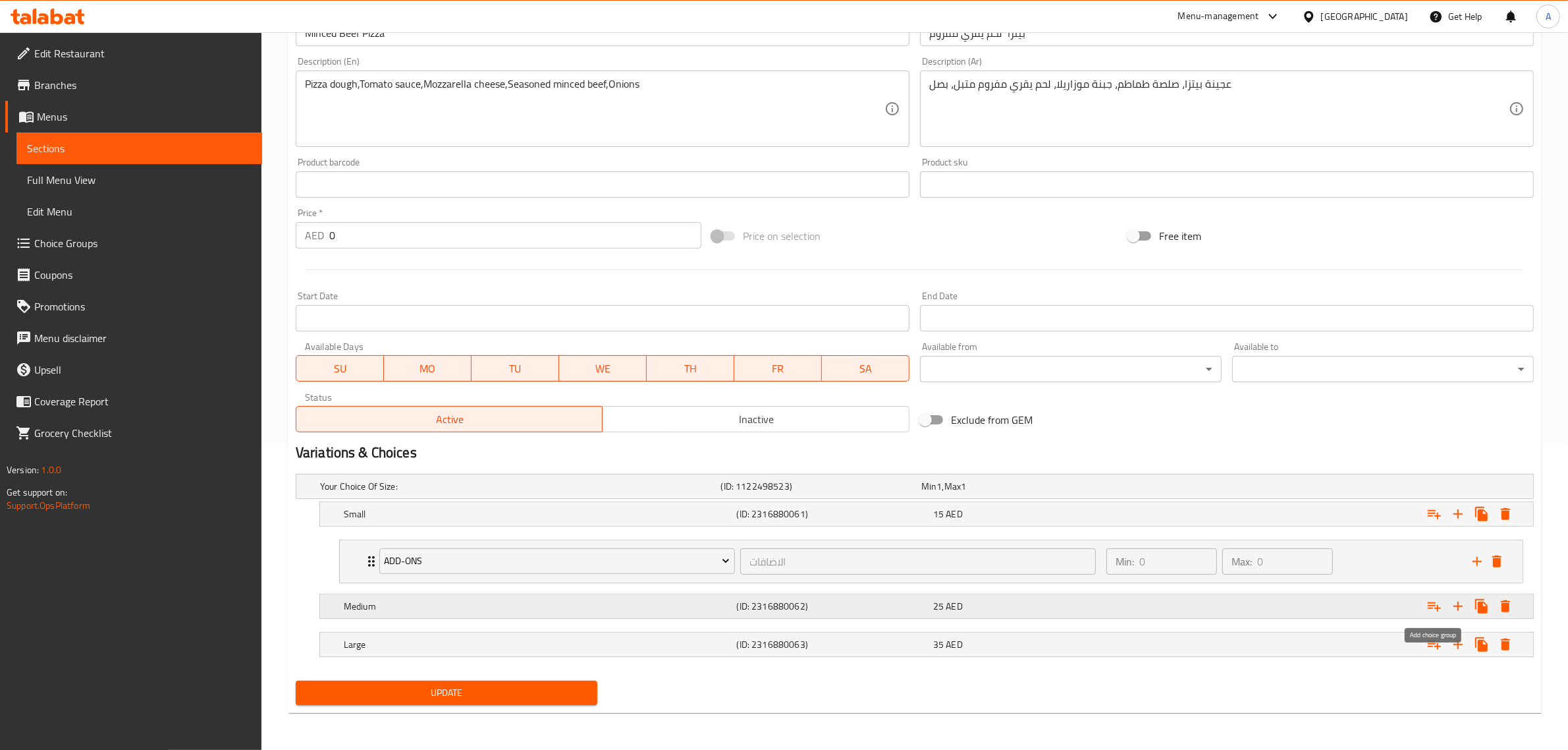
click at [1432, 609] on icon "Expand" at bounding box center [1434, 606] width 16 height 16
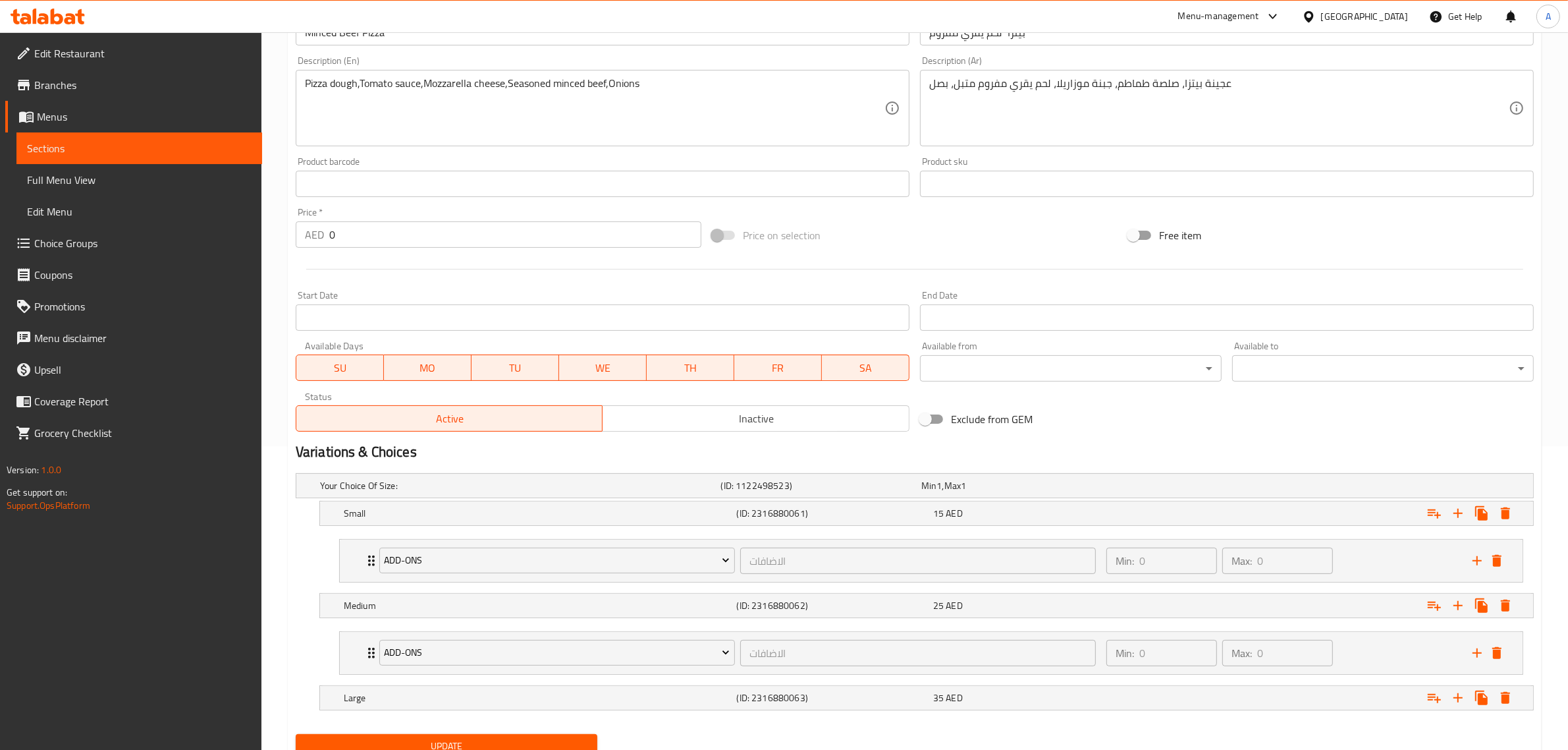
scroll to position [358, 0]
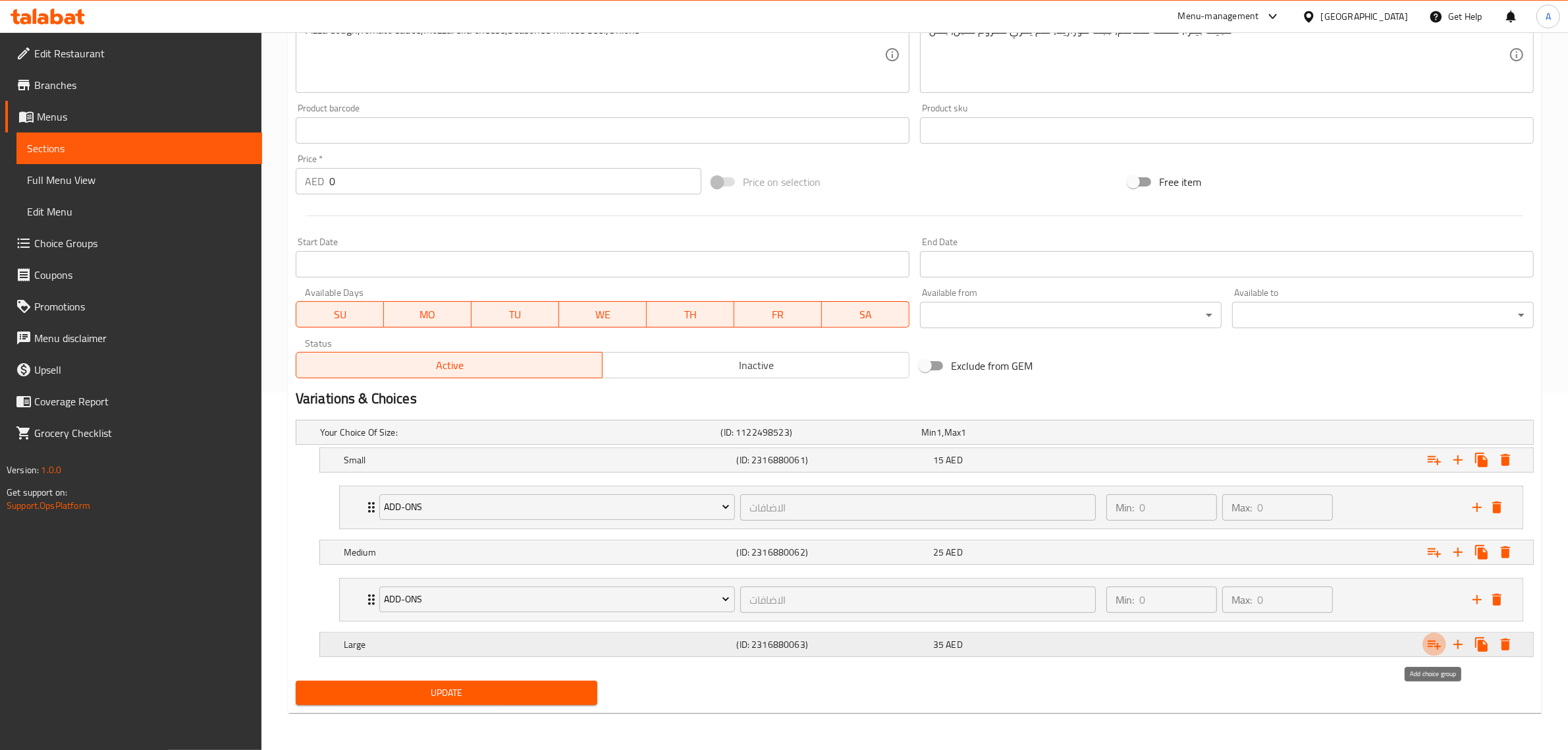
click at [1433, 641] on icon "Expand" at bounding box center [1434, 645] width 13 height 9
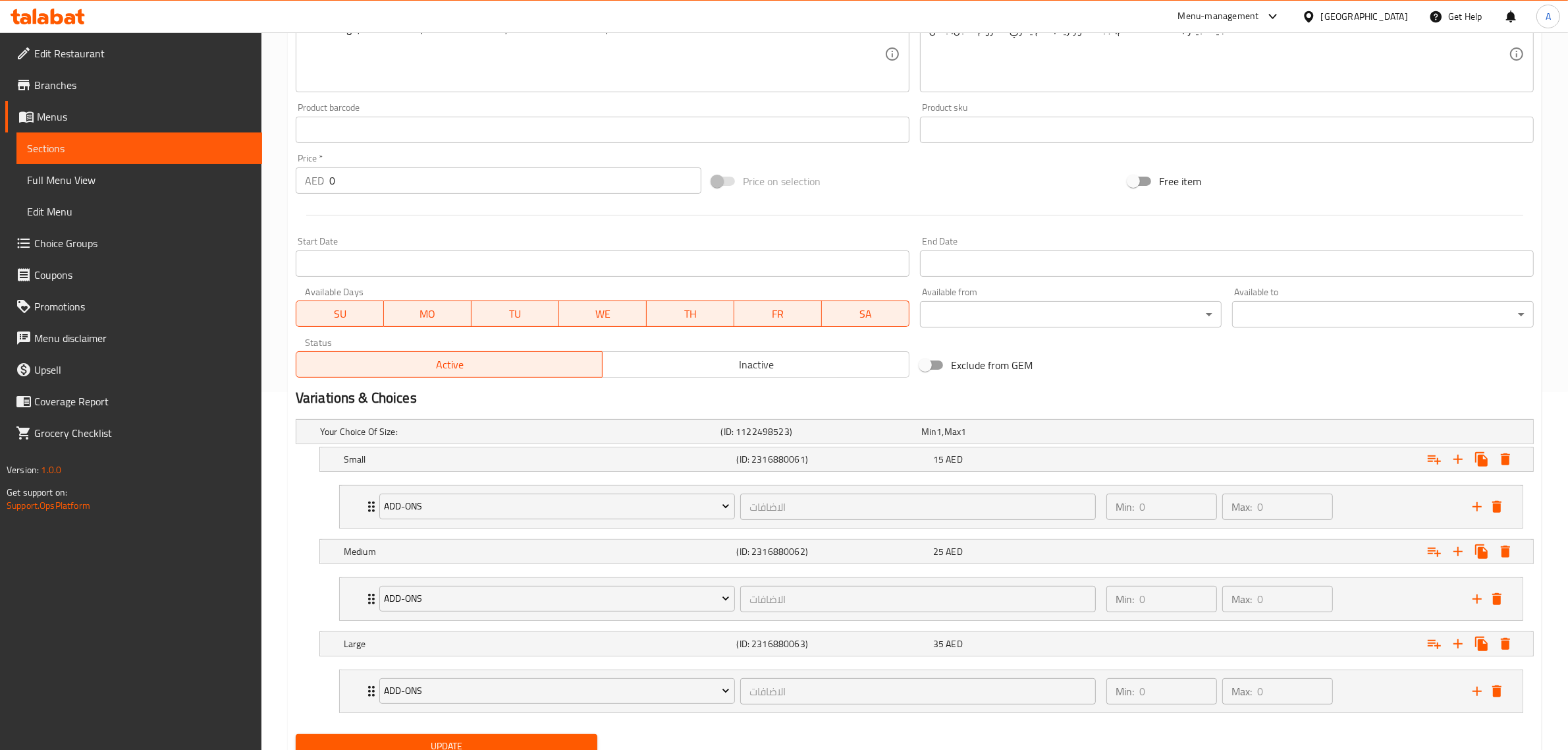
scroll to position [413, 0]
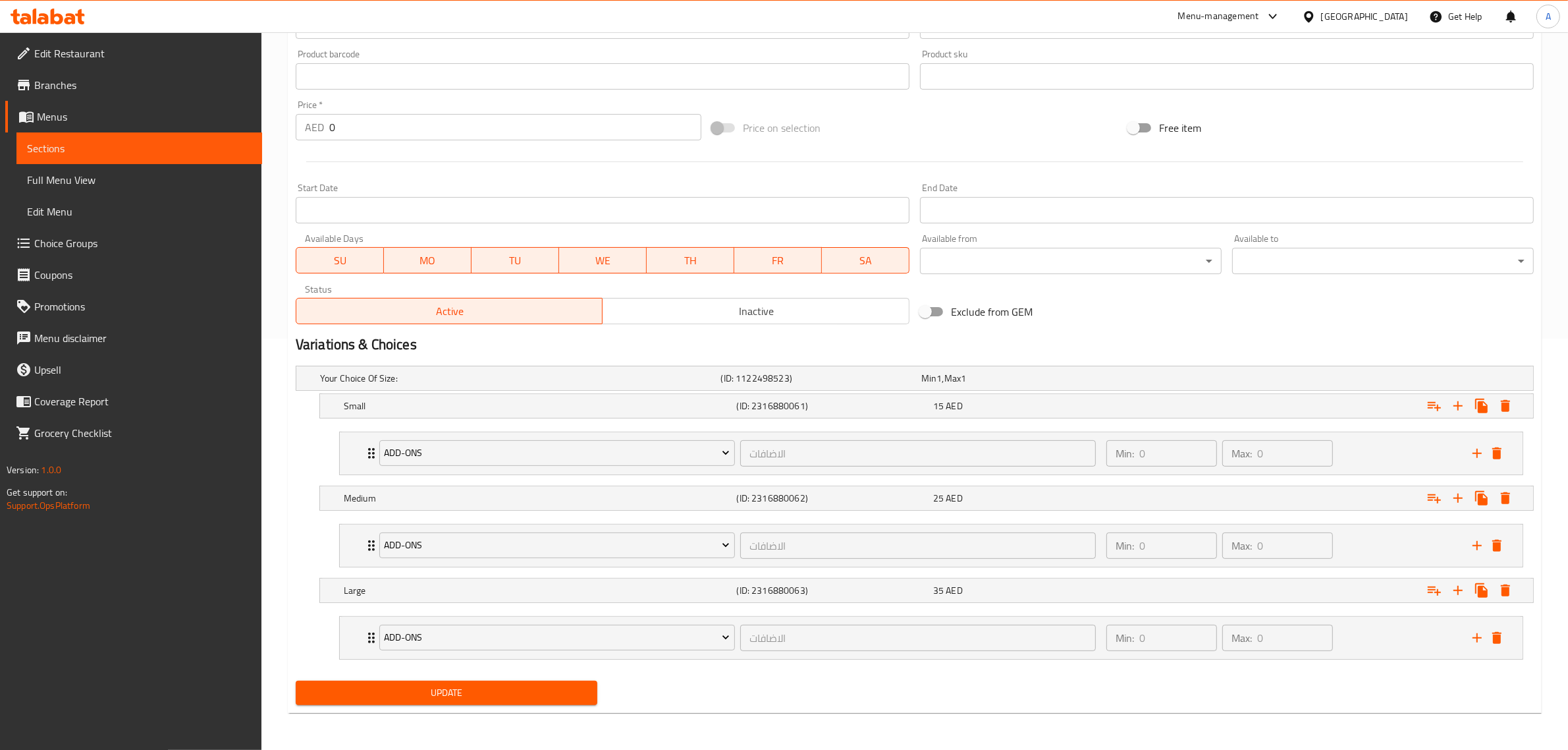
click at [451, 694] on span "Update" at bounding box center [447, 693] width 281 height 17
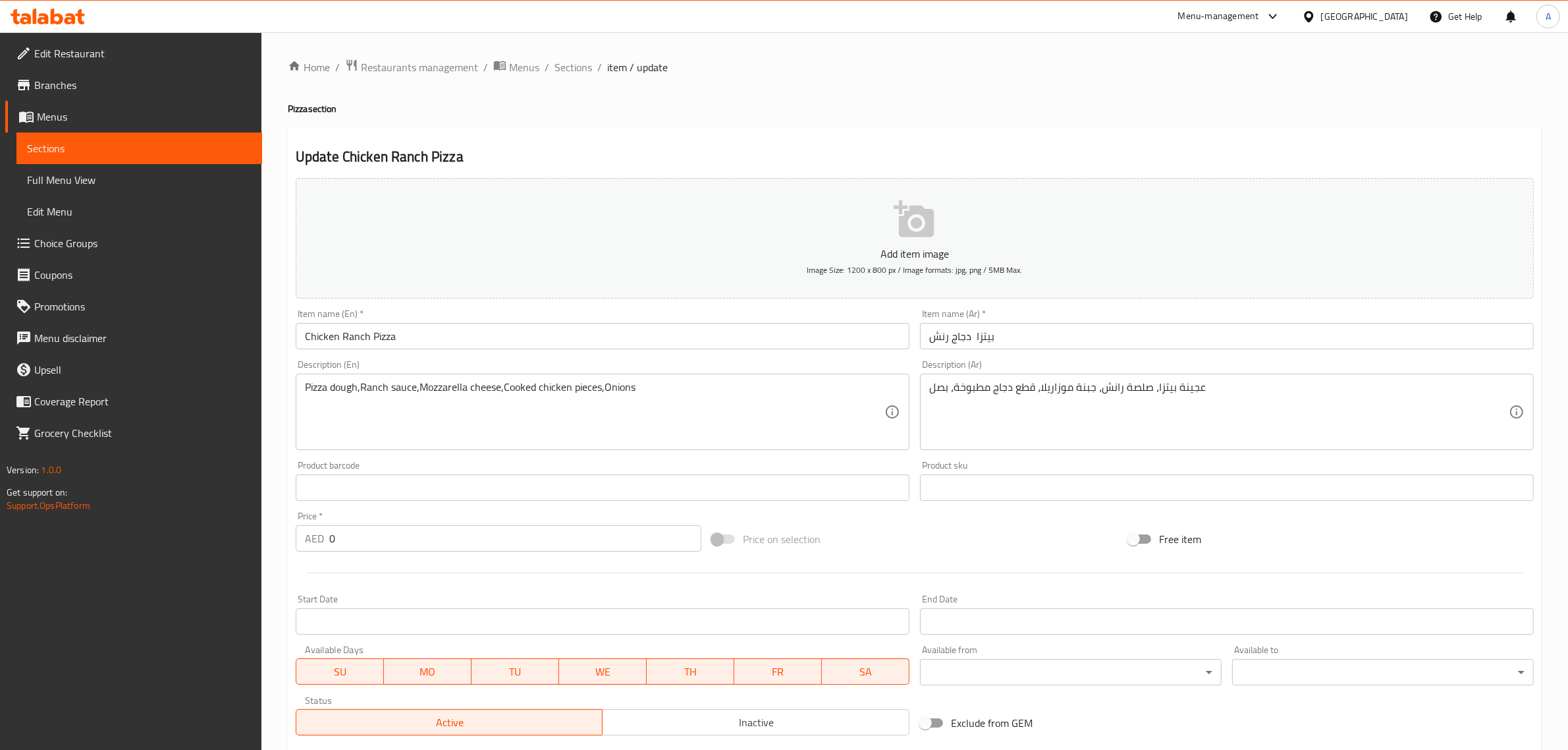
scroll to position [249, 0]
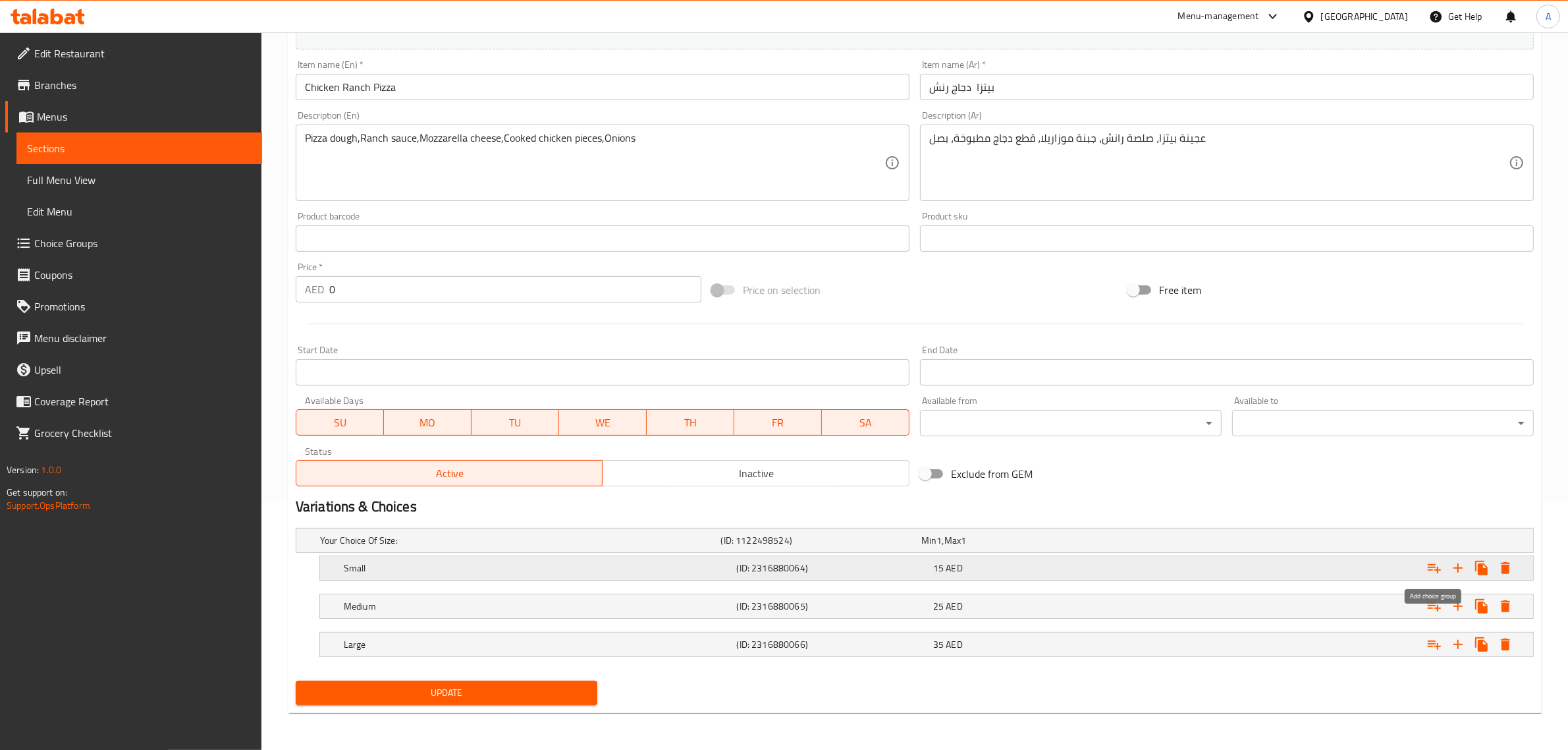
click at [1433, 565] on icon "Expand" at bounding box center [1434, 568] width 16 height 16
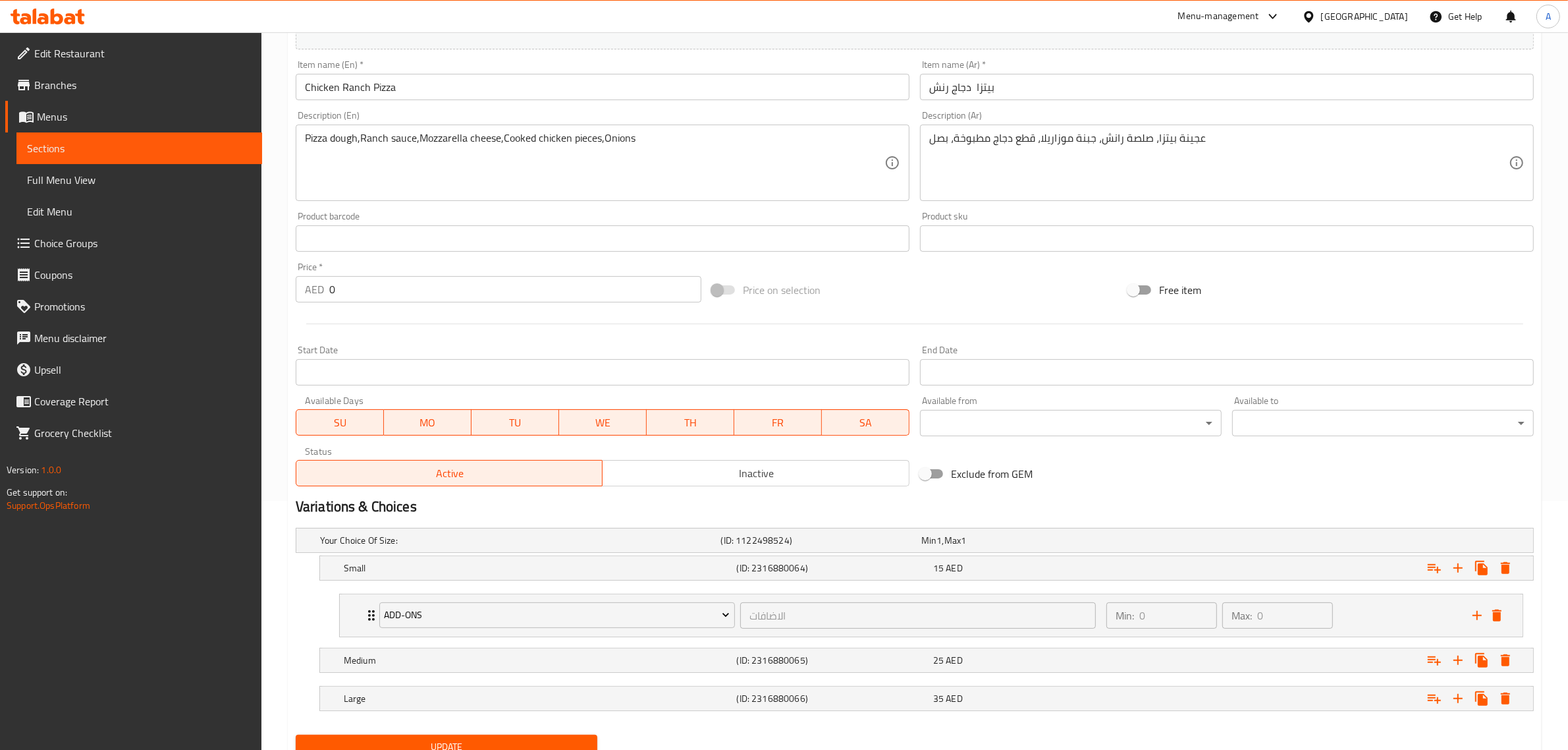
scroll to position [304, 0]
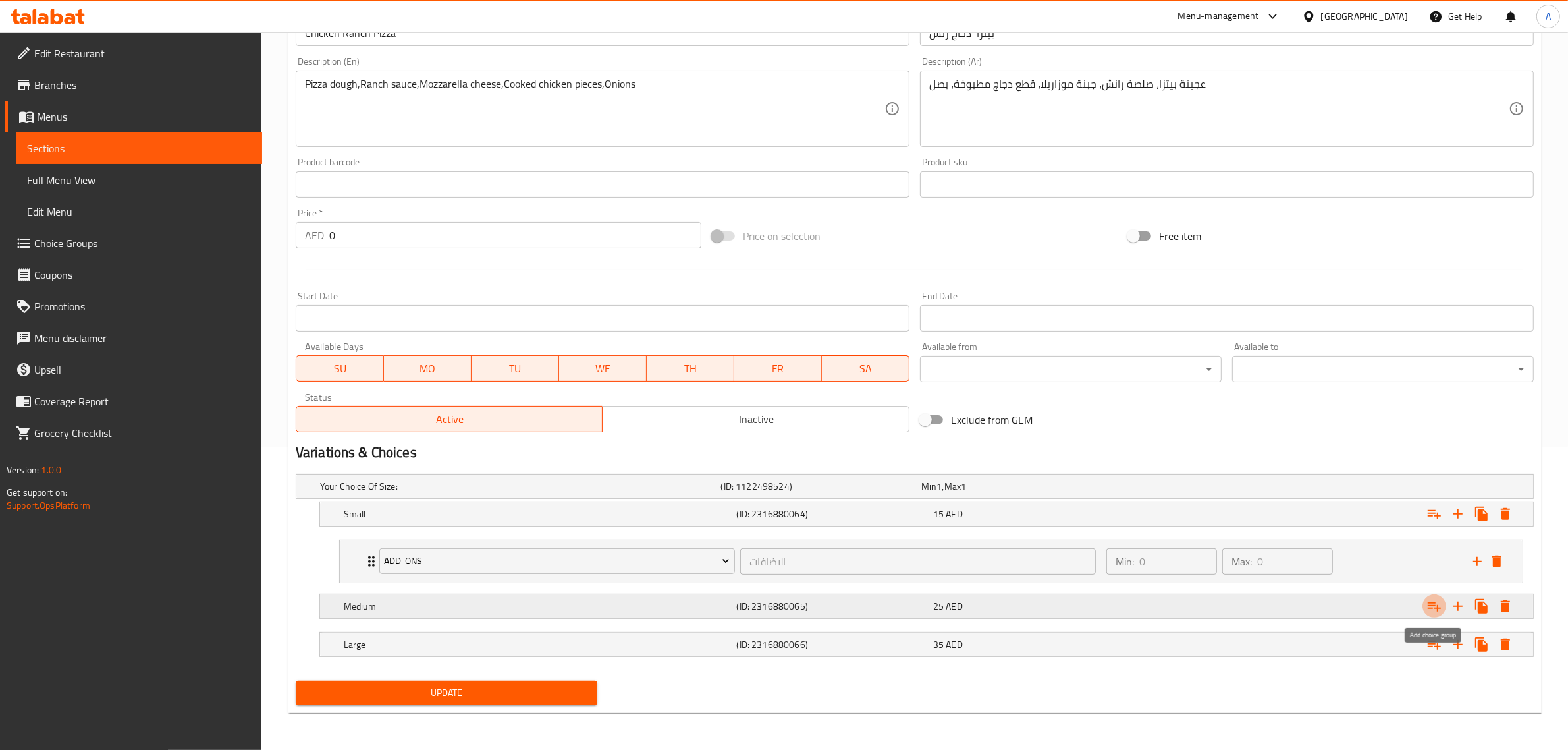
click at [1429, 607] on icon "Expand" at bounding box center [1434, 606] width 13 height 9
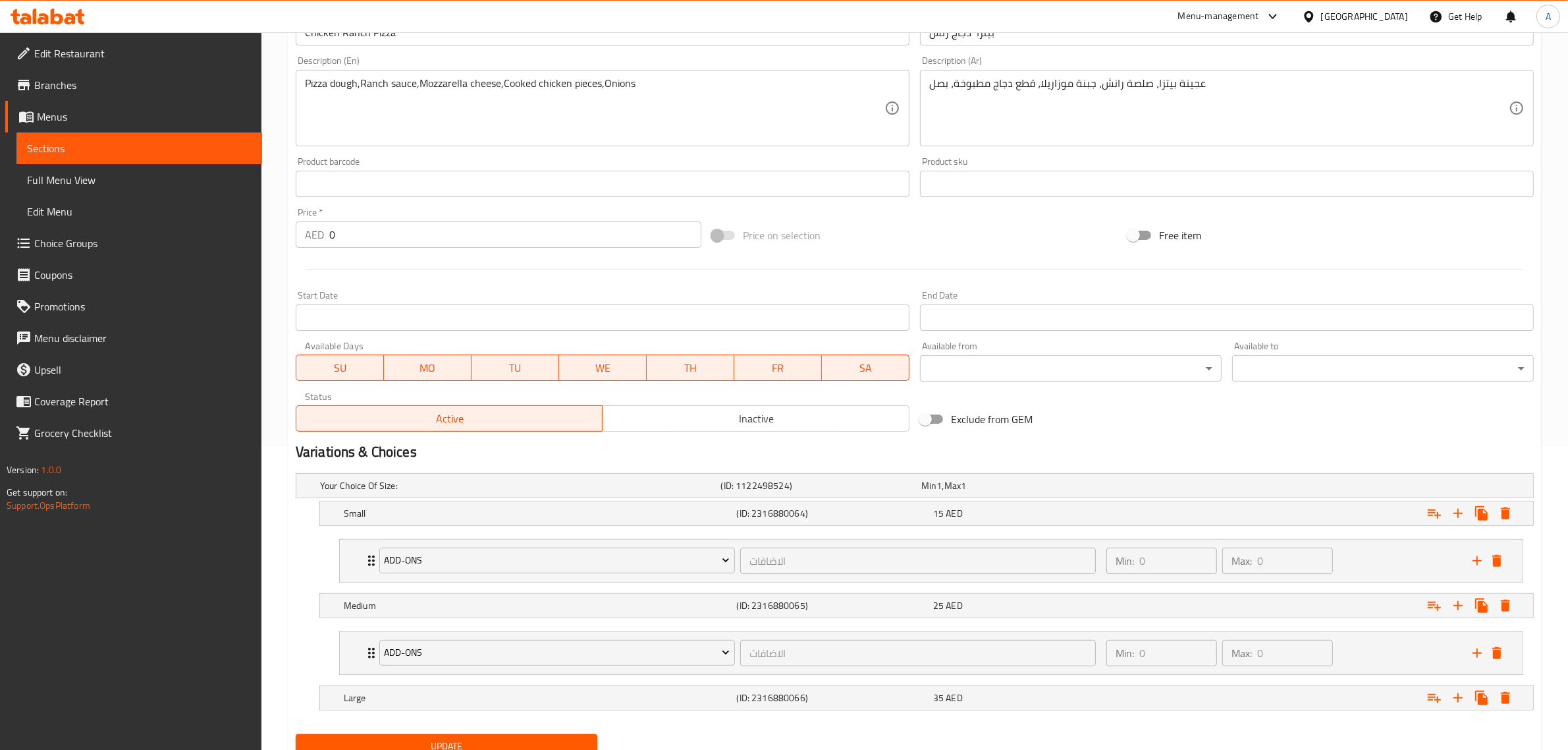
scroll to position [358, 0]
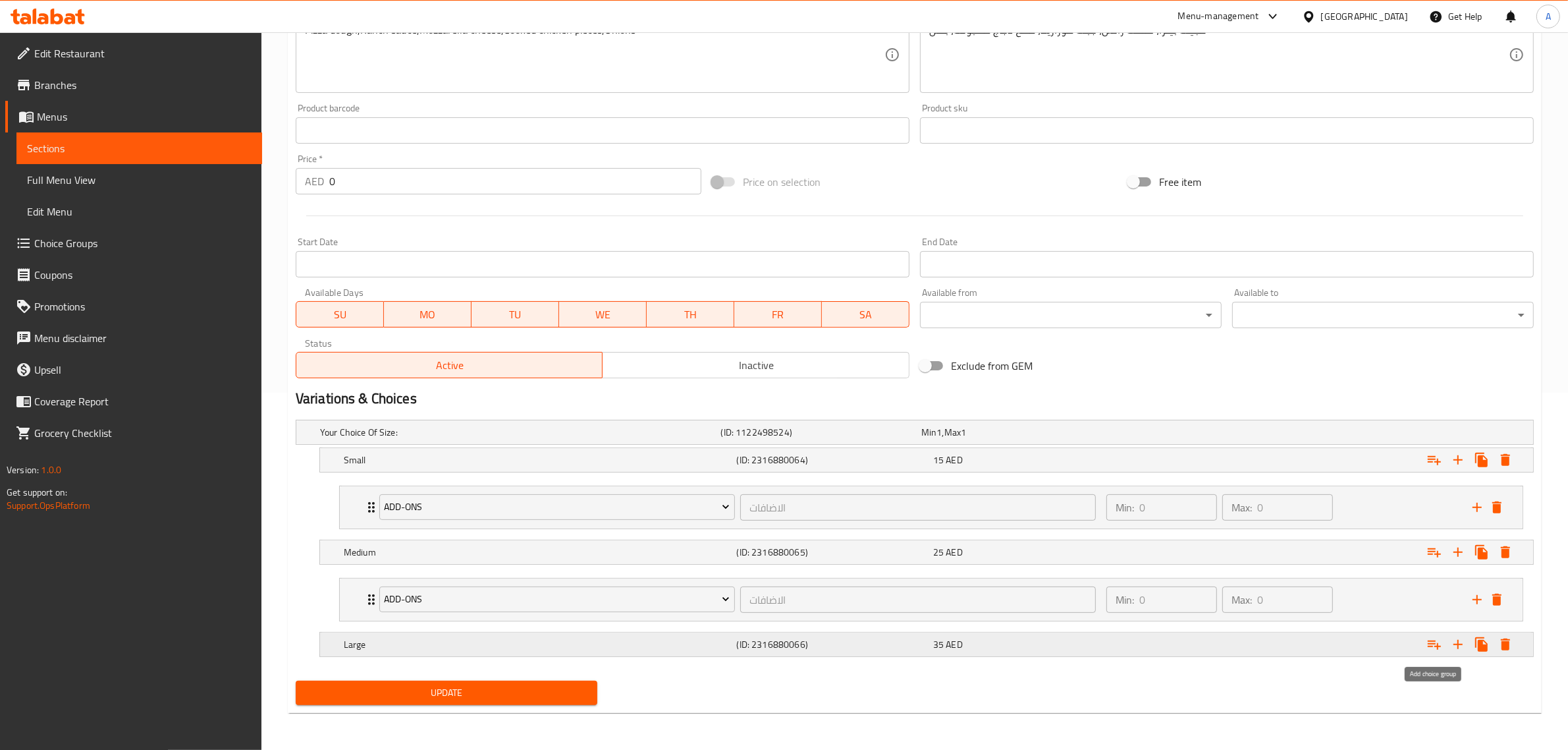
click at [1440, 645] on icon "Expand" at bounding box center [1434, 645] width 16 height 16
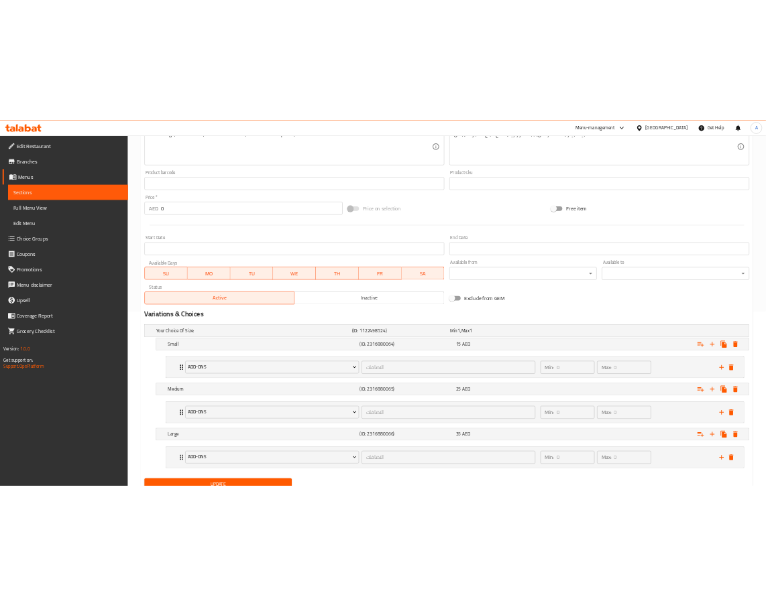
scroll to position [420, 0]
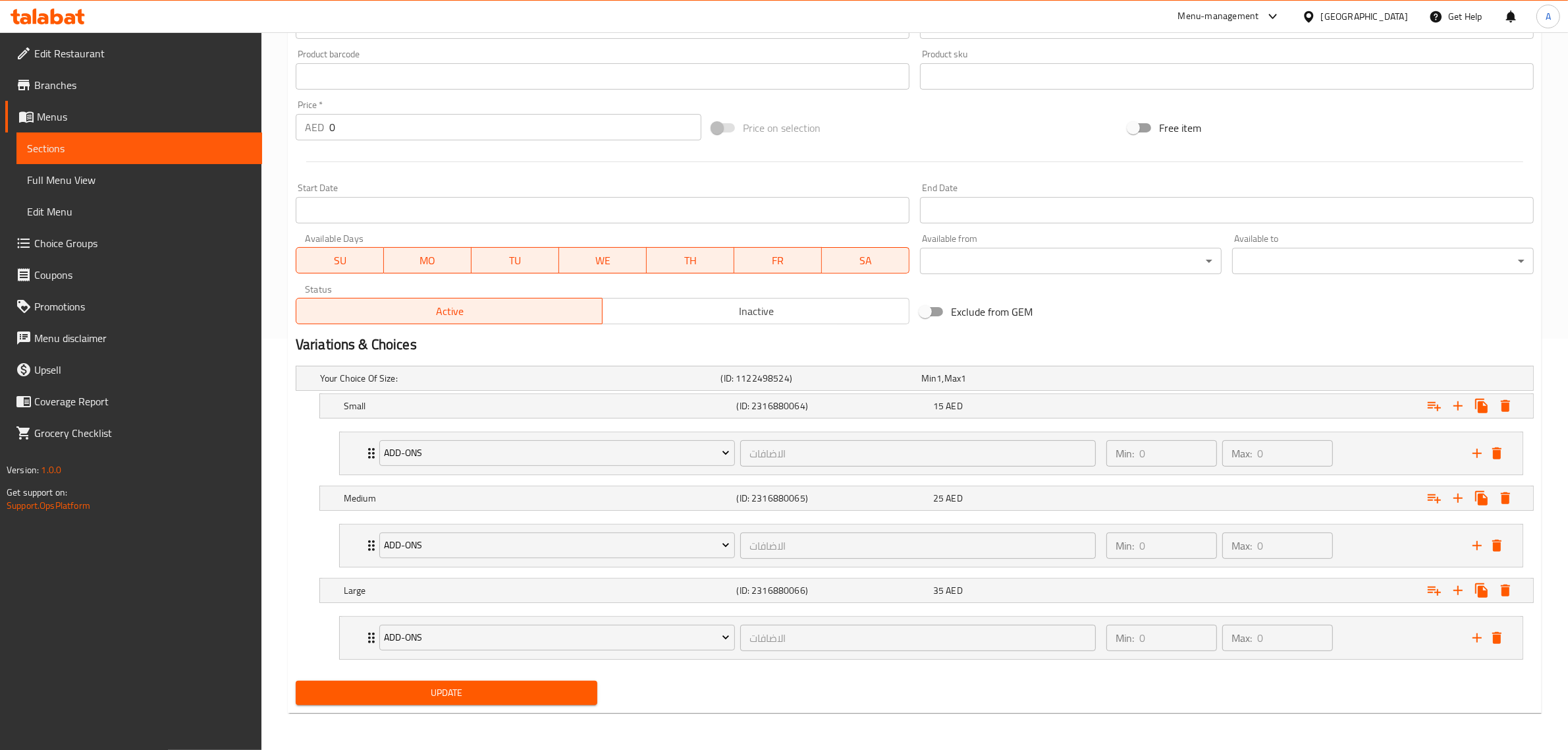
click at [437, 696] on span "Update" at bounding box center [447, 693] width 281 height 17
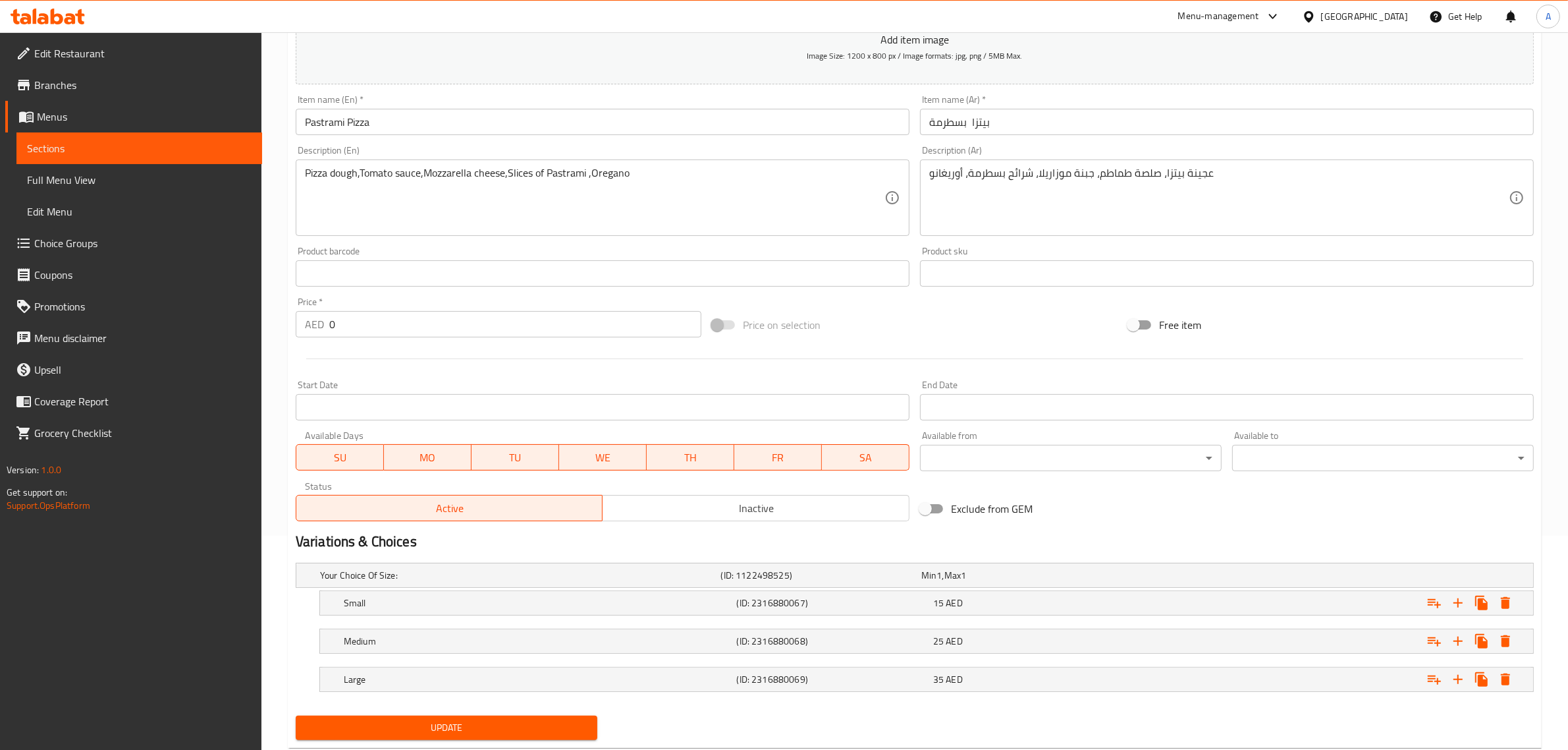
scroll to position [249, 0]
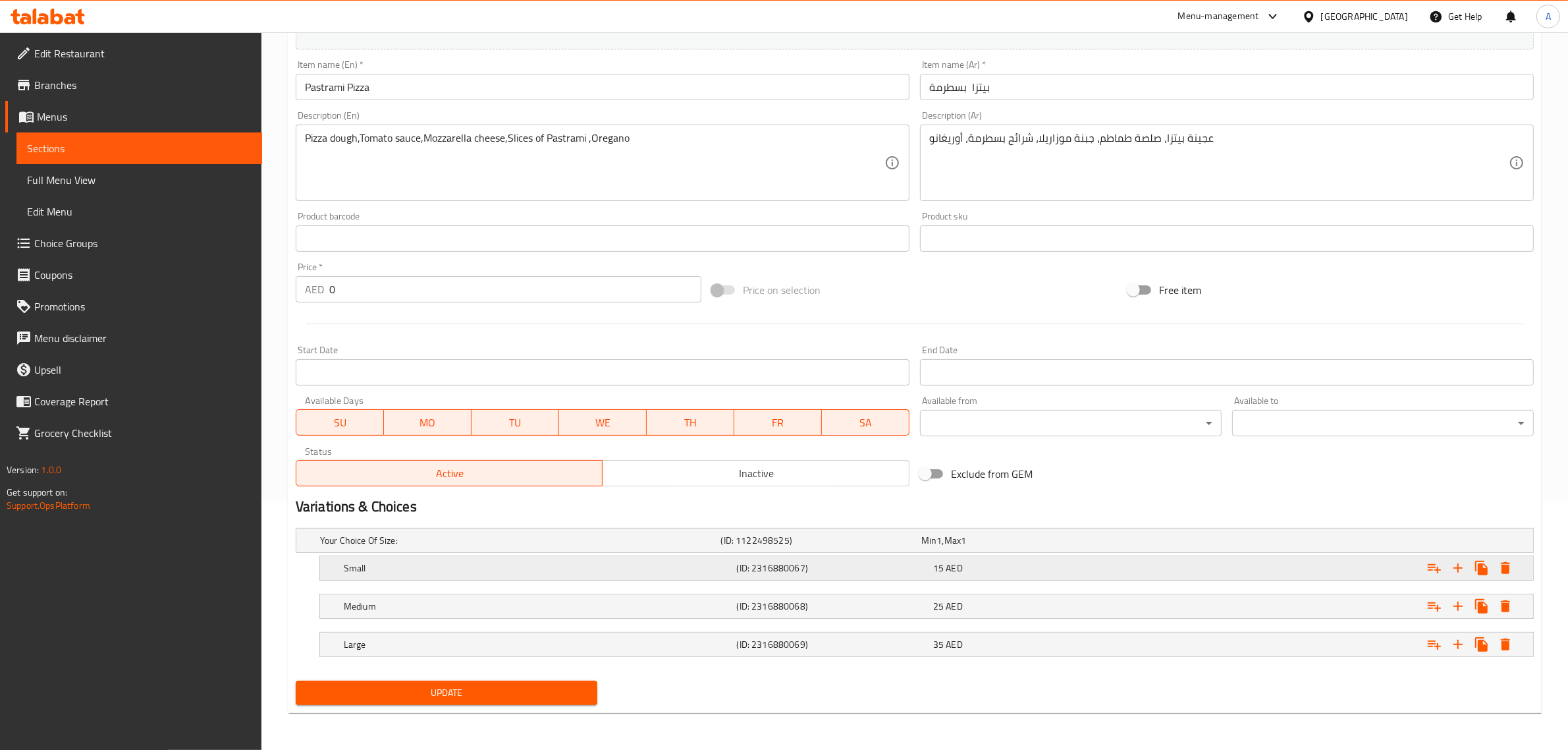
click at [1429, 567] on icon "Expand" at bounding box center [1434, 568] width 13 height 9
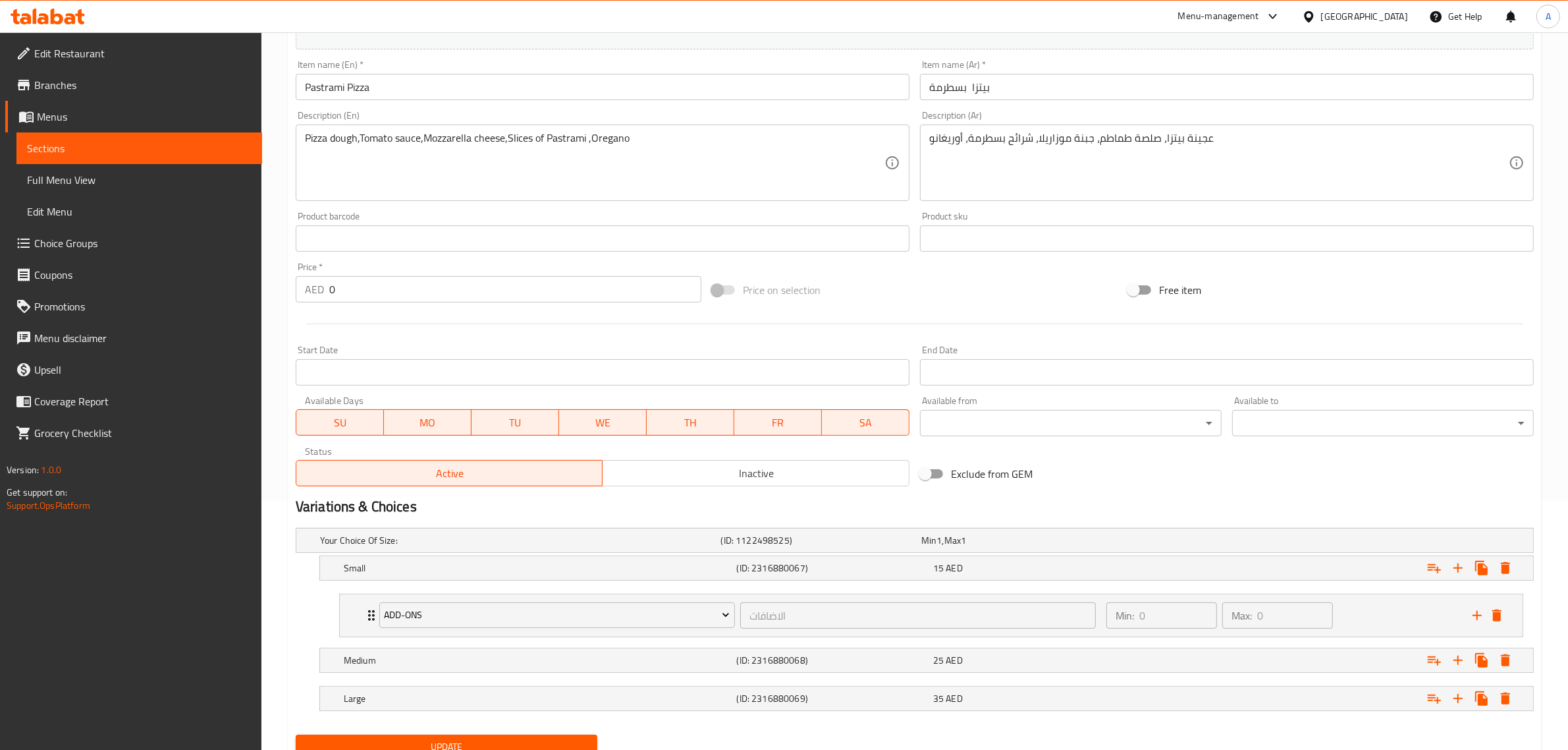
scroll to position [304, 0]
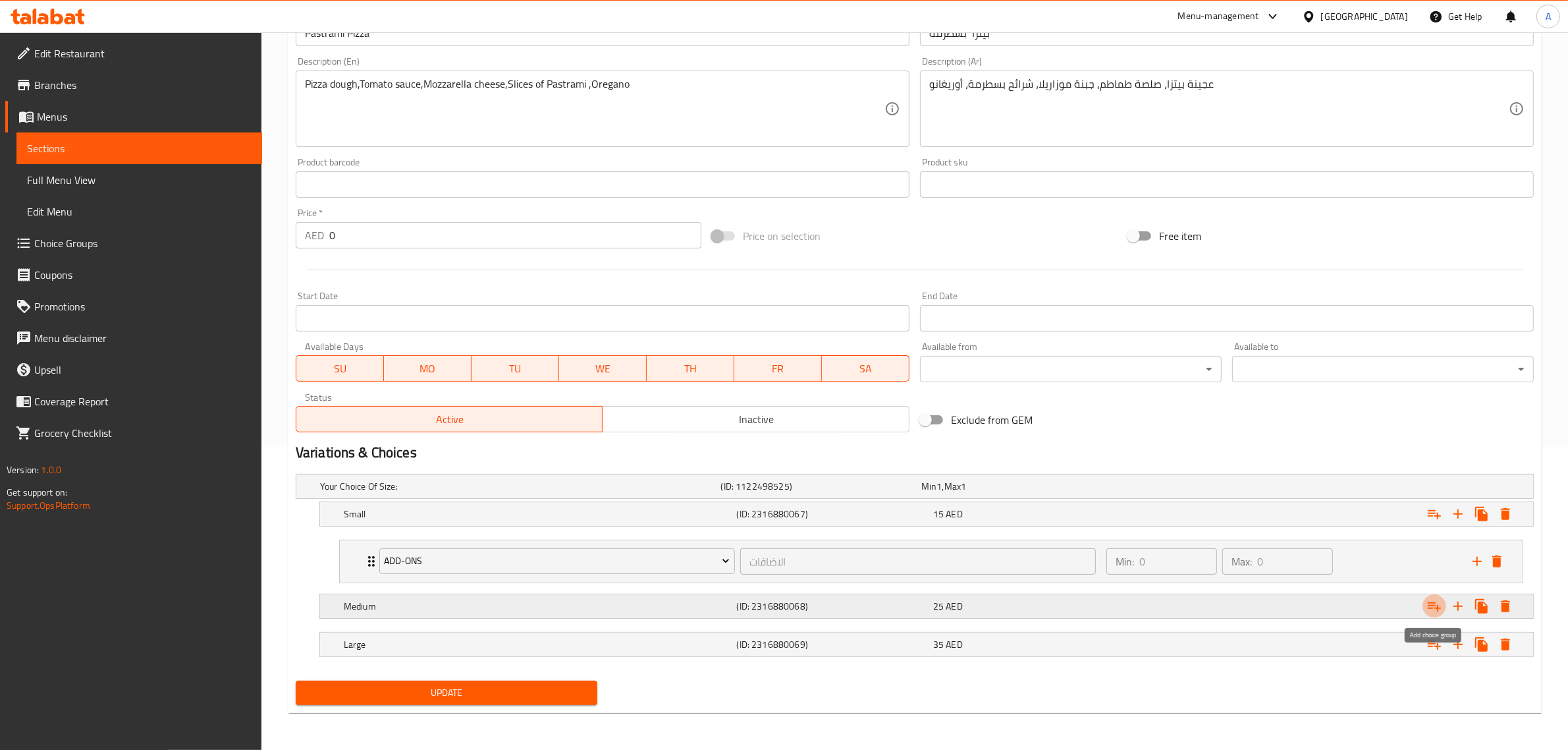
click at [1428, 613] on icon "Expand" at bounding box center [1434, 606] width 16 height 16
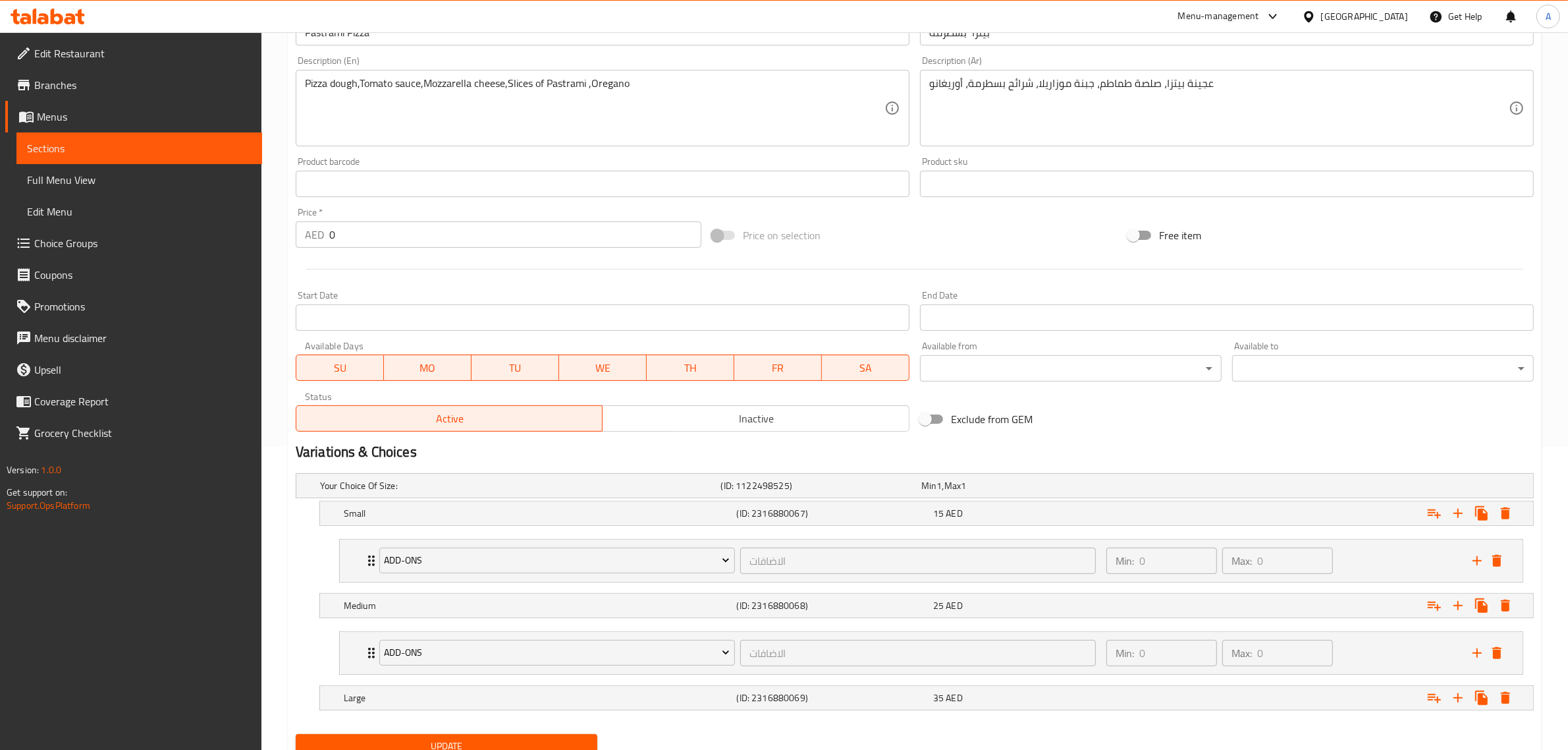
scroll to position [358, 0]
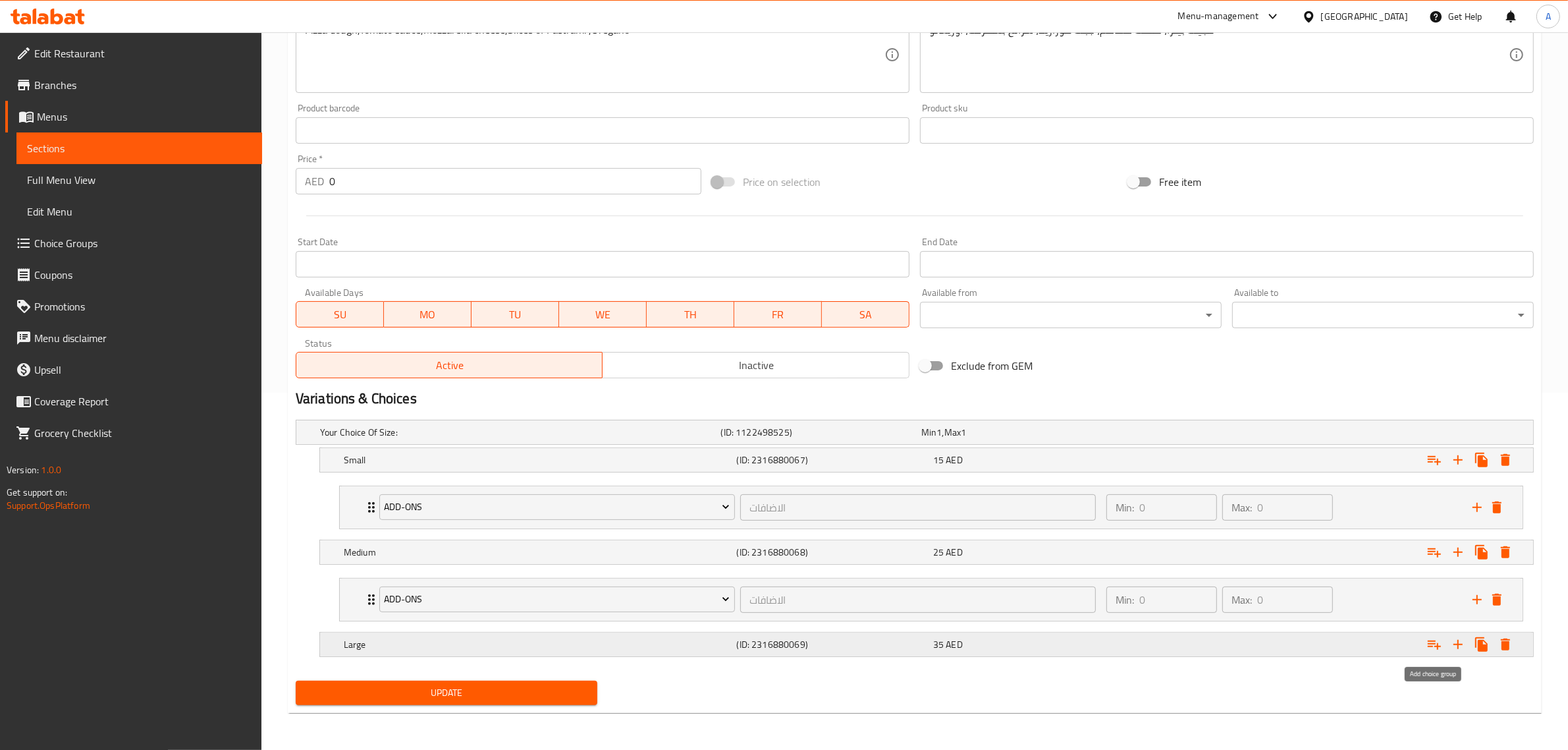
click at [1436, 651] on icon "Expand" at bounding box center [1434, 645] width 16 height 16
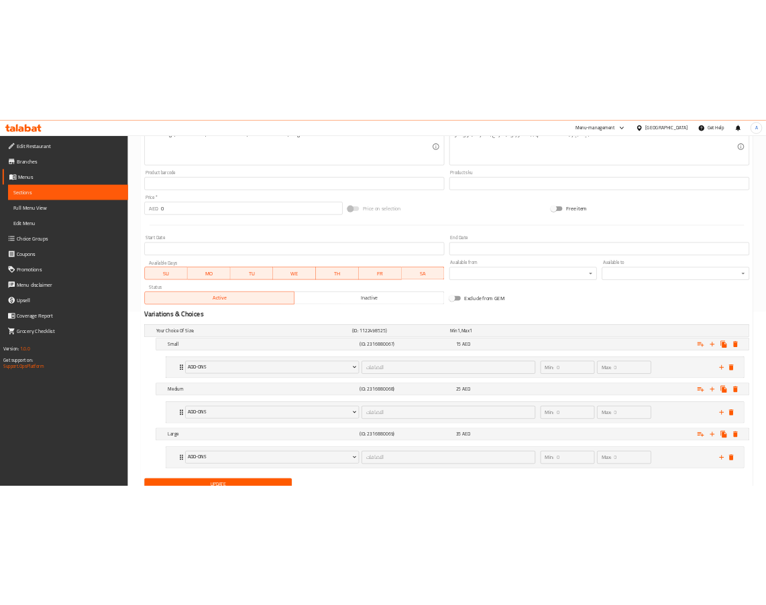
scroll to position [420, 0]
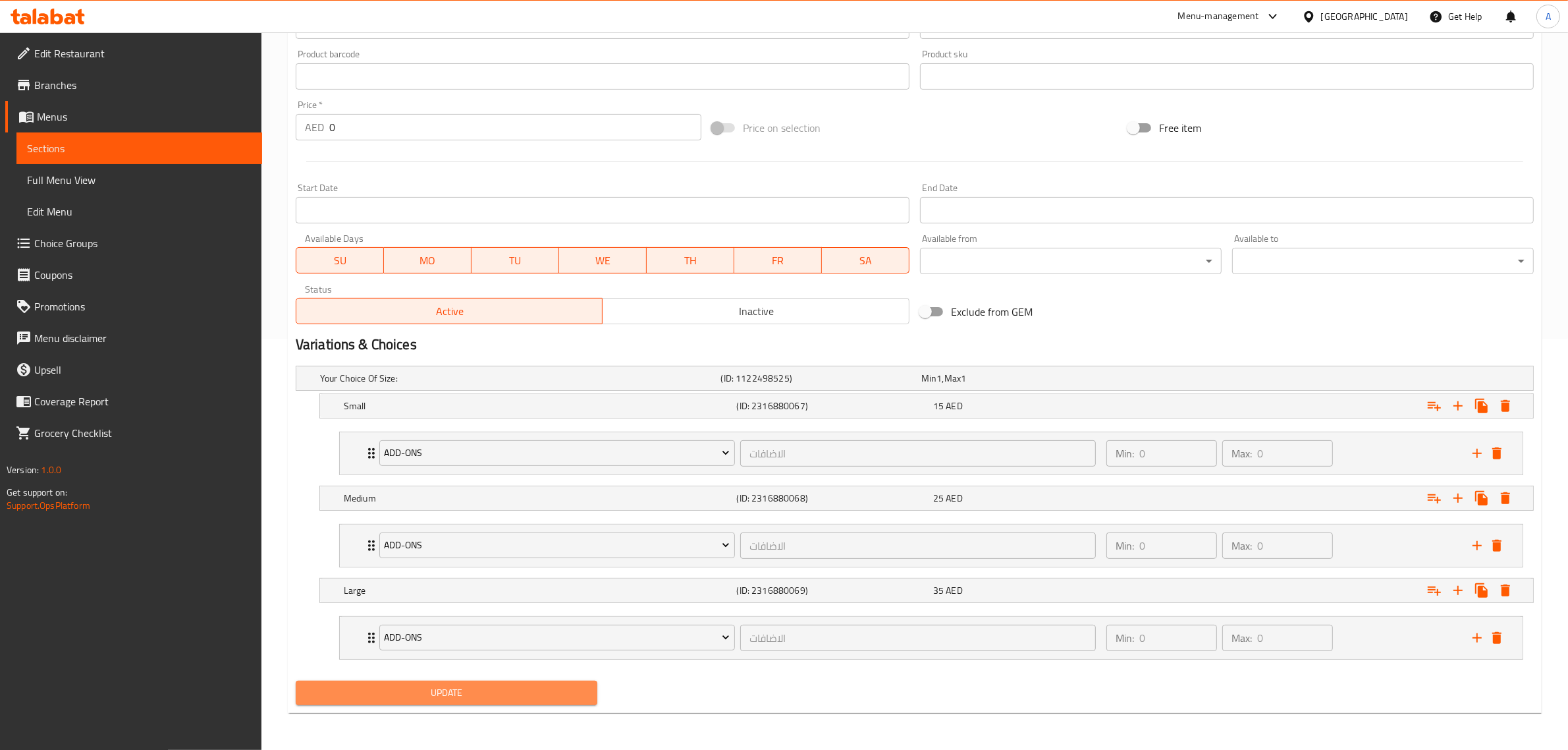
click at [429, 695] on span "Update" at bounding box center [447, 693] width 281 height 17
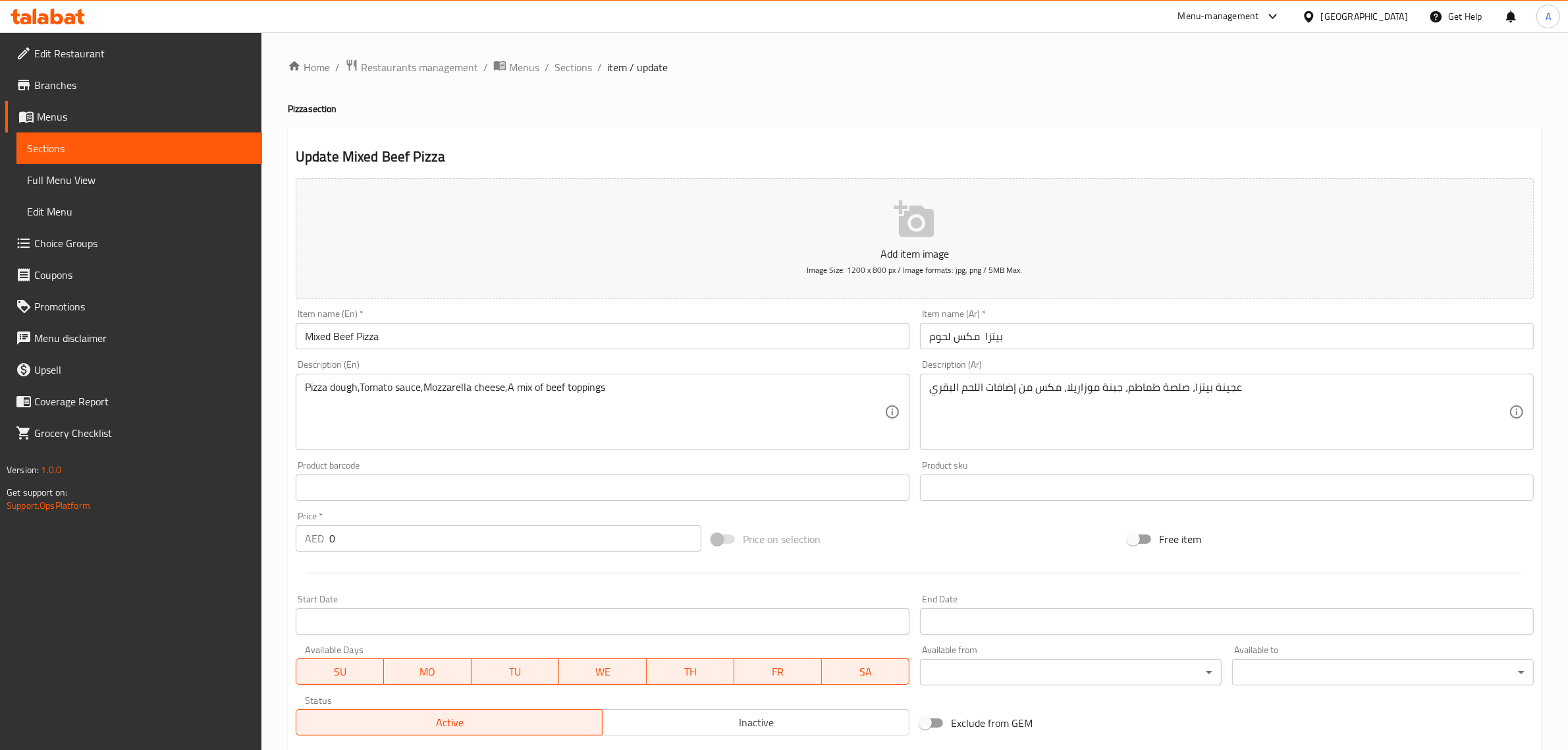
scroll to position [249, 0]
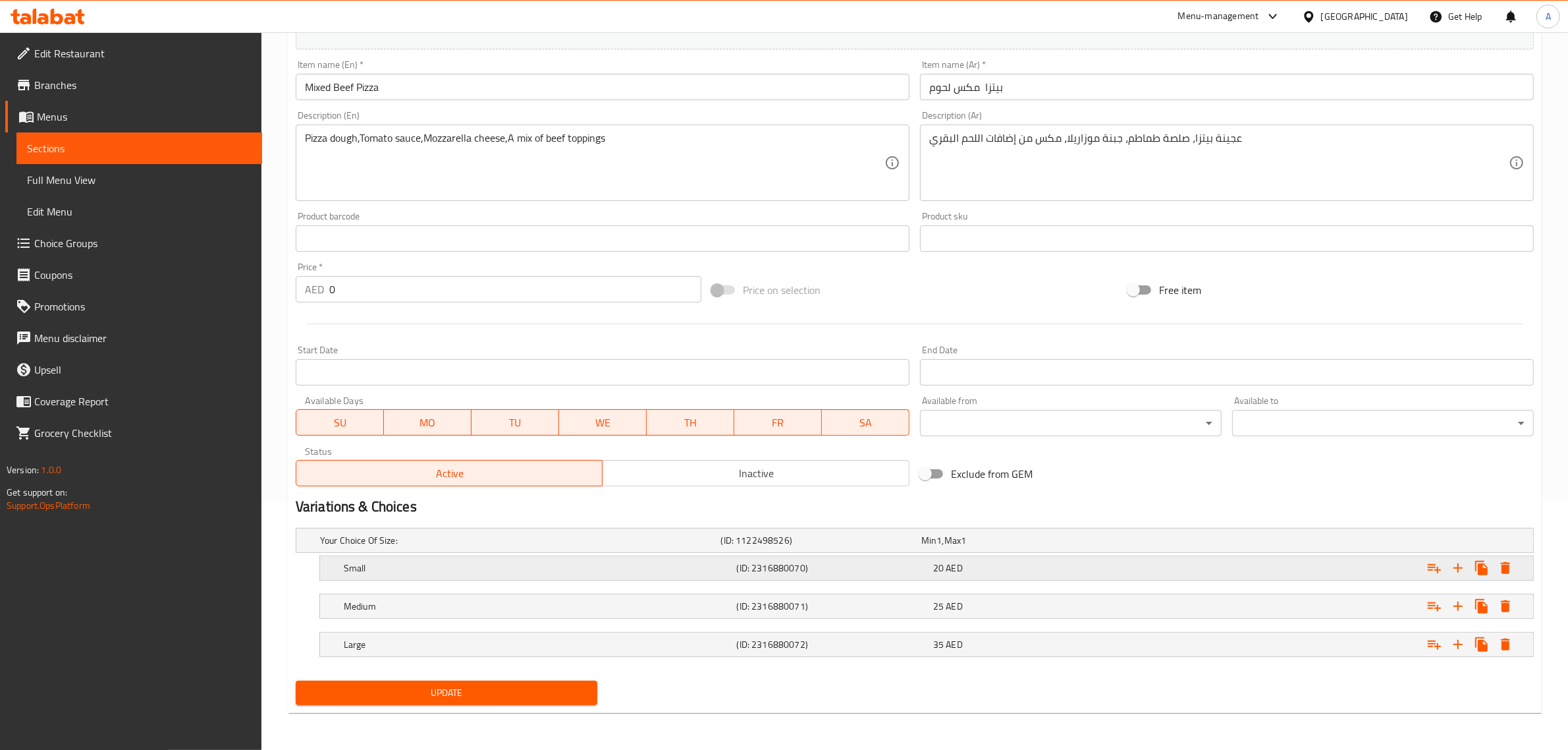
click at [1437, 569] on icon "Expand" at bounding box center [1434, 568] width 13 height 9
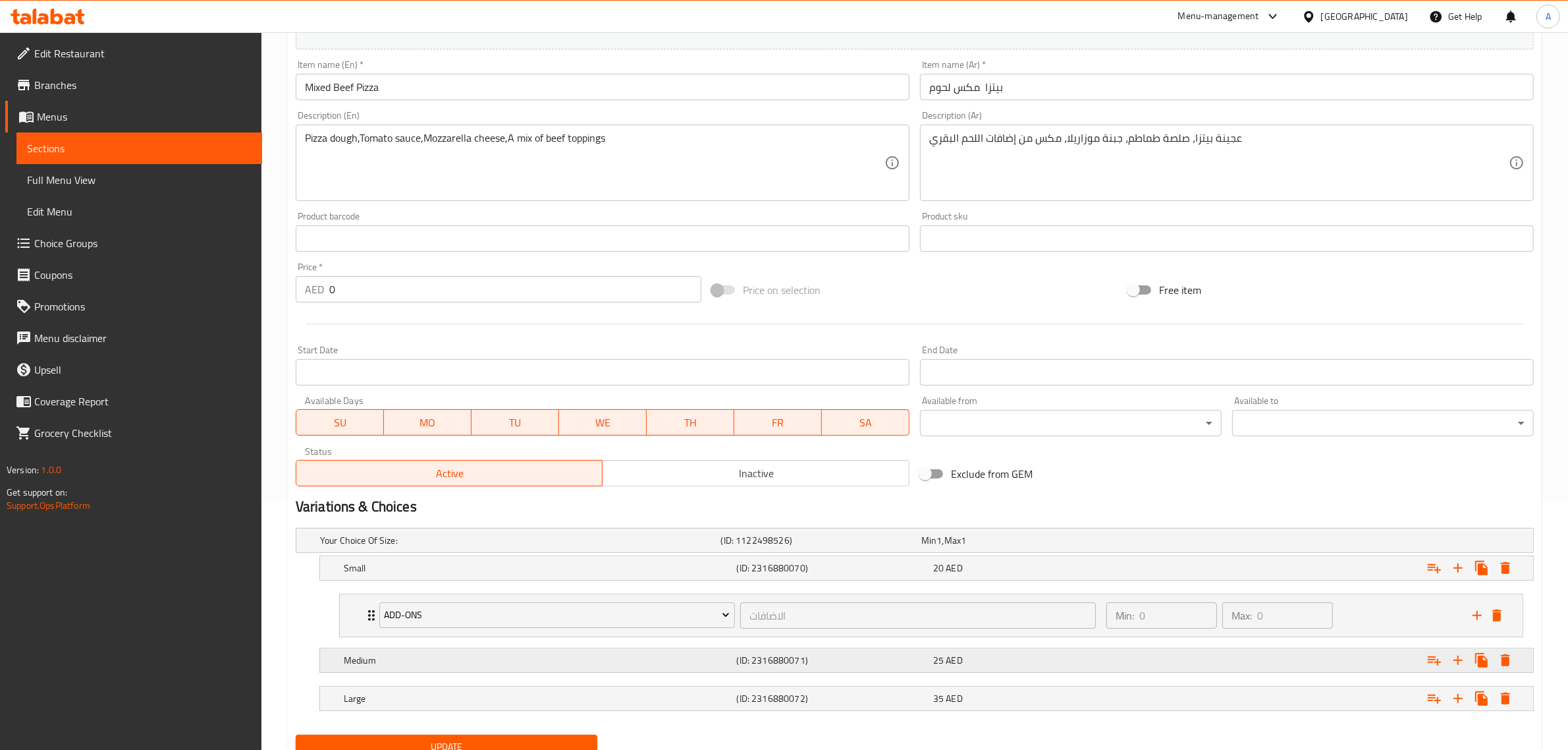
scroll to position [304, 0]
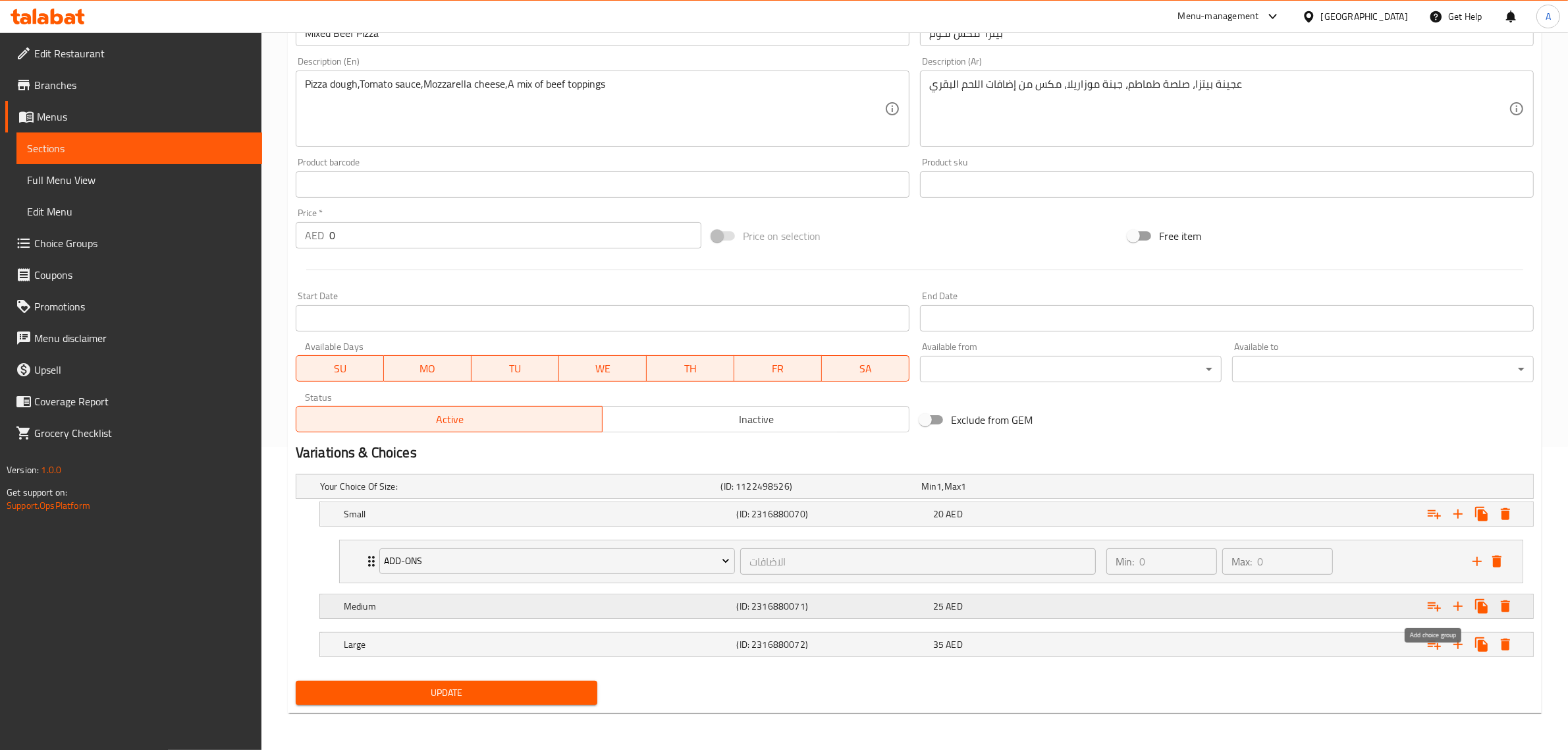
click at [1442, 603] on icon "Expand" at bounding box center [1434, 606] width 16 height 16
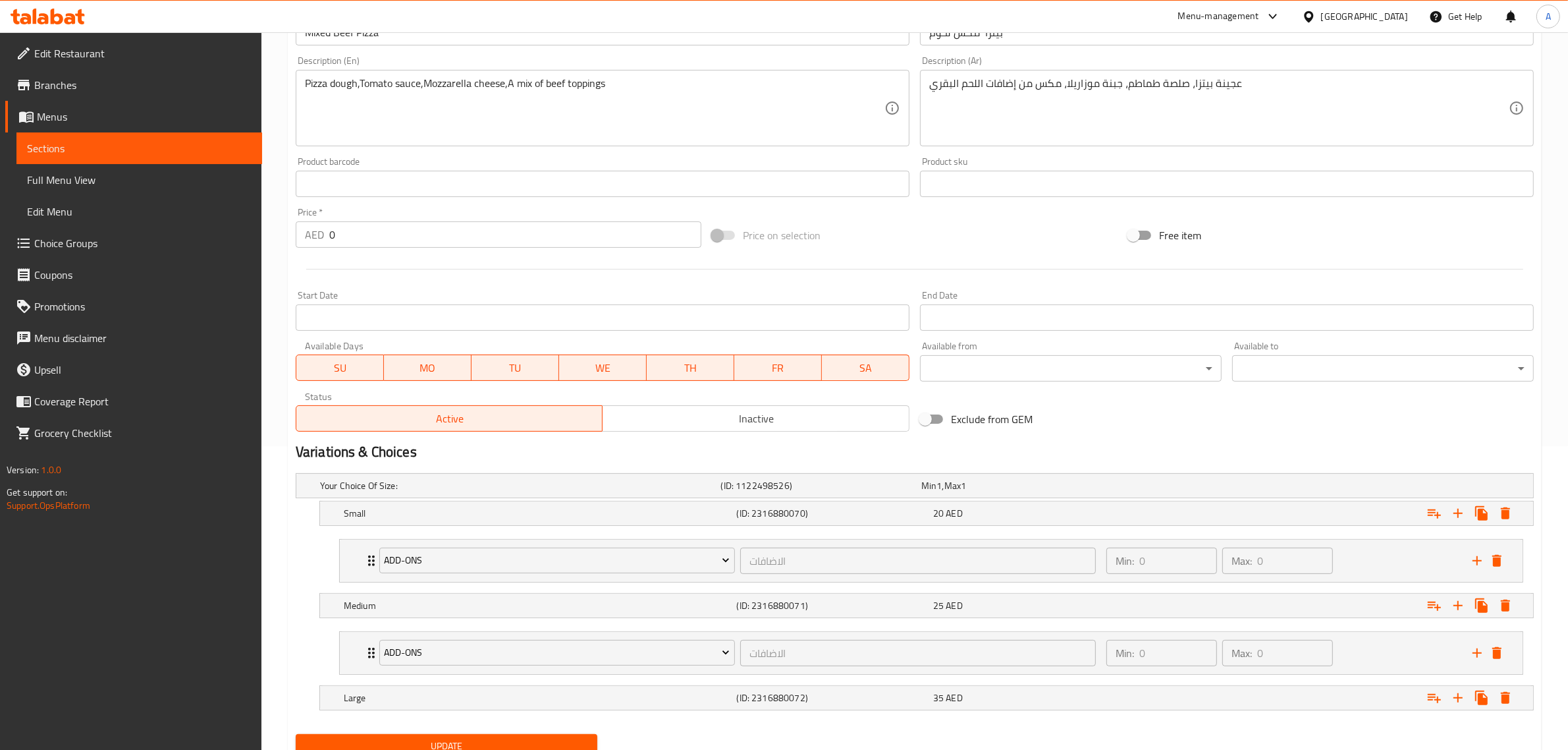
scroll to position [358, 0]
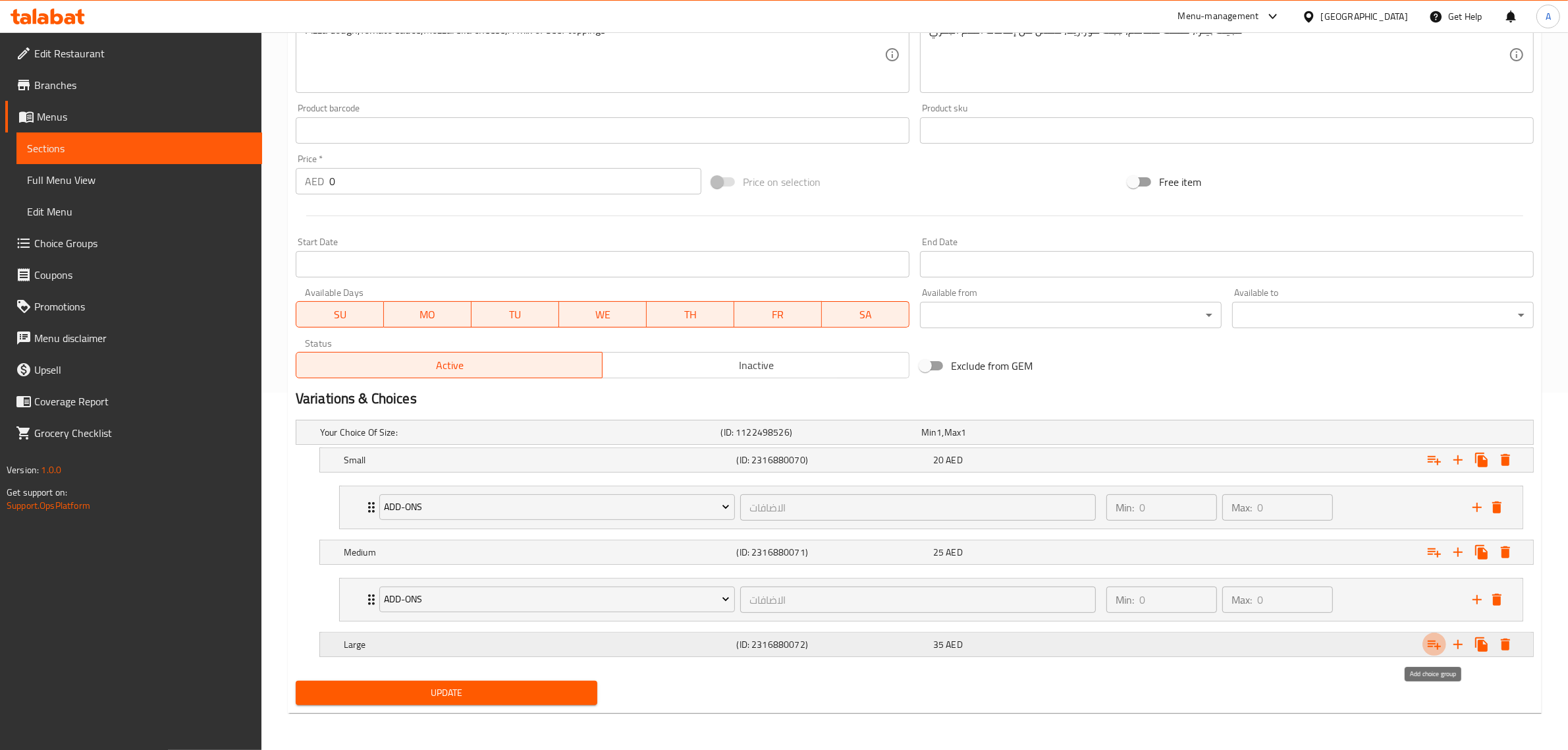
click at [1434, 643] on icon "Expand" at bounding box center [1434, 645] width 16 height 16
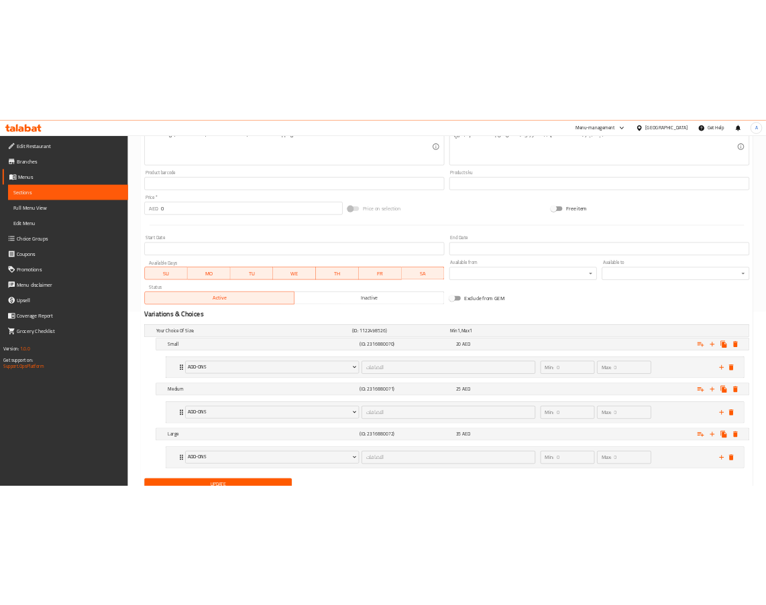
scroll to position [420, 0]
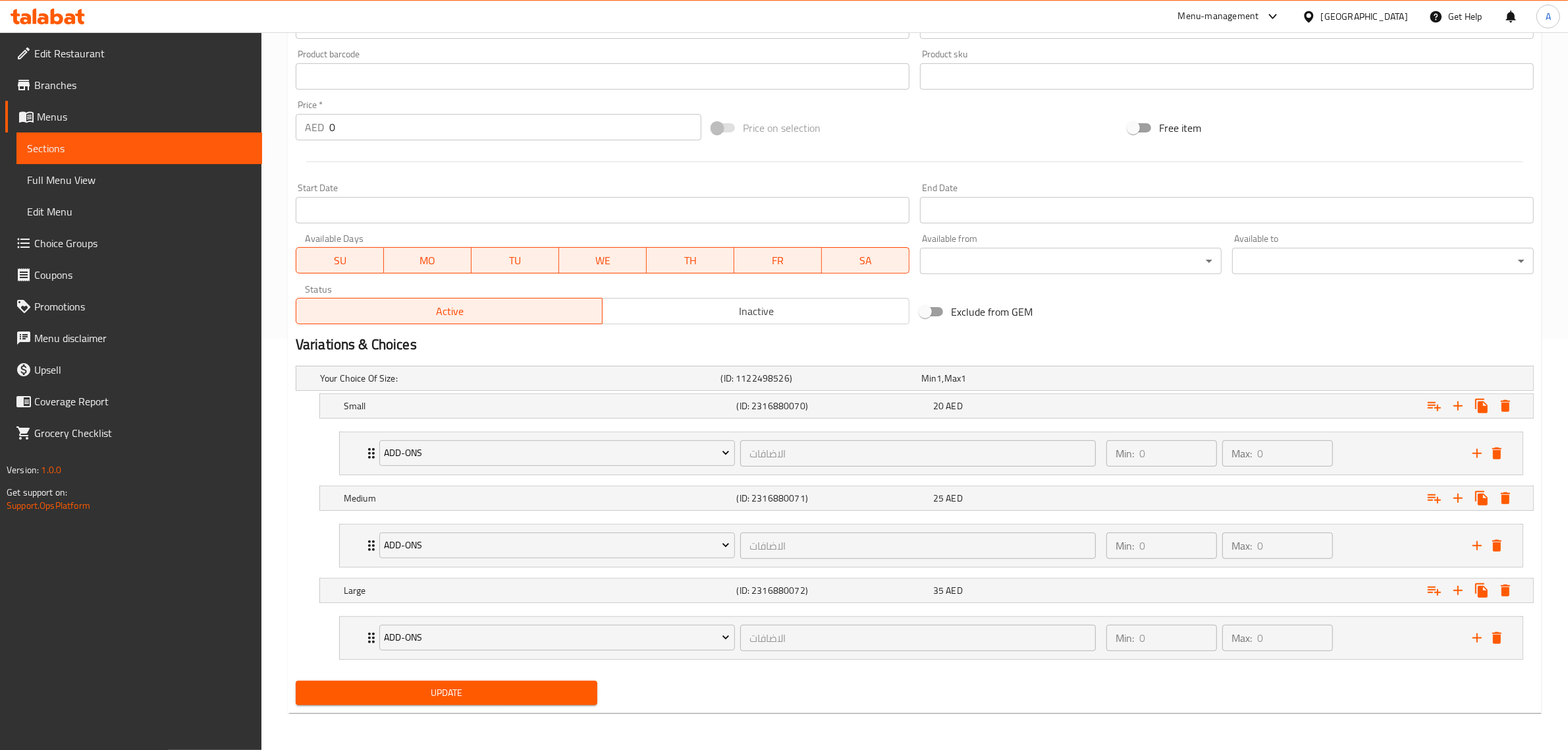
click at [413, 695] on span "Update" at bounding box center [447, 693] width 281 height 17
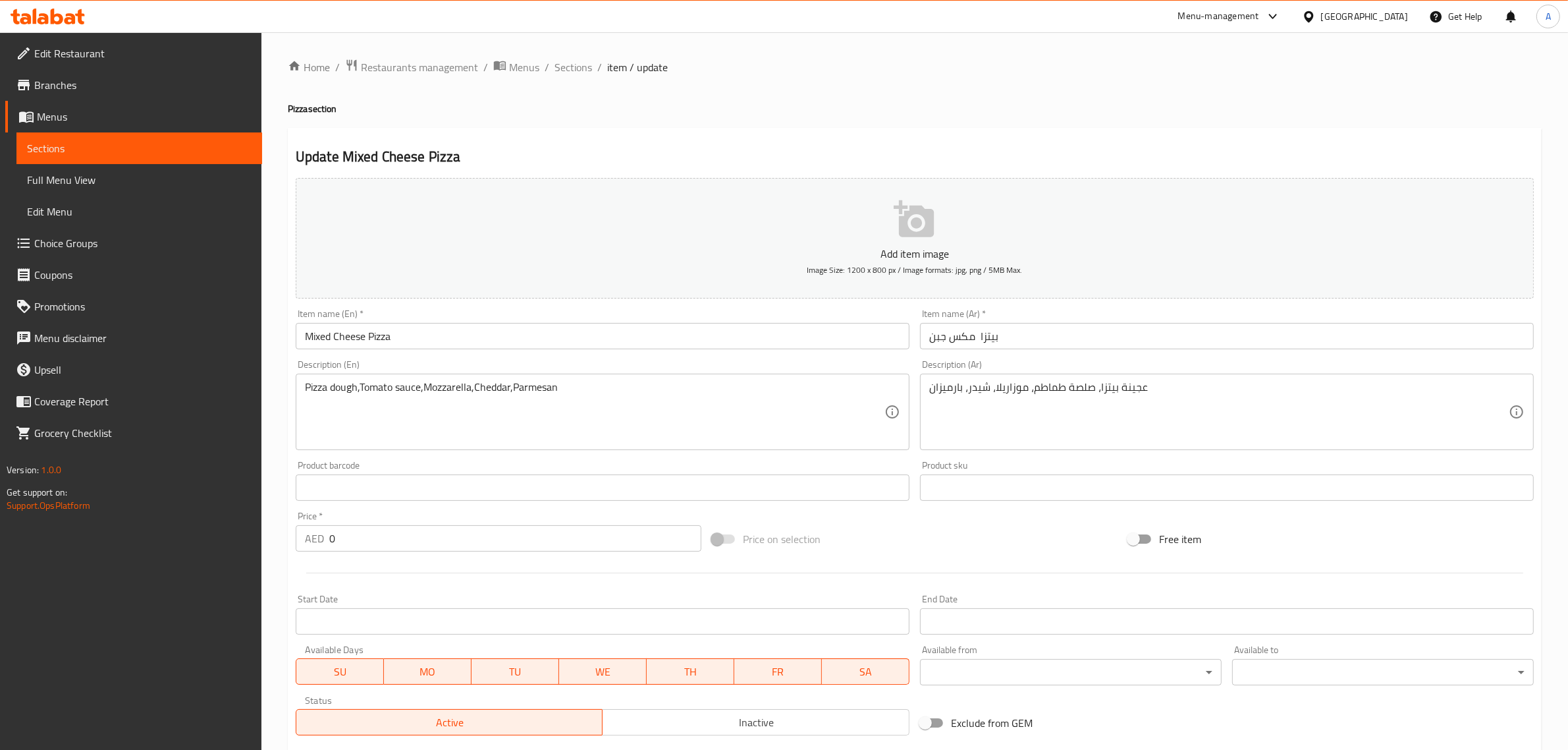
scroll to position [249, 0]
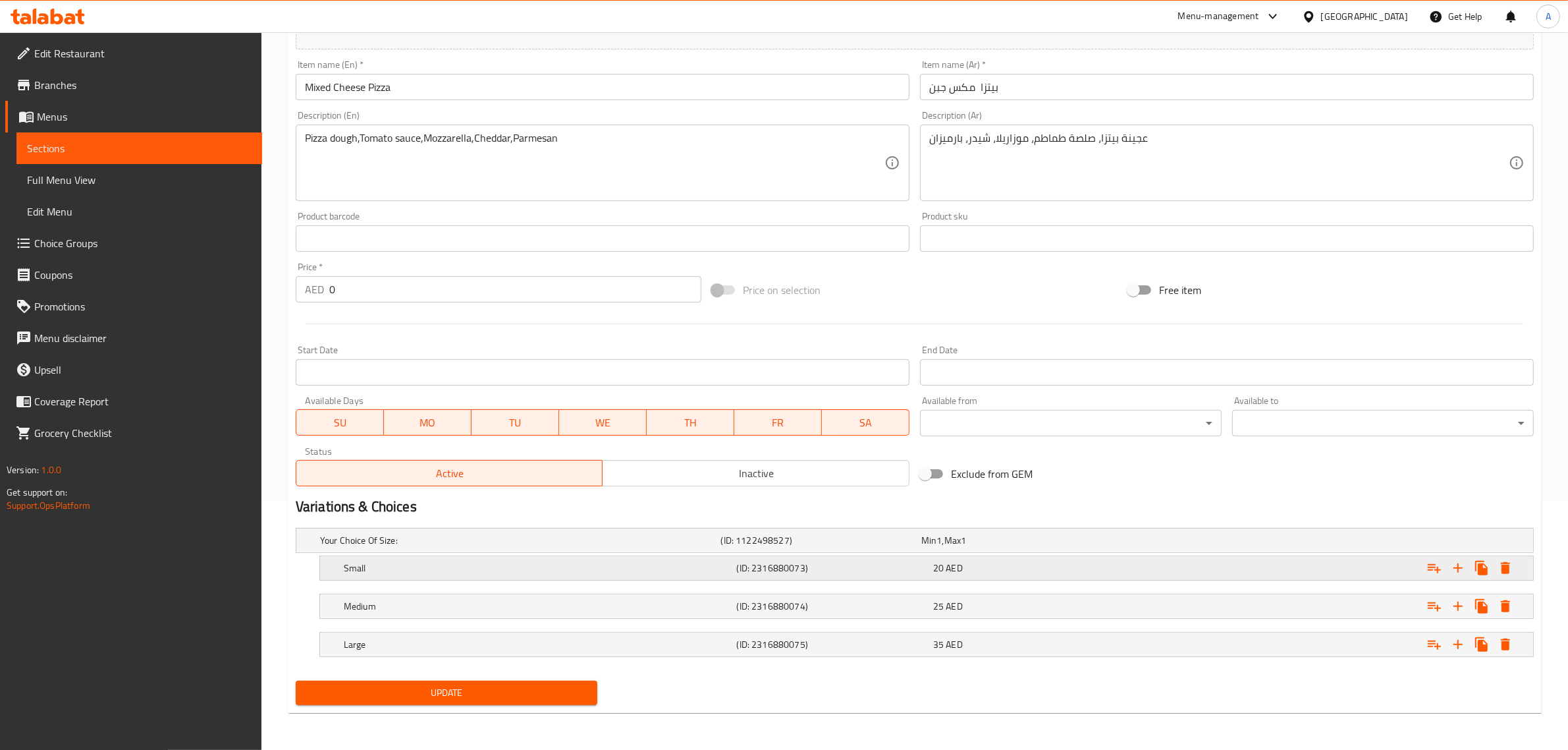
click at [1434, 568] on icon "Expand" at bounding box center [1434, 568] width 16 height 16
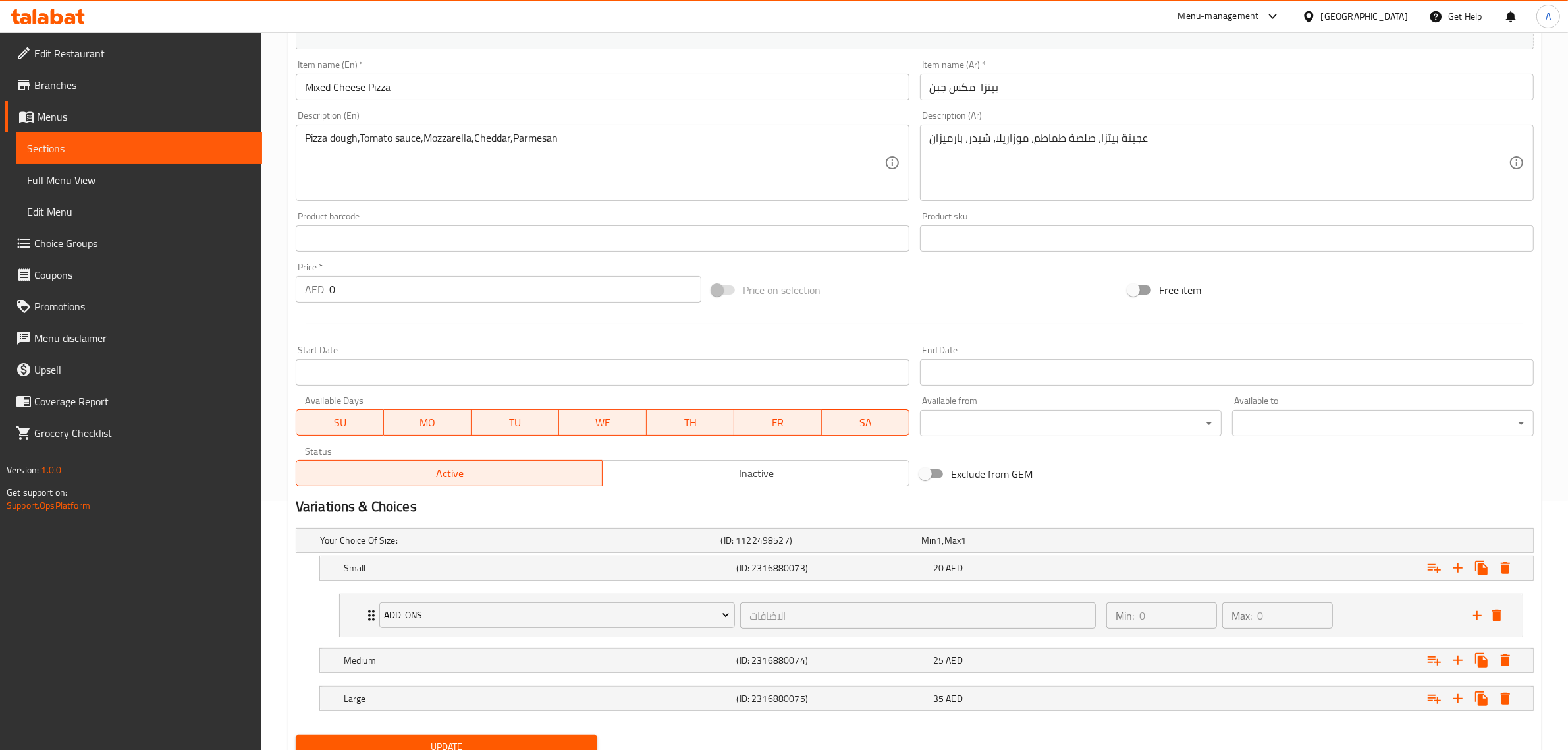
scroll to position [304, 0]
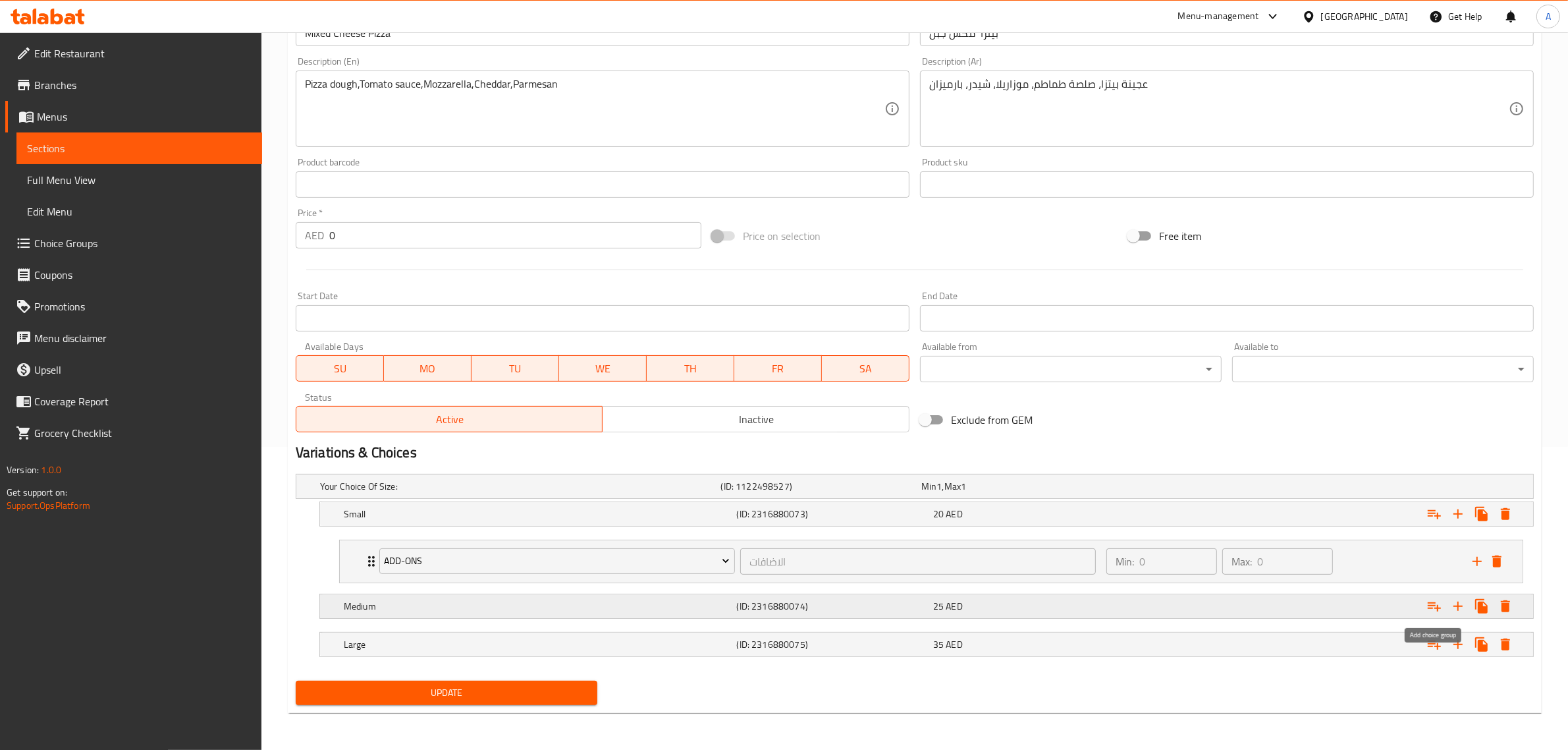
click at [1430, 605] on icon "Expand" at bounding box center [1434, 606] width 13 height 9
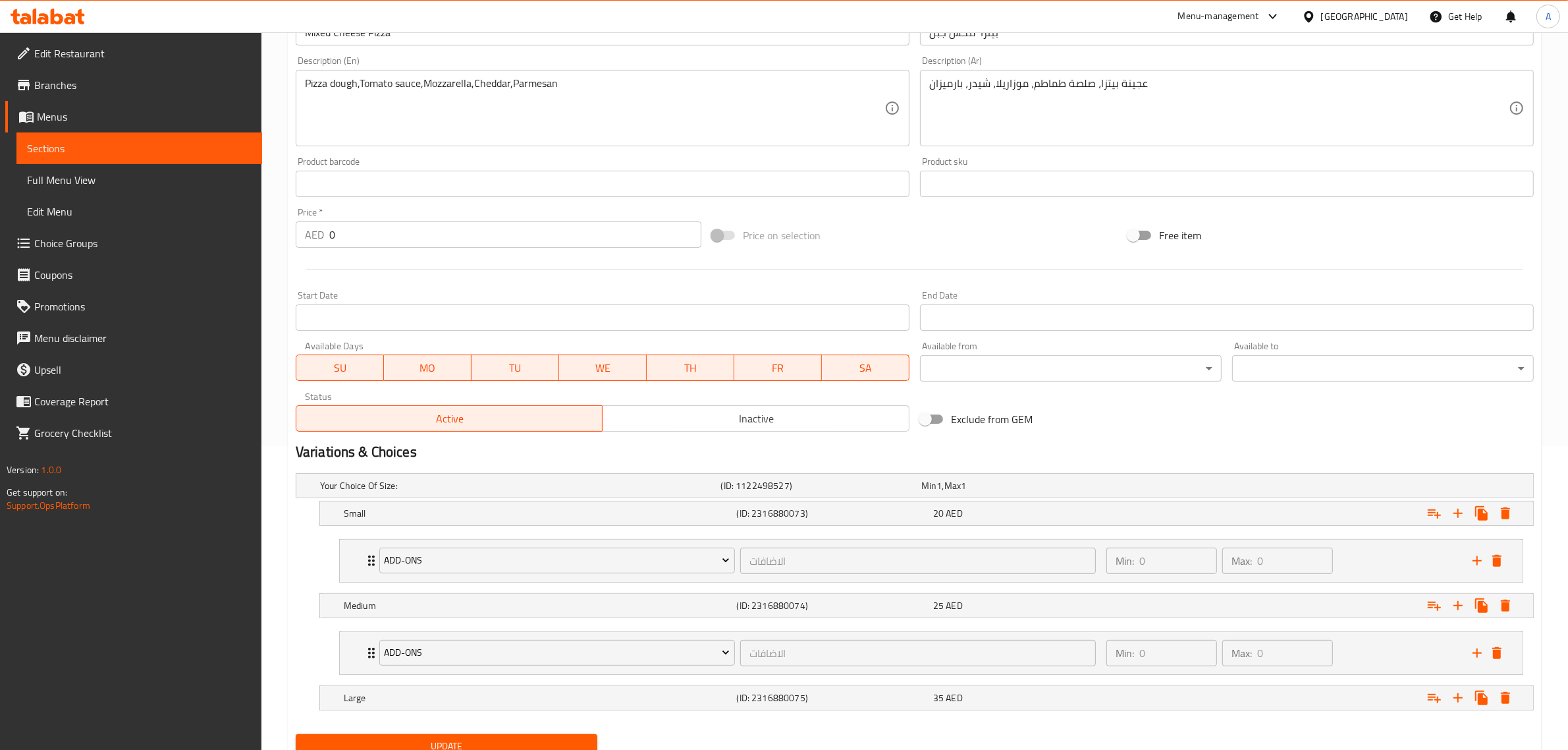
scroll to position [358, 0]
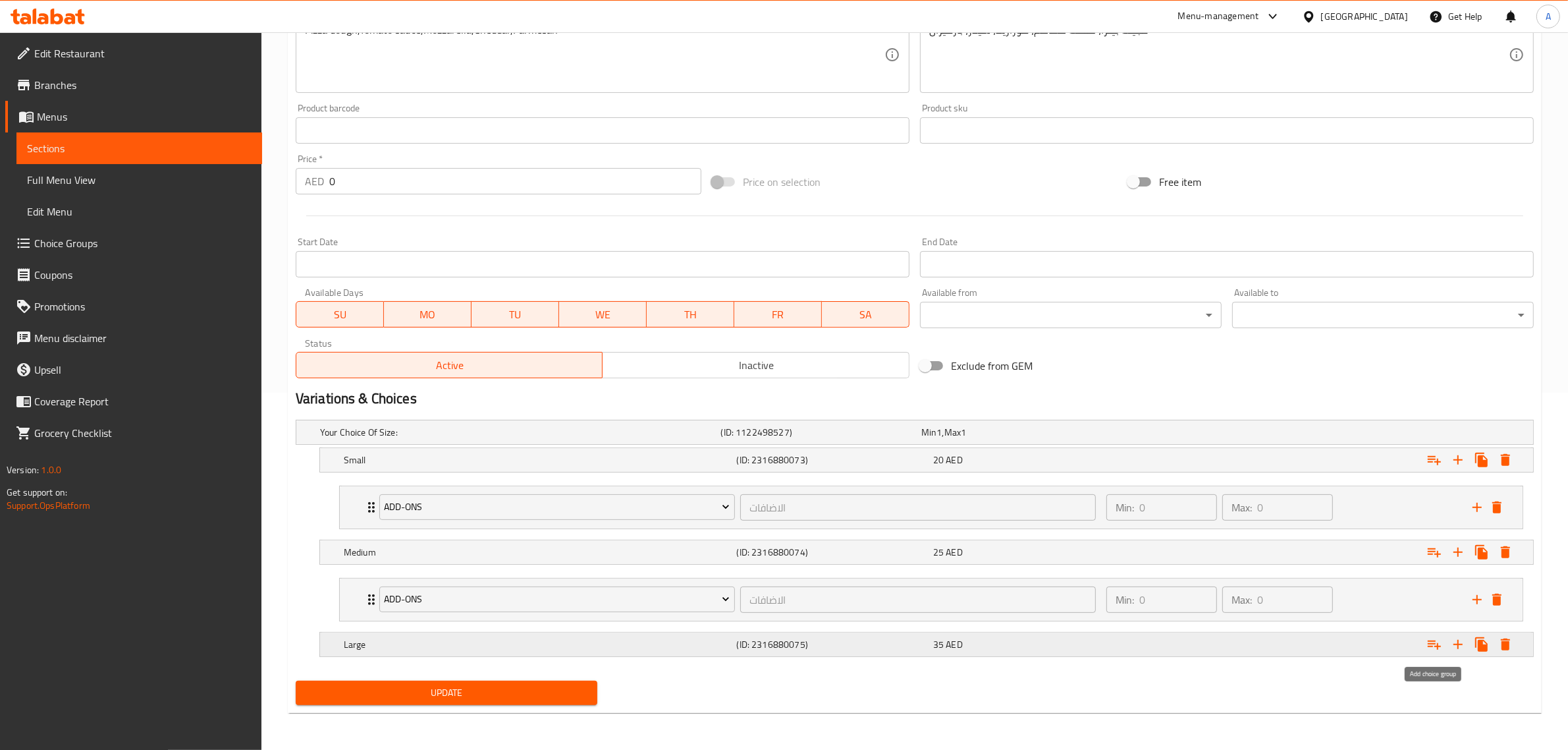
click at [1436, 649] on icon "Expand" at bounding box center [1434, 645] width 16 height 16
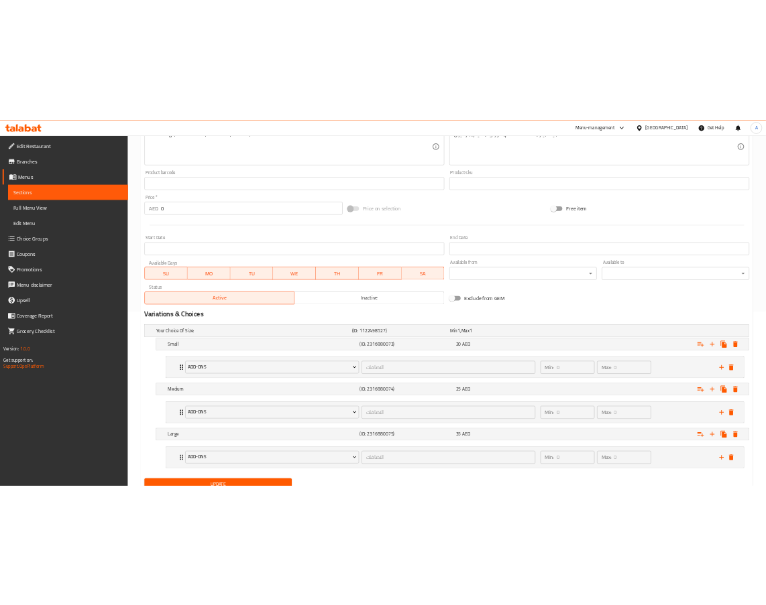
scroll to position [420, 0]
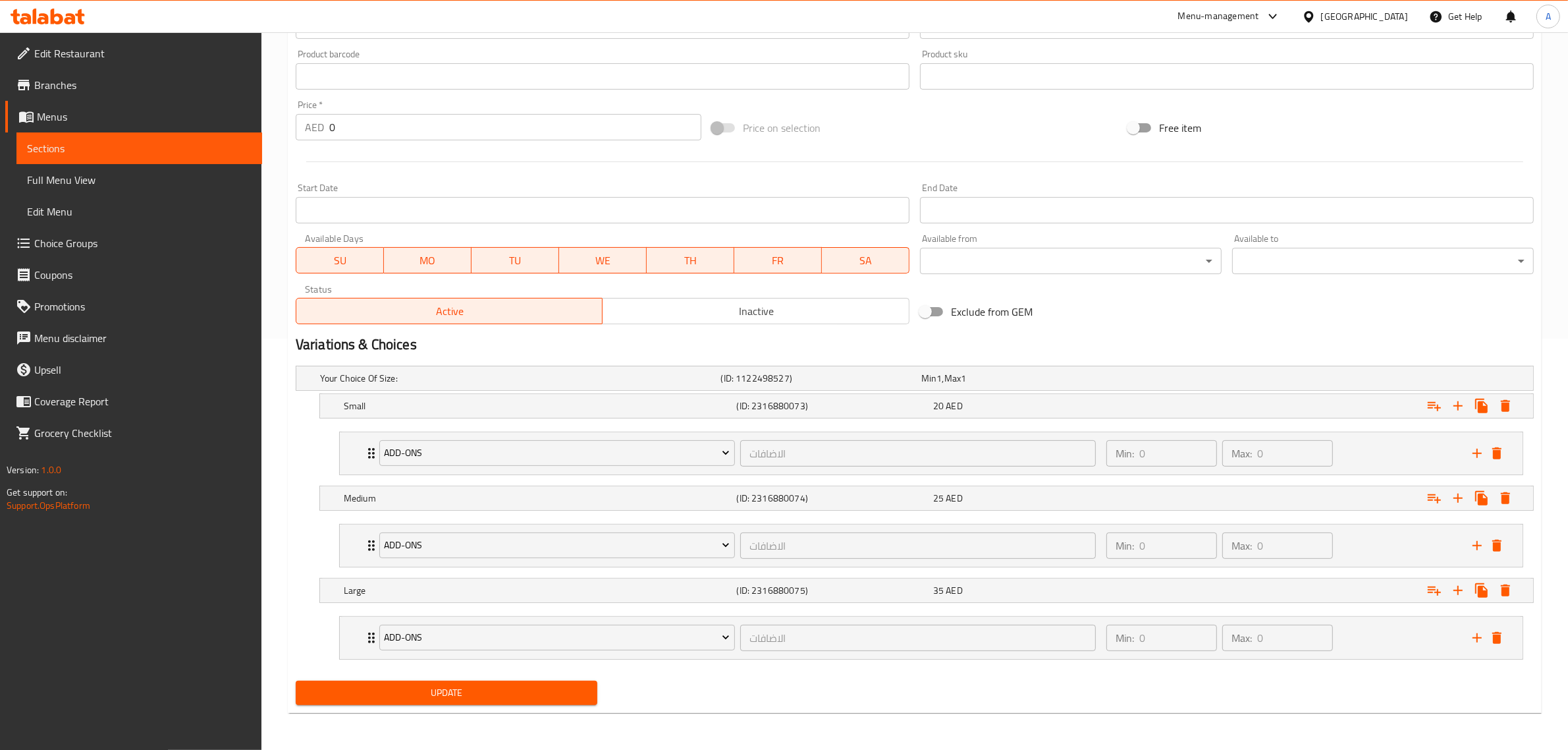
click at [536, 711] on div "Update" at bounding box center [447, 693] width 312 height 35
click at [515, 697] on span "Update" at bounding box center [447, 693] width 281 height 17
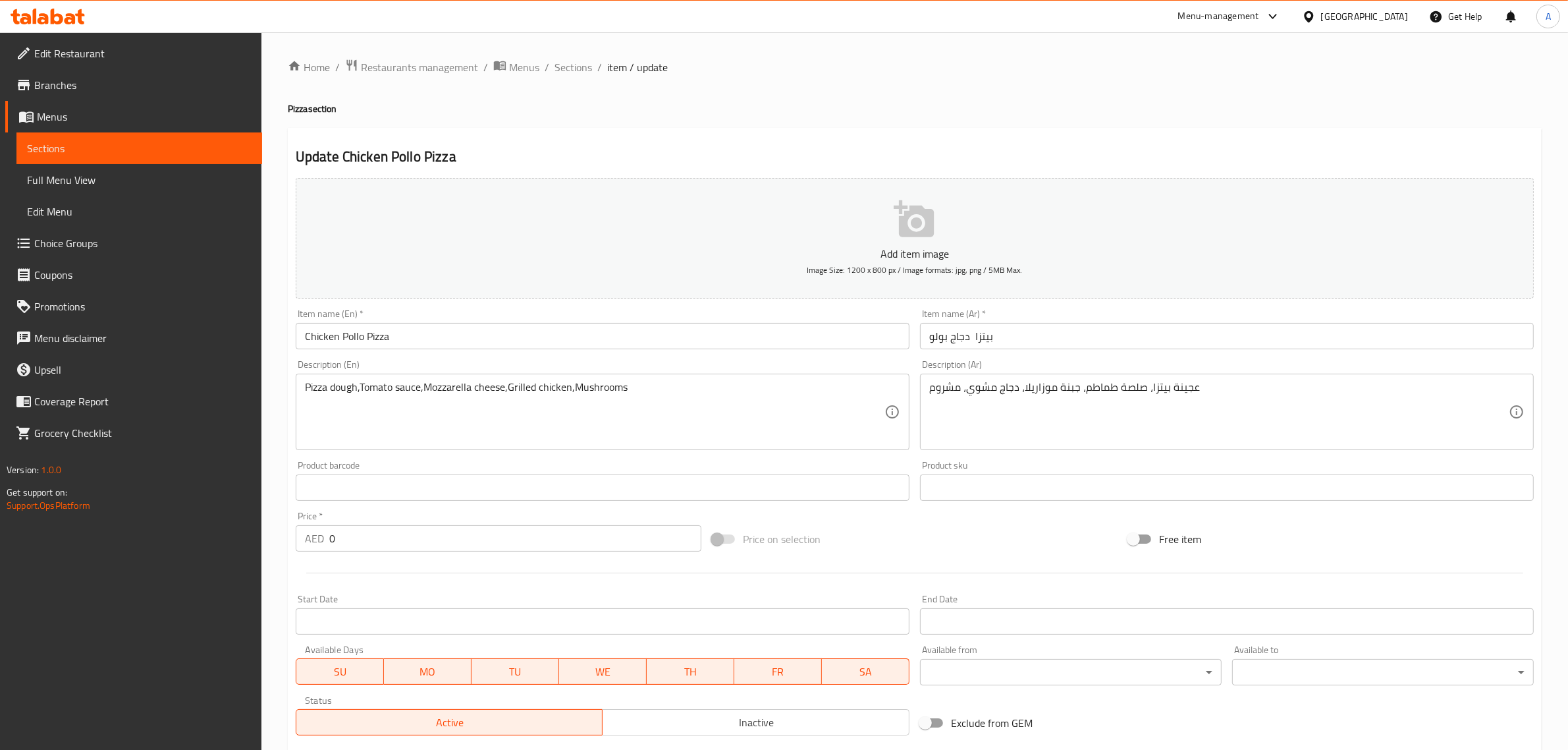
scroll to position [249, 0]
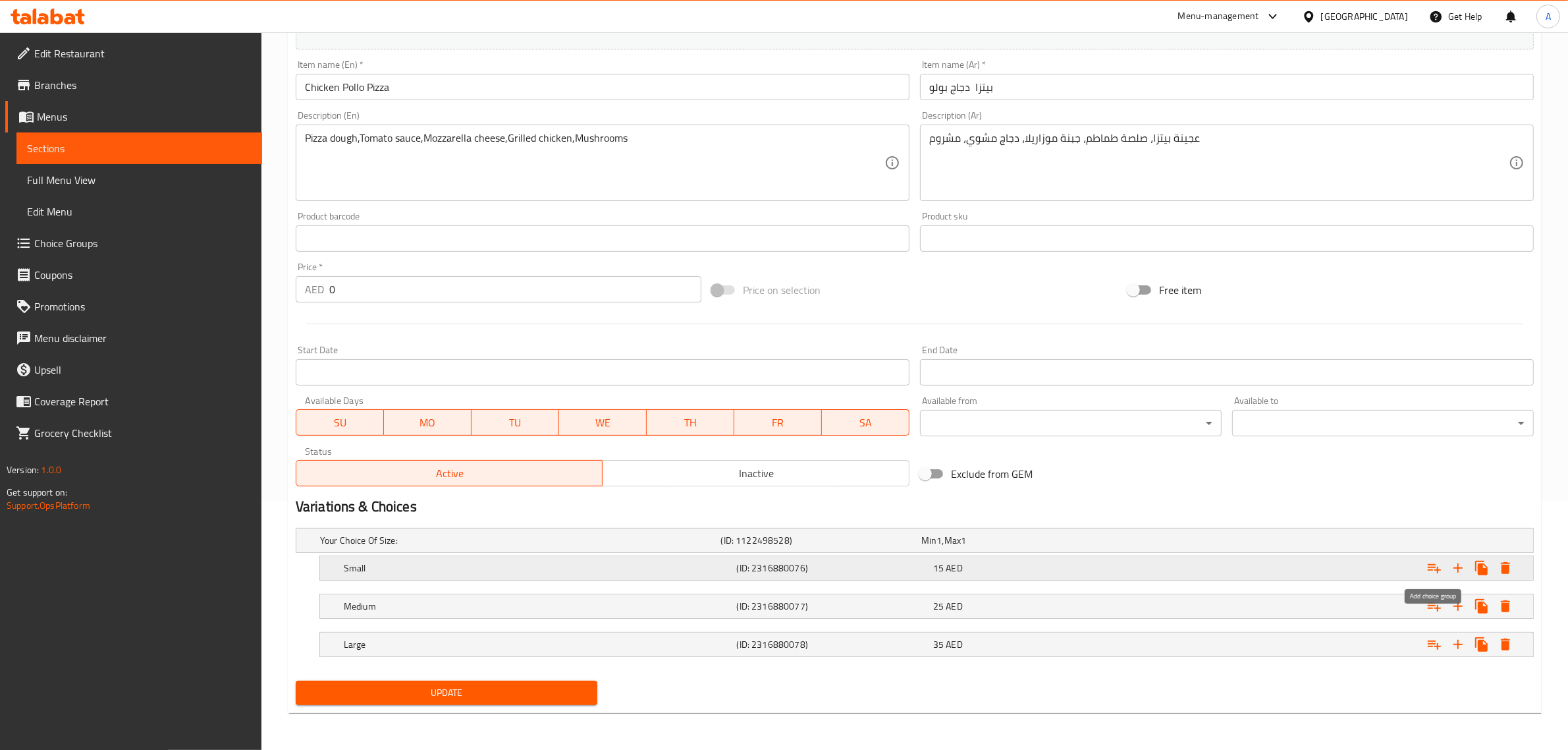
click at [1432, 564] on icon "Expand" at bounding box center [1434, 568] width 13 height 9
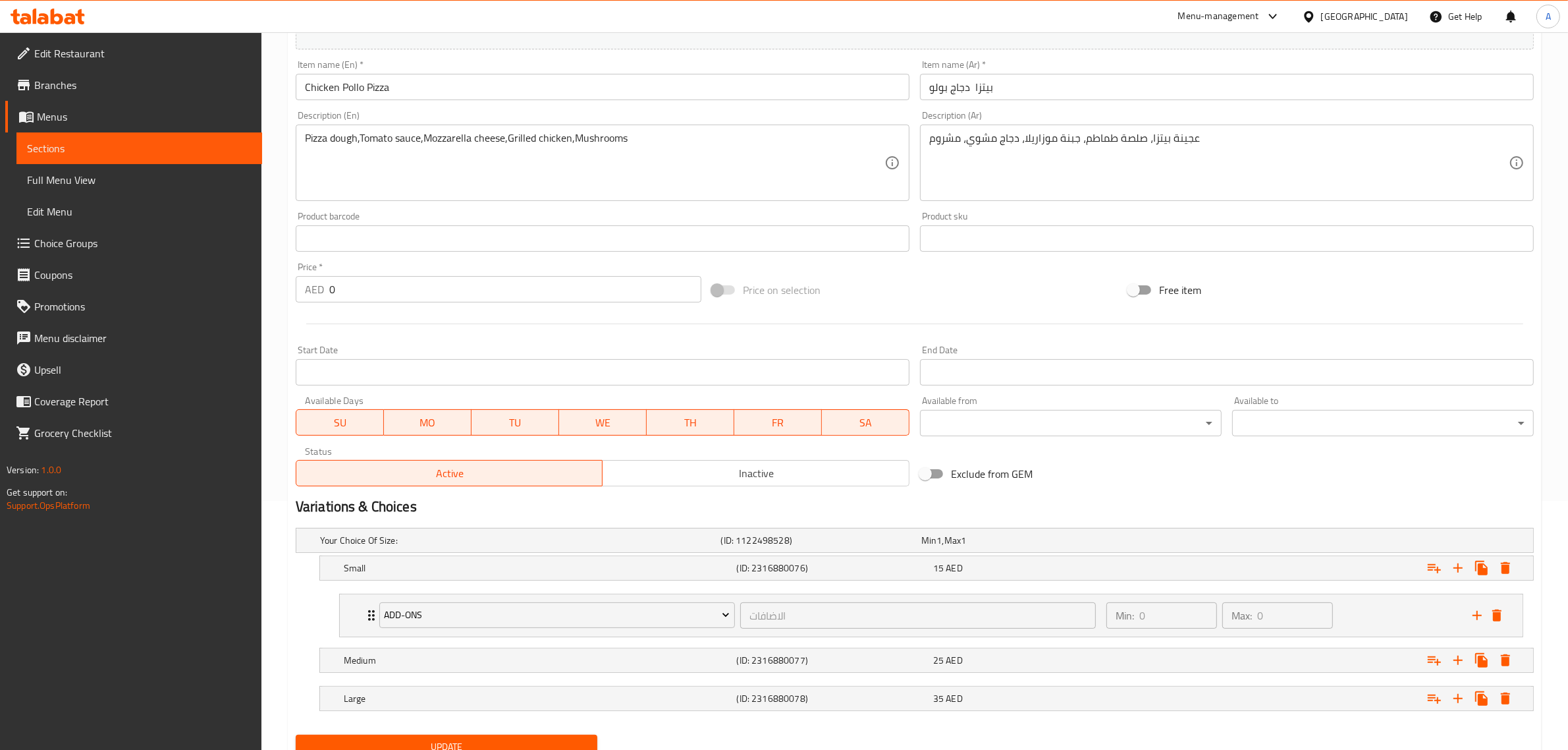
scroll to position [304, 0]
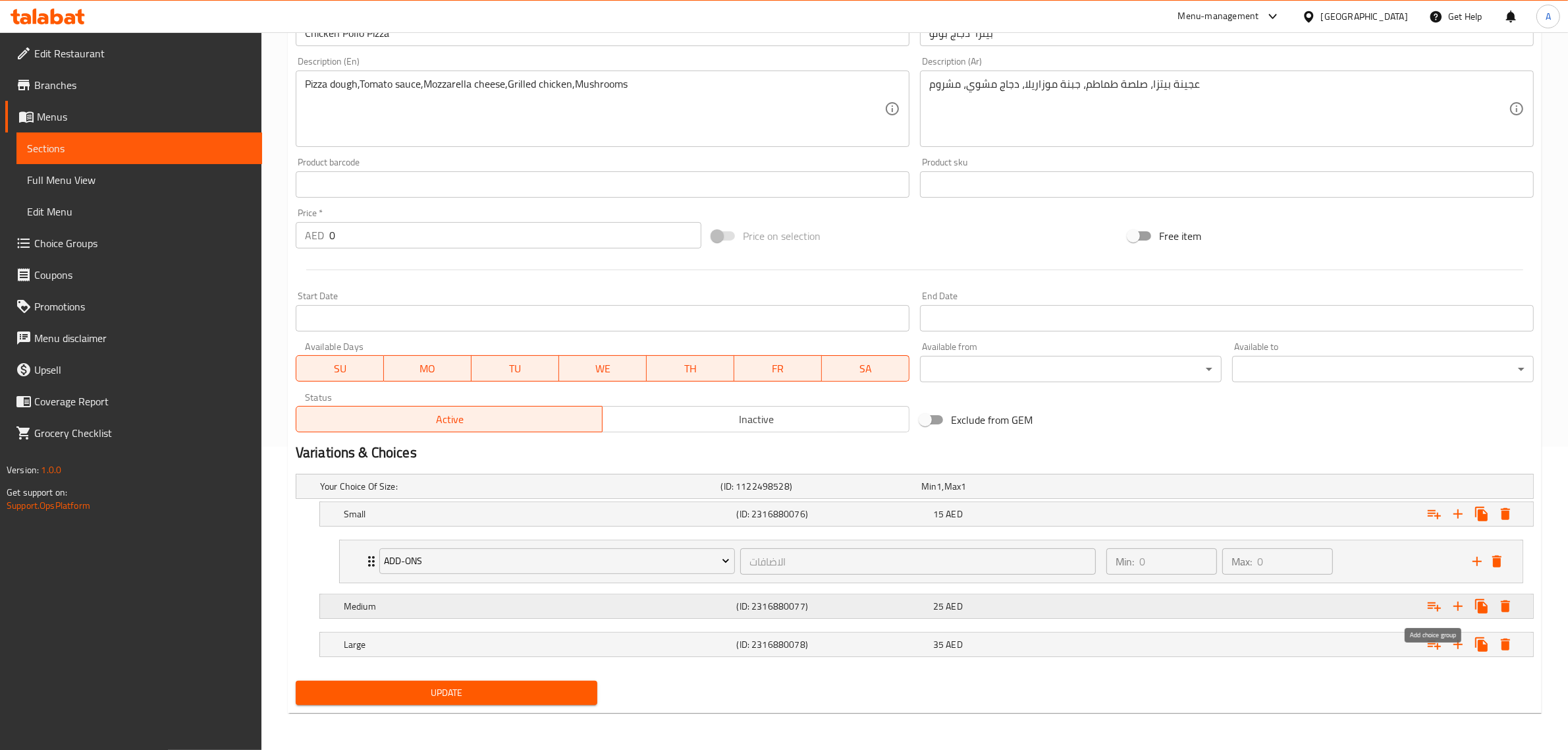
click at [1436, 609] on icon "Expand" at bounding box center [1434, 606] width 16 height 16
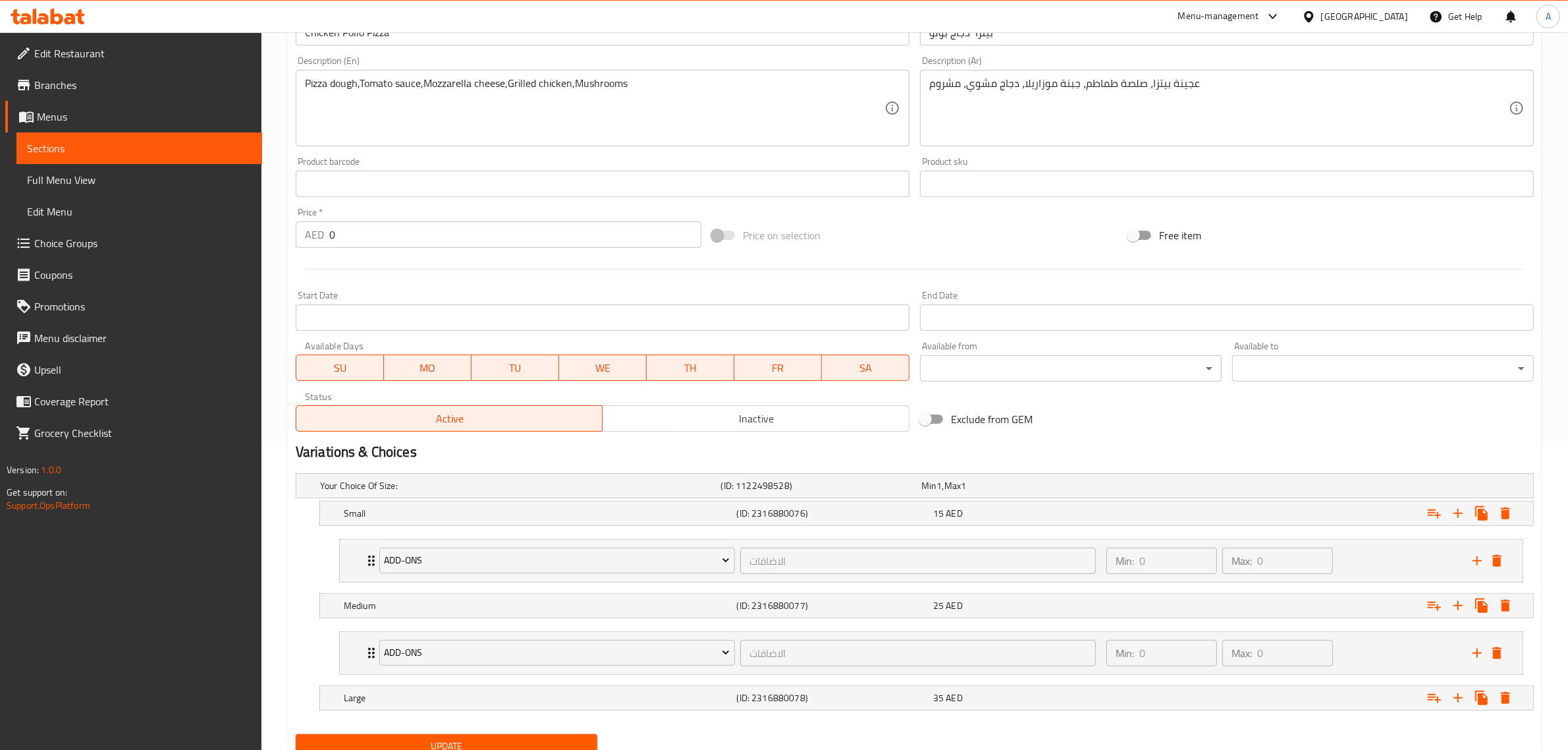
scroll to position [358, 0]
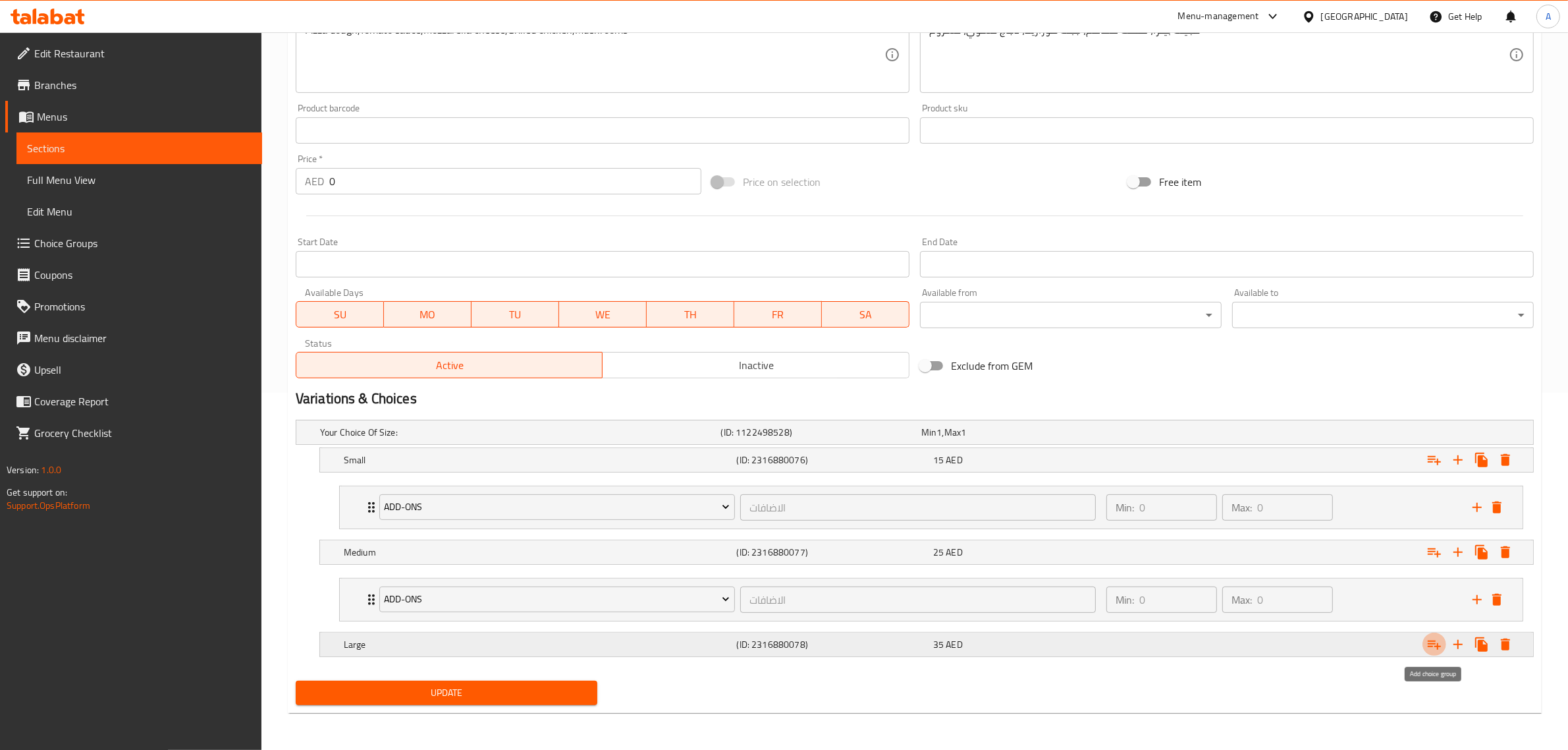
click at [1434, 638] on icon "Expand" at bounding box center [1434, 645] width 16 height 16
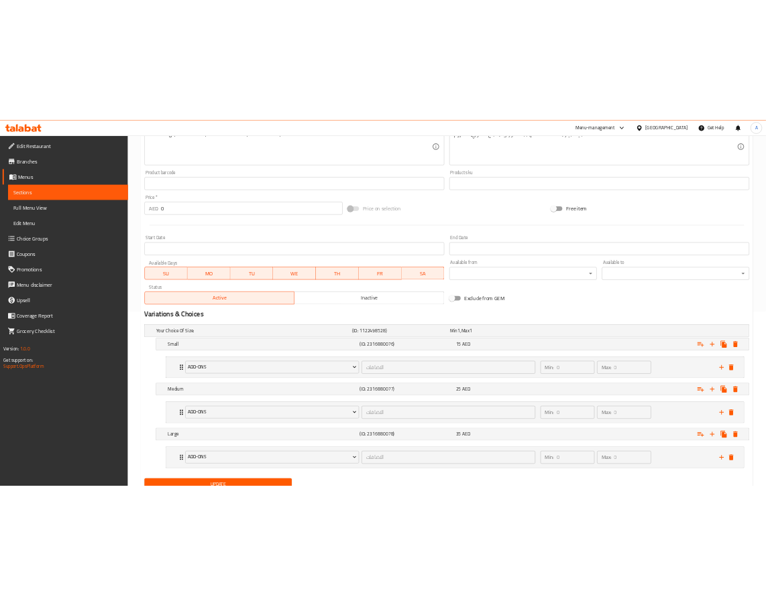
scroll to position [420, 0]
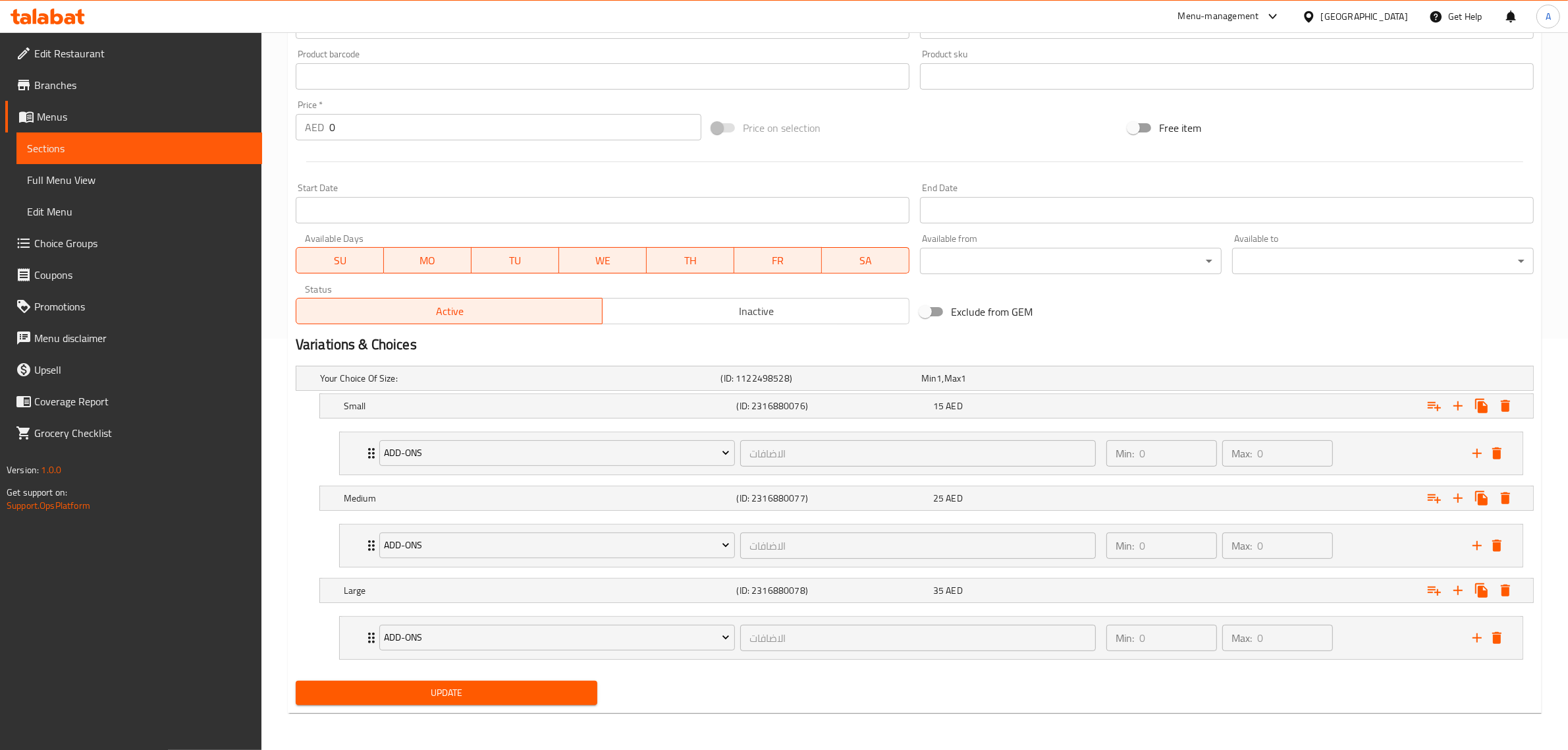
click at [420, 689] on span "Update" at bounding box center [447, 693] width 281 height 17
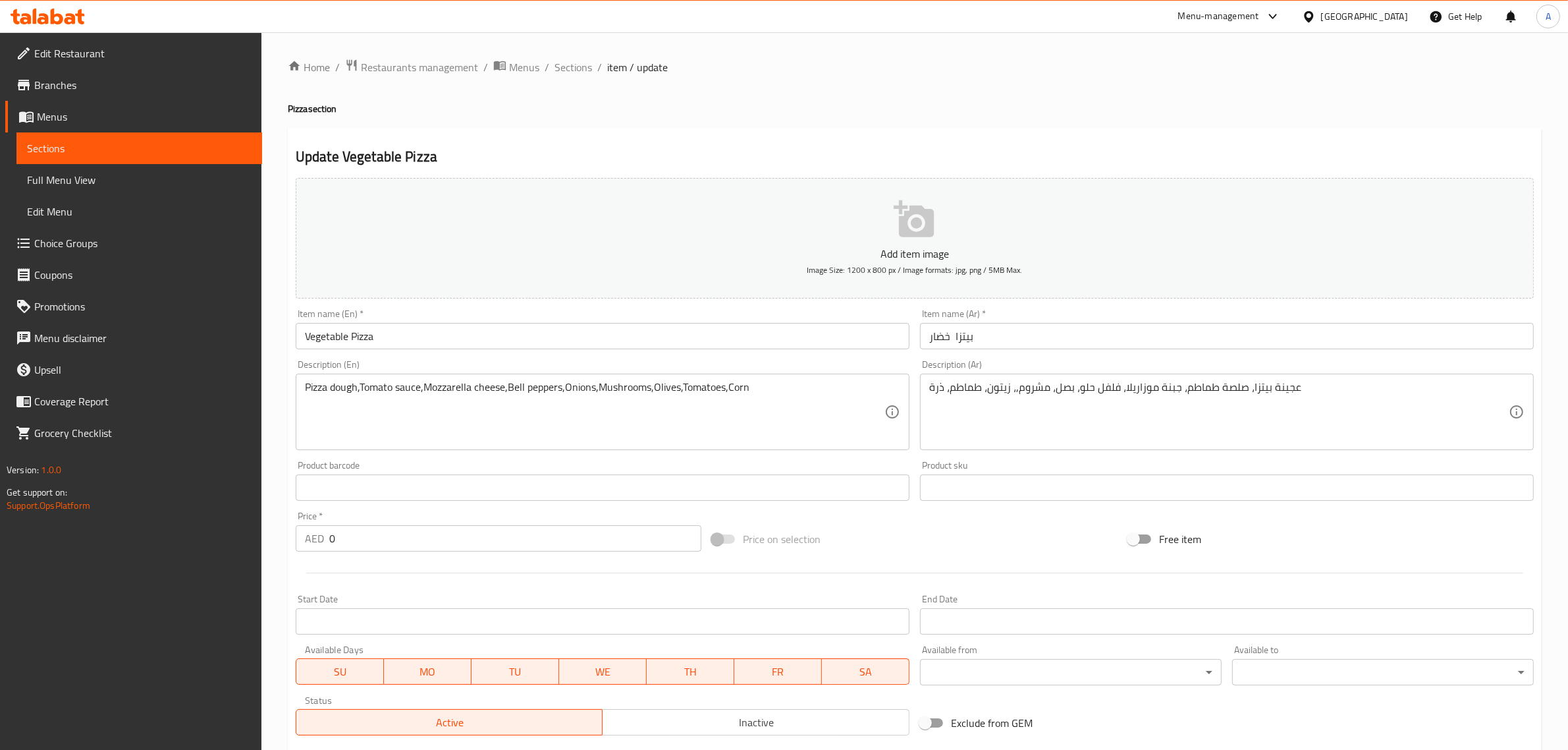
scroll to position [211, 0]
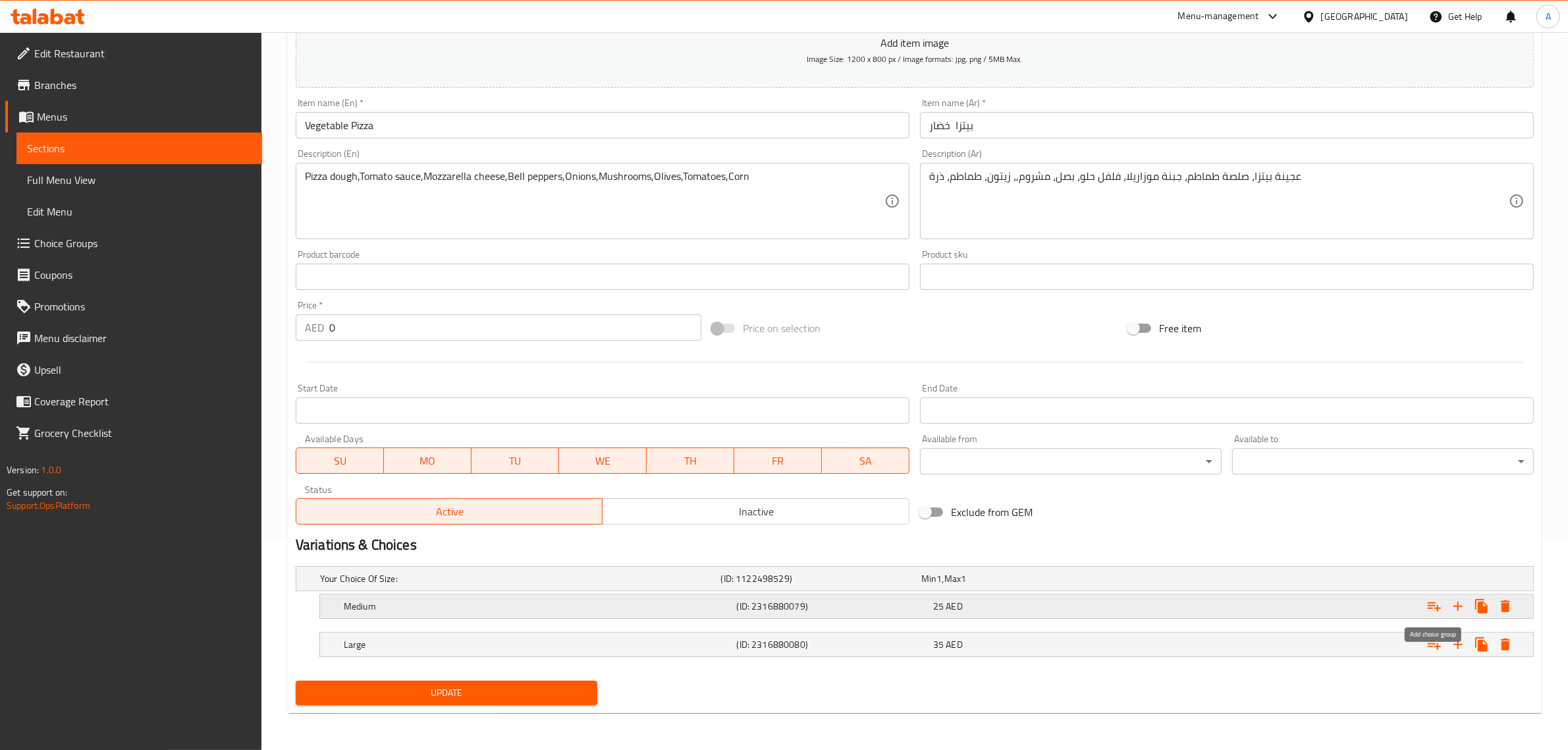
click at [1434, 607] on icon "Expand" at bounding box center [1434, 606] width 16 height 16
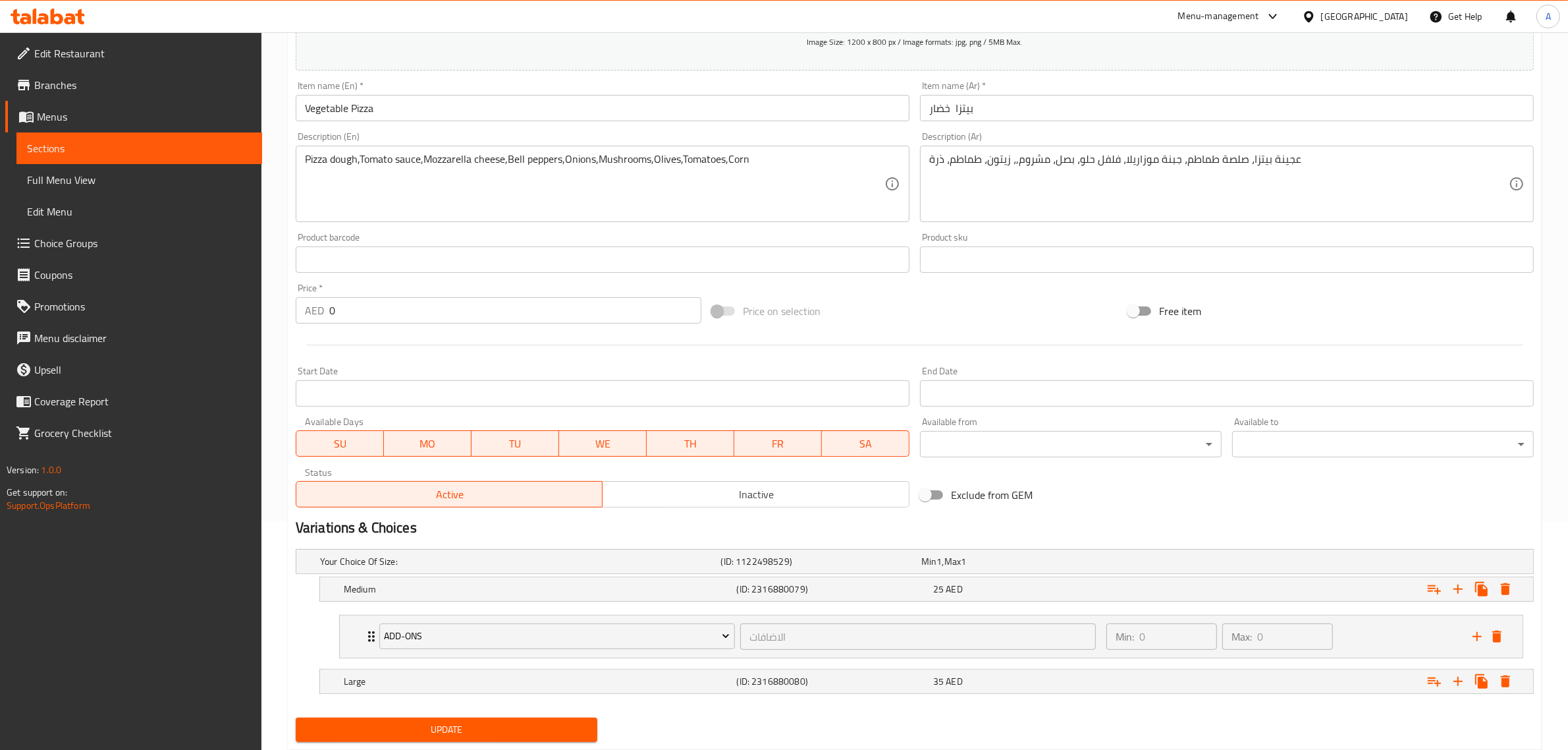
scroll to position [265, 0]
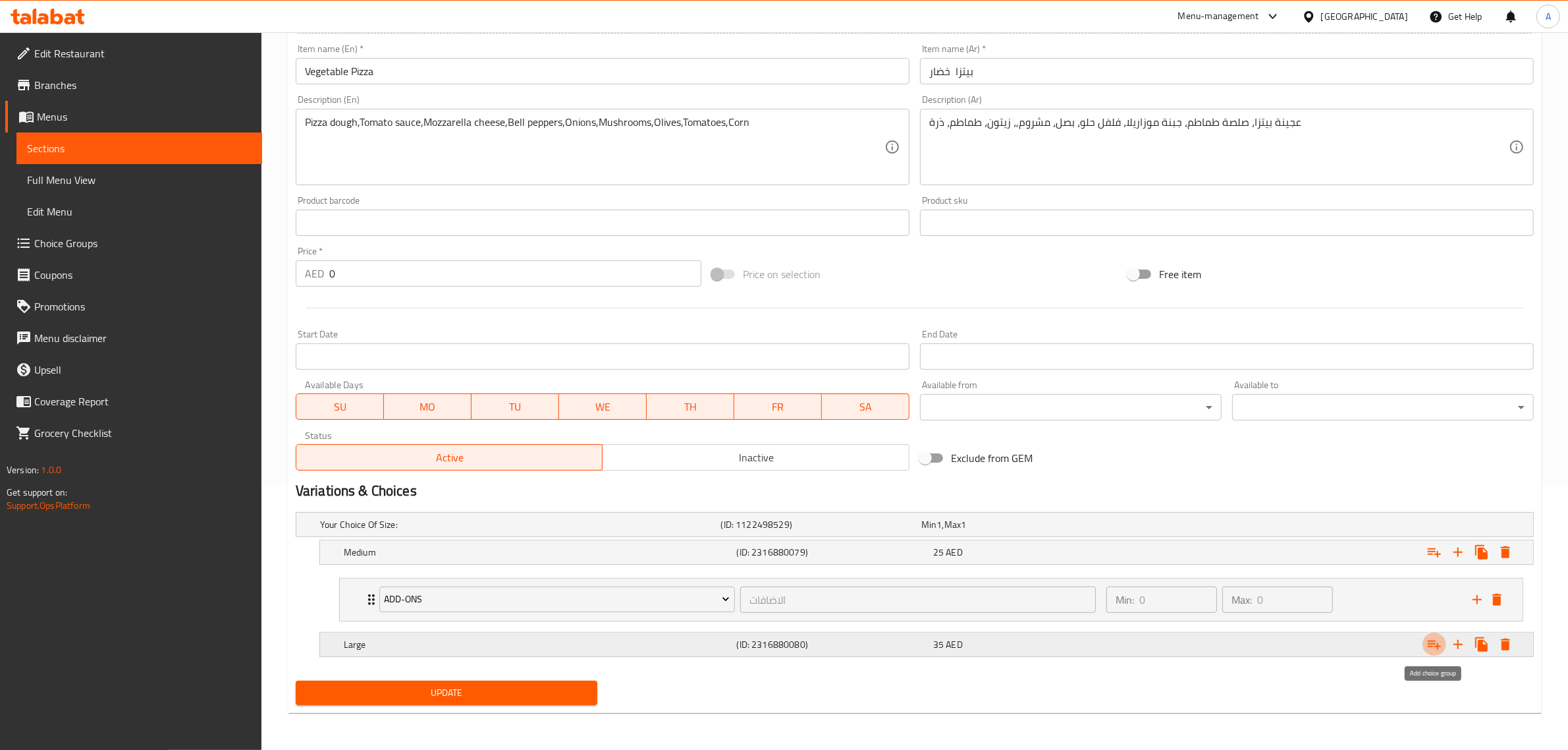
click at [1434, 641] on icon "Expand" at bounding box center [1434, 645] width 16 height 16
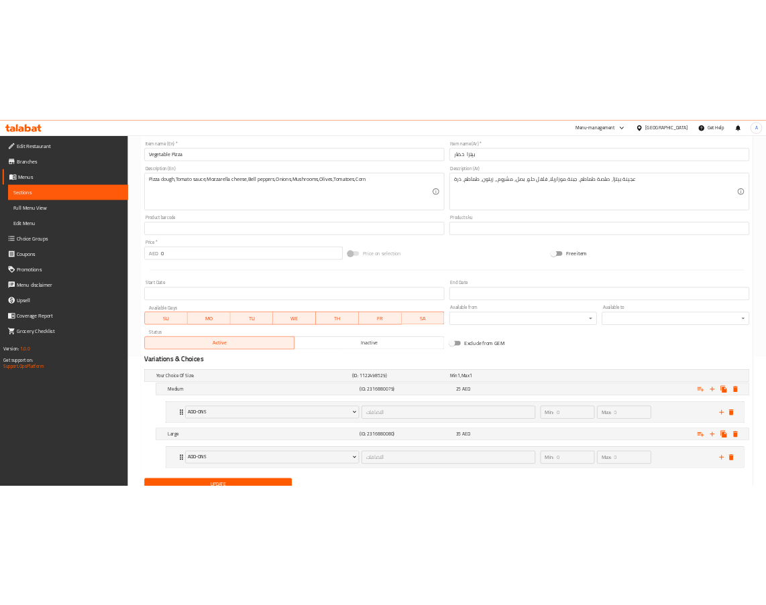
scroll to position [325, 0]
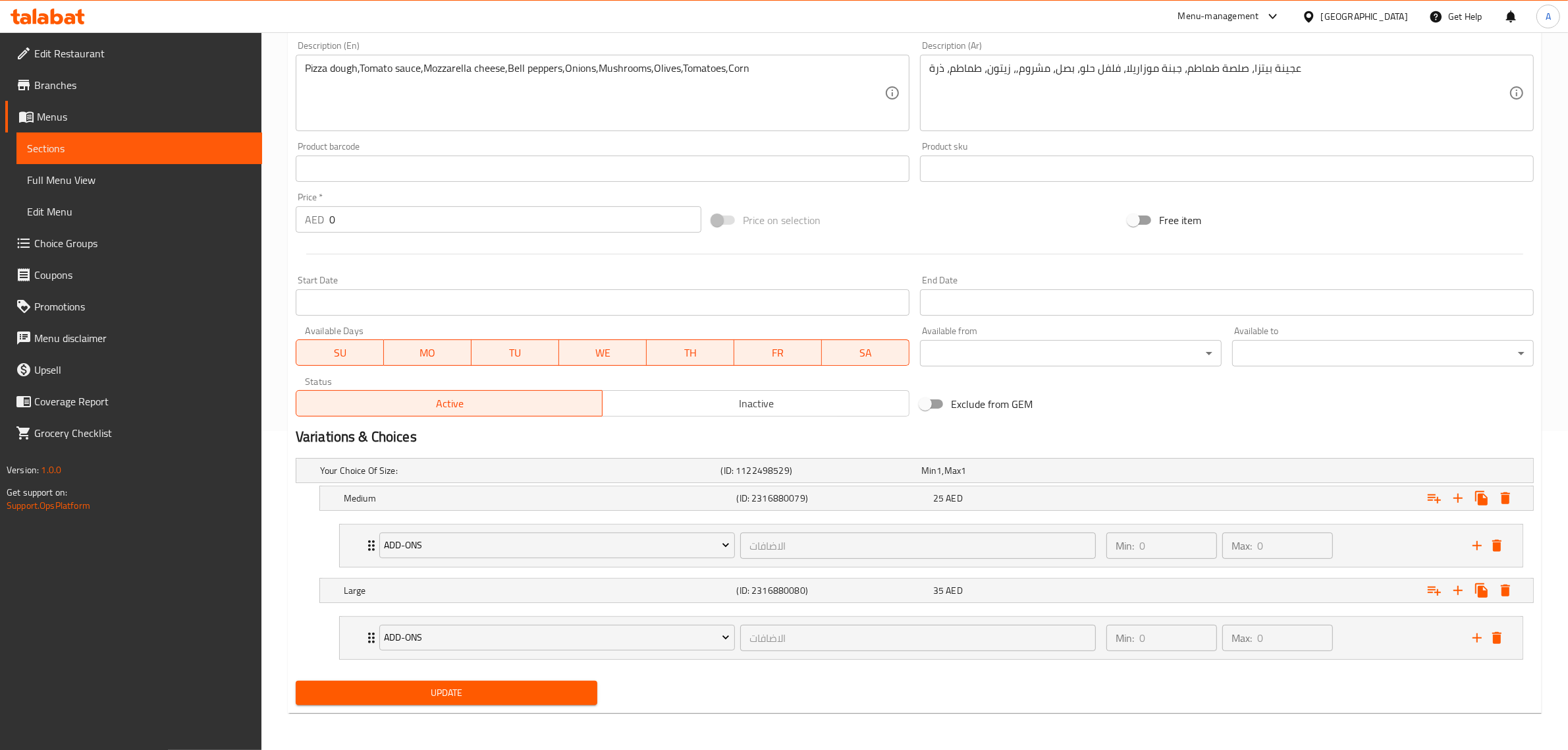
click at [460, 699] on span "Update" at bounding box center [447, 693] width 281 height 17
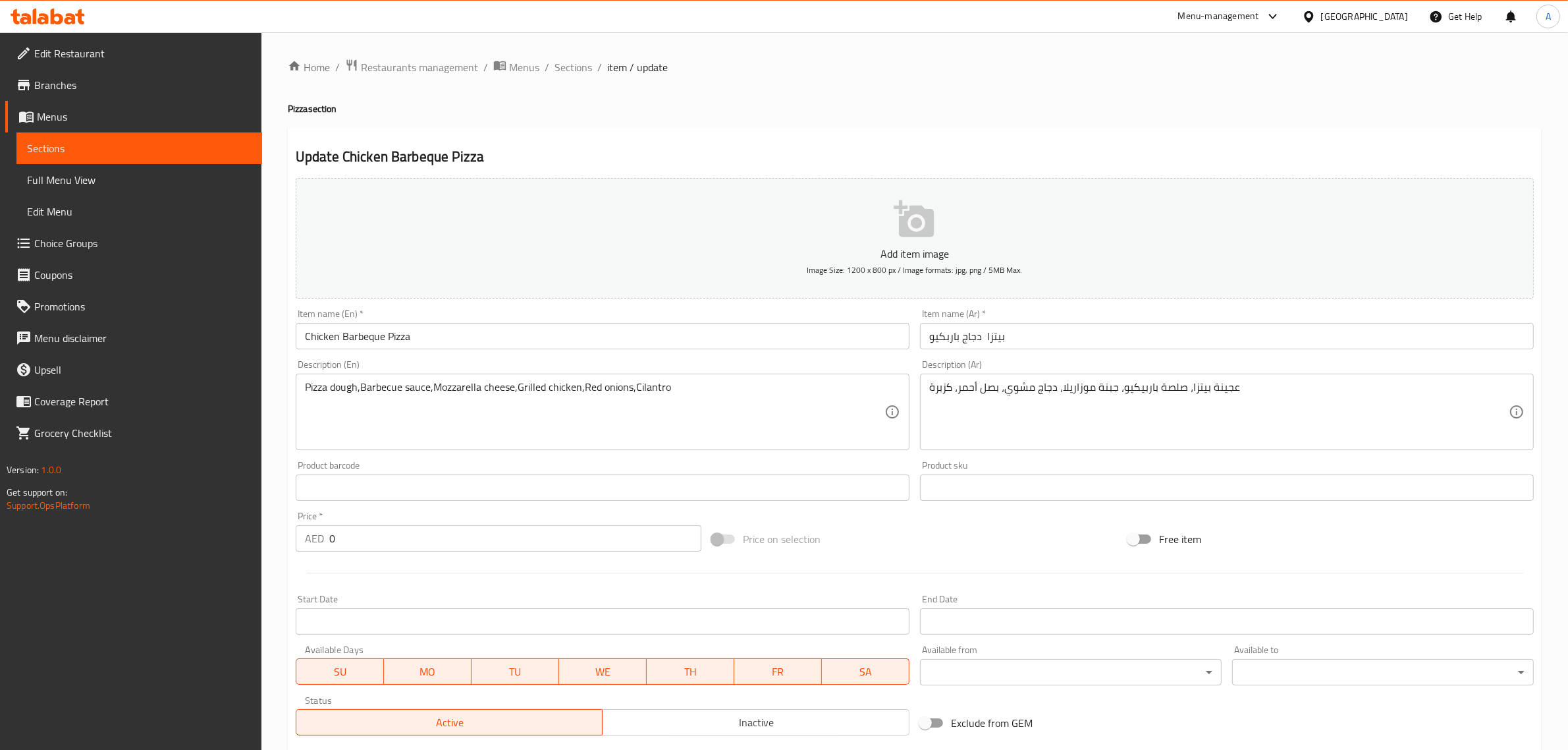
scroll to position [249, 0]
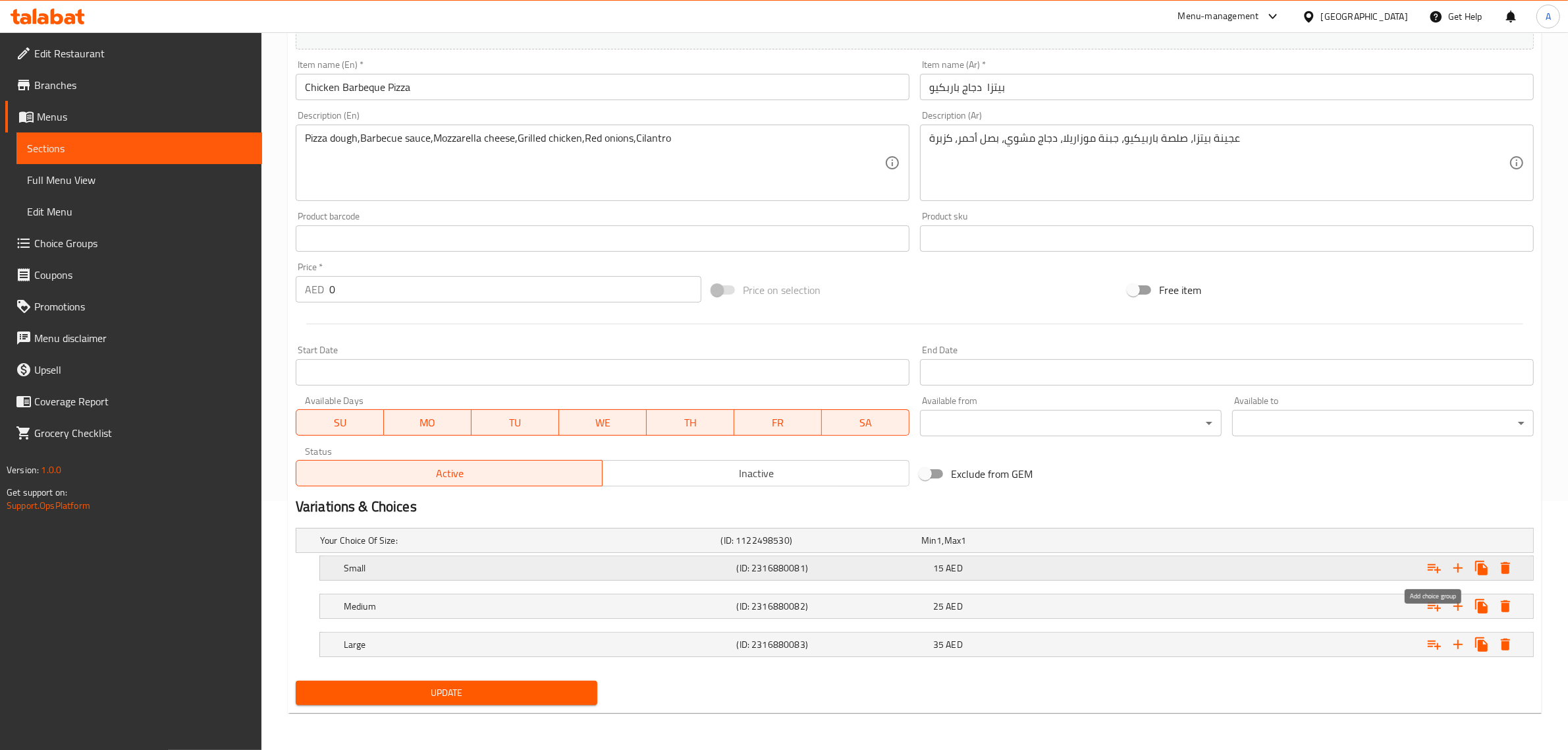
click at [1436, 567] on icon "Expand" at bounding box center [1434, 568] width 13 height 9
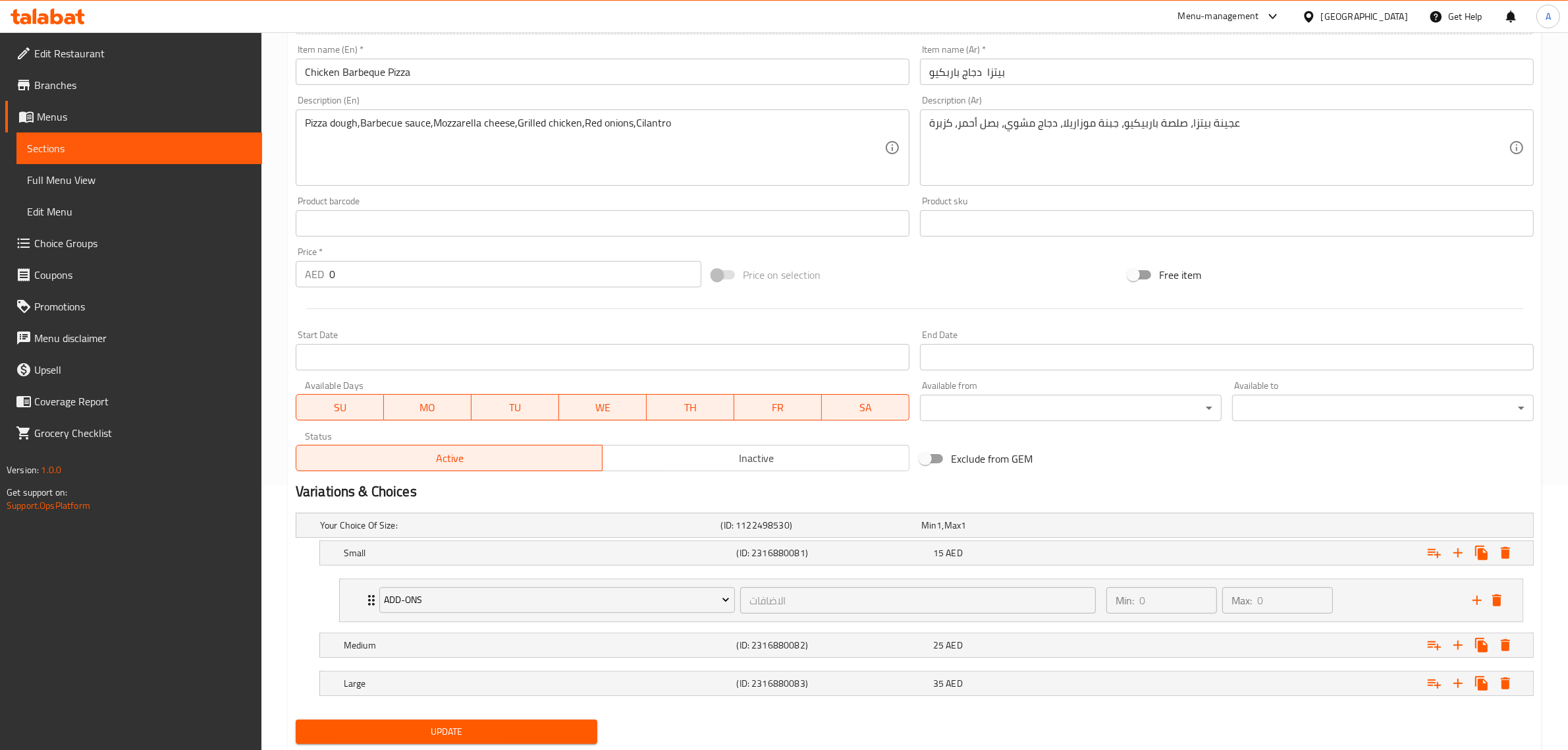
scroll to position [304, 0]
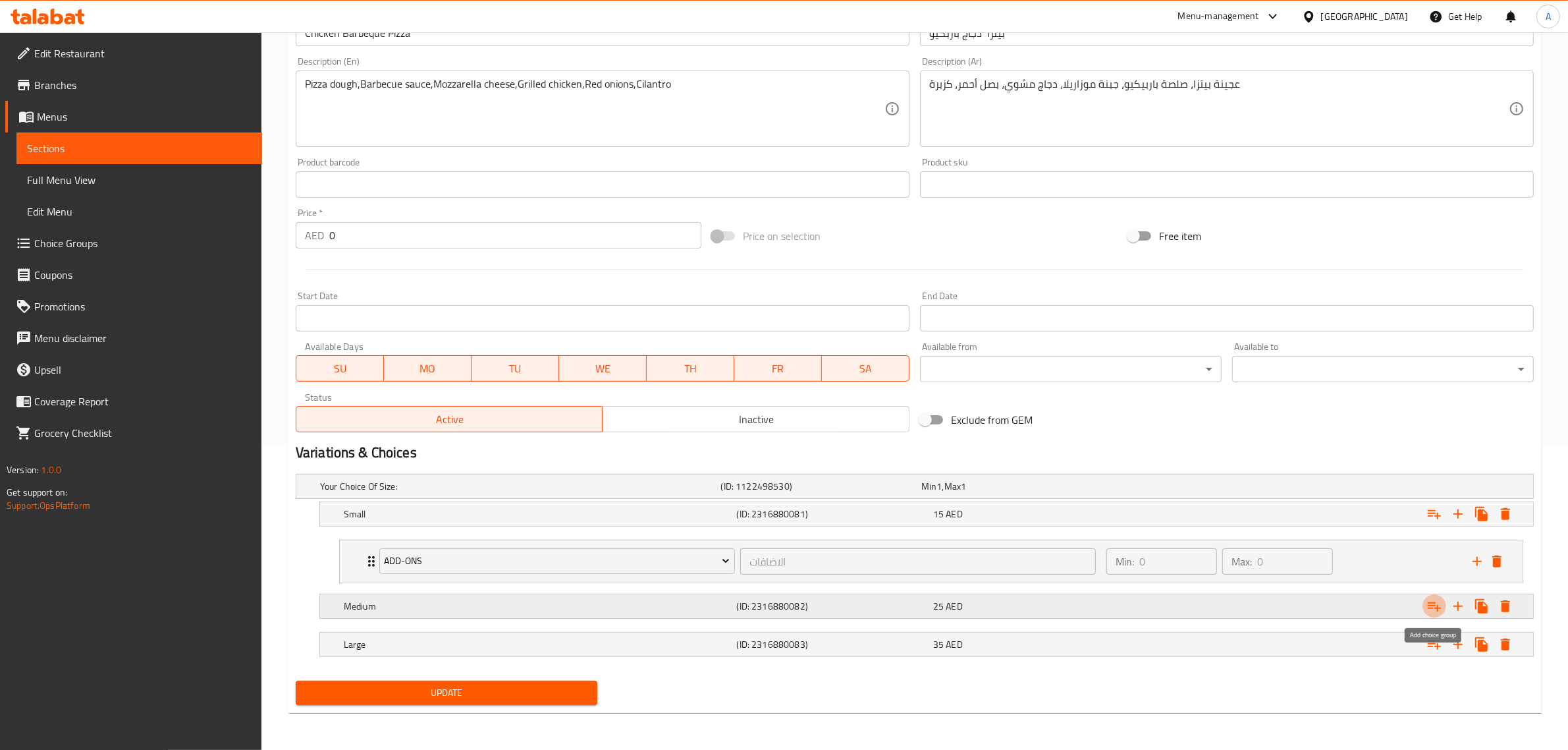
click at [1436, 601] on icon "Expand" at bounding box center [1434, 606] width 16 height 16
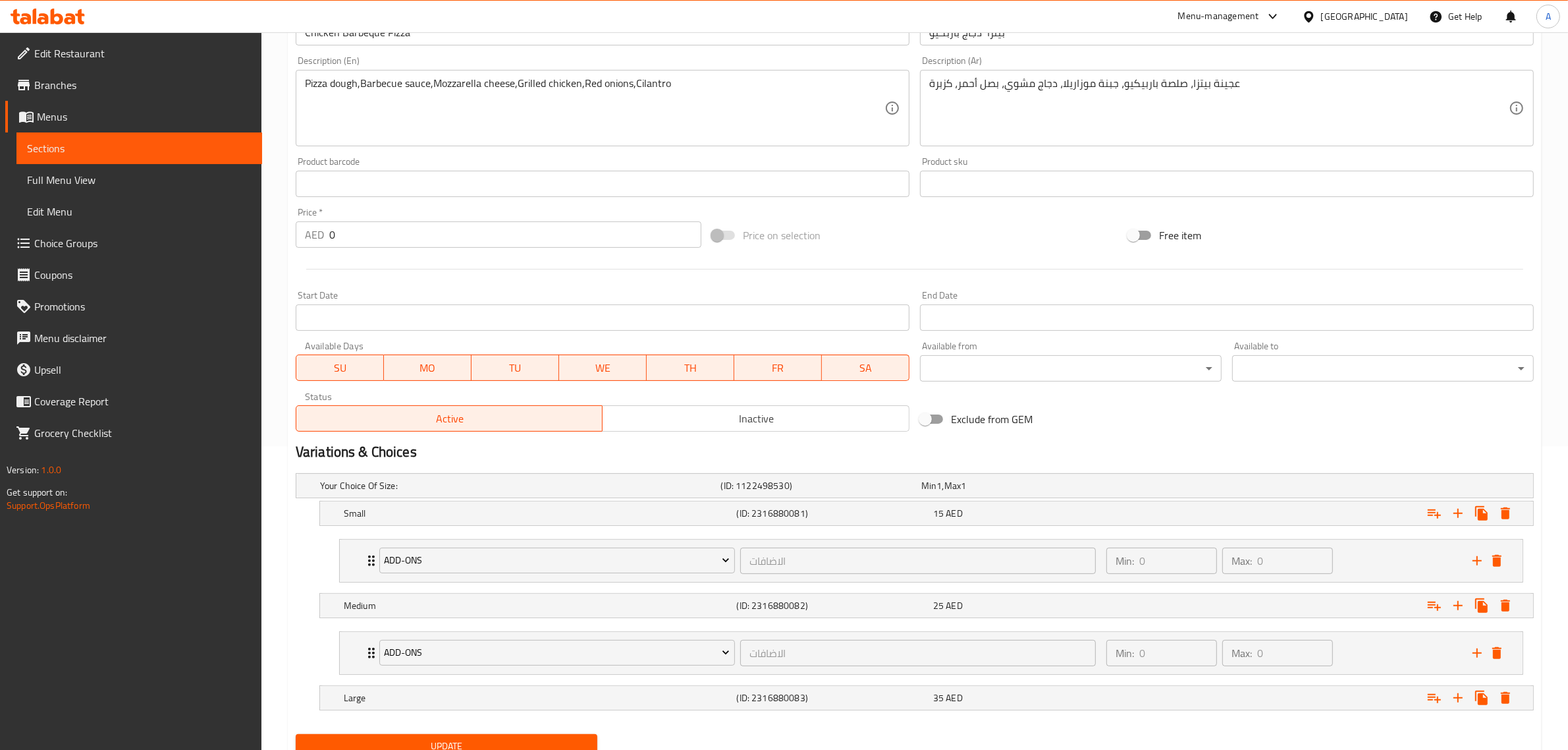
scroll to position [358, 0]
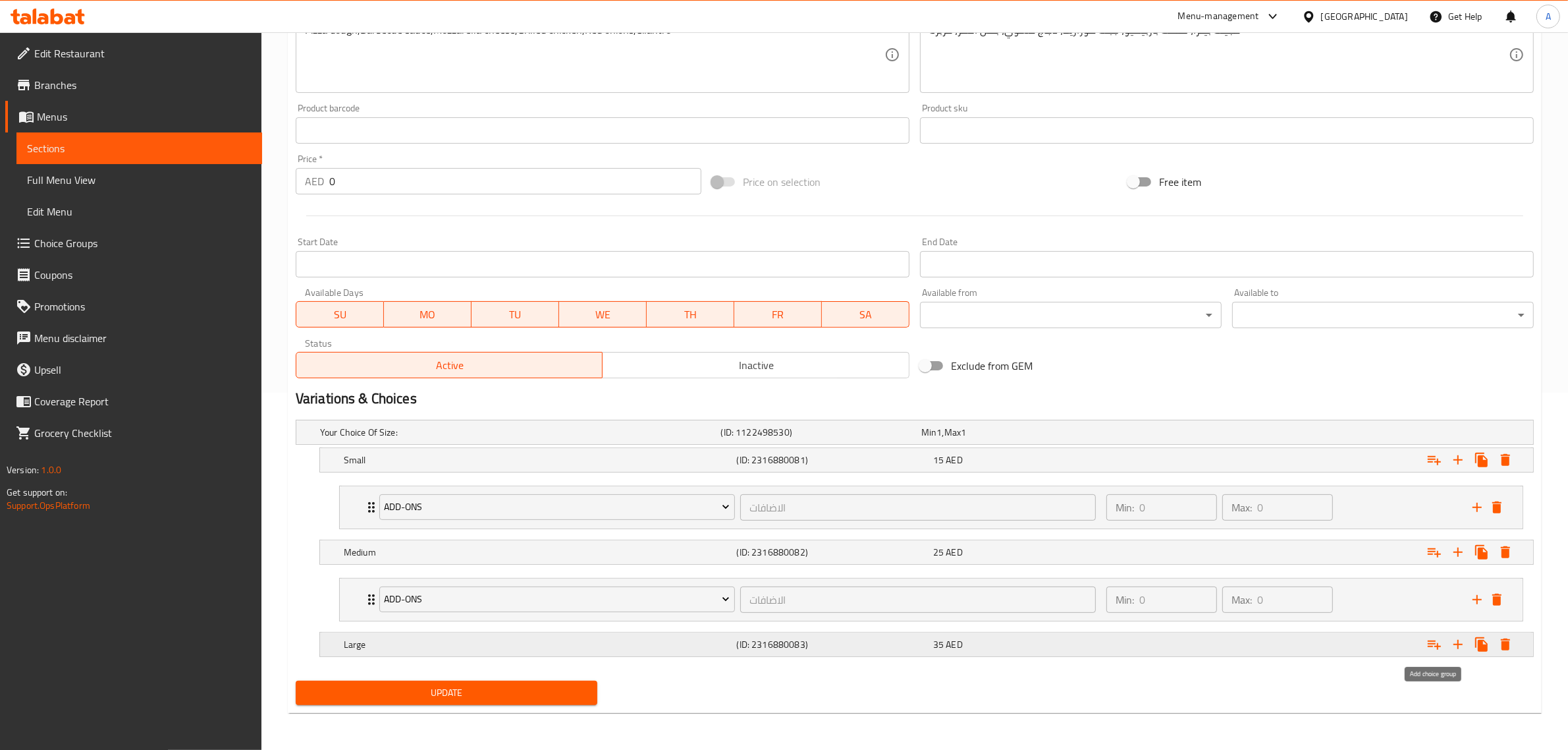
click at [1434, 643] on icon "Expand" at bounding box center [1434, 645] width 16 height 16
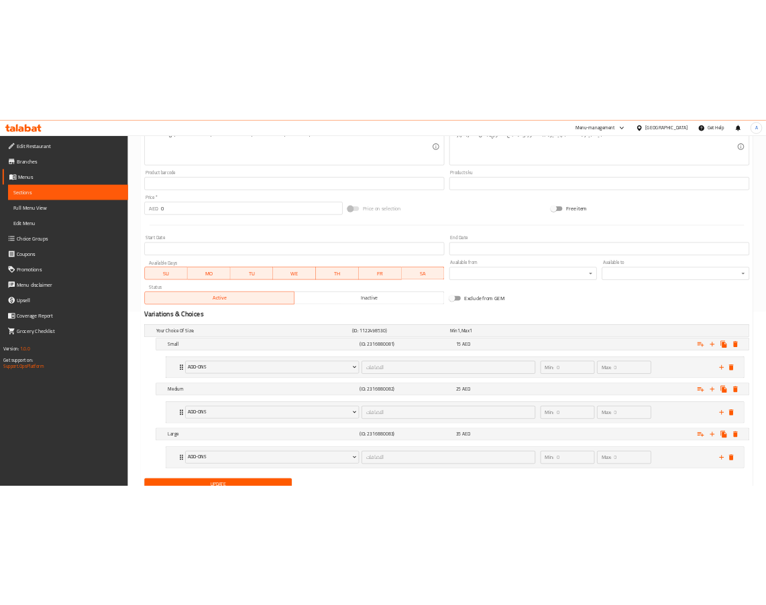
scroll to position [420, 0]
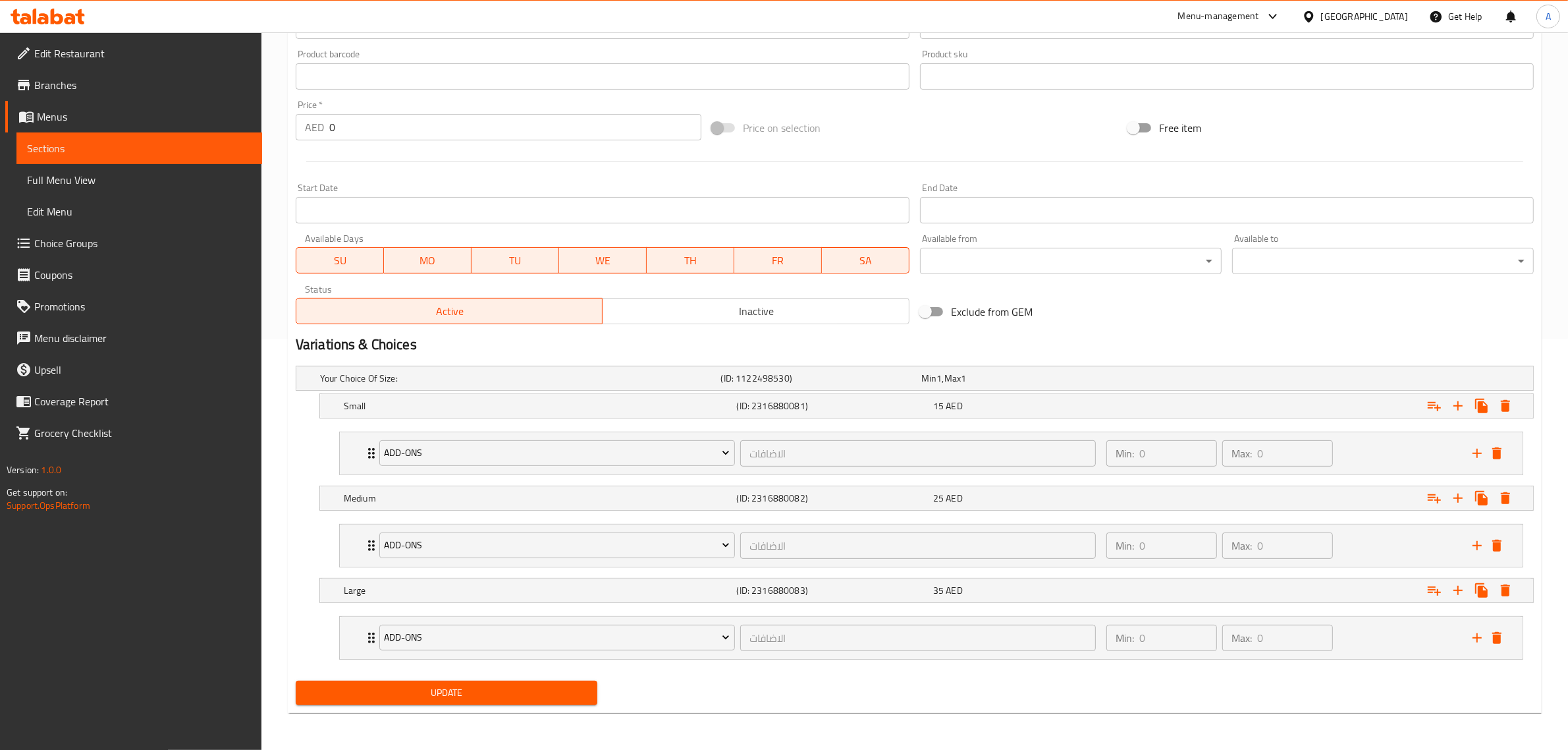
click at [472, 703] on button "Update" at bounding box center [446, 693] width 302 height 25
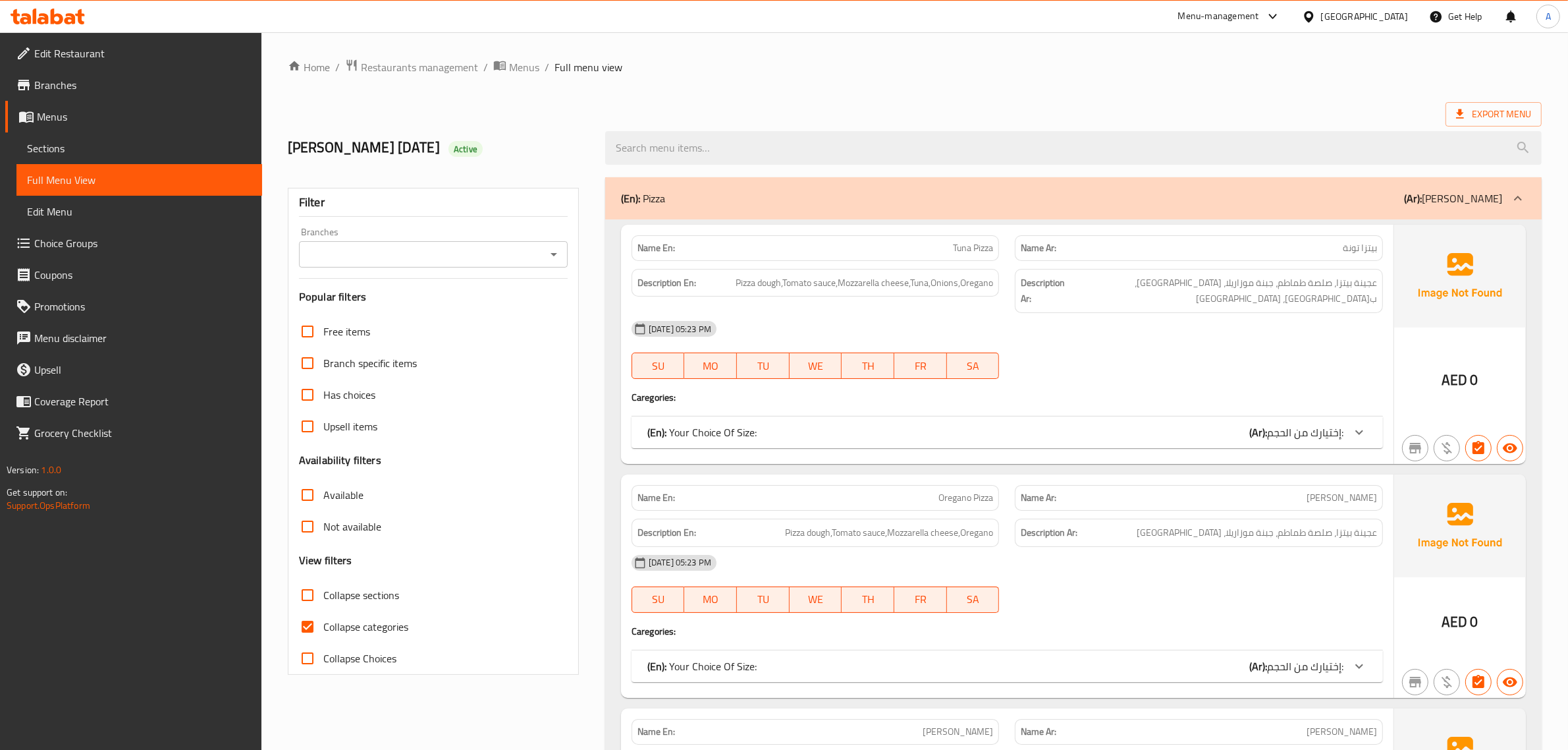
click at [387, 639] on label "Collapse categories" at bounding box center [350, 627] width 117 height 31
click at [323, 639] on input "Collapse categories" at bounding box center [308, 627] width 31 height 31
checkbox input "false"
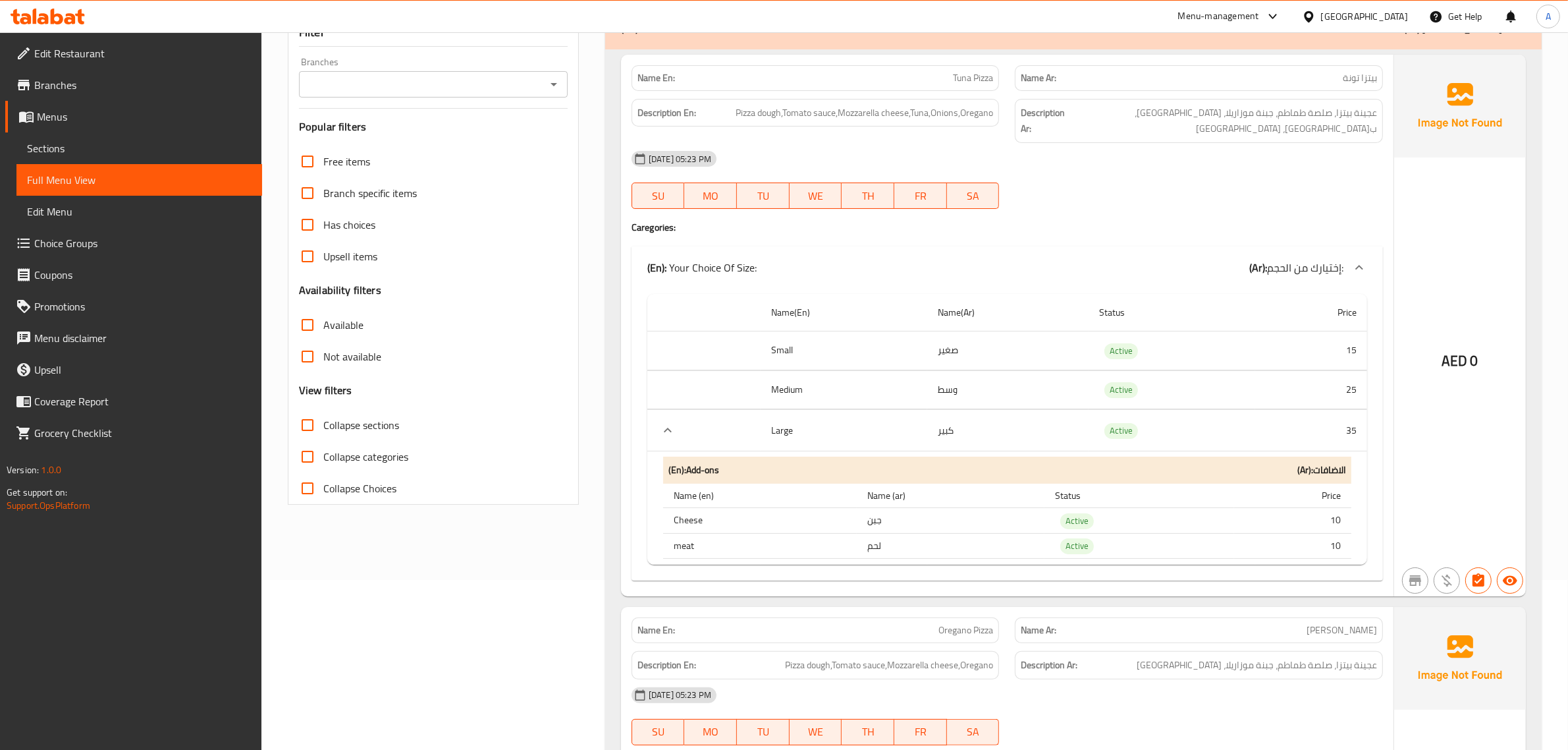
scroll to position [304, 0]
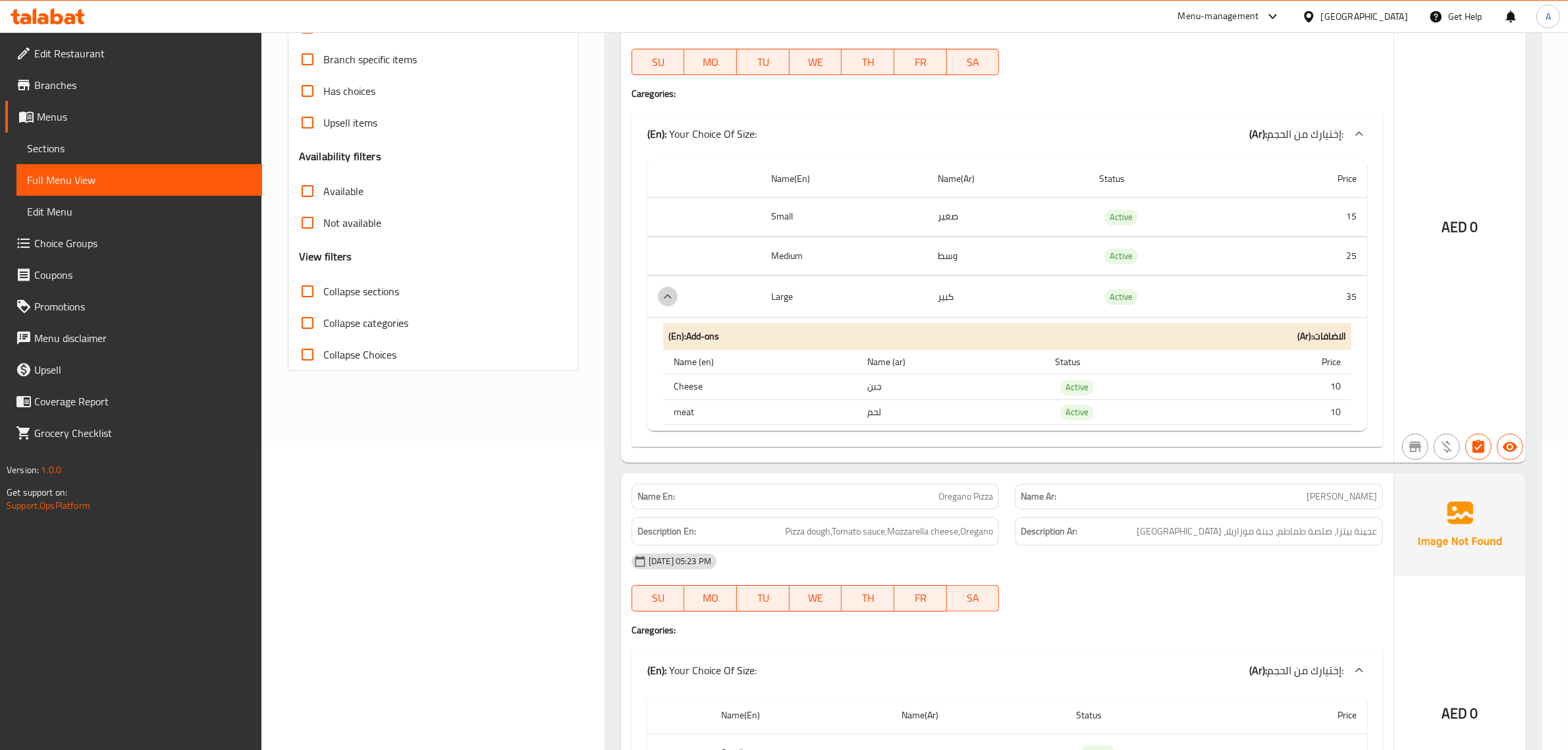
click at [669, 289] on icon "expand row" at bounding box center [668, 297] width 16 height 16
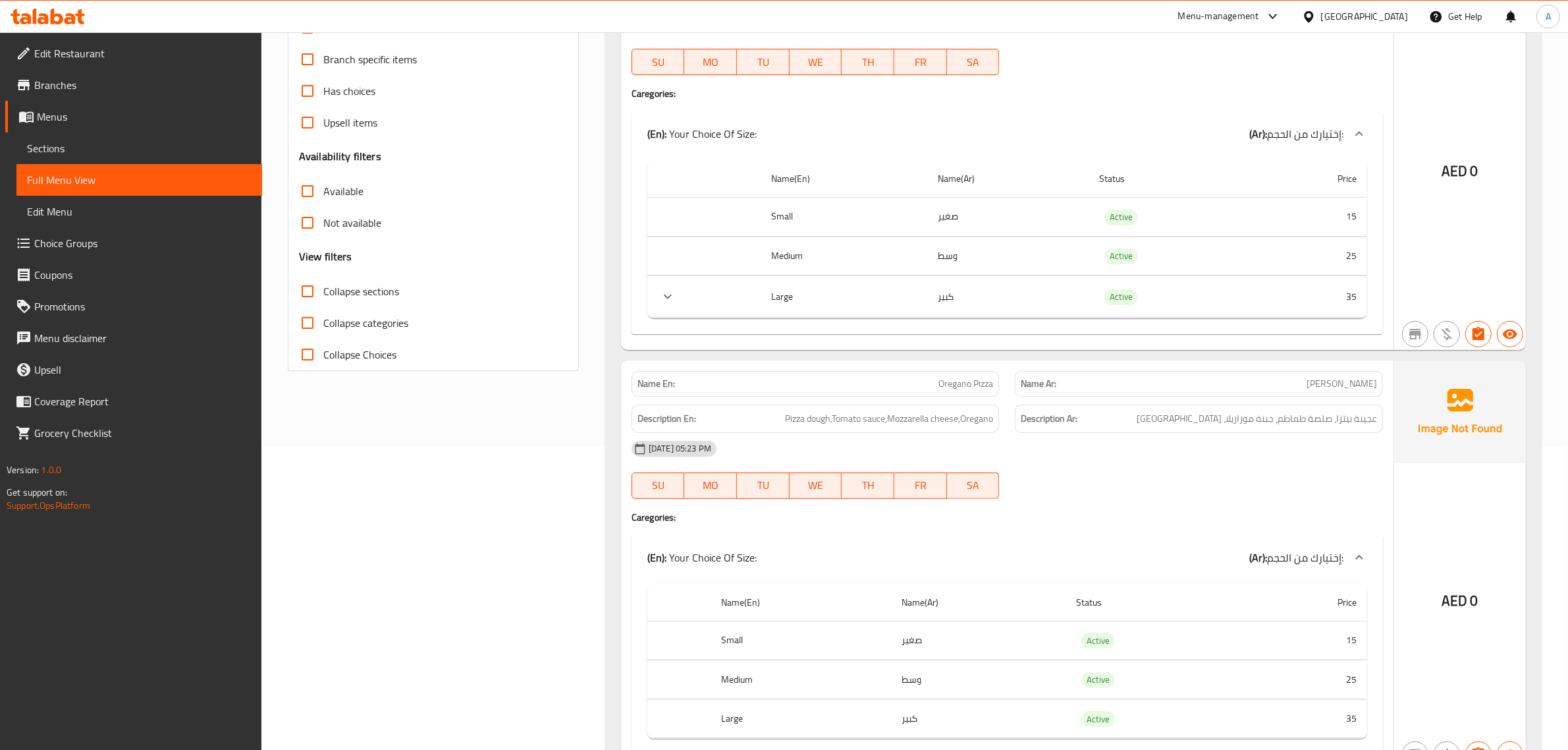
click at [669, 289] on icon "expand row" at bounding box center [668, 297] width 16 height 16
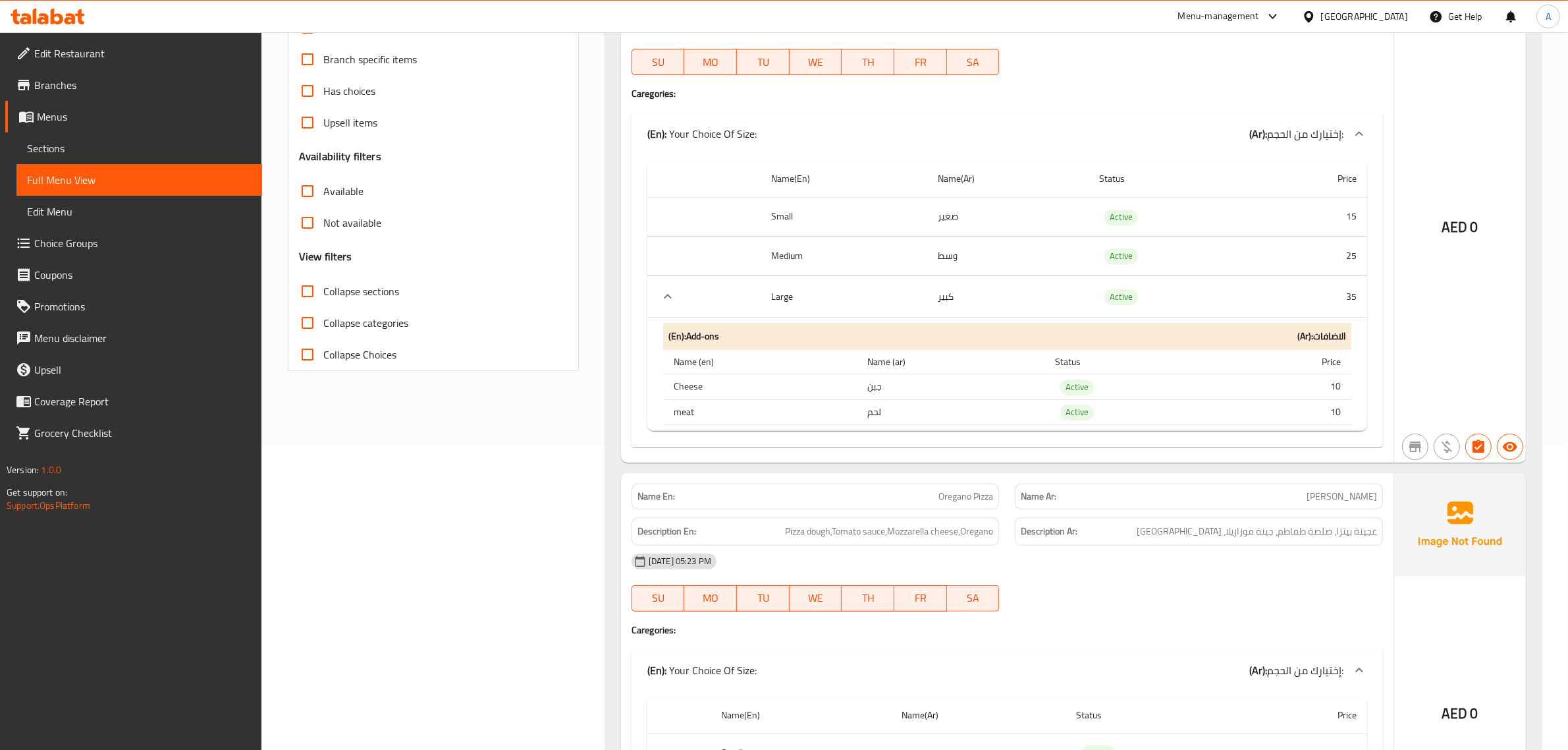
click at [669, 289] on icon "expand row" at bounding box center [668, 297] width 16 height 16
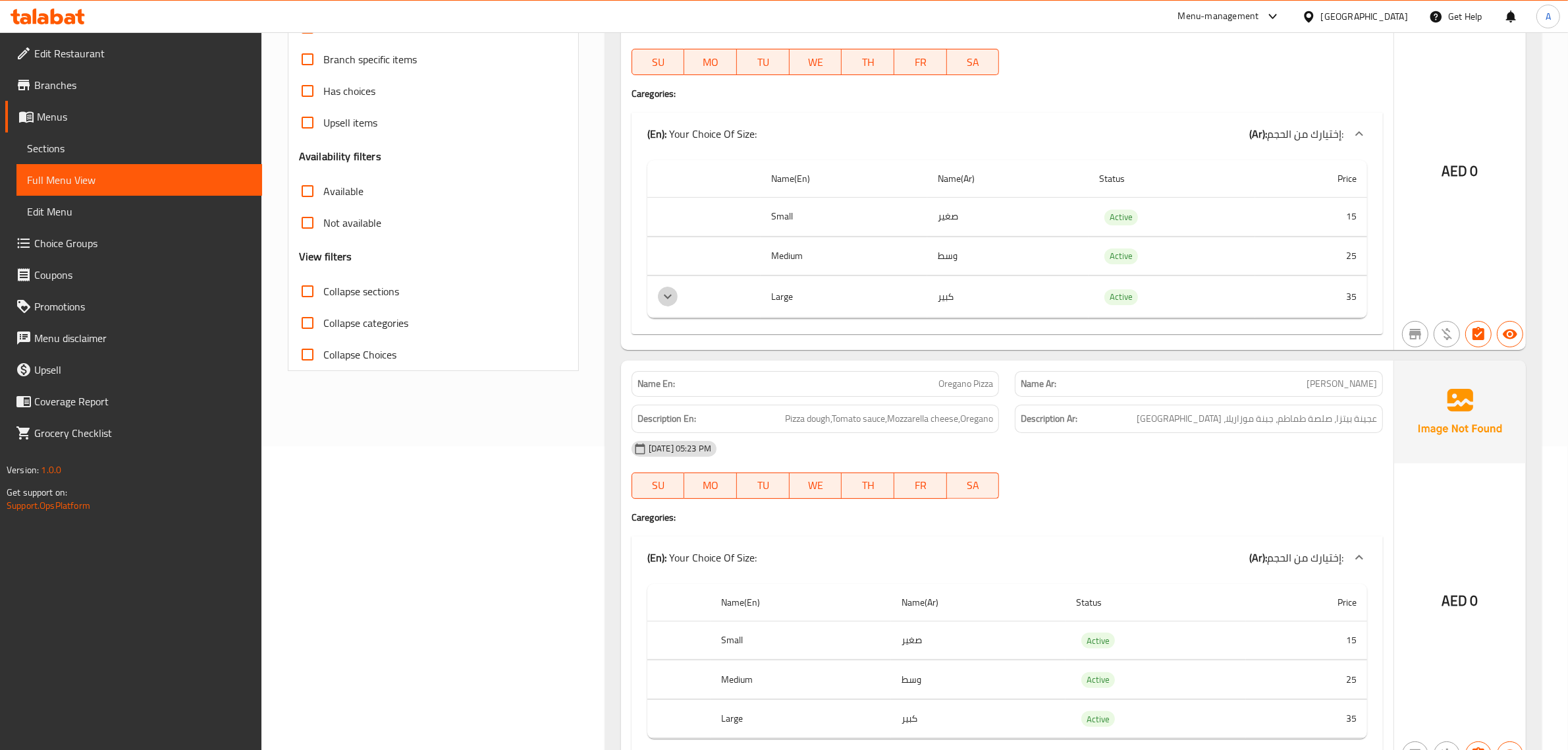
click at [669, 289] on icon "expand row" at bounding box center [668, 297] width 16 height 16
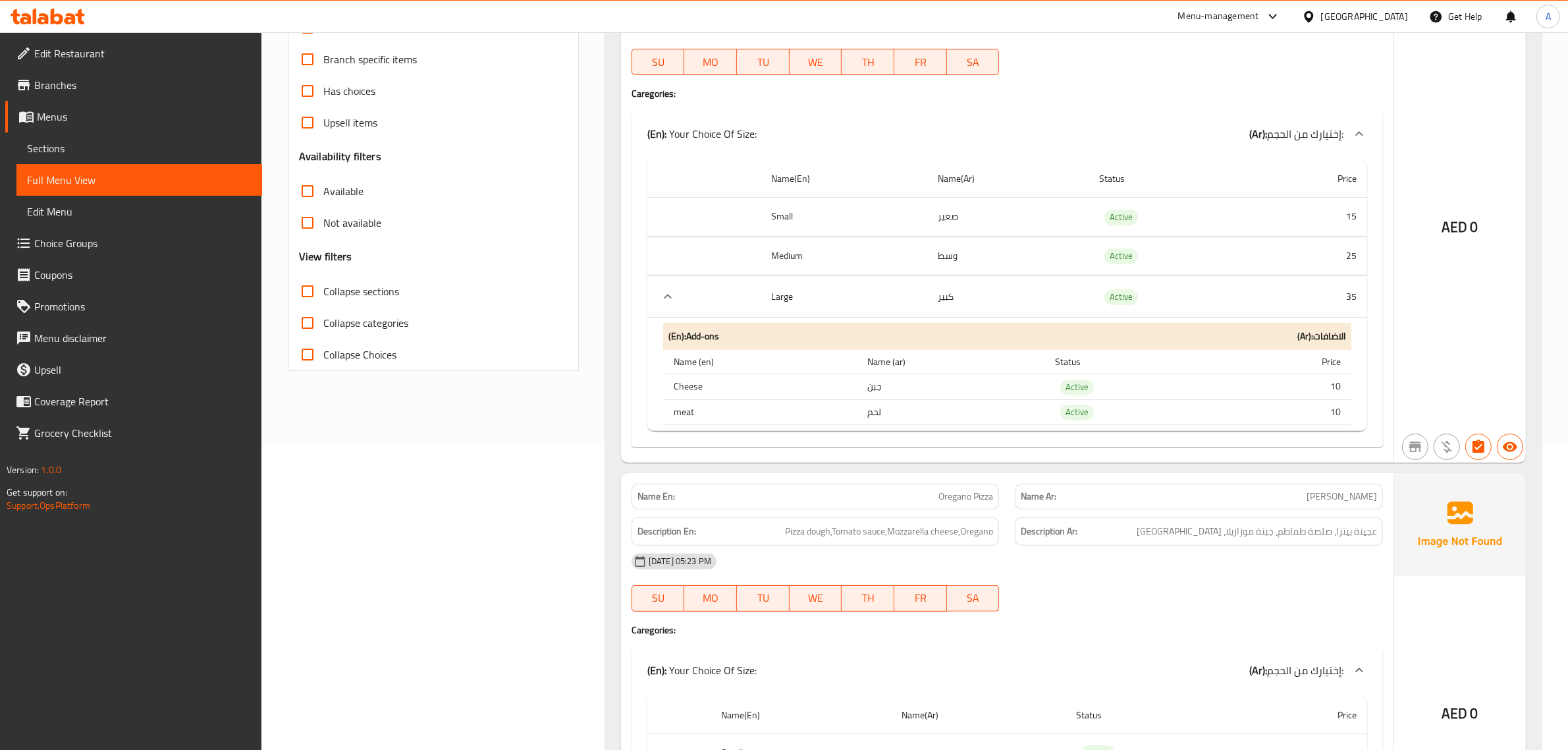
click at [670, 289] on icon "expand row" at bounding box center [668, 297] width 16 height 16
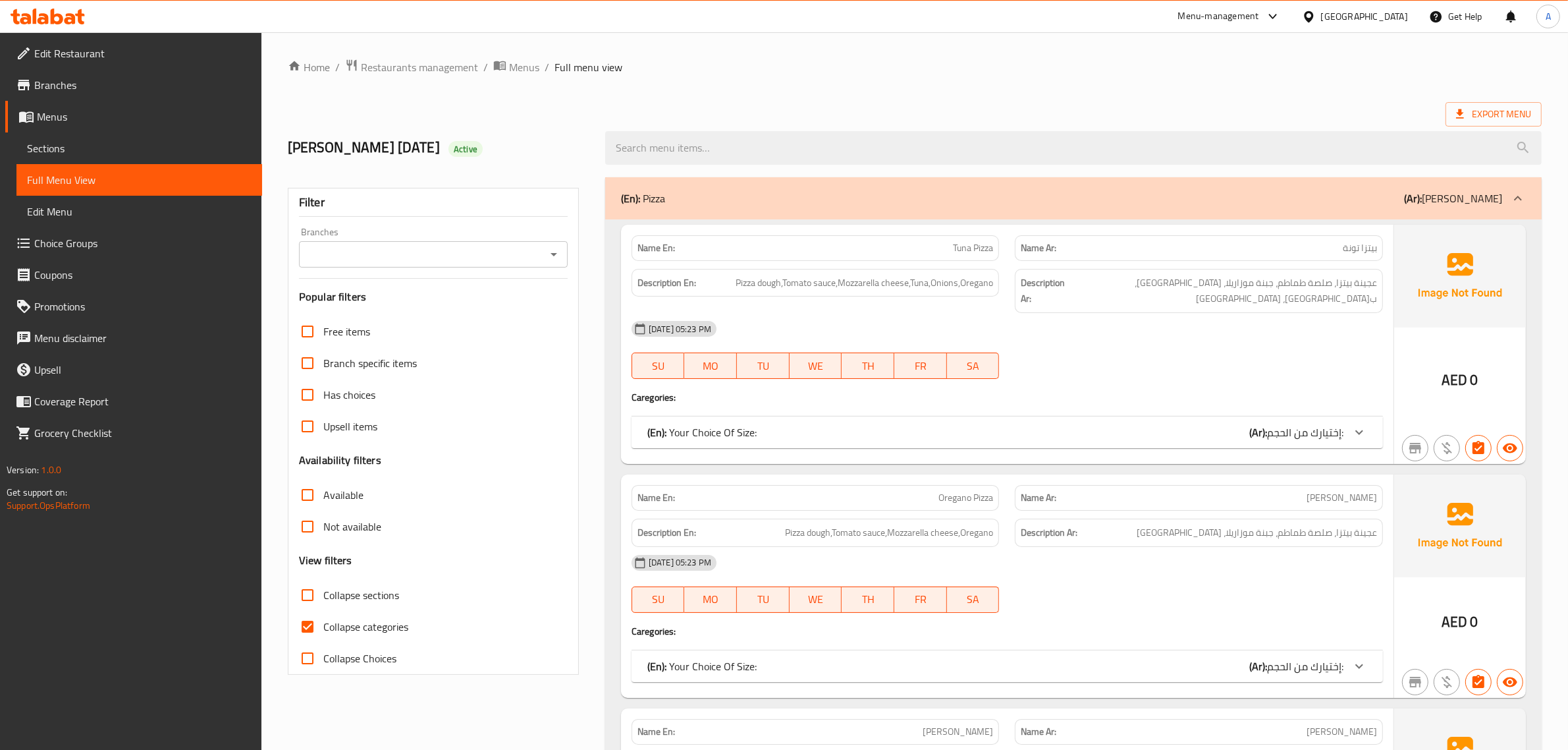
click at [334, 630] on span "Collapse categories" at bounding box center [365, 627] width 84 height 16
click at [323, 630] on input "Collapse categories" at bounding box center [308, 627] width 31 height 31
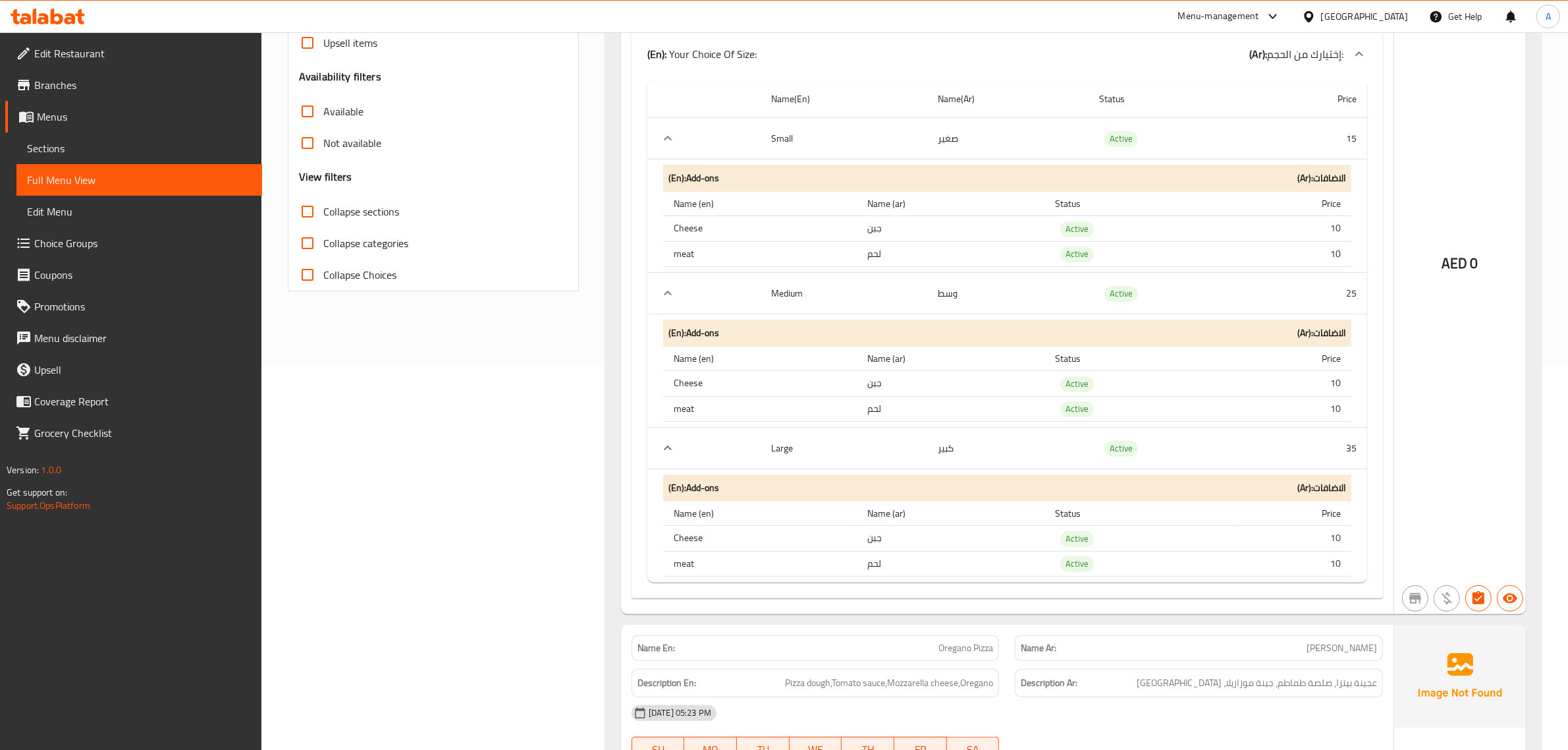
scroll to position [414, 0]
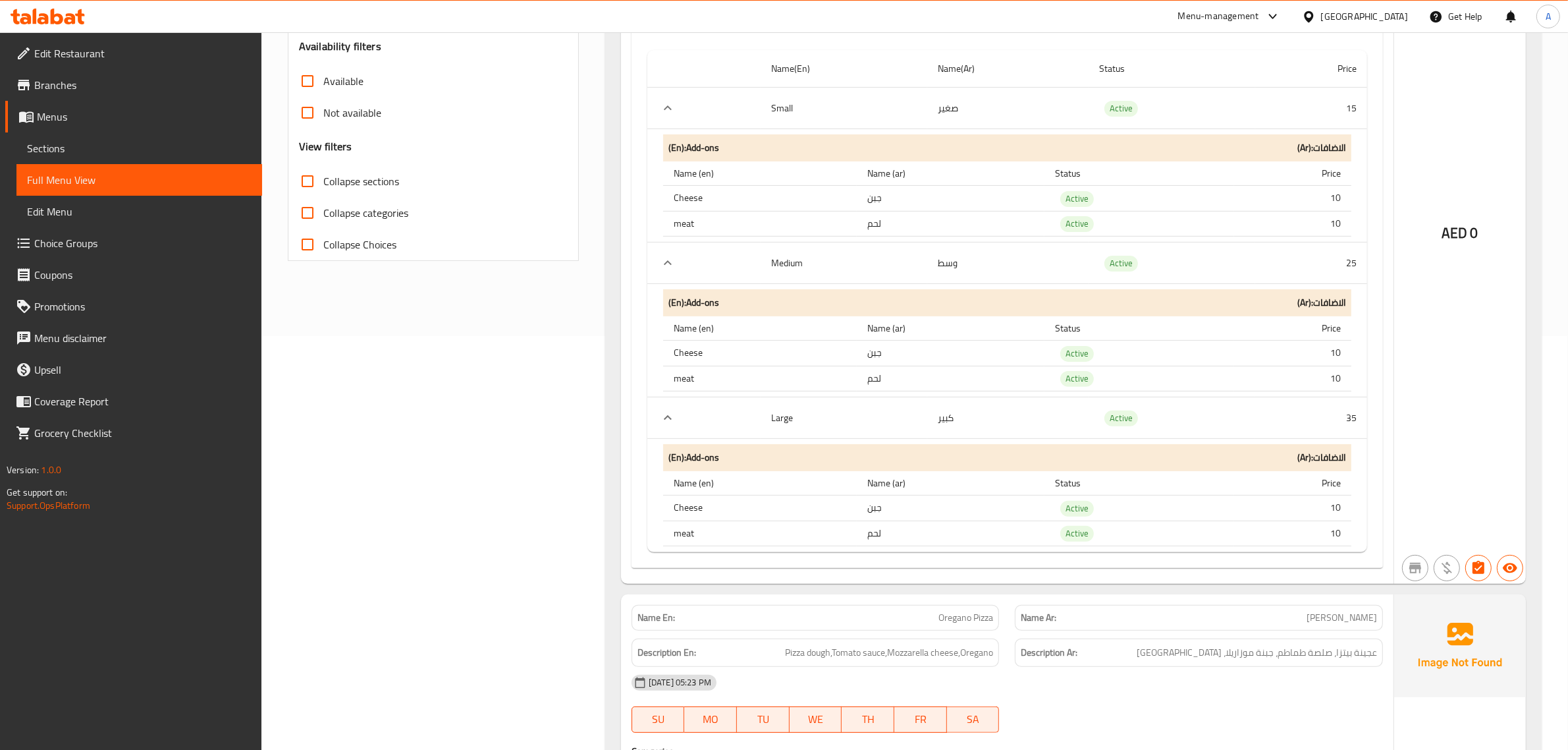
click at [366, 212] on span "Collapse categories" at bounding box center [365, 213] width 84 height 16
click at [323, 212] on input "Collapse categories" at bounding box center [308, 212] width 31 height 31
checkbox input "true"
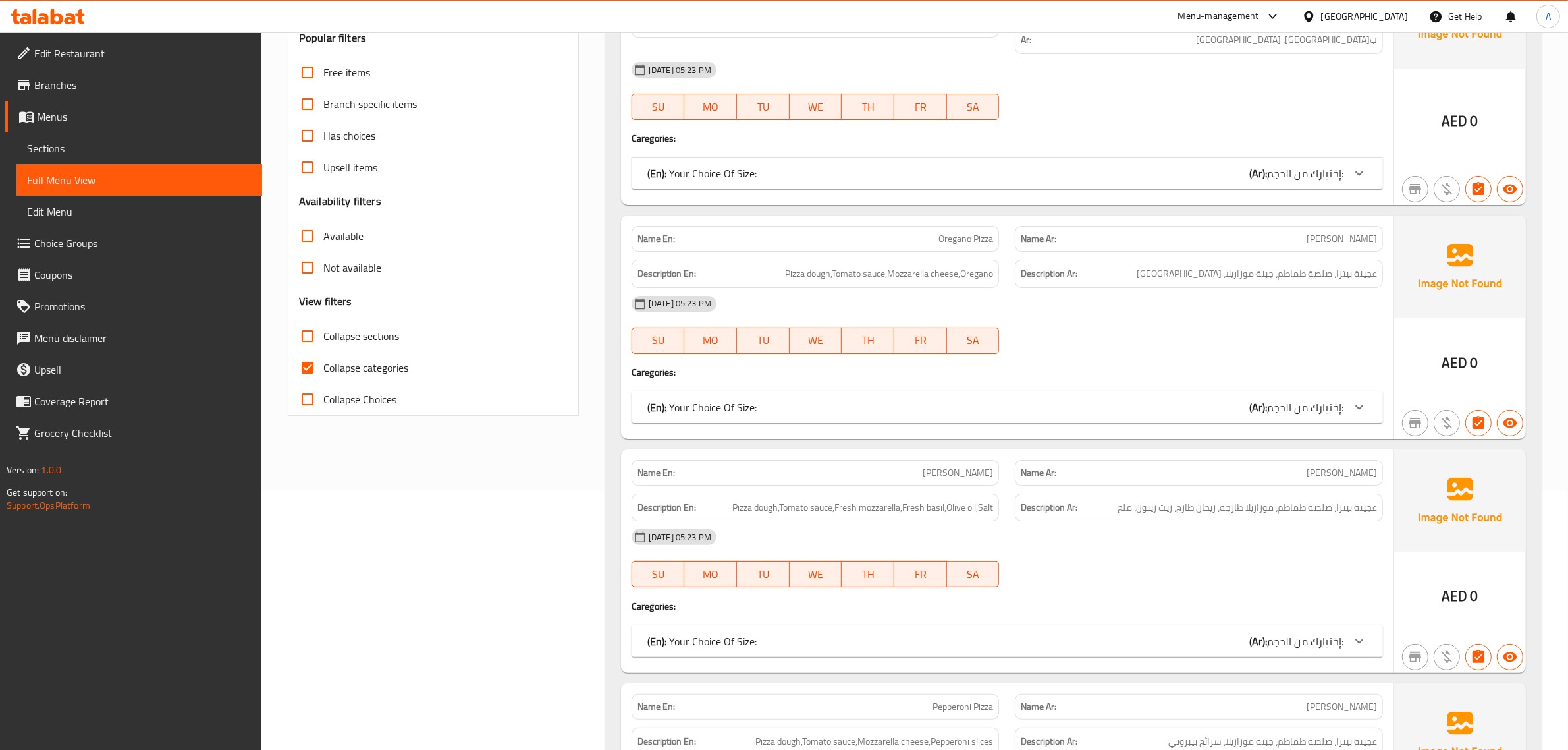
scroll to position [212, 0]
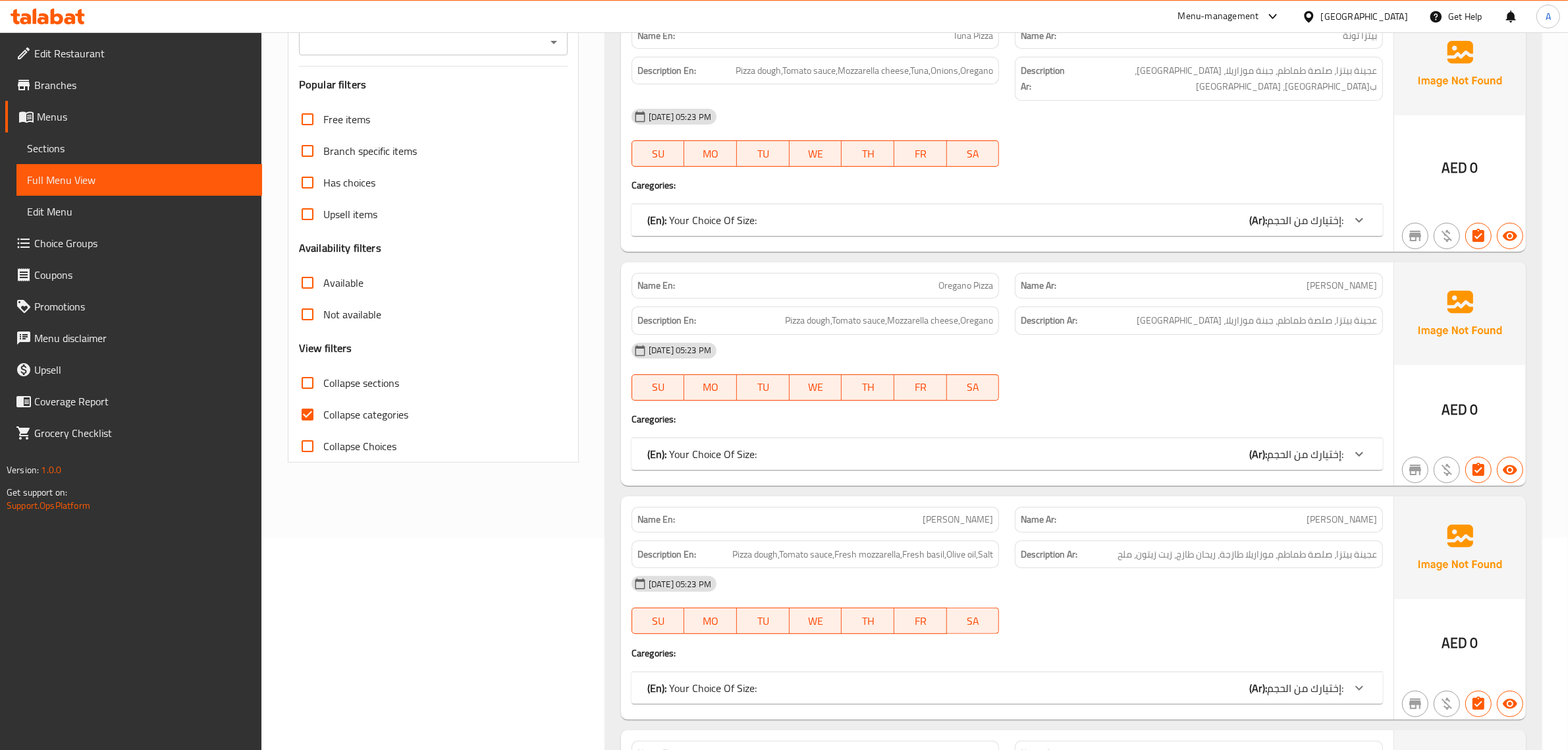
click at [1345, 204] on div at bounding box center [1360, 220] width 31 height 31
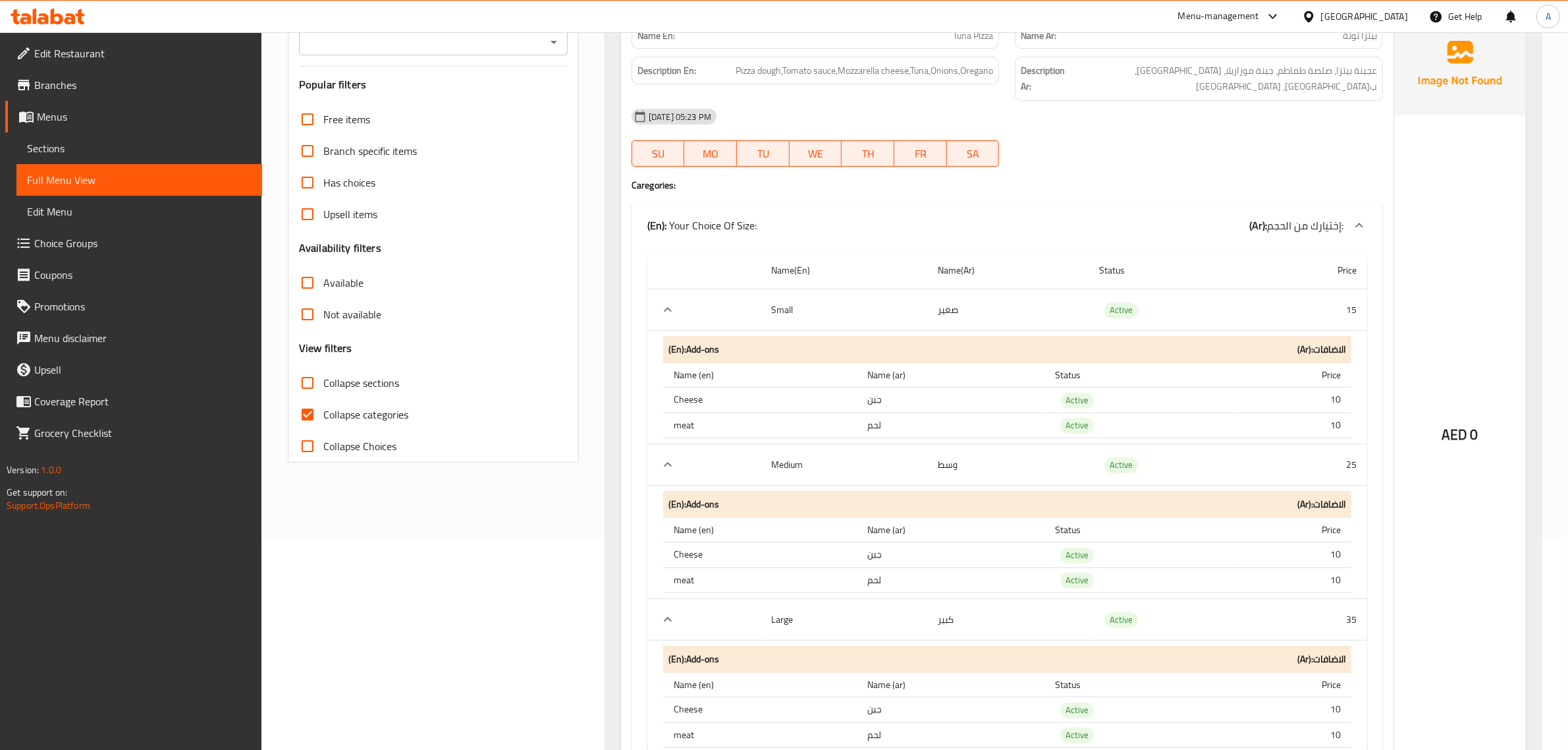
click at [669, 307] on icon "expand row" at bounding box center [668, 309] width 8 height 5
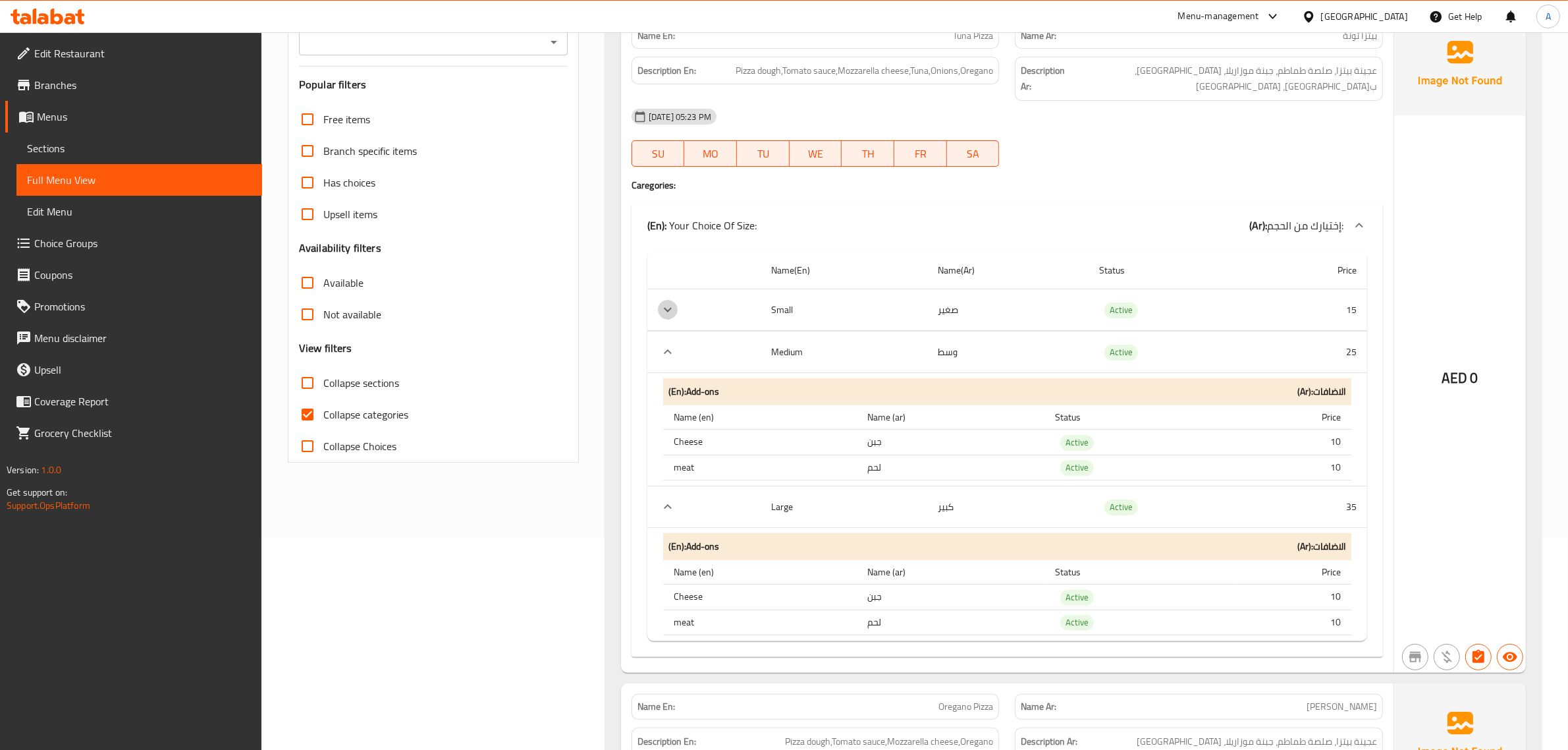
click at [669, 302] on icon "expand row" at bounding box center [668, 310] width 16 height 16
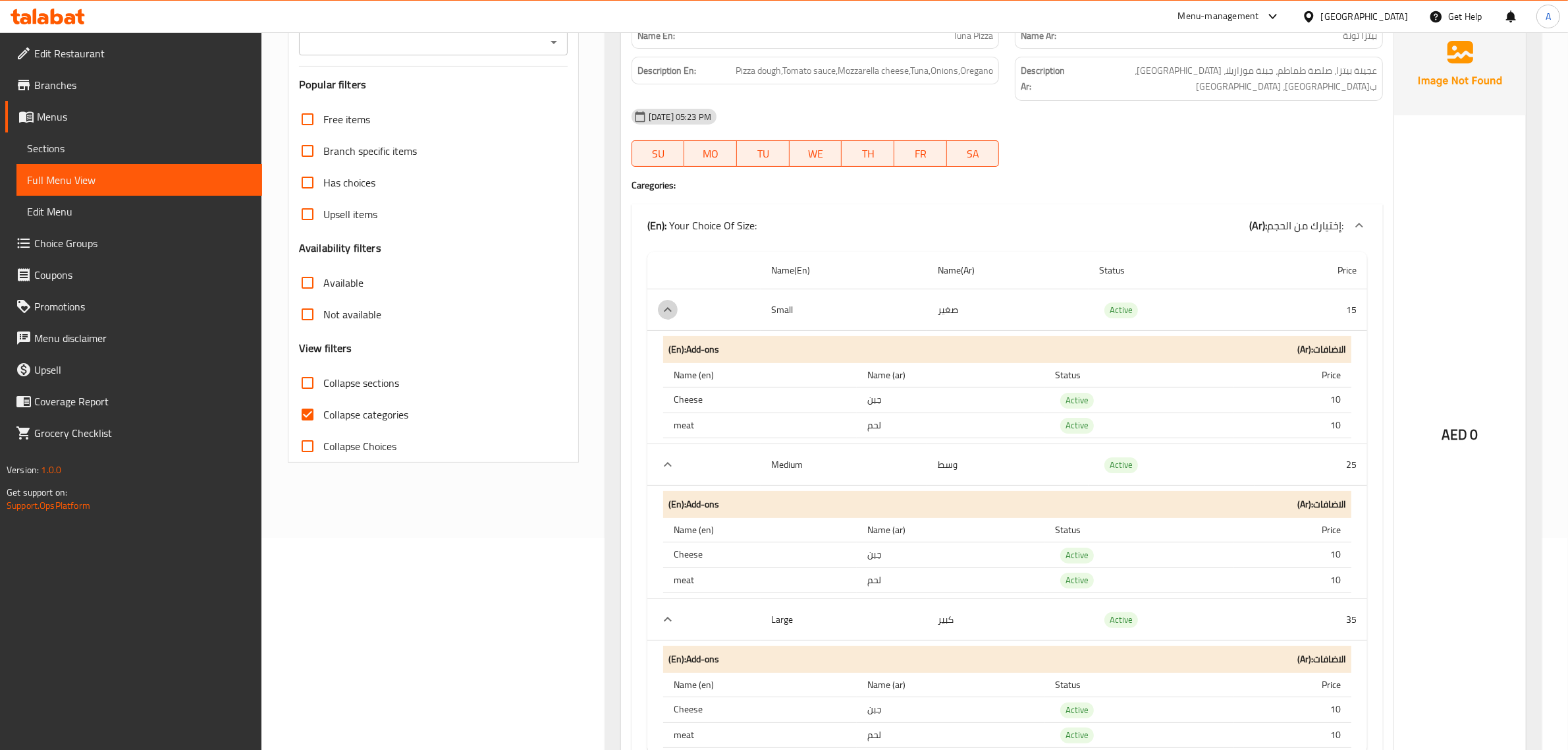
click at [669, 302] on icon "expand row" at bounding box center [668, 310] width 16 height 16
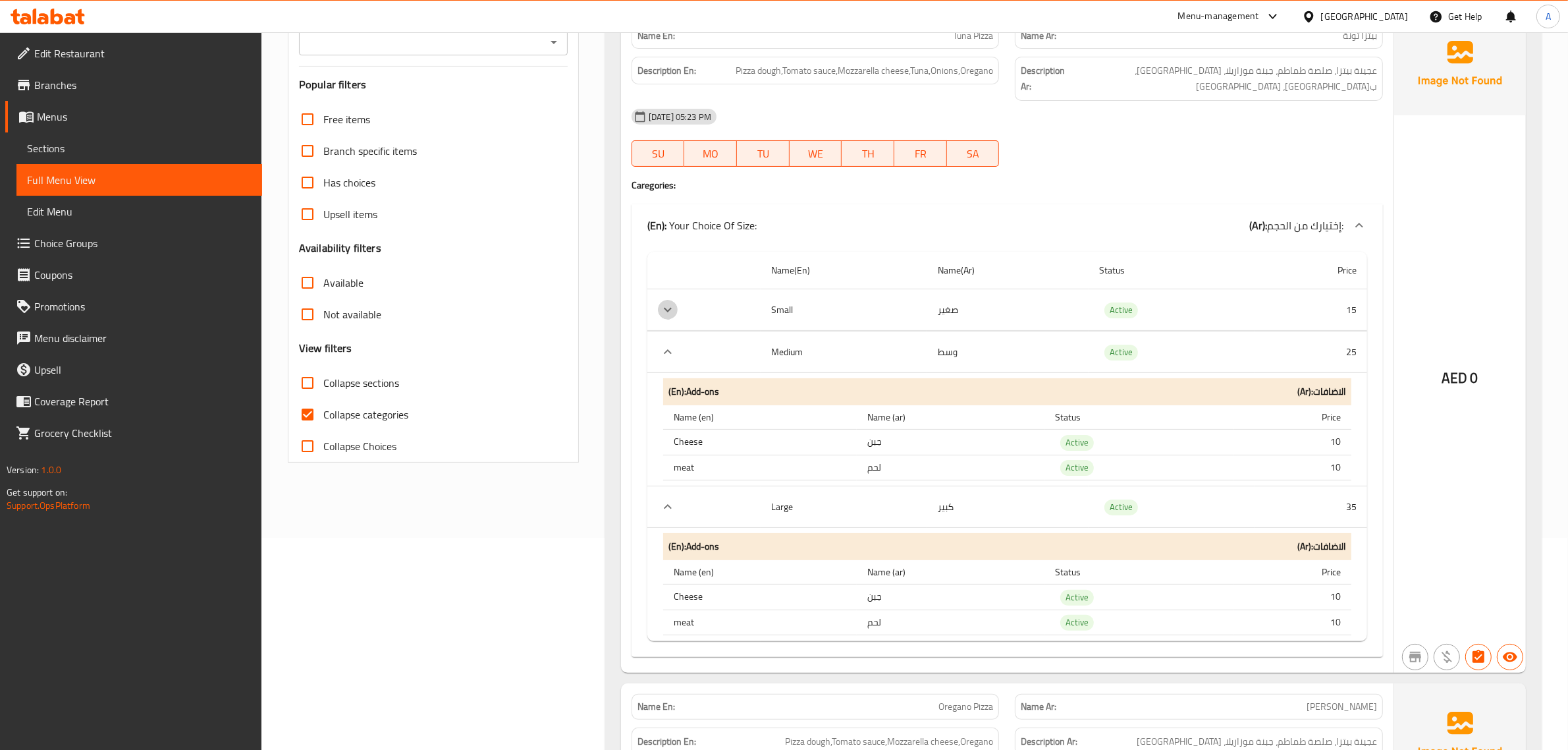
click at [669, 302] on icon "expand row" at bounding box center [668, 310] width 16 height 16
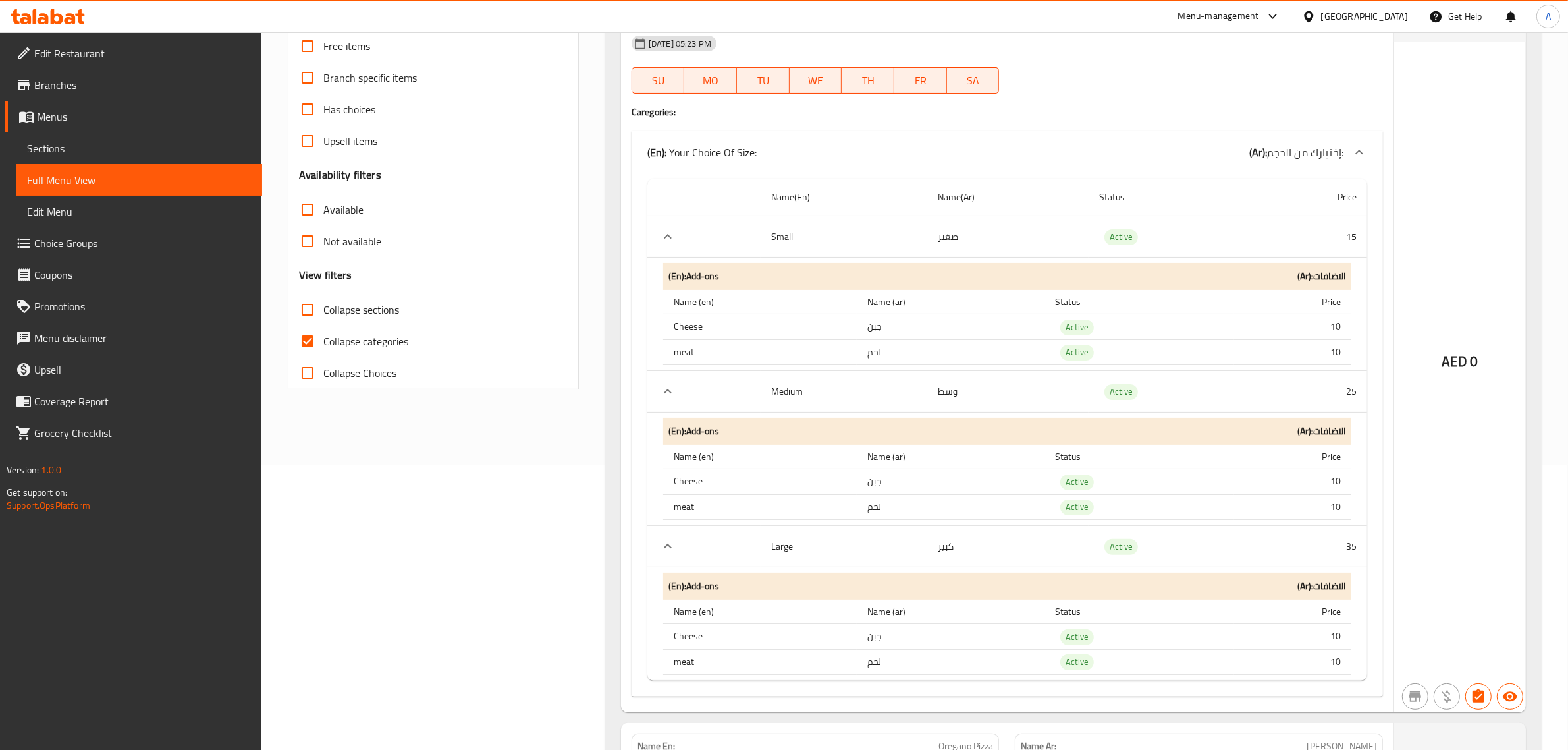
scroll to position [295, 0]
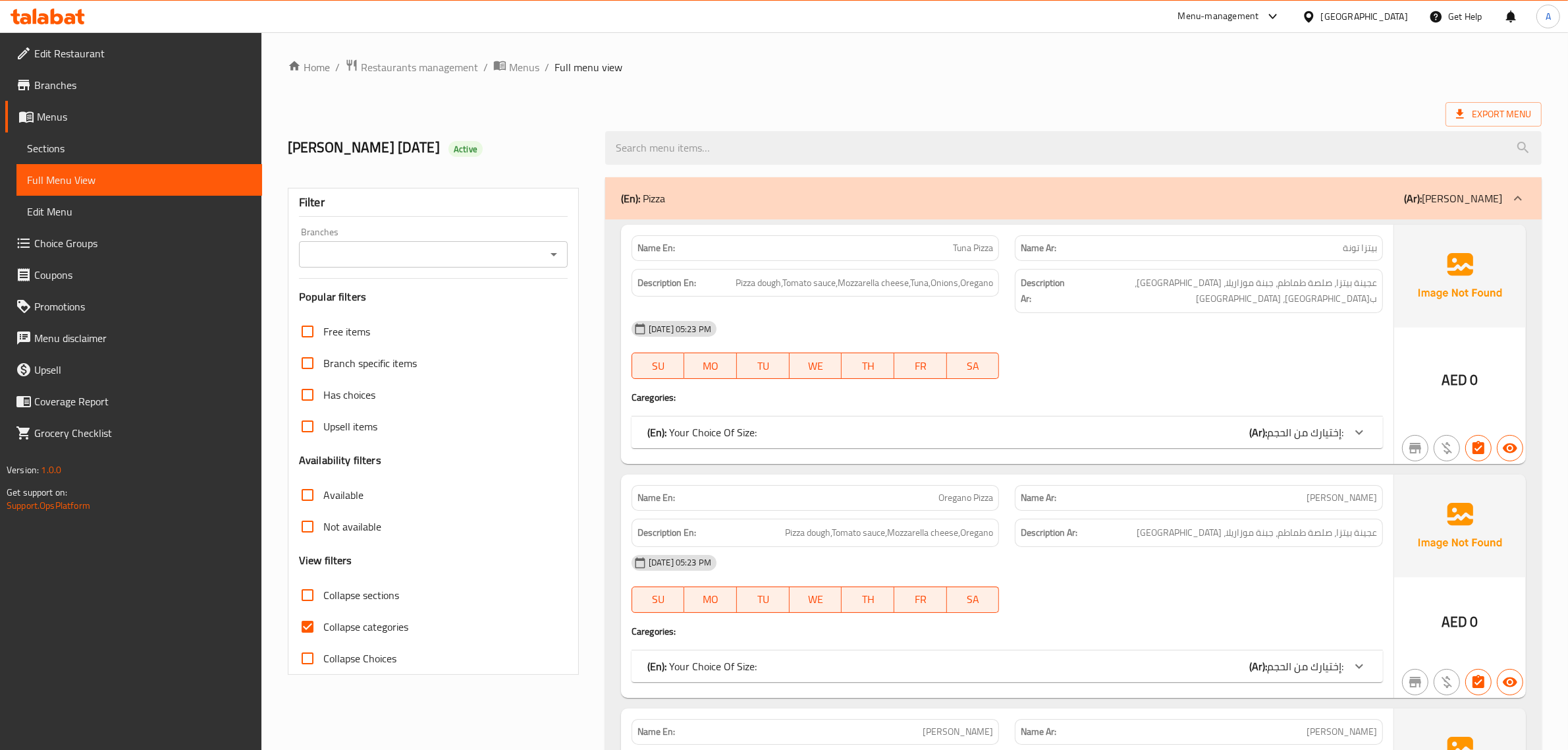
drag, startPoint x: 330, startPoint y: 608, endPoint x: 345, endPoint y: 617, distance: 17.5
click at [330, 608] on label "Collapse sections" at bounding box center [345, 595] width 107 height 31
click at [323, 608] on input "Collapse sections" at bounding box center [308, 595] width 31 height 31
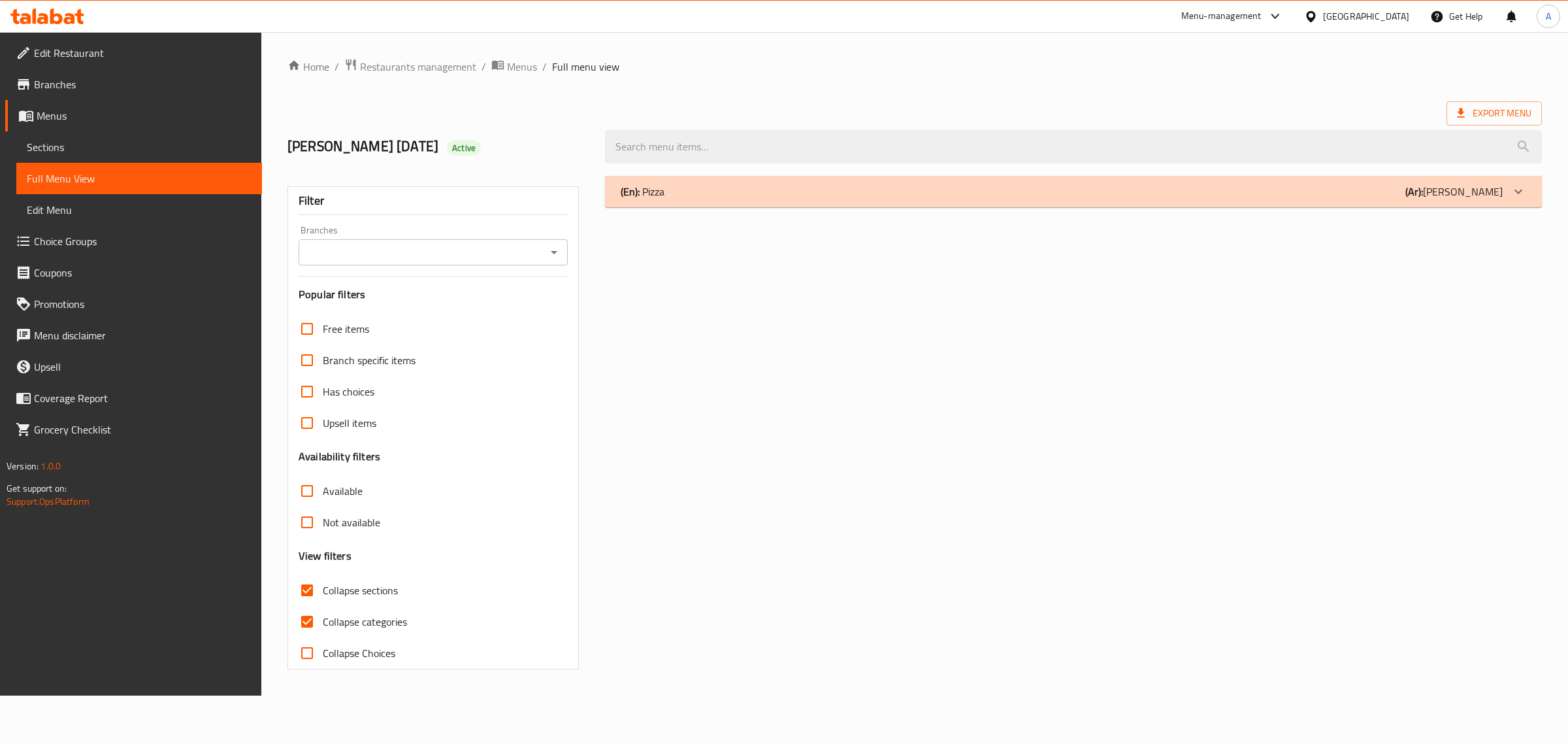
click at [336, 583] on span "Collapse sections" at bounding box center [360, 590] width 75 height 16
click at [323, 583] on input "Collapse sections" at bounding box center [307, 590] width 31 height 31
checkbox input "false"
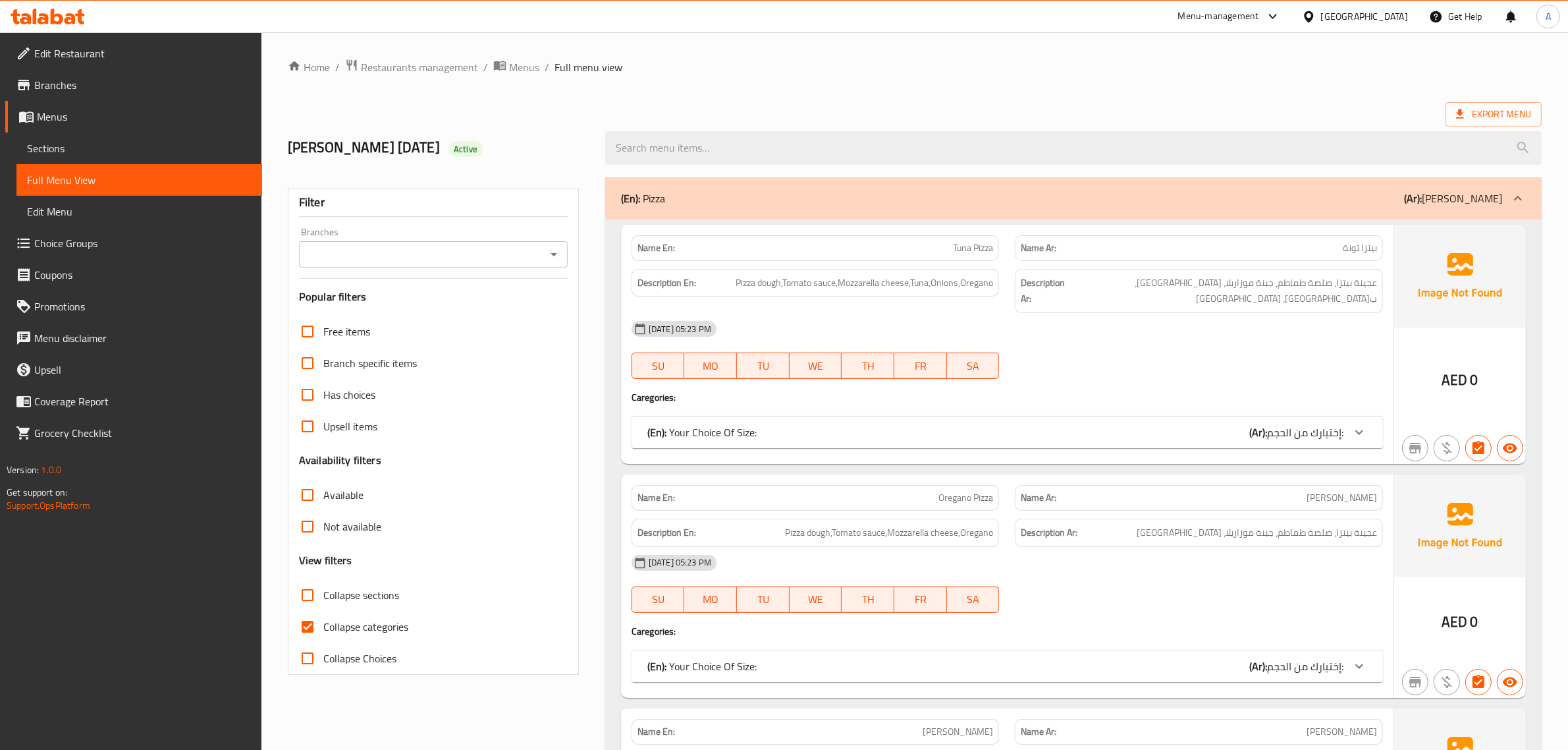
click at [340, 635] on span "Collapse categories" at bounding box center [365, 627] width 84 height 16
click at [323, 635] on input "Collapse categories" at bounding box center [308, 627] width 31 height 31
checkbox input "false"
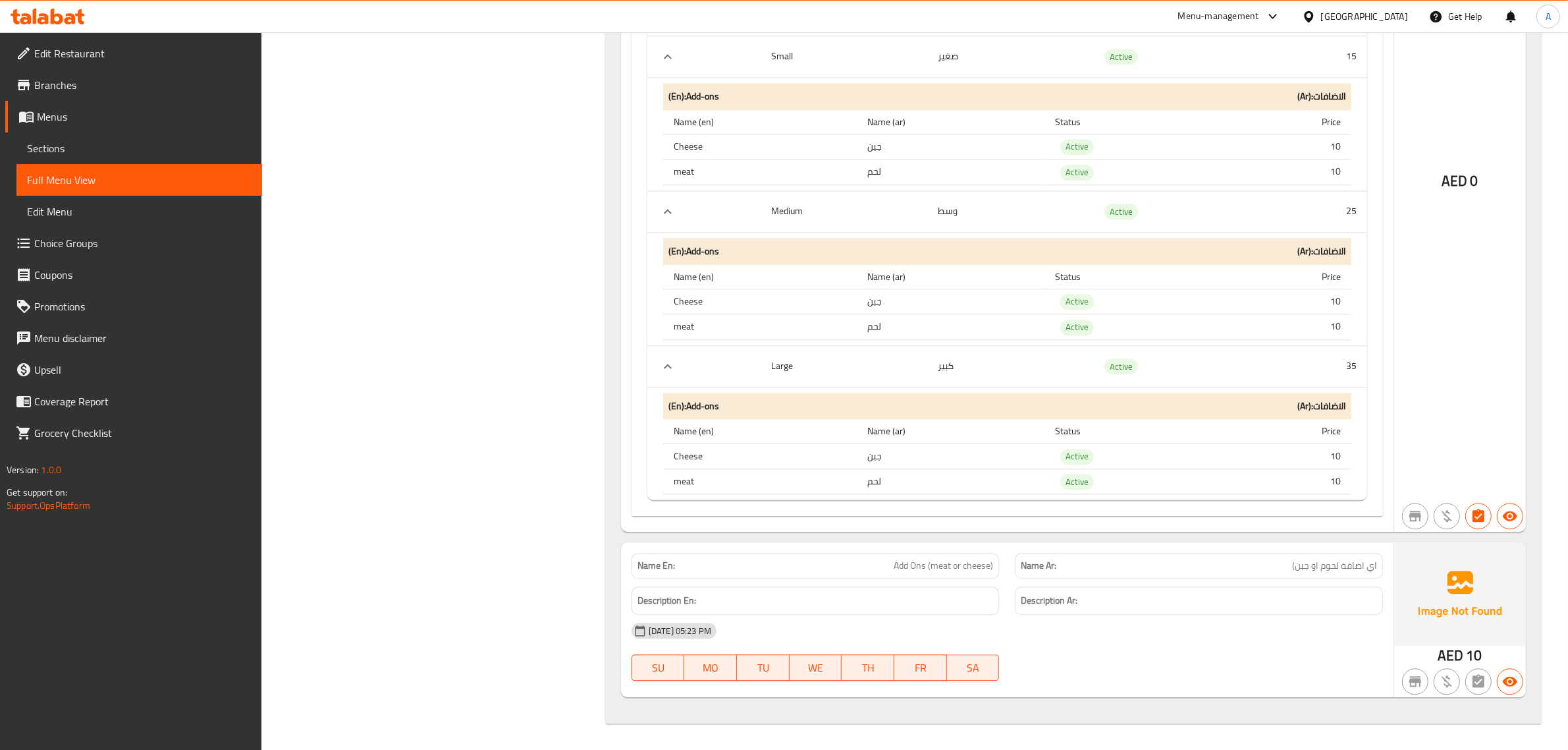
scroll to position [10389, 0]
click at [900, 572] on span "Add Ons (meat or cheese)" at bounding box center [943, 566] width 99 height 14
copy span "Add Ons (meat or cheese)"
